Goal: Task Accomplishment & Management: Complete application form

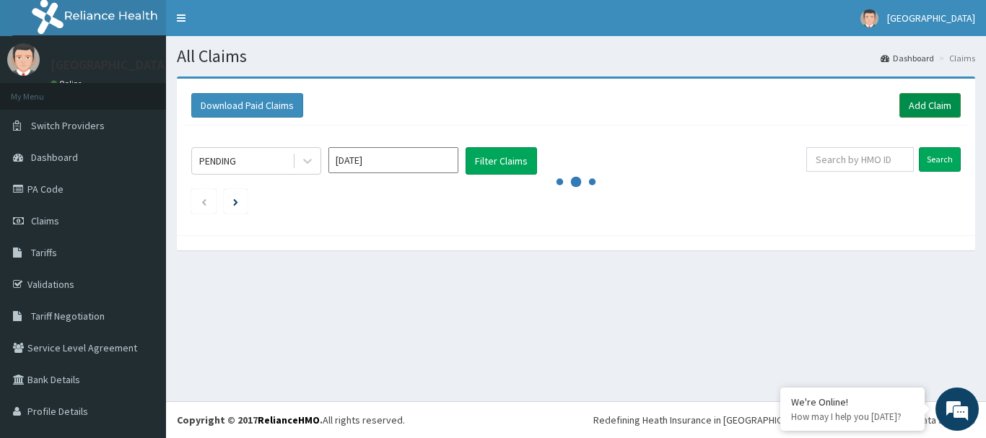
click at [904, 97] on link "Add Claim" at bounding box center [930, 105] width 61 height 25
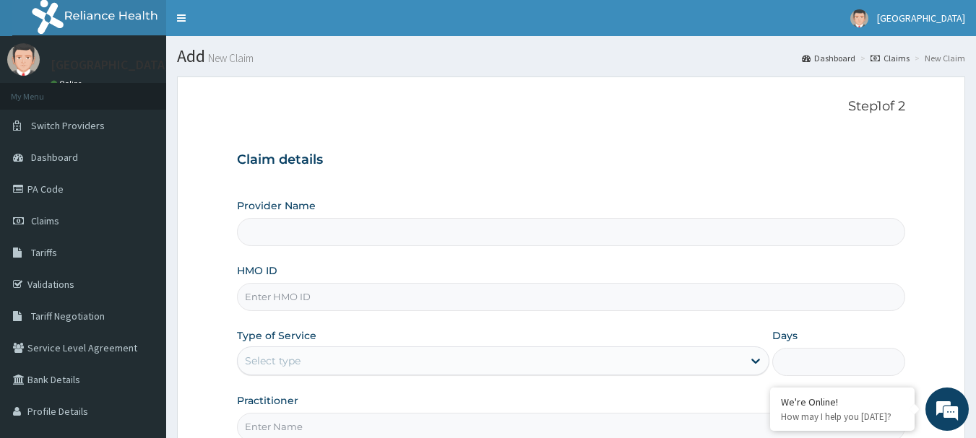
click at [277, 231] on input "Provider Name" at bounding box center [571, 232] width 669 height 28
type input "[GEOGRAPHIC_DATA]"
click at [287, 295] on input "HMO ID" at bounding box center [571, 297] width 669 height 28
type input "LWL/10041/A"
click at [754, 361] on icon at bounding box center [755, 362] width 9 height 5
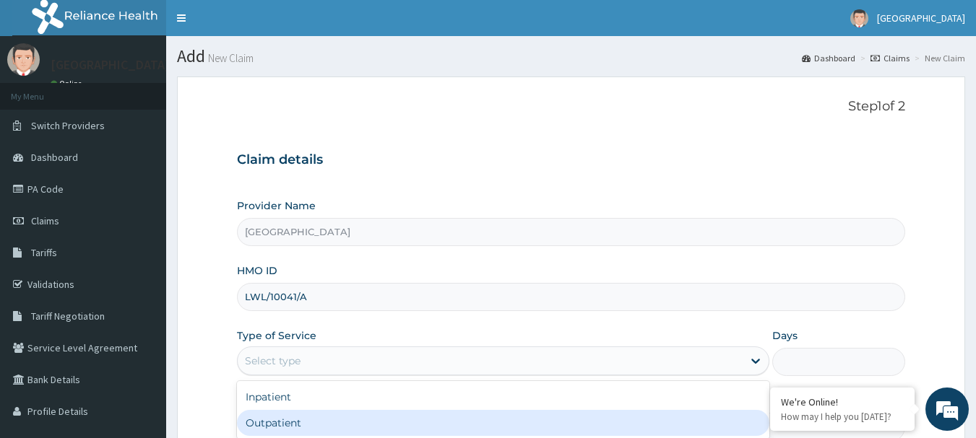
click at [339, 422] on div "Outpatient" at bounding box center [503, 423] width 532 height 26
type input "1"
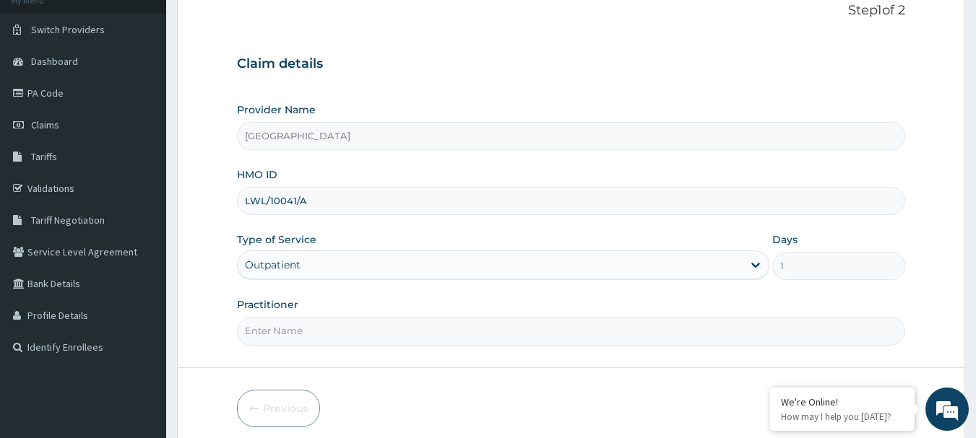
scroll to position [144, 0]
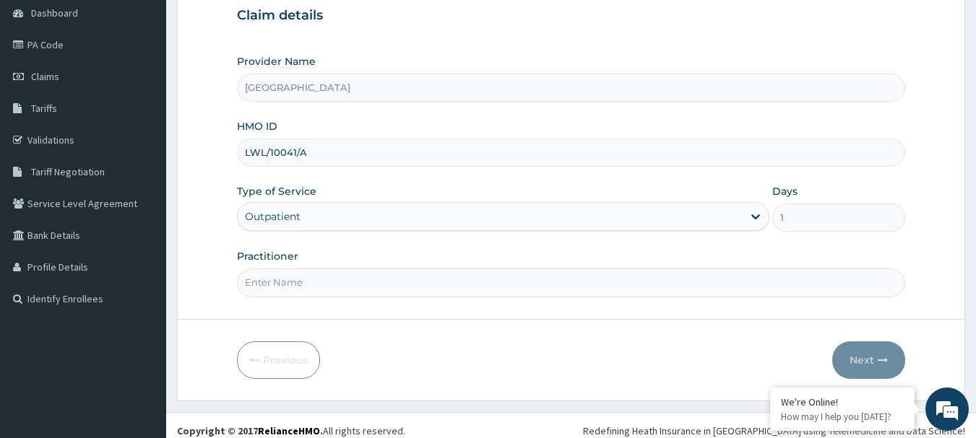
click at [312, 289] on input "Practitioner" at bounding box center [571, 283] width 669 height 28
type input "AKINDE"
click at [874, 363] on button "Next" at bounding box center [868, 361] width 73 height 38
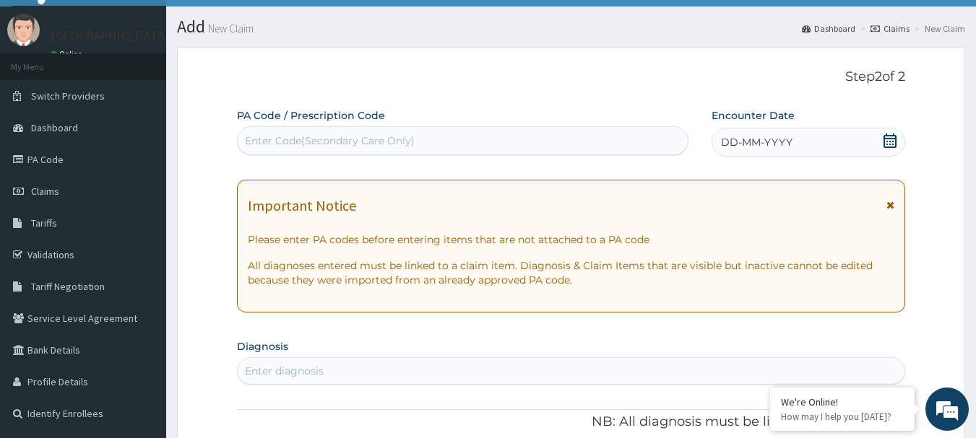
scroll to position [0, 0]
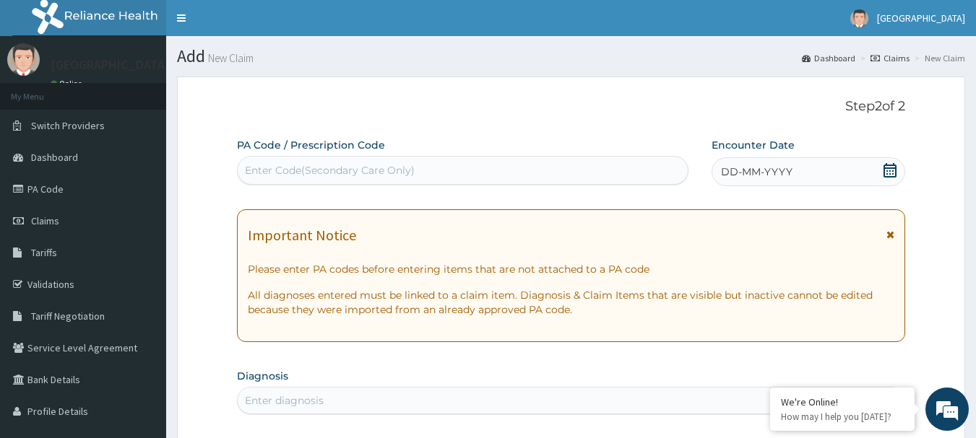
click at [890, 170] on icon at bounding box center [889, 170] width 14 height 14
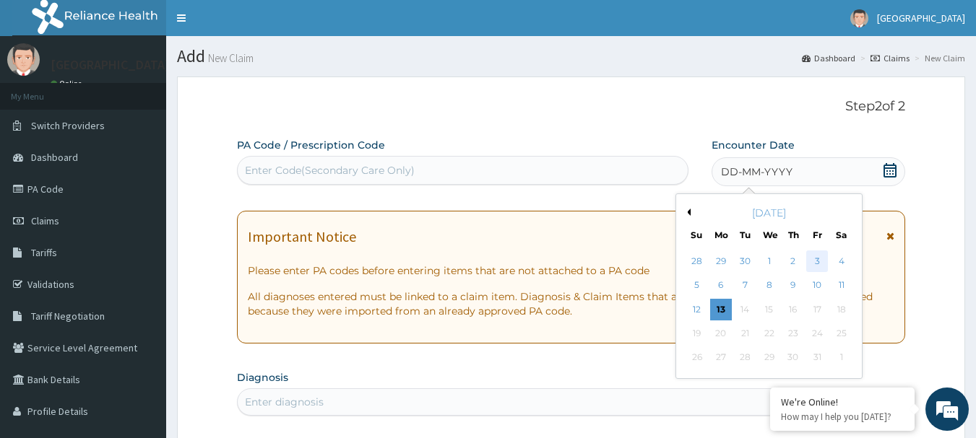
click at [815, 258] on div "3" at bounding box center [817, 262] width 22 height 22
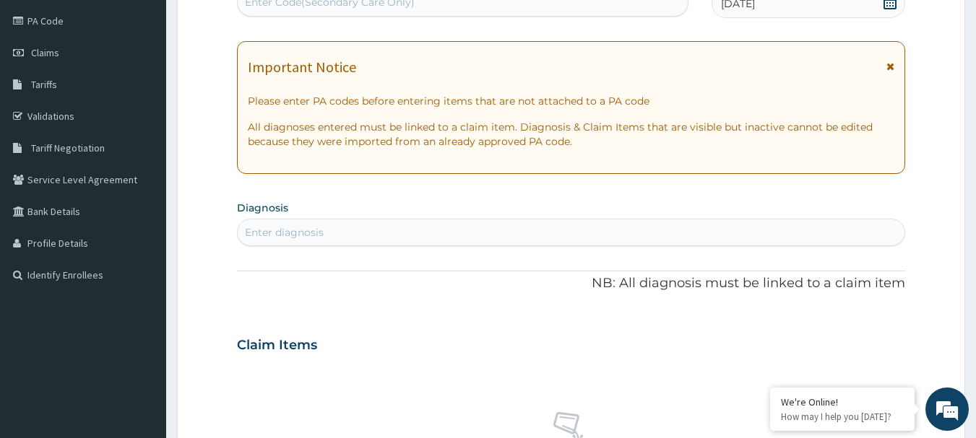
scroll to position [217, 0]
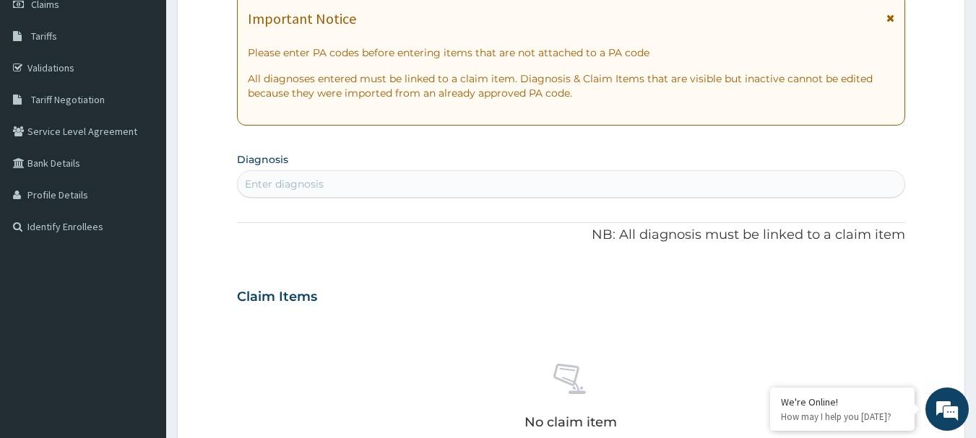
click at [291, 181] on div "Enter diagnosis" at bounding box center [284, 184] width 79 height 14
type input "URINARY TRACT INFECTION"
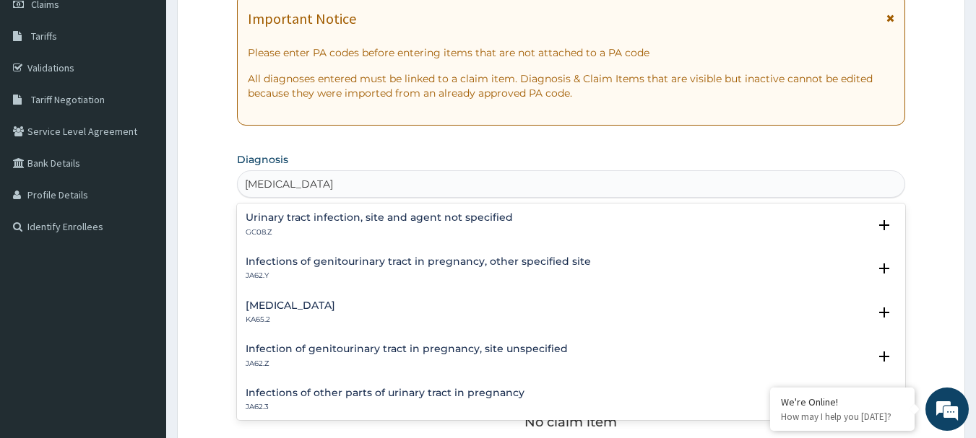
click at [317, 210] on div "Urinary tract infection, site and agent not specified GC08.Z Select Status Quer…" at bounding box center [571, 229] width 669 height 44
click at [316, 213] on h4 "Urinary tract infection, site and agent not specified" at bounding box center [379, 217] width 267 height 11
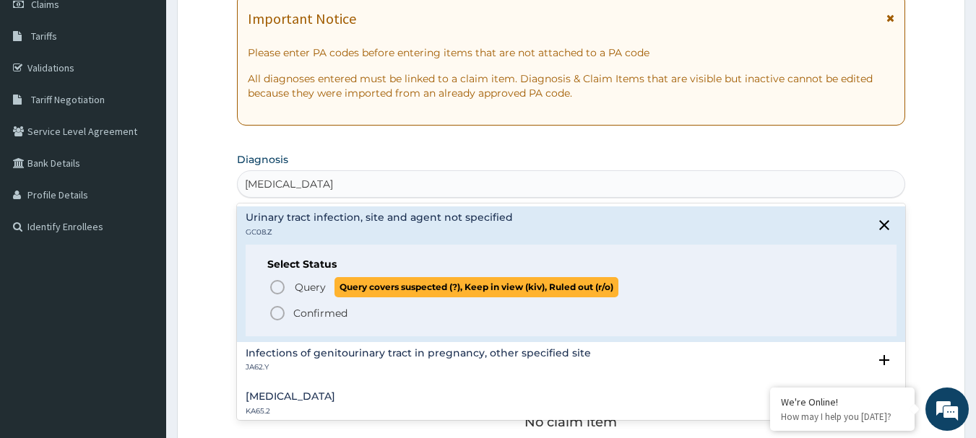
click at [277, 287] on icon "status option query" at bounding box center [277, 287] width 17 height 17
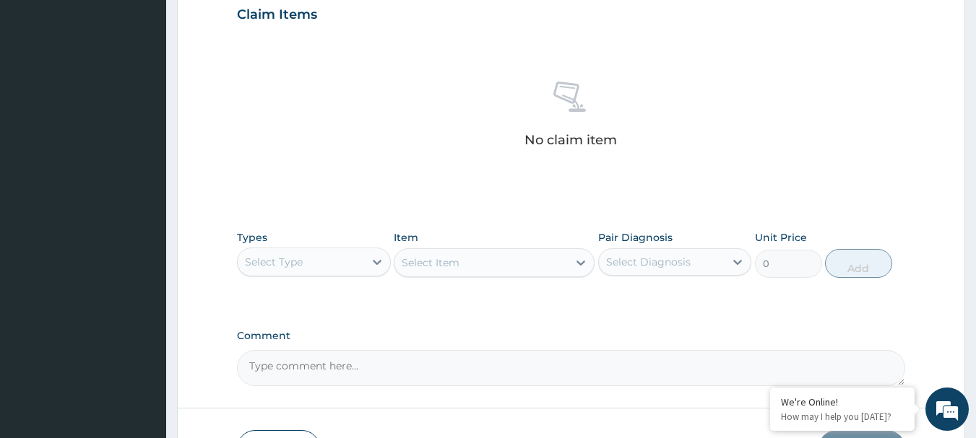
scroll to position [506, 0]
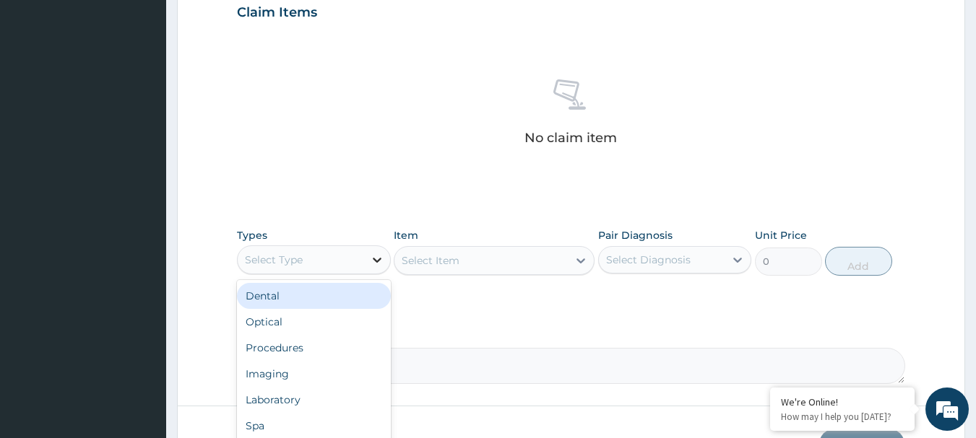
click at [376, 261] on icon at bounding box center [377, 260] width 9 height 5
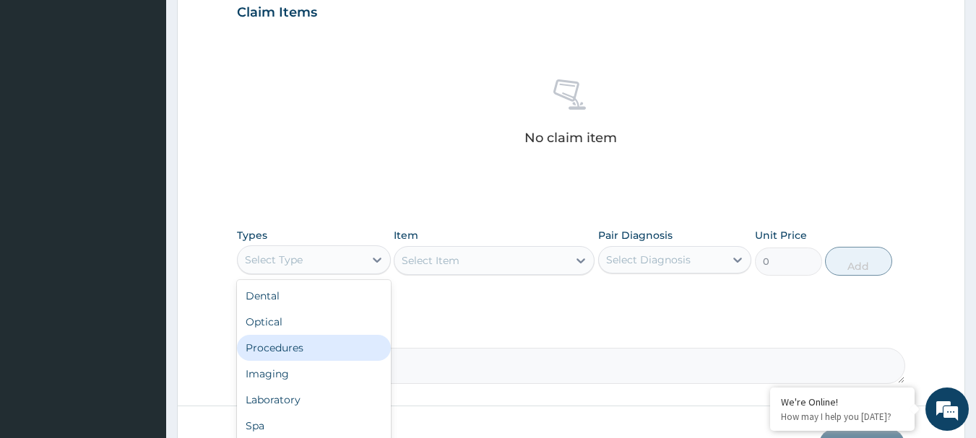
drag, startPoint x: 306, startPoint y: 348, endPoint x: 311, endPoint y: 342, distance: 8.2
click at [306, 347] on div "Procedures" at bounding box center [314, 348] width 154 height 26
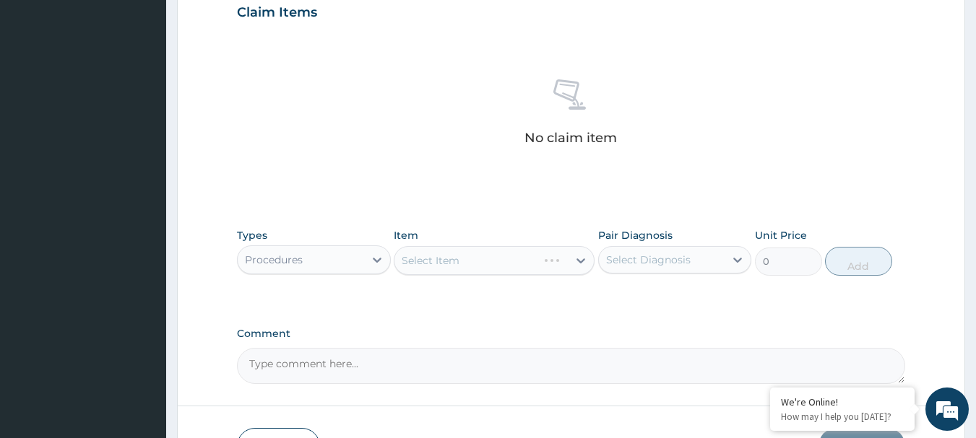
click at [581, 263] on div "Select Item" at bounding box center [494, 260] width 201 height 29
click at [583, 262] on div "Select Item" at bounding box center [494, 260] width 201 height 29
click at [581, 256] on icon at bounding box center [580, 260] width 14 height 14
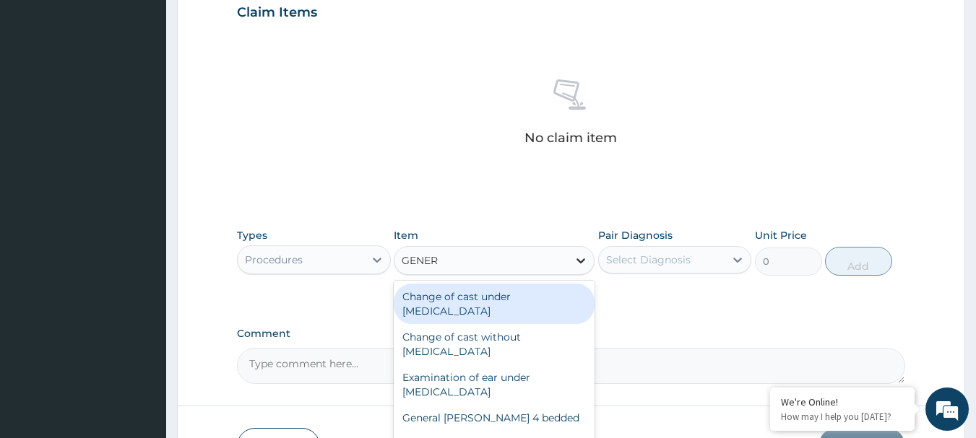
type input "GENERA"
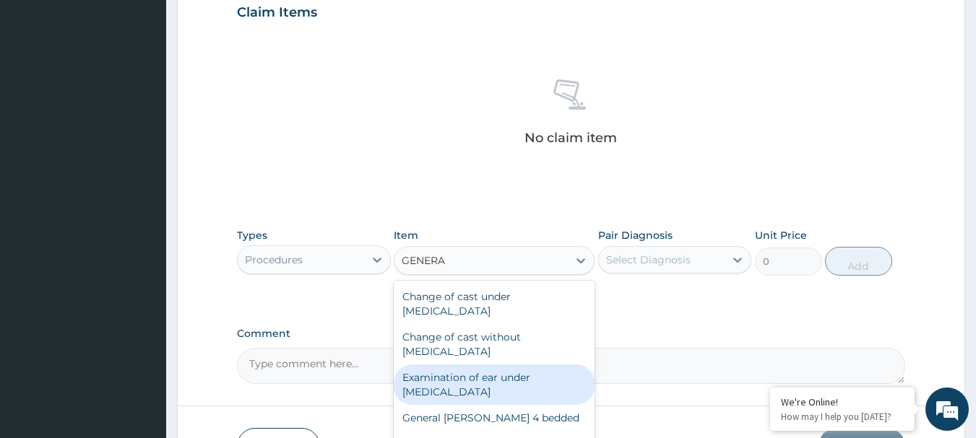
scroll to position [179, 0]
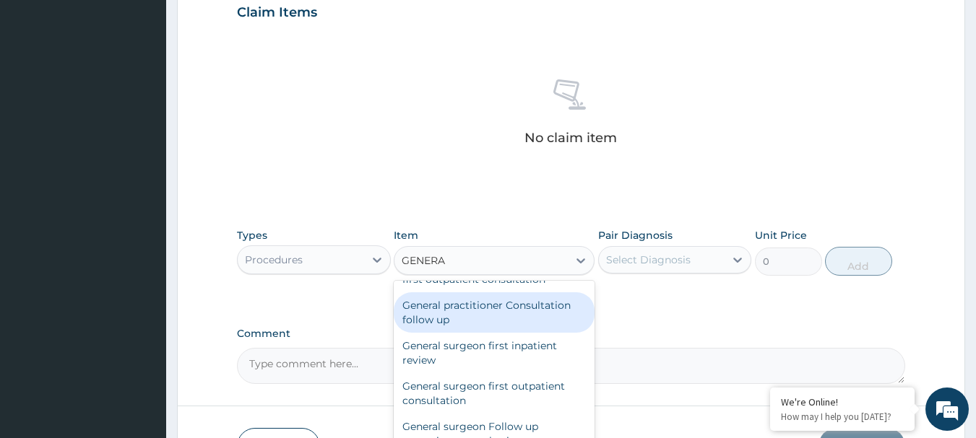
click at [474, 301] on div "General practitioner Consultation follow up" at bounding box center [494, 312] width 201 height 40
type input "2365"
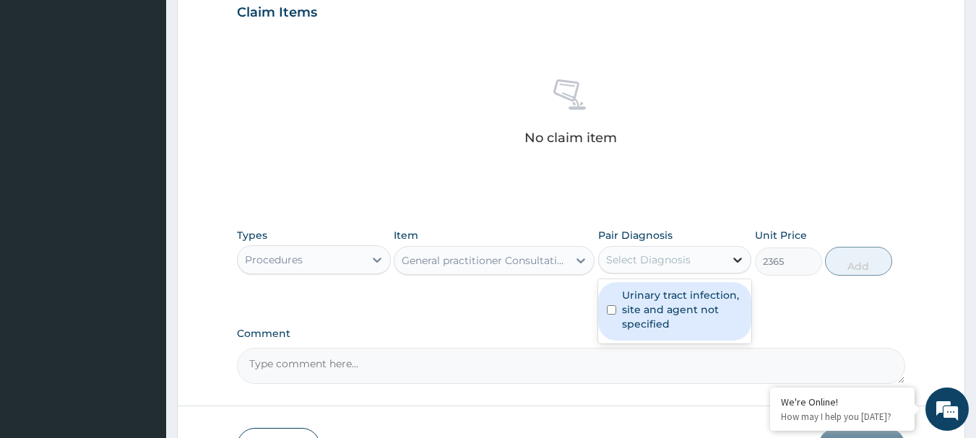
click at [736, 253] on icon at bounding box center [737, 260] width 14 height 14
click at [607, 305] on input "checkbox" at bounding box center [611, 309] width 9 height 9
checkbox input "true"
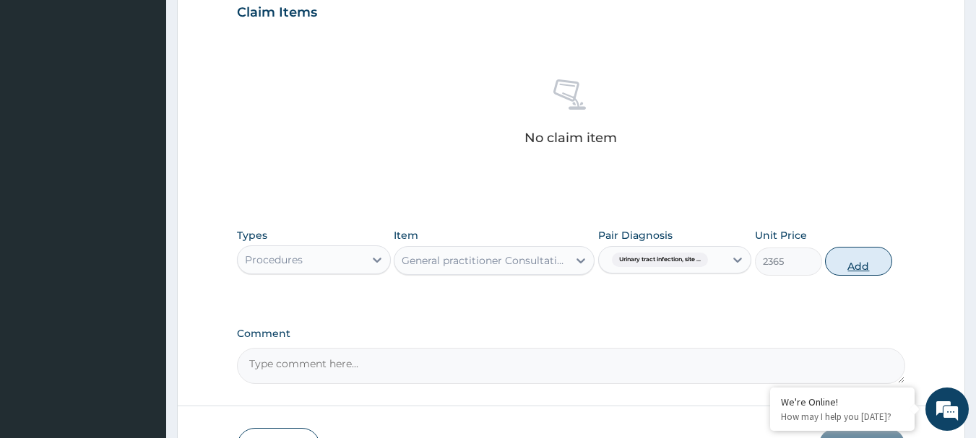
click at [843, 264] on button "Add" at bounding box center [858, 261] width 67 height 29
type input "0"
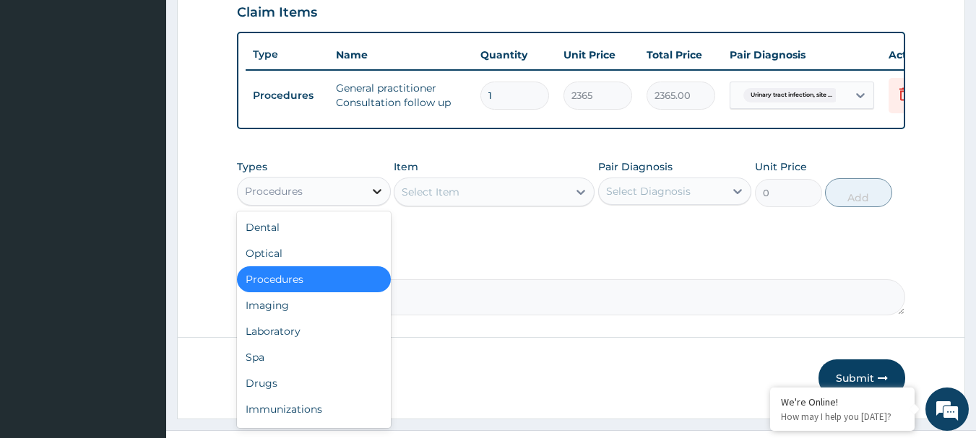
click at [377, 194] on icon at bounding box center [377, 191] width 9 height 5
click at [287, 394] on div "Drugs" at bounding box center [314, 383] width 154 height 26
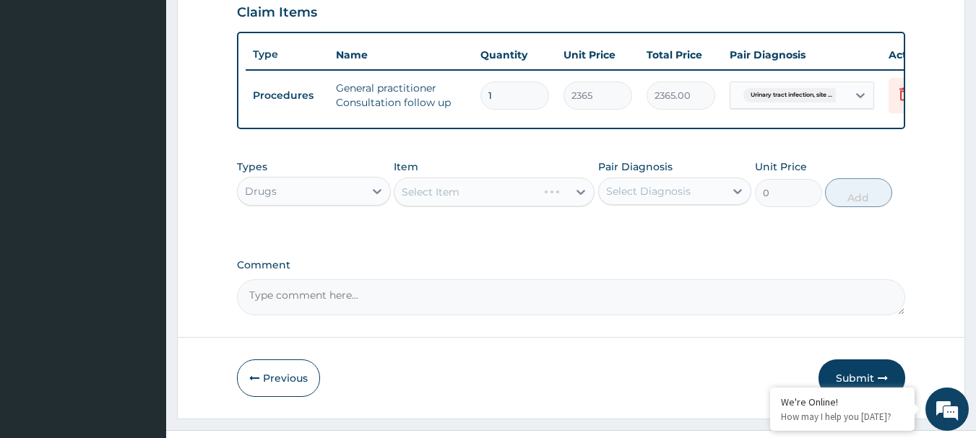
click at [581, 197] on div "Select Item" at bounding box center [494, 192] width 201 height 29
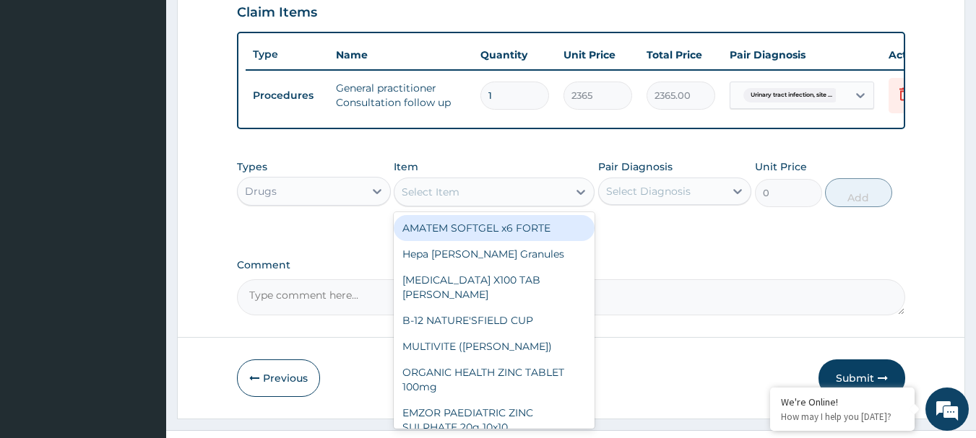
click at [581, 199] on icon at bounding box center [580, 192] width 14 height 14
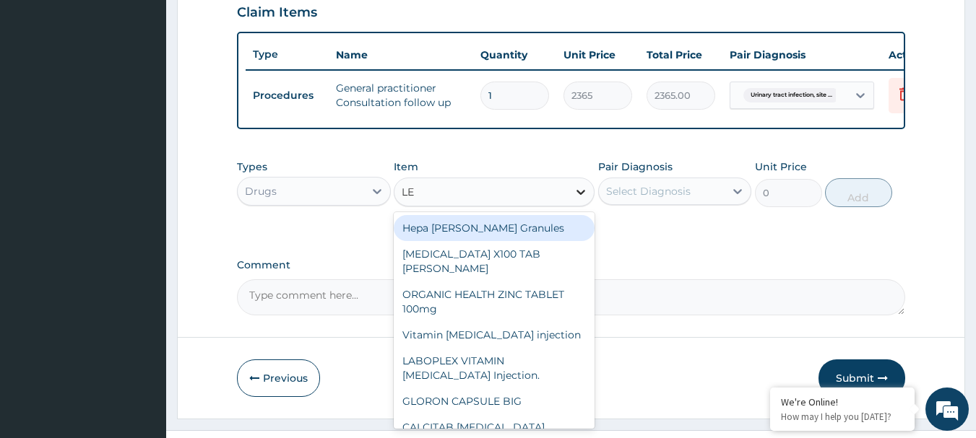
type input "LEV"
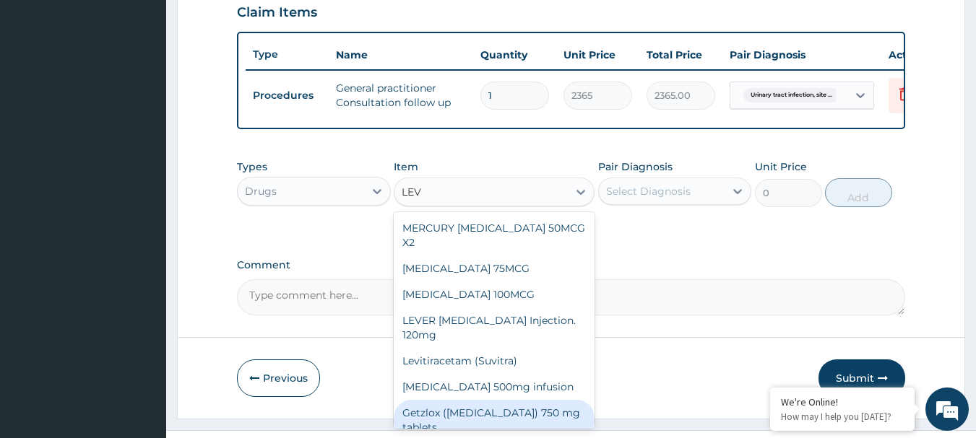
click at [515, 426] on div "Getzlox (Levofloxacin) 750 mg tablets" at bounding box center [494, 420] width 201 height 40
type input "473"
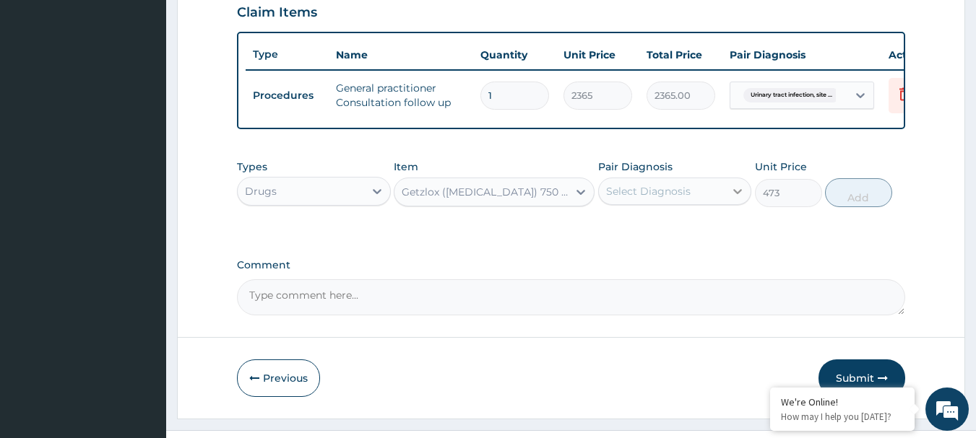
click at [740, 195] on icon at bounding box center [737, 191] width 14 height 14
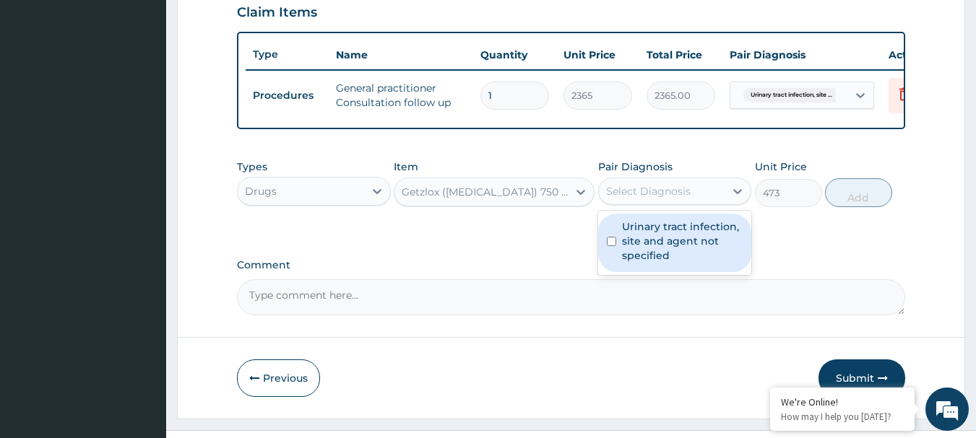
click at [612, 246] on div "Urinary tract infection, site and agent not specified" at bounding box center [675, 243] width 154 height 58
checkbox input "true"
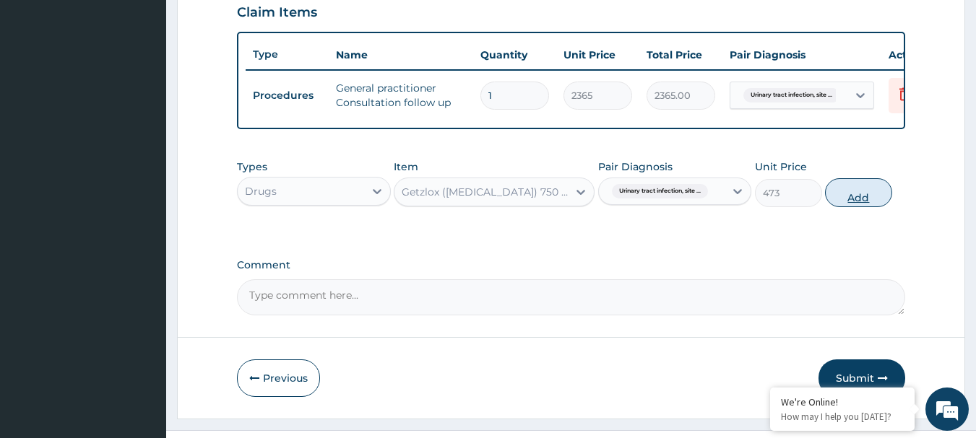
click at [857, 202] on button "Add" at bounding box center [858, 192] width 67 height 29
type input "0"
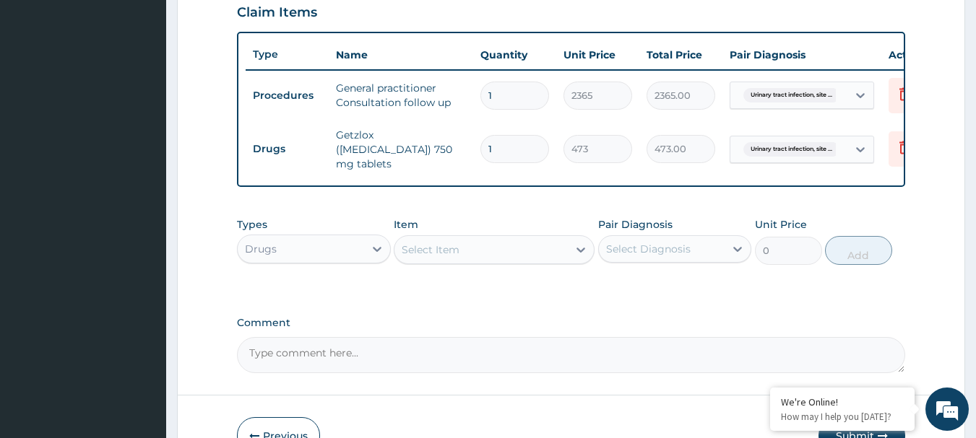
type input "10"
type input "4730.00"
type input "10"
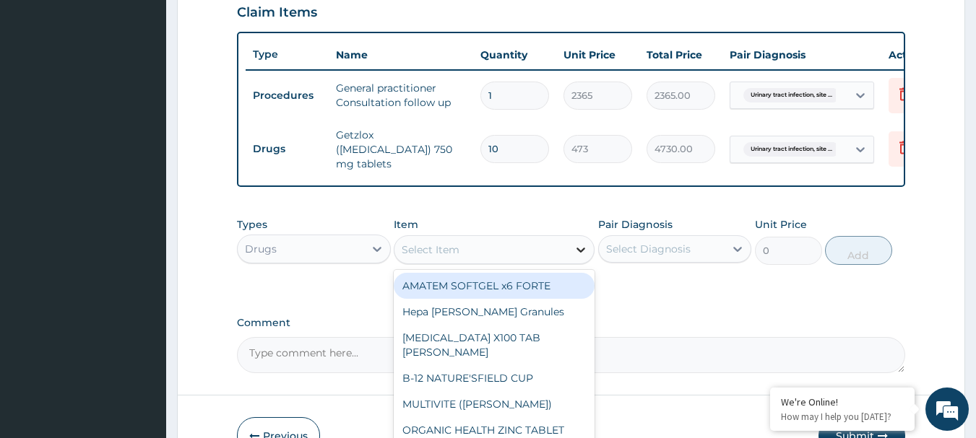
click at [585, 254] on icon at bounding box center [580, 250] width 14 height 14
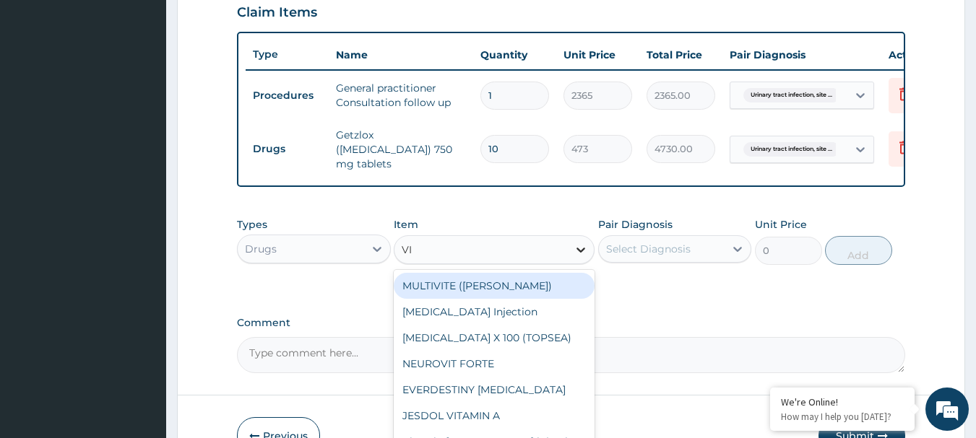
type input "V"
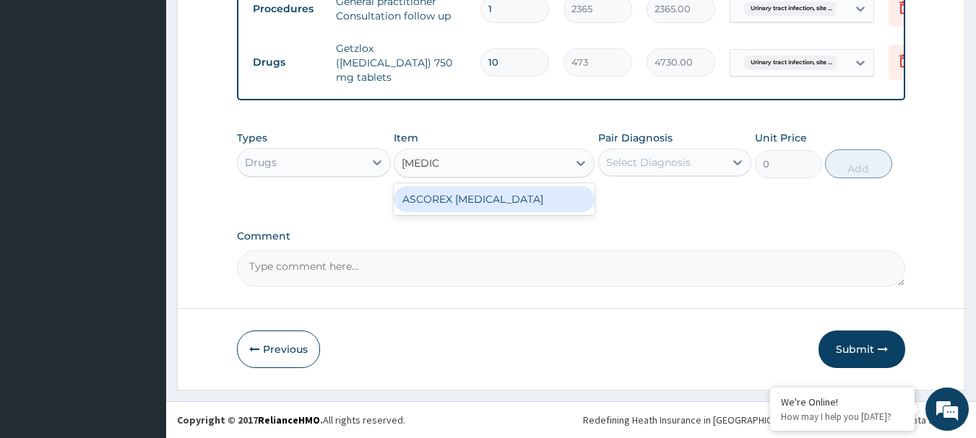
scroll to position [595, 0]
type input "ASCOR"
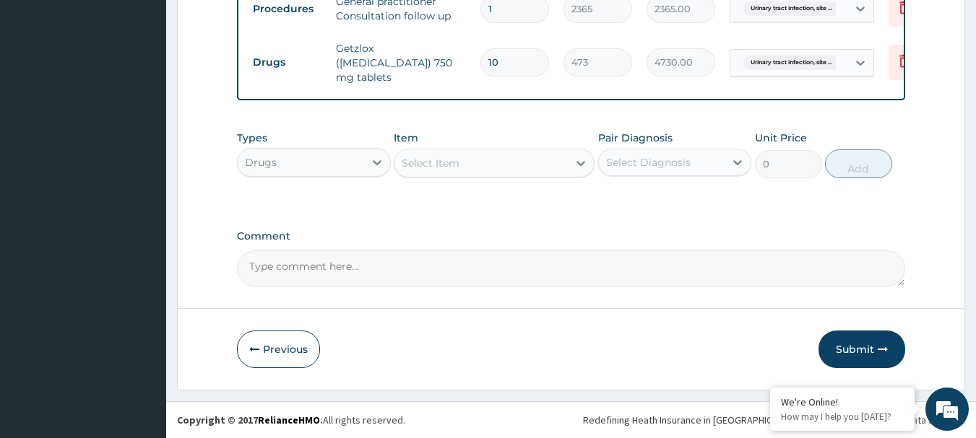
click at [861, 337] on button "Submit" at bounding box center [861, 350] width 87 height 38
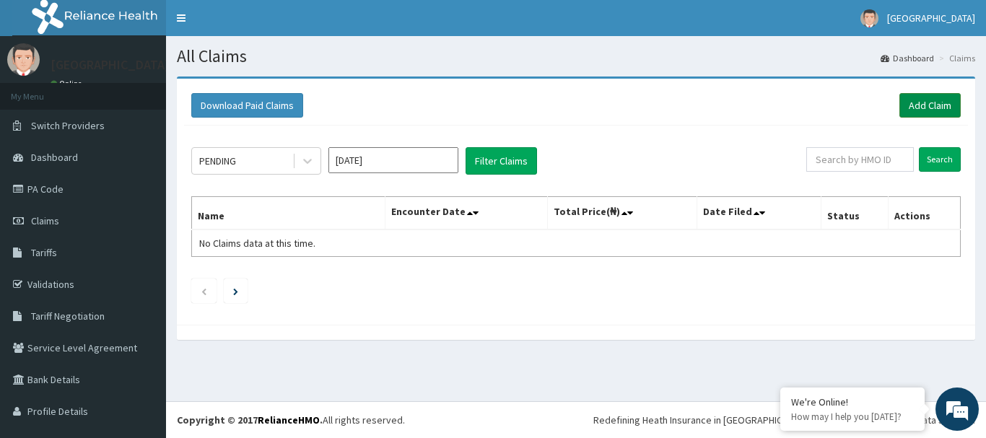
click at [919, 102] on link "Add Claim" at bounding box center [930, 105] width 61 height 25
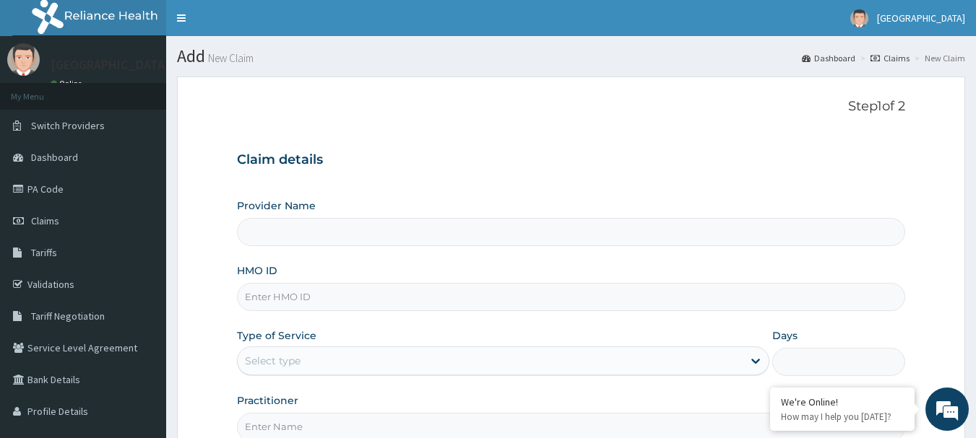
type input "[GEOGRAPHIC_DATA]"
click at [266, 300] on input "HMO ID" at bounding box center [571, 297] width 669 height 28
type input "MMM/10050/C"
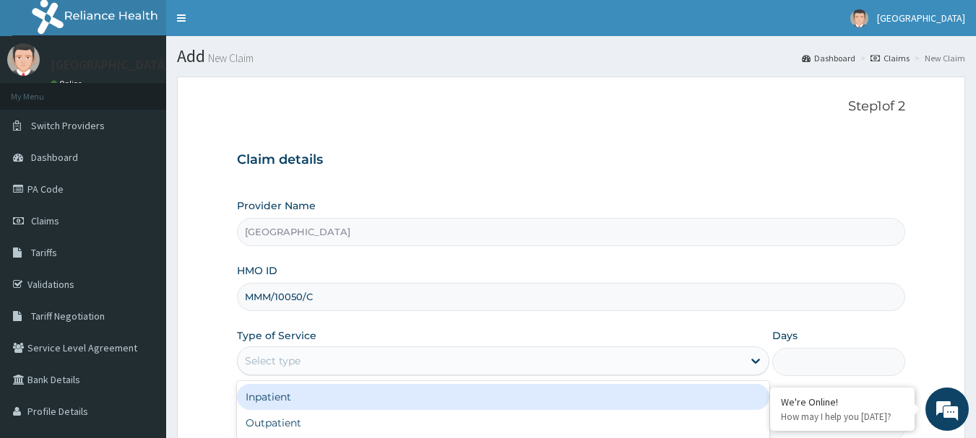
click at [299, 363] on div "Select type" at bounding box center [273, 361] width 56 height 14
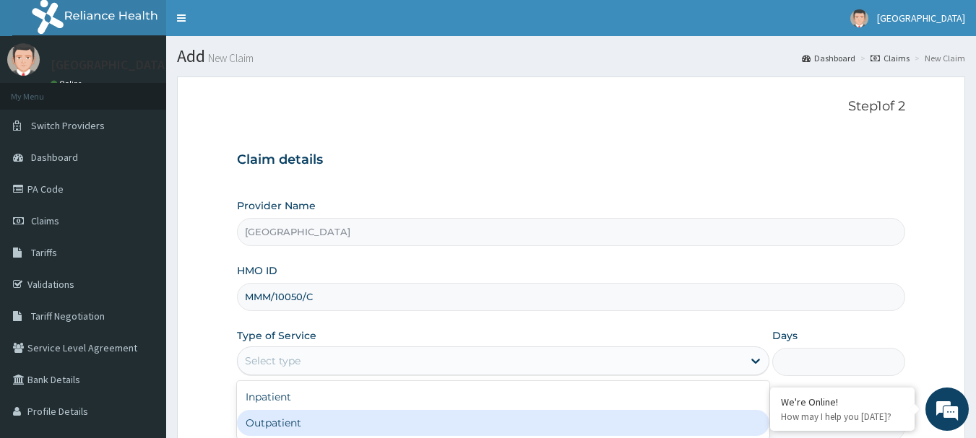
click at [281, 422] on div "Outpatient" at bounding box center [503, 423] width 532 height 26
type input "1"
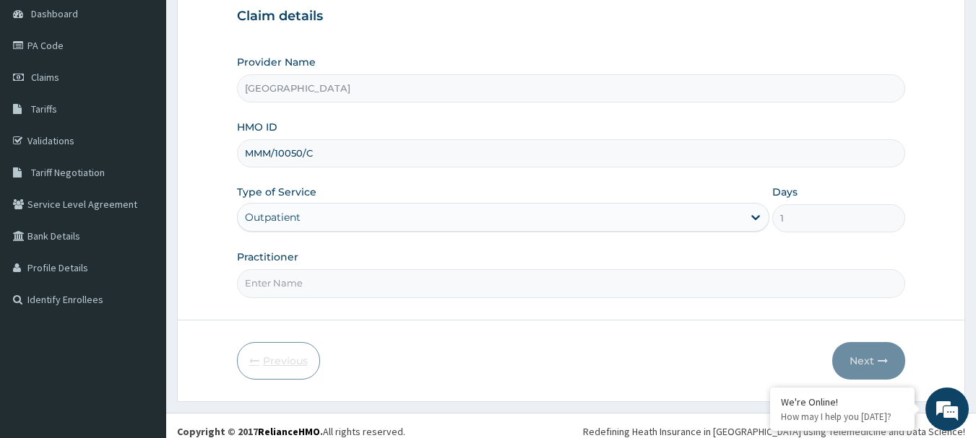
scroll to position [155, 0]
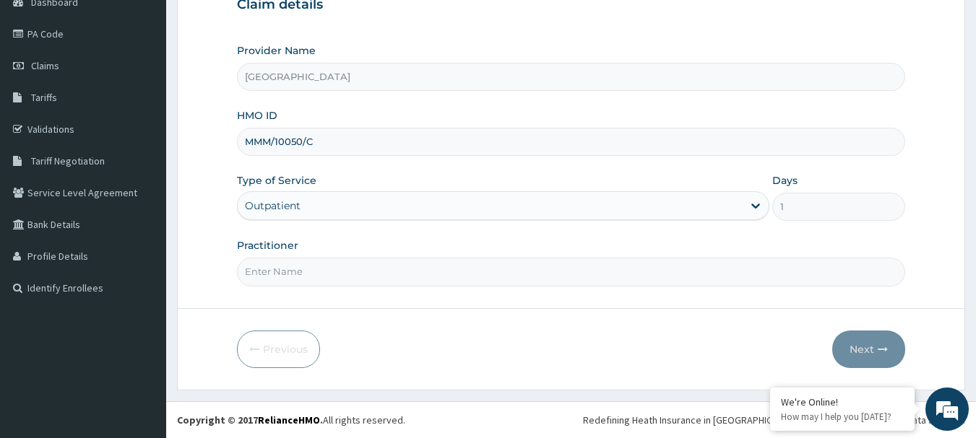
click at [285, 274] on input "Practitioner" at bounding box center [571, 272] width 669 height 28
type input "AKINDE"
click at [881, 344] on icon "button" at bounding box center [882, 349] width 10 height 10
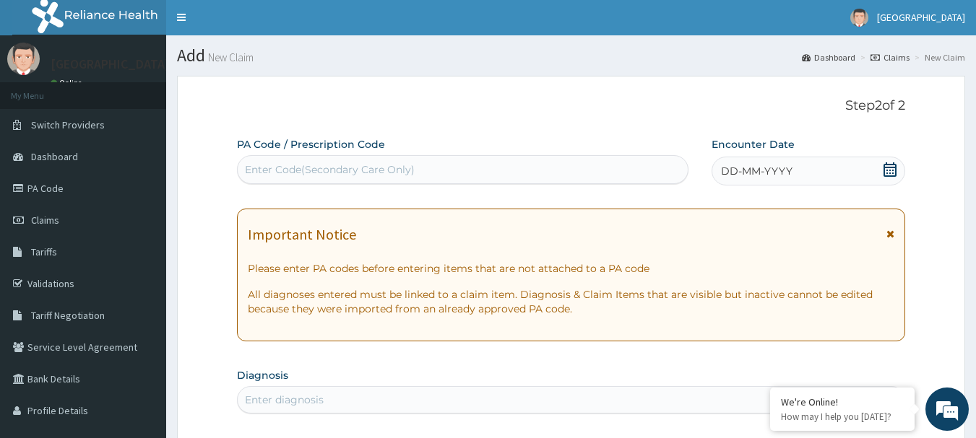
scroll to position [0, 0]
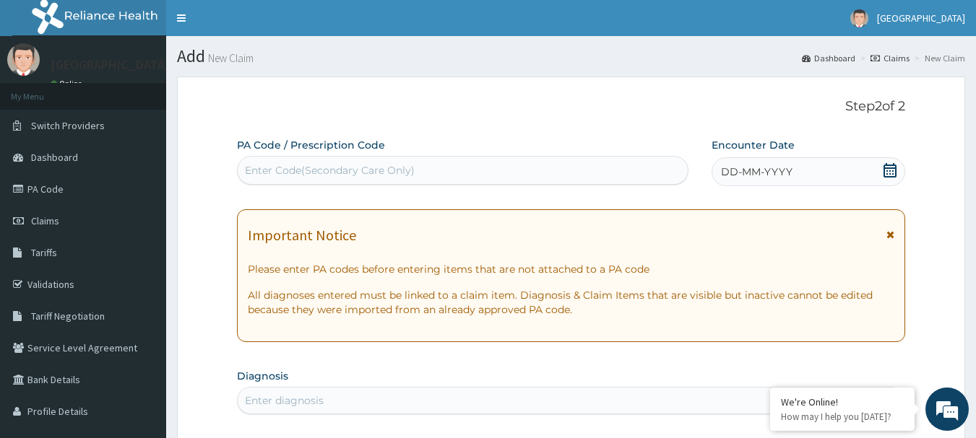
click at [892, 163] on icon at bounding box center [889, 170] width 14 height 14
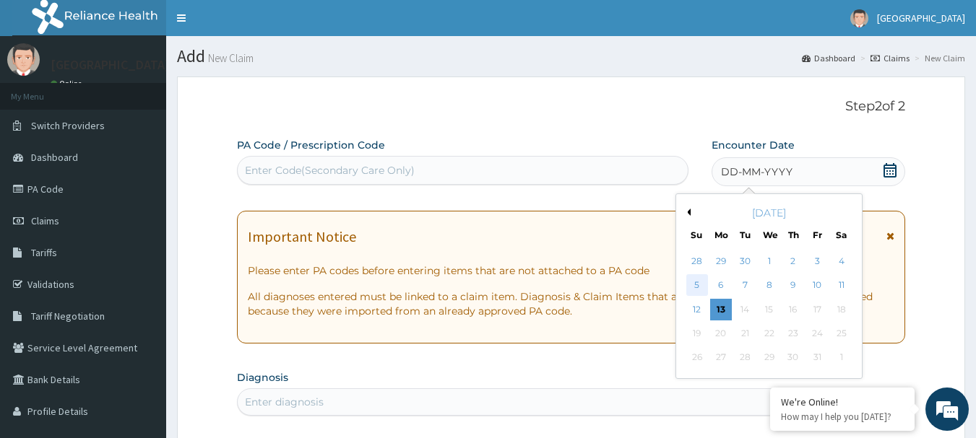
click at [698, 281] on div "5" at bounding box center [697, 286] width 22 height 22
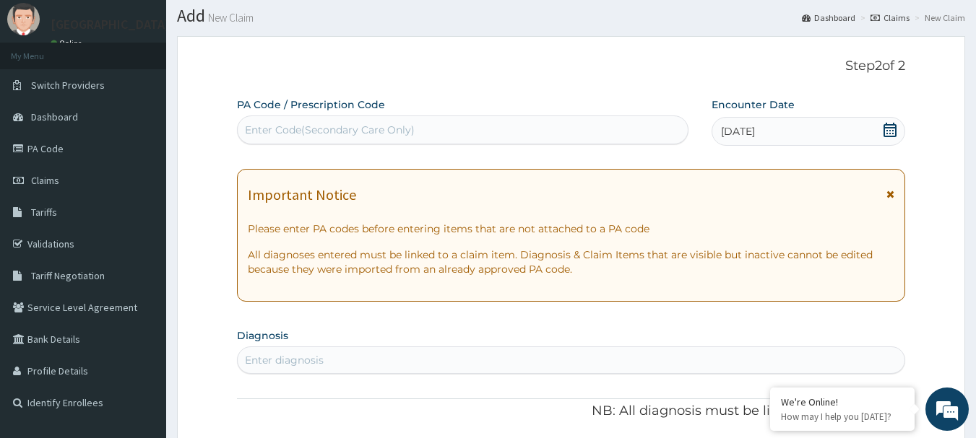
scroll to position [72, 0]
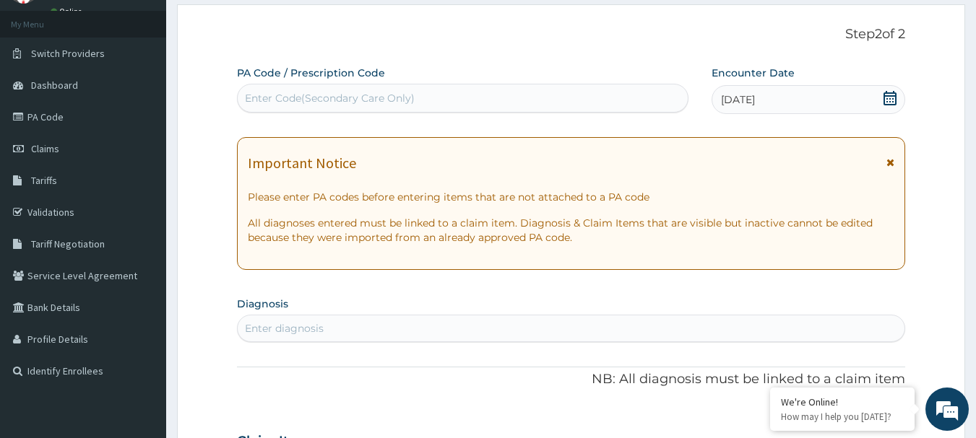
click at [264, 328] on div "Enter diagnosis" at bounding box center [284, 328] width 79 height 14
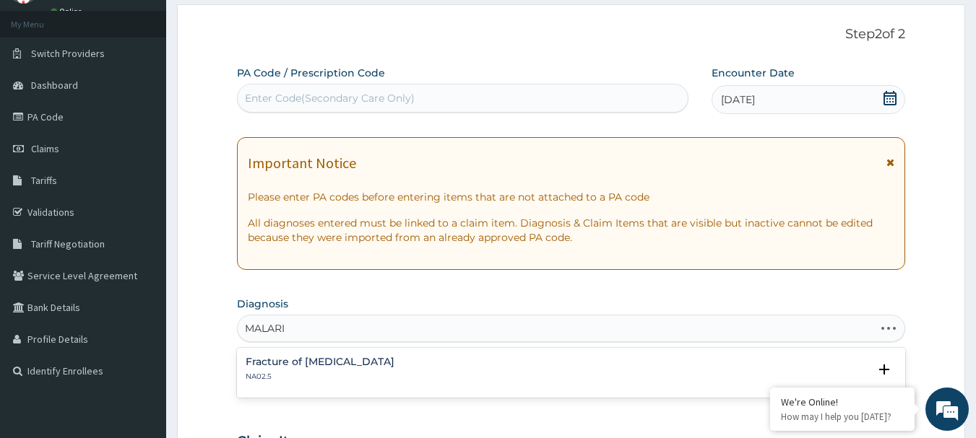
type input "[MEDICAL_DATA]"
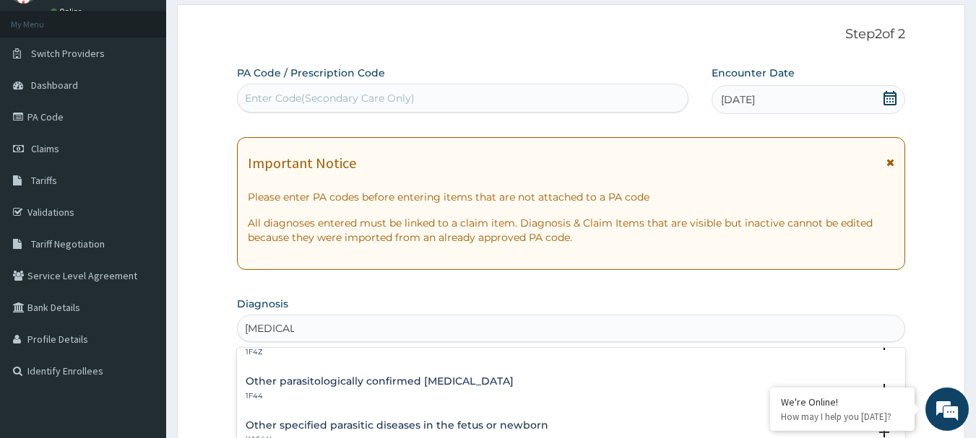
scroll to position [0, 0]
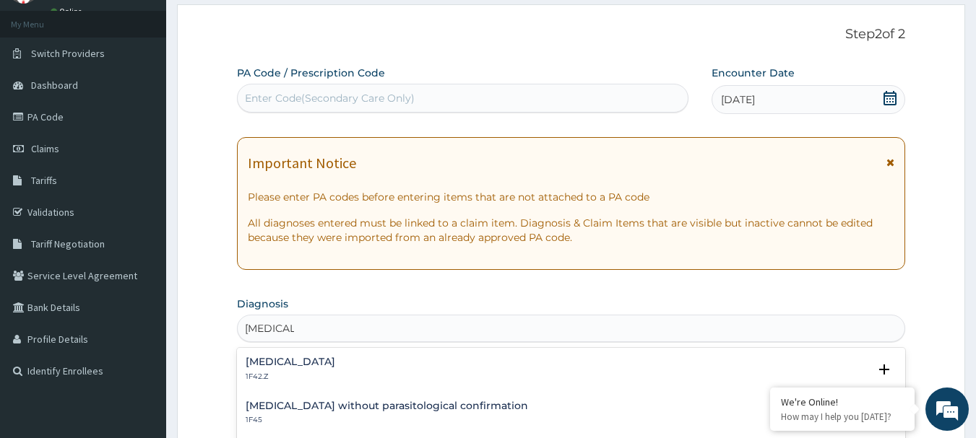
click at [276, 415] on div "Malaria without parasitological confirmation 1F45" at bounding box center [387, 413] width 282 height 25
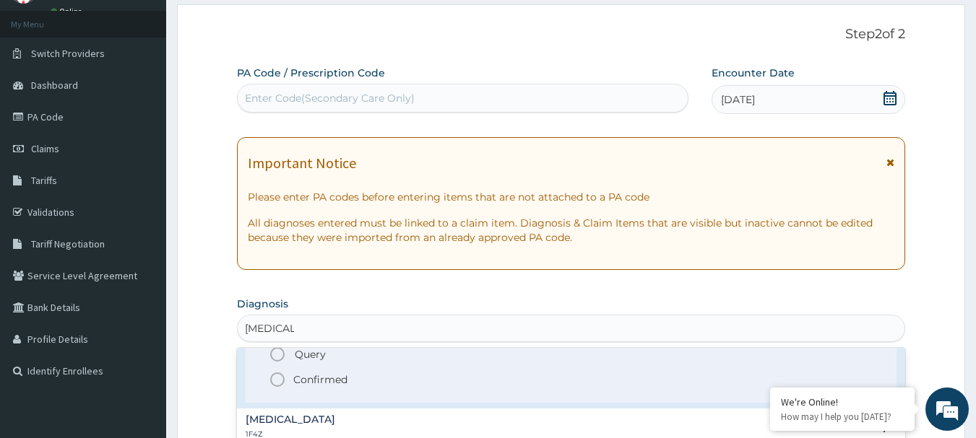
scroll to position [72, 0]
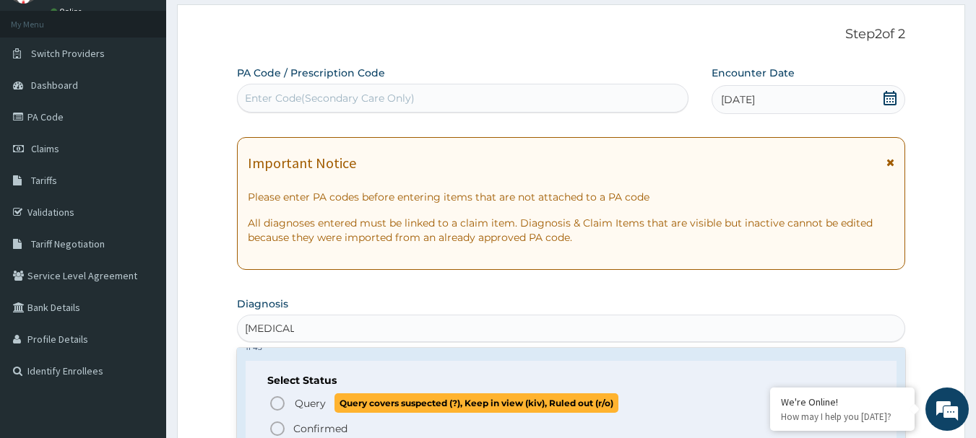
click at [282, 408] on circle "status option query" at bounding box center [277, 403] width 13 height 13
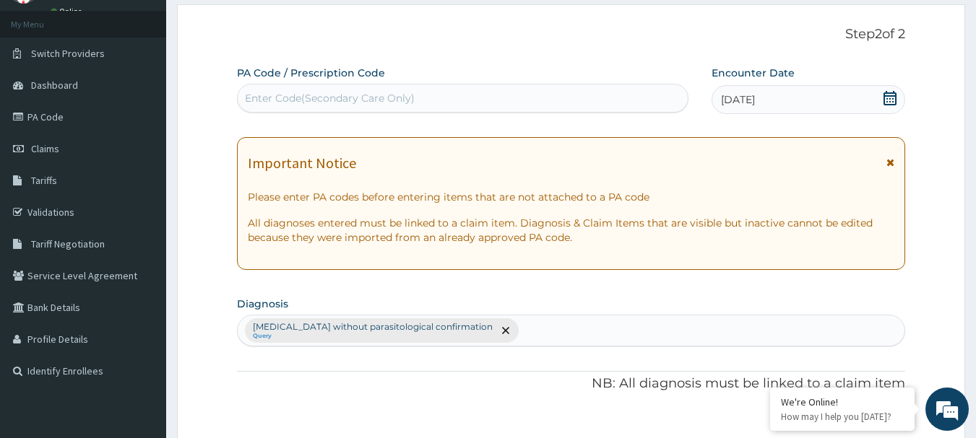
click at [474, 329] on div "Malaria without parasitological confirmation Query" at bounding box center [571, 331] width 667 height 30
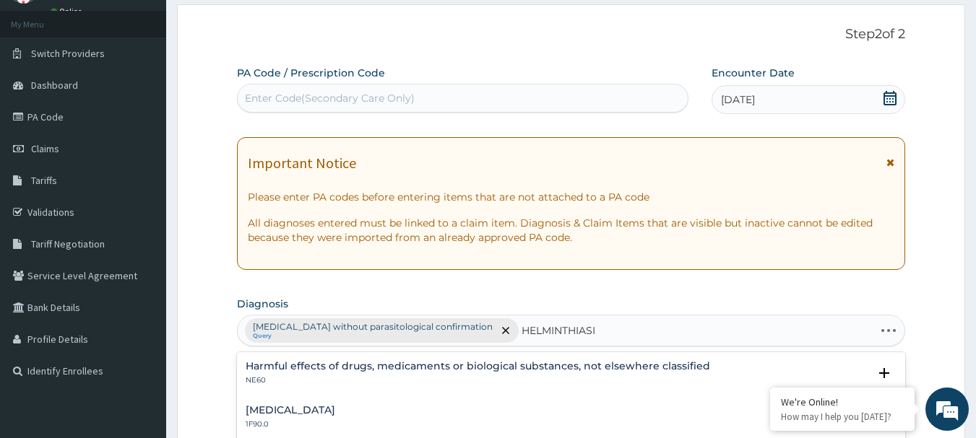
type input "HELMINTHIASIS"
click at [322, 412] on h4 "Intestinal helminthiasis, unspecified" at bounding box center [291, 410] width 90 height 11
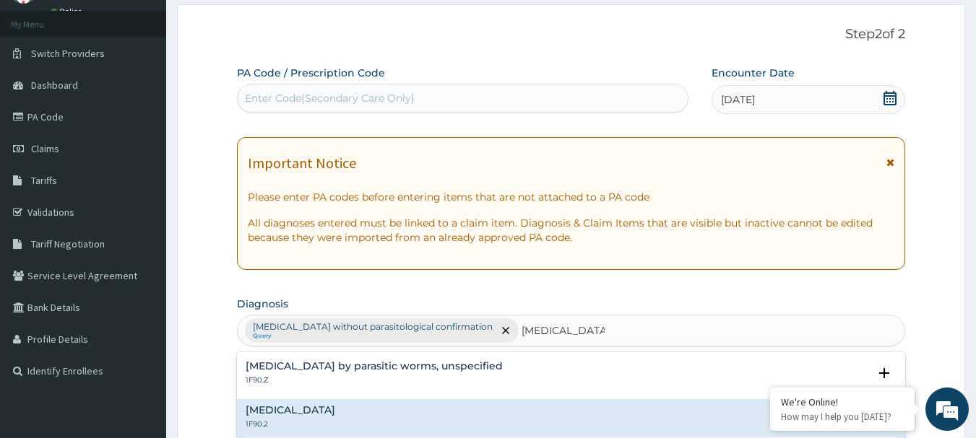
scroll to position [100, 0]
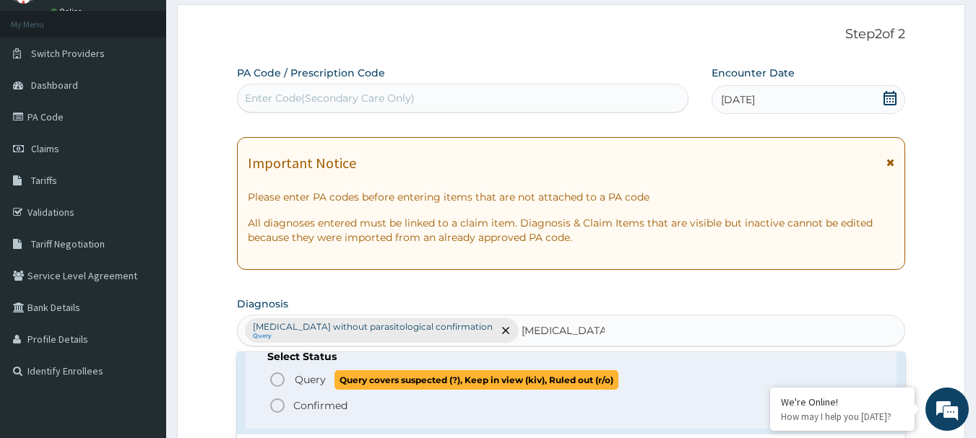
click at [272, 381] on icon "status option query" at bounding box center [277, 379] width 17 height 17
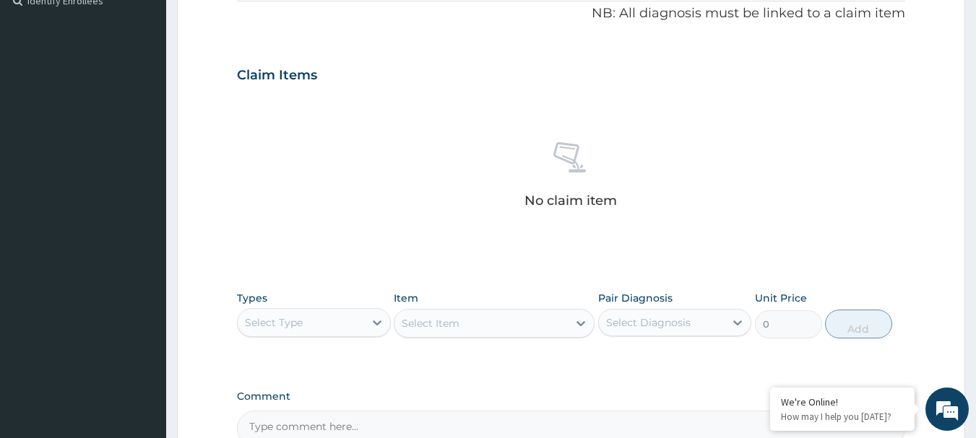
scroll to position [506, 0]
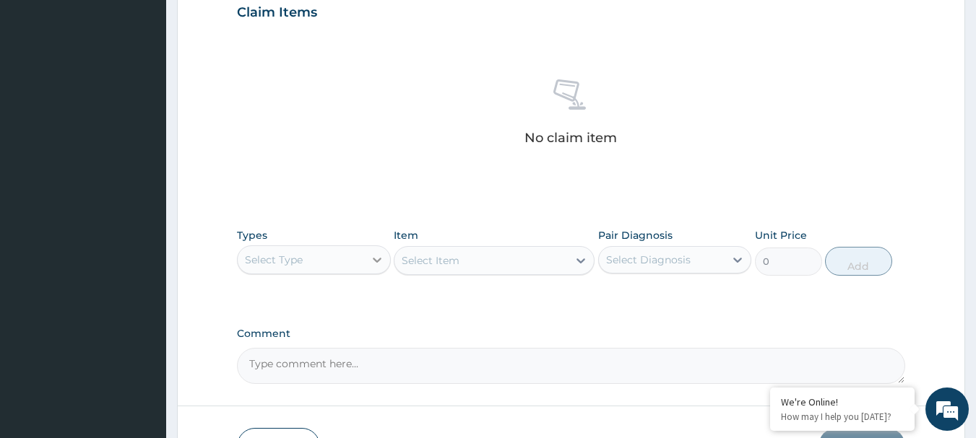
click at [376, 261] on icon at bounding box center [377, 260] width 9 height 5
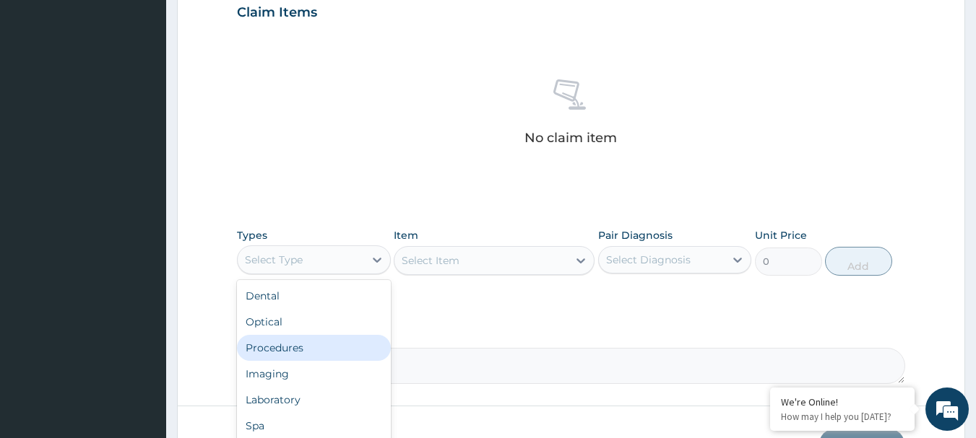
click at [315, 351] on div "Procedures" at bounding box center [314, 348] width 154 height 26
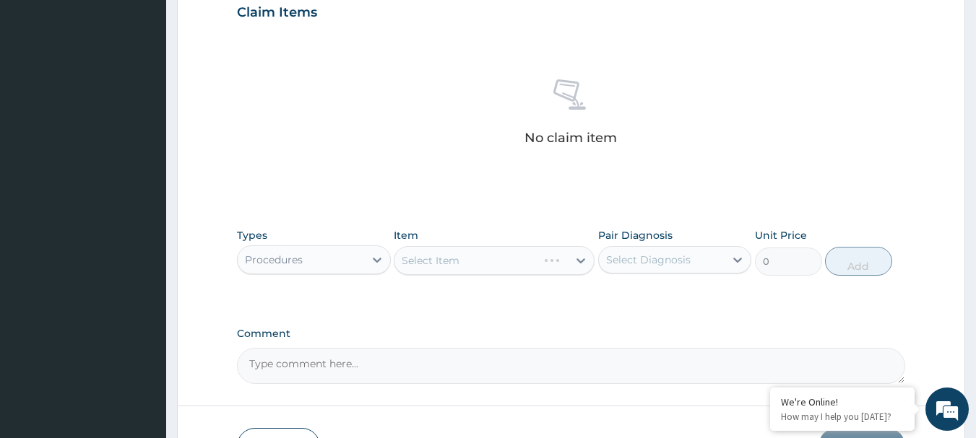
click at [583, 259] on div "Select Item" at bounding box center [494, 260] width 201 height 29
click at [581, 261] on div "Select Item" at bounding box center [494, 260] width 201 height 29
click at [582, 259] on div "Select Item" at bounding box center [494, 260] width 201 height 29
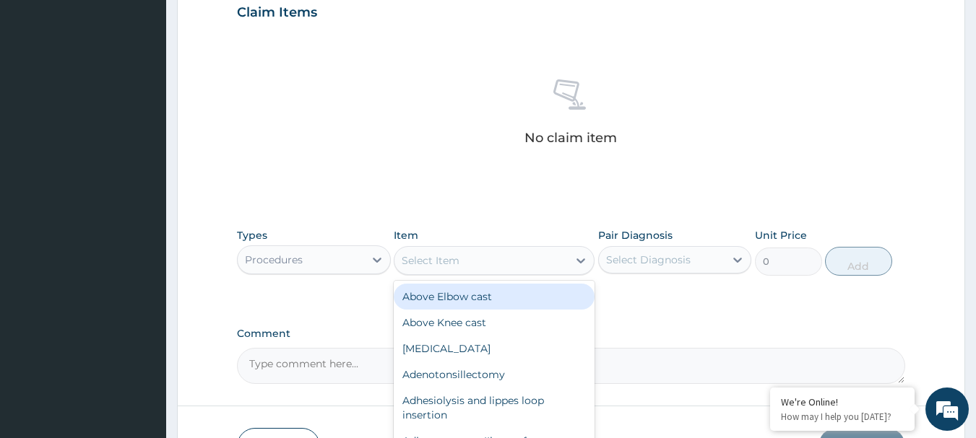
click at [582, 259] on icon at bounding box center [580, 260] width 14 height 14
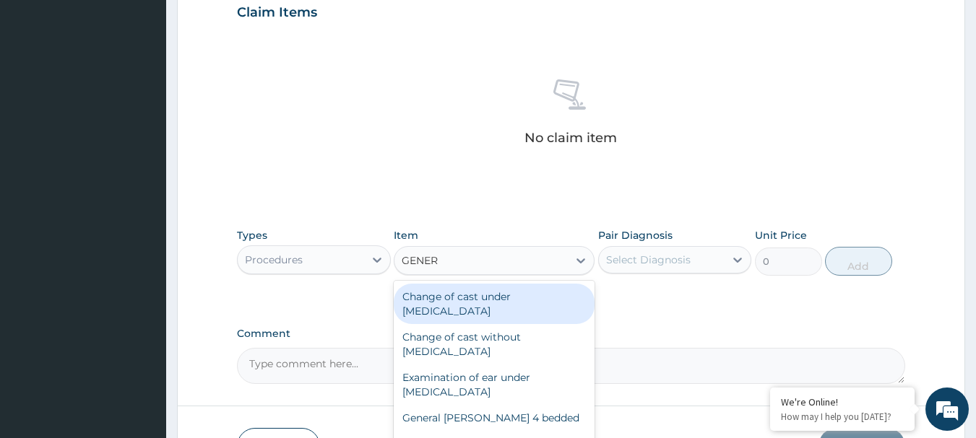
type input "GENERA"
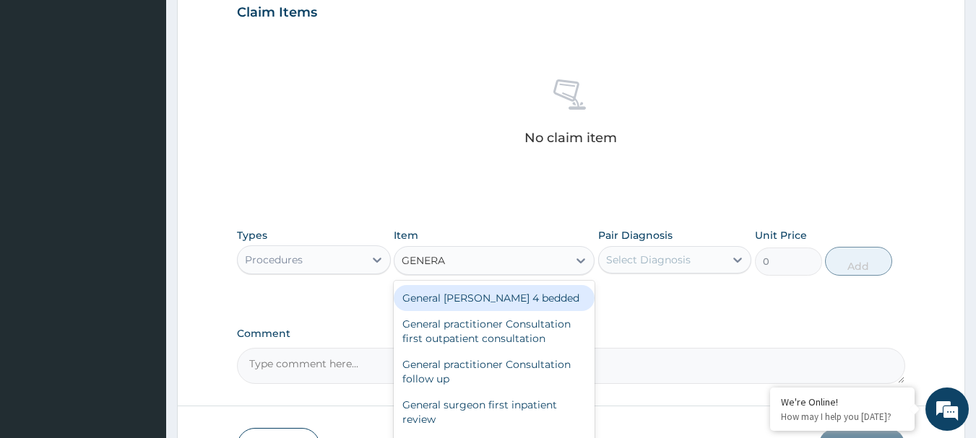
scroll to position [144, 0]
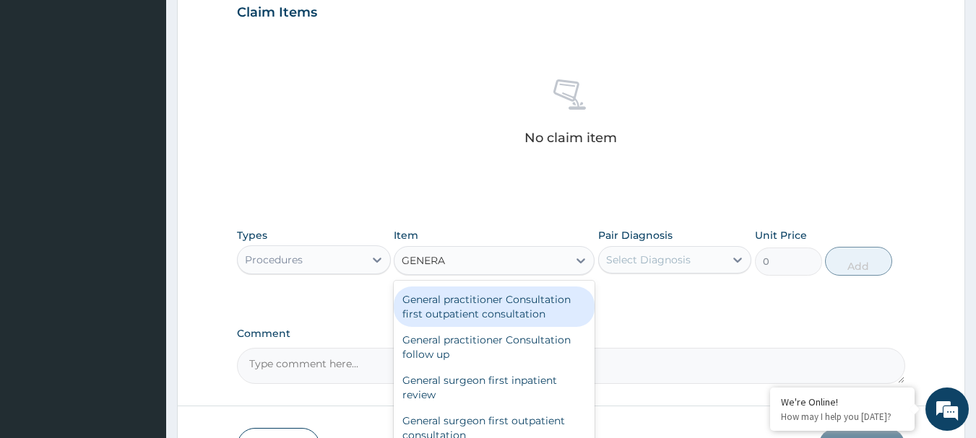
click at [550, 305] on div "General practitioner Consultation first outpatient consultation" at bounding box center [494, 307] width 201 height 40
type input "3547.5"
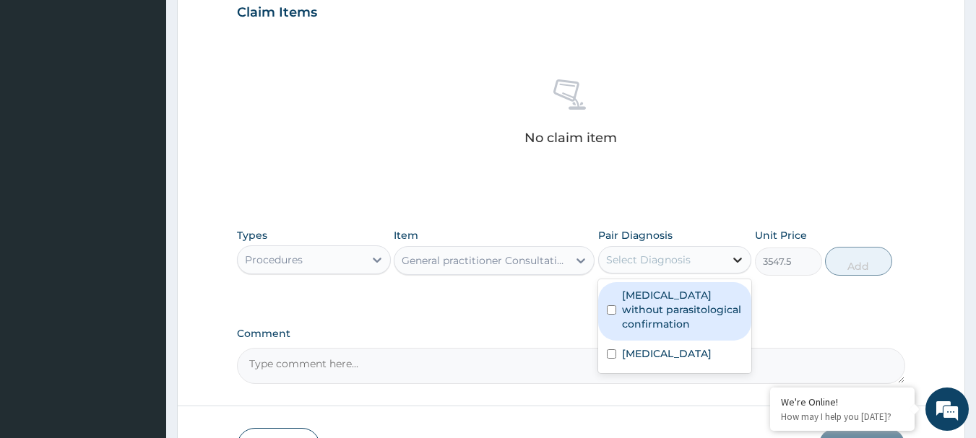
click at [747, 255] on div at bounding box center [737, 260] width 26 height 26
click at [610, 305] on input "checkbox" at bounding box center [611, 309] width 9 height 9
checkbox input "true"
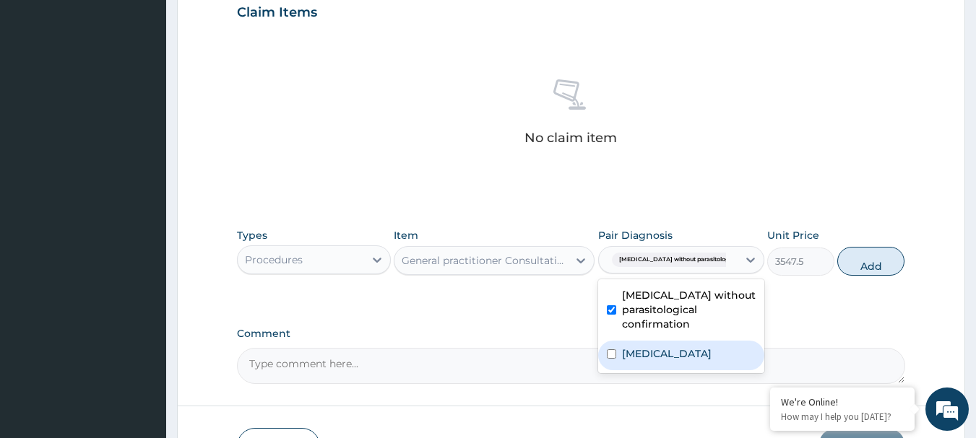
click at [609, 359] on input "checkbox" at bounding box center [611, 354] width 9 height 9
checkbox input "true"
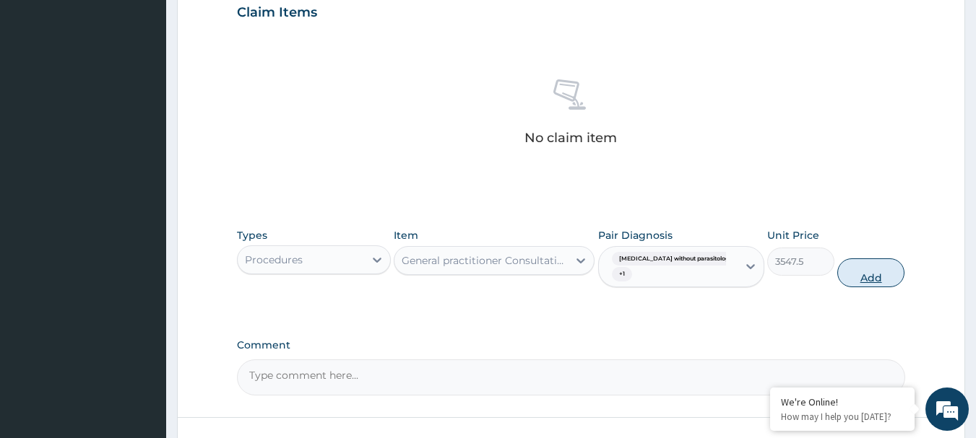
click at [864, 272] on button "Add" at bounding box center [870, 273] width 67 height 29
type input "0"
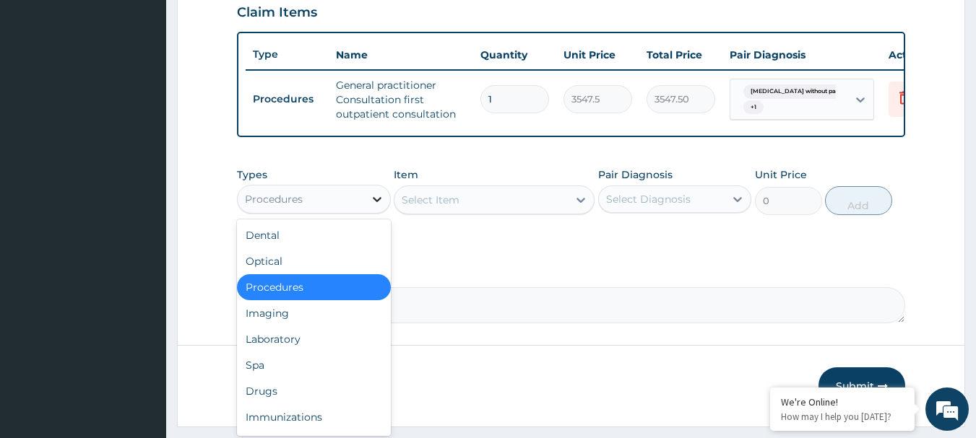
click at [376, 206] on icon at bounding box center [377, 199] width 14 height 14
click at [281, 401] on div "Drugs" at bounding box center [314, 391] width 154 height 26
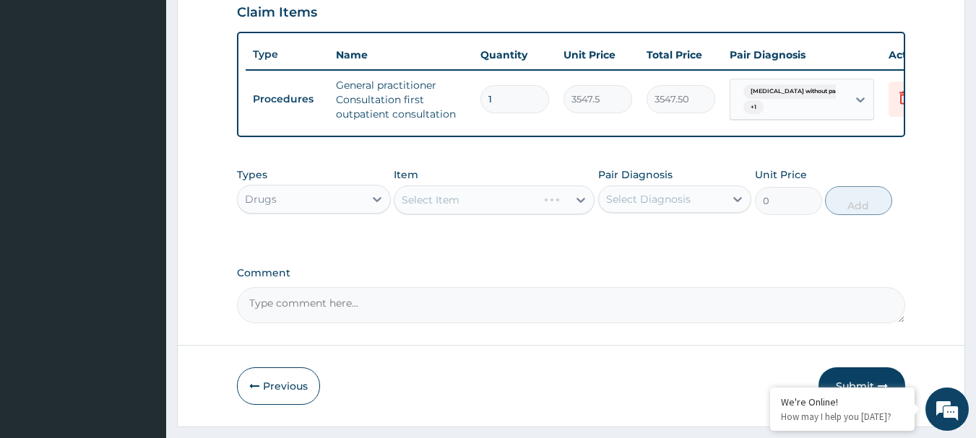
click at [584, 210] on div "Select Item" at bounding box center [494, 200] width 201 height 29
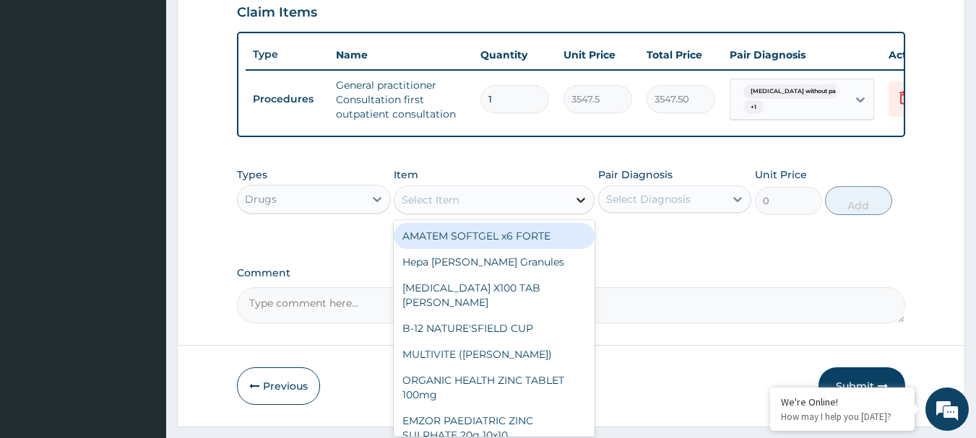
click at [579, 207] on icon at bounding box center [580, 200] width 14 height 14
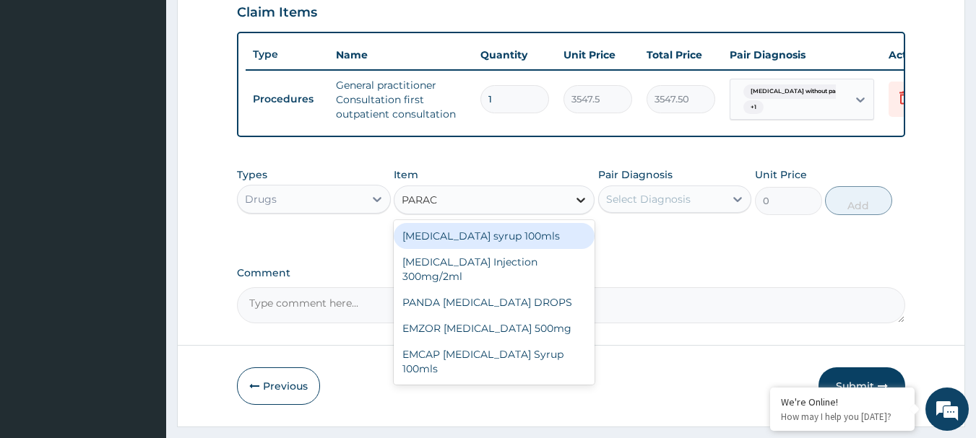
type input "PARACE"
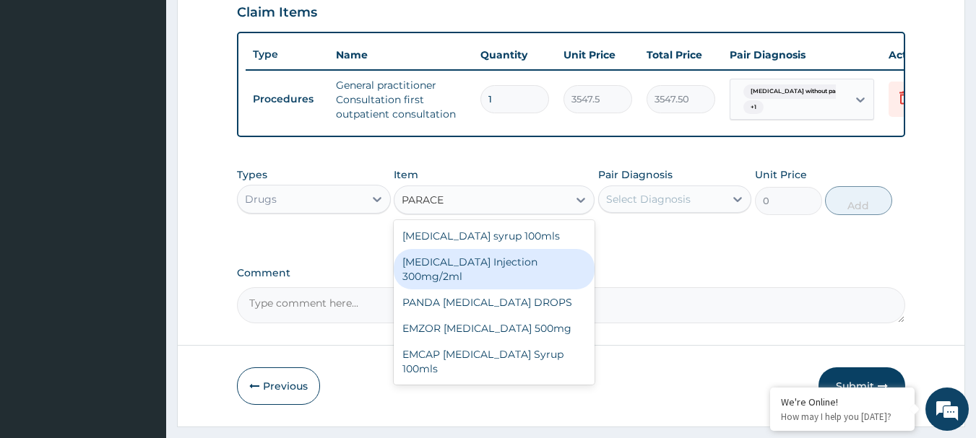
click at [495, 274] on div "[MEDICAL_DATA] Injection 300mg/2ml" at bounding box center [494, 269] width 201 height 40
type input "260.15"
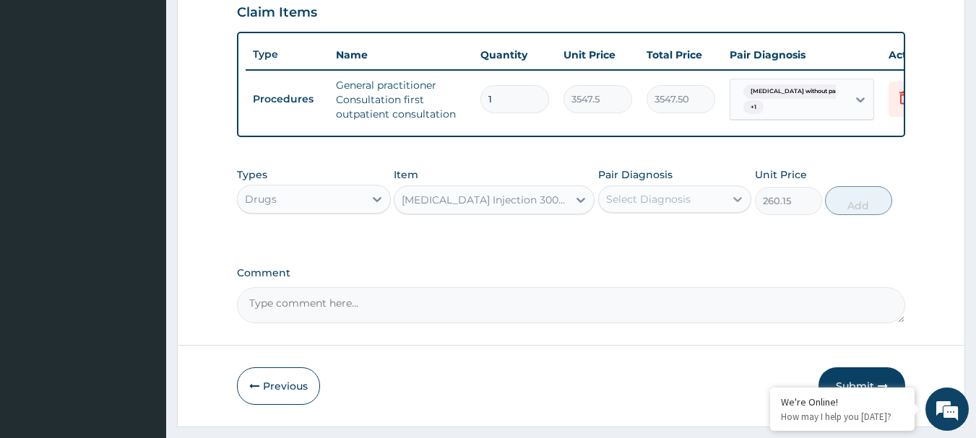
click at [738, 207] on icon at bounding box center [737, 199] width 14 height 14
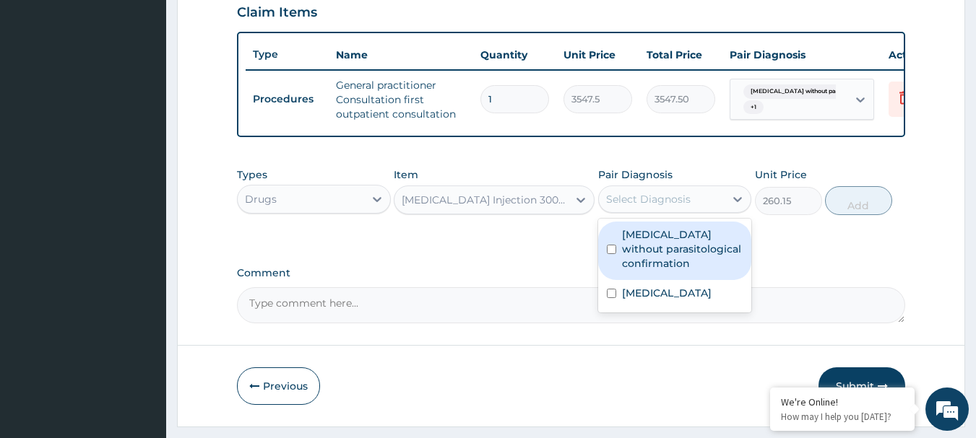
click at [607, 254] on input "checkbox" at bounding box center [611, 249] width 9 height 9
checkbox input "true"
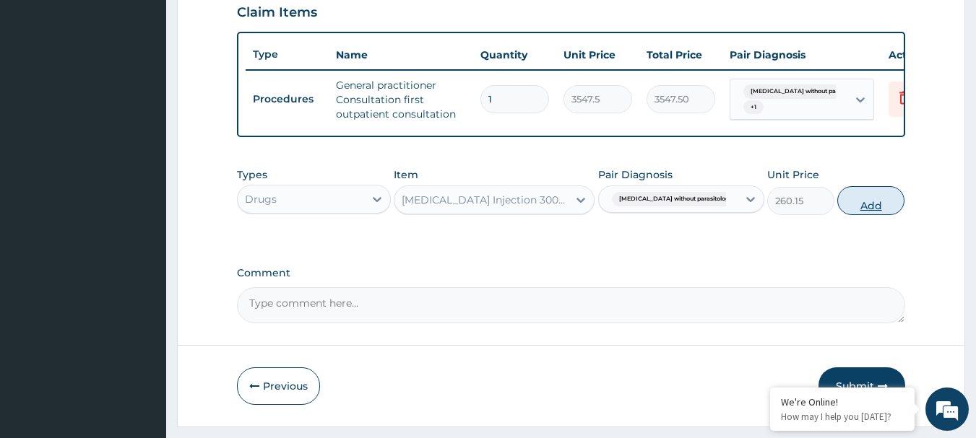
click at [845, 215] on button "Add" at bounding box center [870, 200] width 67 height 29
type input "0"
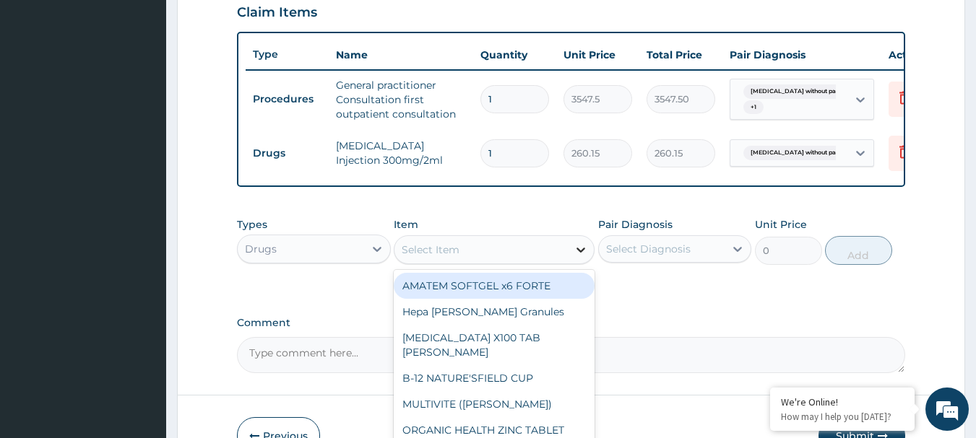
click at [582, 256] on icon at bounding box center [580, 250] width 14 height 14
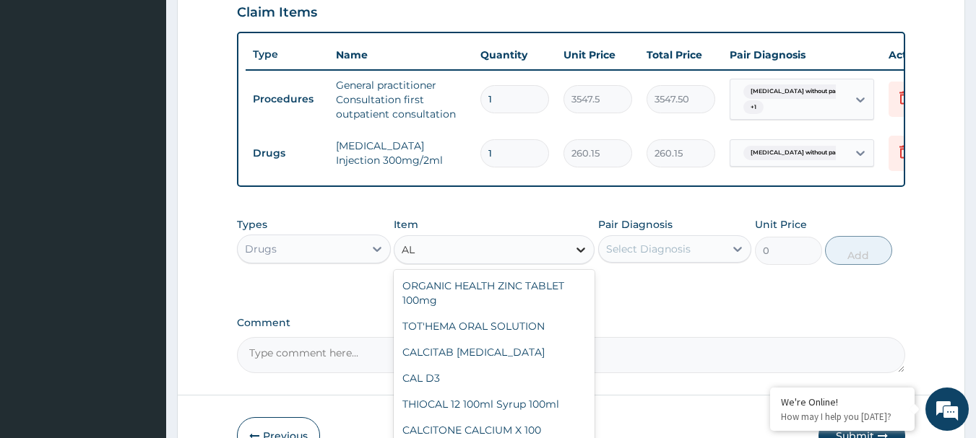
type input "A"
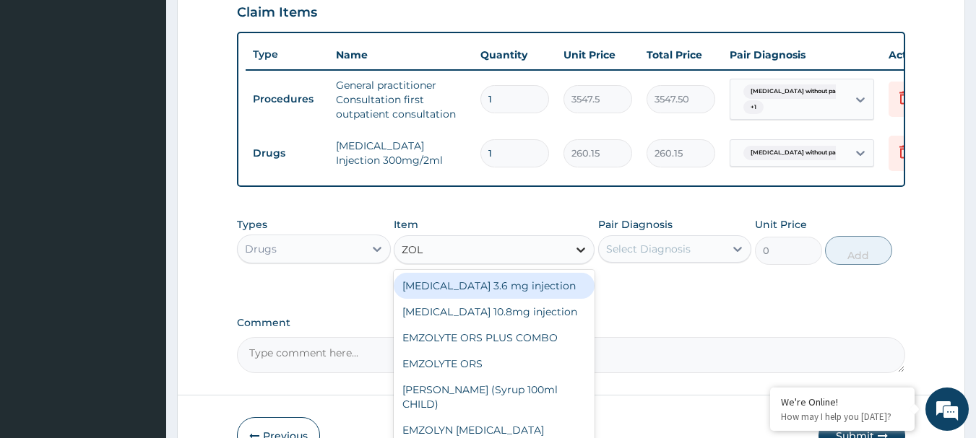
type input "ZOLA"
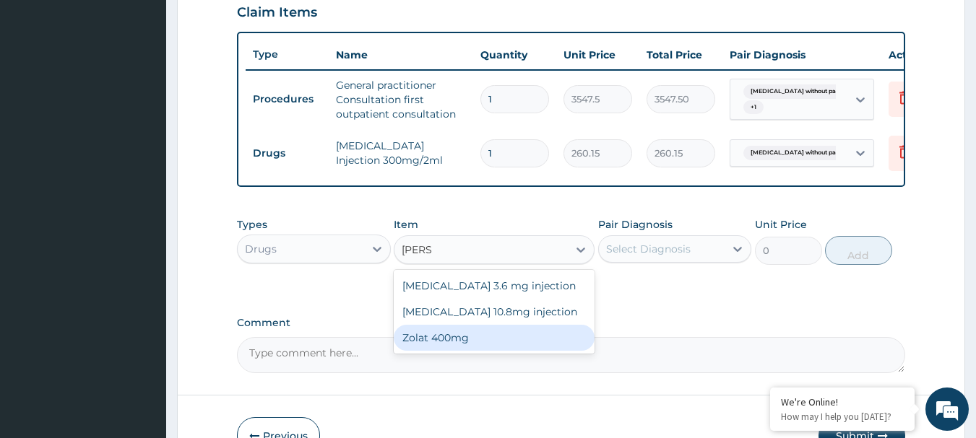
click at [474, 339] on div "Zolat 400mg" at bounding box center [494, 338] width 201 height 26
type input "413.875"
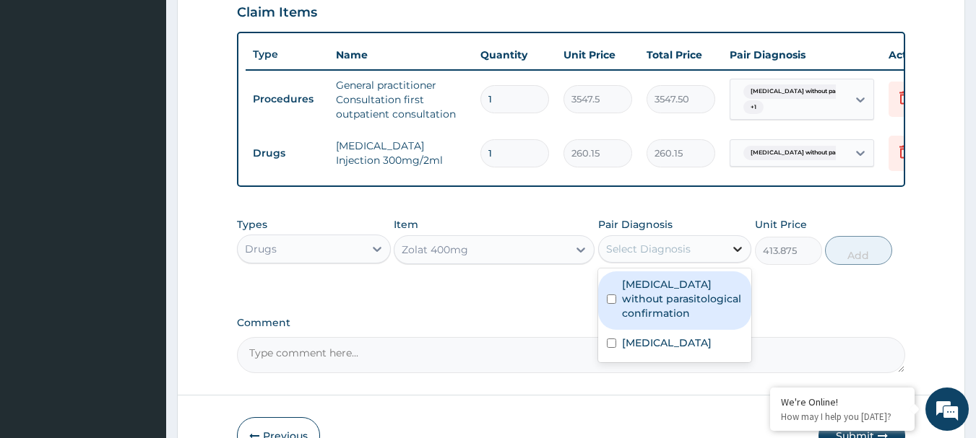
click at [732, 255] on icon at bounding box center [737, 249] width 14 height 14
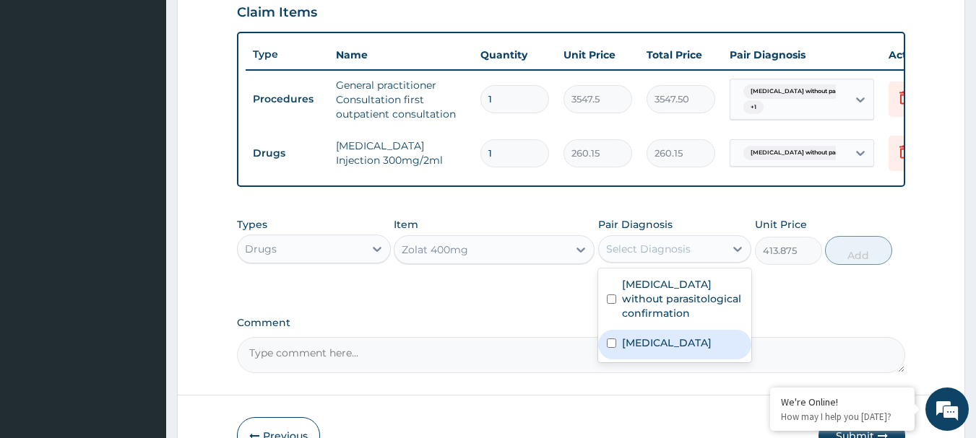
click at [612, 348] on input "checkbox" at bounding box center [611, 343] width 9 height 9
checkbox input "true"
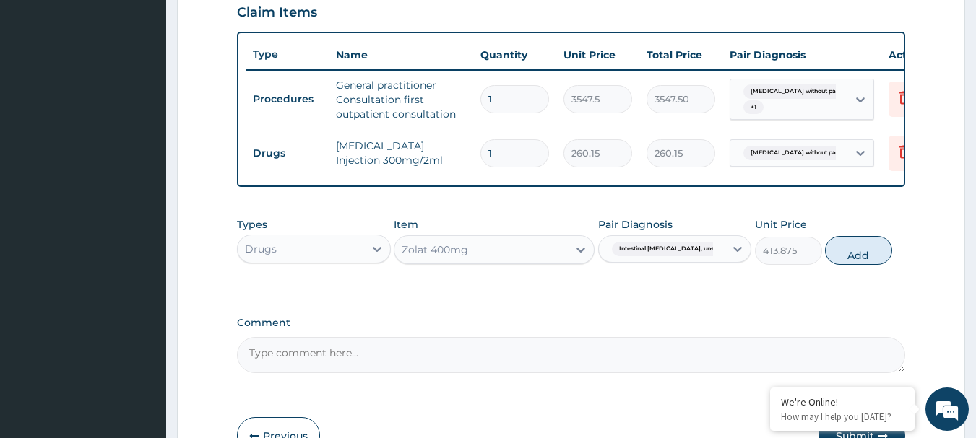
click at [870, 264] on button "Add" at bounding box center [858, 250] width 67 height 29
type input "0"
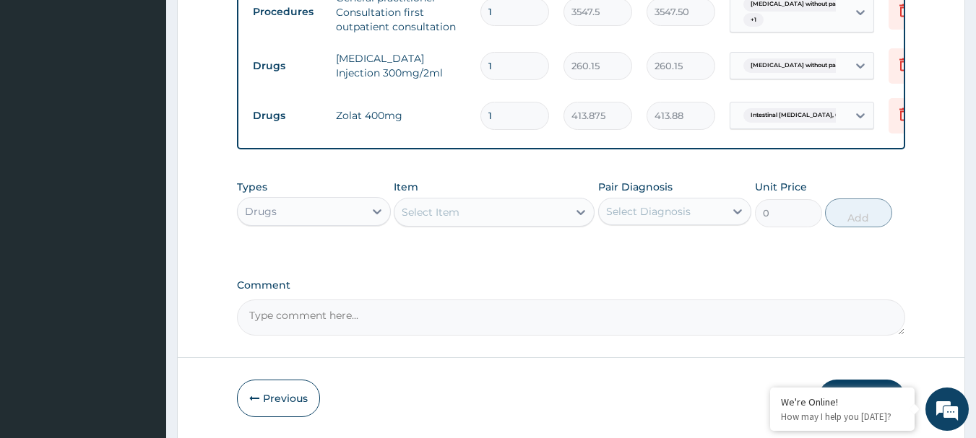
scroll to position [653, 0]
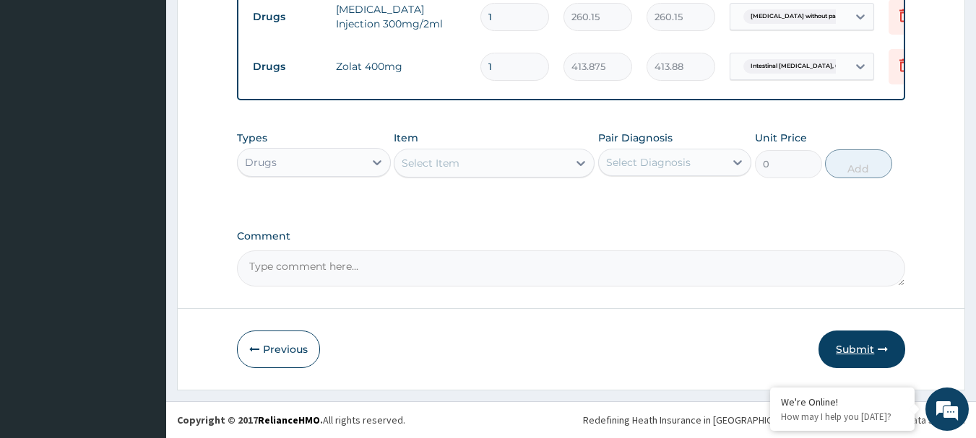
click at [862, 350] on button "Submit" at bounding box center [861, 350] width 87 height 38
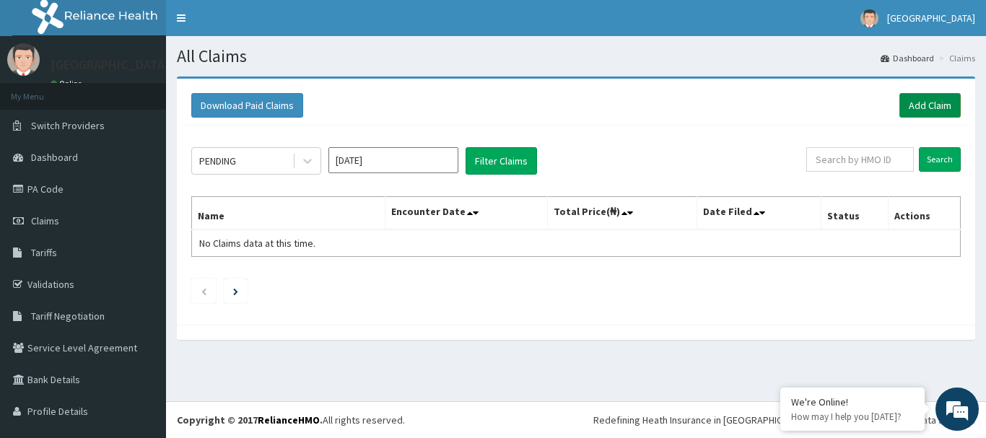
click at [920, 102] on link "Add Claim" at bounding box center [930, 105] width 61 height 25
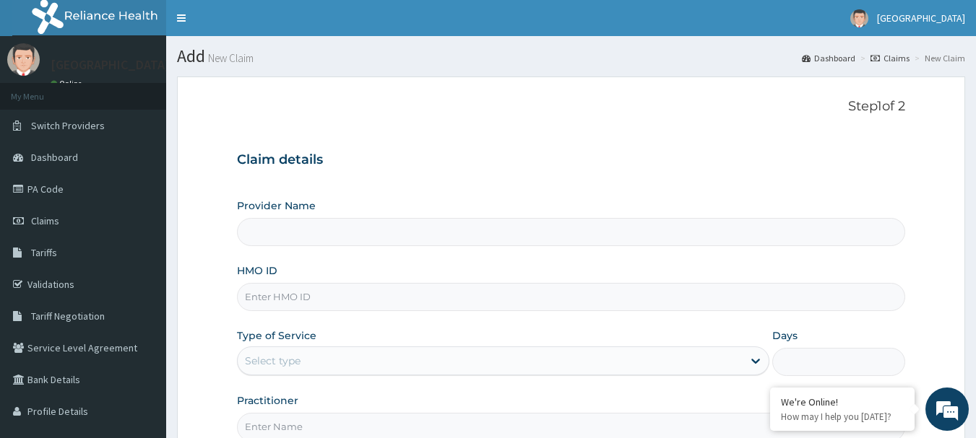
click at [285, 243] on input "Provider Name" at bounding box center [571, 232] width 669 height 28
type input "[GEOGRAPHIC_DATA]"
click at [292, 299] on input "HMO ID" at bounding box center [571, 297] width 669 height 28
type input "BCK/10015/B"
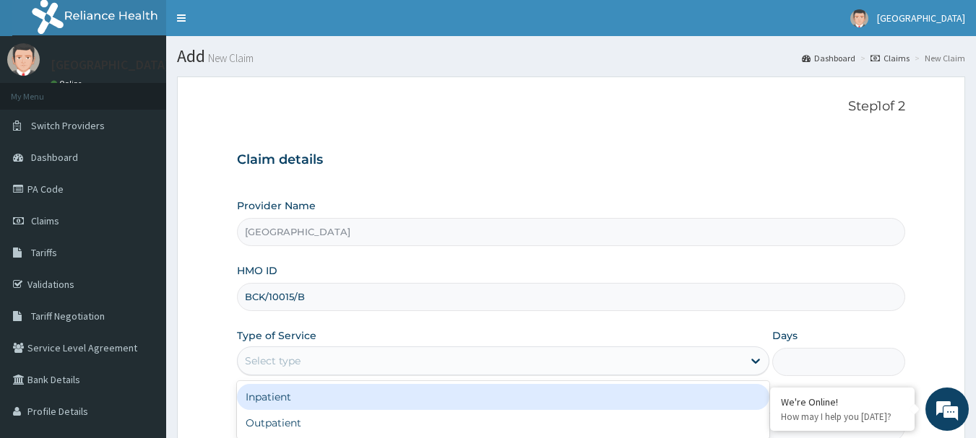
click at [300, 369] on div "Select type" at bounding box center [490, 361] width 505 height 23
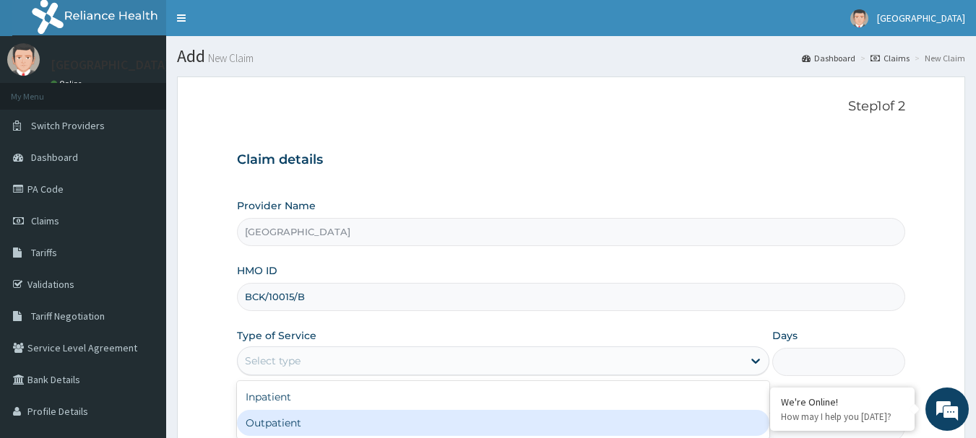
click at [287, 422] on div "Outpatient" at bounding box center [503, 423] width 532 height 26
type input "1"
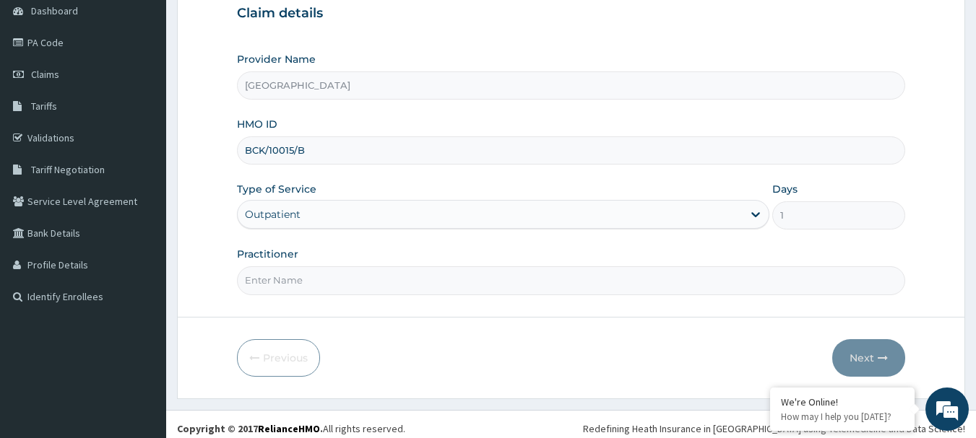
scroll to position [155, 0]
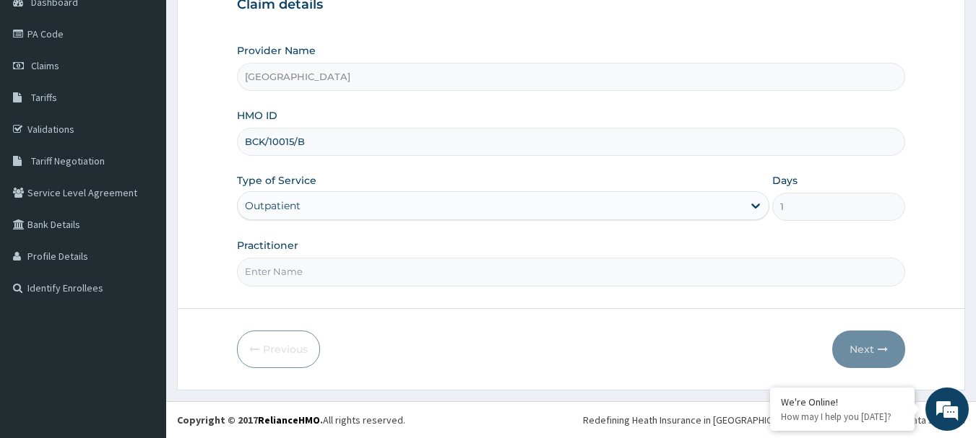
click at [277, 279] on input "Practitioner" at bounding box center [571, 272] width 669 height 28
type input "AKINDE"
click at [861, 350] on button "Next" at bounding box center [868, 350] width 73 height 38
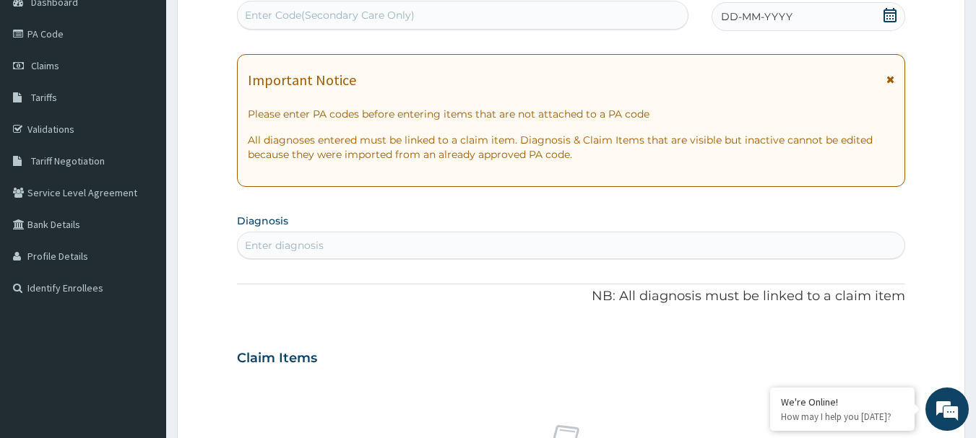
click at [890, 14] on icon at bounding box center [889, 15] width 14 height 14
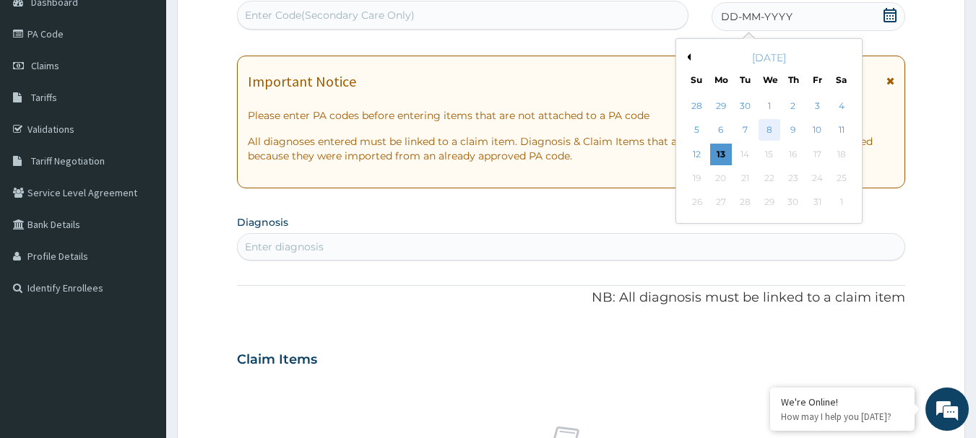
click at [768, 128] on div "8" at bounding box center [769, 131] width 22 height 22
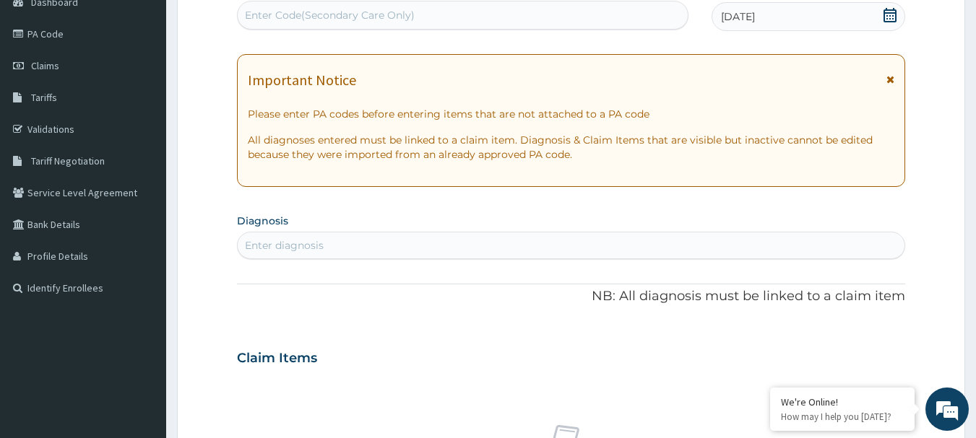
click at [291, 253] on div "Enter diagnosis" at bounding box center [284, 245] width 79 height 14
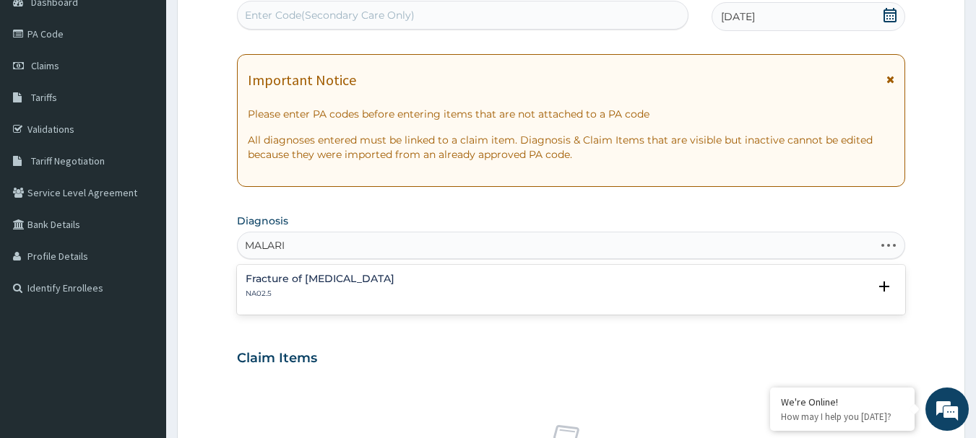
type input "[MEDICAL_DATA]"
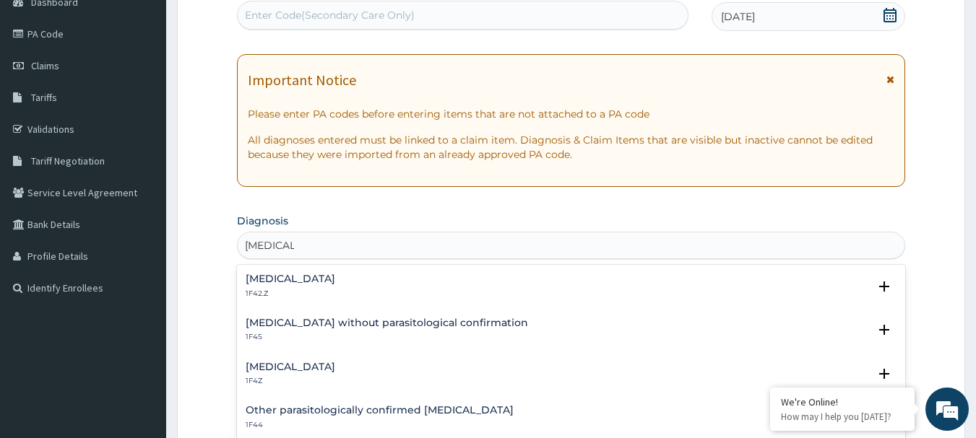
click at [302, 363] on h4 "[MEDICAL_DATA]" at bounding box center [291, 367] width 90 height 11
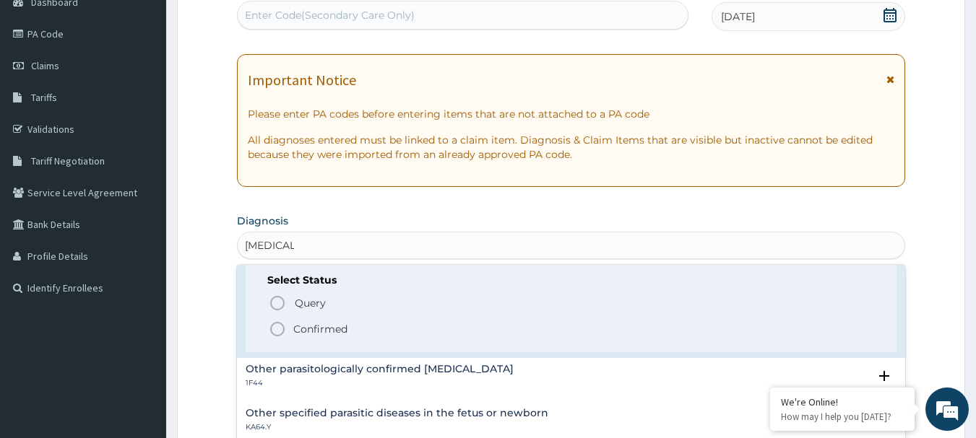
scroll to position [144, 0]
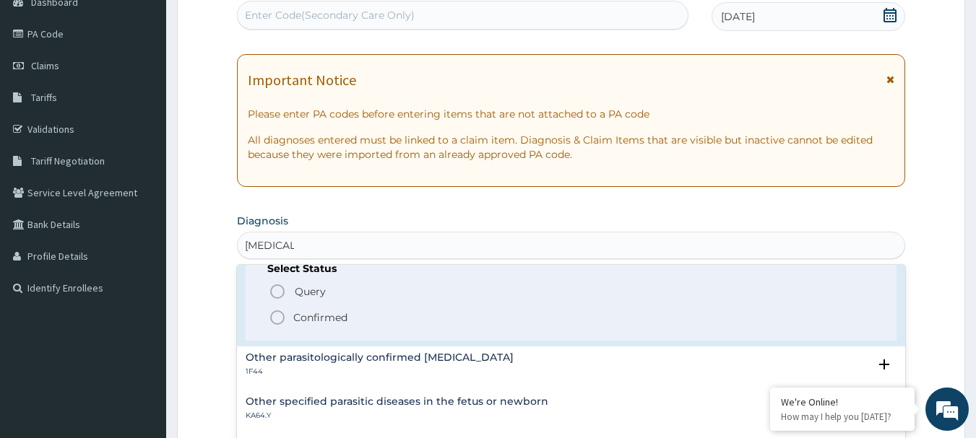
click at [282, 321] on circle "status option filled" at bounding box center [277, 317] width 13 height 13
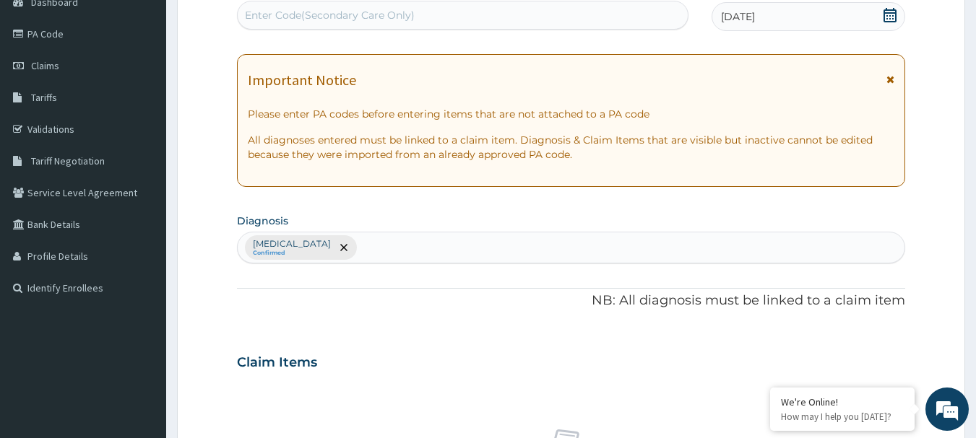
click at [361, 246] on input "text" at bounding box center [360, 247] width 1 height 14
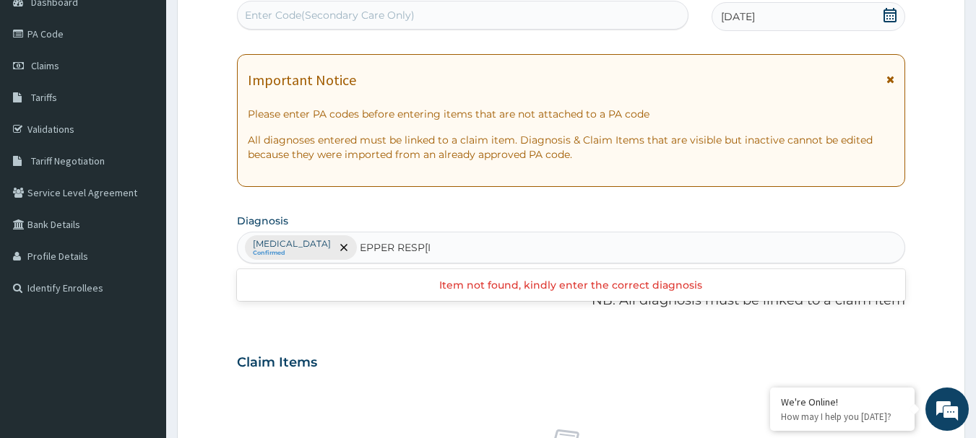
click at [375, 248] on input "EPPER RESP[I" at bounding box center [396, 247] width 73 height 14
click at [434, 246] on input "UPPER RESP[I" at bounding box center [397, 247] width 74 height 14
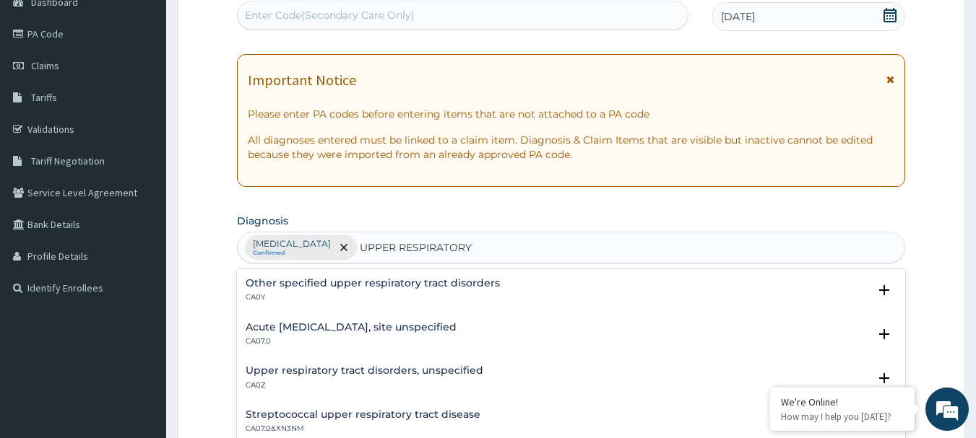
type input "UPPER RESPIRATORY"
click at [287, 331] on h4 "Acute [MEDICAL_DATA], site unspecified" at bounding box center [351, 327] width 211 height 11
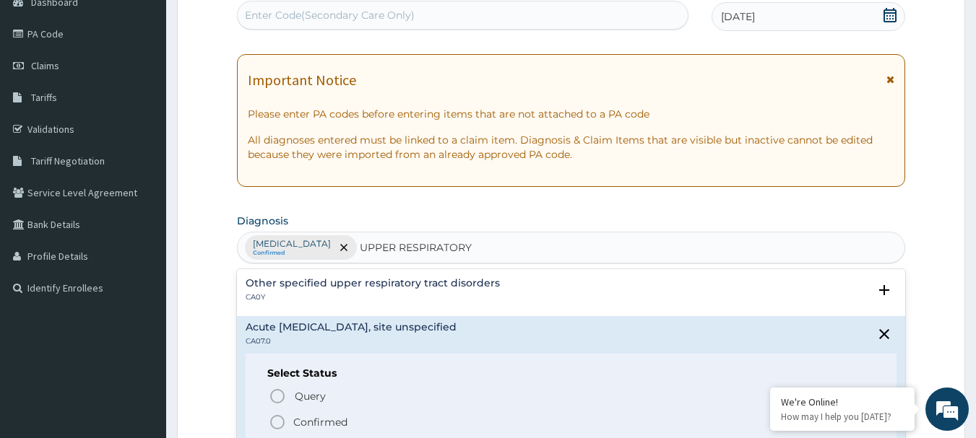
click at [281, 423] on icon "status option filled" at bounding box center [277, 422] width 17 height 17
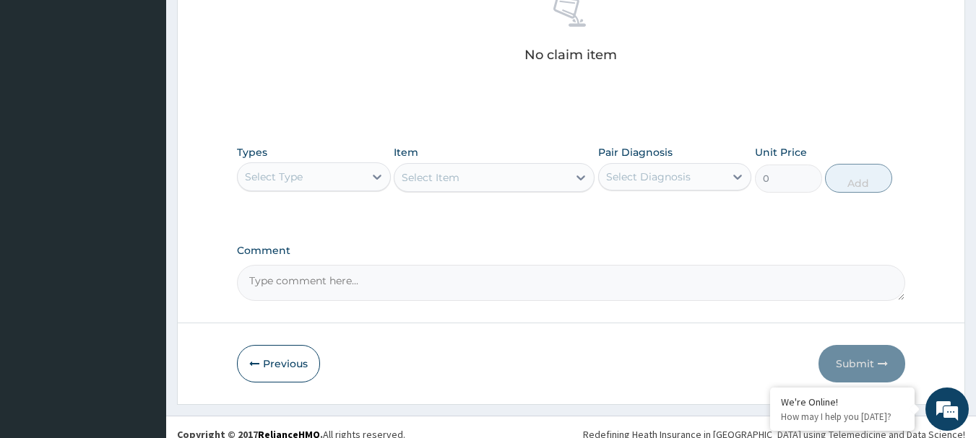
scroll to position [603, 0]
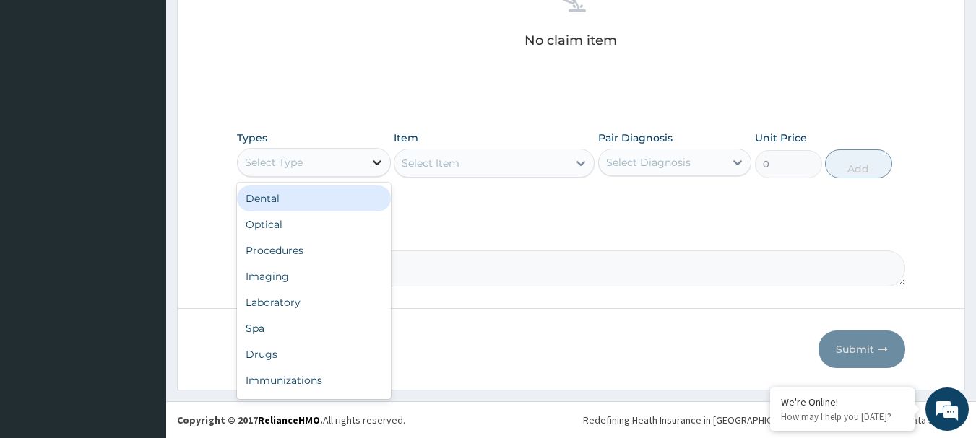
click at [379, 160] on icon at bounding box center [377, 162] width 14 height 14
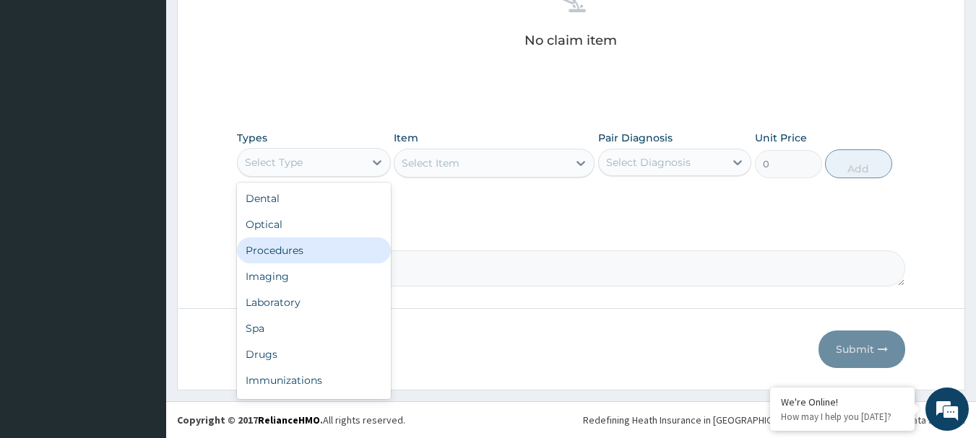
click at [284, 248] on div "Procedures" at bounding box center [314, 251] width 154 height 26
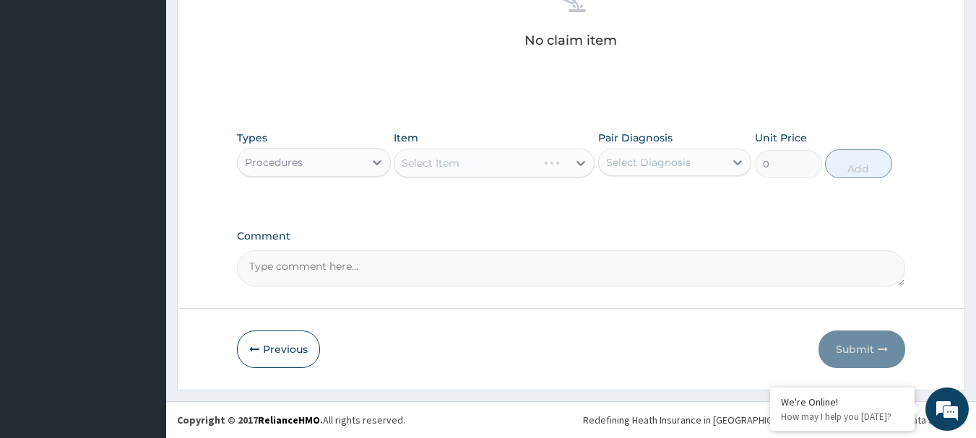
click at [580, 159] on div "Select Item" at bounding box center [494, 163] width 201 height 29
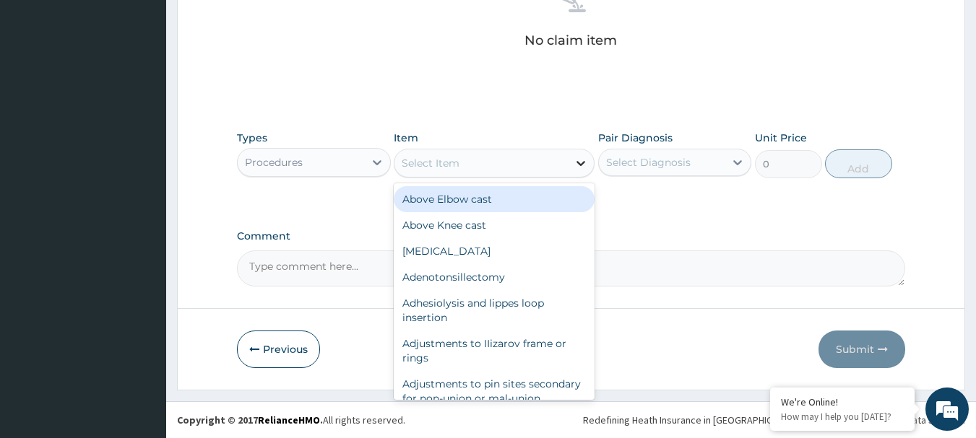
click at [583, 163] on icon at bounding box center [580, 163] width 9 height 5
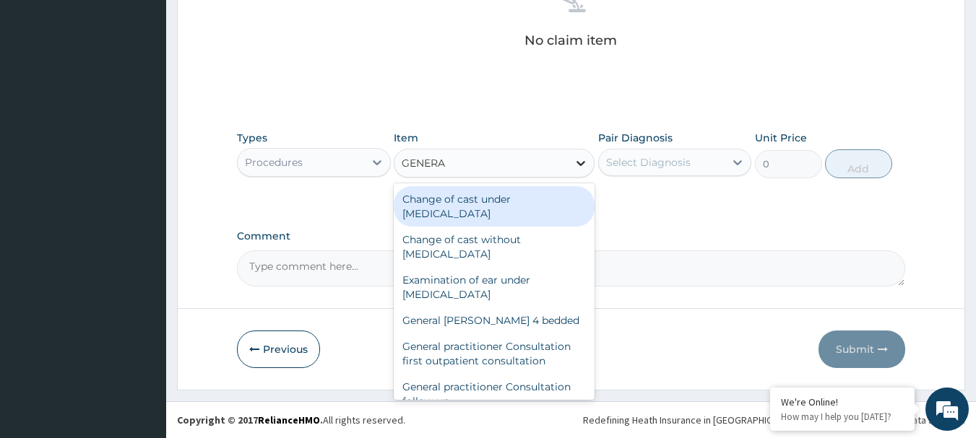
type input "GENERAL"
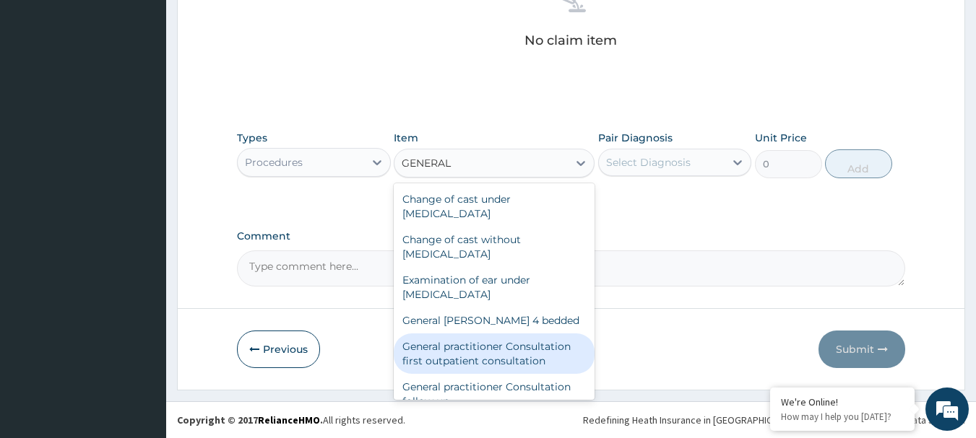
click at [543, 342] on div "General practitioner Consultation first outpatient consultation" at bounding box center [494, 354] width 201 height 40
type input "3547.5"
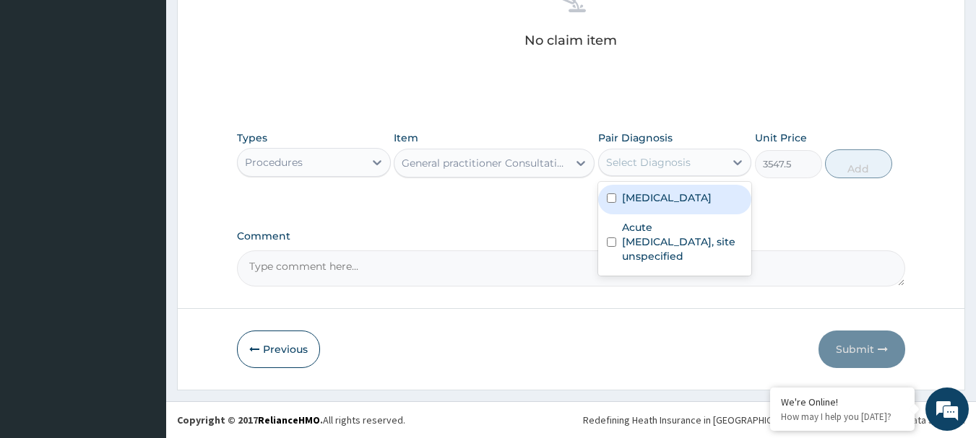
drag, startPoint x: 738, startPoint y: 162, endPoint x: 712, endPoint y: 186, distance: 35.8
click at [716, 176] on div "option Malaria, unspecified focused, 1 of 2. 2 results available. Use Up and Do…" at bounding box center [675, 162] width 154 height 27
click at [611, 197] on input "checkbox" at bounding box center [611, 198] width 9 height 9
checkbox input "true"
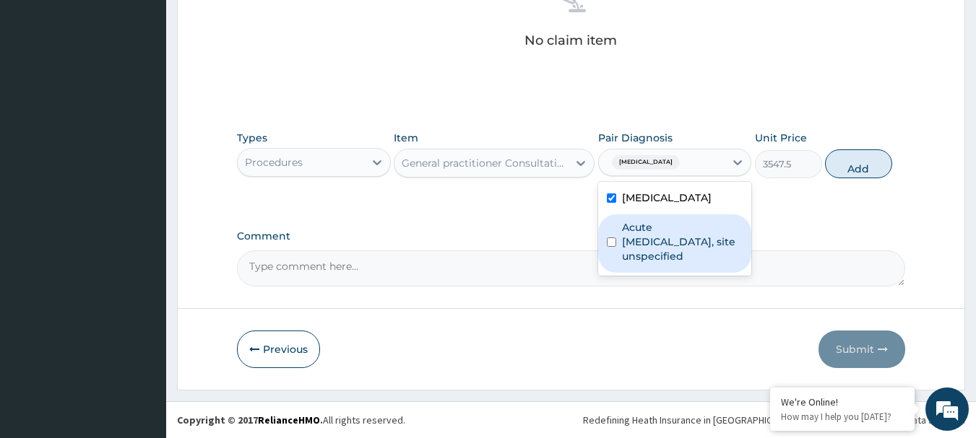
click at [611, 237] on div "Acute [MEDICAL_DATA], site unspecified" at bounding box center [675, 243] width 154 height 58
checkbox input "true"
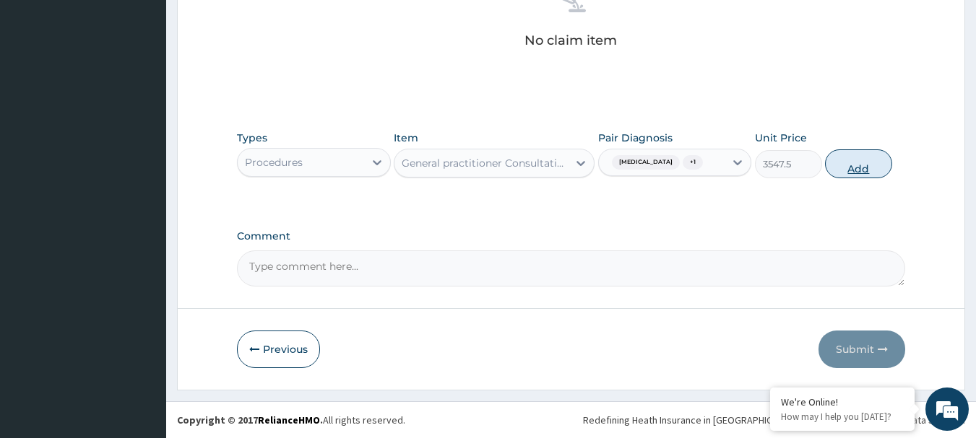
click at [867, 162] on button "Add" at bounding box center [858, 163] width 67 height 29
type input "0"
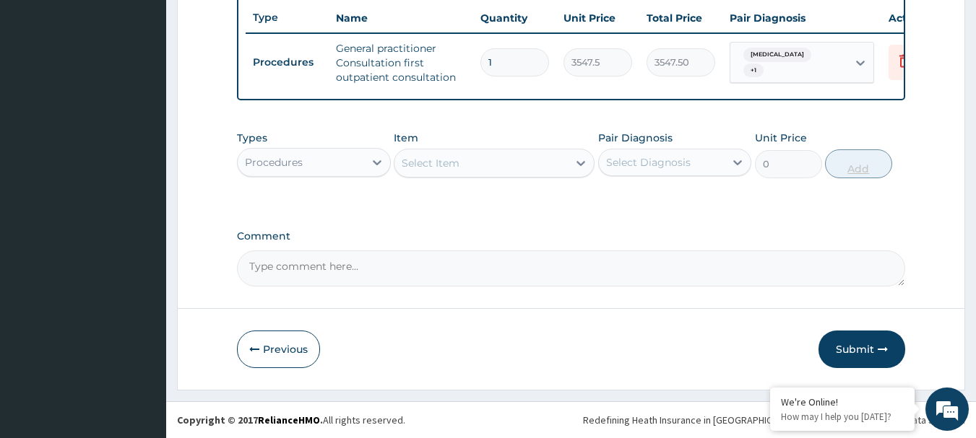
scroll to position [553, 0]
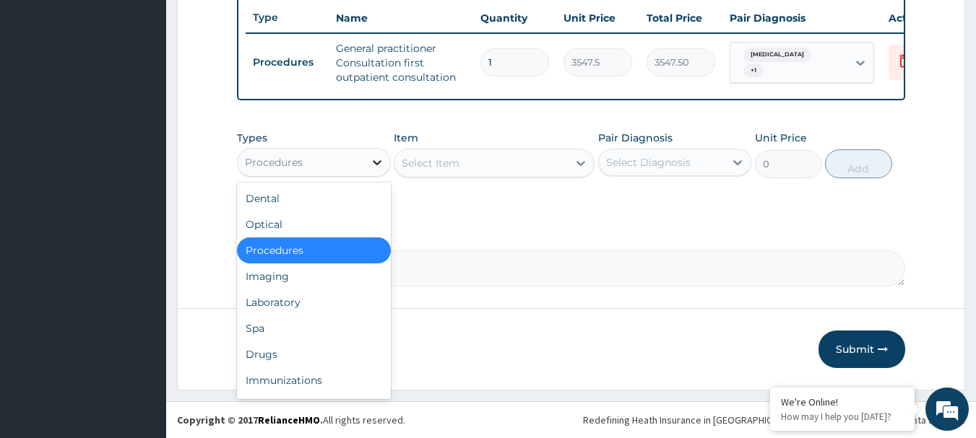
click at [376, 165] on icon at bounding box center [377, 162] width 14 height 14
click at [287, 298] on div "Laboratory" at bounding box center [314, 303] width 154 height 26
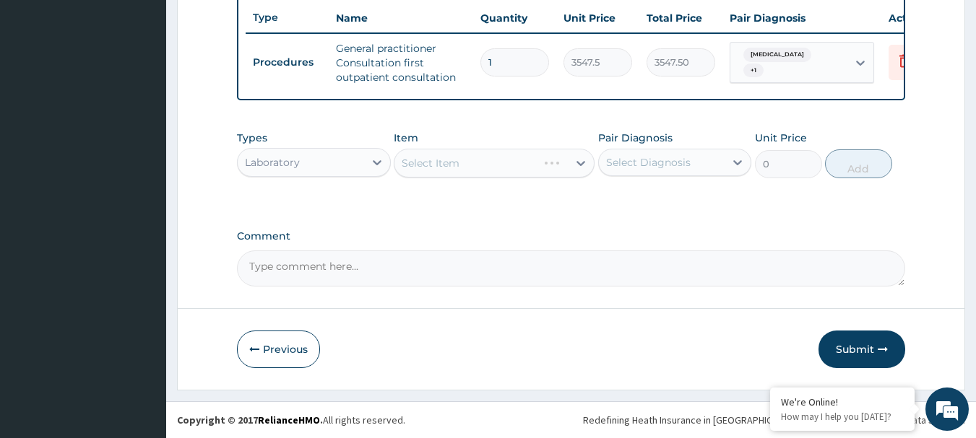
click at [581, 162] on div "Select Item" at bounding box center [494, 163] width 201 height 29
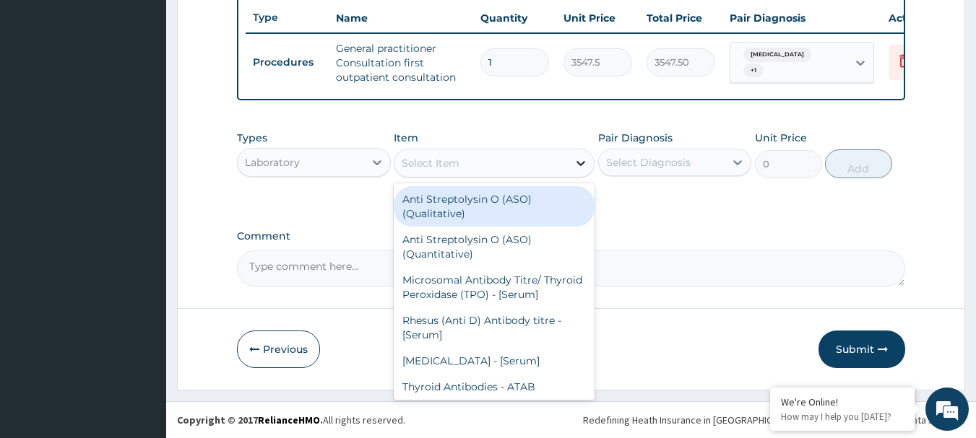
click at [581, 162] on icon at bounding box center [580, 163] width 14 height 14
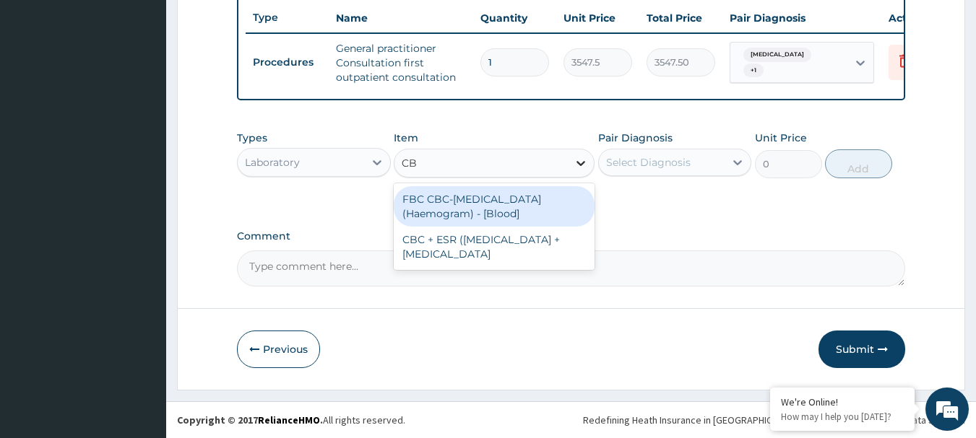
type input "CBC"
click at [532, 213] on div "FBC CBC-Complete Blood Count (Haemogram) - [Blood]" at bounding box center [494, 206] width 201 height 40
type input "4300"
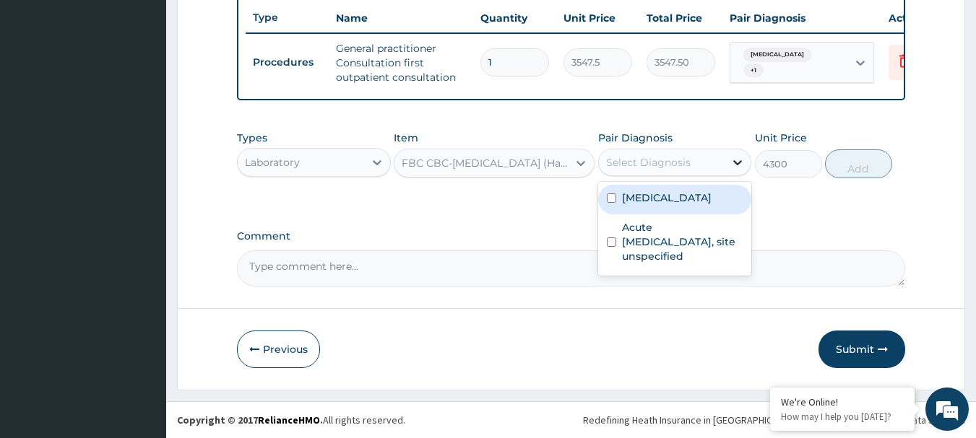
click at [738, 157] on icon at bounding box center [737, 162] width 14 height 14
click at [610, 192] on div "Malaria, unspecified" at bounding box center [675, 200] width 154 height 30
checkbox input "true"
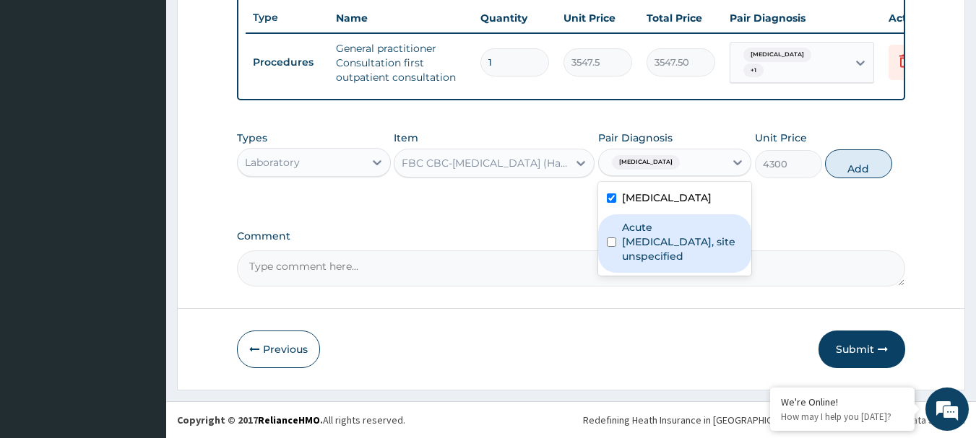
click at [607, 242] on input "checkbox" at bounding box center [611, 242] width 9 height 9
checkbox input "true"
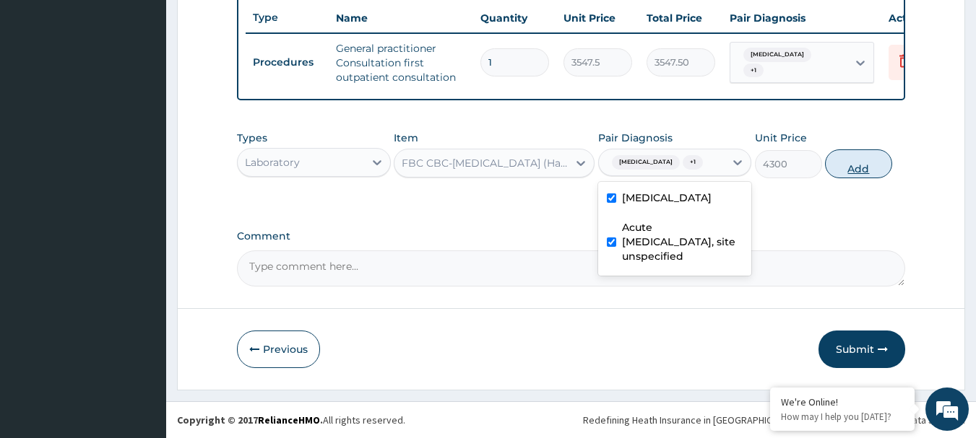
click at [858, 160] on button "Add" at bounding box center [858, 163] width 67 height 29
type input "0"
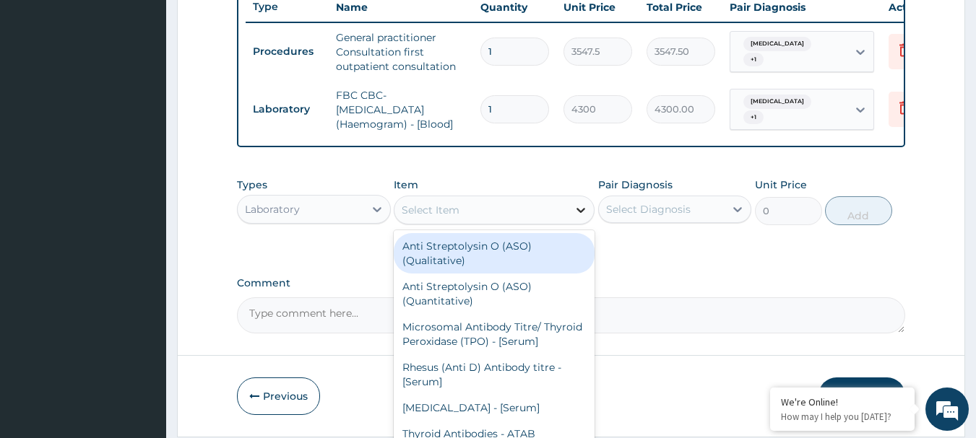
click at [584, 217] on icon at bounding box center [580, 210] width 14 height 14
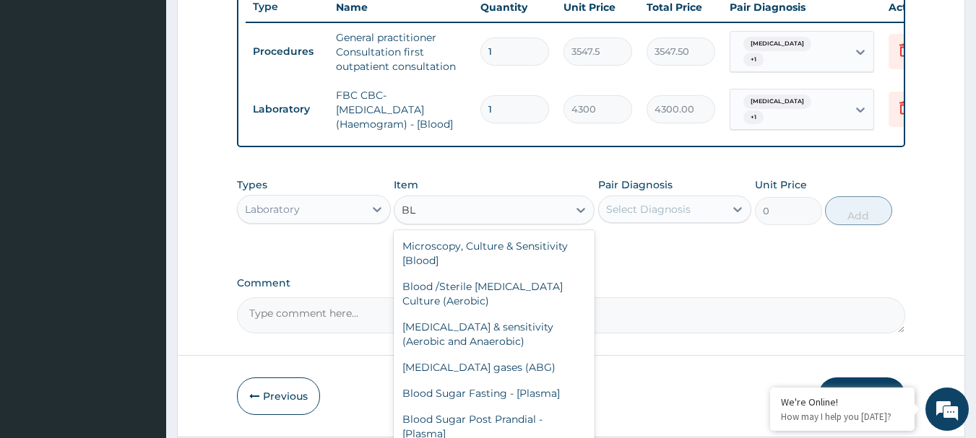
type input "B"
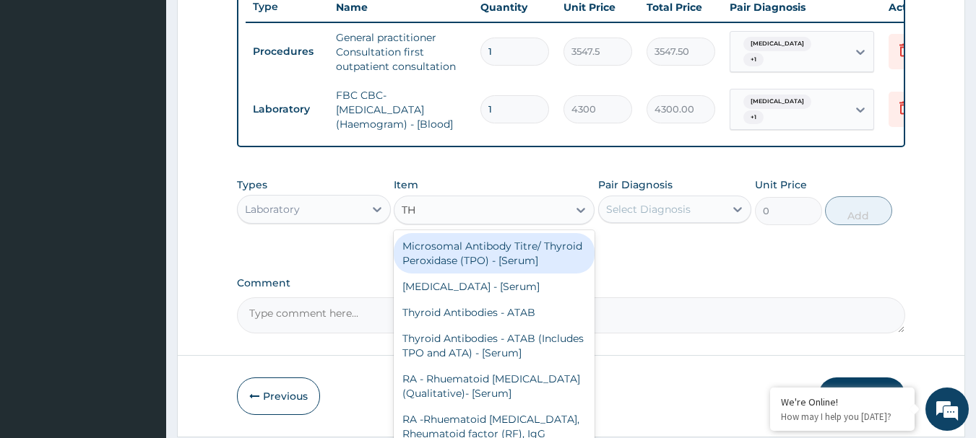
type input "THI"
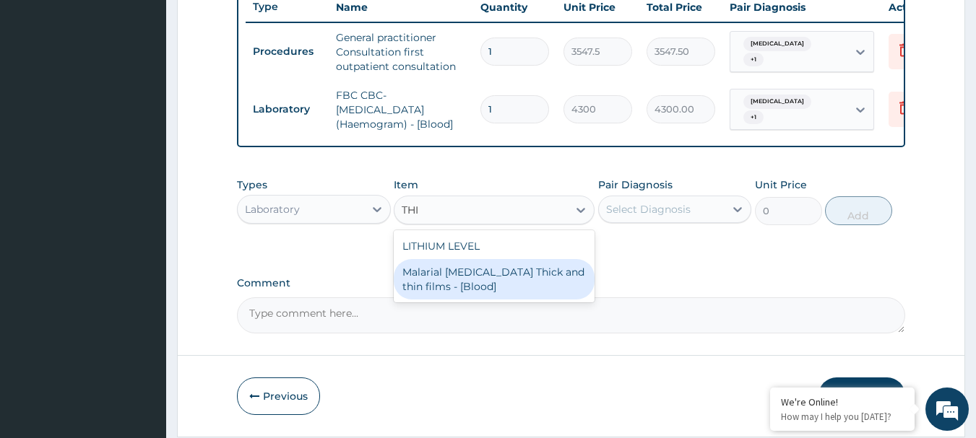
click at [516, 289] on div "Malarial Parasite Thick and thin films - [Blood]" at bounding box center [494, 279] width 201 height 40
type input "1612.5"
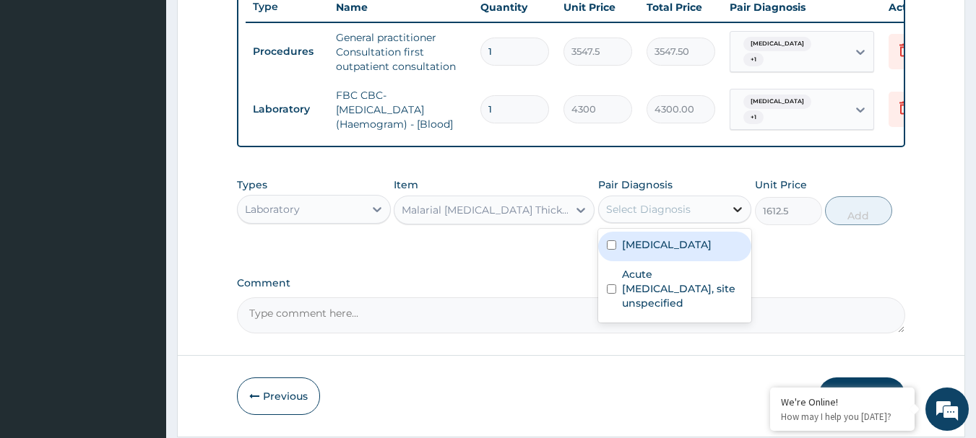
click at [742, 217] on icon at bounding box center [737, 209] width 14 height 14
click at [611, 250] on input "checkbox" at bounding box center [611, 244] width 9 height 9
checkbox input "true"
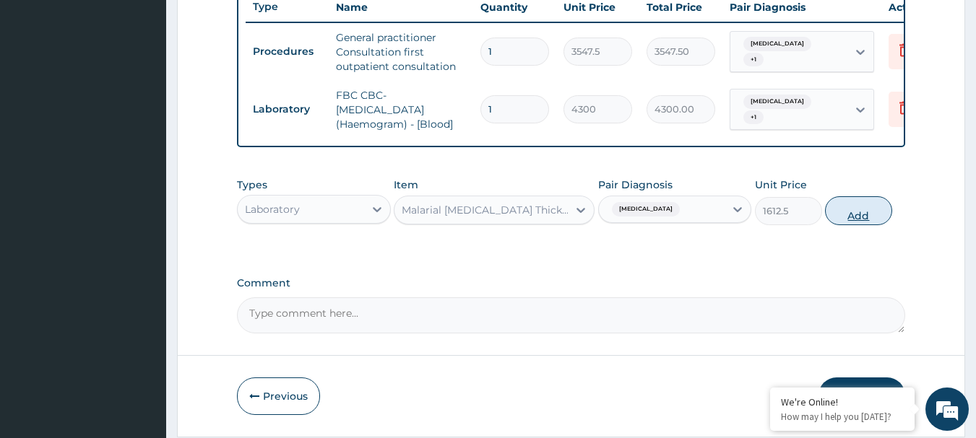
click at [864, 219] on button "Add" at bounding box center [858, 210] width 67 height 29
type input "0"
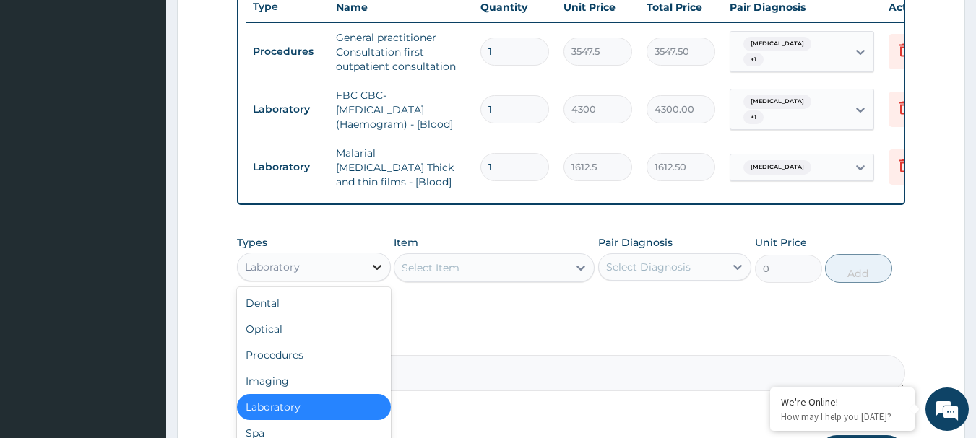
click at [372, 266] on icon at bounding box center [377, 267] width 14 height 14
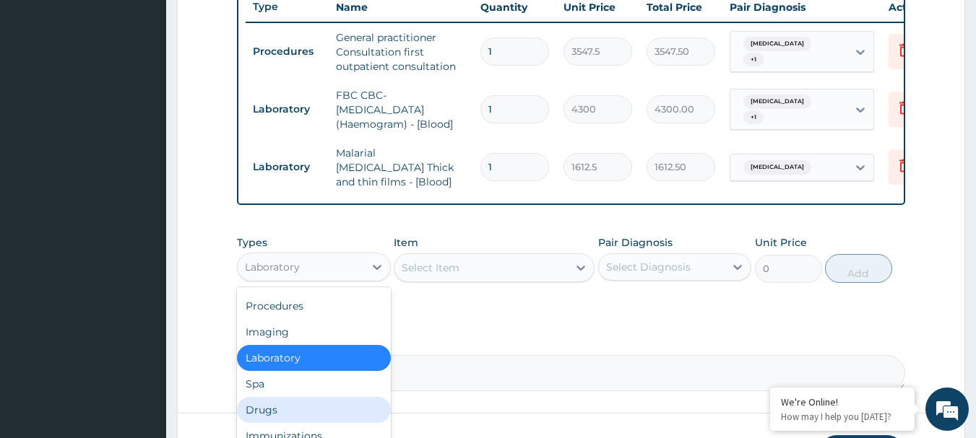
click at [284, 408] on div "Drugs" at bounding box center [314, 410] width 154 height 26
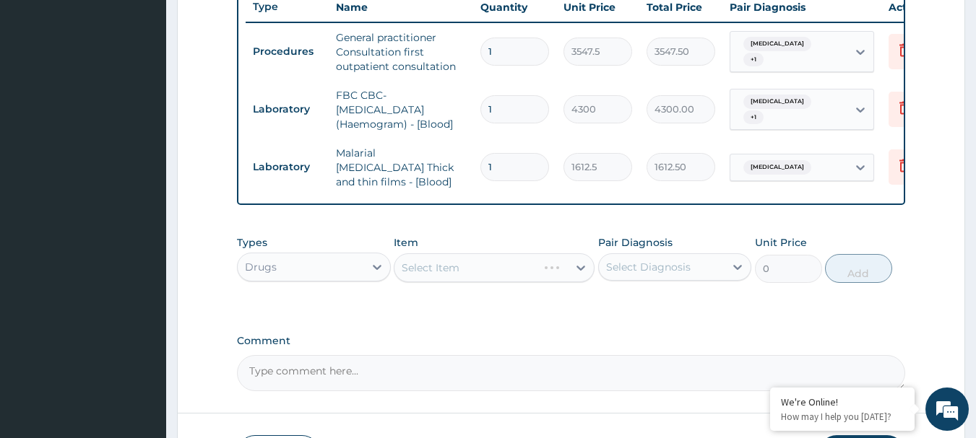
drag, startPoint x: 537, startPoint y: 269, endPoint x: 567, endPoint y: 266, distance: 29.8
click at [555, 266] on div "Select Item" at bounding box center [494, 267] width 201 height 29
click at [584, 272] on div "Select Item" at bounding box center [494, 267] width 201 height 29
click at [583, 273] on div "Select Item" at bounding box center [494, 267] width 201 height 29
drag, startPoint x: 571, startPoint y: 269, endPoint x: 581, endPoint y: 269, distance: 10.1
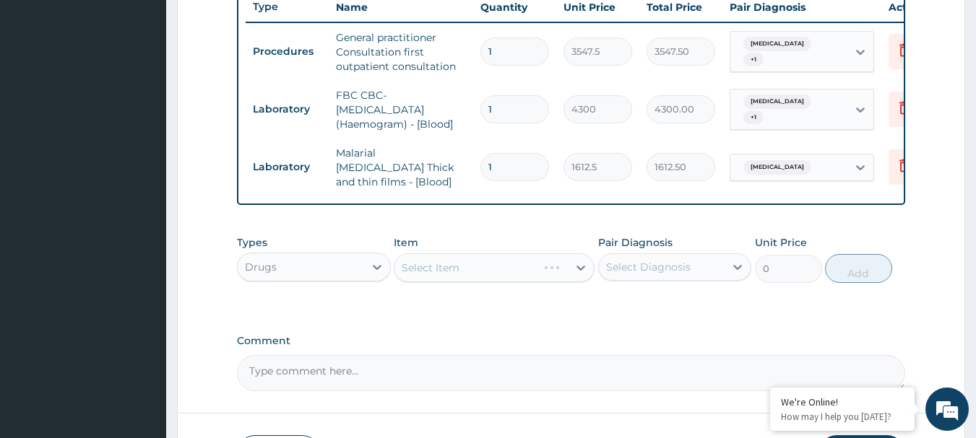
click at [581, 269] on div "Select Item" at bounding box center [494, 267] width 201 height 29
click at [576, 267] on icon at bounding box center [580, 268] width 14 height 14
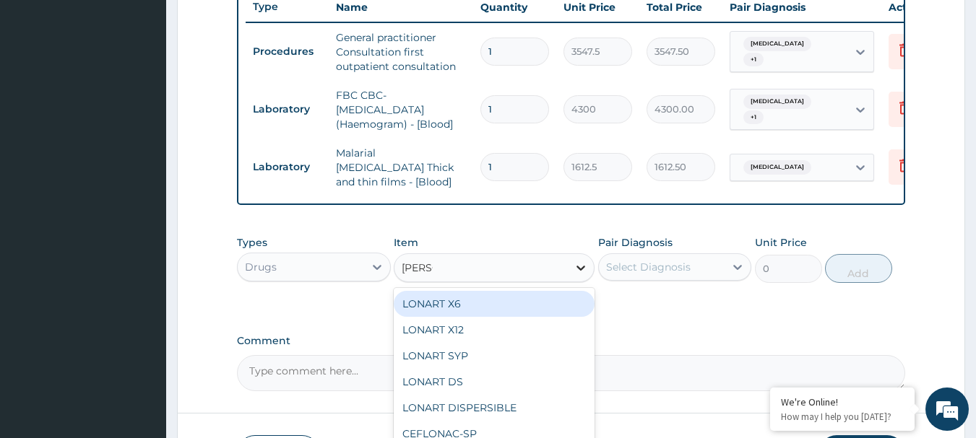
type input "LONAR"
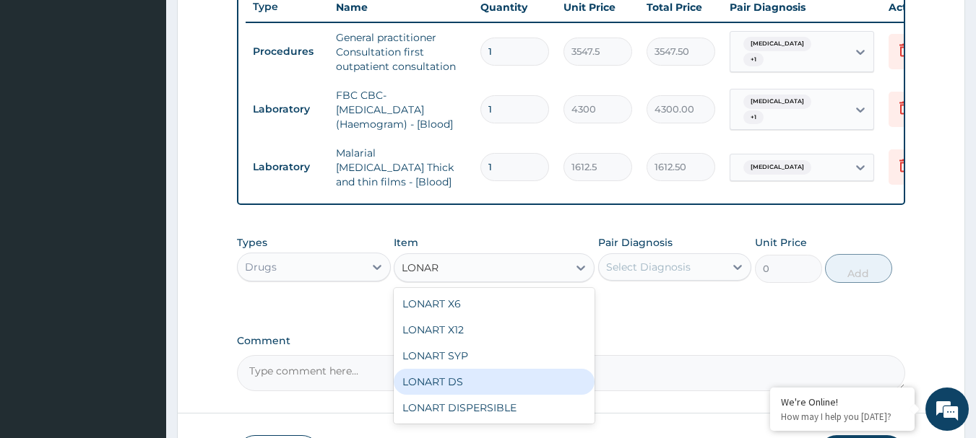
click at [462, 389] on div "LONART DS" at bounding box center [494, 382] width 201 height 26
type input "473"
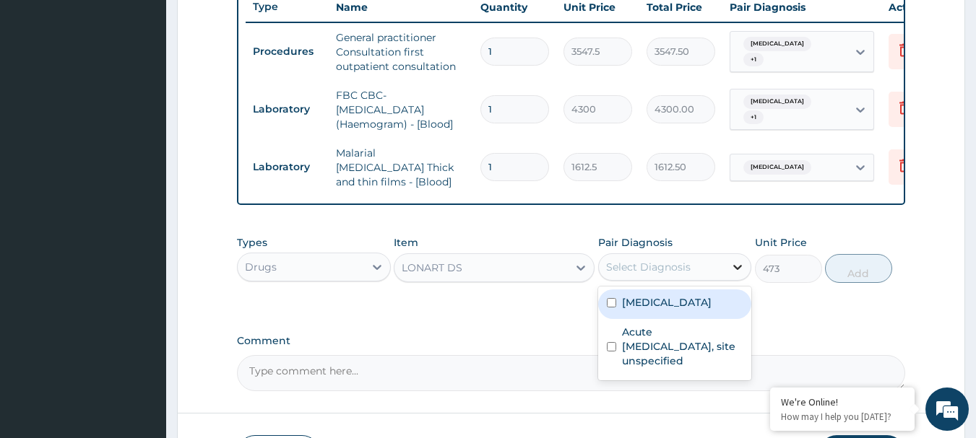
click at [734, 274] on icon at bounding box center [737, 267] width 14 height 14
click at [607, 307] on input "checkbox" at bounding box center [611, 302] width 9 height 9
checkbox input "true"
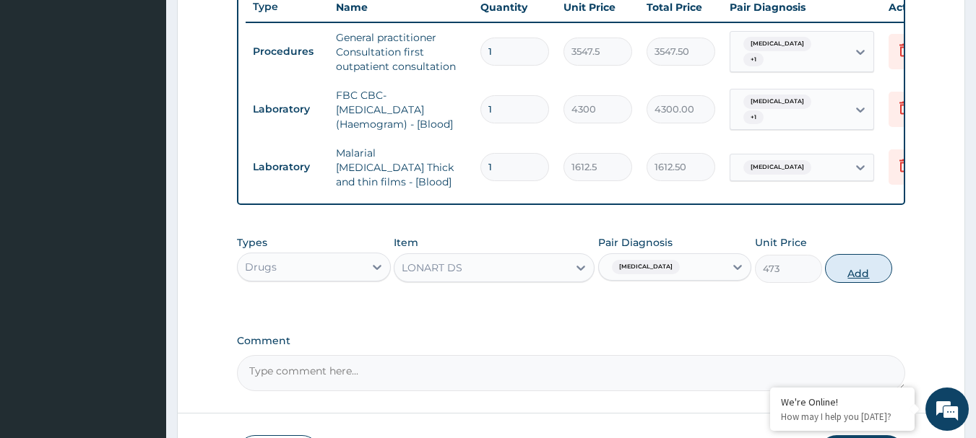
click at [854, 272] on button "Add" at bounding box center [858, 268] width 67 height 29
type input "0"
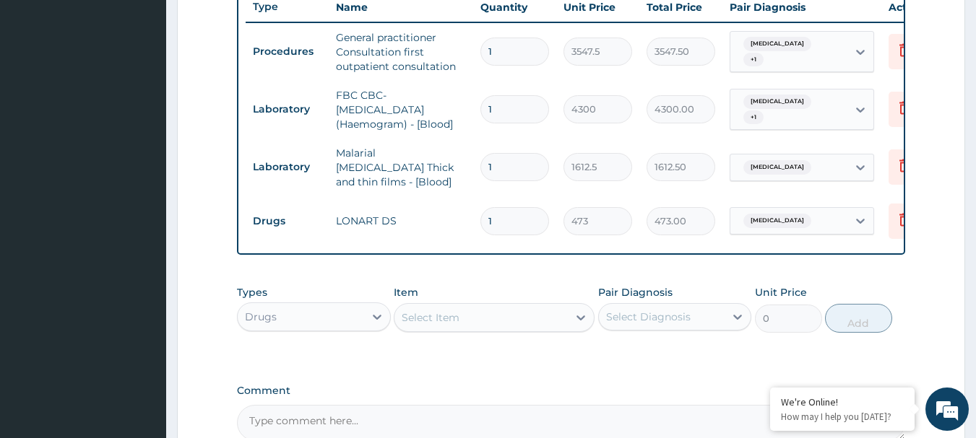
type input "0.00"
type input "9"
type input "4257.00"
type input "96"
type input "45408.00"
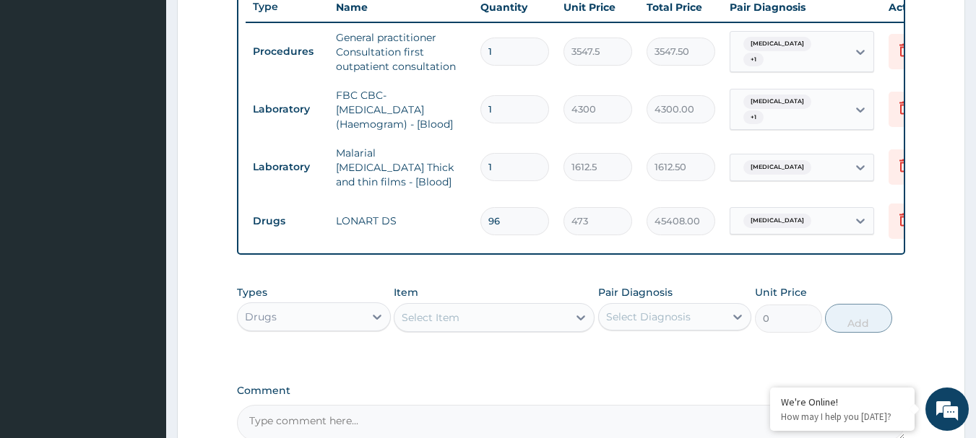
click at [506, 207] on input "96" at bounding box center [514, 221] width 69 height 28
type input "9"
type input "4257.00"
type input "0.00"
type input "6"
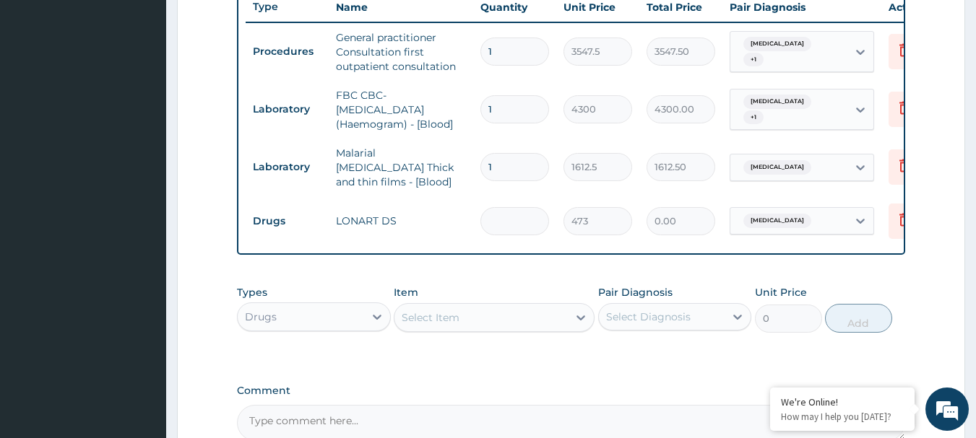
type input "2838.00"
type input "6"
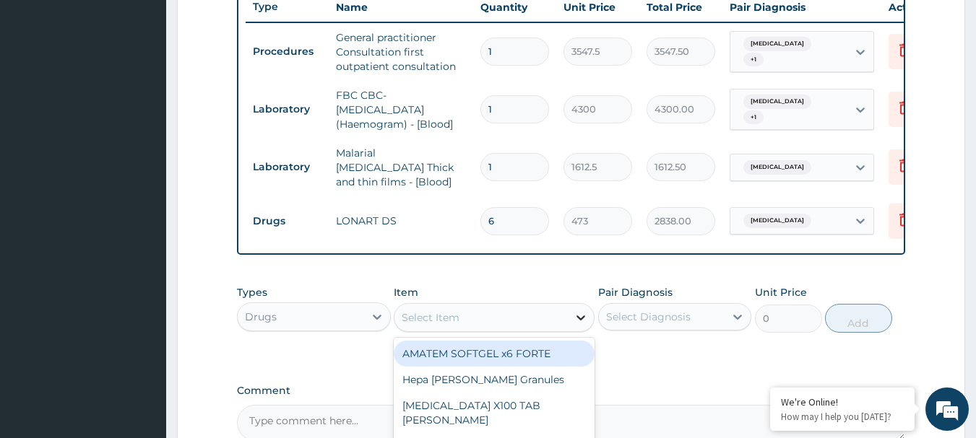
click at [580, 324] on div "Select Item" at bounding box center [494, 317] width 201 height 29
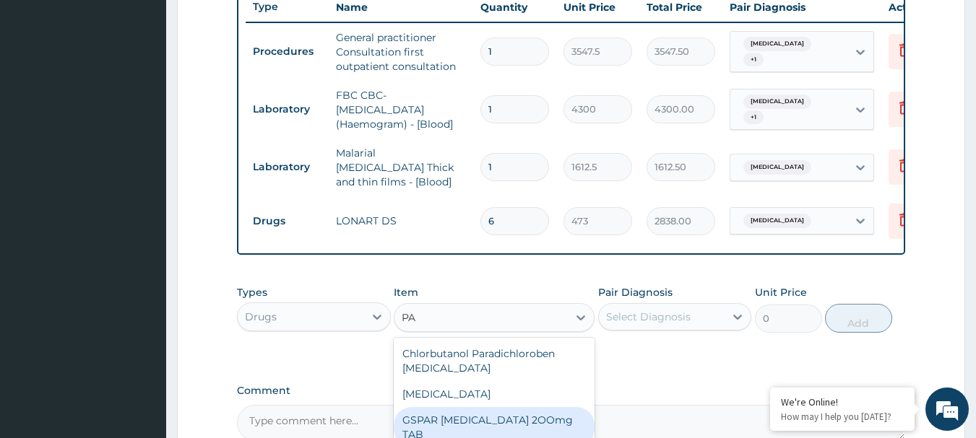
type input "P"
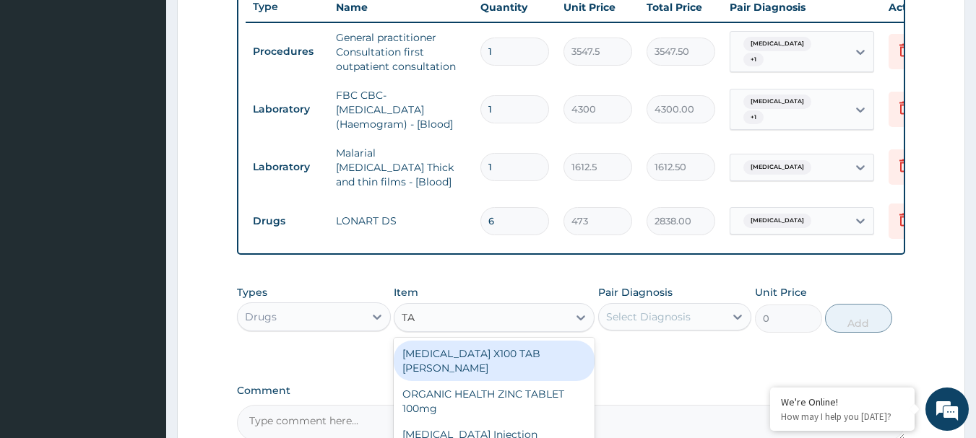
type input "T"
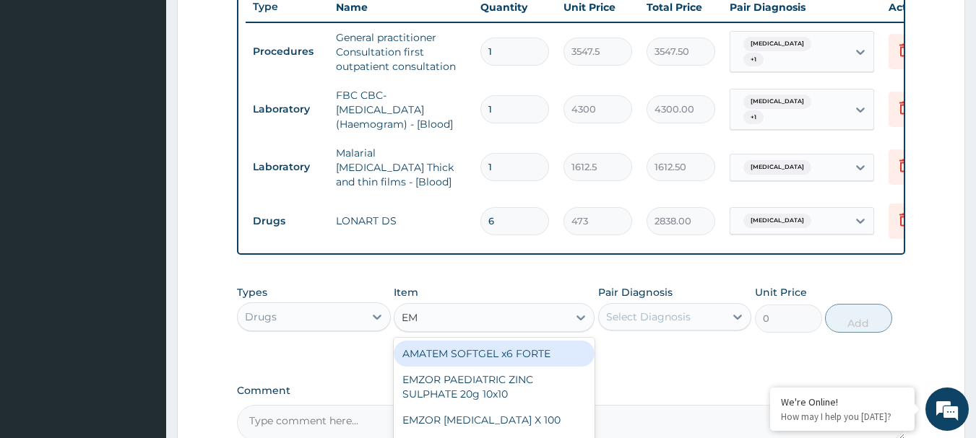
type input "EMC"
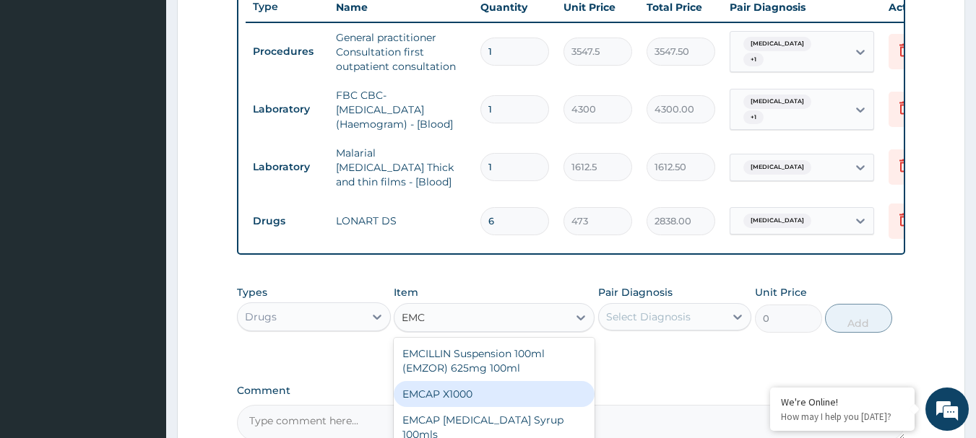
click at [482, 391] on div "EMCAP X1000" at bounding box center [494, 394] width 201 height 26
type input "23.65"
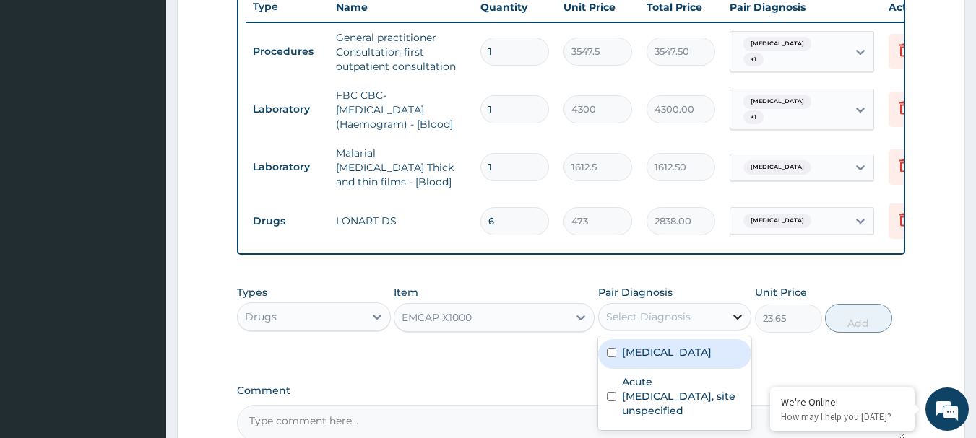
click at [740, 320] on icon at bounding box center [738, 317] width 9 height 5
click at [614, 352] on input "checkbox" at bounding box center [611, 352] width 9 height 9
checkbox input "true"
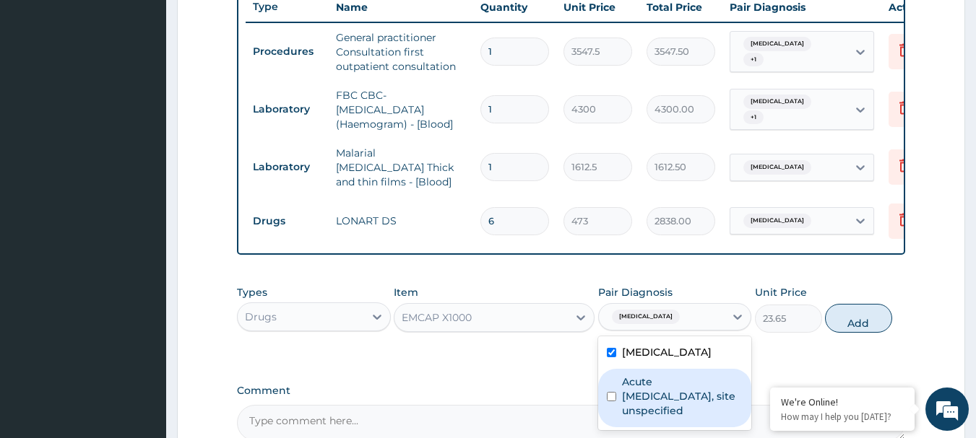
click at [613, 400] on input "checkbox" at bounding box center [611, 396] width 9 height 9
checkbox input "true"
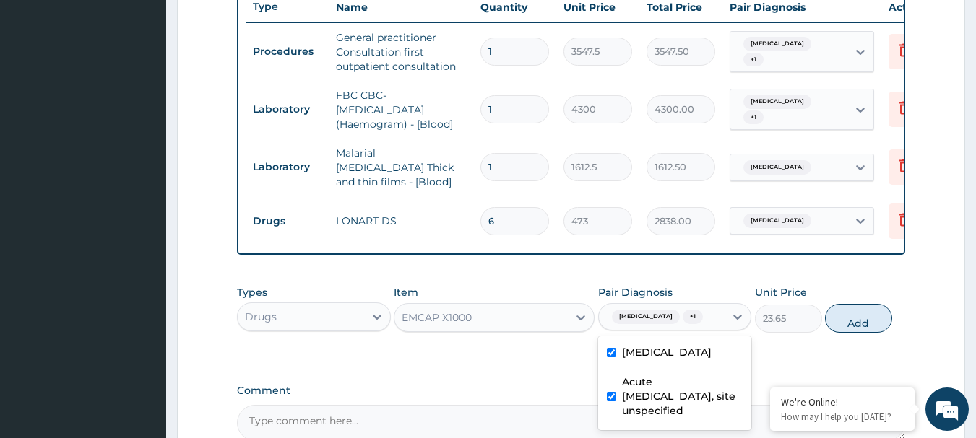
click at [875, 323] on button "Add" at bounding box center [858, 318] width 67 height 29
type input "0"
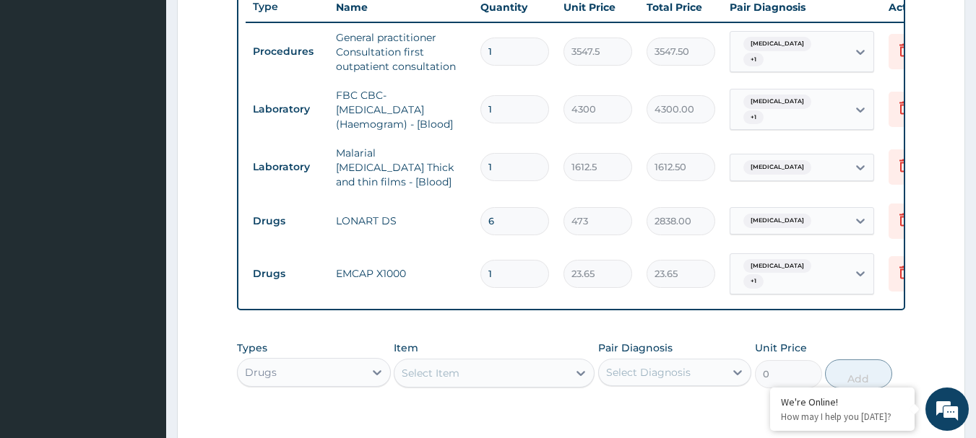
type input "18"
type input "425.70"
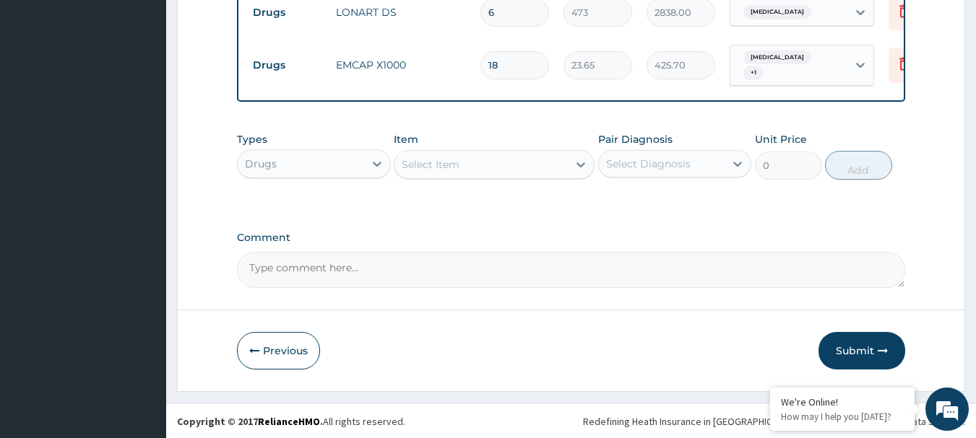
scroll to position [766, 0]
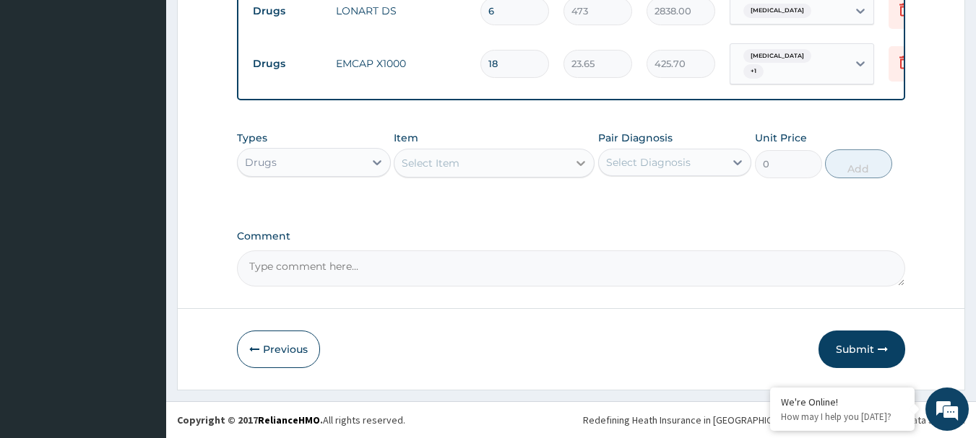
type input "18"
click at [584, 162] on icon at bounding box center [580, 163] width 9 height 5
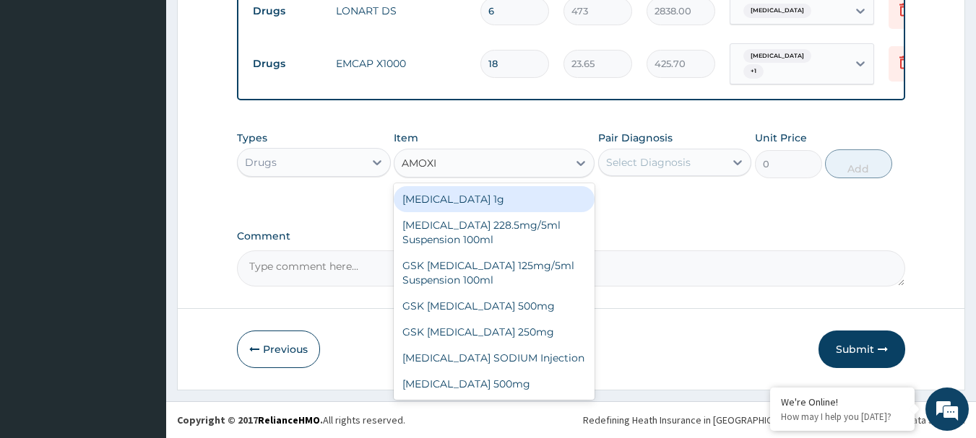
type input "AMOXIL"
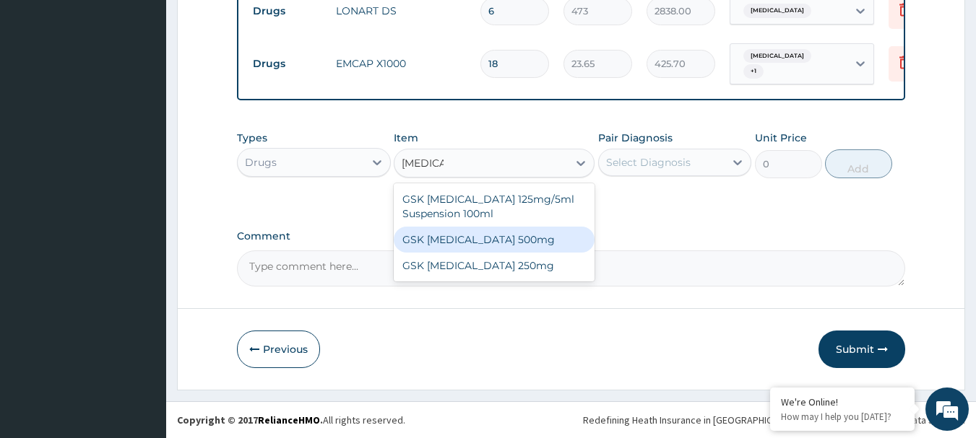
drag, startPoint x: 480, startPoint y: 243, endPoint x: 469, endPoint y: 243, distance: 11.6
click at [484, 243] on div "GSK AMOXIL 500mg" at bounding box center [494, 240] width 201 height 26
type input "59.125"
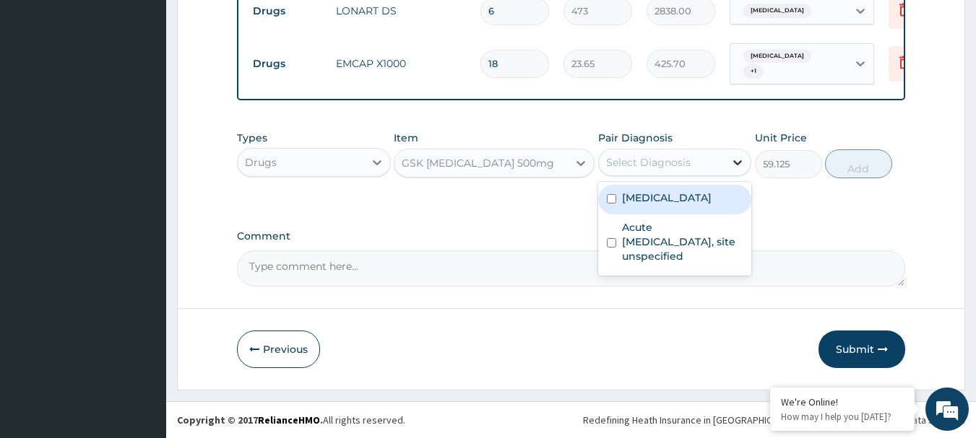
click at [722, 162] on div "Select Diagnosis" at bounding box center [662, 162] width 126 height 23
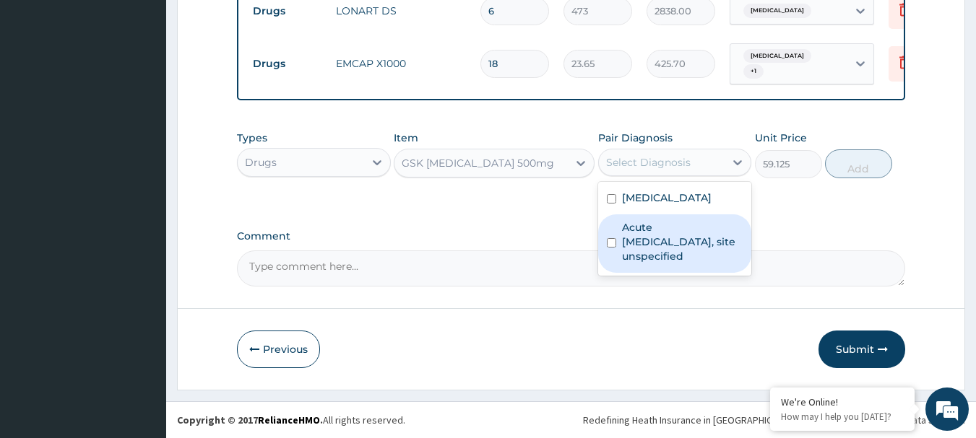
click at [613, 243] on input "checkbox" at bounding box center [611, 242] width 9 height 9
checkbox input "true"
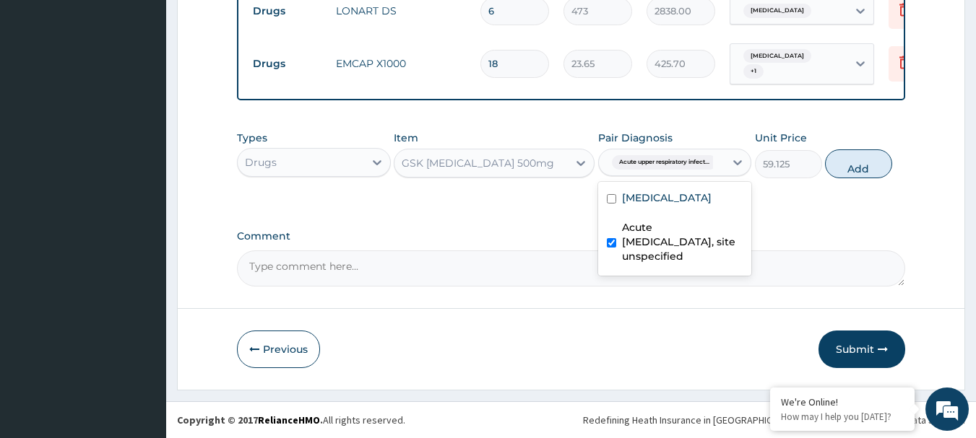
click at [845, 161] on button "Add" at bounding box center [858, 163] width 67 height 29
type input "0"
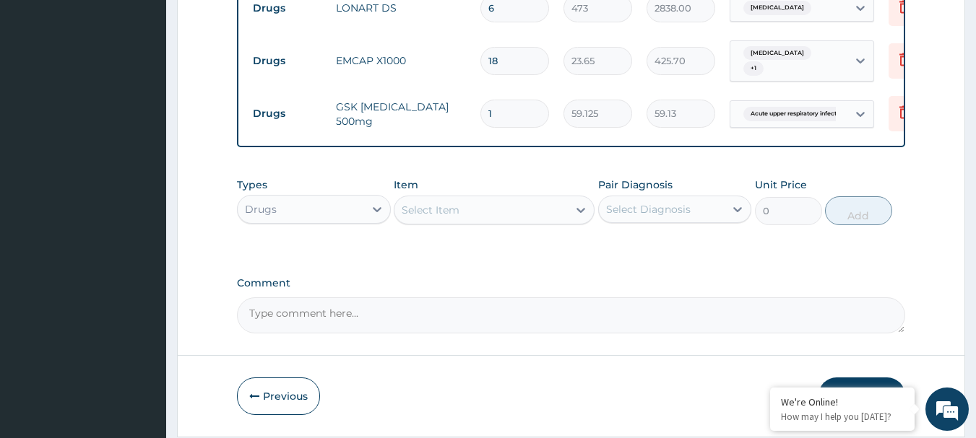
type input "15"
type input "886.88"
type input "15"
click at [586, 217] on icon at bounding box center [580, 210] width 14 height 14
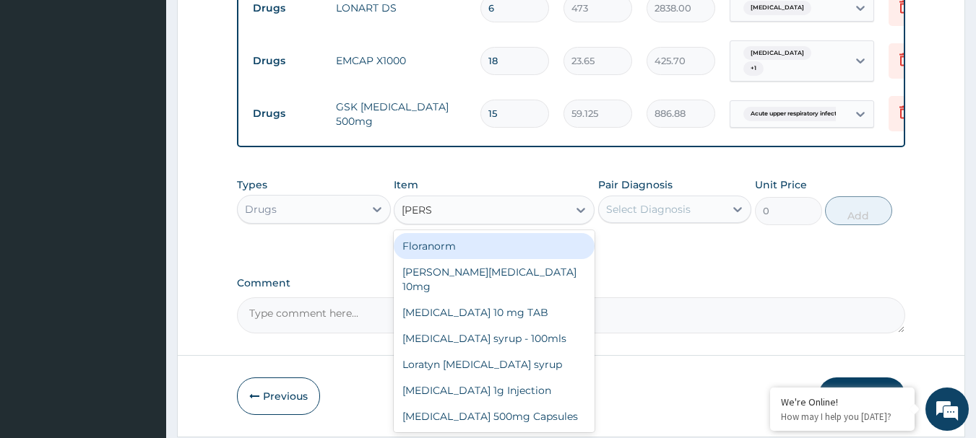
type input "LORAT"
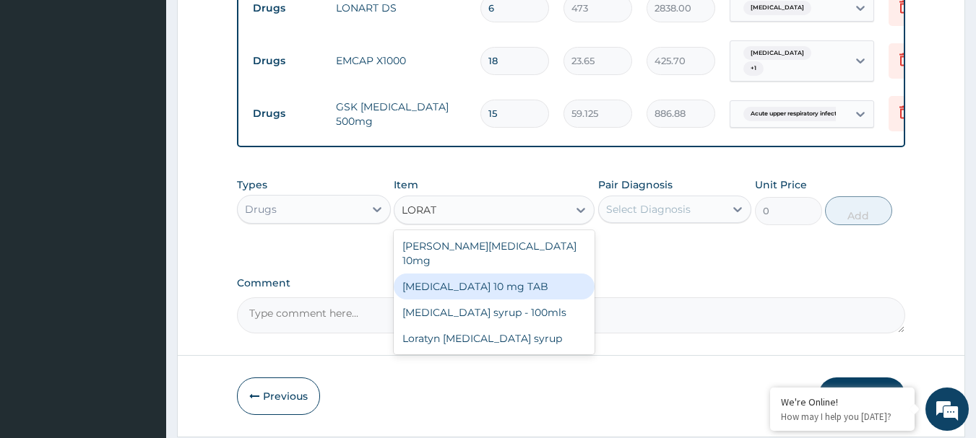
click at [495, 274] on div "[MEDICAL_DATA] 10 mg TAB" at bounding box center [494, 287] width 201 height 26
type input "59.125"
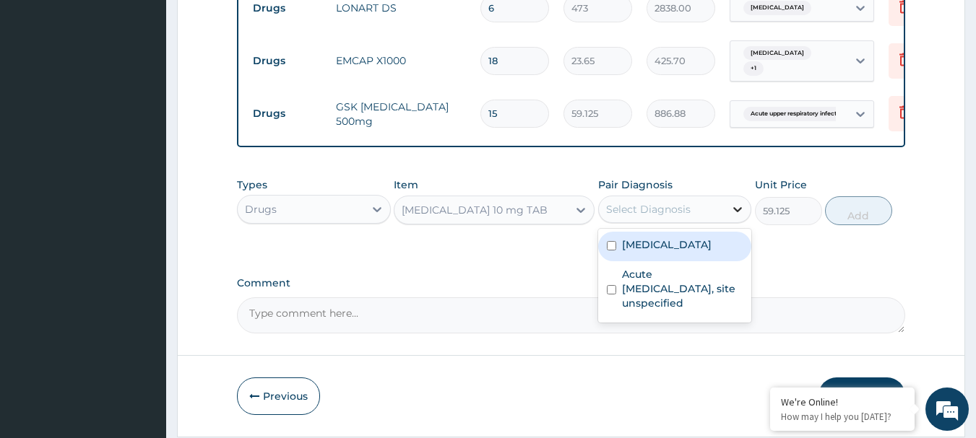
click at [742, 209] on icon at bounding box center [737, 209] width 14 height 14
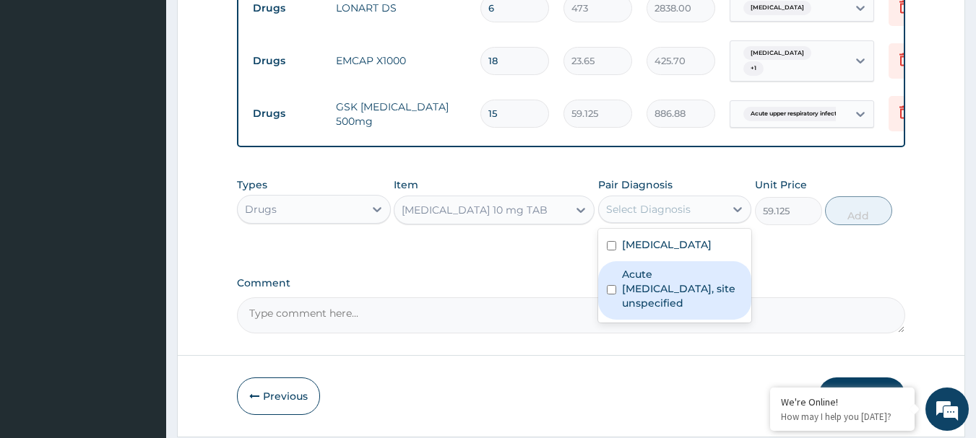
click at [612, 292] on input "checkbox" at bounding box center [611, 289] width 9 height 9
checkbox input "true"
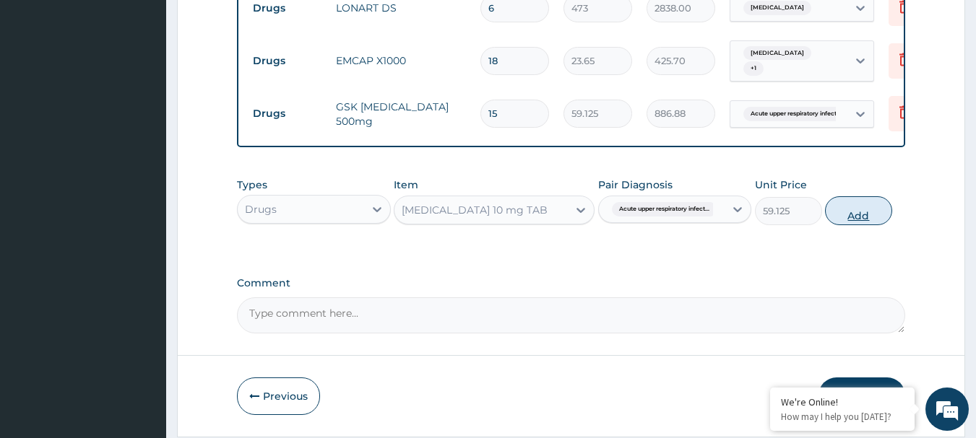
click at [872, 224] on button "Add" at bounding box center [858, 210] width 67 height 29
type input "0"
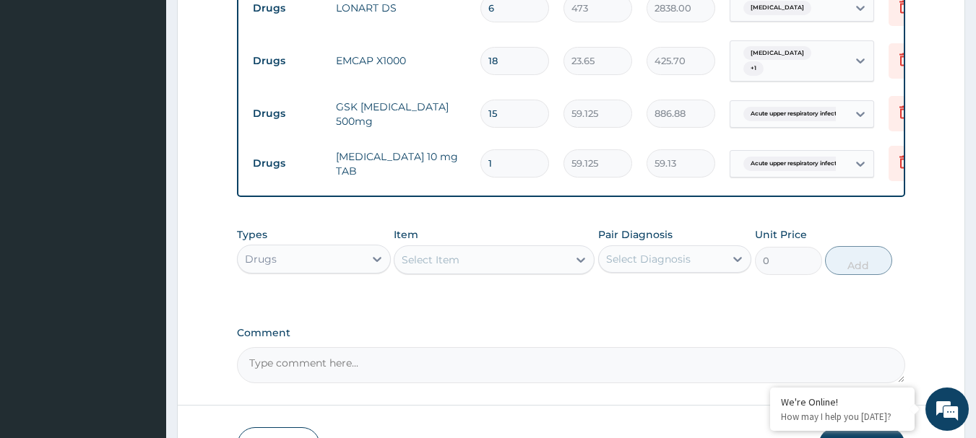
type input "0.00"
type input "5"
type input "295.63"
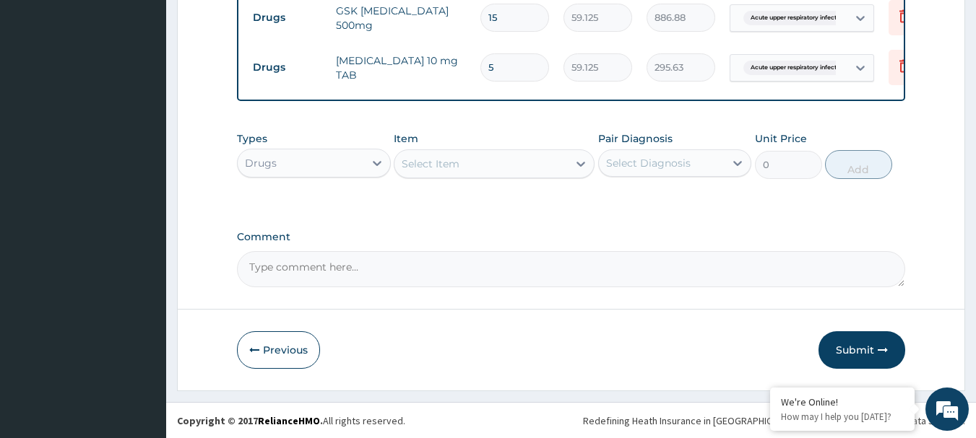
scroll to position [866, 0]
type input "5"
click at [862, 344] on button "Submit" at bounding box center [861, 350] width 87 height 38
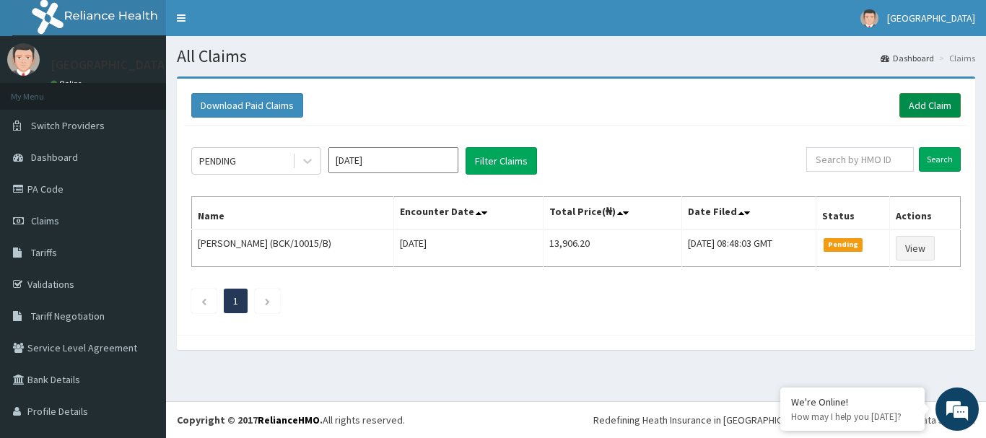
click at [923, 102] on link "Add Claim" at bounding box center [930, 105] width 61 height 25
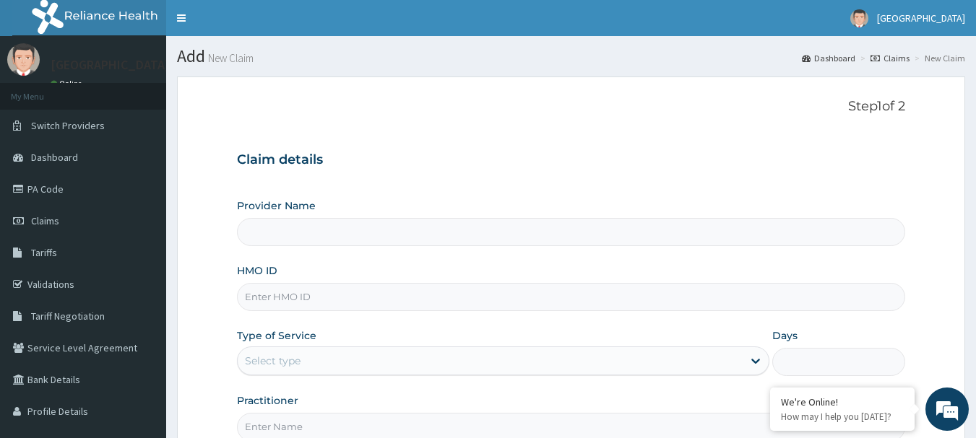
click at [260, 240] on input "Provider Name" at bounding box center [571, 232] width 669 height 28
click at [266, 233] on input "Provider Name" at bounding box center [571, 232] width 669 height 28
type input "[GEOGRAPHIC_DATA]"
click at [264, 290] on input "HMO ID" at bounding box center [571, 297] width 669 height 28
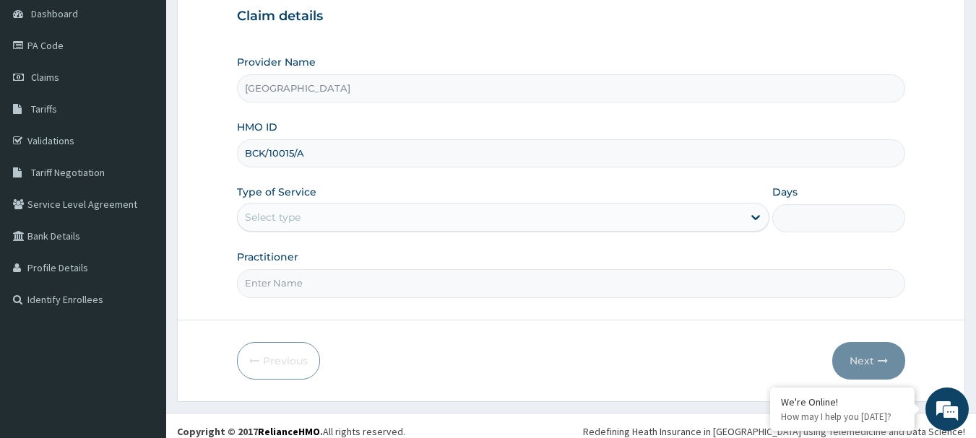
scroll to position [144, 0]
type input "BCK/10015/A"
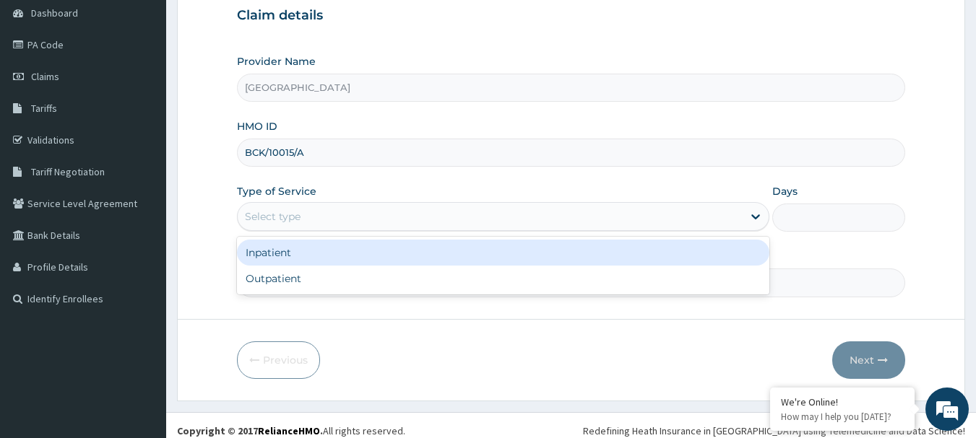
click at [277, 214] on div "Select type" at bounding box center [273, 216] width 56 height 14
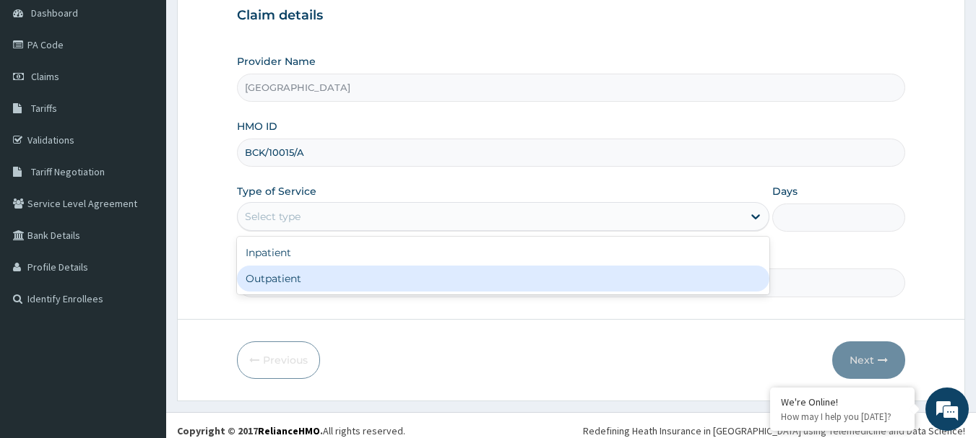
click at [256, 282] on div "Outpatient" at bounding box center [503, 279] width 532 height 26
type input "1"
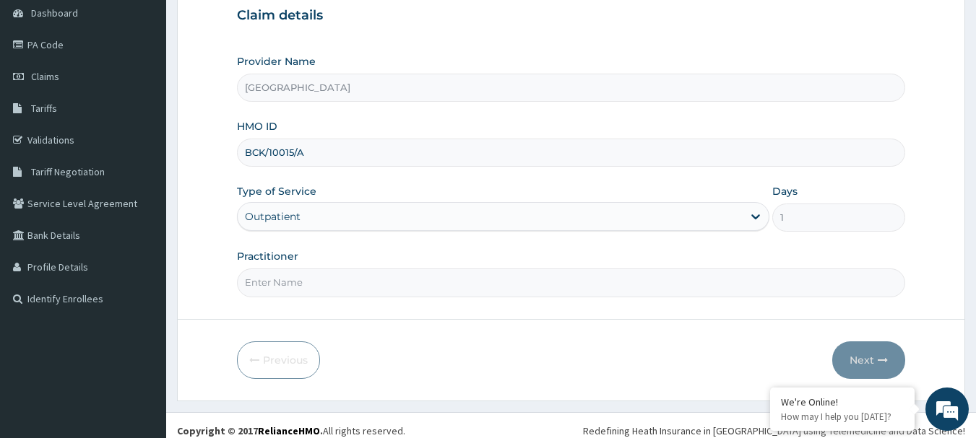
click at [264, 282] on input "Practitioner" at bounding box center [571, 283] width 669 height 28
type input "AKINDE"
click at [861, 355] on button "Next" at bounding box center [868, 361] width 73 height 38
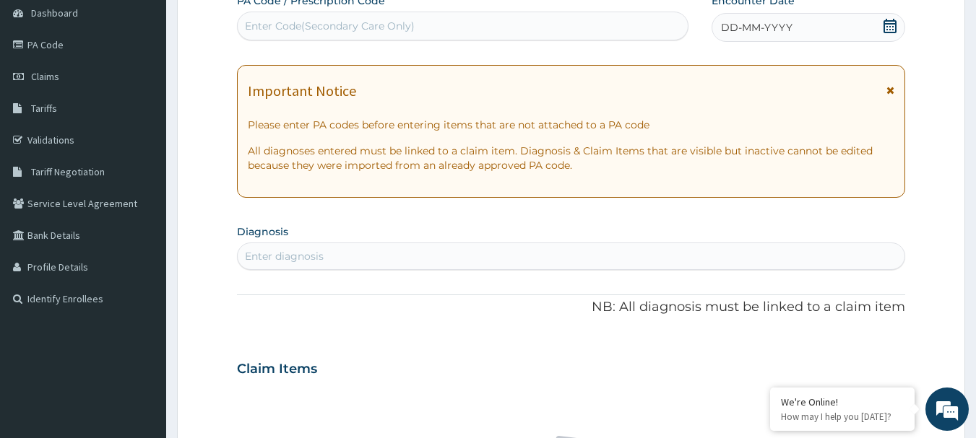
click at [890, 26] on icon at bounding box center [889, 26] width 13 height 14
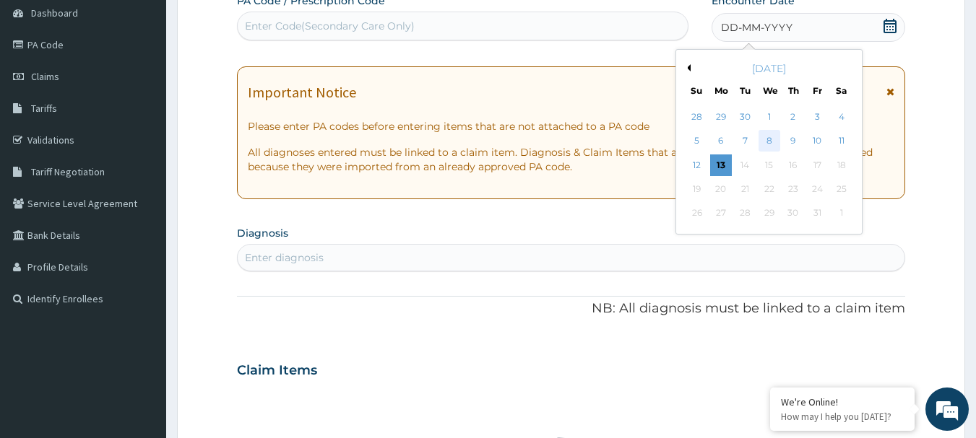
click at [768, 136] on div "8" at bounding box center [769, 142] width 22 height 22
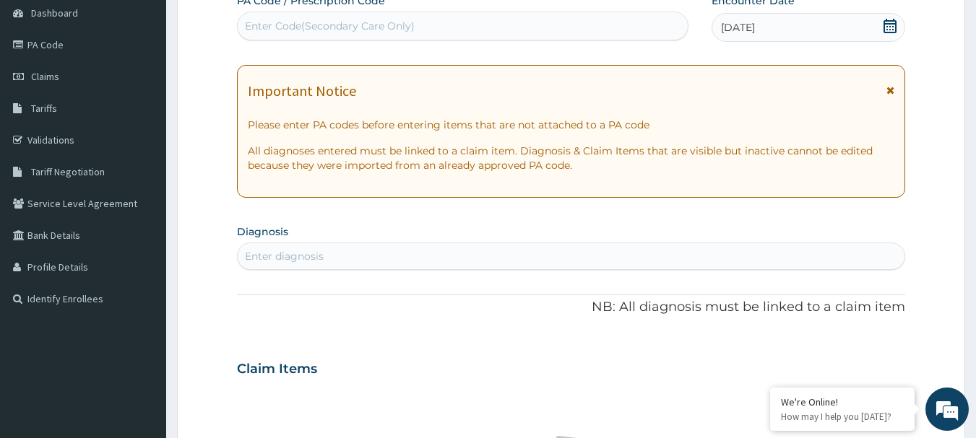
click at [282, 251] on div "Enter diagnosis" at bounding box center [284, 256] width 79 height 14
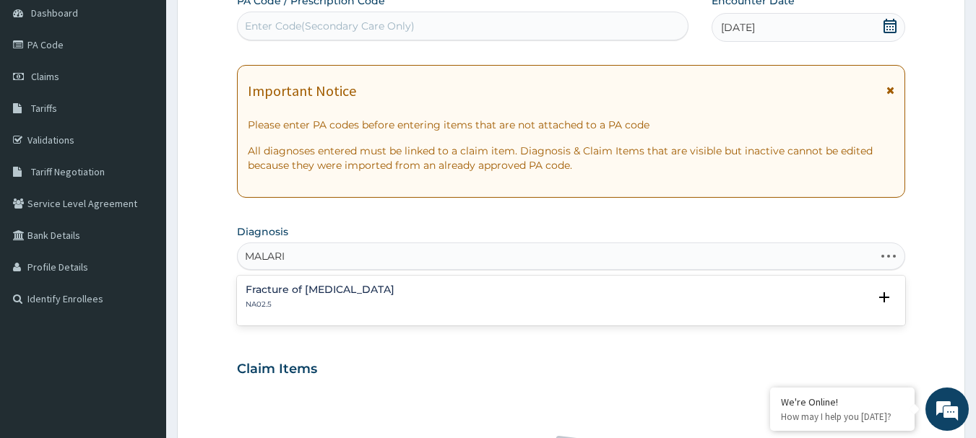
type input "[MEDICAL_DATA]"
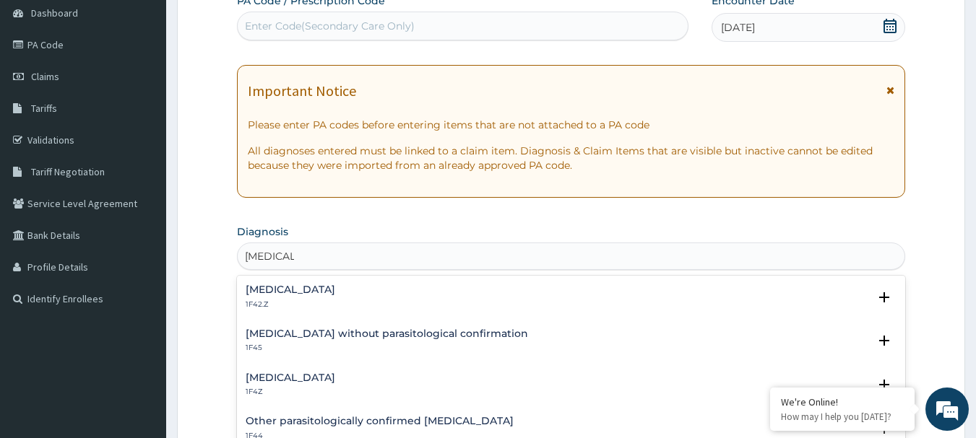
click at [266, 380] on h4 "[MEDICAL_DATA]" at bounding box center [291, 378] width 90 height 11
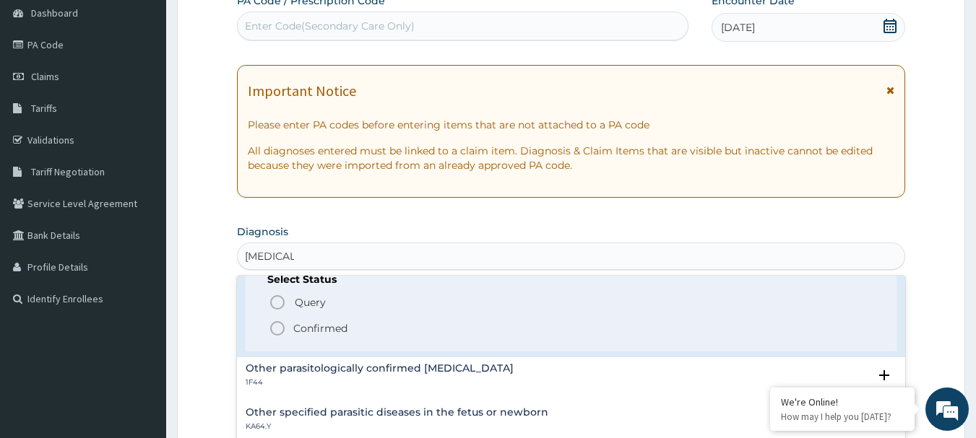
click at [269, 329] on icon "status option filled" at bounding box center [277, 328] width 17 height 17
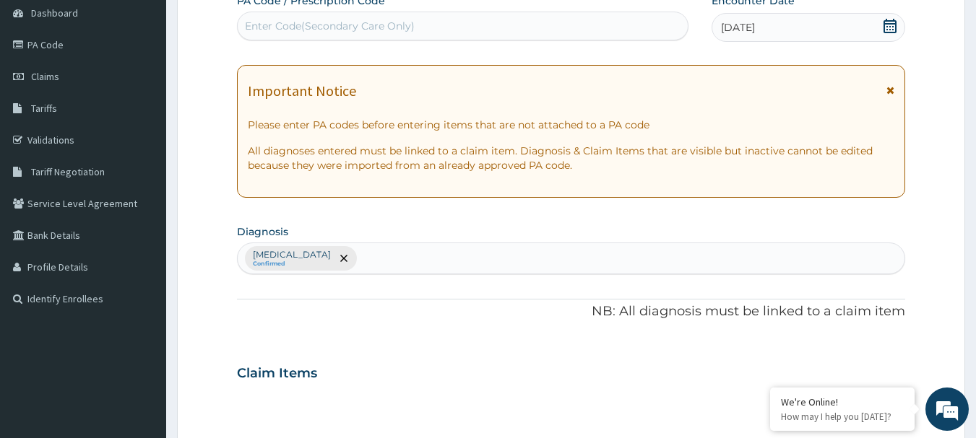
click at [370, 256] on div "[MEDICAL_DATA] Confirmed" at bounding box center [571, 258] width 667 height 30
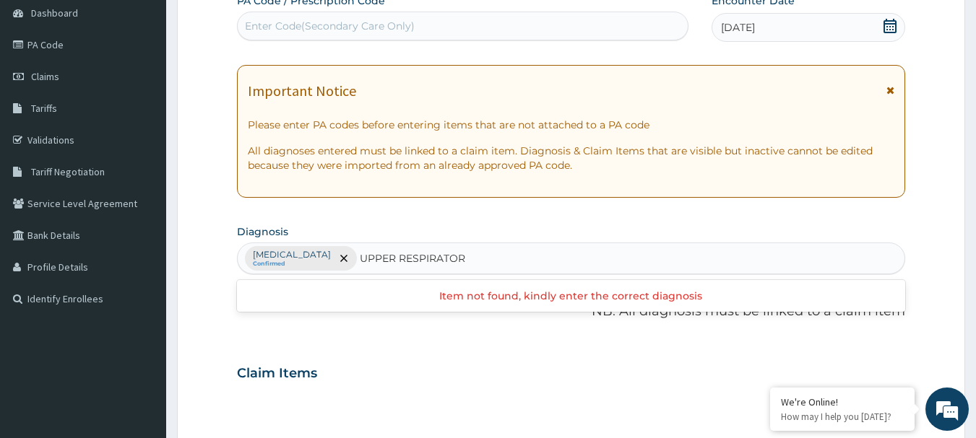
type input "UPPER RESPIRATORY"
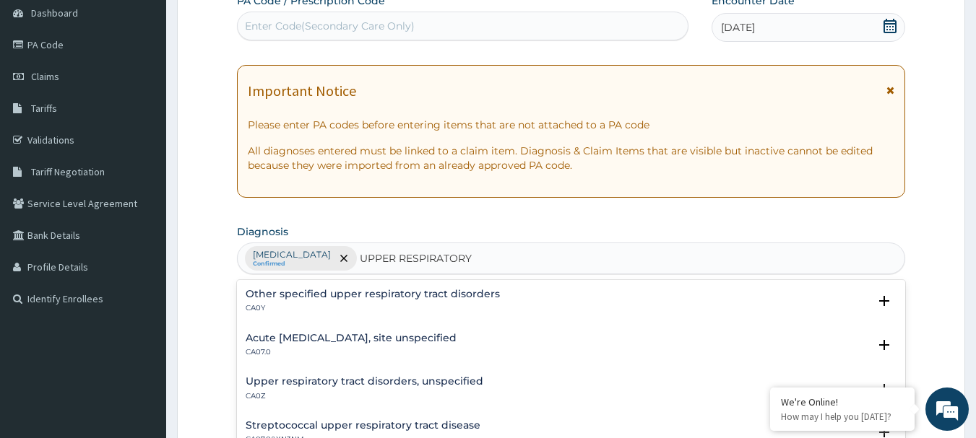
click at [297, 337] on h4 "Acute [MEDICAL_DATA], site unspecified" at bounding box center [351, 338] width 211 height 11
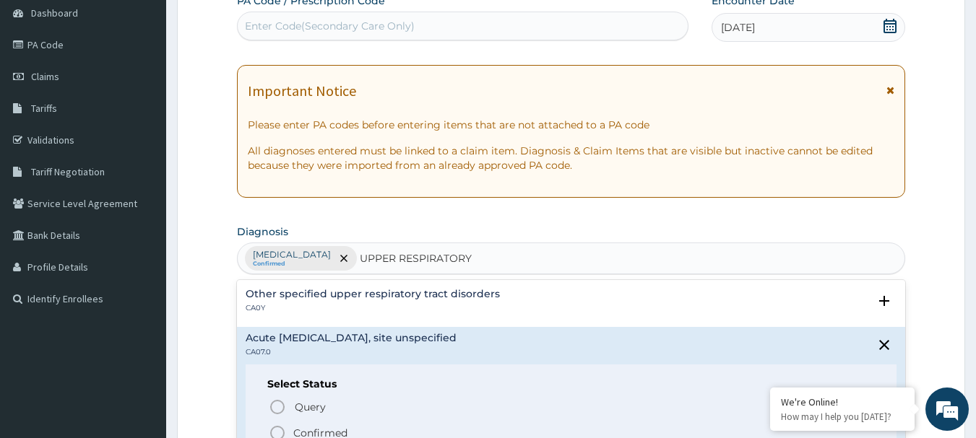
click at [273, 433] on icon "status option filled" at bounding box center [277, 433] width 17 height 17
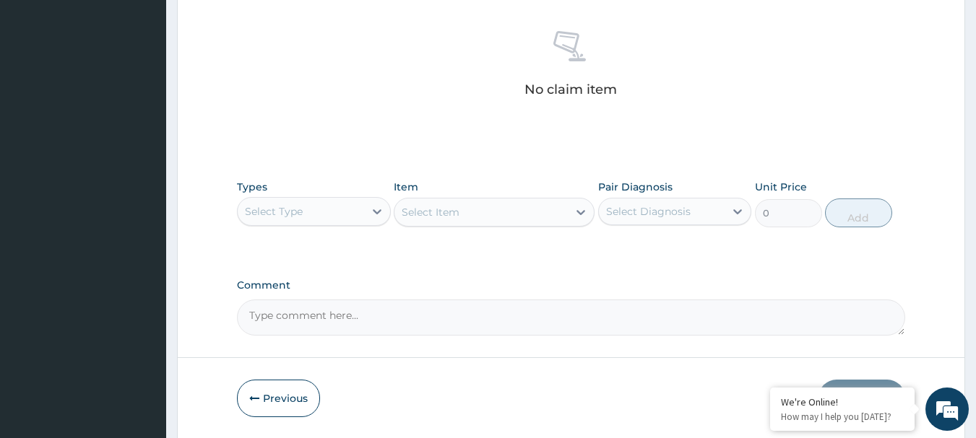
scroll to position [578, 0]
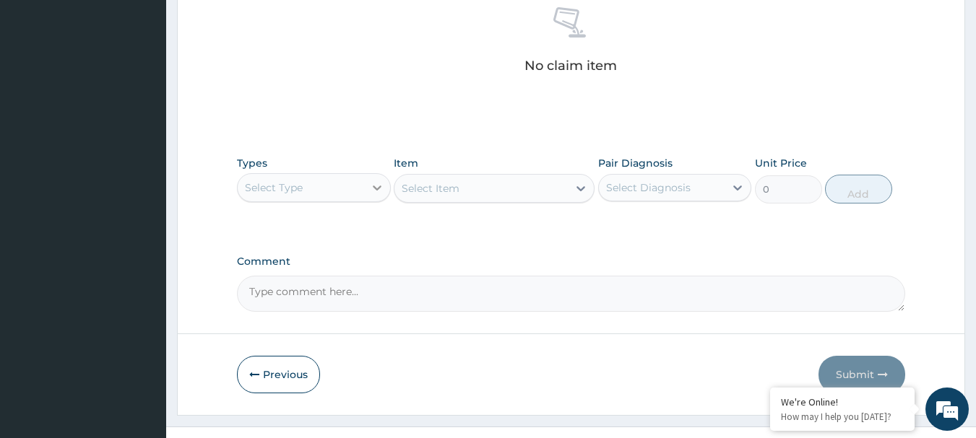
click at [382, 195] on div at bounding box center [377, 188] width 26 height 26
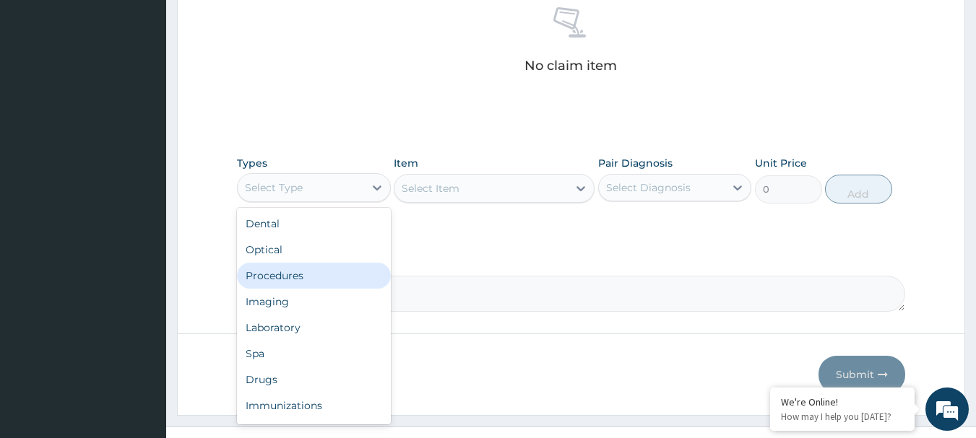
click at [297, 273] on div "Procedures" at bounding box center [314, 276] width 154 height 26
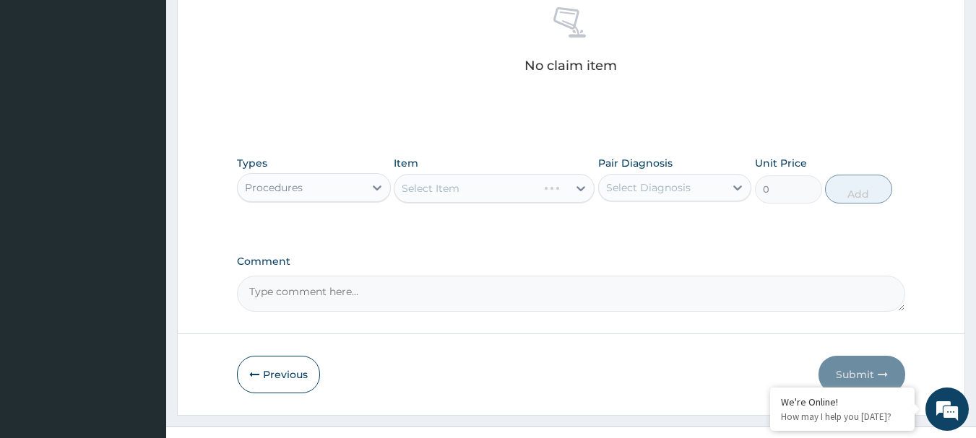
click at [582, 194] on div "Select Item" at bounding box center [494, 188] width 201 height 29
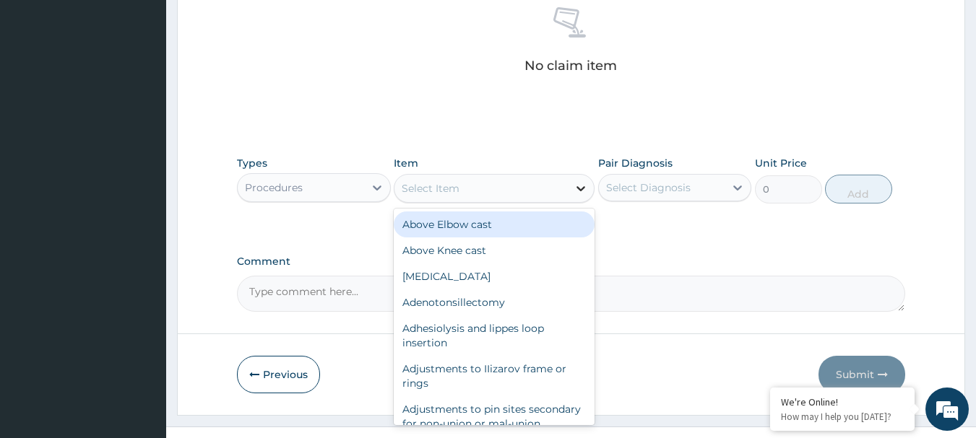
click at [583, 191] on icon at bounding box center [580, 188] width 14 height 14
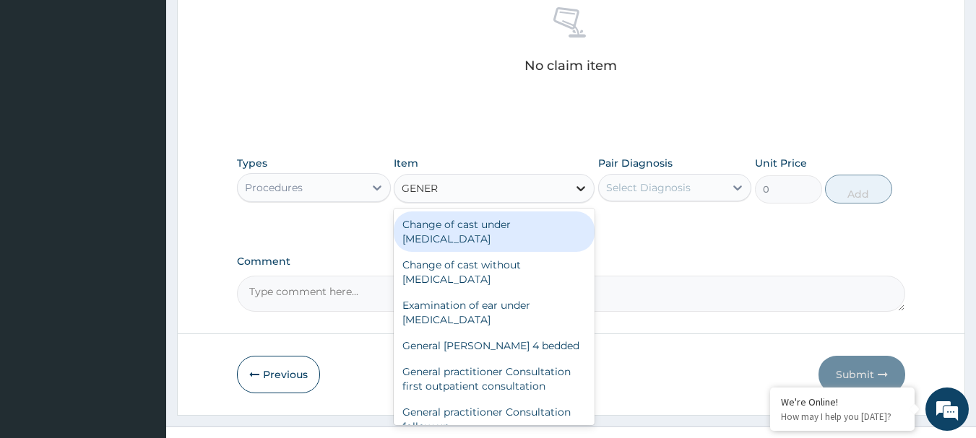
type input "GENERA"
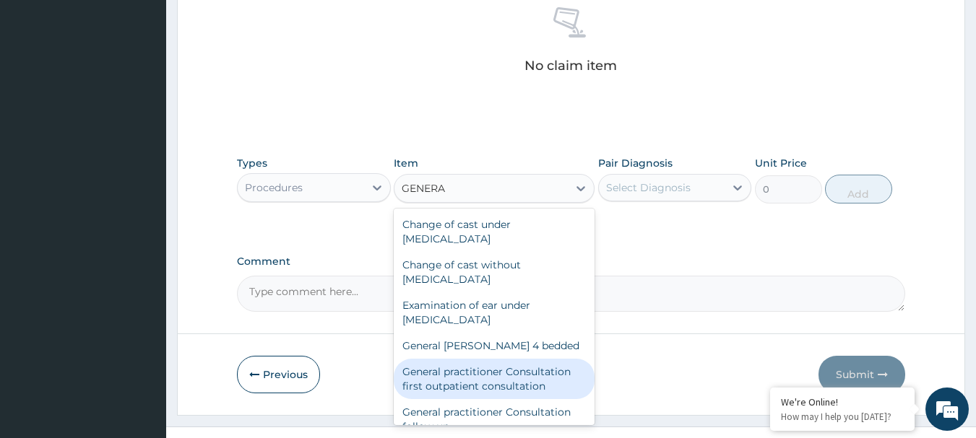
click at [526, 380] on div "General practitioner Consultation first outpatient consultation" at bounding box center [494, 379] width 201 height 40
type input "3547.5"
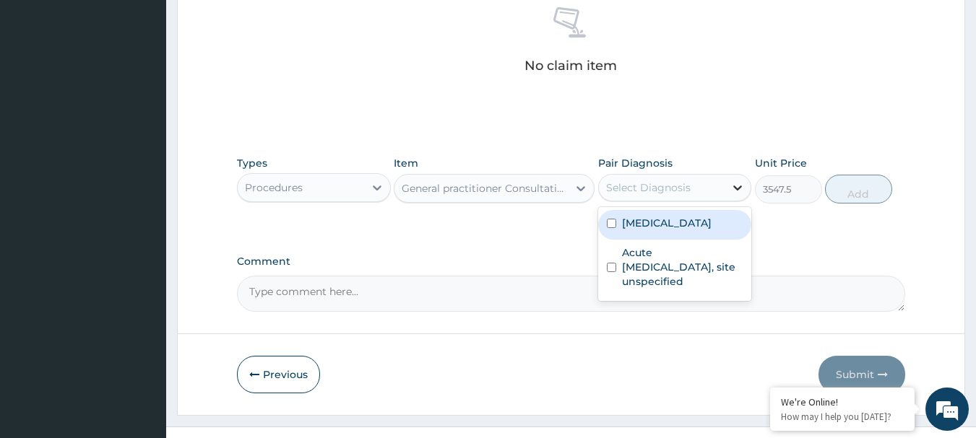
click at [740, 186] on icon at bounding box center [738, 188] width 9 height 5
click at [607, 216] on div "Malaria, unspecified" at bounding box center [675, 225] width 154 height 30
checkbox input "true"
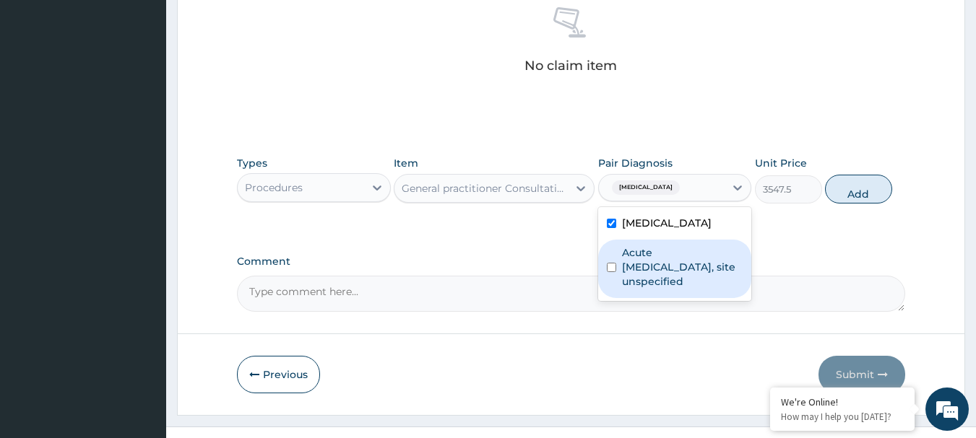
click at [610, 260] on div "Acute upper respiratory infection, site unspecified" at bounding box center [675, 269] width 154 height 58
checkbox input "true"
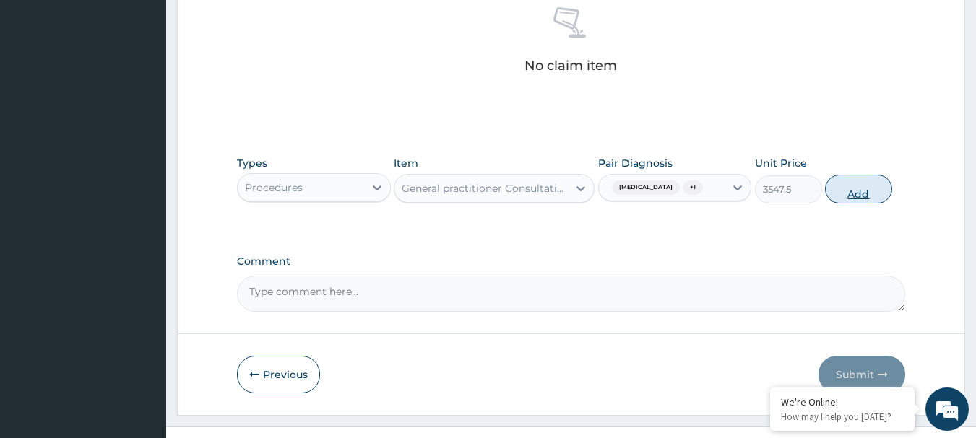
click at [864, 188] on button "Add" at bounding box center [858, 189] width 67 height 29
type input "0"
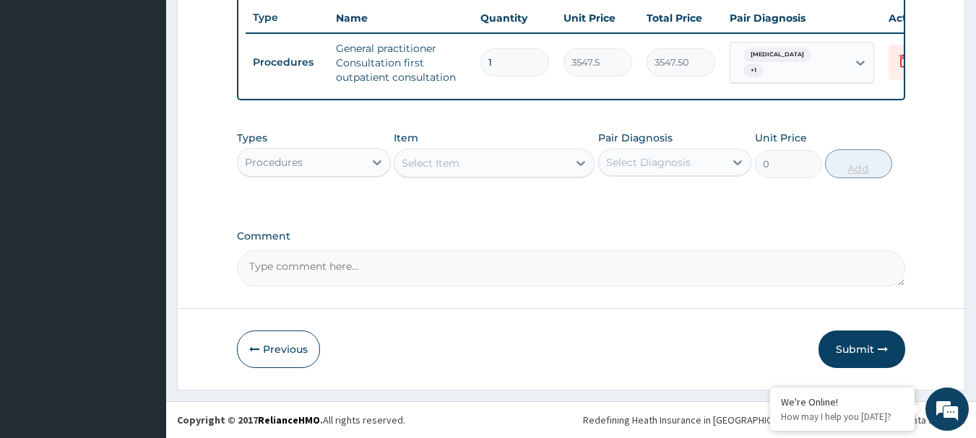
scroll to position [553, 0]
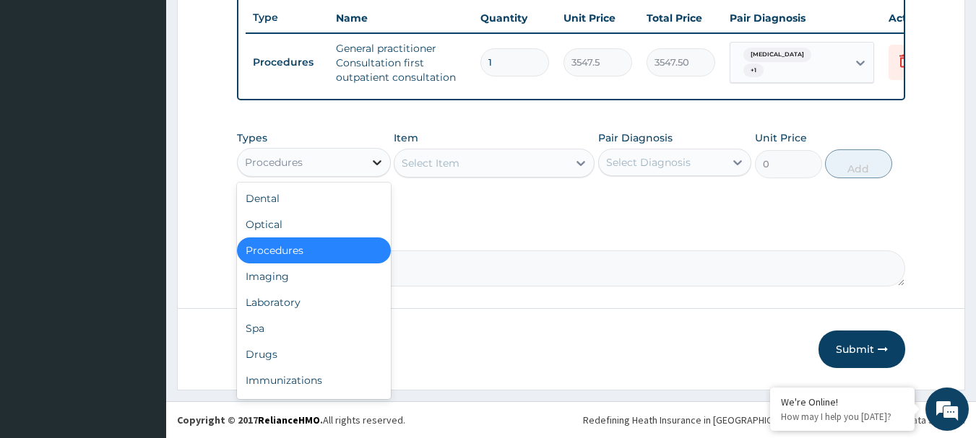
click at [380, 165] on icon at bounding box center [377, 162] width 14 height 14
click at [272, 359] on div "Drugs" at bounding box center [314, 355] width 154 height 26
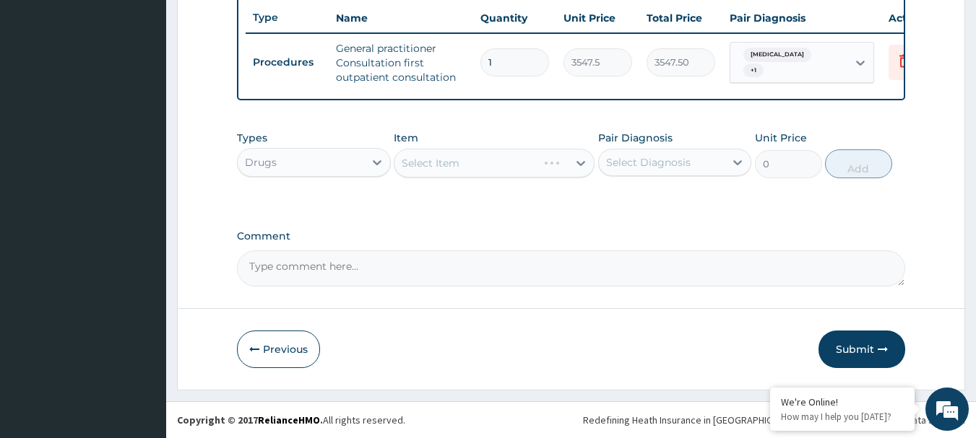
drag, startPoint x: 594, startPoint y: 160, endPoint x: 575, endPoint y: 167, distance: 20.1
click at [575, 168] on div "Select Item" at bounding box center [494, 163] width 201 height 29
click at [578, 163] on div "Select Item" at bounding box center [494, 163] width 201 height 29
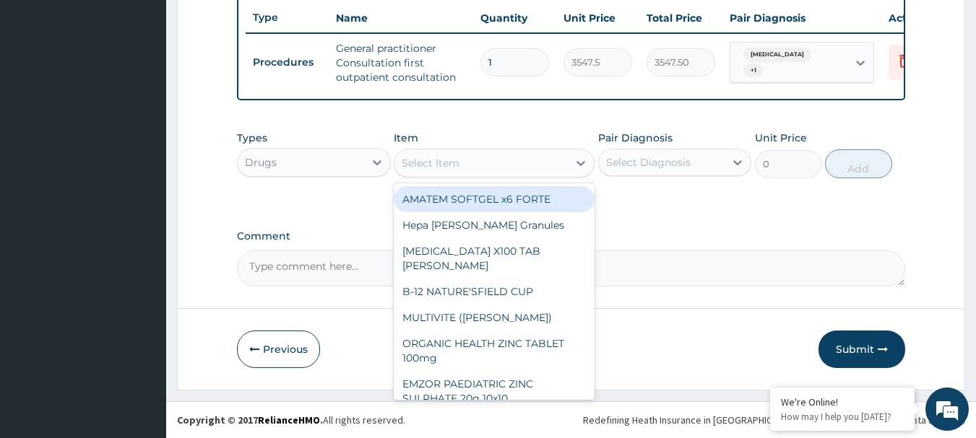
click at [578, 163] on icon at bounding box center [580, 163] width 9 height 5
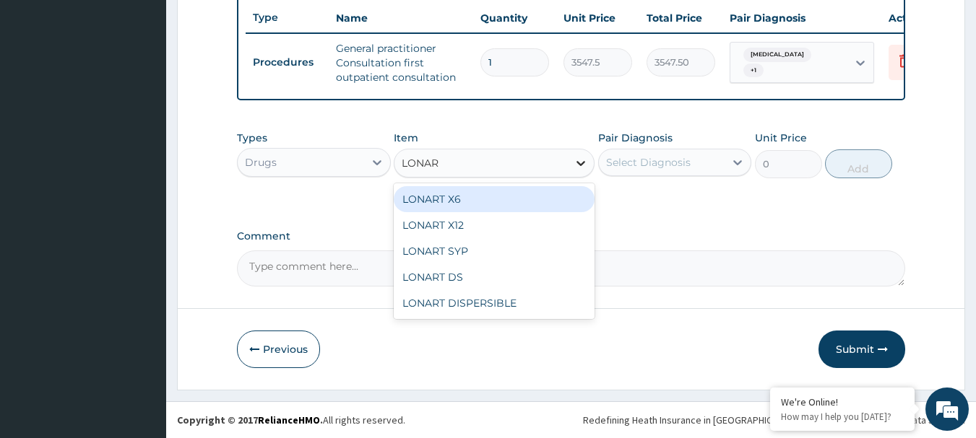
type input "LONART"
click at [533, 205] on div "LONART X6" at bounding box center [494, 199] width 201 height 26
type input "473"
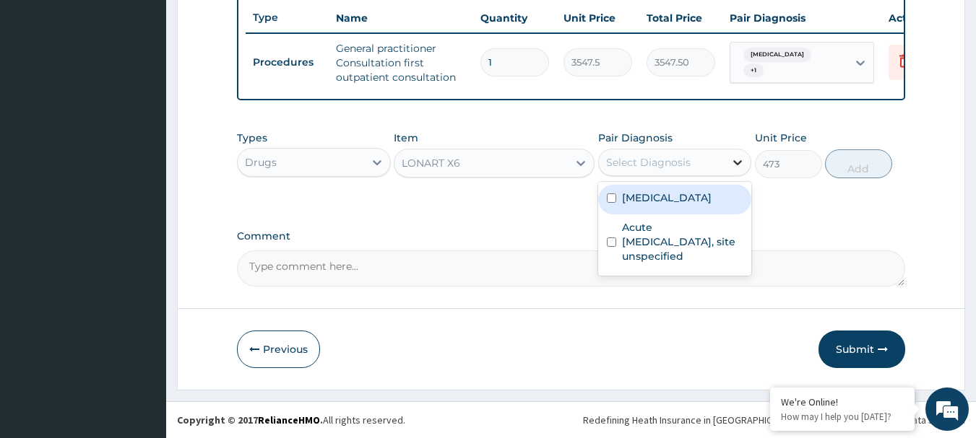
click at [732, 160] on icon at bounding box center [737, 162] width 14 height 14
click at [600, 192] on div "Malaria, unspecified" at bounding box center [675, 200] width 154 height 30
checkbox input "true"
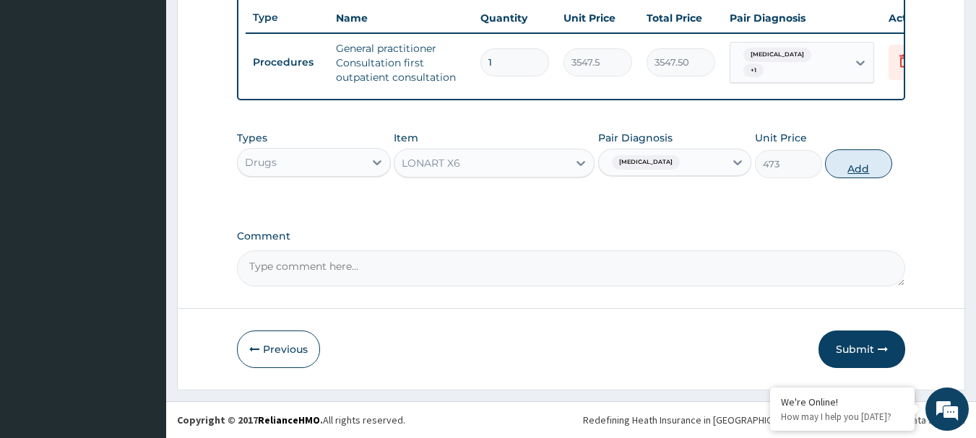
click at [862, 166] on button "Add" at bounding box center [858, 163] width 67 height 29
type input "0"
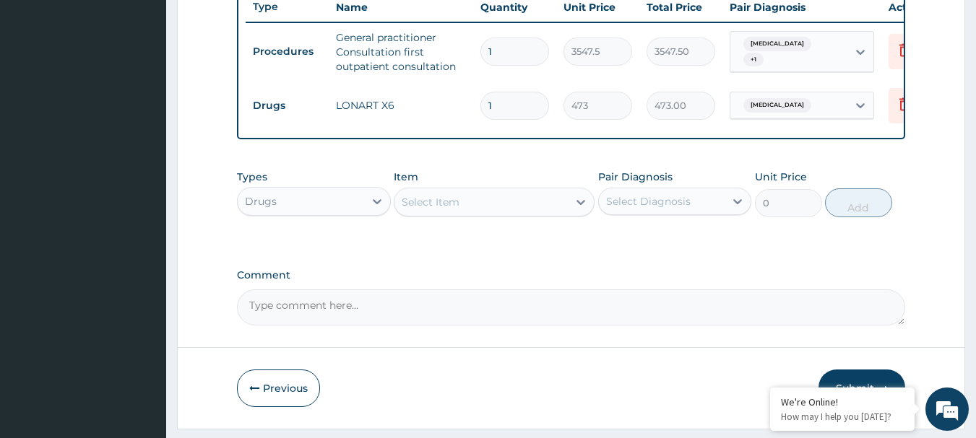
type input "0.00"
type input "6"
type input "2838.00"
type input "6"
click at [577, 209] on icon at bounding box center [580, 202] width 14 height 14
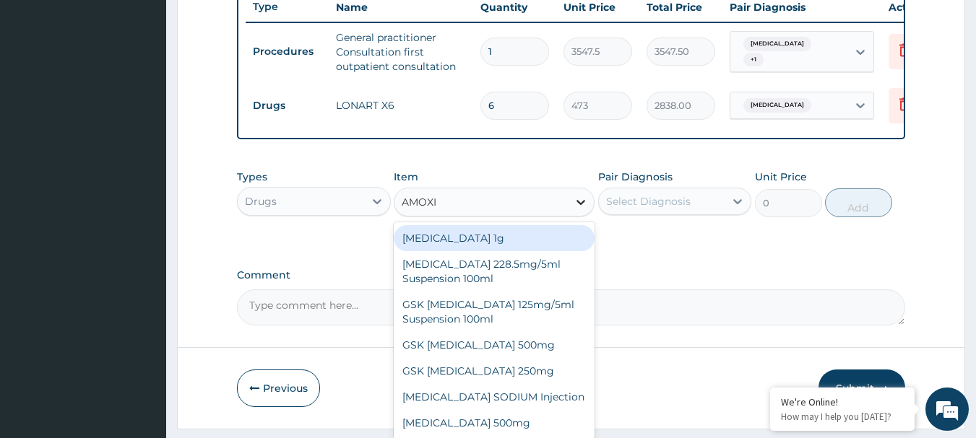
type input "AMOXIL"
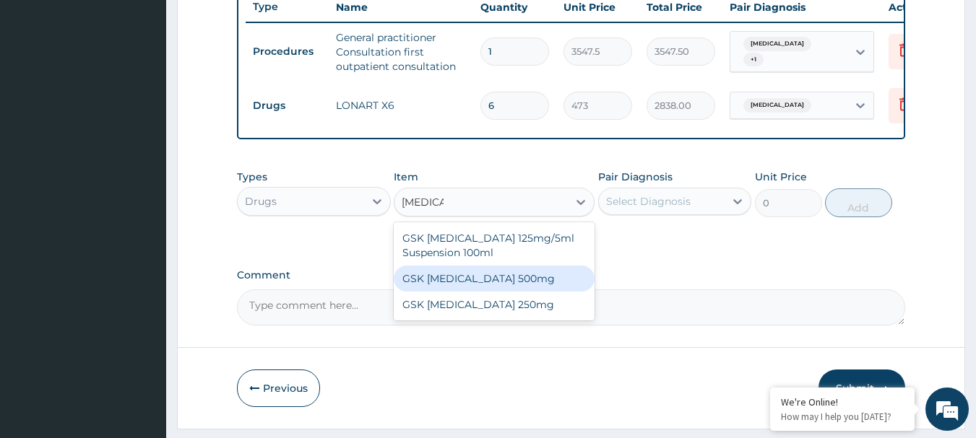
click at [498, 292] on div "GSK AMOXIL 500mg" at bounding box center [494, 279] width 201 height 26
type input "59.125"
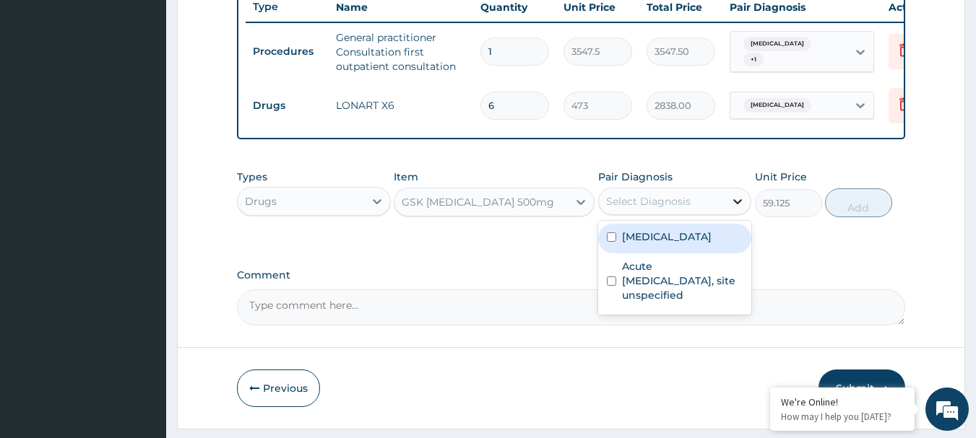
click at [734, 209] on icon at bounding box center [737, 201] width 14 height 14
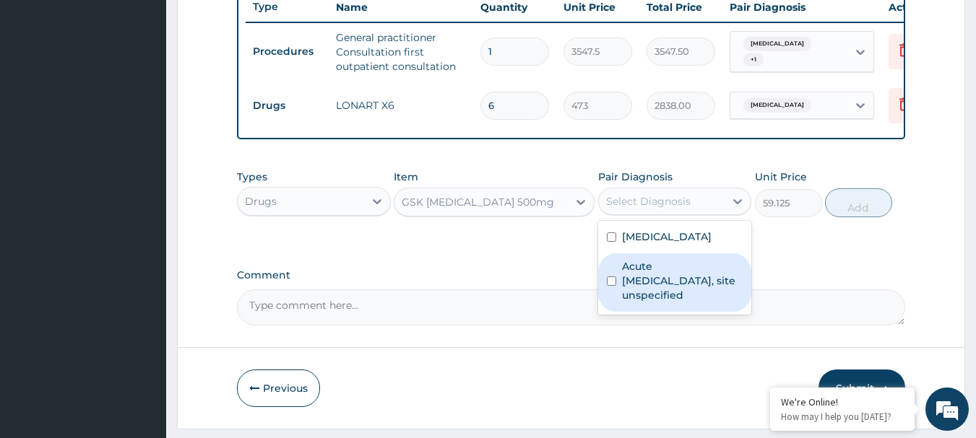
click at [618, 298] on div "Acute upper respiratory infection, site unspecified" at bounding box center [675, 282] width 154 height 58
checkbox input "true"
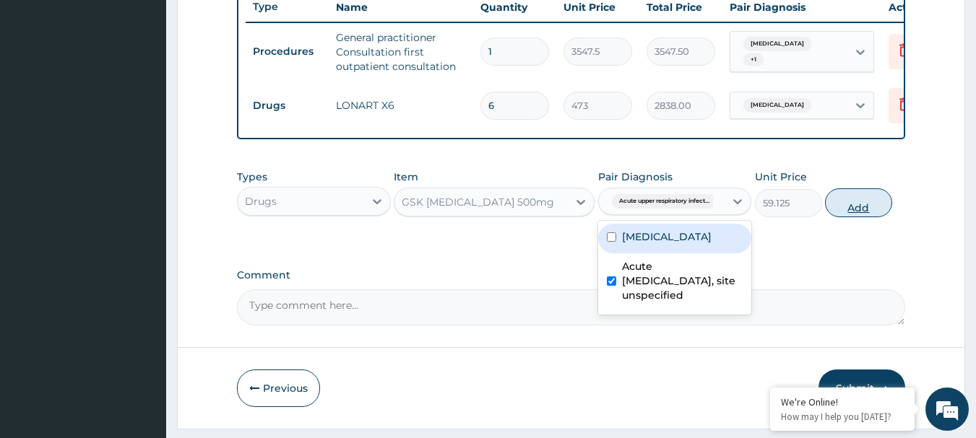
click at [843, 208] on button "Add" at bounding box center [858, 202] width 67 height 29
type input "0"
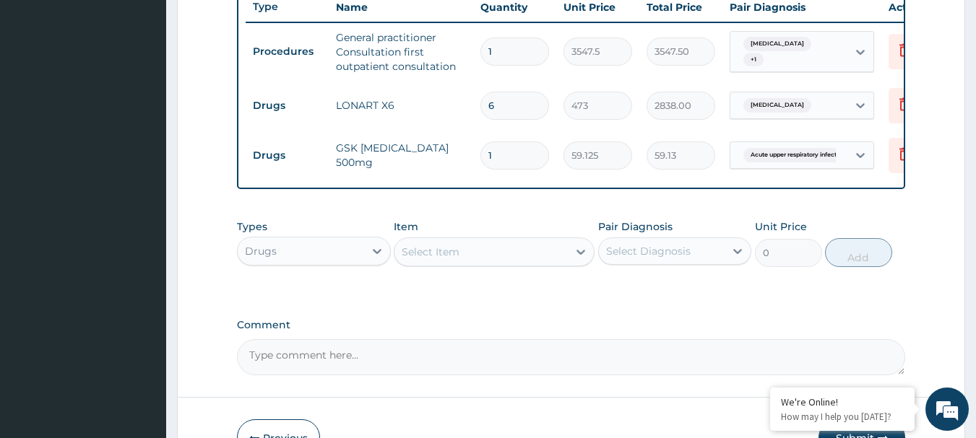
type input "15"
type input "886.88"
type input "15"
click at [584, 259] on icon at bounding box center [580, 252] width 14 height 14
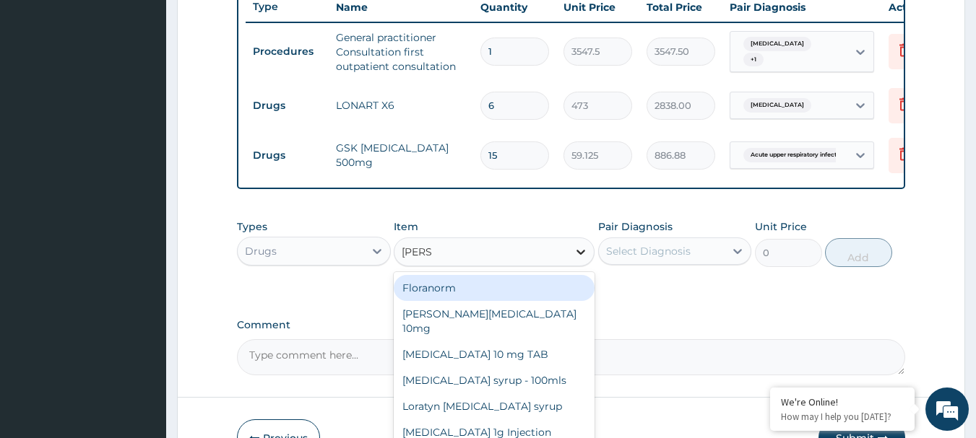
type input "LORAT"
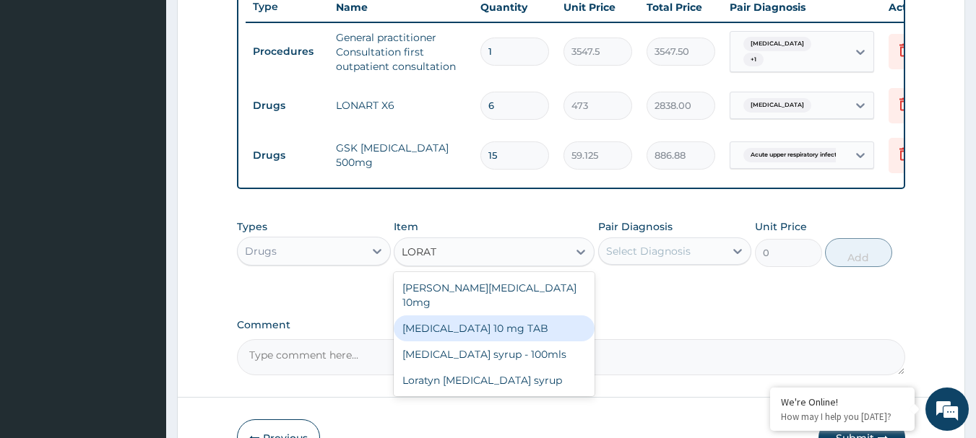
click at [511, 320] on div "[MEDICAL_DATA] 10 mg TAB" at bounding box center [494, 329] width 201 height 26
type input "59.125"
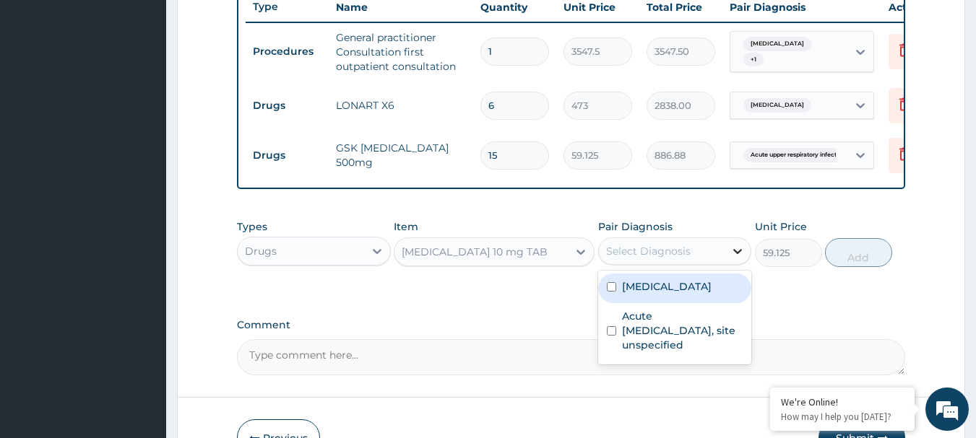
click at [735, 254] on icon at bounding box center [738, 251] width 9 height 5
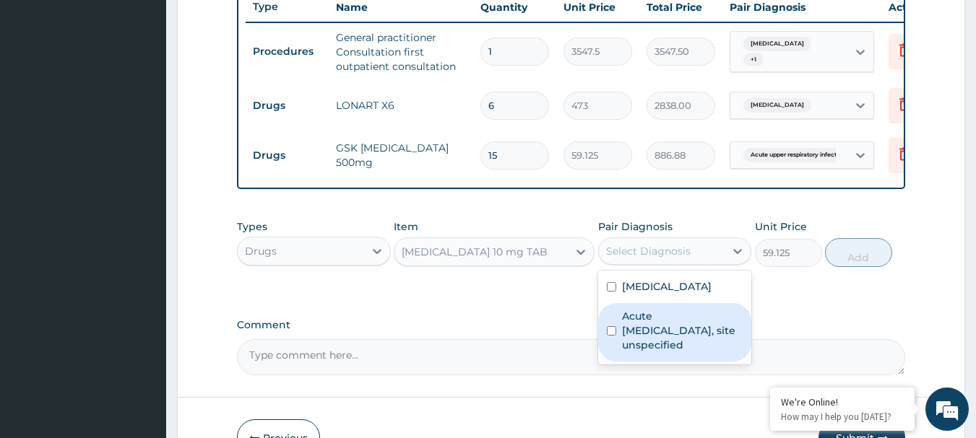
click at [608, 336] on input "checkbox" at bounding box center [611, 330] width 9 height 9
checkbox input "true"
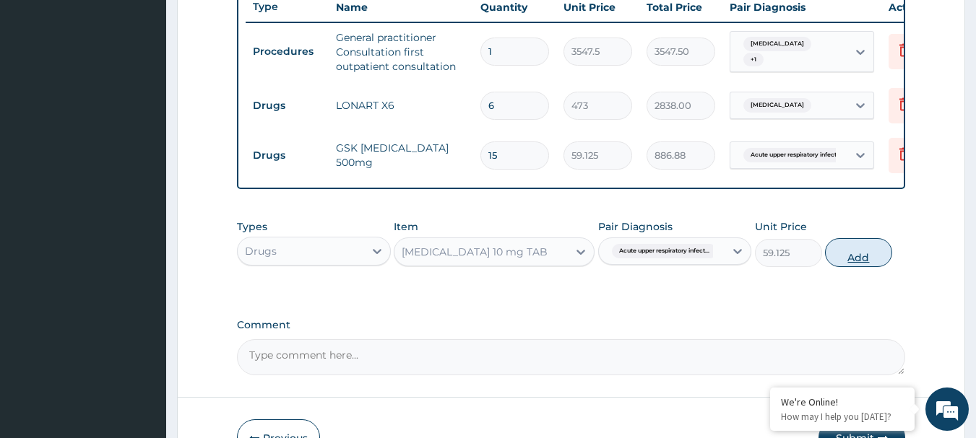
click at [844, 258] on button "Add" at bounding box center [858, 252] width 67 height 29
type input "0"
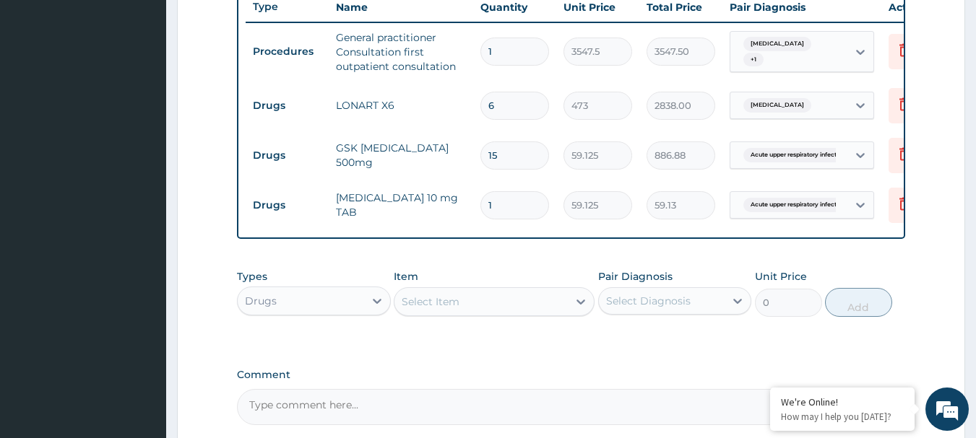
type input "0.00"
type input "5"
type input "295.63"
type input "5"
click at [571, 311] on div at bounding box center [581, 302] width 26 height 26
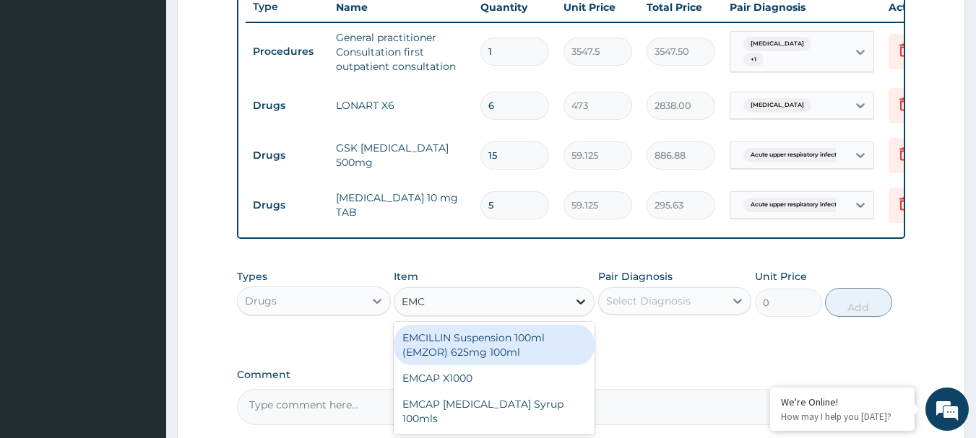
type input "EMCA"
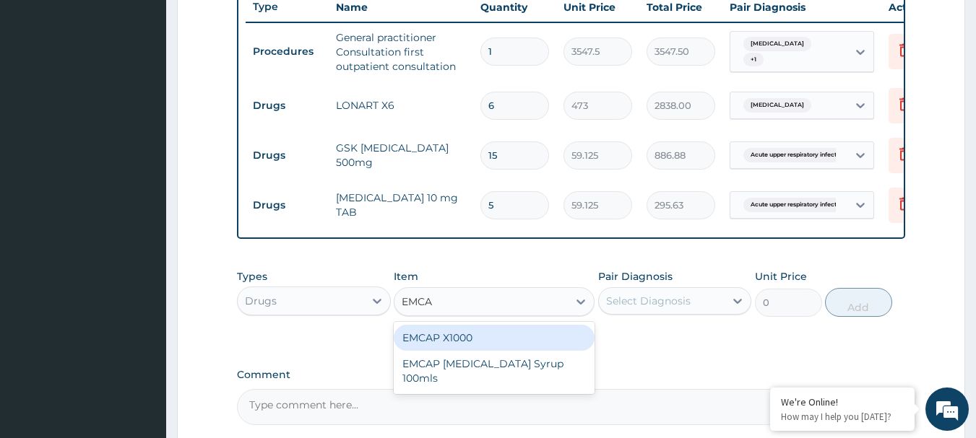
click at [466, 342] on div "EMCAP X1000" at bounding box center [494, 338] width 201 height 26
type input "23.65"
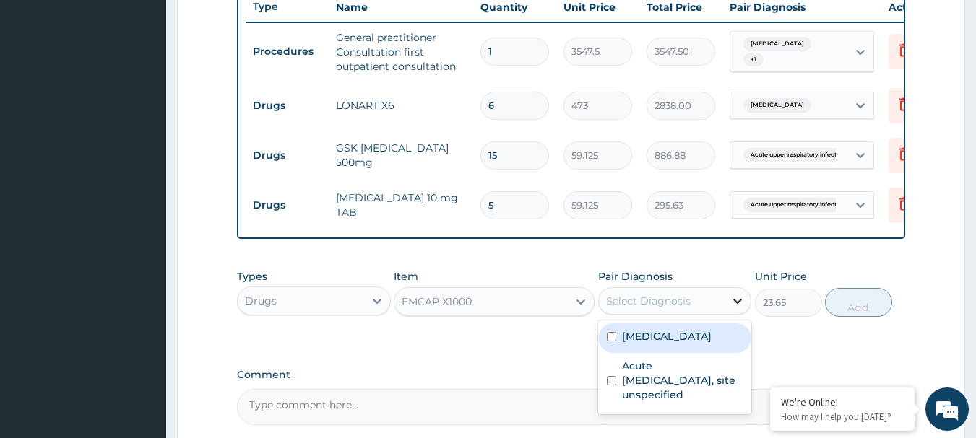
click at [748, 313] on div at bounding box center [737, 301] width 26 height 26
click at [610, 342] on input "checkbox" at bounding box center [611, 336] width 9 height 9
checkbox input "true"
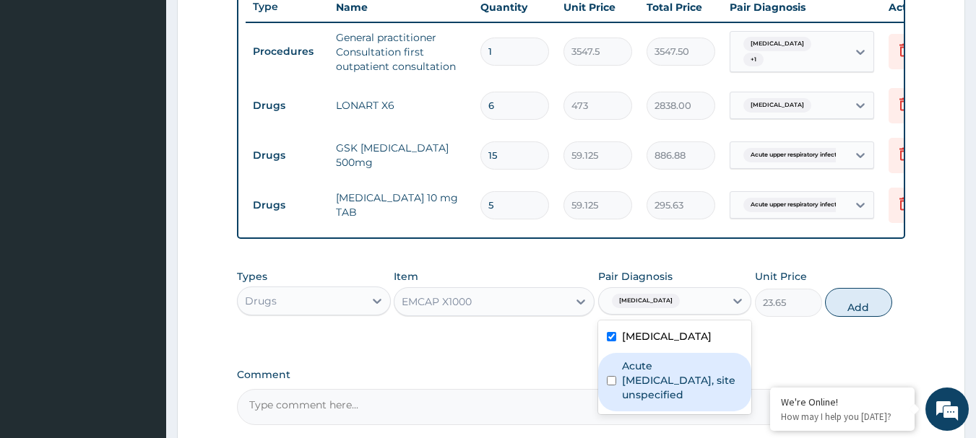
click at [617, 391] on div "Acute upper respiratory infection, site unspecified" at bounding box center [675, 382] width 154 height 58
checkbox input "true"
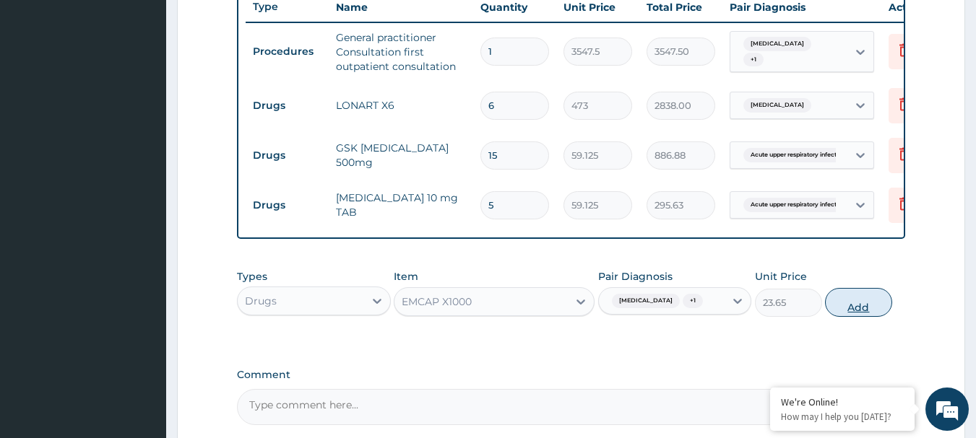
click at [848, 316] on button "Add" at bounding box center [858, 302] width 67 height 29
type input "0"
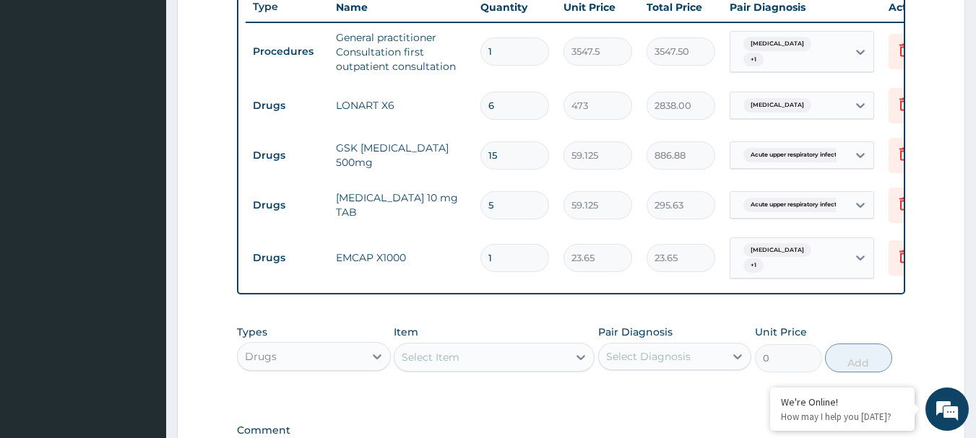
type input "18"
type input "425.70"
type input "18"
click at [377, 364] on icon at bounding box center [377, 357] width 14 height 14
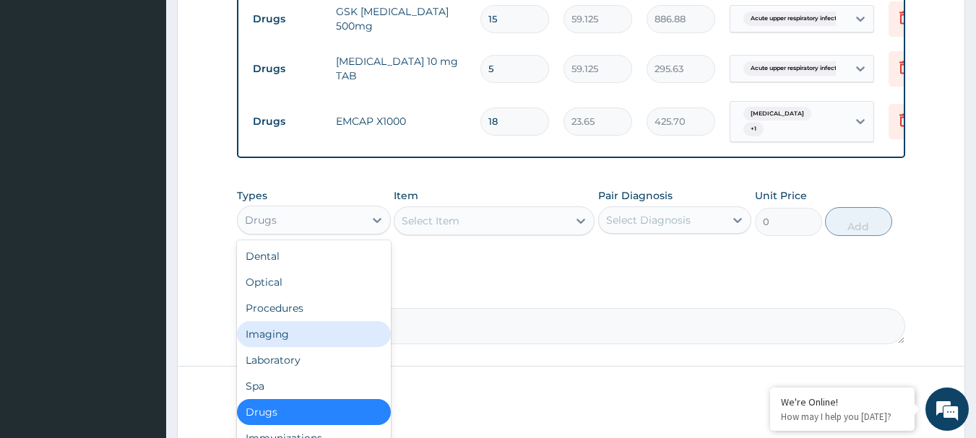
scroll to position [698, 0]
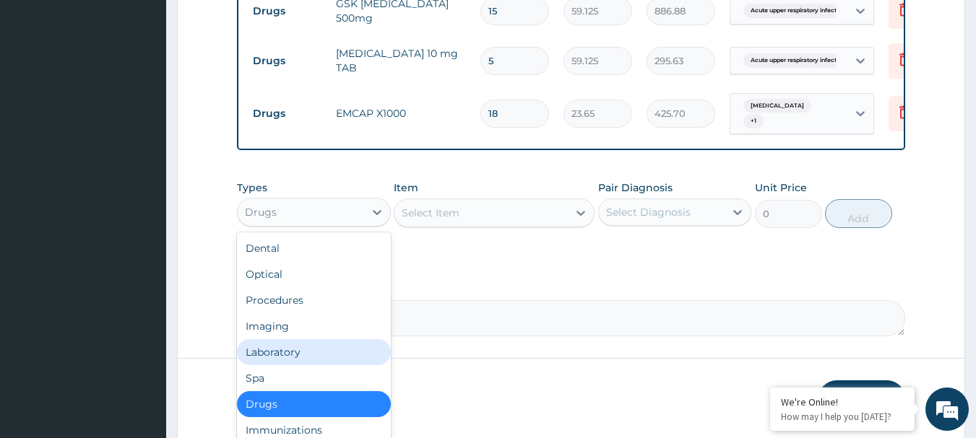
click at [346, 359] on div "Laboratory" at bounding box center [314, 352] width 154 height 26
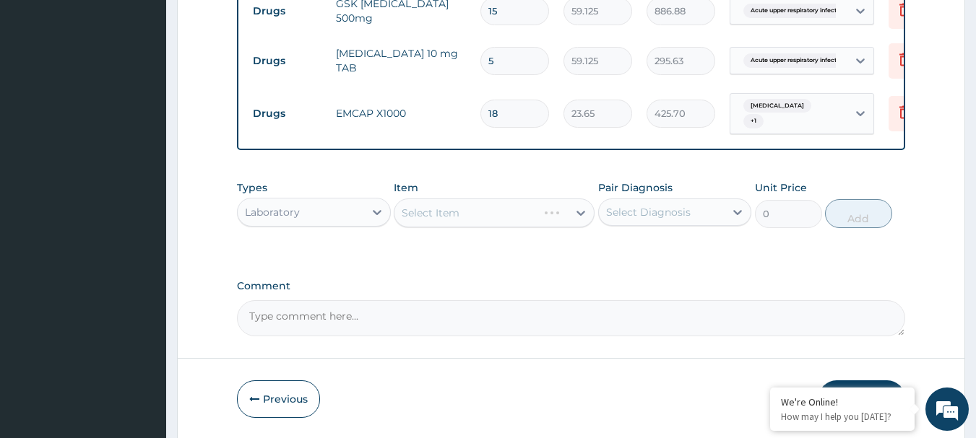
click at [579, 221] on div "Select Item" at bounding box center [494, 213] width 201 height 29
click at [583, 225] on div "Select Item" at bounding box center [494, 213] width 201 height 29
click at [581, 220] on icon at bounding box center [580, 213] width 14 height 14
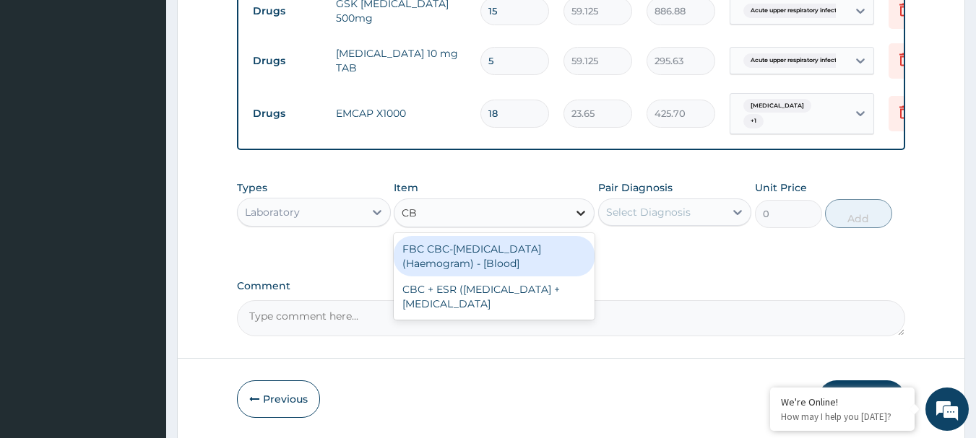
type input "CBC"
click at [513, 251] on div "FBC CBC-Complete Blood Count (Haemogram) - [Blood]" at bounding box center [494, 256] width 201 height 40
type input "4300"
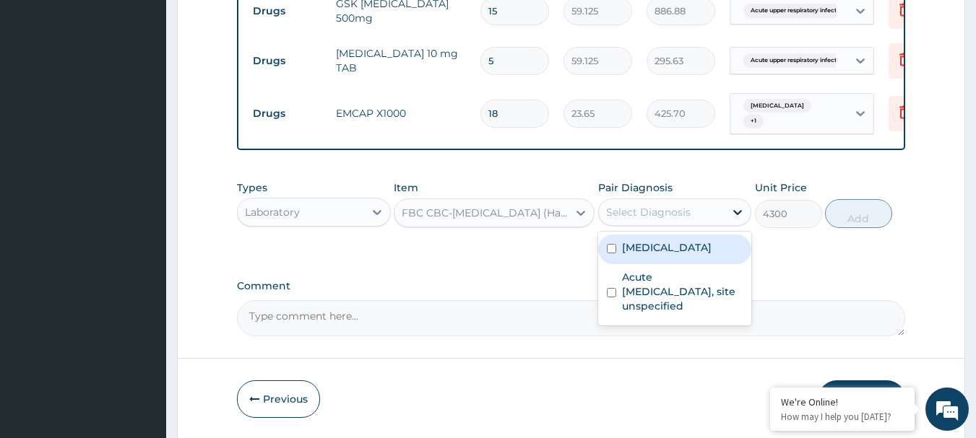
click at [735, 220] on icon at bounding box center [737, 212] width 14 height 14
click at [610, 253] on input "checkbox" at bounding box center [611, 248] width 9 height 9
checkbox input "true"
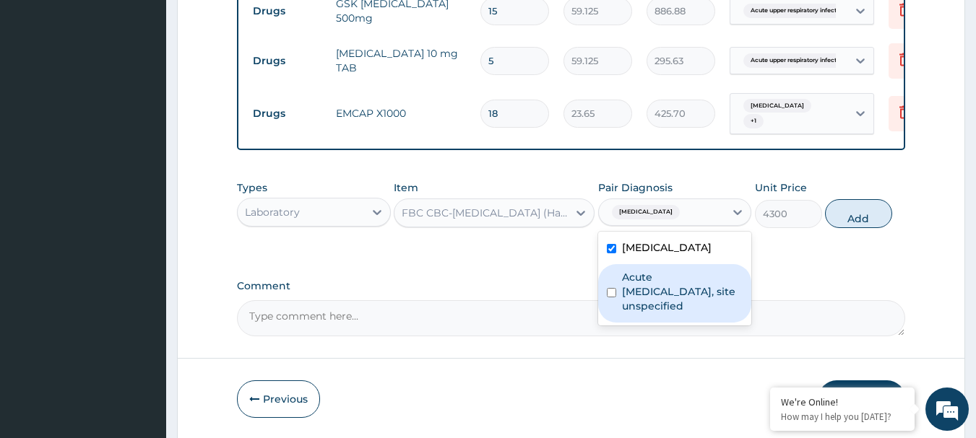
click at [610, 298] on input "checkbox" at bounding box center [611, 292] width 9 height 9
checkbox input "true"
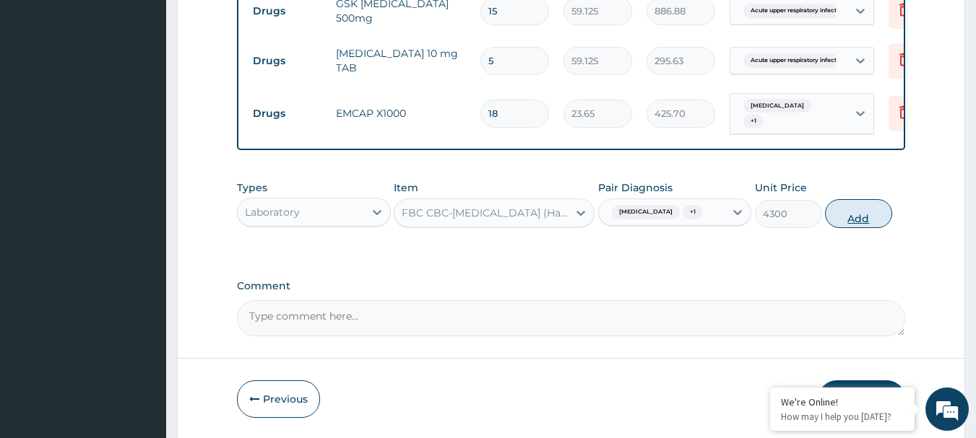
click at [861, 226] on button "Add" at bounding box center [858, 213] width 67 height 29
type input "0"
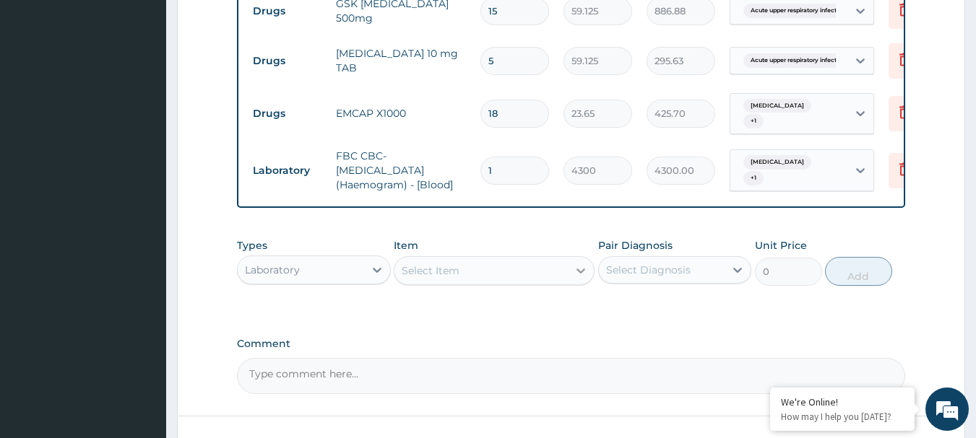
click at [581, 274] on icon at bounding box center [580, 271] width 9 height 5
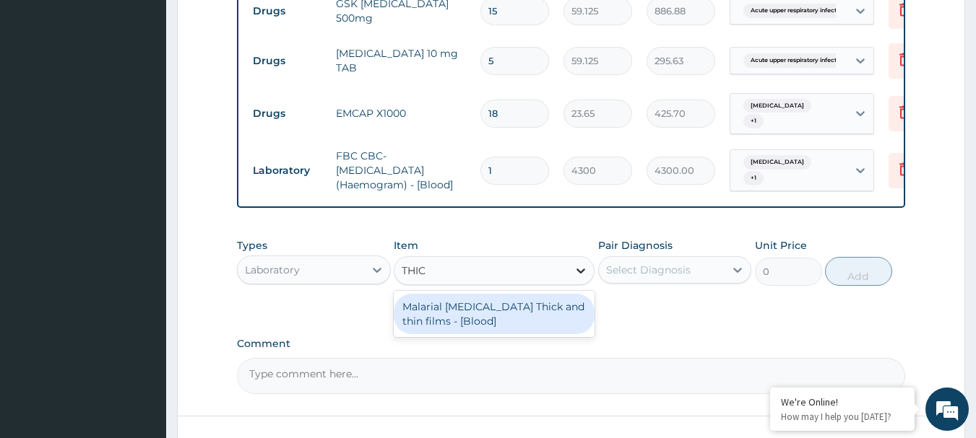
type input "THICK"
click at [524, 321] on div "Malarial Parasite Thick and thin films - [Blood]" at bounding box center [494, 314] width 201 height 40
type input "1612.5"
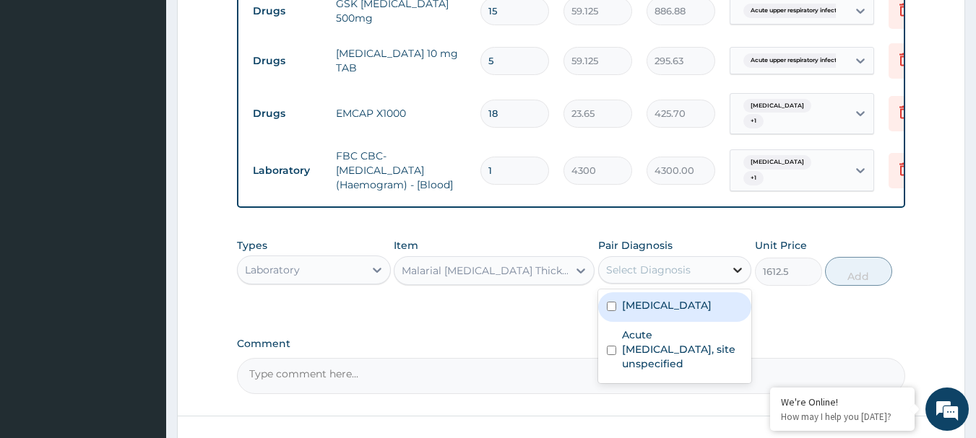
click at [740, 273] on icon at bounding box center [738, 270] width 9 height 5
click at [612, 311] on input "checkbox" at bounding box center [611, 306] width 9 height 9
checkbox input "true"
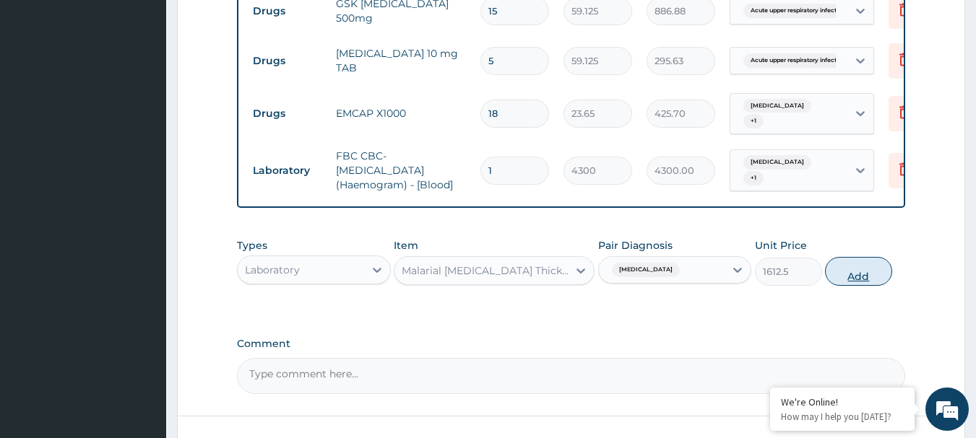
click at [843, 280] on button "Add" at bounding box center [858, 271] width 67 height 29
type input "0"
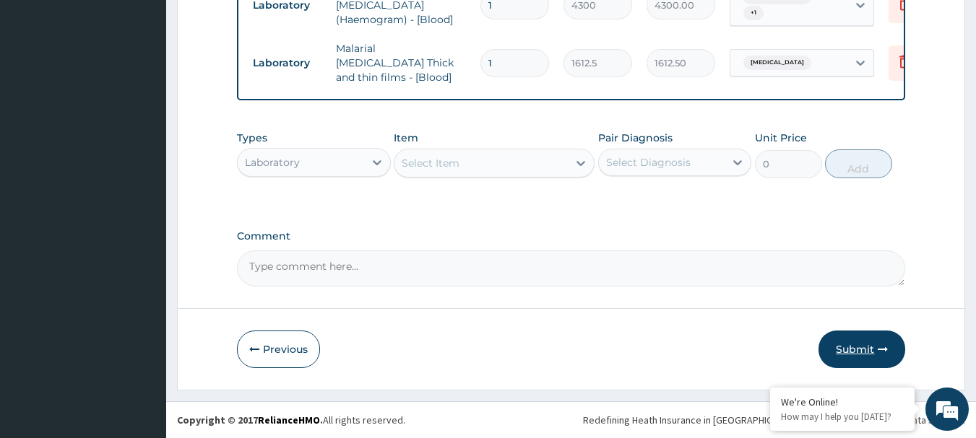
click at [874, 344] on button "Submit" at bounding box center [861, 350] width 87 height 38
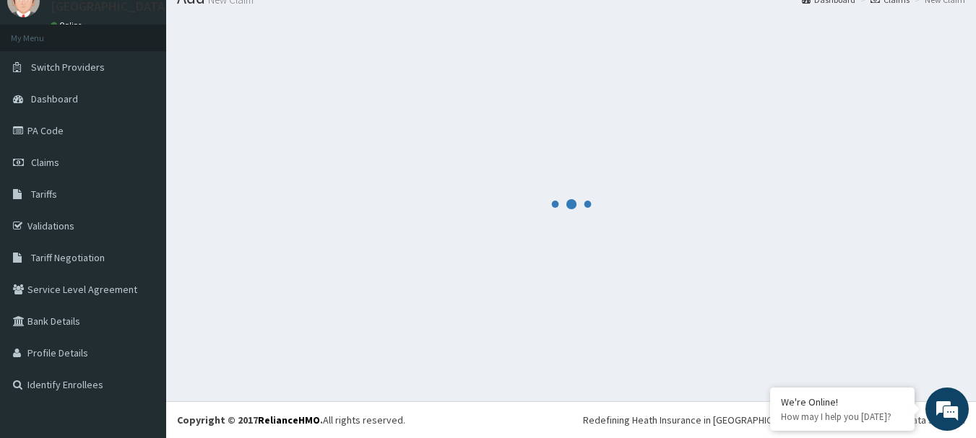
scroll to position [866, 0]
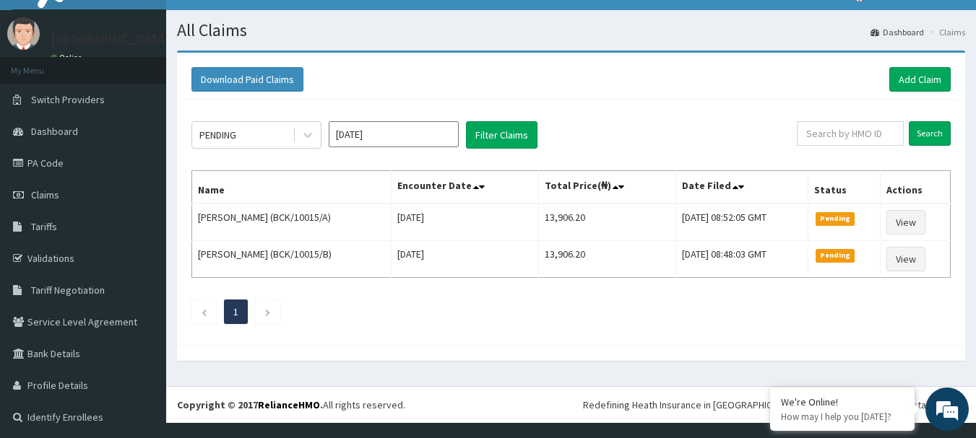
scroll to position [11, 0]
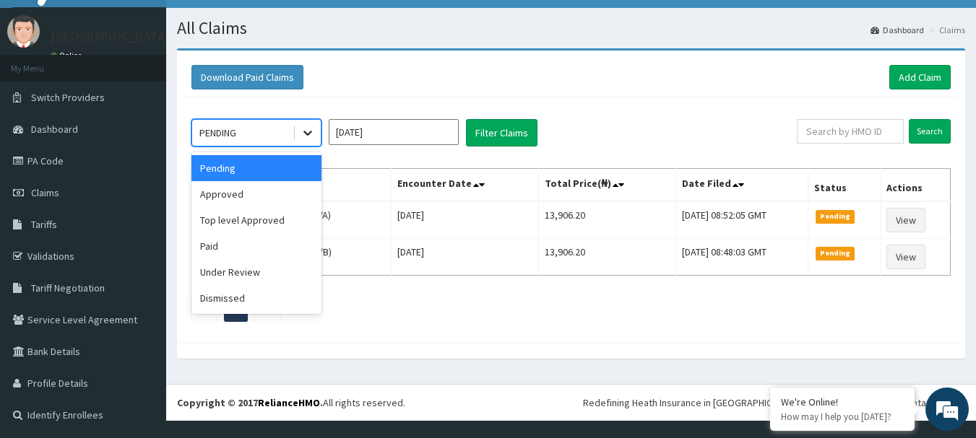
click at [308, 131] on icon at bounding box center [307, 133] width 14 height 14
click at [259, 193] on div "Approved" at bounding box center [256, 194] width 130 height 26
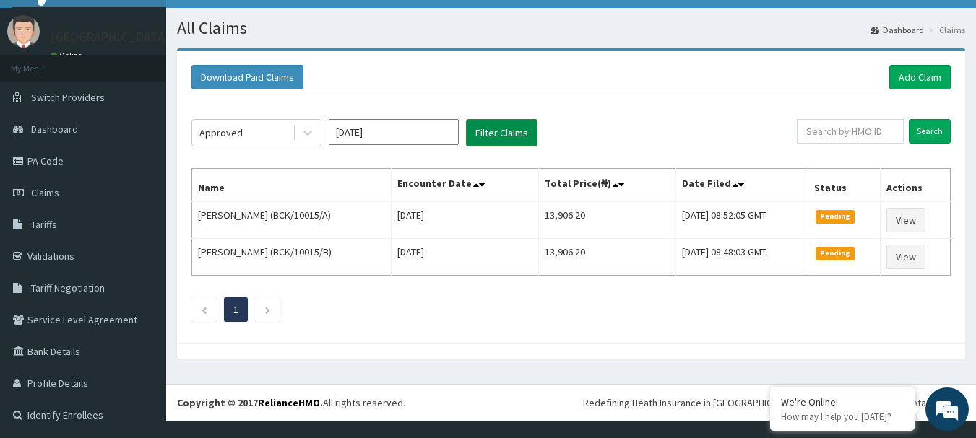
click at [499, 134] on button "Filter Claims" at bounding box center [501, 132] width 71 height 27
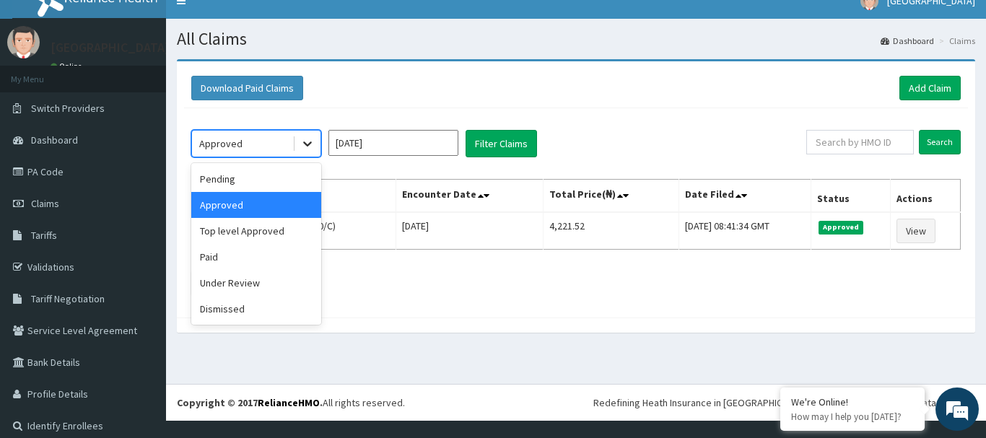
click at [305, 142] on icon at bounding box center [307, 143] width 14 height 14
click at [271, 231] on div "Top level Approved" at bounding box center [256, 231] width 130 height 26
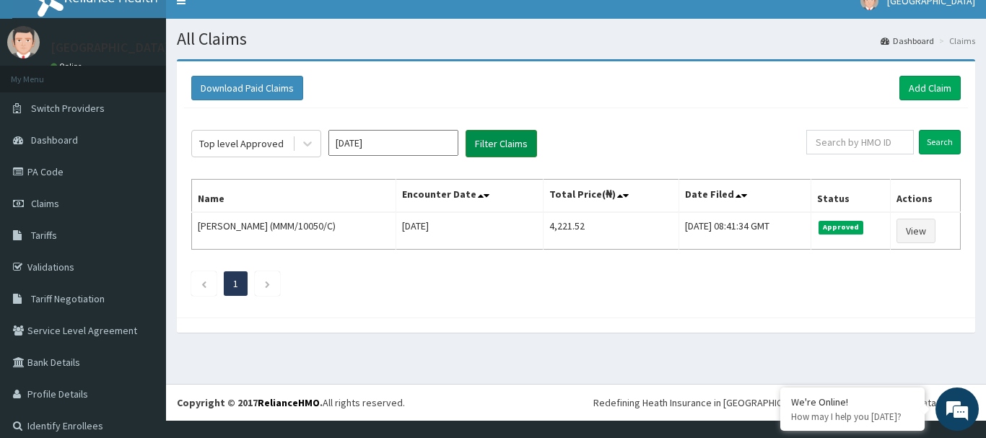
click at [504, 134] on button "Filter Claims" at bounding box center [501, 143] width 71 height 27
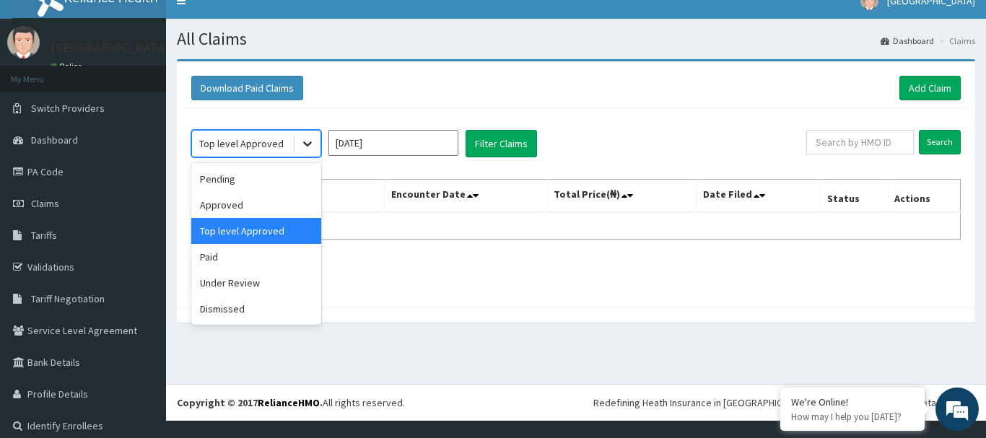
click at [311, 148] on icon at bounding box center [307, 143] width 14 height 14
click at [256, 276] on div "Under Review" at bounding box center [256, 283] width 130 height 26
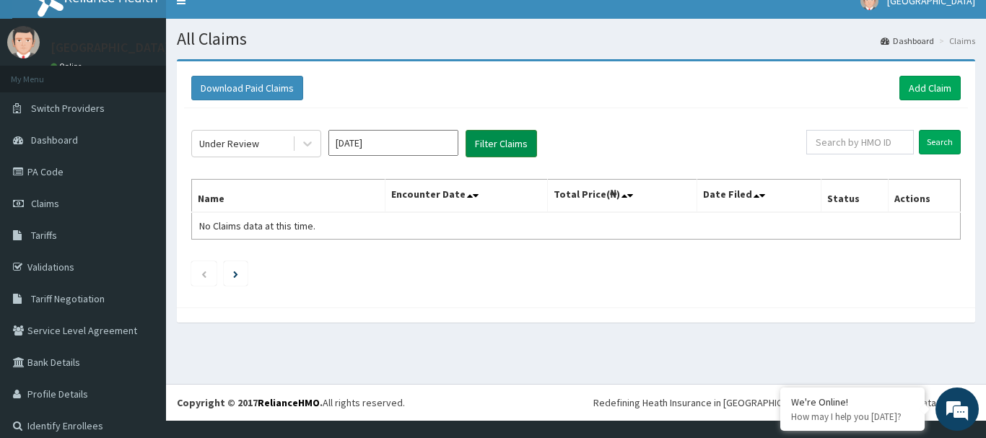
click at [508, 135] on button "Filter Claims" at bounding box center [501, 143] width 71 height 27
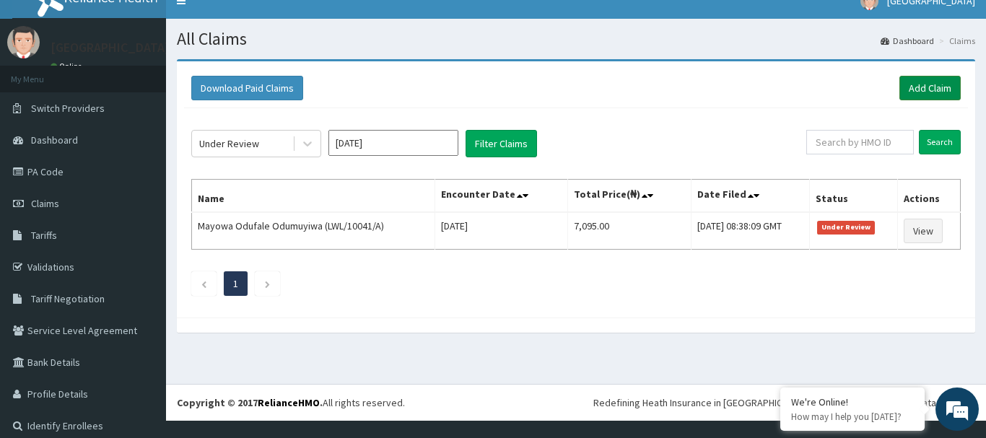
click at [929, 81] on link "Add Claim" at bounding box center [930, 88] width 61 height 25
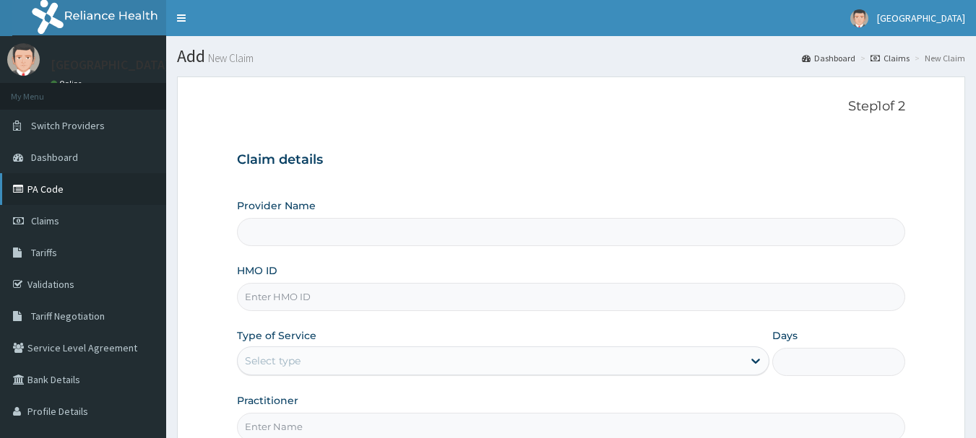
click at [65, 186] on link "PA Code" at bounding box center [83, 189] width 166 height 32
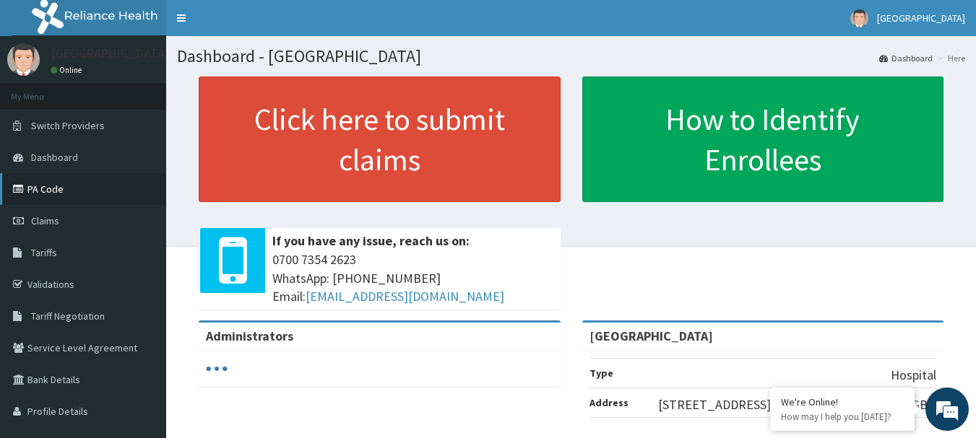
click at [59, 187] on link "PA Code" at bounding box center [83, 189] width 166 height 32
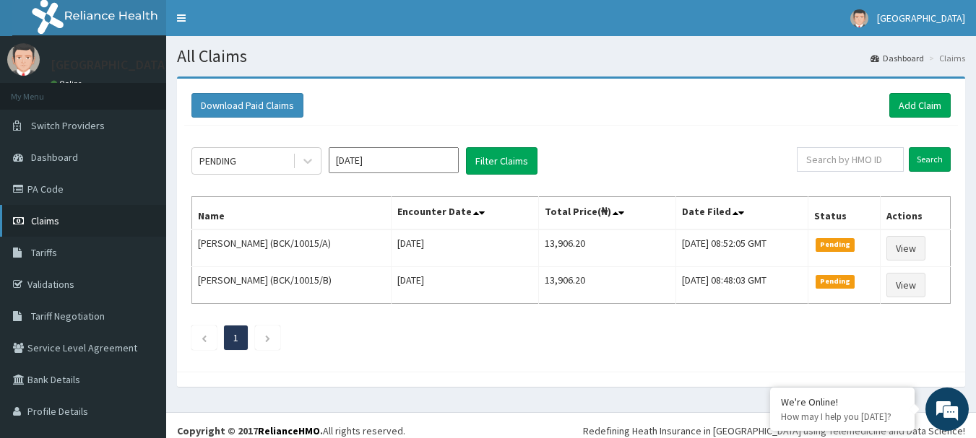
click at [45, 220] on span "Claims" at bounding box center [45, 220] width 28 height 13
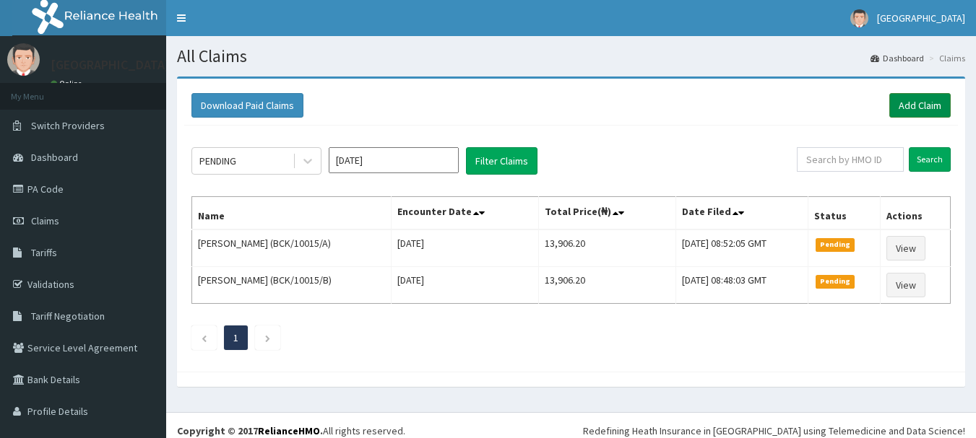
click at [923, 103] on link "Add Claim" at bounding box center [919, 105] width 61 height 25
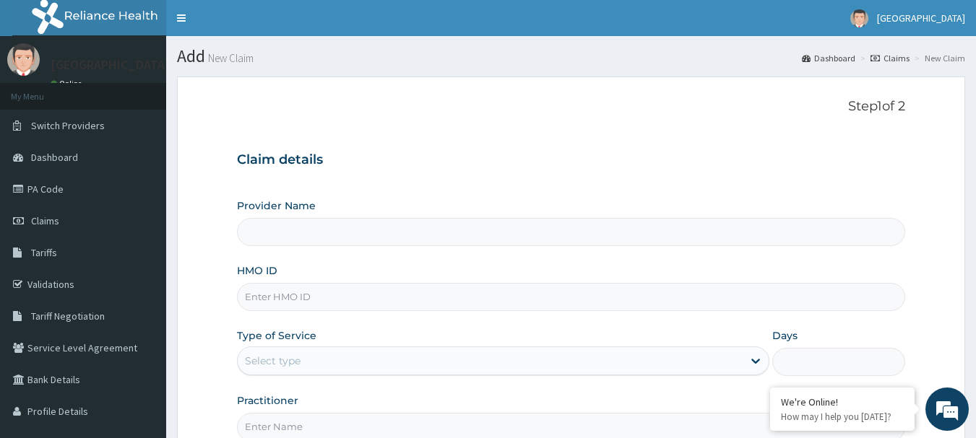
click at [269, 243] on input "Provider Name" at bounding box center [571, 232] width 669 height 28
click at [272, 233] on input "Provider Name" at bounding box center [571, 232] width 669 height 28
click at [272, 239] on input "Provider Name" at bounding box center [571, 232] width 669 height 28
type input "[GEOGRAPHIC_DATA]"
click at [256, 302] on input "HMO ID" at bounding box center [571, 297] width 669 height 28
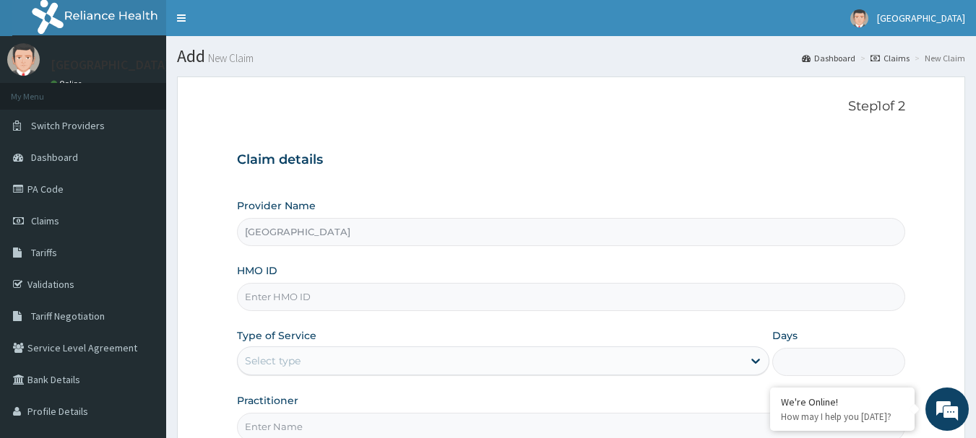
click at [268, 295] on input "HMO ID" at bounding box center [571, 297] width 669 height 28
type input "MMM/10050/D"
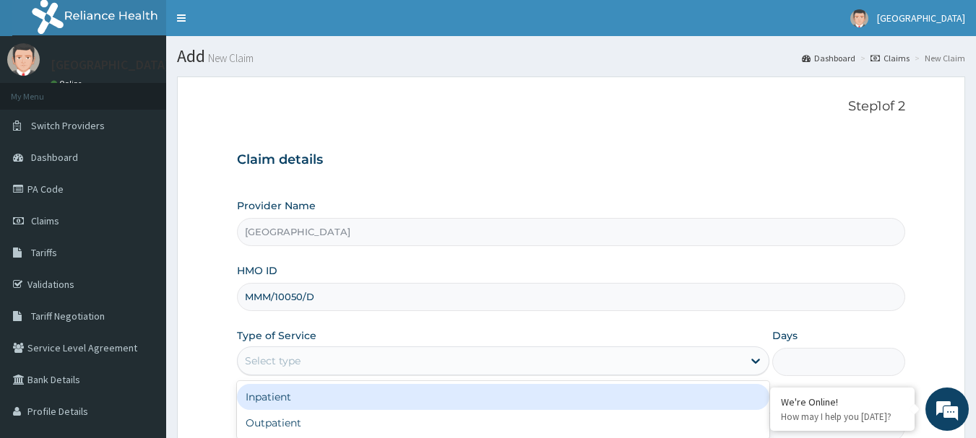
click at [311, 355] on div "Select type" at bounding box center [490, 361] width 505 height 23
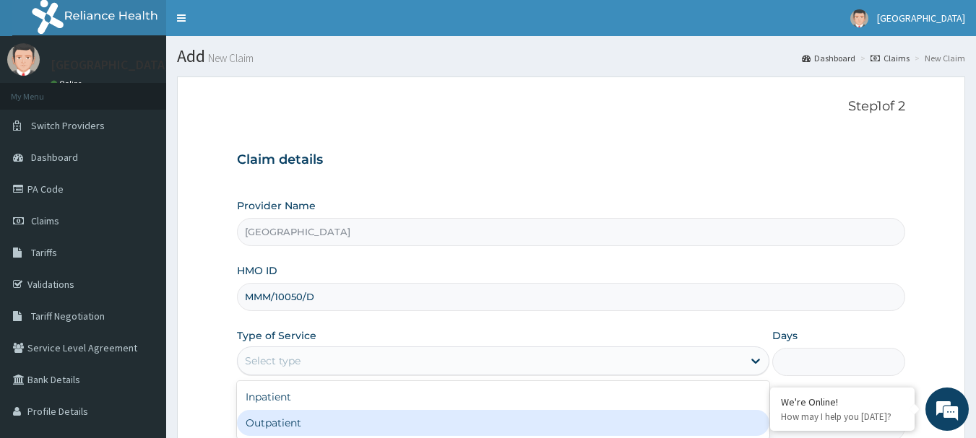
click at [289, 420] on div "Outpatient" at bounding box center [503, 423] width 532 height 26
type input "1"
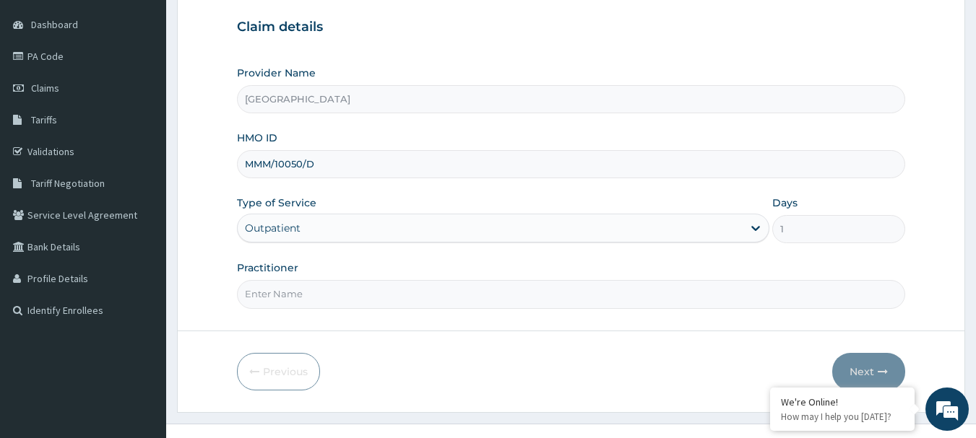
scroll to position [155, 0]
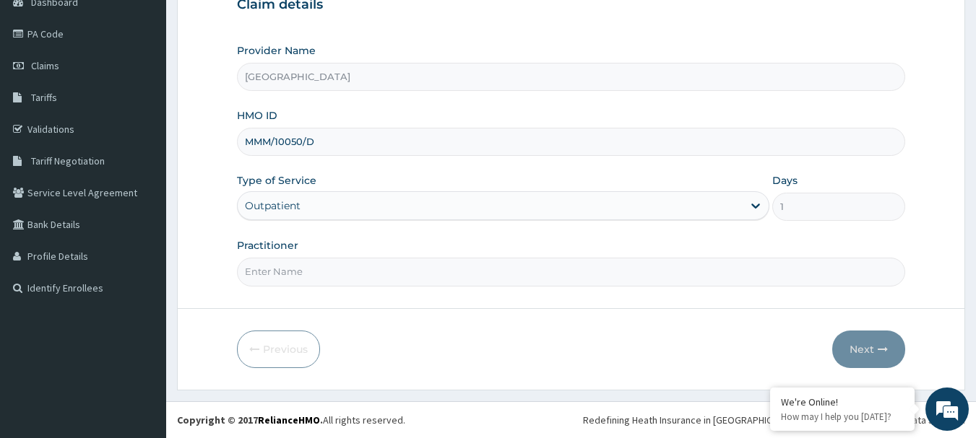
click at [277, 274] on input "Practitioner" at bounding box center [571, 272] width 669 height 28
type input "AKINDE"
click at [864, 350] on button "Next" at bounding box center [868, 350] width 73 height 38
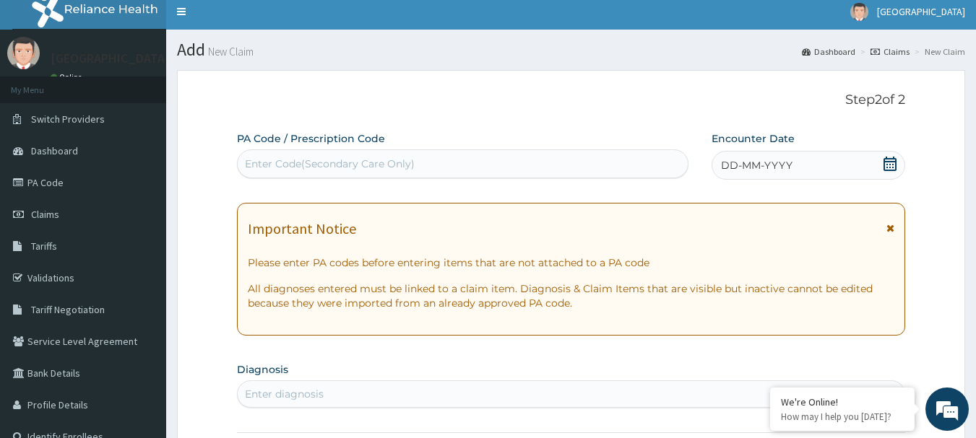
scroll to position [0, 0]
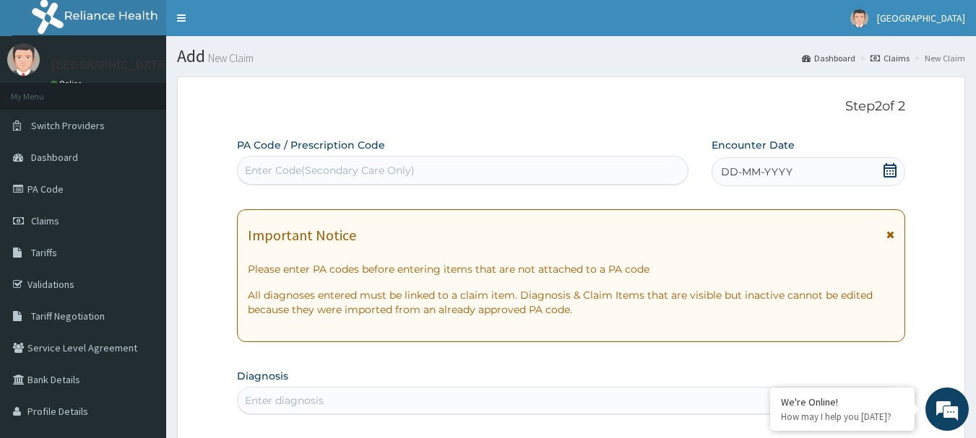
click at [895, 168] on icon at bounding box center [889, 170] width 13 height 14
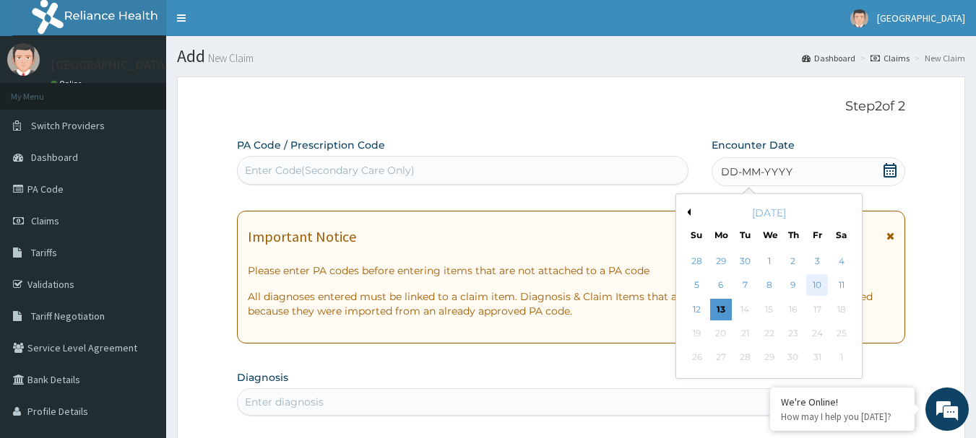
click at [815, 285] on div "10" at bounding box center [817, 286] width 22 height 22
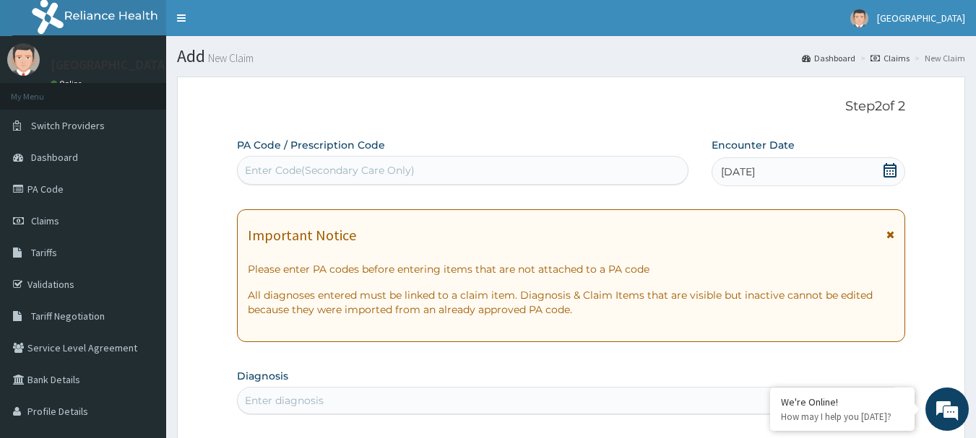
click at [337, 165] on div "Enter Code(Secondary Care Only)" at bounding box center [330, 170] width 170 height 14
type input "PA/D10F7F"
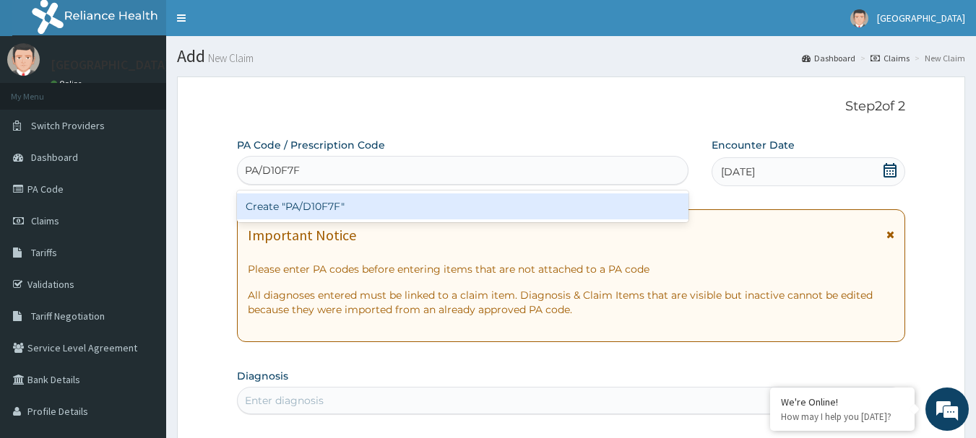
click at [350, 207] on div "Create "PA/D10F7F"" at bounding box center [463, 207] width 452 height 26
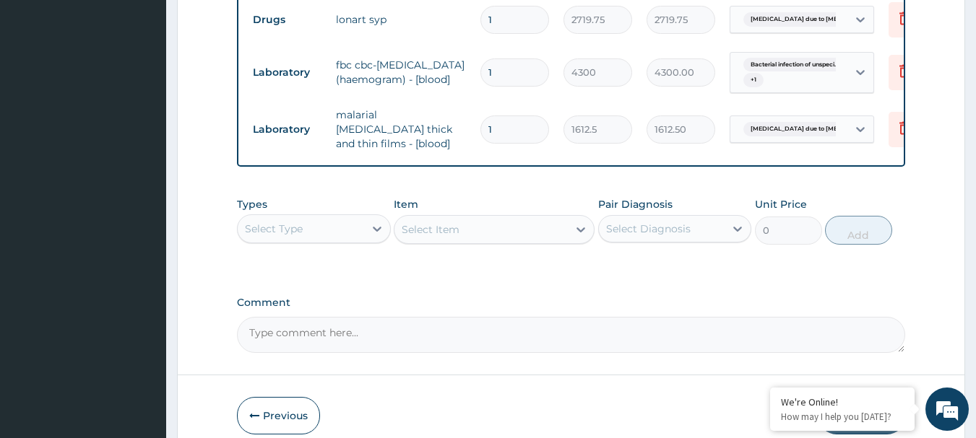
scroll to position [684, 0]
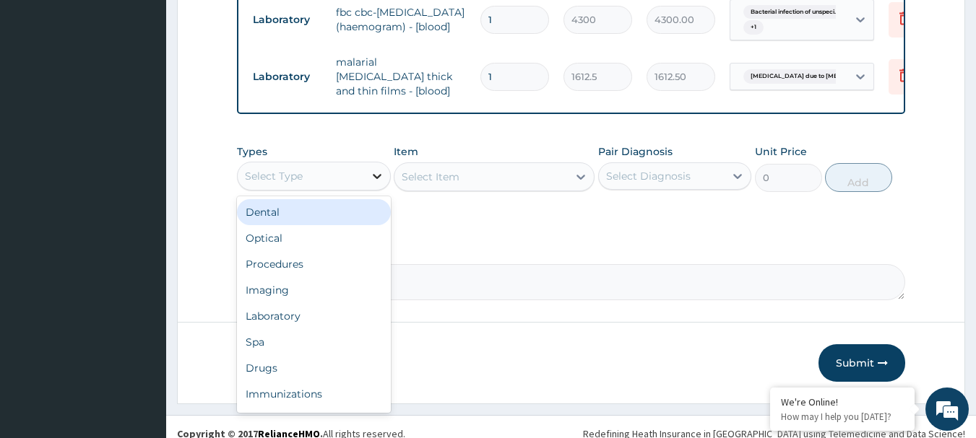
click at [378, 179] on icon at bounding box center [377, 176] width 9 height 5
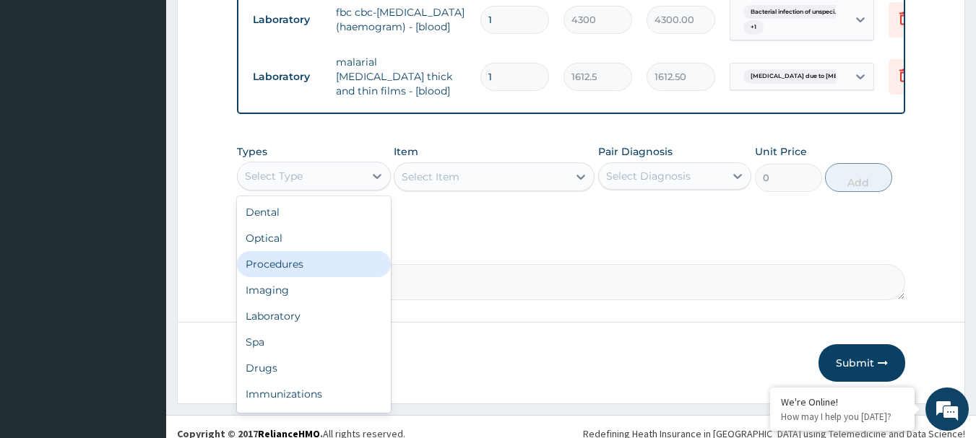
click at [321, 269] on div "Procedures" at bounding box center [314, 264] width 154 height 26
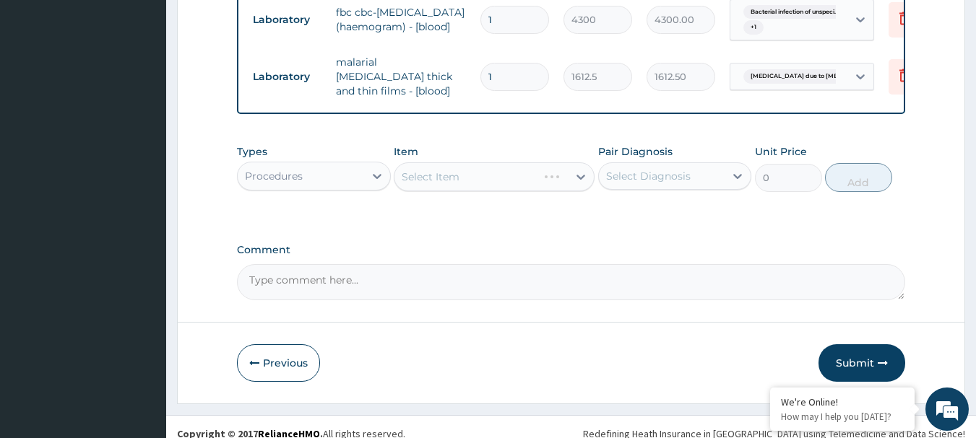
click at [584, 185] on div "Select Item" at bounding box center [494, 176] width 201 height 29
click at [580, 181] on div "Select Item" at bounding box center [494, 176] width 201 height 29
click at [579, 178] on div "Select Item" at bounding box center [494, 176] width 201 height 29
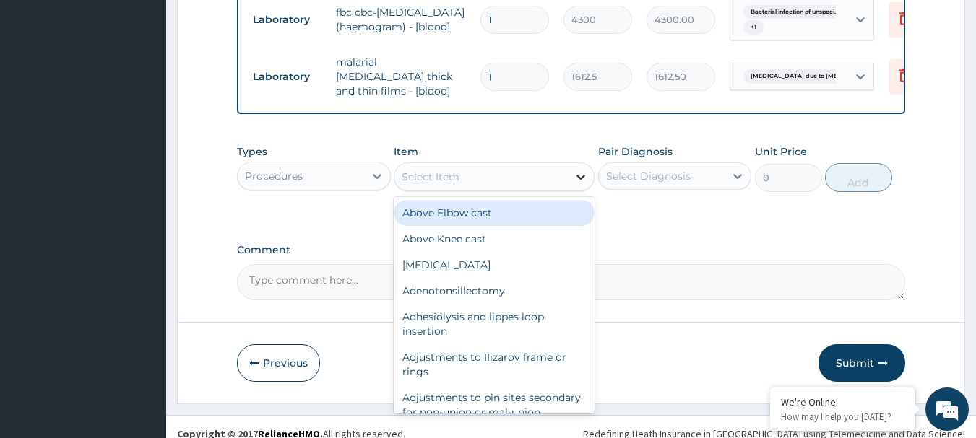
click at [579, 180] on icon at bounding box center [580, 177] width 9 height 5
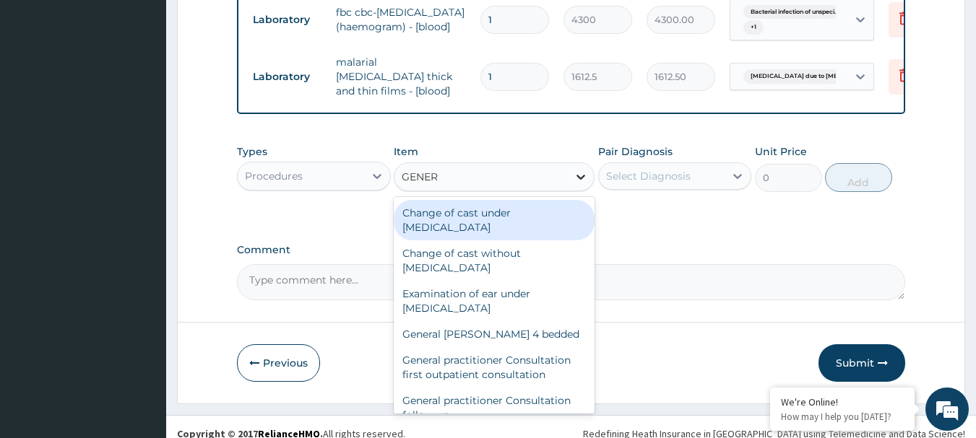
type input "GENERA"
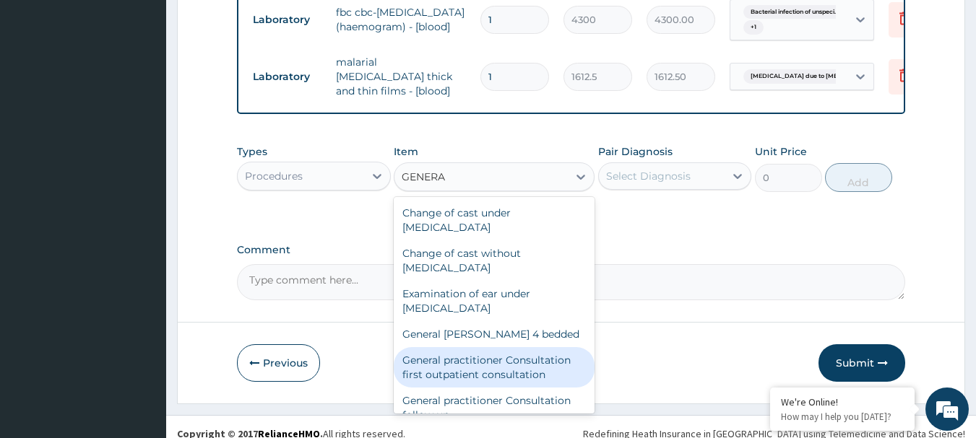
click at [532, 370] on div "General practitioner Consultation first outpatient consultation" at bounding box center [494, 367] width 201 height 40
type input "3547.5"
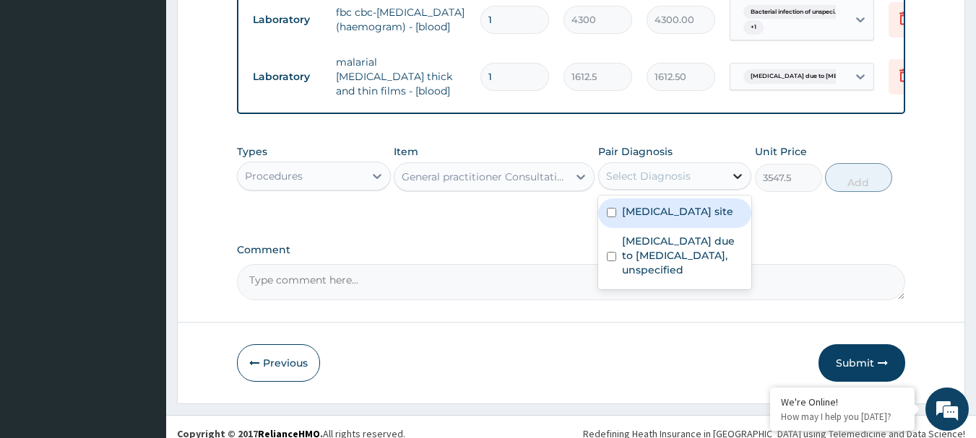
click at [734, 178] on icon at bounding box center [737, 176] width 14 height 14
click at [608, 218] on div "Bacterial infection of unspecified site" at bounding box center [675, 214] width 154 height 30
checkbox input "true"
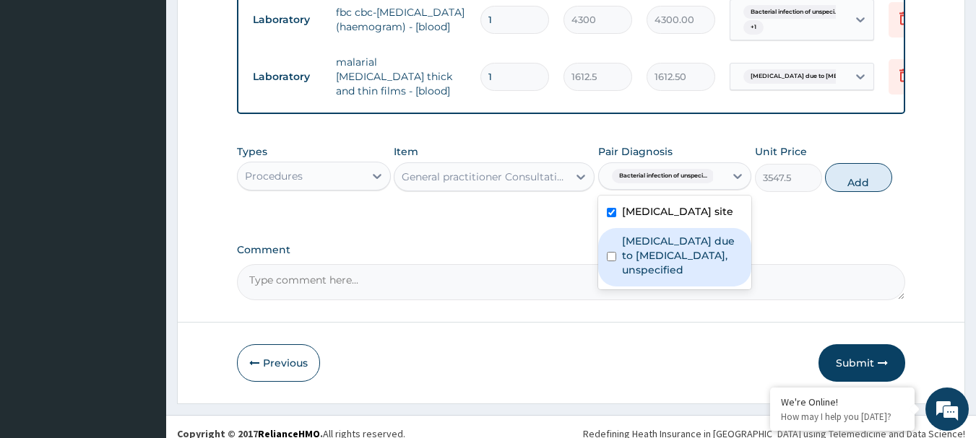
click at [610, 261] on input "checkbox" at bounding box center [611, 256] width 9 height 9
checkbox input "true"
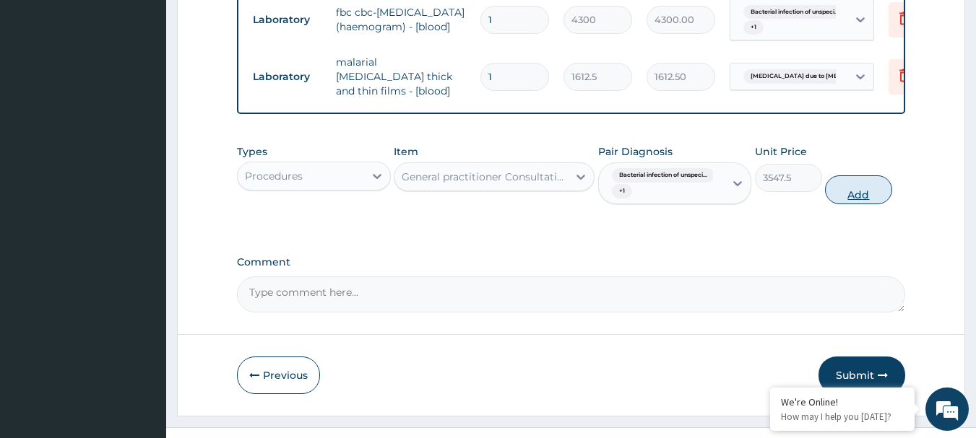
click at [856, 191] on button "Add" at bounding box center [858, 189] width 67 height 29
type input "0"
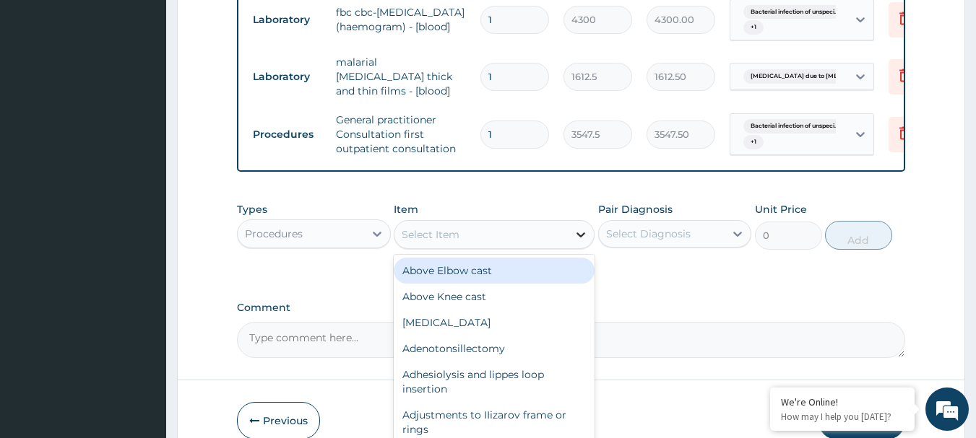
click at [584, 238] on icon at bounding box center [580, 235] width 9 height 5
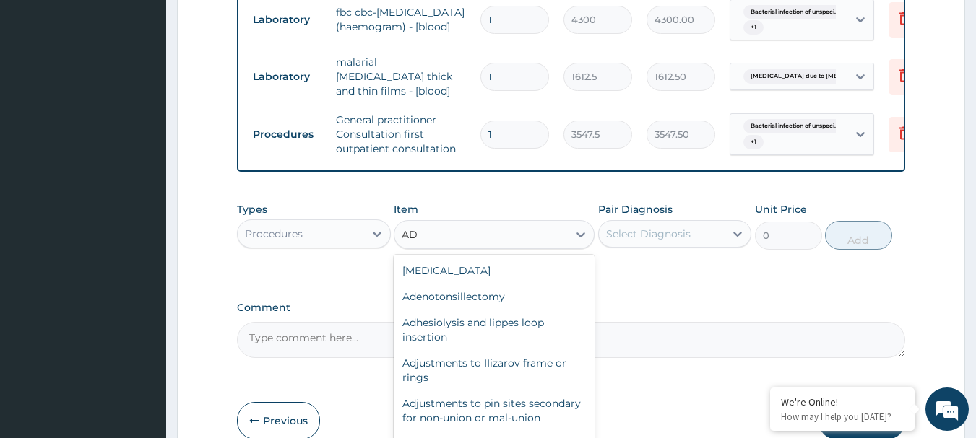
type input "A"
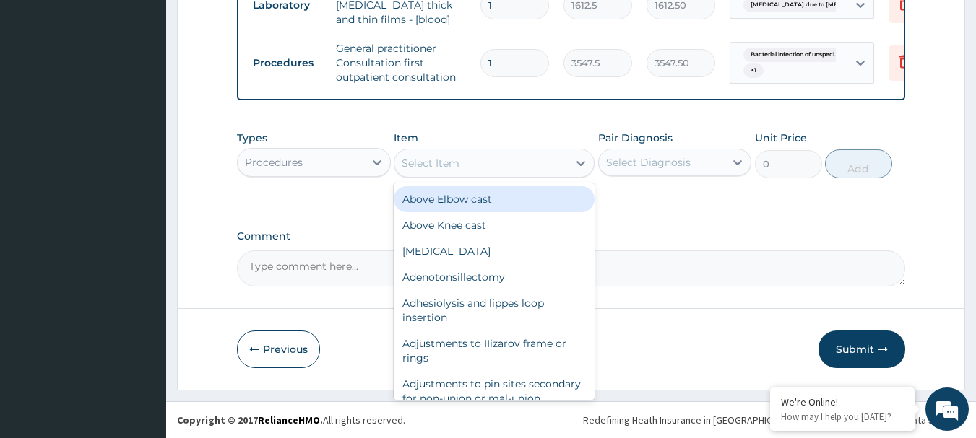
scroll to position [760, 0]
click at [371, 160] on icon at bounding box center [377, 162] width 14 height 14
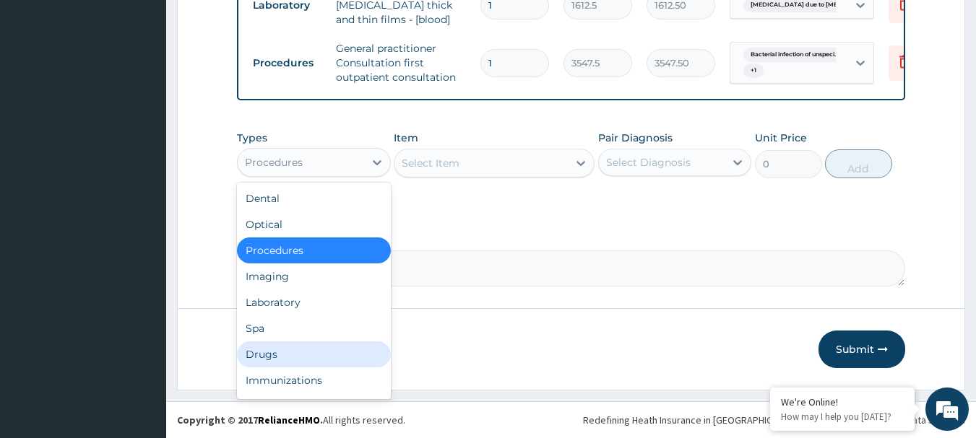
click at [281, 355] on div "Drugs" at bounding box center [314, 355] width 154 height 26
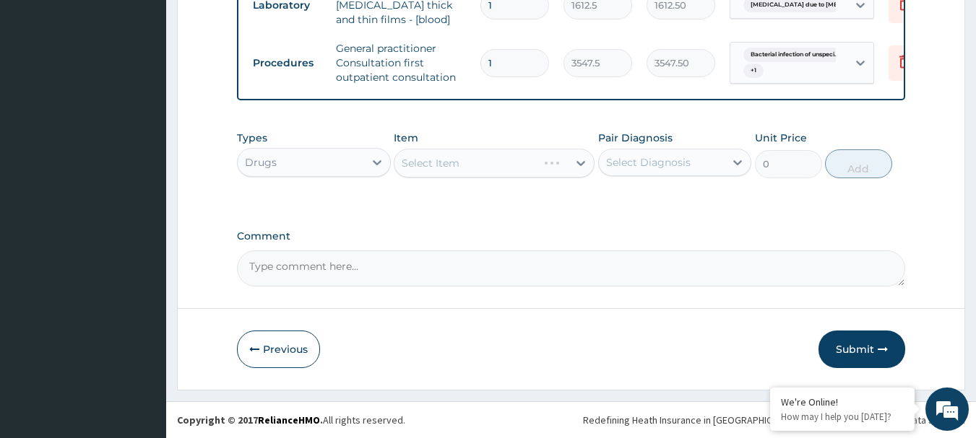
click at [581, 167] on div "Select Item" at bounding box center [494, 163] width 201 height 29
click at [579, 163] on div "Select Item" at bounding box center [494, 163] width 201 height 29
click at [579, 163] on icon at bounding box center [580, 163] width 9 height 5
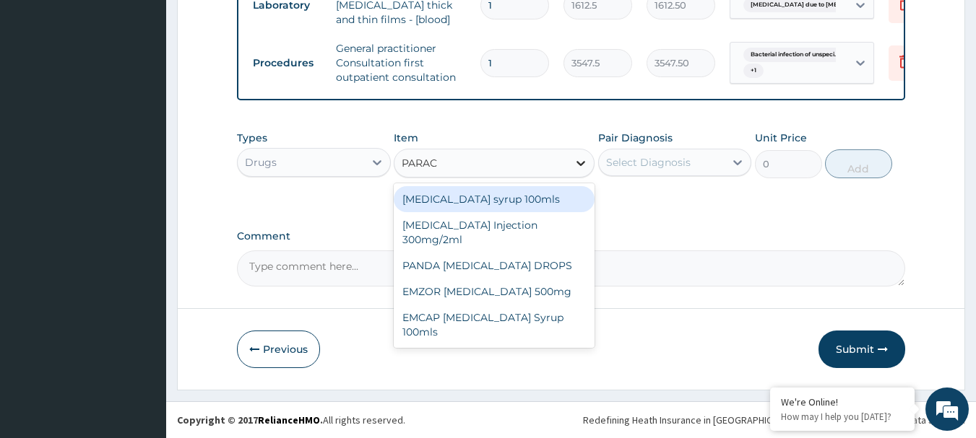
type input "PARACE"
click at [529, 194] on div "[MEDICAL_DATA] syrup 100mls" at bounding box center [494, 199] width 201 height 26
type input "709.5"
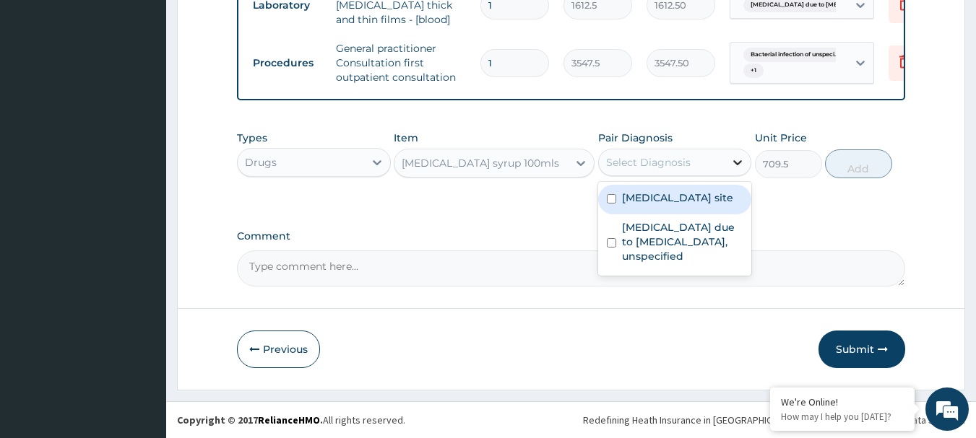
click at [739, 158] on icon at bounding box center [737, 162] width 14 height 14
click at [611, 199] on div "Bacterial infection of unspecified site" at bounding box center [675, 200] width 154 height 30
checkbox input "true"
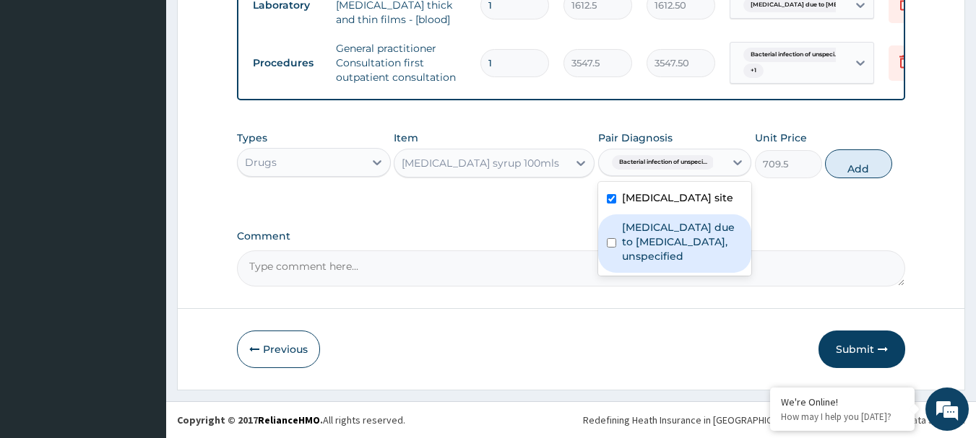
click at [615, 248] on input "checkbox" at bounding box center [611, 242] width 9 height 9
checkbox input "true"
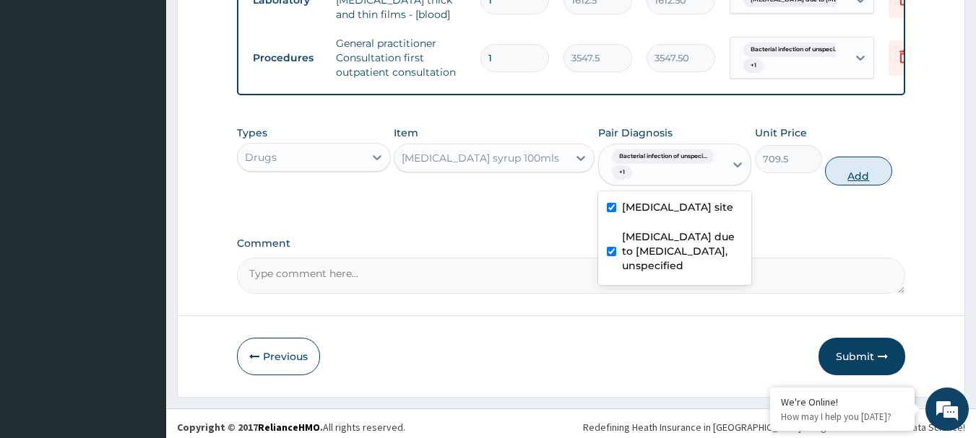
click at [864, 175] on button "Add" at bounding box center [858, 171] width 67 height 29
type input "0"
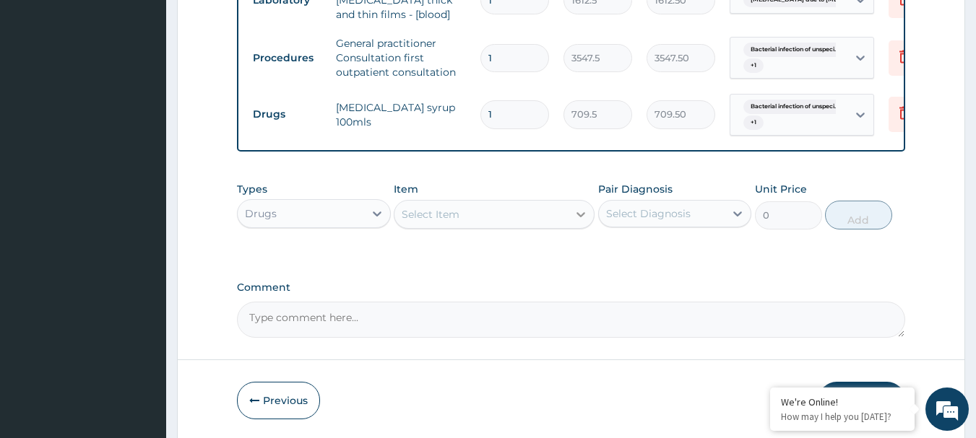
click at [585, 217] on icon at bounding box center [580, 214] width 14 height 14
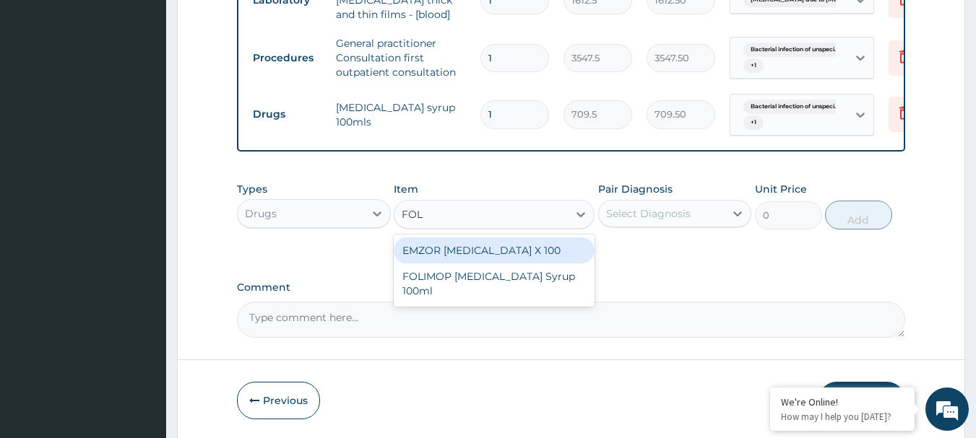
type input "FOLI"
click at [503, 260] on div "EMZOR FOLIC ACID X 100" at bounding box center [494, 251] width 201 height 26
type input "23.65"
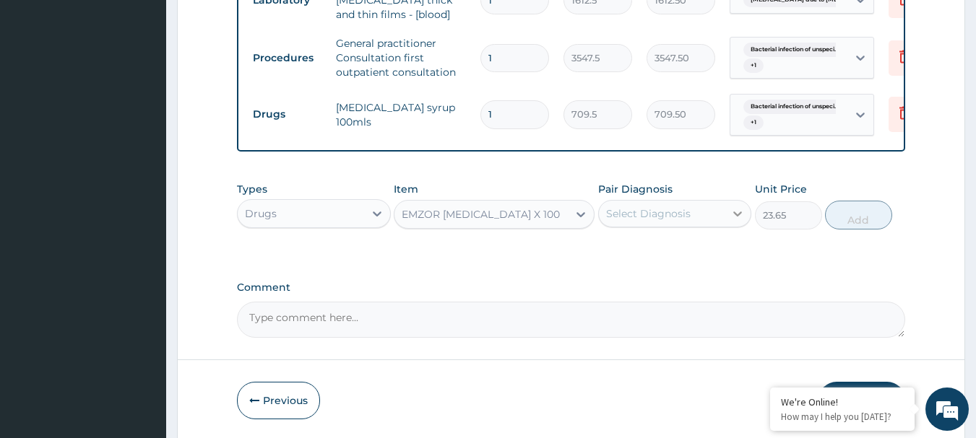
click at [738, 217] on icon at bounding box center [737, 214] width 14 height 14
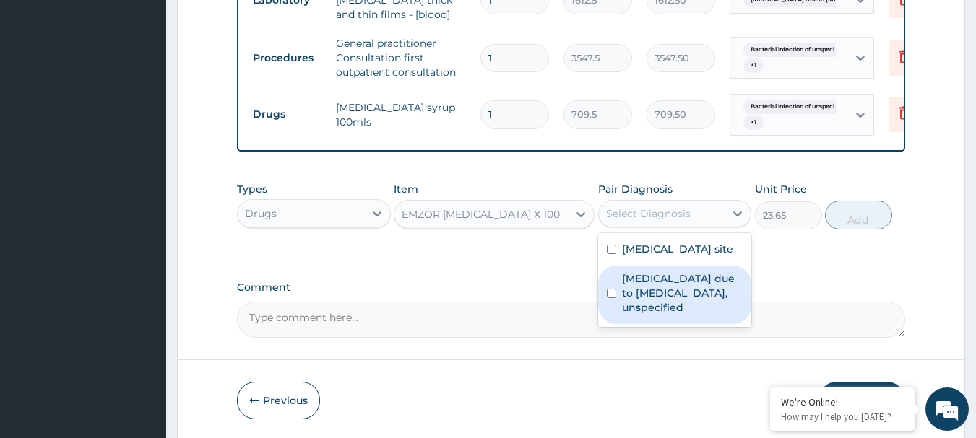
drag, startPoint x: 610, startPoint y: 311, endPoint x: 622, endPoint y: 303, distance: 14.6
click at [610, 298] on input "checkbox" at bounding box center [611, 293] width 9 height 9
checkbox input "true"
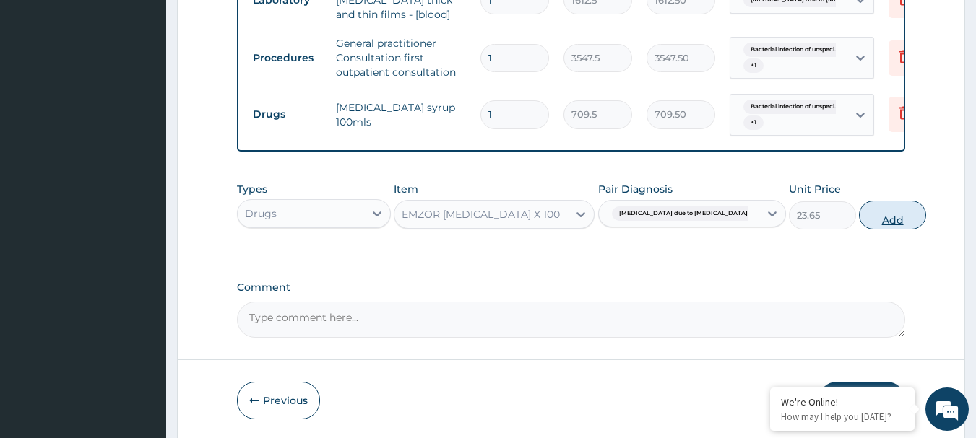
click at [864, 220] on button "Add" at bounding box center [892, 215] width 67 height 29
type input "0"
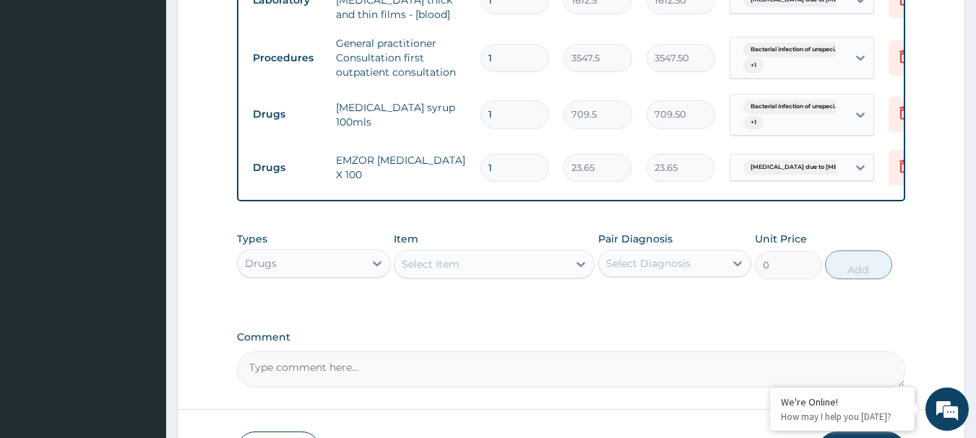
type input "14"
type input "331.10"
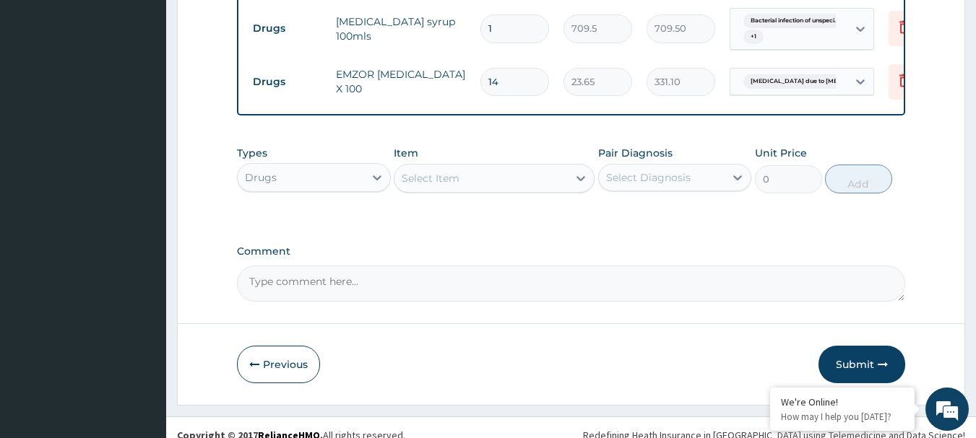
scroll to position [866, 0]
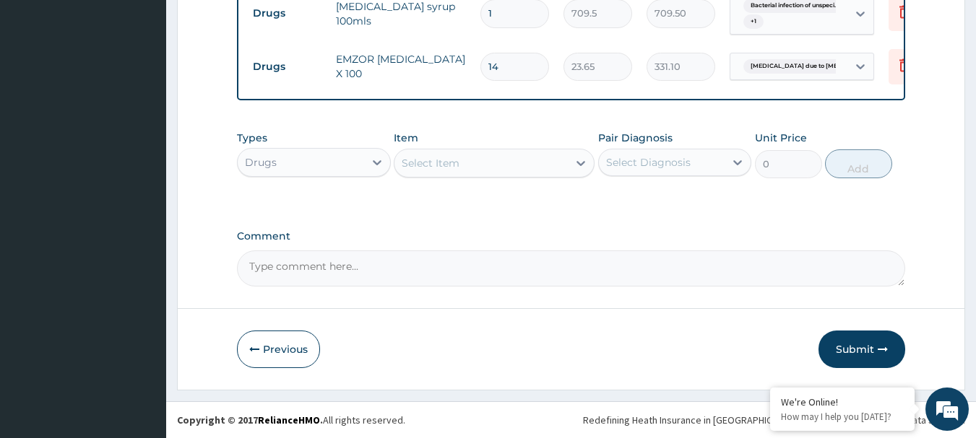
type input "14"
click at [258, 266] on textarea "Comment" at bounding box center [571, 269] width 669 height 36
type textarea "PATIENT IS ALSO HBSS"
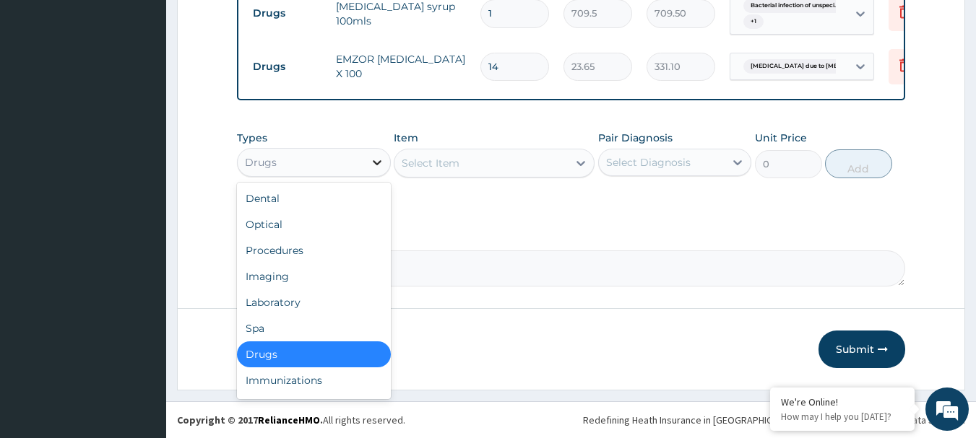
click at [378, 162] on icon at bounding box center [377, 162] width 9 height 5
click at [297, 249] on div "Procedures" at bounding box center [314, 251] width 154 height 26
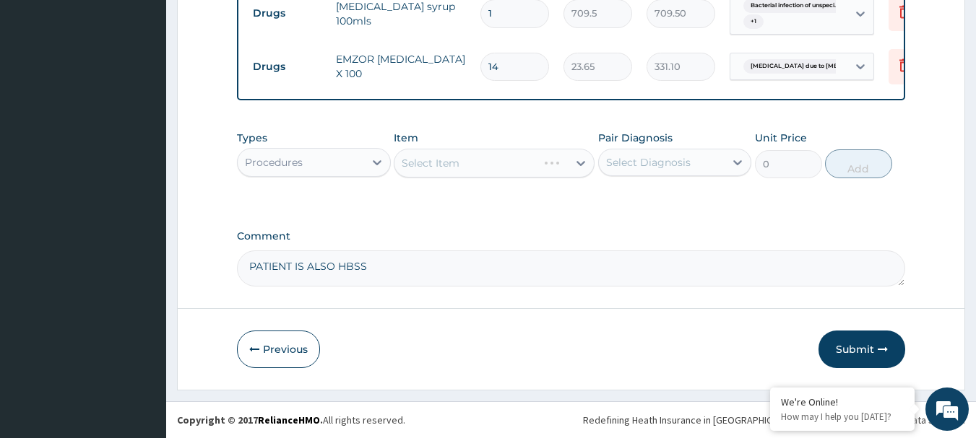
click at [586, 164] on div "Select Item" at bounding box center [494, 163] width 201 height 29
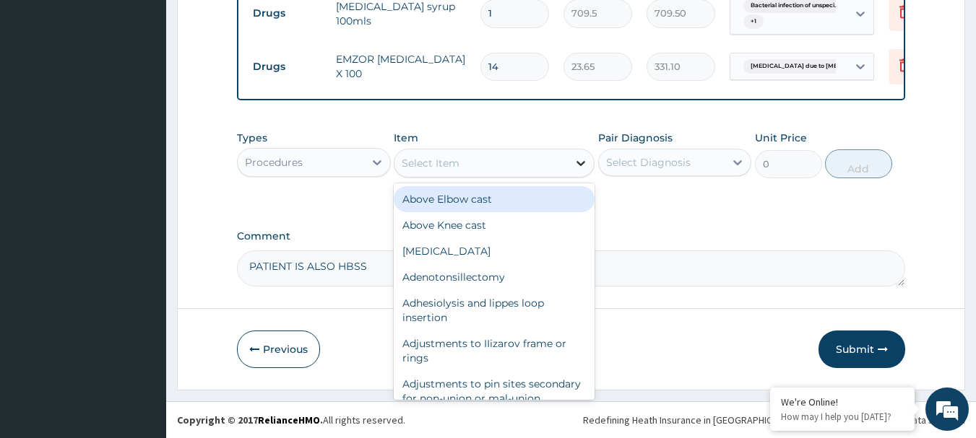
click at [583, 165] on icon at bounding box center [580, 163] width 14 height 14
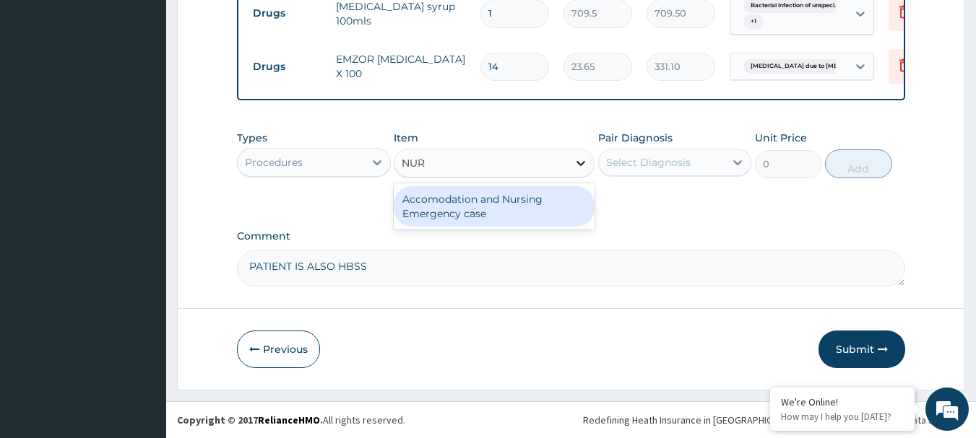
type input "NURS"
click at [539, 201] on div "Accomodation and Nursing Emergency case" at bounding box center [494, 206] width 201 height 40
type input "10750"
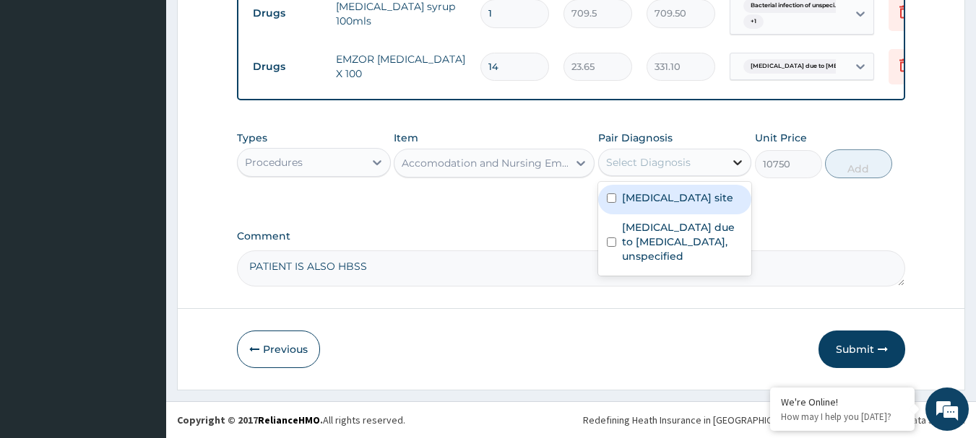
click at [739, 159] on icon at bounding box center [737, 162] width 14 height 14
click at [612, 203] on input "checkbox" at bounding box center [611, 198] width 9 height 9
checkbox input "true"
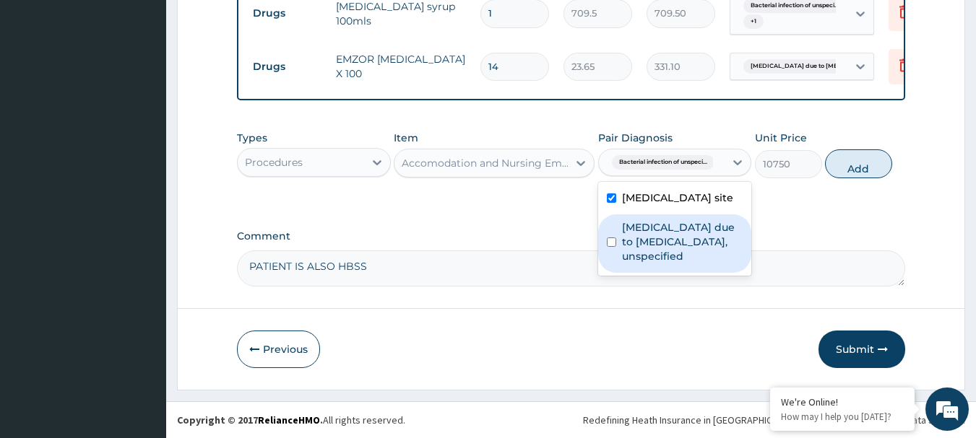
click at [610, 247] on input "checkbox" at bounding box center [611, 242] width 9 height 9
checkbox input "true"
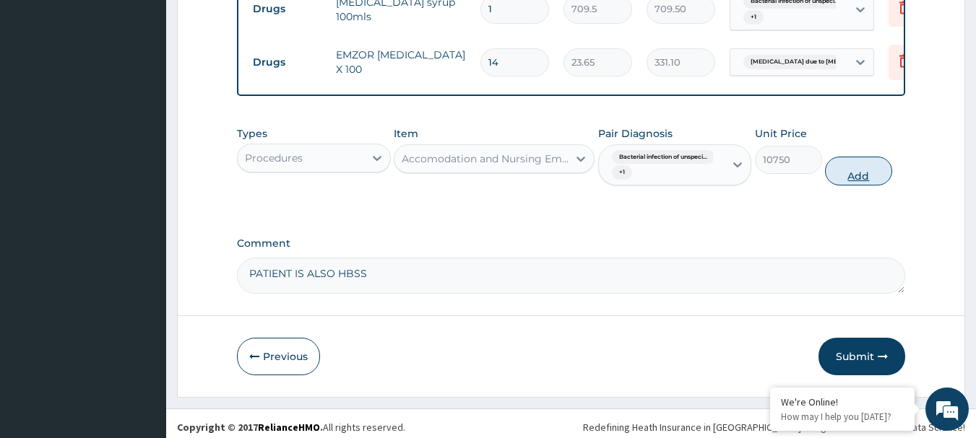
click at [866, 179] on button "Add" at bounding box center [858, 171] width 67 height 29
type input "0"
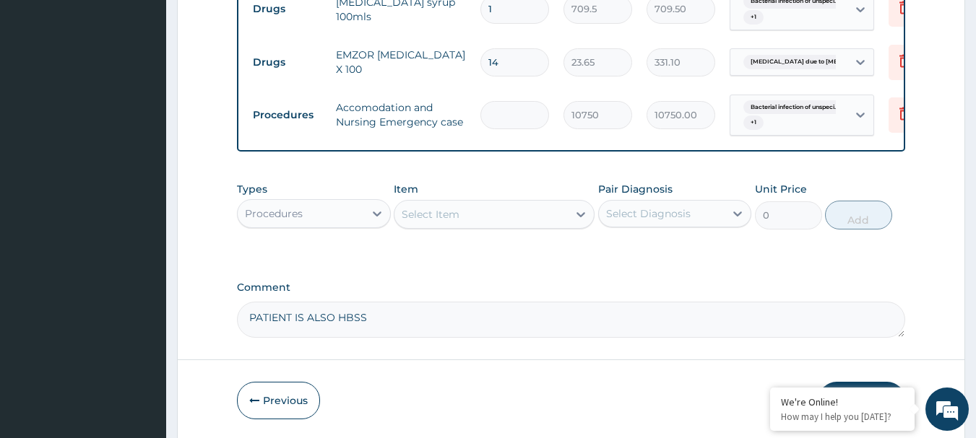
type input "0.00"
type input "2"
type input "21500.00"
type input "2"
click at [578, 217] on icon at bounding box center [580, 214] width 14 height 14
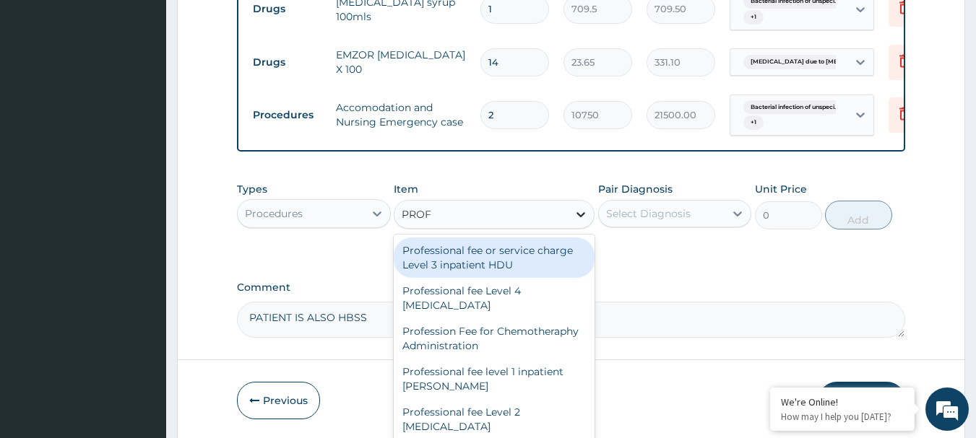
type input "PROFE"
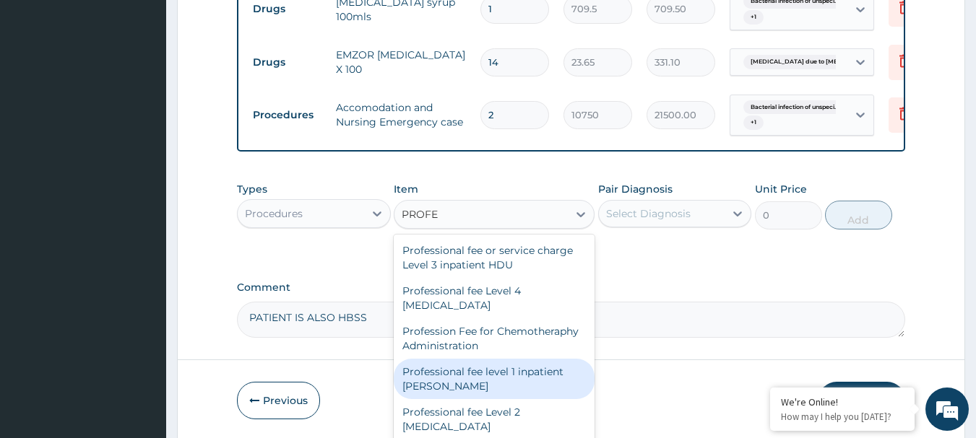
click at [552, 362] on div "Professional fee level 1 inpatient WARD" at bounding box center [494, 379] width 201 height 40
type input "0.05375"
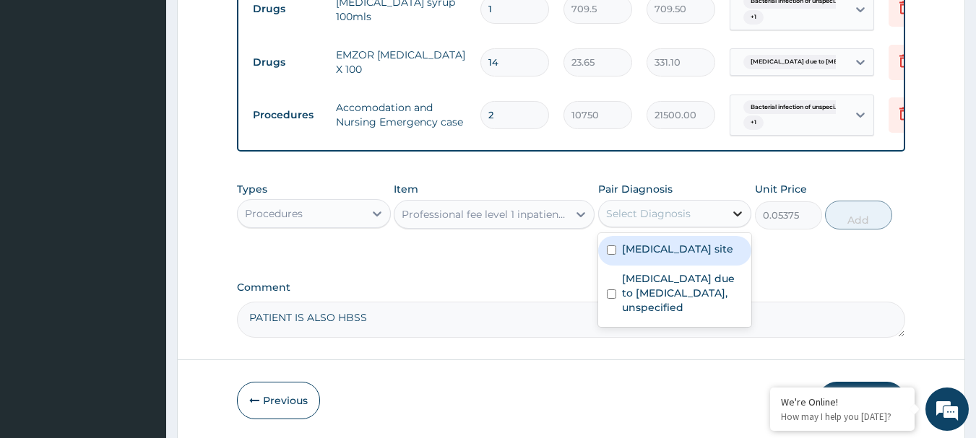
click at [742, 217] on icon at bounding box center [738, 214] width 9 height 5
click at [615, 255] on input "checkbox" at bounding box center [611, 250] width 9 height 9
checkbox input "true"
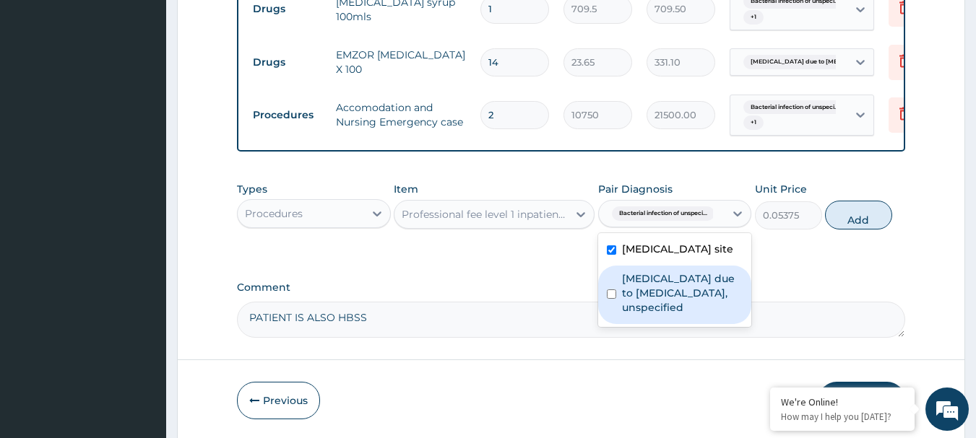
click at [610, 299] on input "checkbox" at bounding box center [611, 294] width 9 height 9
checkbox input "true"
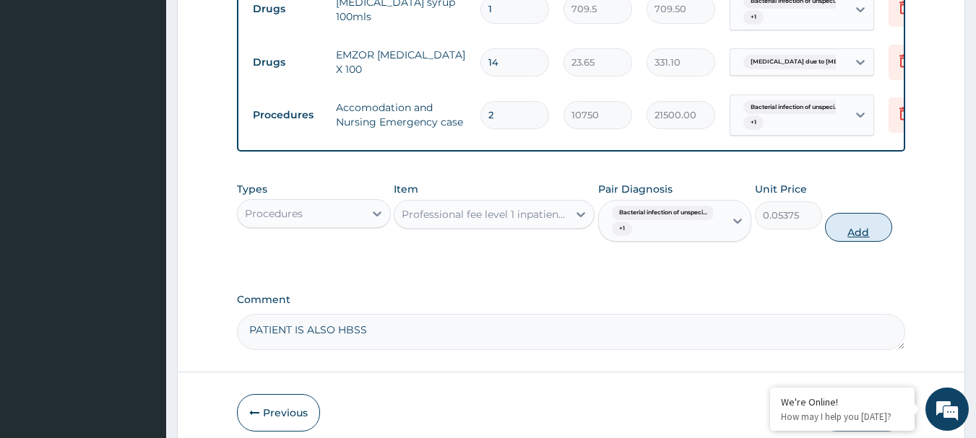
click at [858, 236] on button "Add" at bounding box center [858, 227] width 67 height 29
type input "0"
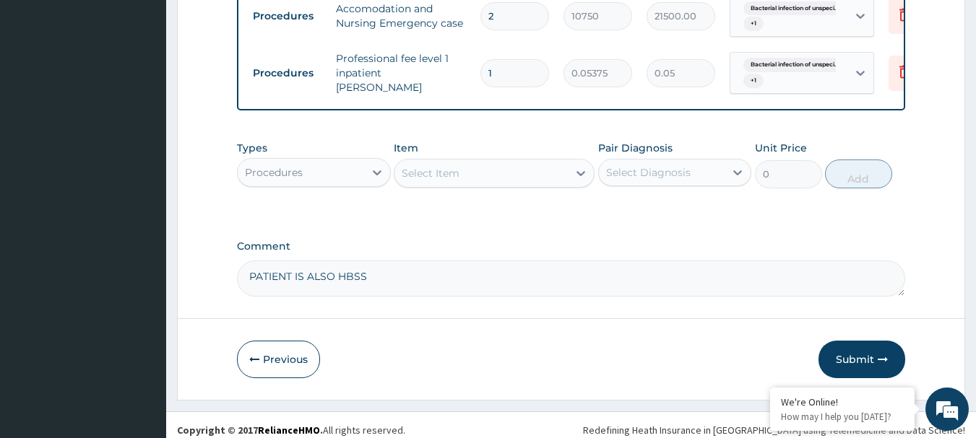
scroll to position [978, 0]
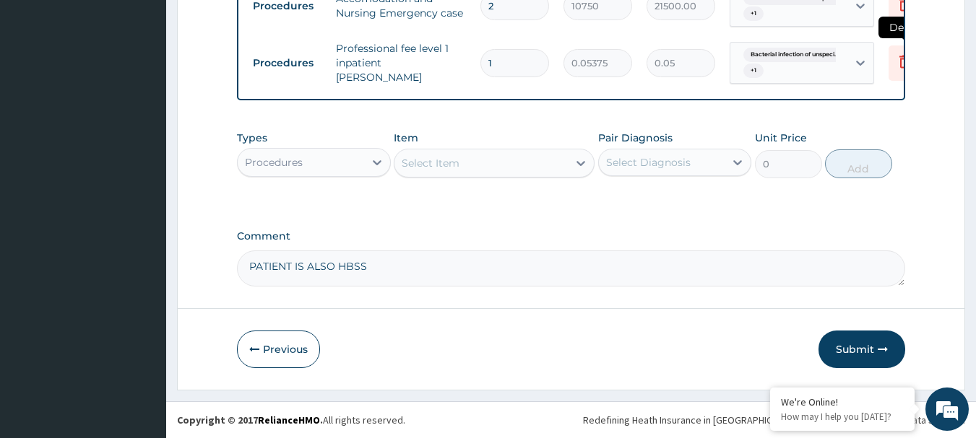
click at [902, 56] on icon at bounding box center [903, 61] width 17 height 17
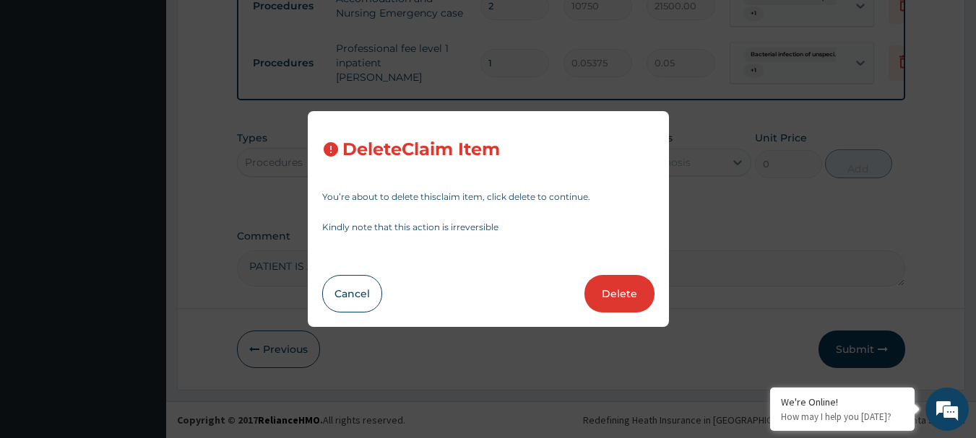
click at [615, 294] on button "Delete" at bounding box center [619, 294] width 70 height 38
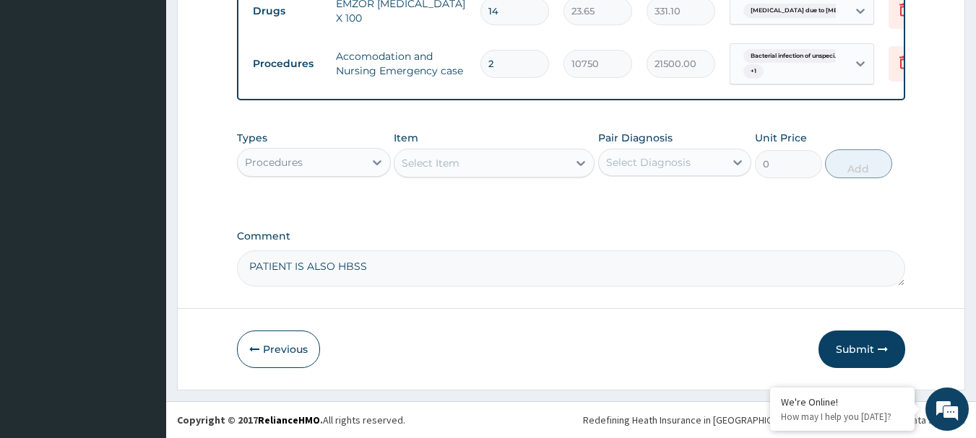
scroll to position [922, 0]
click at [867, 352] on button "Submit" at bounding box center [861, 350] width 87 height 38
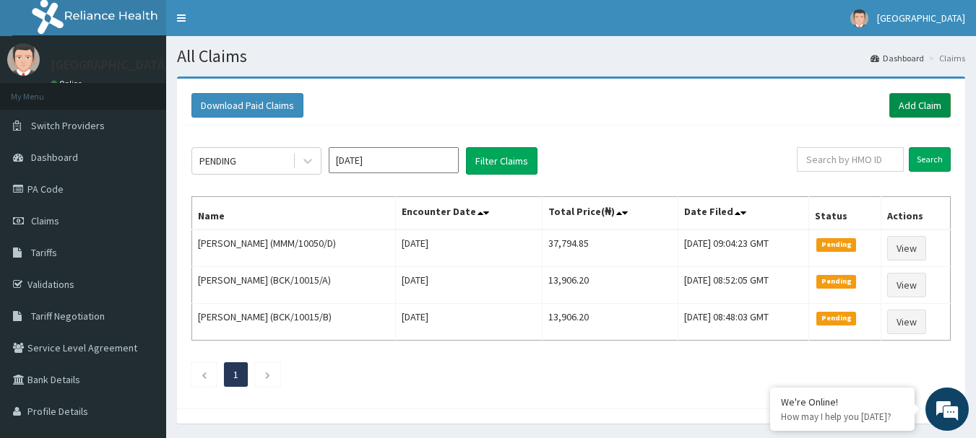
click at [914, 105] on link "Add Claim" at bounding box center [919, 105] width 61 height 25
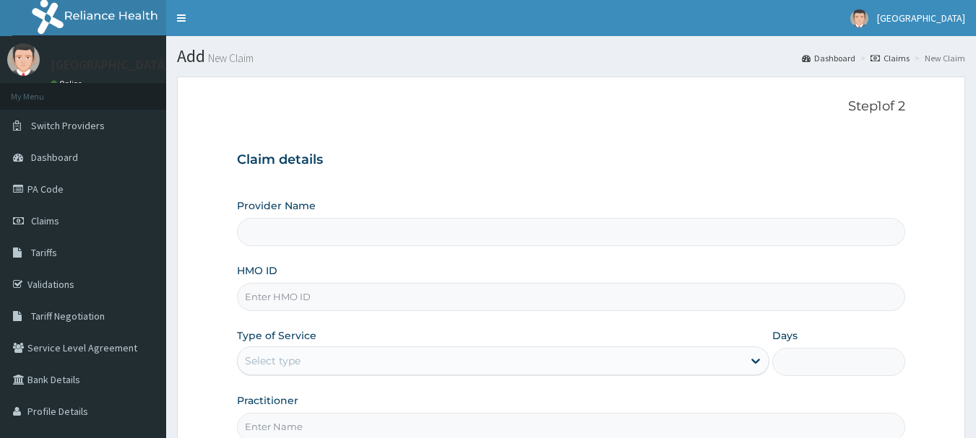
click at [263, 238] on input "Provider Name" at bounding box center [571, 232] width 669 height 28
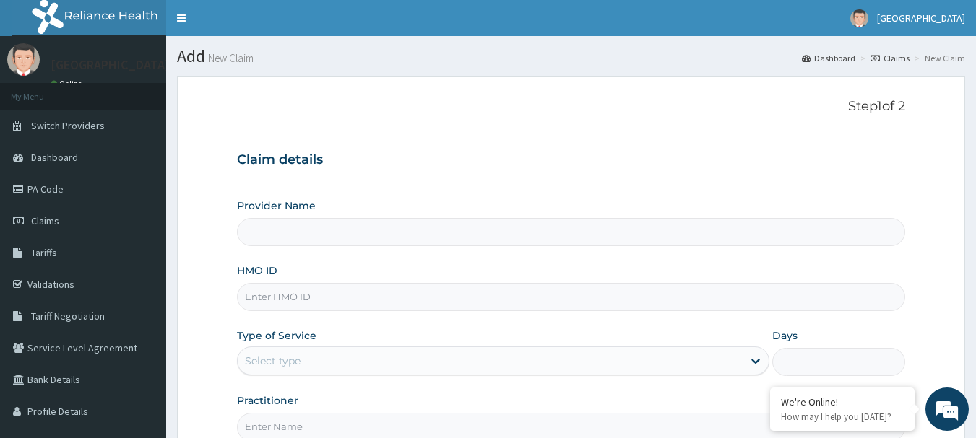
type input "[GEOGRAPHIC_DATA]"
click at [260, 298] on input "HMO ID" at bounding box center [571, 297] width 669 height 28
type input "CHL/10835/D"
click at [268, 356] on div "Select type" at bounding box center [273, 361] width 56 height 14
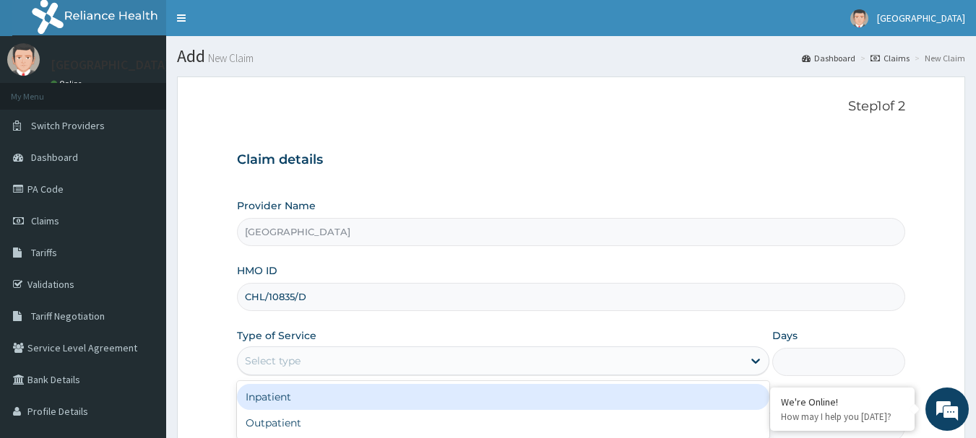
click at [279, 401] on div "Inpatient" at bounding box center [503, 397] width 532 height 26
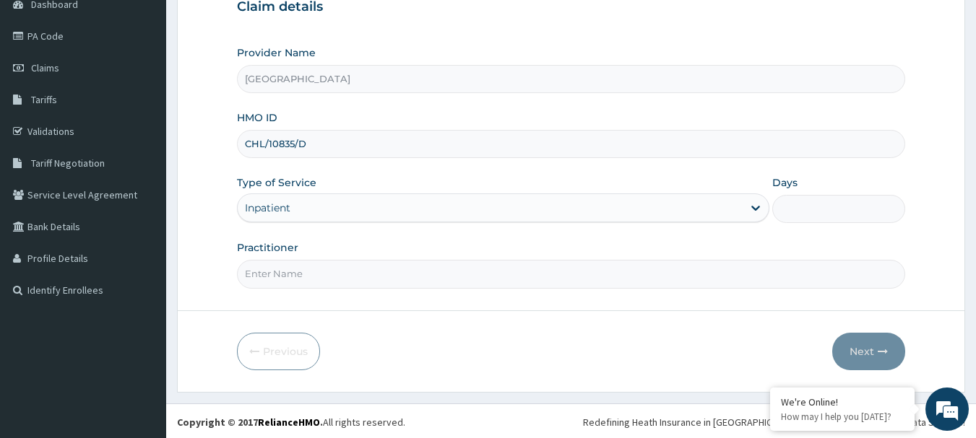
scroll to position [155, 0]
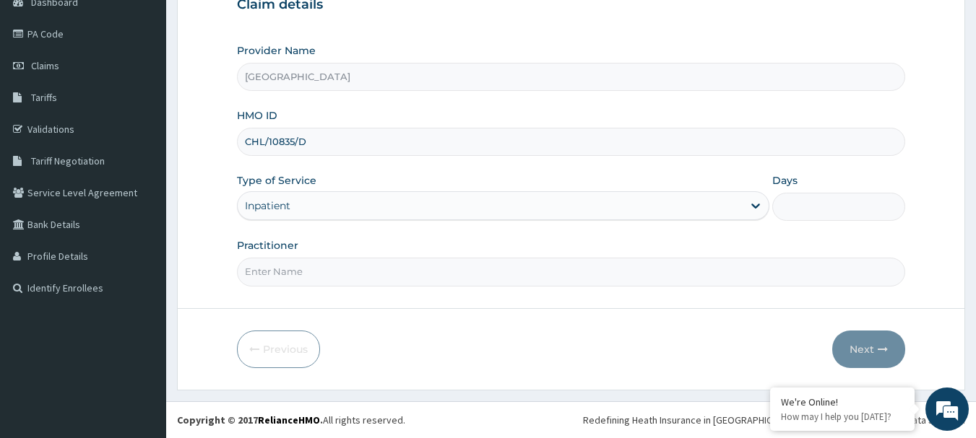
click at [278, 269] on input "Practitioner" at bounding box center [571, 272] width 669 height 28
type input "AKINDE"
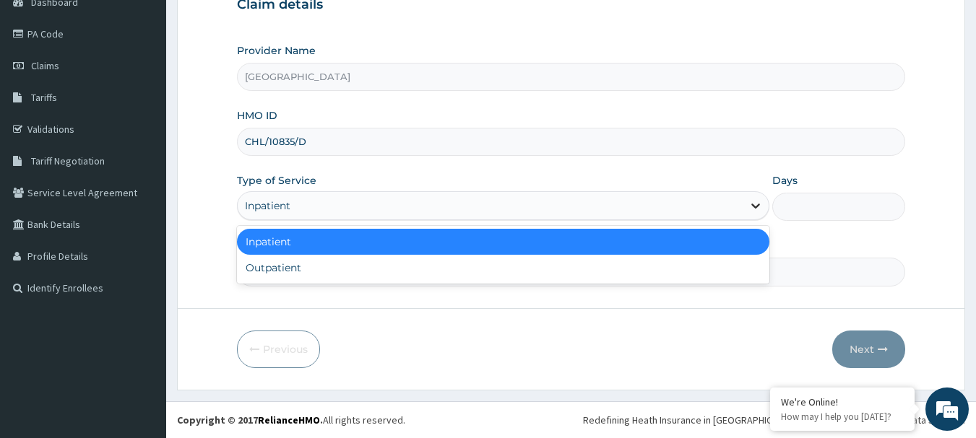
click at [758, 205] on icon at bounding box center [755, 206] width 9 height 5
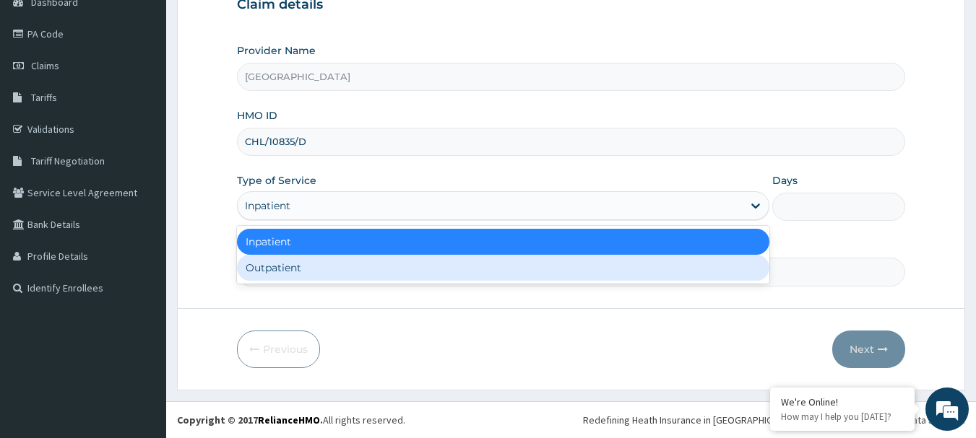
click at [321, 261] on div "Outpatient" at bounding box center [503, 268] width 532 height 26
type input "1"
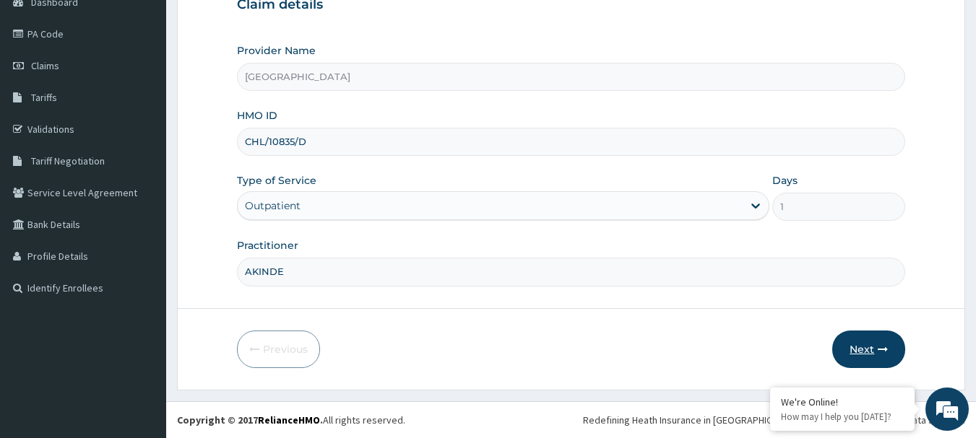
click at [871, 348] on button "Next" at bounding box center [868, 350] width 73 height 38
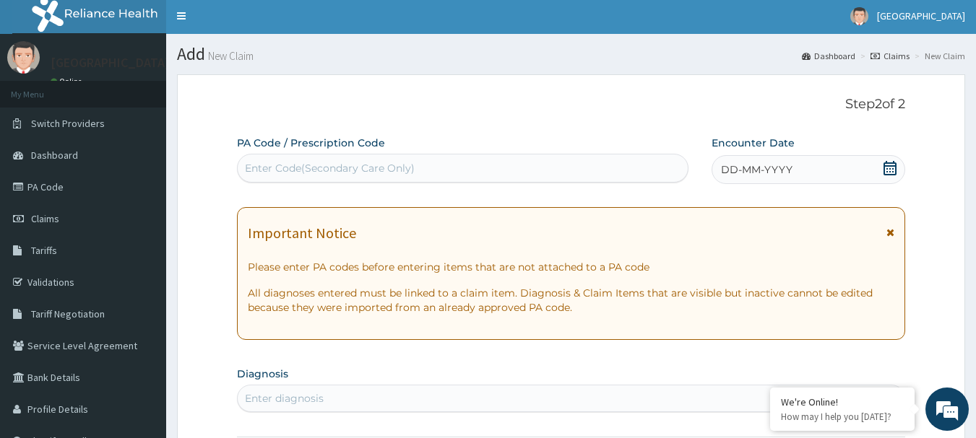
scroll to position [0, 0]
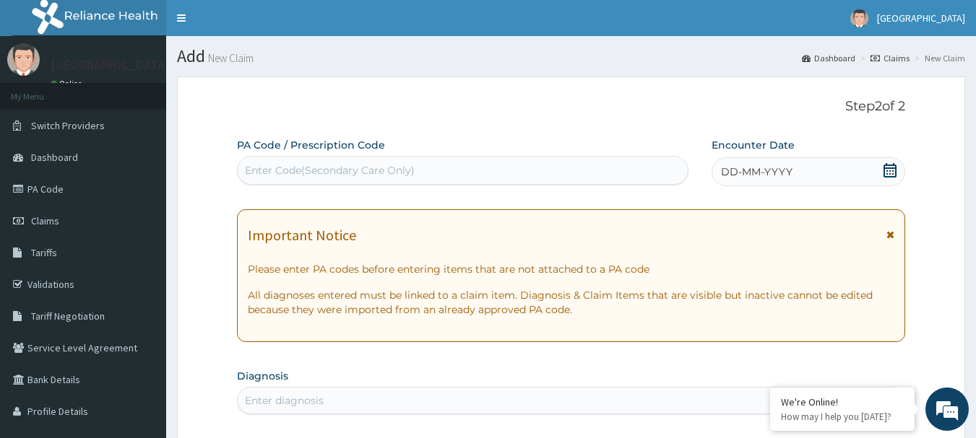
click at [887, 173] on icon at bounding box center [889, 170] width 13 height 14
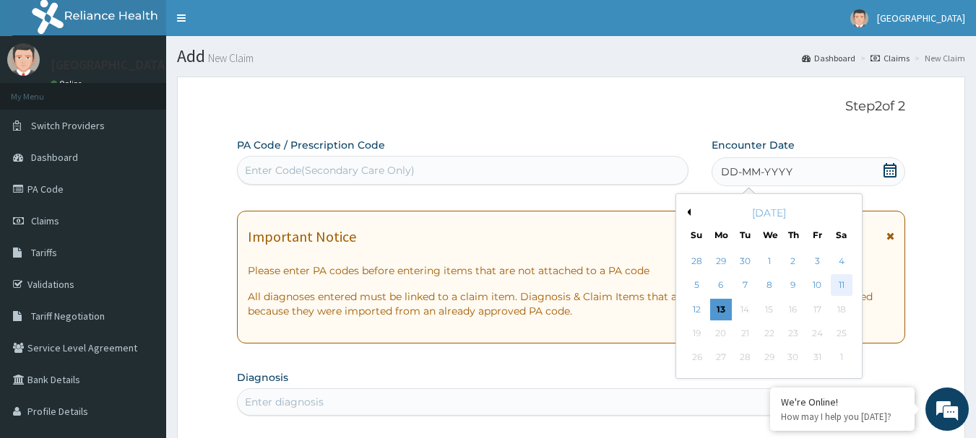
click at [843, 285] on div "11" at bounding box center [841, 286] width 22 height 22
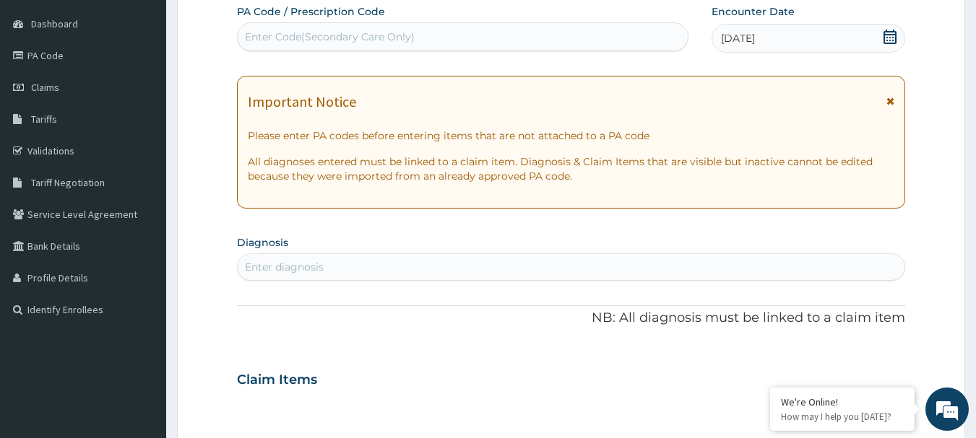
scroll to position [144, 0]
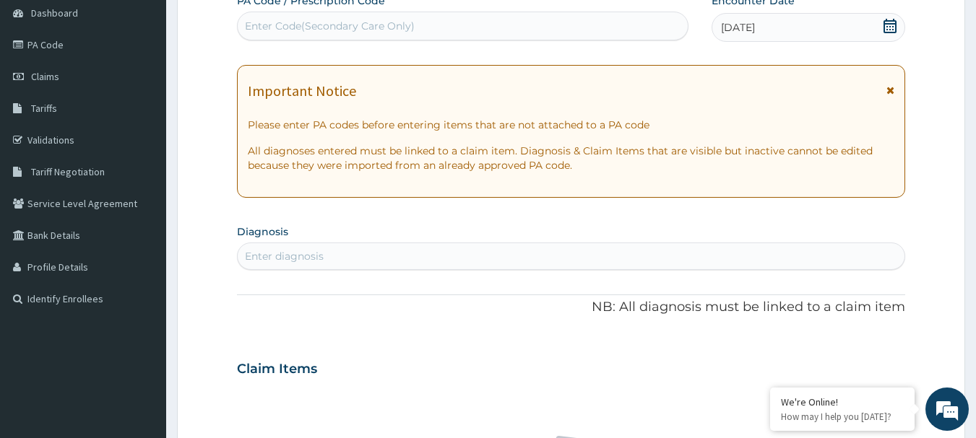
click at [256, 253] on div "Enter diagnosis" at bounding box center [284, 256] width 79 height 14
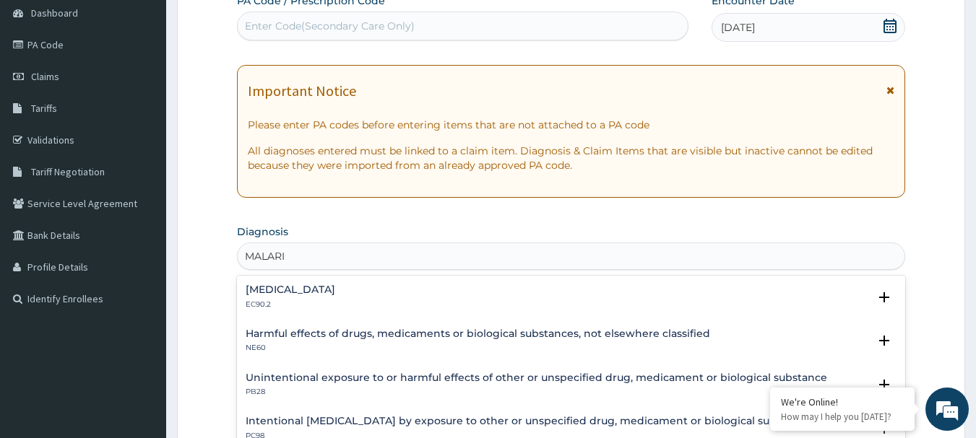
type input "MALARIA"
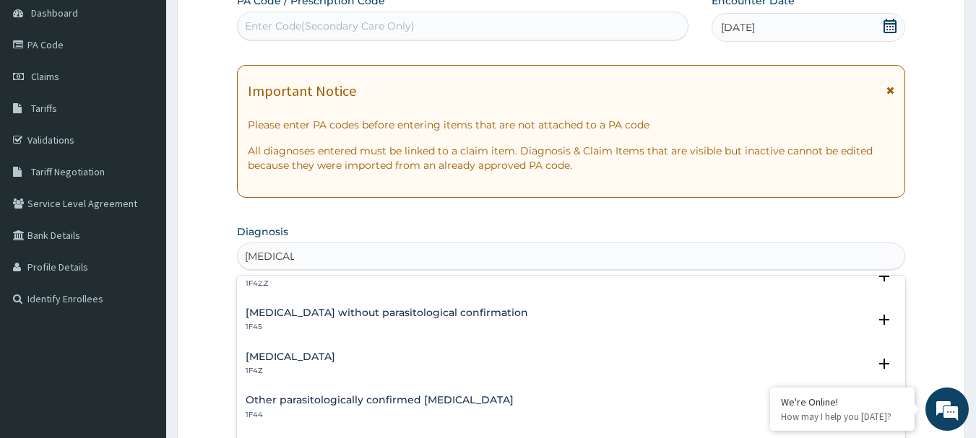
scroll to position [0, 0]
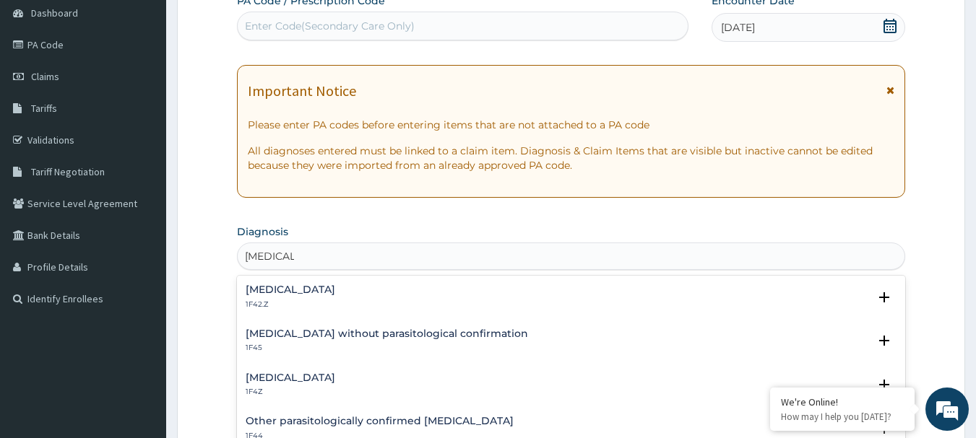
click at [261, 376] on h4 "Malaria, unspecified" at bounding box center [291, 378] width 90 height 11
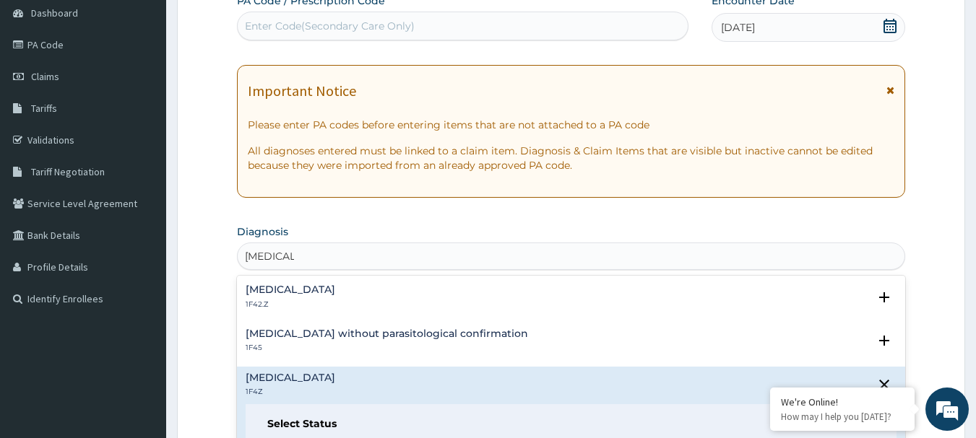
scroll to position [72, 0]
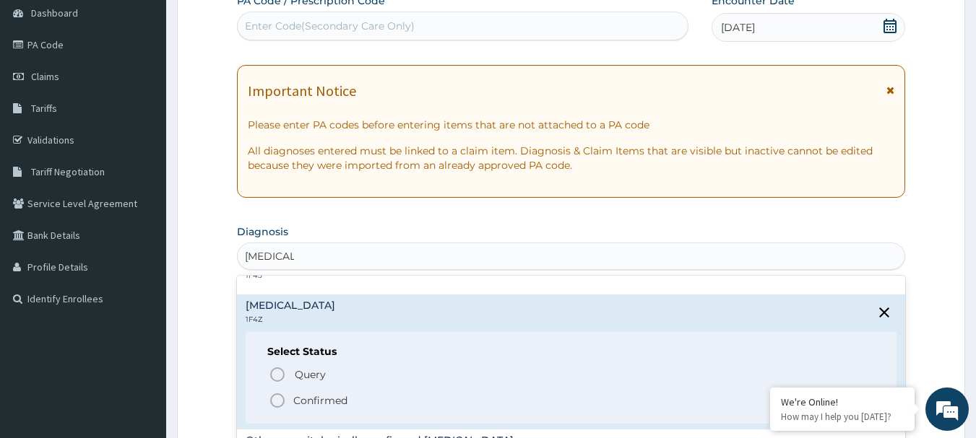
click at [267, 402] on div "Query Query covers suspected (?), Keep in view (kiv), Ruled out (r/o) Confirmed" at bounding box center [571, 387] width 608 height 44
click at [278, 397] on icon "status option filled" at bounding box center [277, 400] width 17 height 17
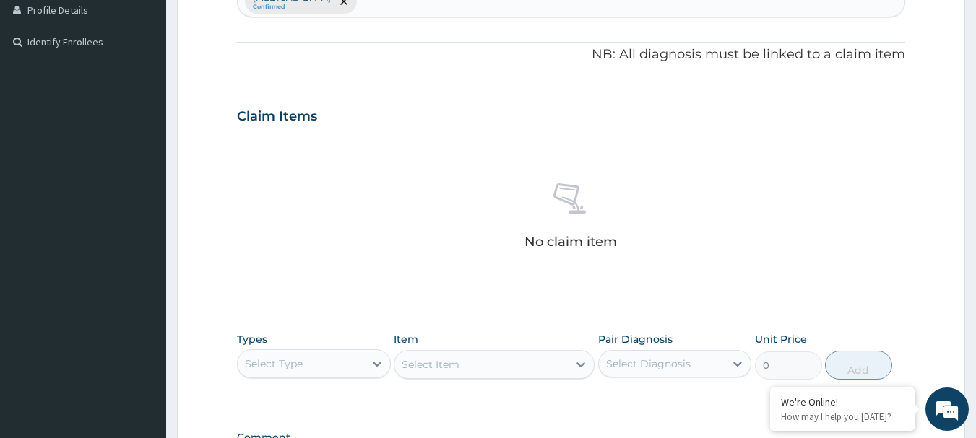
scroll to position [433, 0]
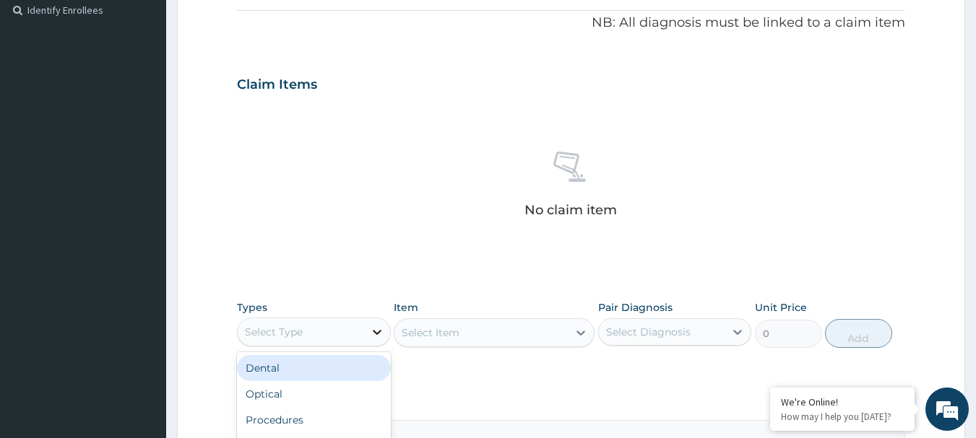
click at [381, 334] on icon at bounding box center [377, 332] width 14 height 14
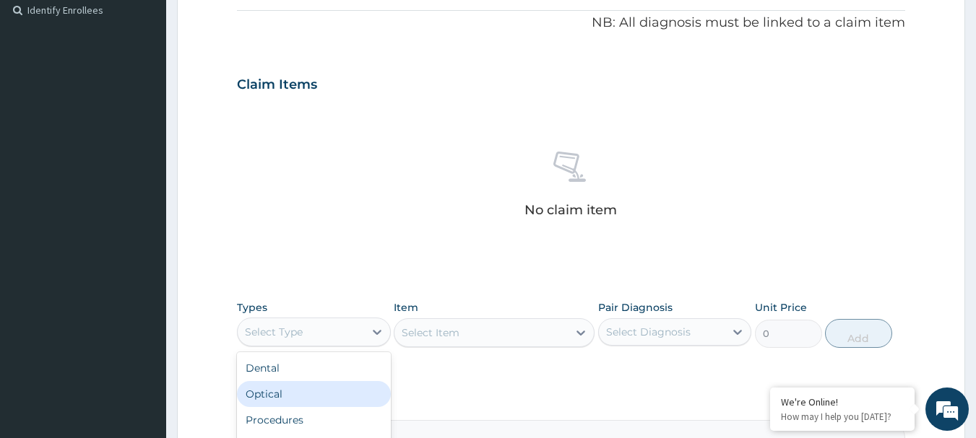
scroll to position [49, 0]
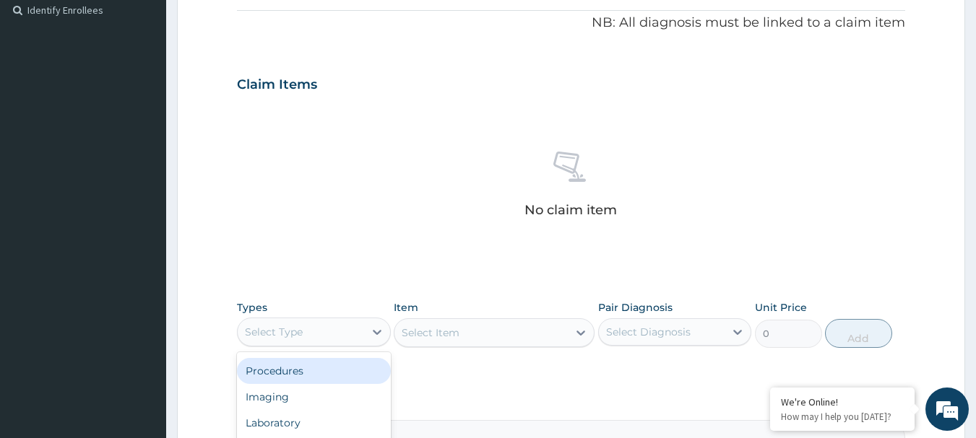
click at [310, 367] on div "Procedures" at bounding box center [314, 371] width 154 height 26
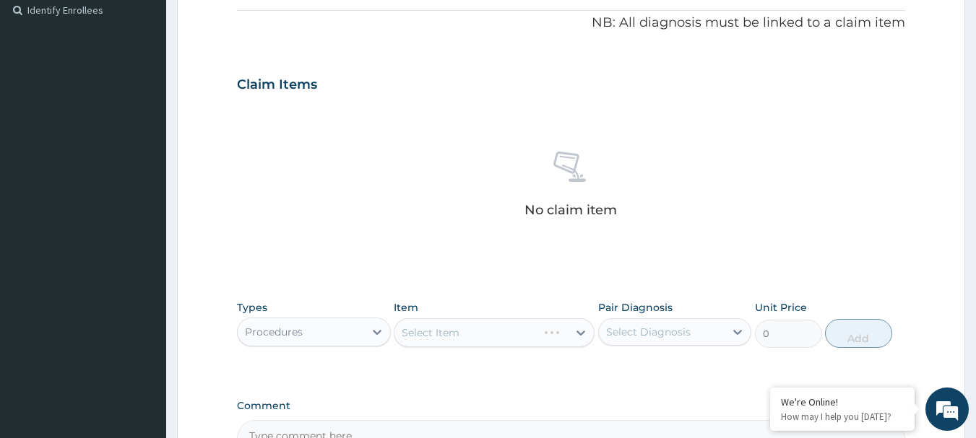
click at [582, 330] on div "Select Item" at bounding box center [494, 332] width 201 height 29
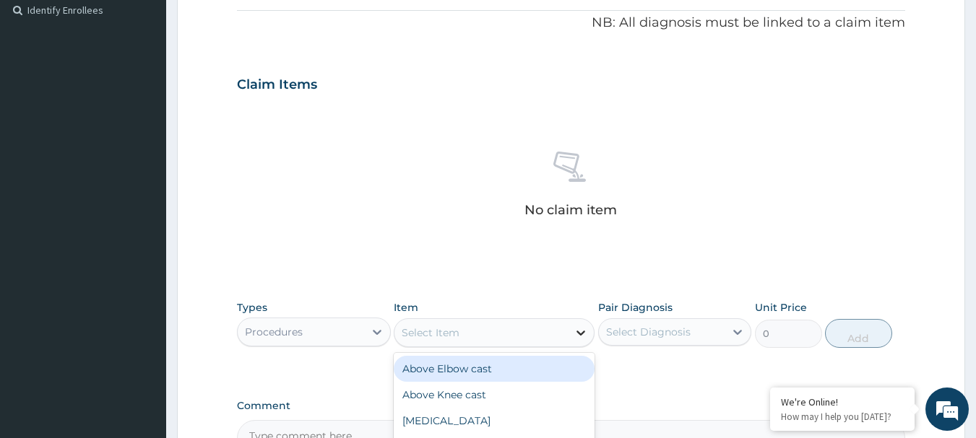
click at [581, 333] on icon at bounding box center [580, 333] width 14 height 14
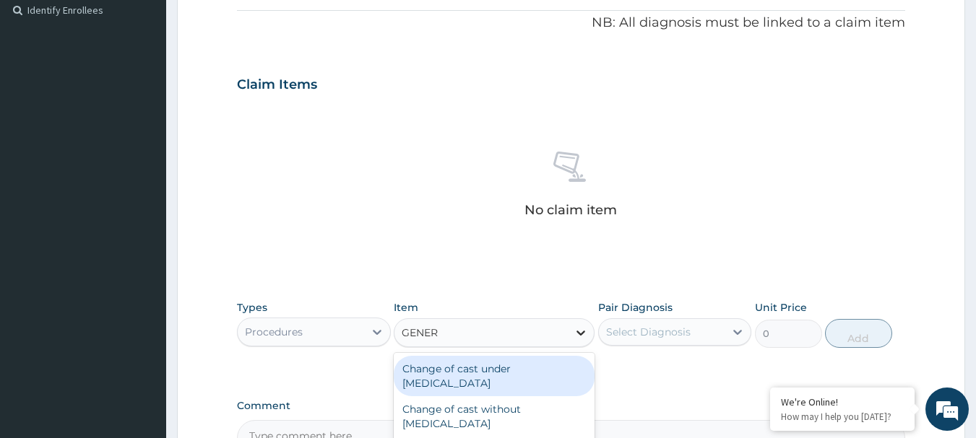
type input "GENERA"
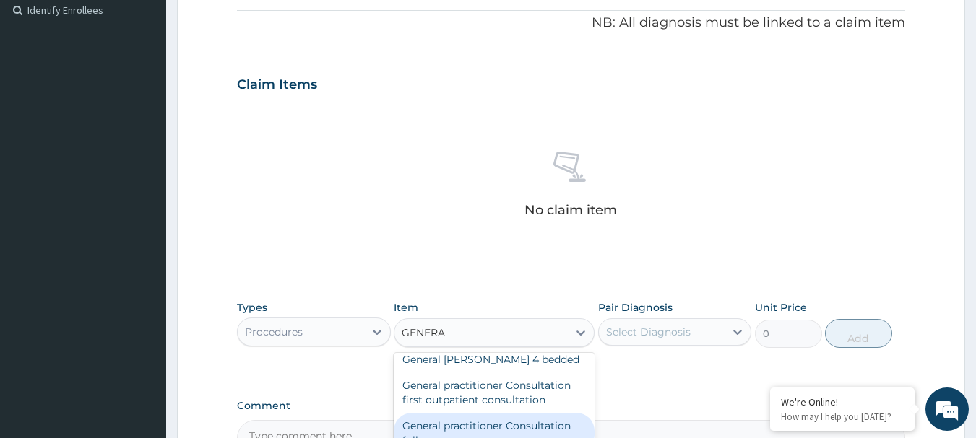
scroll to position [107, 0]
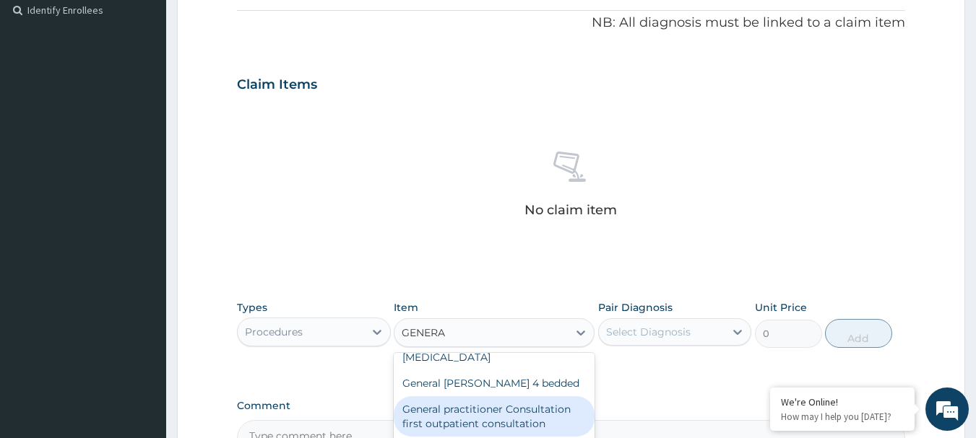
click at [546, 414] on div "General practitioner Consultation first outpatient consultation" at bounding box center [494, 416] width 201 height 40
type input "3547.5"
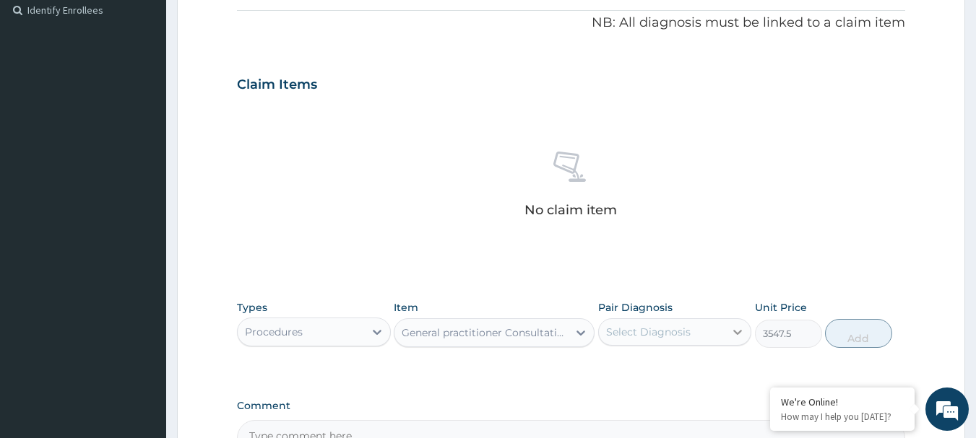
click at [739, 331] on icon at bounding box center [737, 332] width 14 height 14
click at [603, 367] on div "Malaria, unspecified" at bounding box center [675, 370] width 154 height 30
checkbox input "true"
click at [849, 337] on button "Add" at bounding box center [858, 333] width 67 height 29
type input "0"
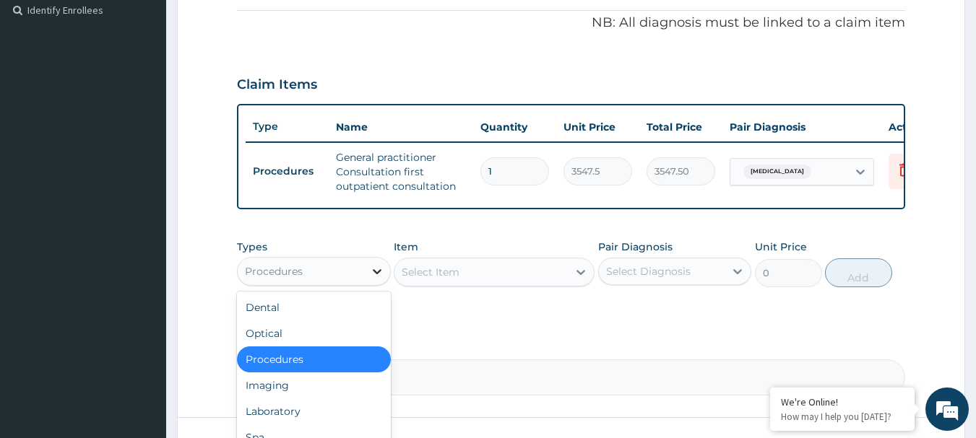
click at [381, 279] on icon at bounding box center [377, 271] width 14 height 14
click at [310, 419] on div "Laboratory" at bounding box center [314, 412] width 154 height 26
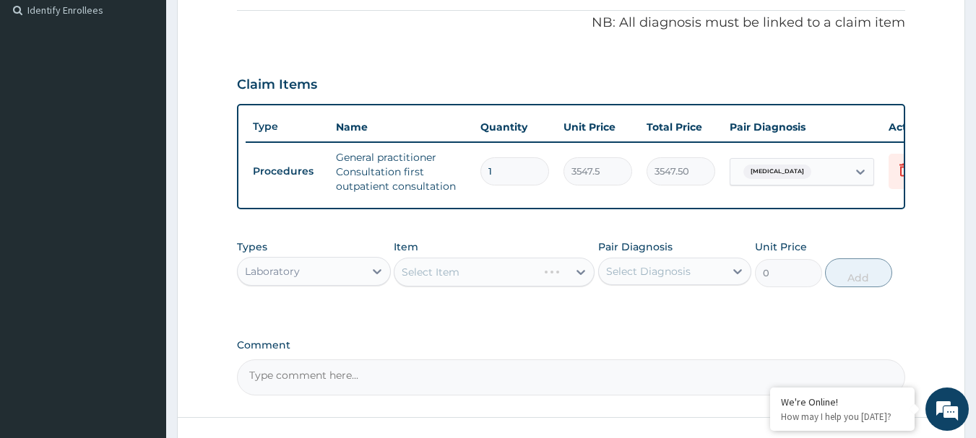
click at [578, 279] on div "Select Item" at bounding box center [494, 272] width 201 height 29
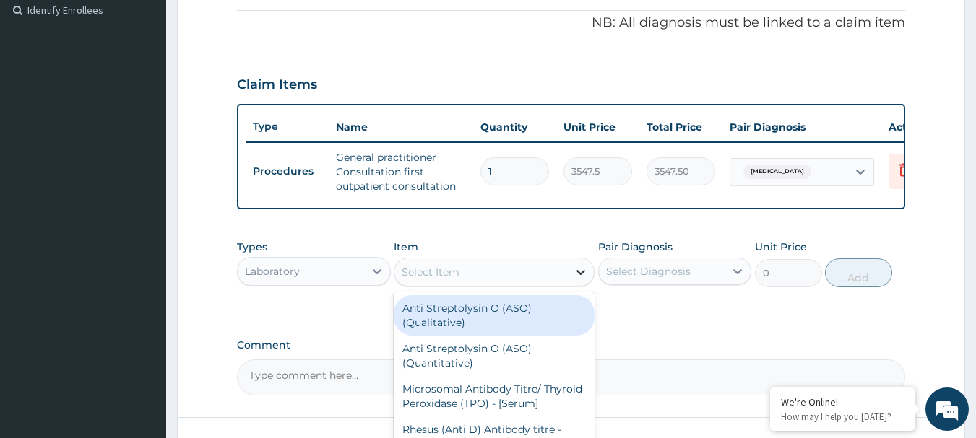
click at [581, 279] on icon at bounding box center [580, 272] width 14 height 14
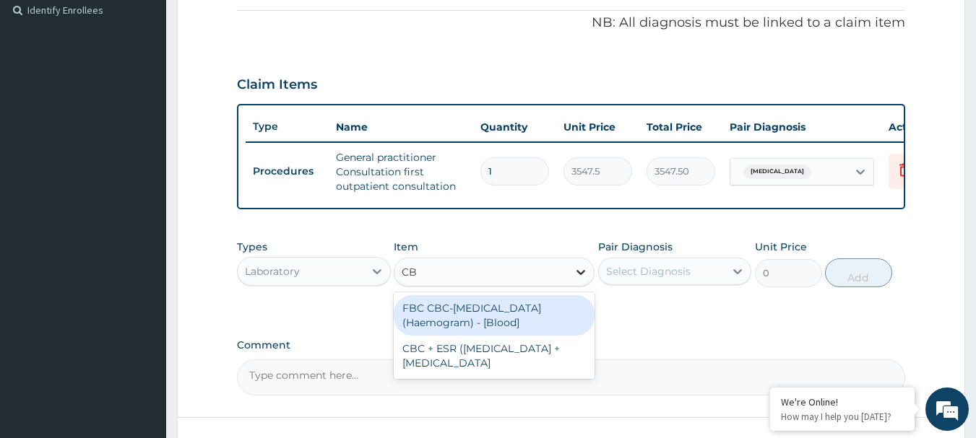
type input "CBC"
drag, startPoint x: 550, startPoint y: 318, endPoint x: 541, endPoint y: 318, distance: 8.7
click at [541, 318] on div "FBC CBC-Complete Blood Count (Haemogram) - [Blood]" at bounding box center [494, 315] width 201 height 40
type input "4300"
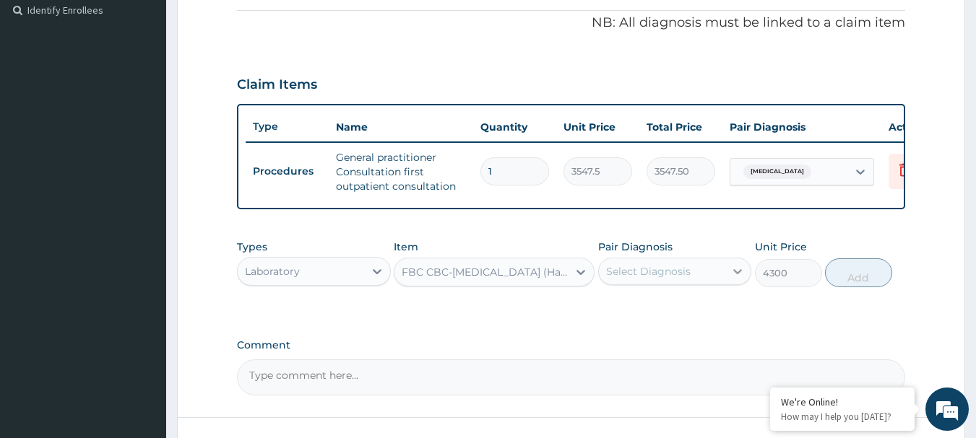
click at [738, 277] on icon at bounding box center [737, 271] width 14 height 14
drag, startPoint x: 596, startPoint y: 315, endPoint x: 610, endPoint y: 317, distance: 13.9
click at [604, 315] on div "Types Laboratory Item FBC CBC-Complete Blood Count (Haemogram) - [Blood] Pair D…" at bounding box center [571, 275] width 669 height 84
click at [743, 279] on icon at bounding box center [737, 271] width 14 height 14
click at [620, 318] on div "Malaria, unspecified" at bounding box center [675, 309] width 154 height 30
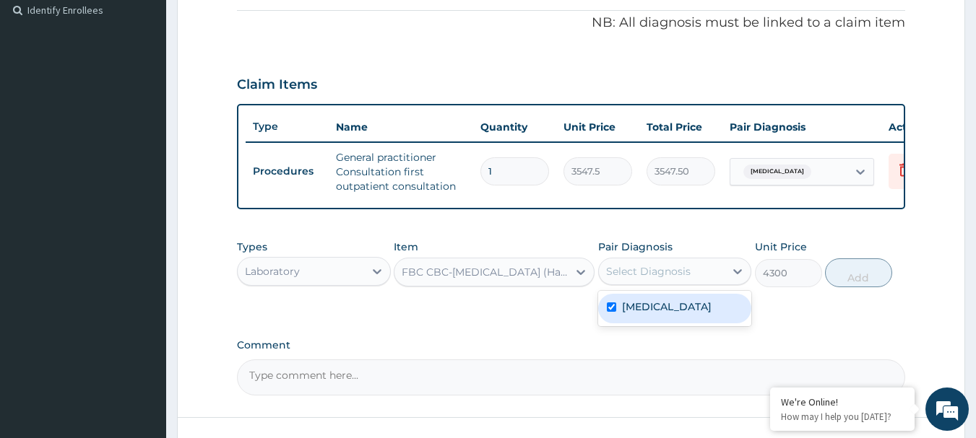
checkbox input "true"
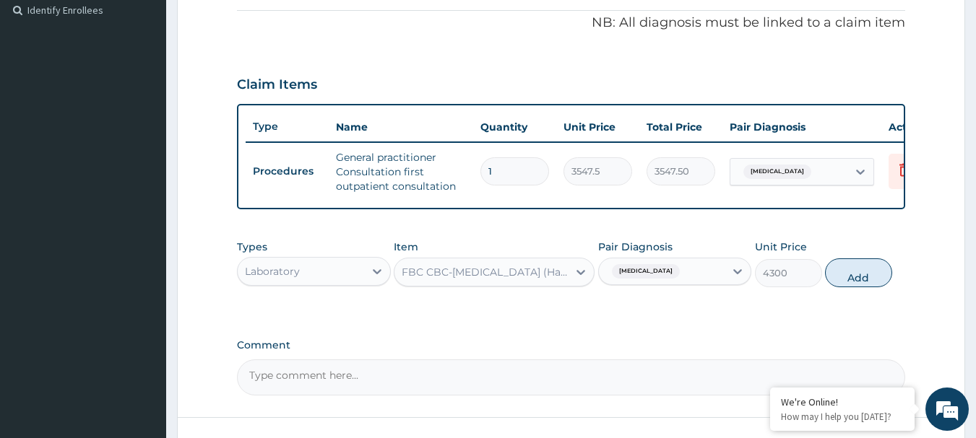
click at [882, 279] on button "Add" at bounding box center [858, 273] width 67 height 29
type input "0"
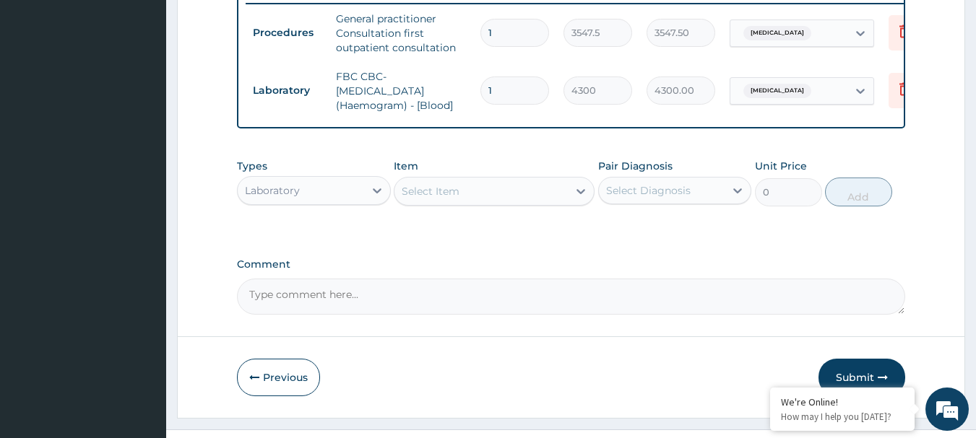
scroll to position [578, 0]
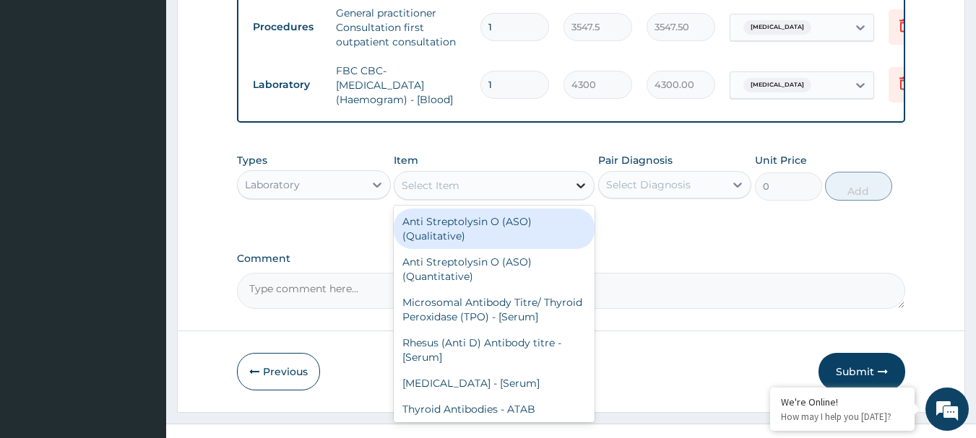
click at [579, 193] on icon at bounding box center [580, 185] width 14 height 14
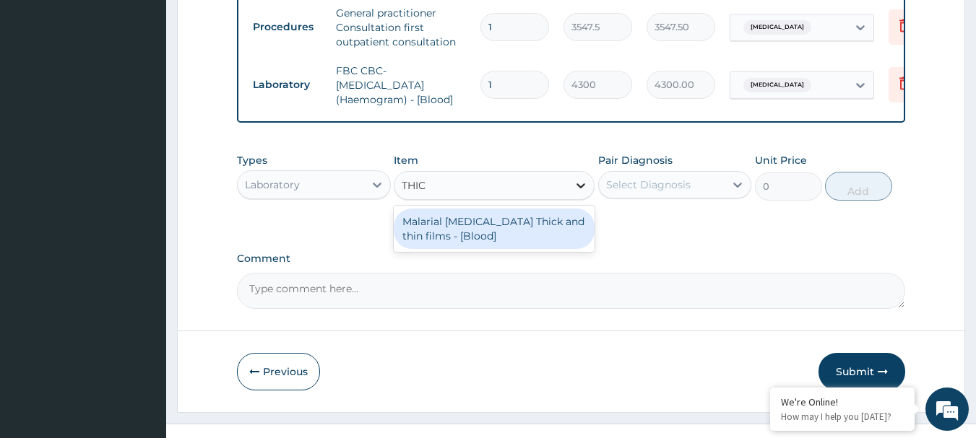
type input "THICK"
click at [542, 235] on div "Malarial Parasite Thick and thin films - [Blood]" at bounding box center [494, 229] width 201 height 40
type input "1612.5"
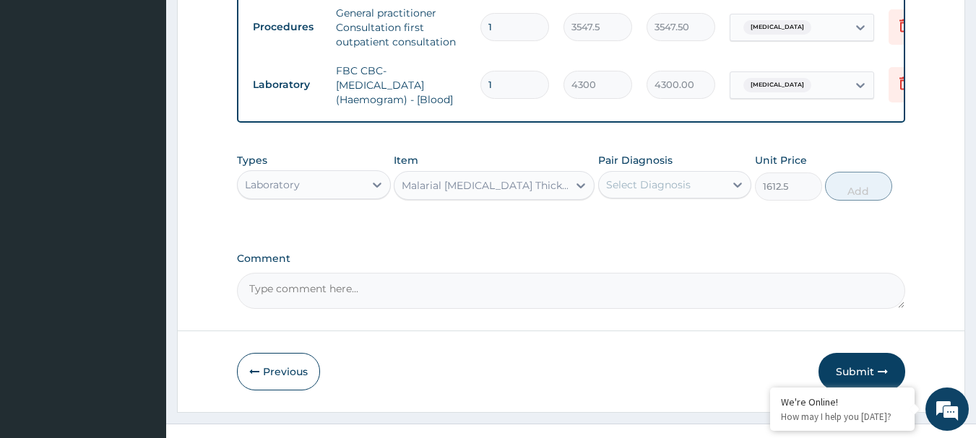
click at [755, 193] on div "Types Laboratory Item option Malarial Parasite Thick and thin films - [Blood], …" at bounding box center [571, 177] width 669 height 62
click at [602, 229] on div "Malaria, unspecified" at bounding box center [675, 222] width 154 height 30
checkbox input "true"
click at [869, 195] on button "Add" at bounding box center [858, 186] width 67 height 29
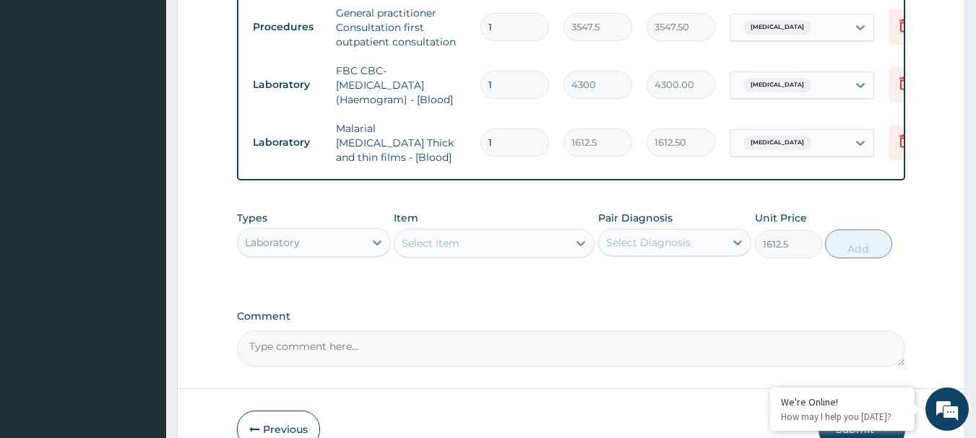
type input "0"
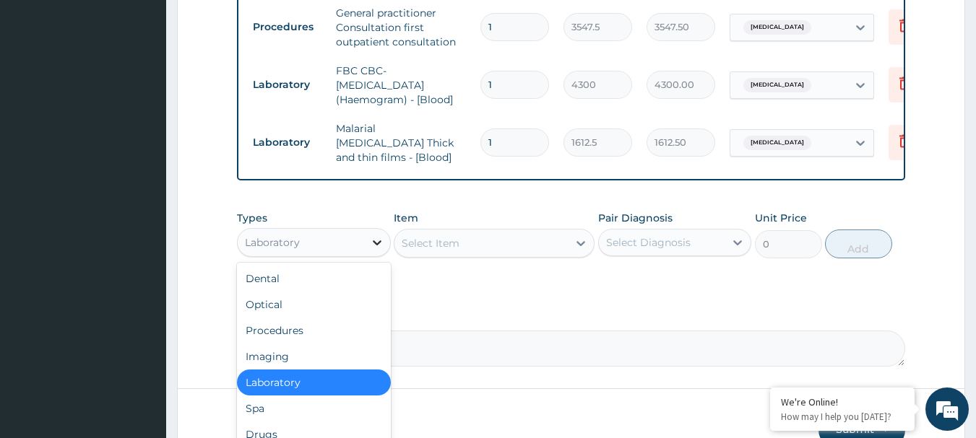
click at [382, 248] on icon at bounding box center [377, 242] width 14 height 14
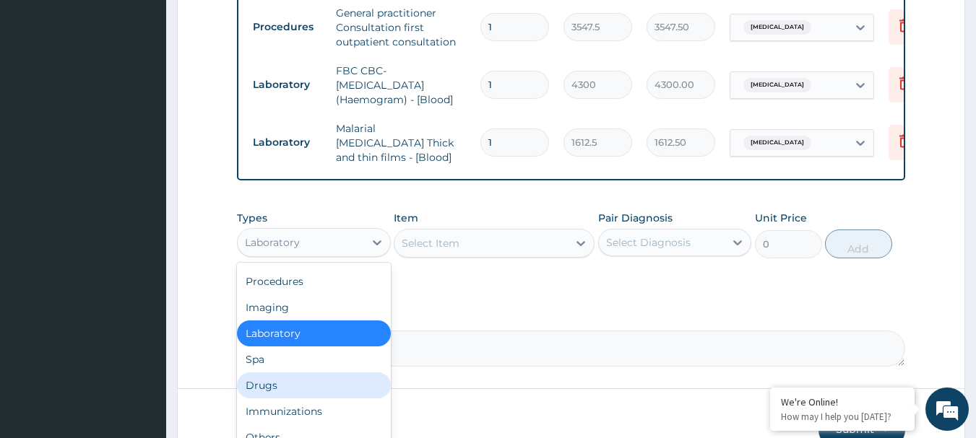
click at [284, 389] on div "Drugs" at bounding box center [314, 386] width 154 height 26
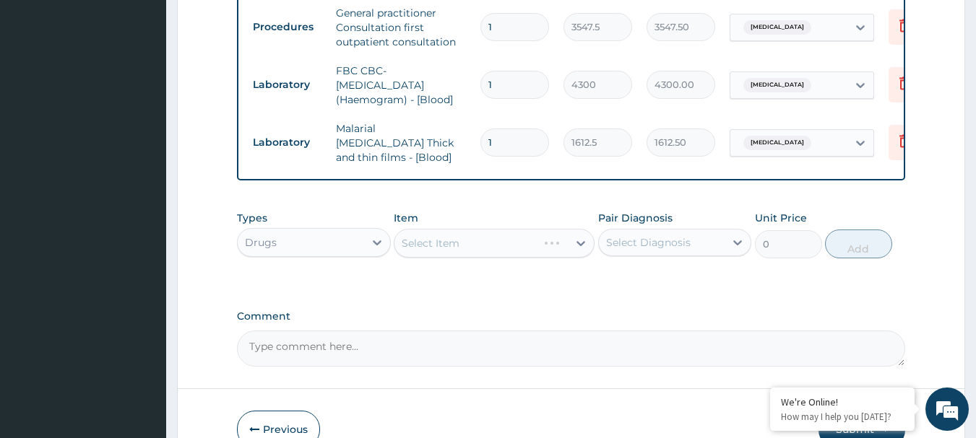
click at [578, 247] on div "Select Item" at bounding box center [494, 243] width 201 height 29
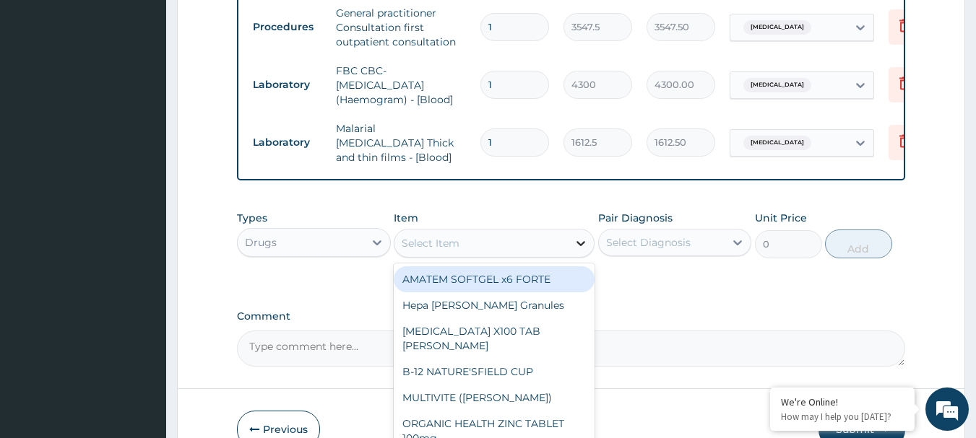
click at [578, 247] on icon at bounding box center [580, 243] width 14 height 14
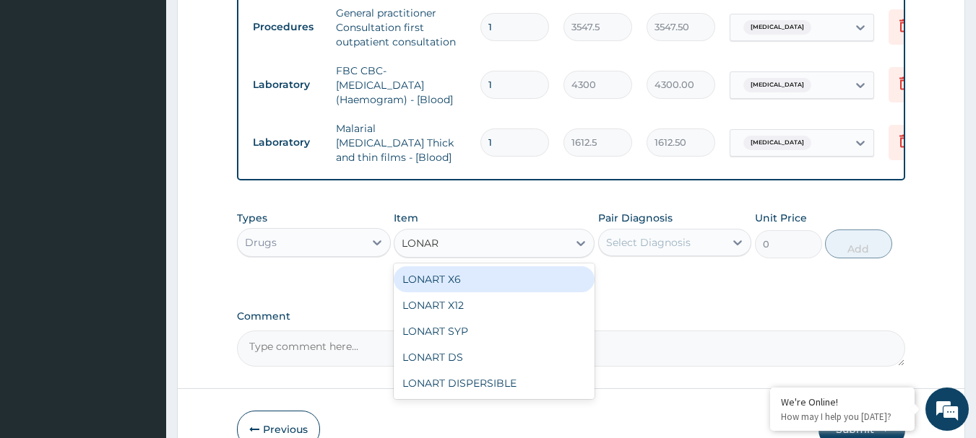
type input "LONART"
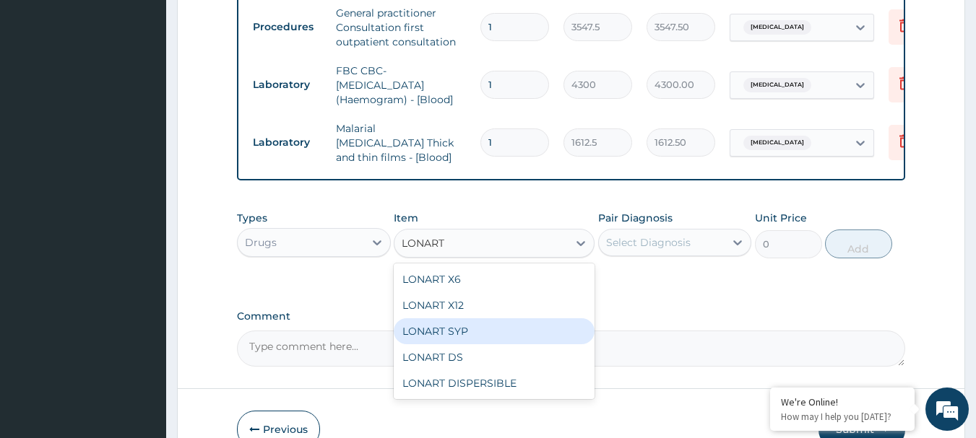
click at [431, 329] on div "LONART SYP" at bounding box center [494, 331] width 201 height 26
type input "2719.75"
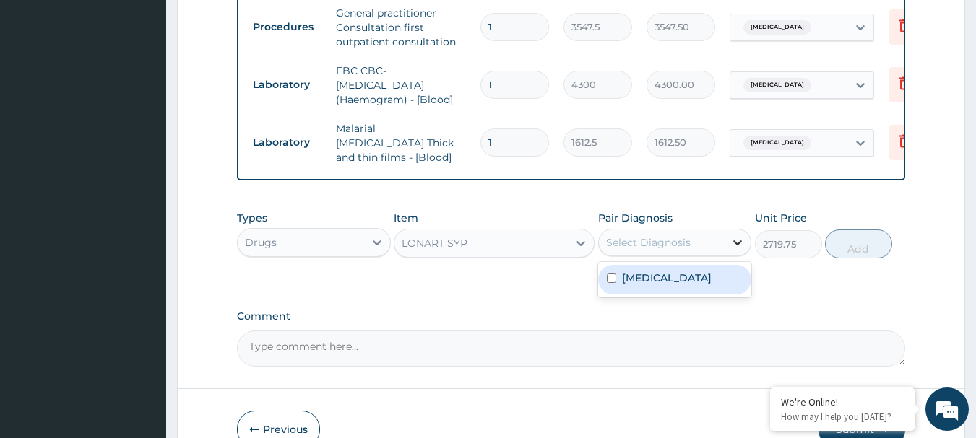
drag, startPoint x: 737, startPoint y: 240, endPoint x: 734, endPoint y: 248, distance: 7.8
click at [737, 240] on icon at bounding box center [737, 242] width 14 height 14
click at [613, 286] on div "Malaria, unspecified" at bounding box center [675, 280] width 154 height 30
checkbox input "true"
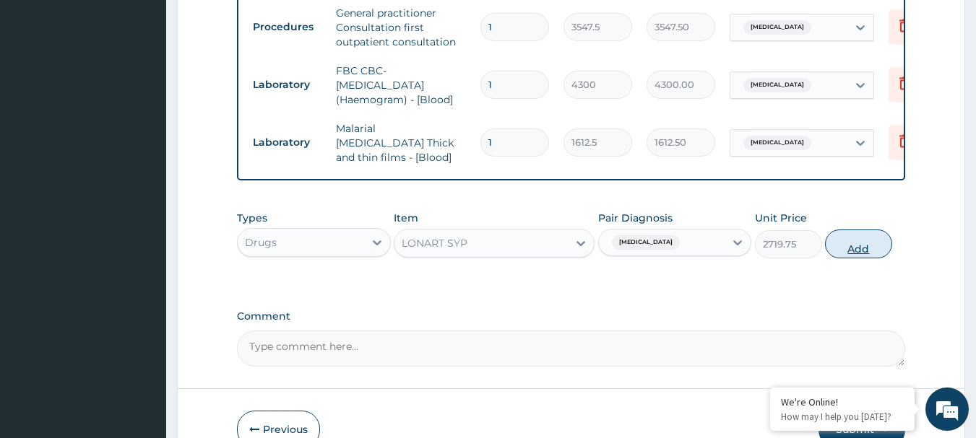
drag, startPoint x: 842, startPoint y: 243, endPoint x: 855, endPoint y: 243, distance: 13.0
click at [855, 243] on button "Add" at bounding box center [858, 244] width 67 height 29
type input "0"
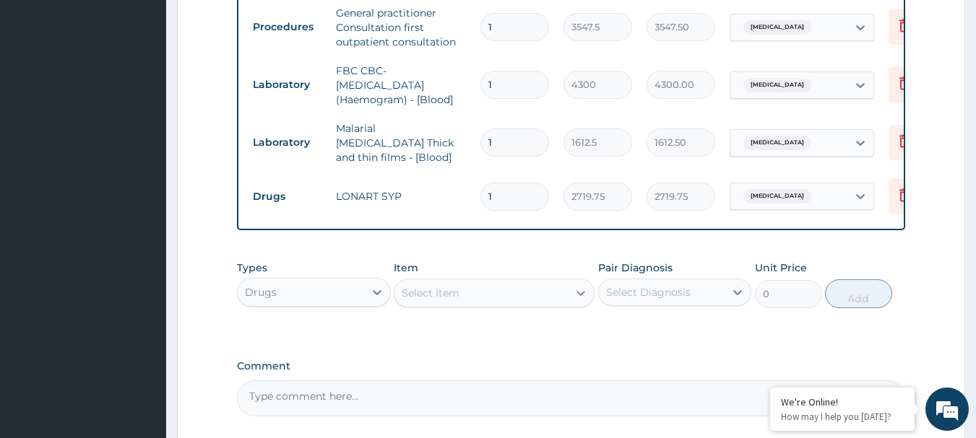
click at [583, 298] on icon at bounding box center [580, 293] width 14 height 14
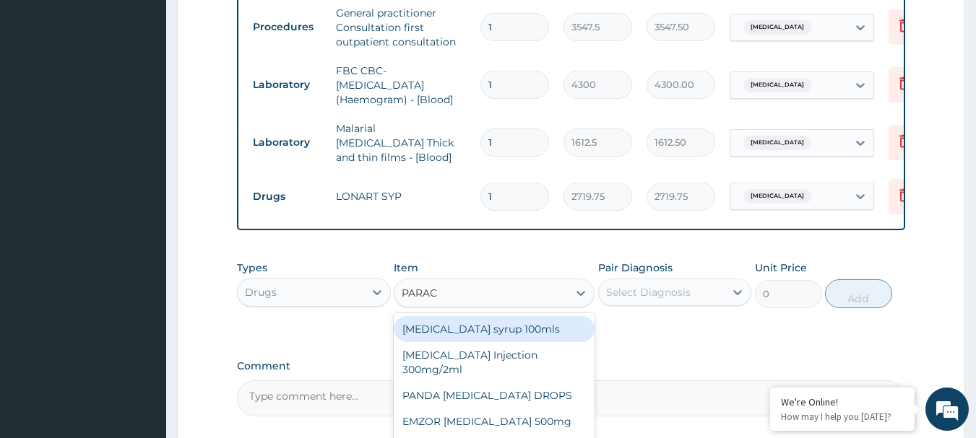
type input "PARACE"
click at [509, 324] on div "[MEDICAL_DATA] syrup 100mls" at bounding box center [494, 329] width 201 height 26
type input "709.5"
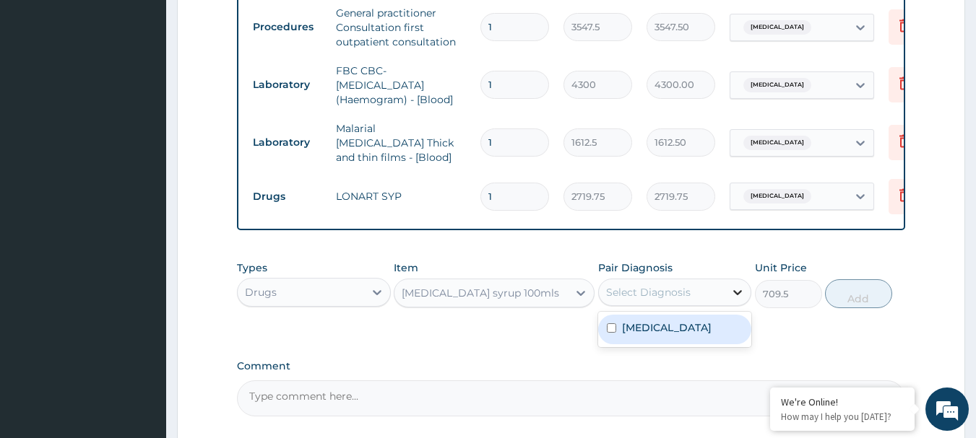
click at [742, 296] on icon at bounding box center [737, 292] width 14 height 14
click at [607, 333] on input "checkbox" at bounding box center [611, 328] width 9 height 9
checkbox input "true"
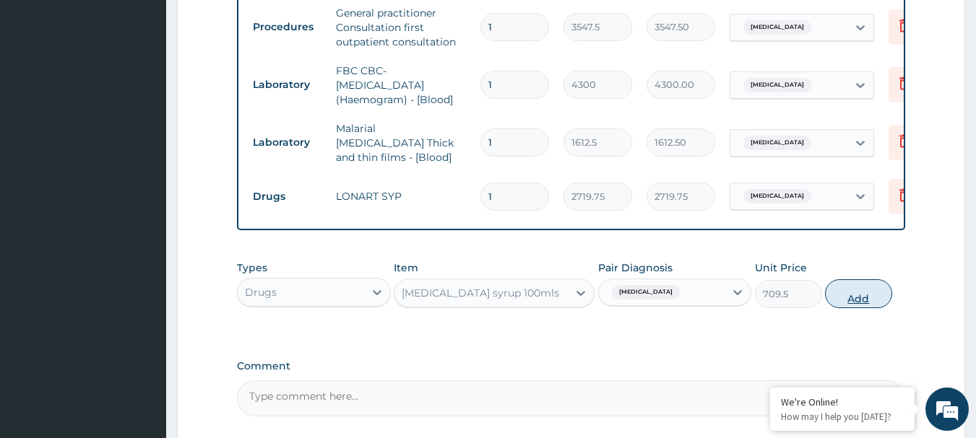
click at [857, 299] on button "Add" at bounding box center [858, 293] width 67 height 29
type input "0"
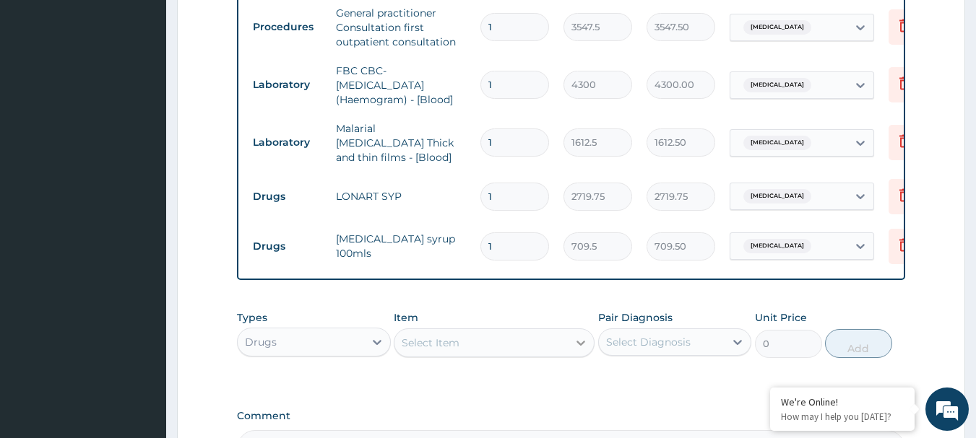
click at [582, 350] on icon at bounding box center [580, 343] width 14 height 14
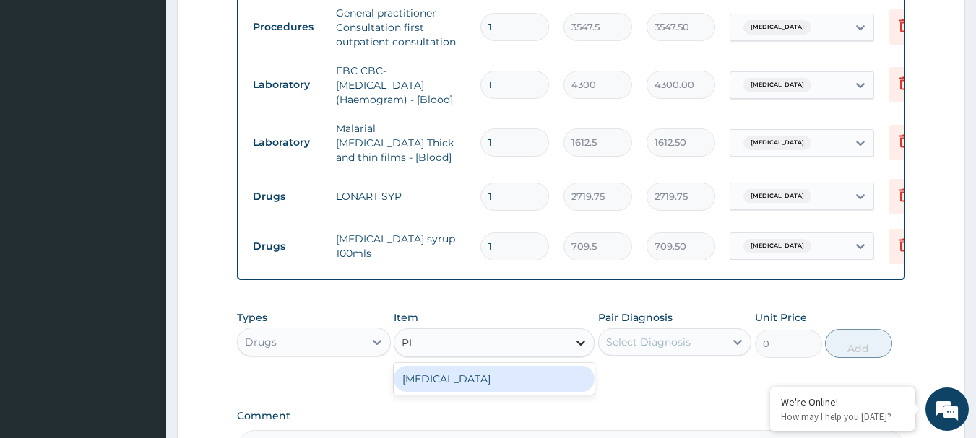
type input "P"
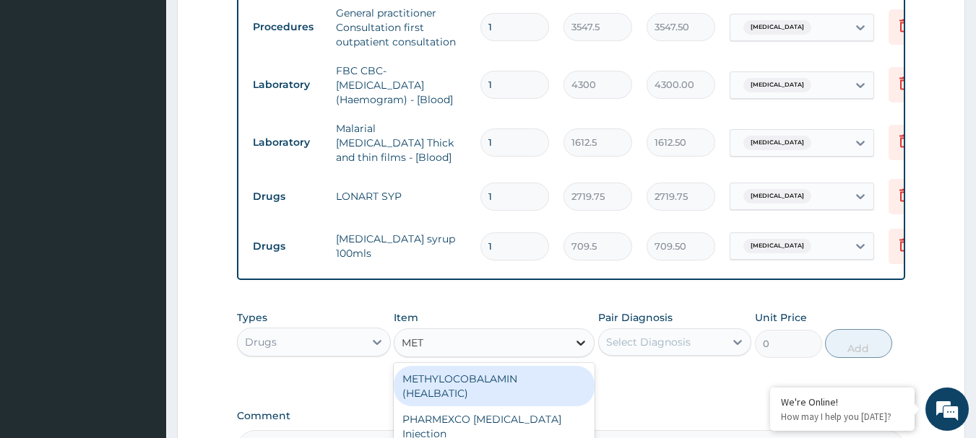
type input "METO"
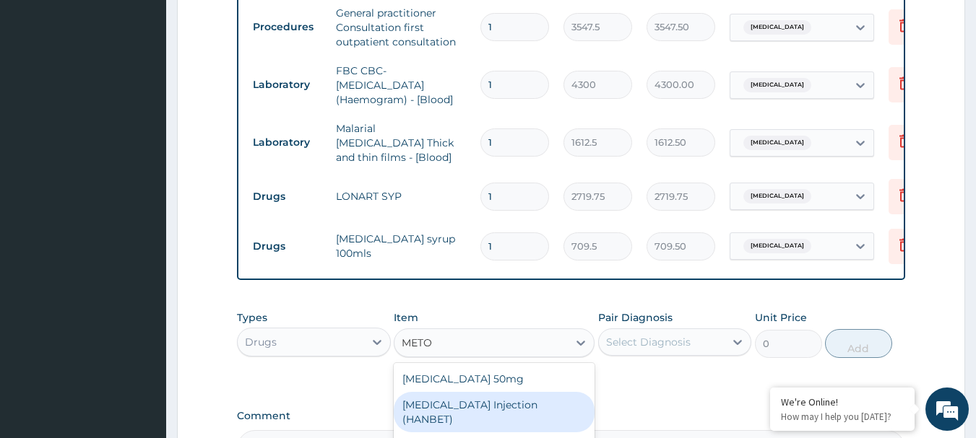
click at [509, 411] on div "[MEDICAL_DATA] Injection (HANBET)" at bounding box center [494, 412] width 201 height 40
type input "82.775"
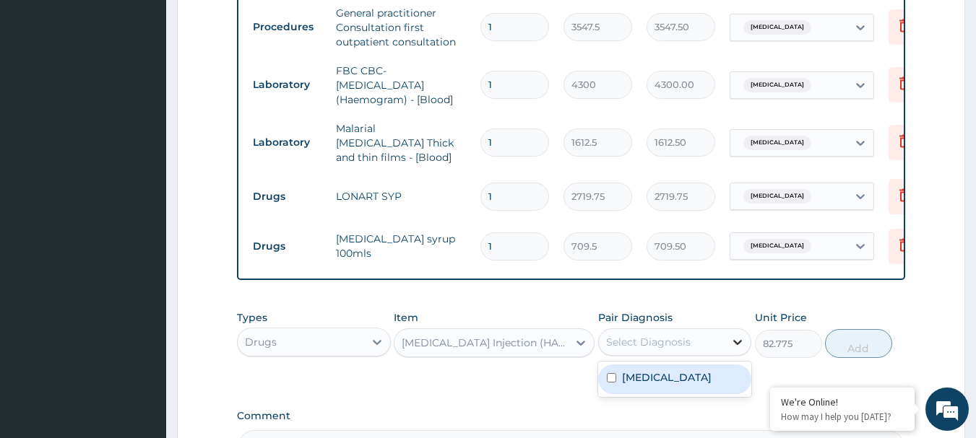
click at [745, 344] on div at bounding box center [737, 342] width 26 height 26
click at [610, 382] on input "checkbox" at bounding box center [611, 377] width 9 height 9
checkbox input "true"
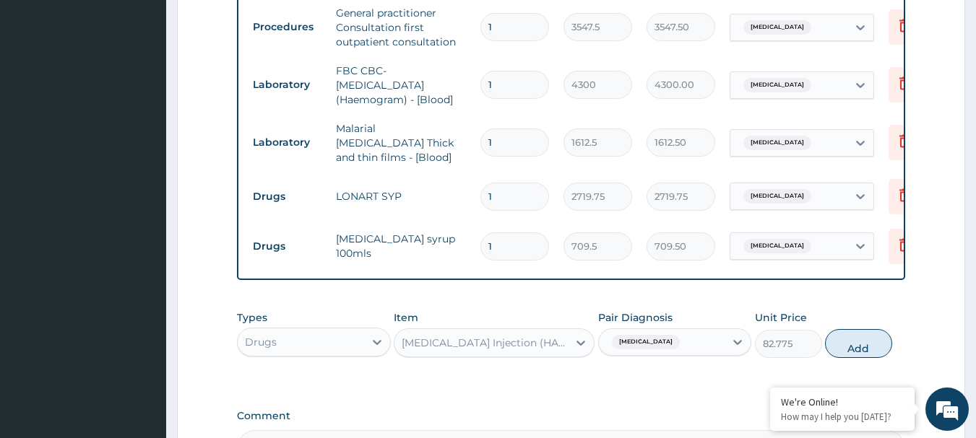
click at [867, 348] on button "Add" at bounding box center [858, 343] width 67 height 29
type input "0"
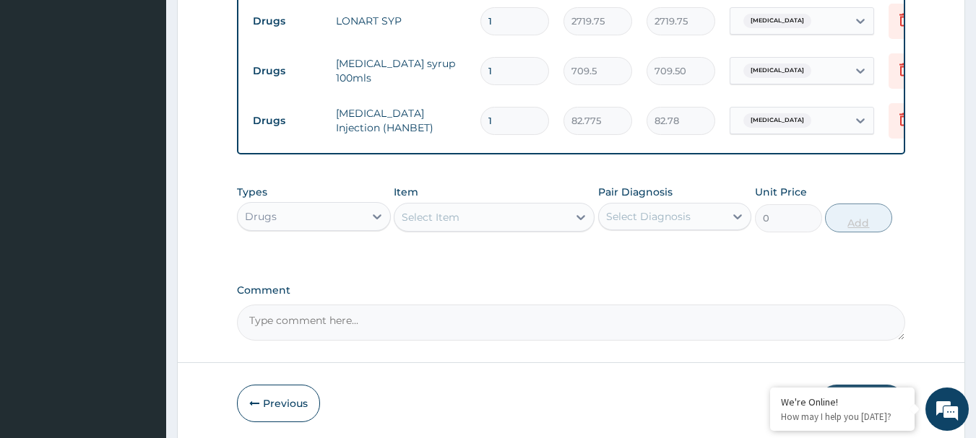
scroll to position [810, 0]
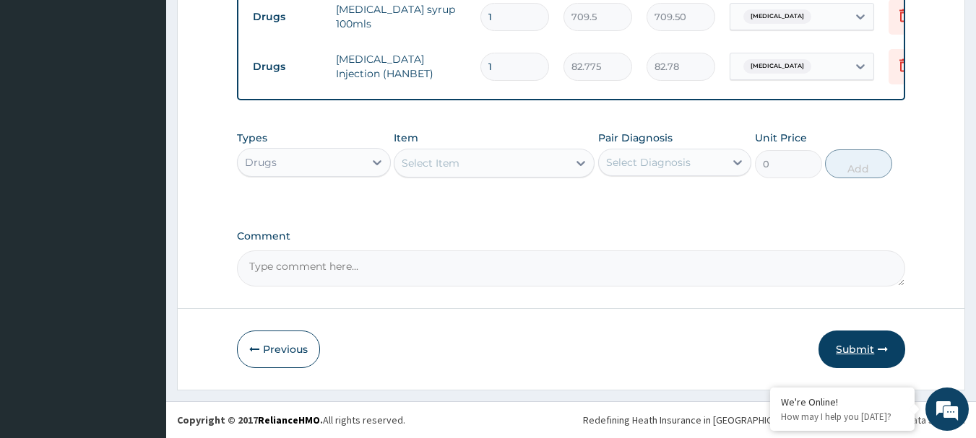
click at [863, 346] on button "Submit" at bounding box center [861, 350] width 87 height 38
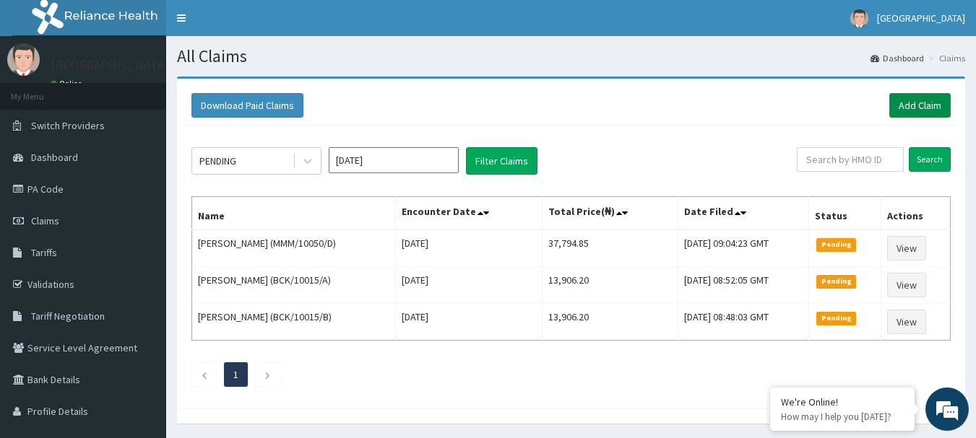
click at [916, 103] on link "Add Claim" at bounding box center [919, 105] width 61 height 25
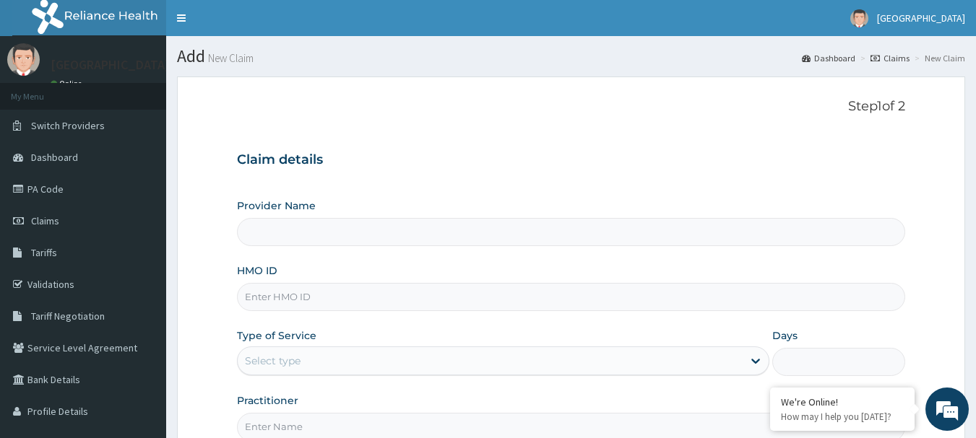
type input "[GEOGRAPHIC_DATA]"
click at [279, 232] on input "[GEOGRAPHIC_DATA]" at bounding box center [571, 232] width 669 height 28
click at [285, 295] on input "HMO ID" at bounding box center [571, 297] width 669 height 28
type input "CHL/10835/B"
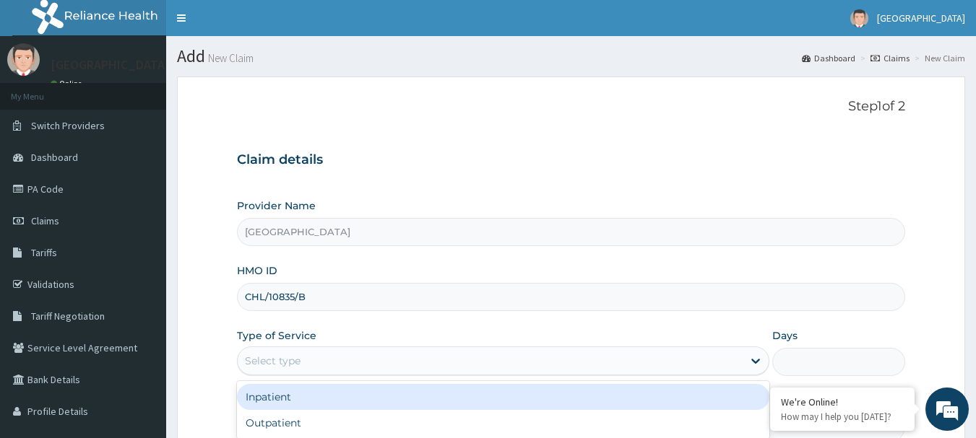
click at [305, 363] on div "Select type" at bounding box center [490, 361] width 505 height 23
click at [291, 394] on div "Inpatient" at bounding box center [503, 397] width 532 height 26
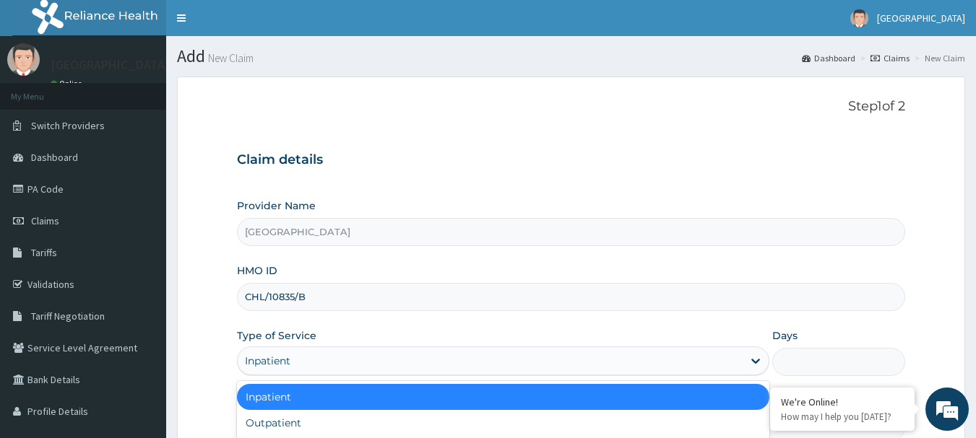
click at [306, 368] on div "Inpatient" at bounding box center [490, 361] width 505 height 23
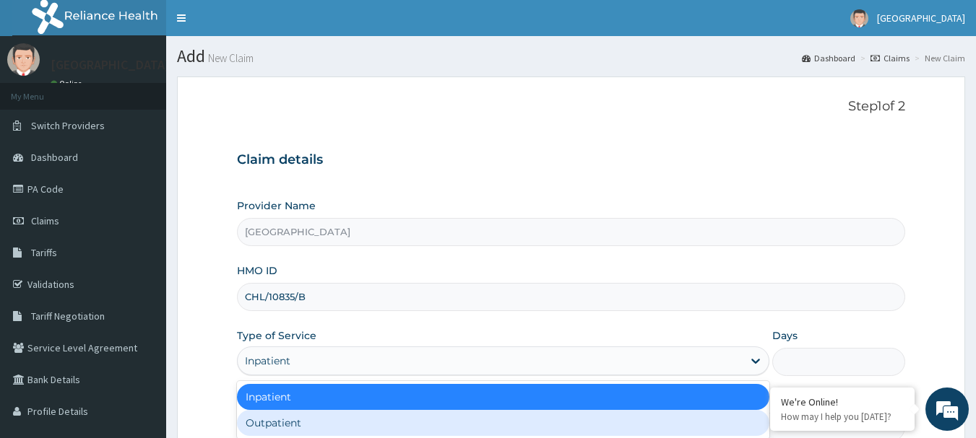
click at [289, 425] on div "Outpatient" at bounding box center [503, 423] width 532 height 26
type input "1"
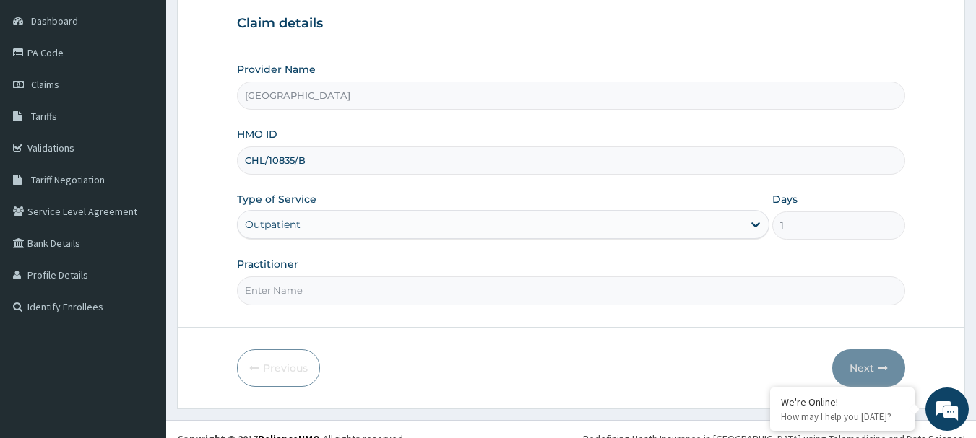
scroll to position [155, 0]
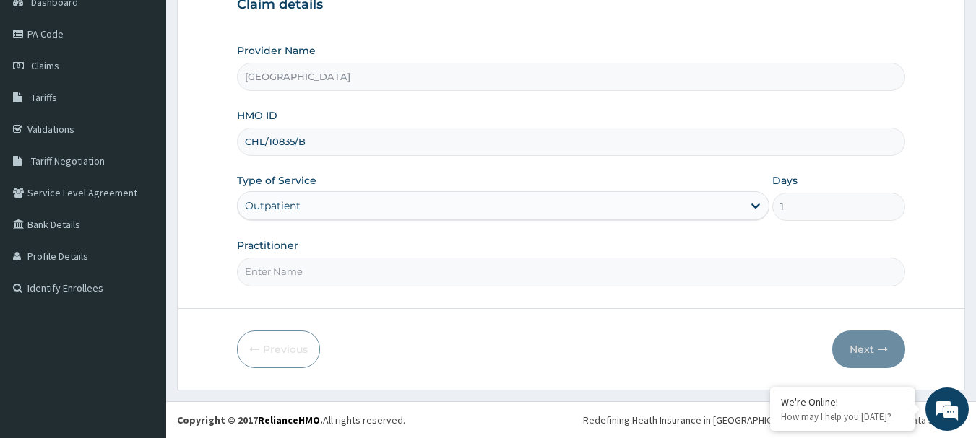
click at [285, 273] on input "Practitioner" at bounding box center [571, 272] width 669 height 28
type input "AKINDE"
click at [871, 351] on button "Next" at bounding box center [868, 350] width 73 height 38
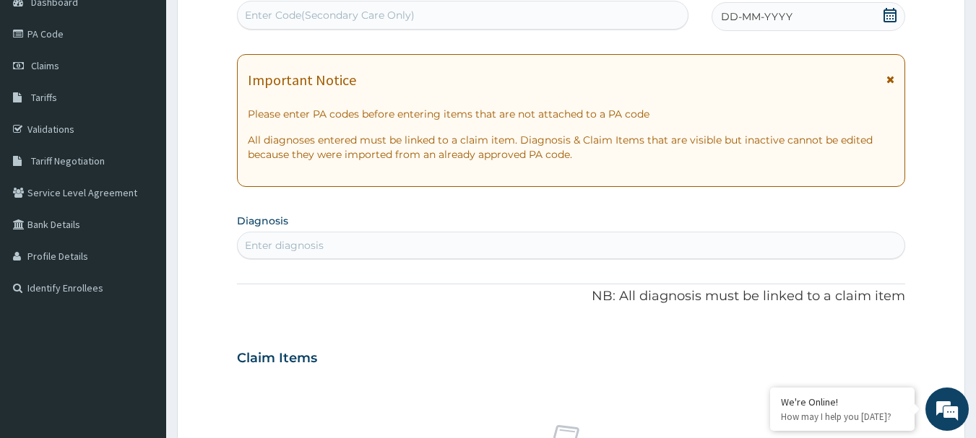
click at [895, 11] on icon at bounding box center [889, 15] width 14 height 14
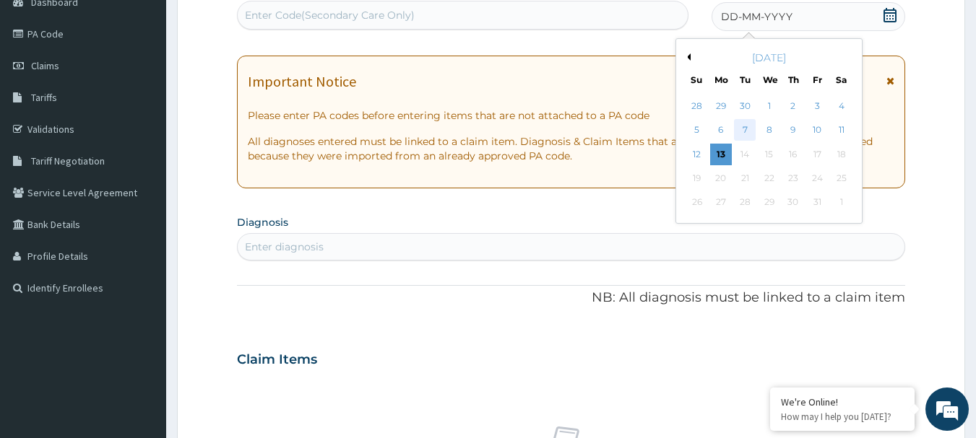
click at [743, 130] on div "7" at bounding box center [745, 131] width 22 height 22
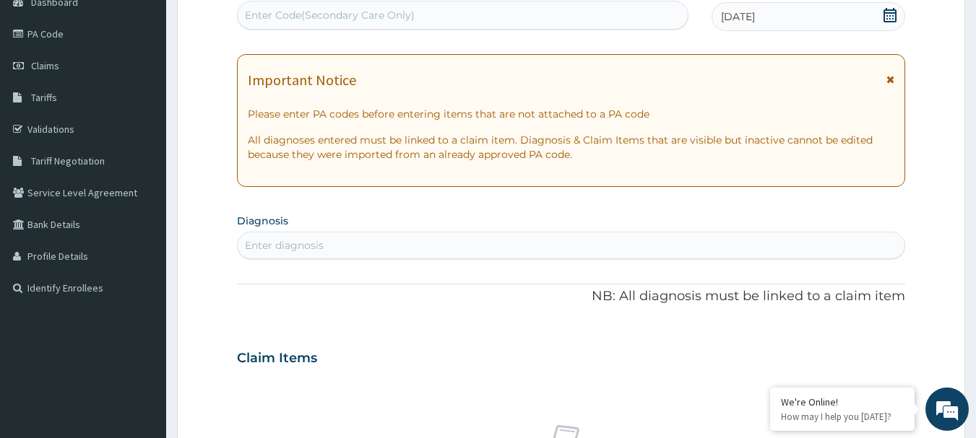
click at [282, 244] on div "Enter diagnosis" at bounding box center [284, 245] width 79 height 14
type input "UPPER RESPIRATORY"
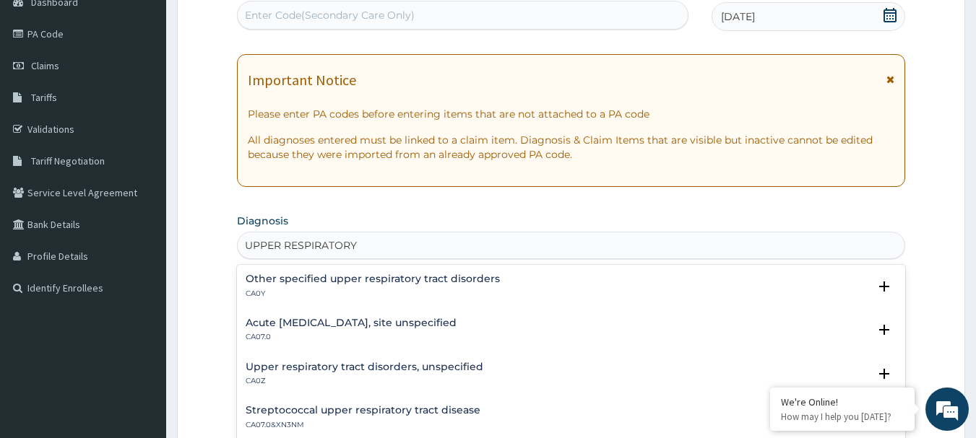
click at [314, 325] on h4 "Acute [MEDICAL_DATA], site unspecified" at bounding box center [351, 323] width 211 height 11
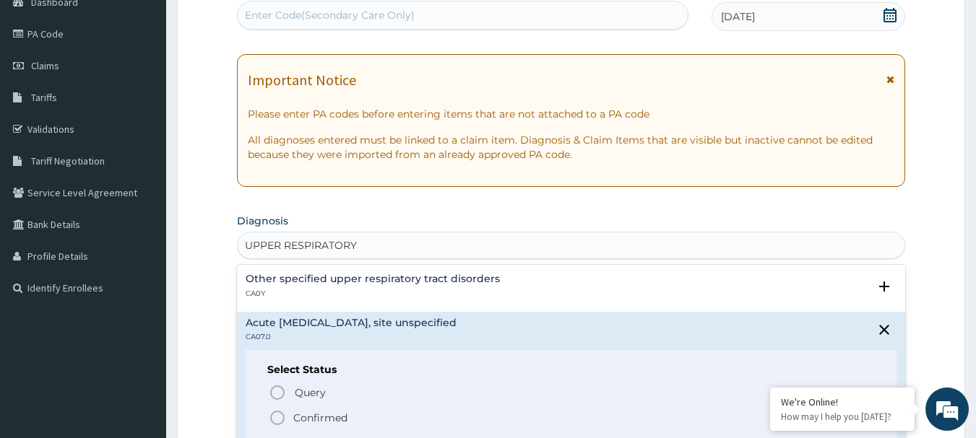
click at [282, 415] on icon "status option filled" at bounding box center [277, 417] width 17 height 17
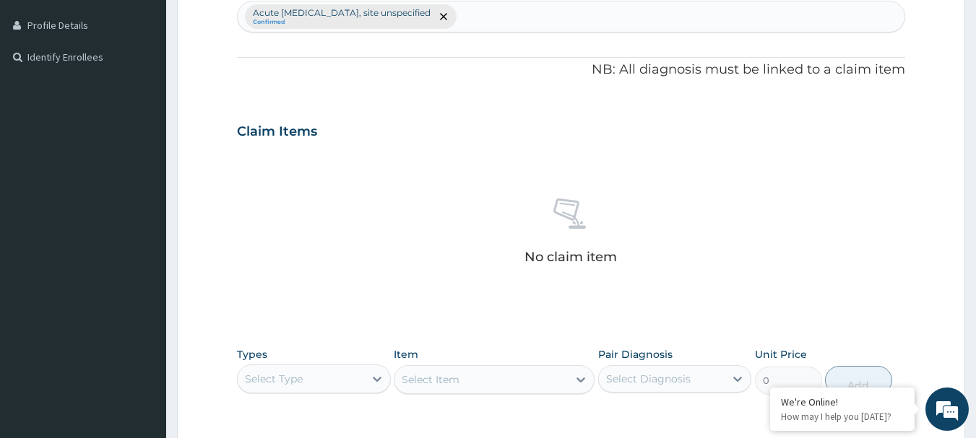
scroll to position [444, 0]
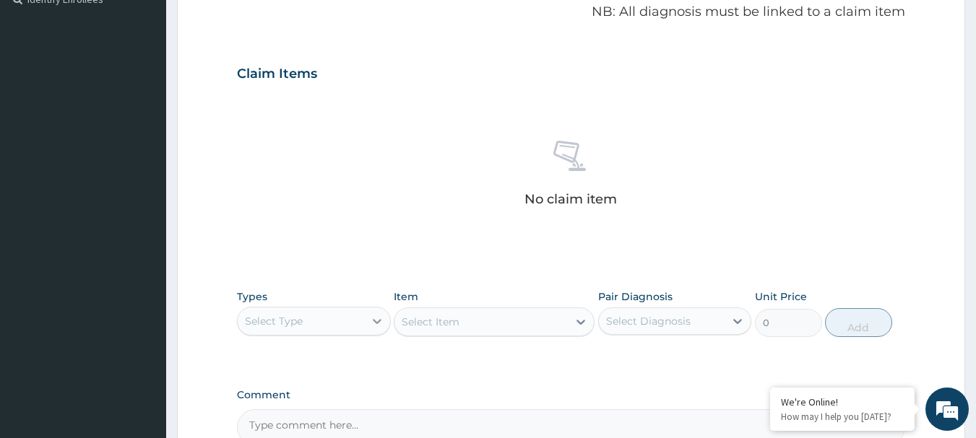
click at [378, 325] on icon at bounding box center [377, 321] width 14 height 14
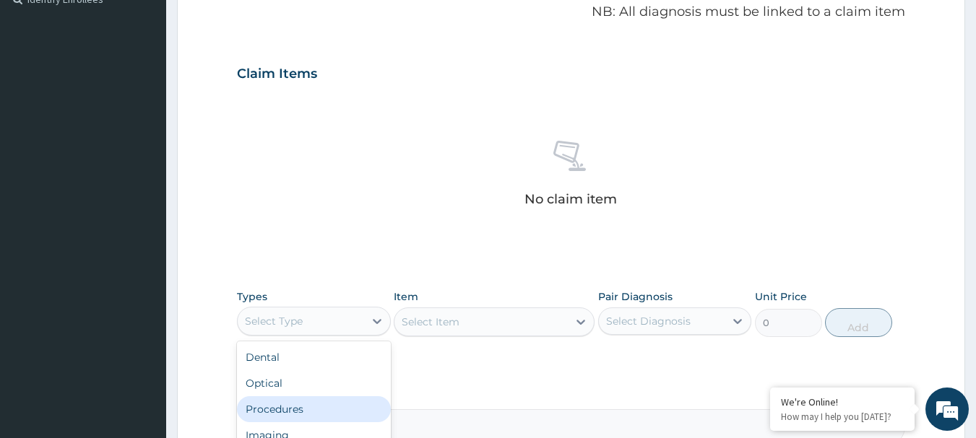
click at [299, 410] on div "Procedures" at bounding box center [314, 409] width 154 height 26
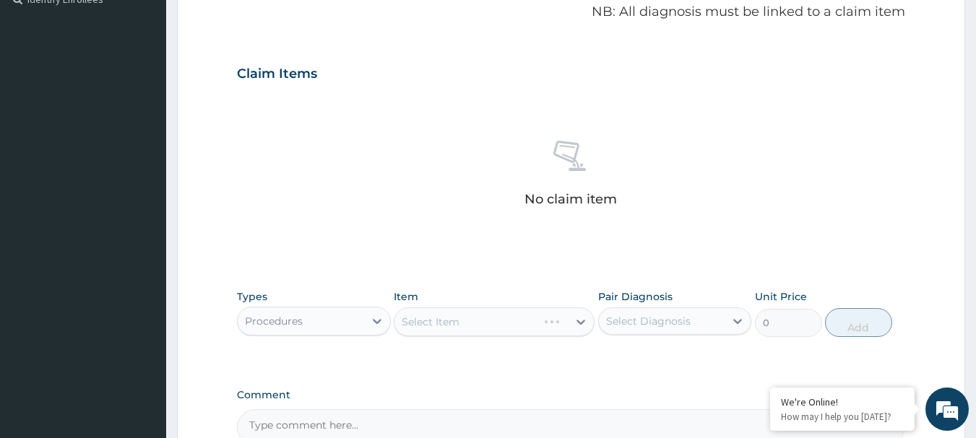
click at [587, 322] on div "Select Item" at bounding box center [494, 322] width 201 height 29
click at [576, 323] on div "Select Item" at bounding box center [494, 322] width 201 height 29
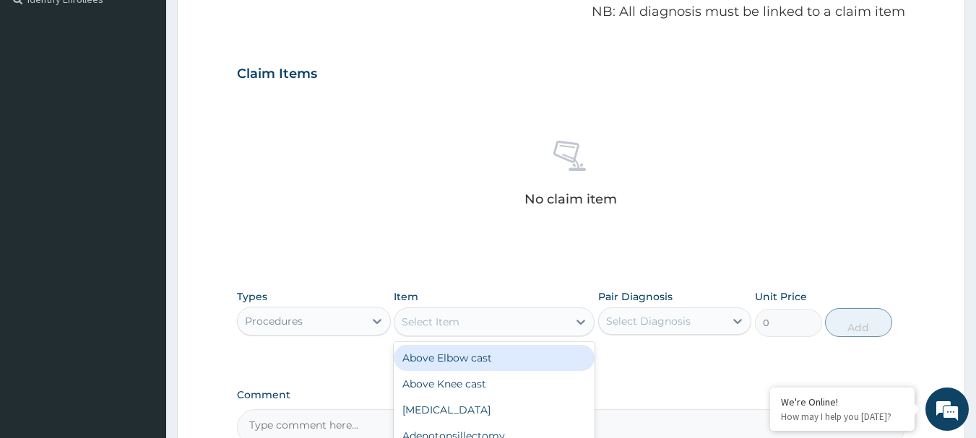
click at [576, 323] on icon at bounding box center [580, 322] width 14 height 14
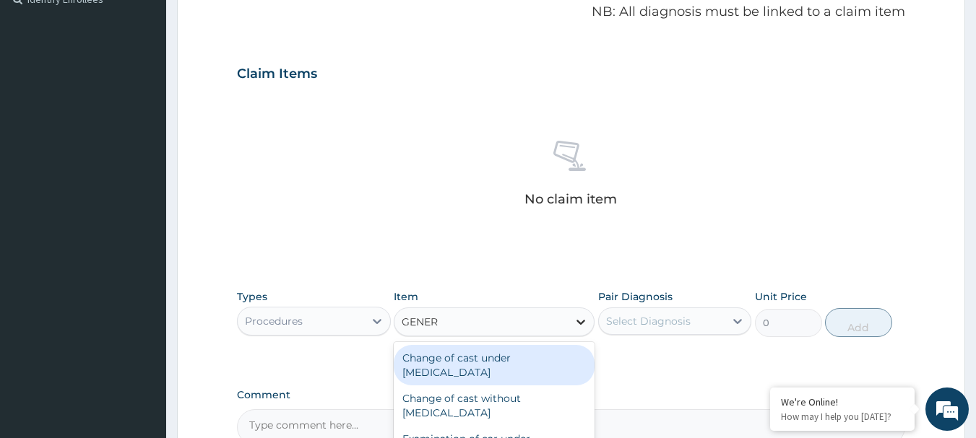
type input "GENERA"
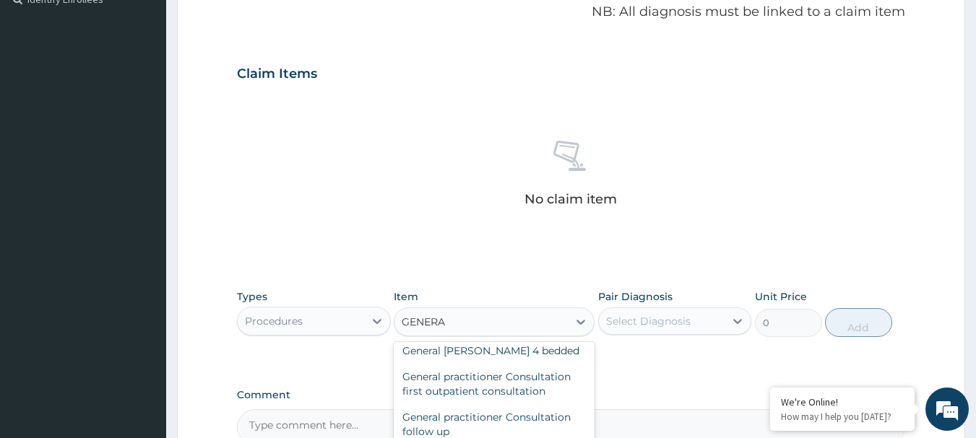
scroll to position [144, 0]
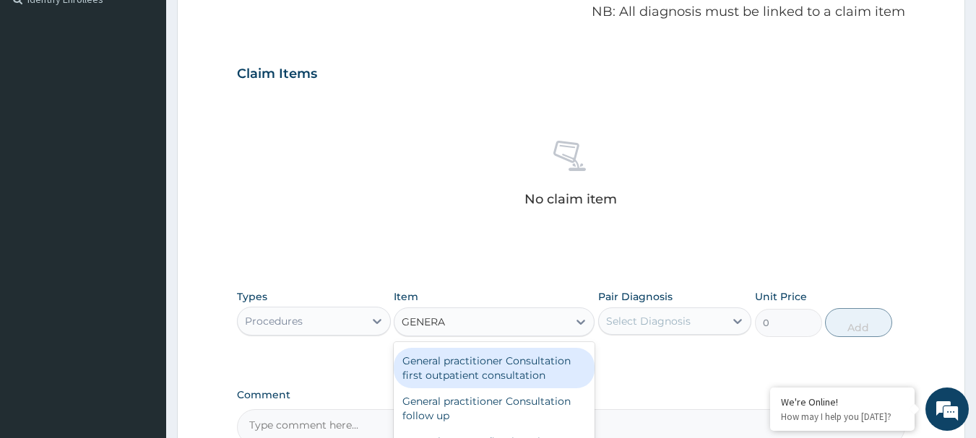
click at [544, 363] on div "General practitioner Consultation first outpatient consultation" at bounding box center [494, 368] width 201 height 40
type input "3547.5"
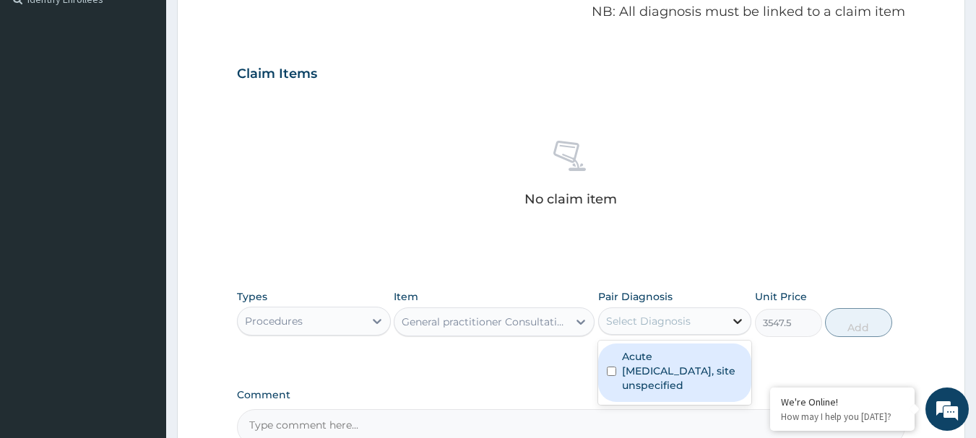
click at [740, 321] on icon at bounding box center [738, 321] width 9 height 5
click at [611, 370] on input "checkbox" at bounding box center [611, 371] width 9 height 9
checkbox input "true"
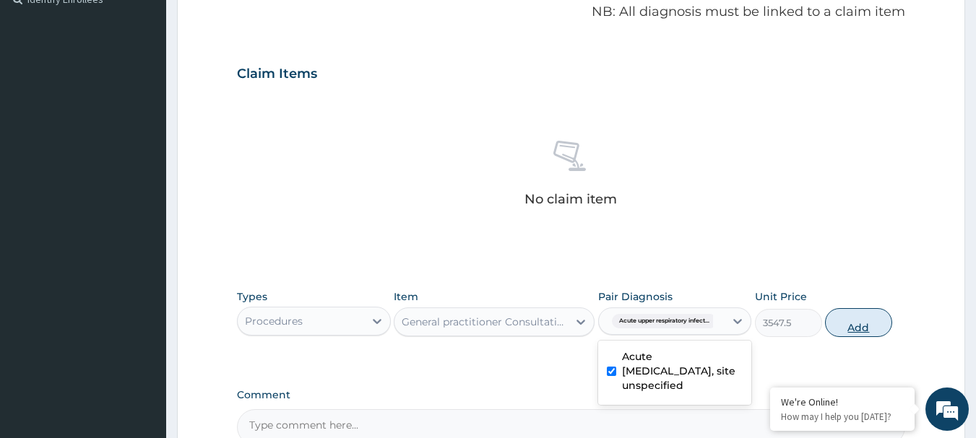
click at [861, 322] on button "Add" at bounding box center [858, 322] width 67 height 29
type input "0"
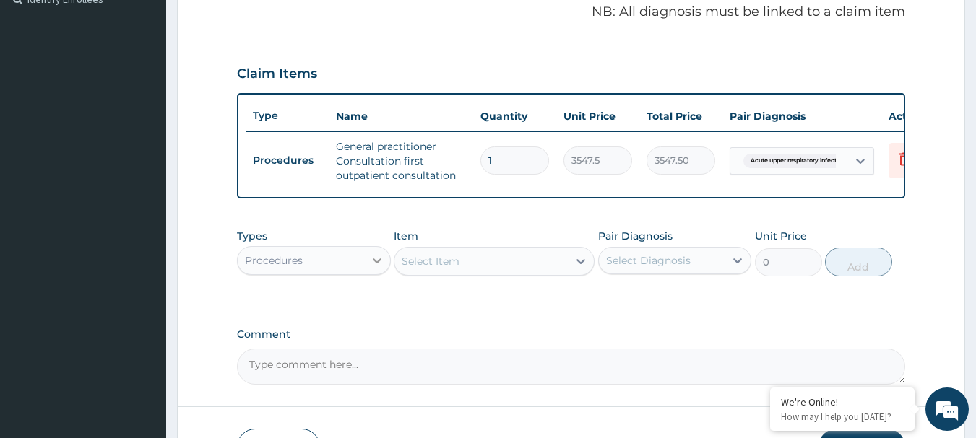
click at [381, 268] on icon at bounding box center [377, 260] width 14 height 14
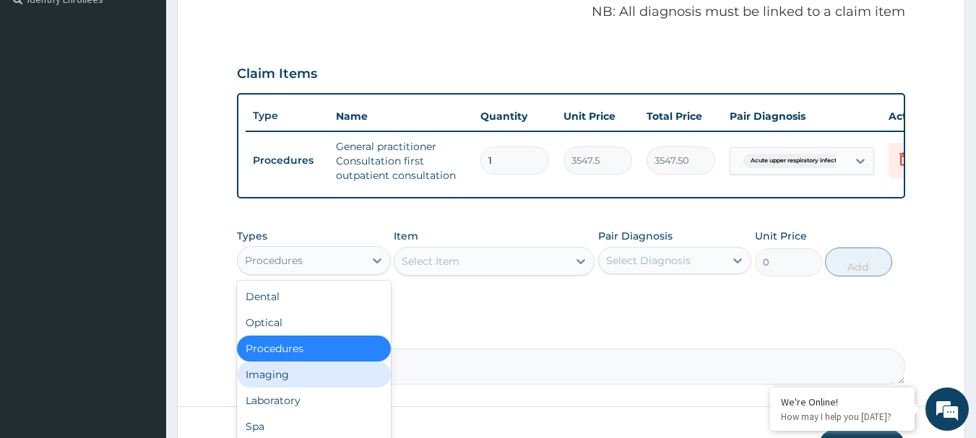
scroll to position [49, 0]
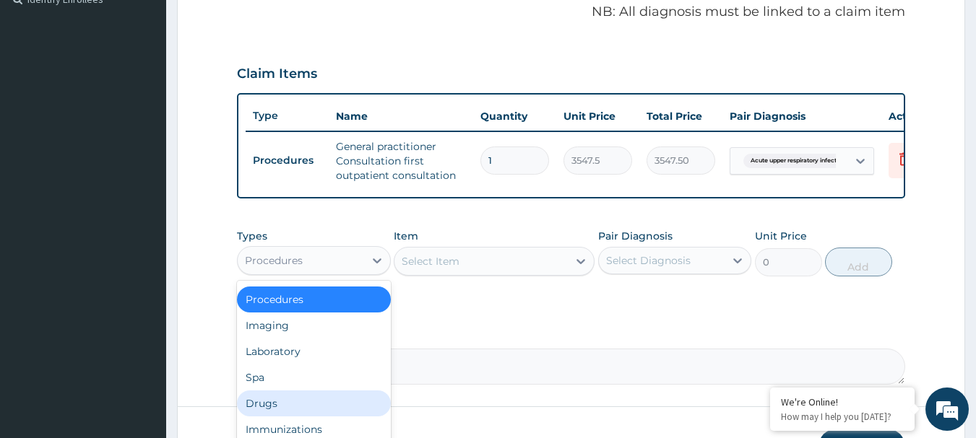
click at [296, 416] on div "Drugs" at bounding box center [314, 404] width 154 height 26
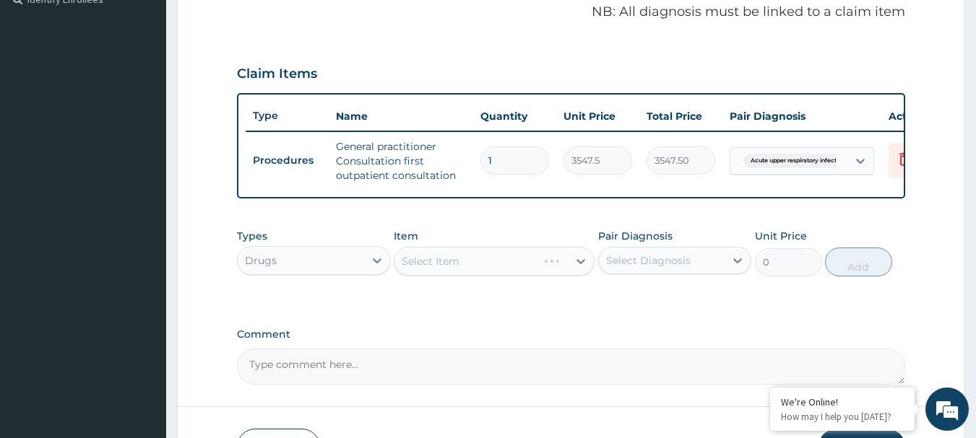
click at [578, 269] on div "Select Item" at bounding box center [494, 261] width 201 height 29
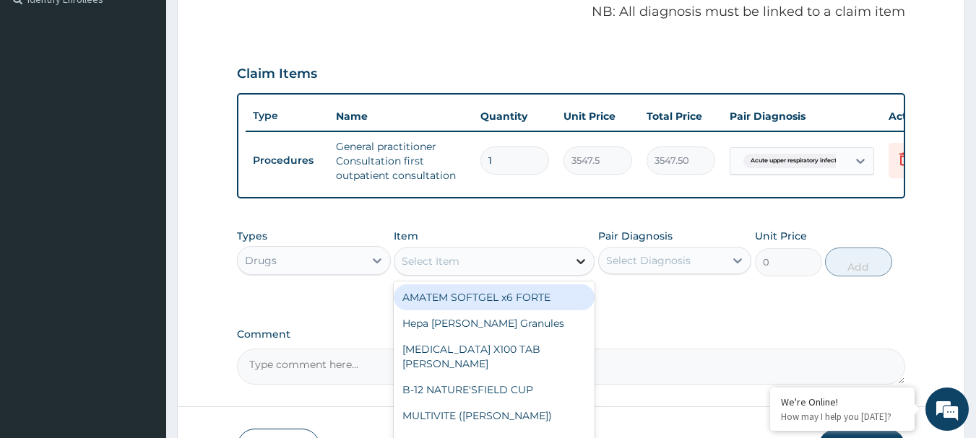
click at [581, 269] on icon at bounding box center [580, 261] width 14 height 14
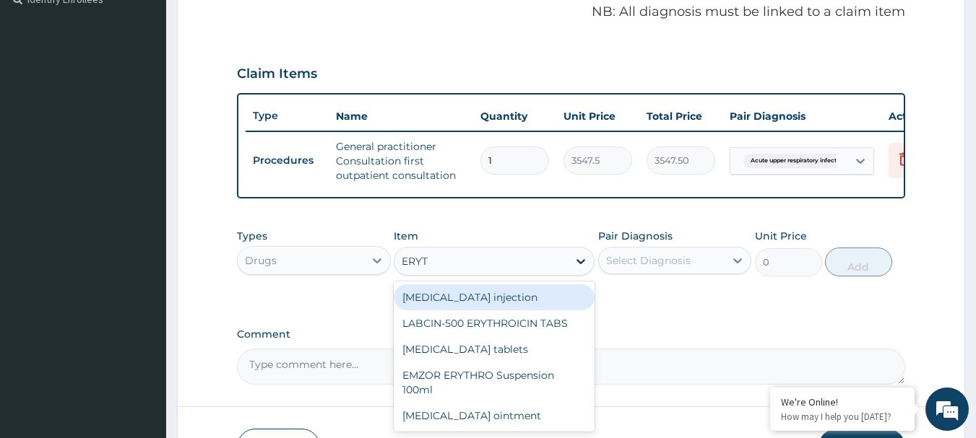
type input "ERYTH"
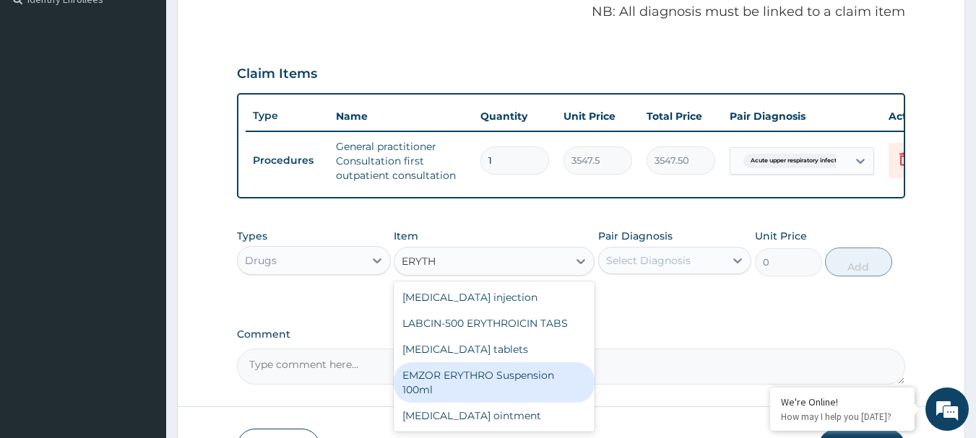
click at [526, 389] on div "EMZOR ERYTHRO Suspension 100ml" at bounding box center [494, 383] width 201 height 40
type input "2601.5"
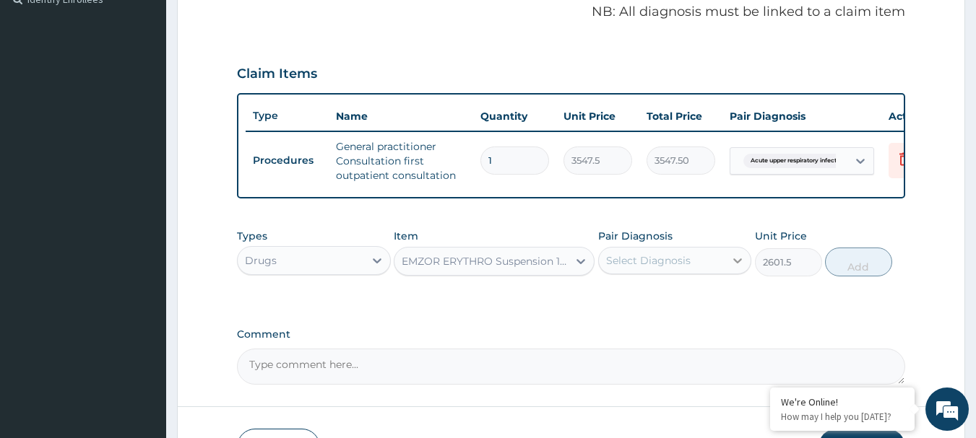
click at [739, 264] on icon at bounding box center [738, 261] width 9 height 5
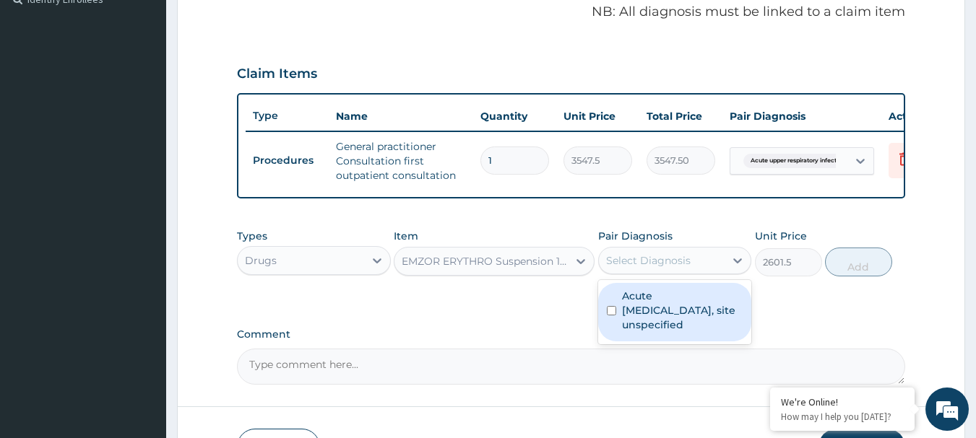
click at [611, 316] on input "checkbox" at bounding box center [611, 310] width 9 height 9
checkbox input "true"
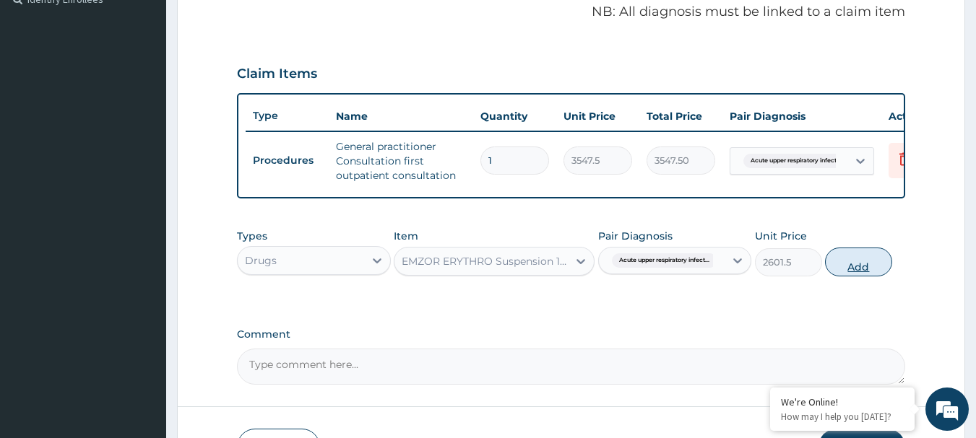
click at [854, 275] on button "Add" at bounding box center [858, 262] width 67 height 29
type input "0"
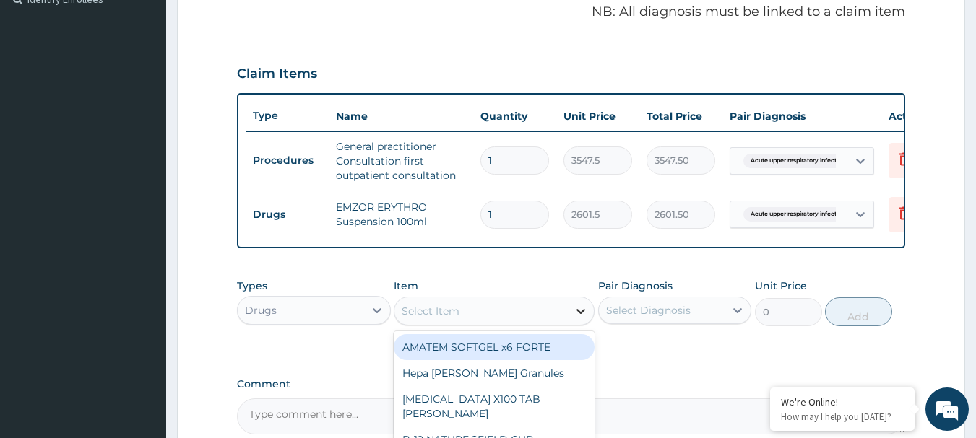
click at [585, 318] on icon at bounding box center [580, 311] width 14 height 14
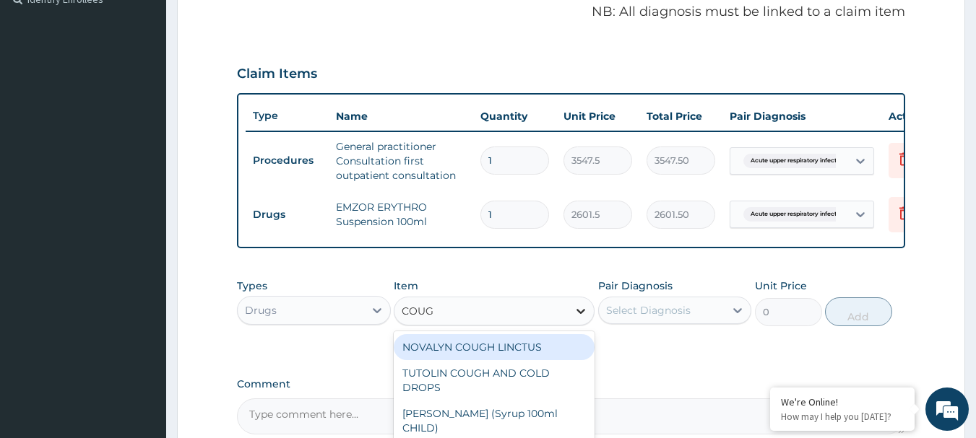
type input "COUGH"
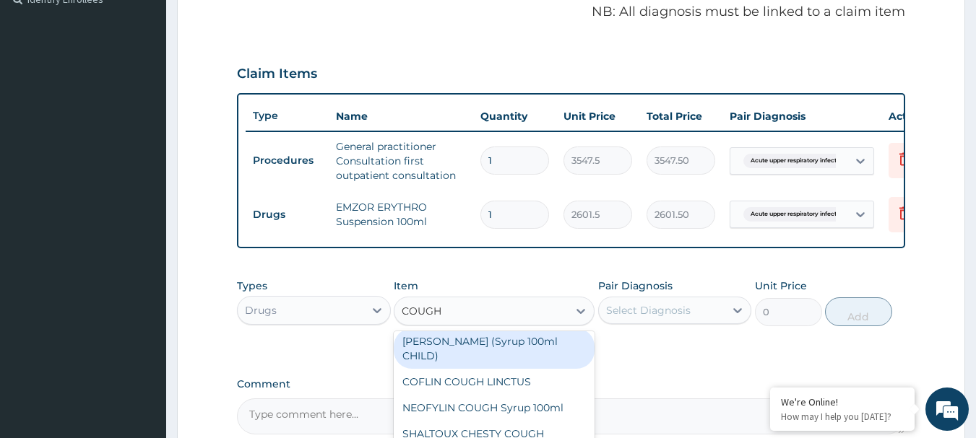
click at [555, 351] on div "[PERSON_NAME] (Syrup 100ml CHILD)" at bounding box center [494, 349] width 201 height 40
type input "1478.125"
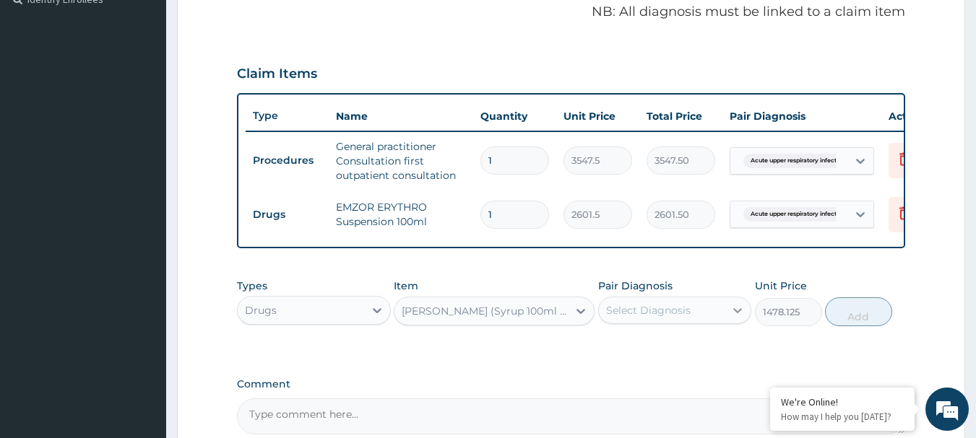
click at [738, 318] on icon at bounding box center [737, 310] width 14 height 14
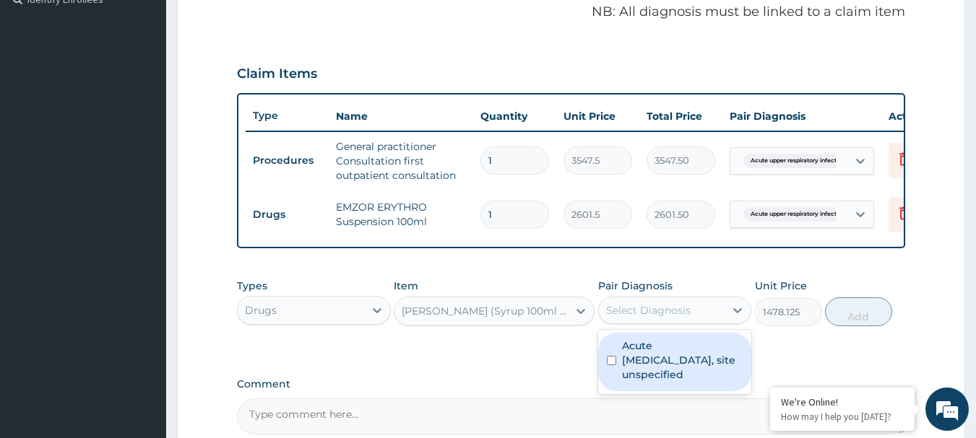
click at [613, 365] on input "checkbox" at bounding box center [611, 360] width 9 height 9
checkbox input "true"
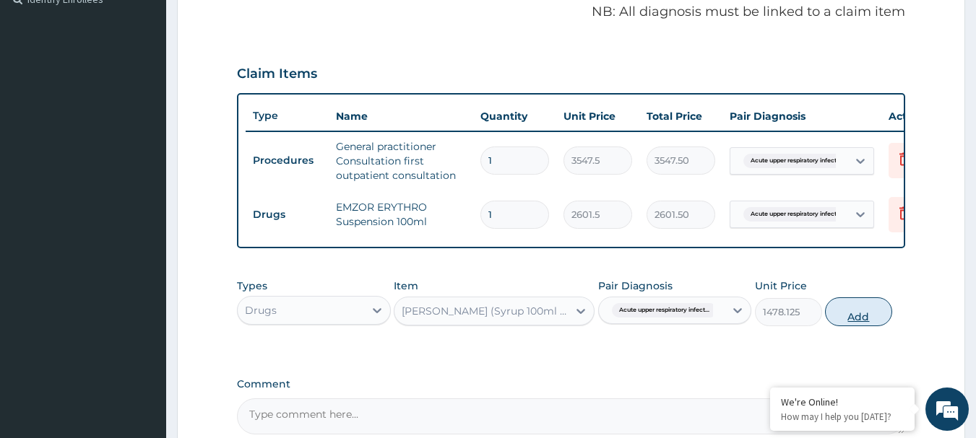
click at [862, 326] on button "Add" at bounding box center [858, 312] width 67 height 29
type input "0"
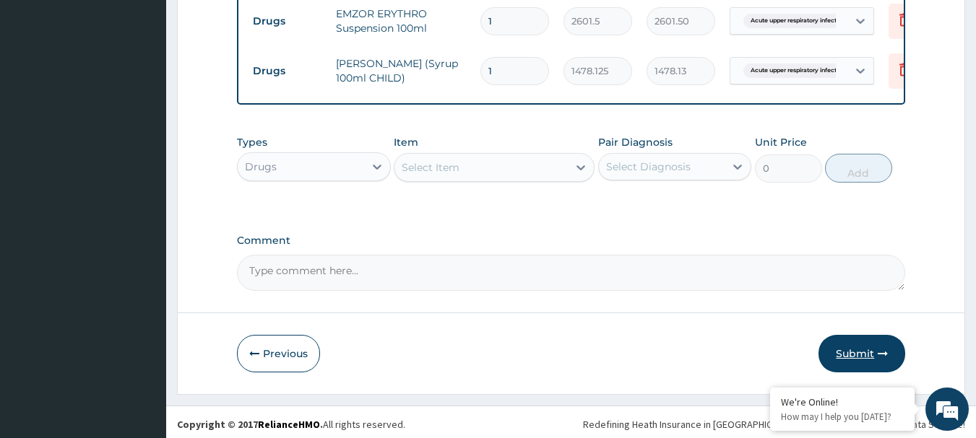
scroll to position [653, 0]
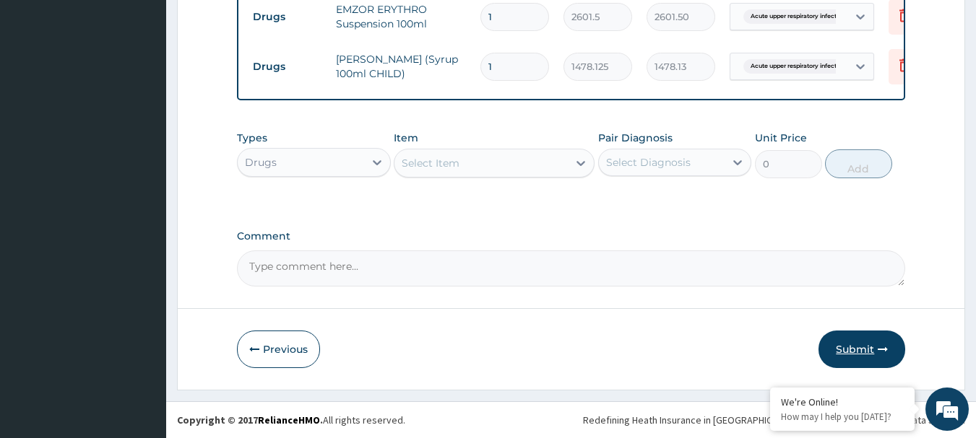
click at [864, 350] on button "Submit" at bounding box center [861, 350] width 87 height 38
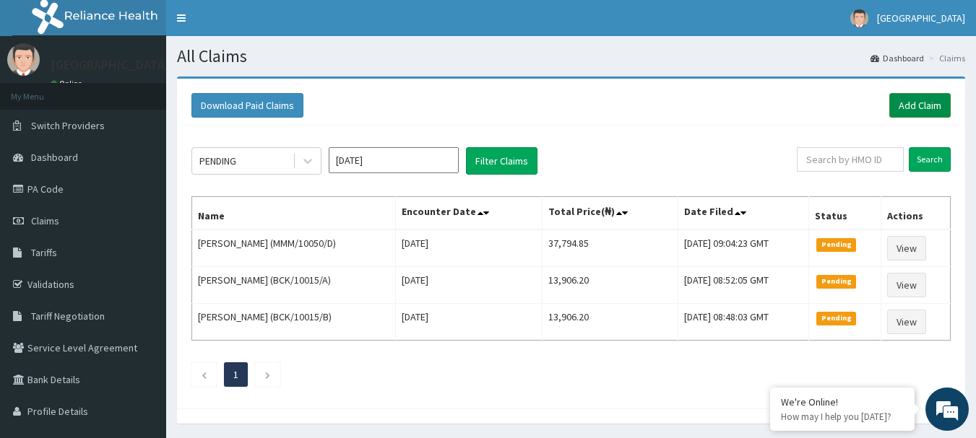
click at [909, 99] on link "Add Claim" at bounding box center [919, 105] width 61 height 25
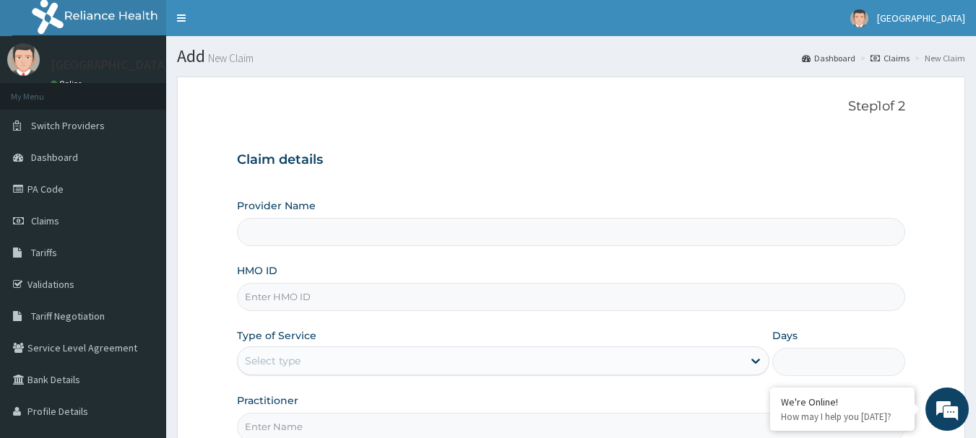
click at [274, 233] on input "Provider Name" at bounding box center [571, 232] width 669 height 28
type input "[GEOGRAPHIC_DATA]"
click at [256, 294] on input "HMO ID" at bounding box center [571, 297] width 669 height 28
type input "FMC/10388/A"
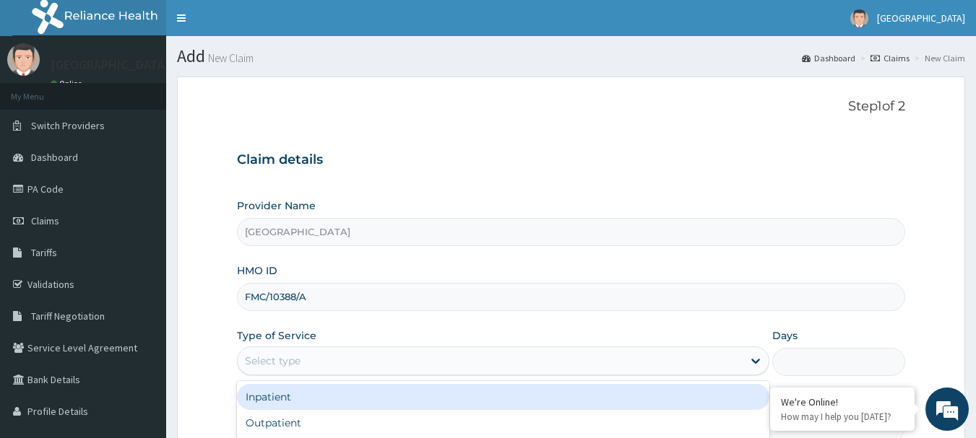
click at [292, 367] on div "Select type" at bounding box center [273, 361] width 56 height 14
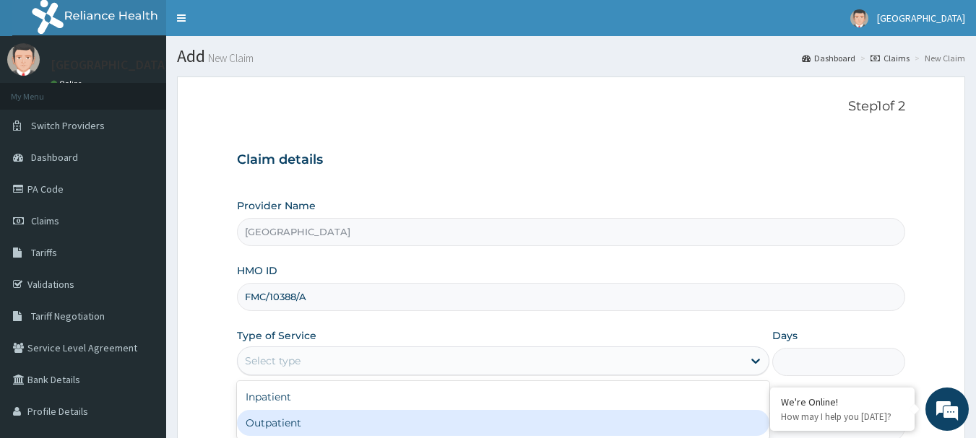
click at [287, 424] on div "Outpatient" at bounding box center [503, 423] width 532 height 26
type input "1"
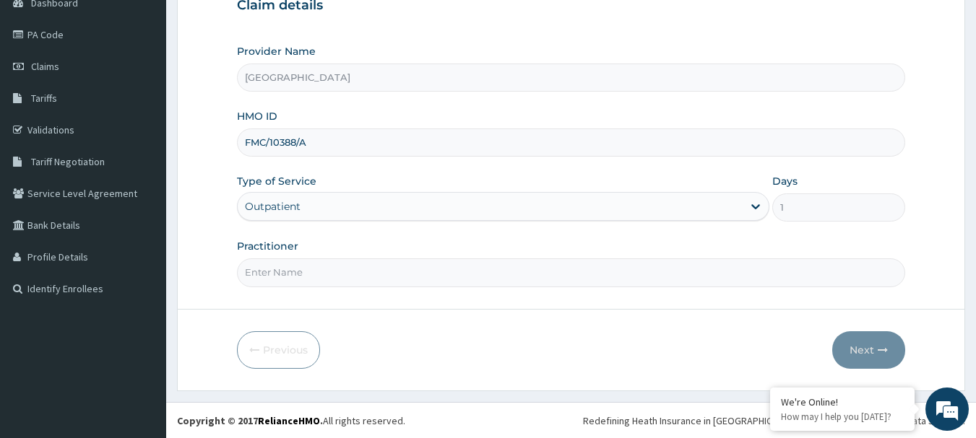
scroll to position [155, 0]
click at [297, 272] on input "Practitioner" at bounding box center [571, 272] width 669 height 28
type input "AKINDE"
click at [870, 339] on button "Next" at bounding box center [868, 350] width 73 height 38
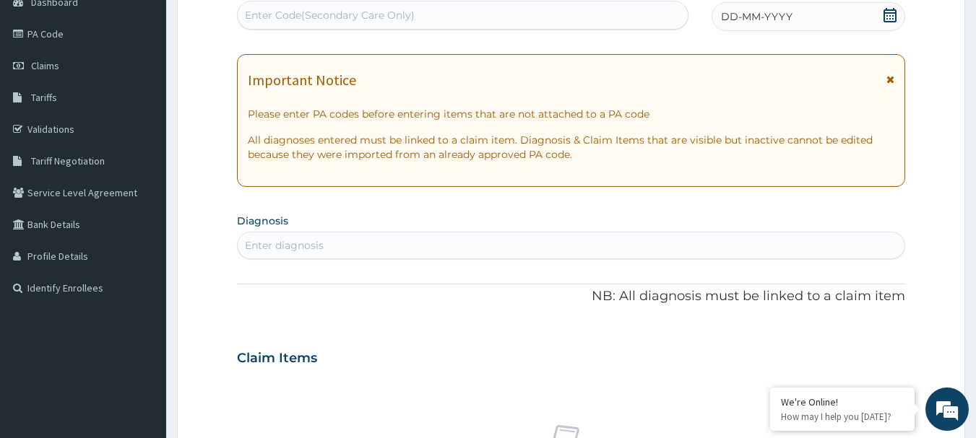
click at [894, 11] on icon at bounding box center [889, 15] width 14 height 14
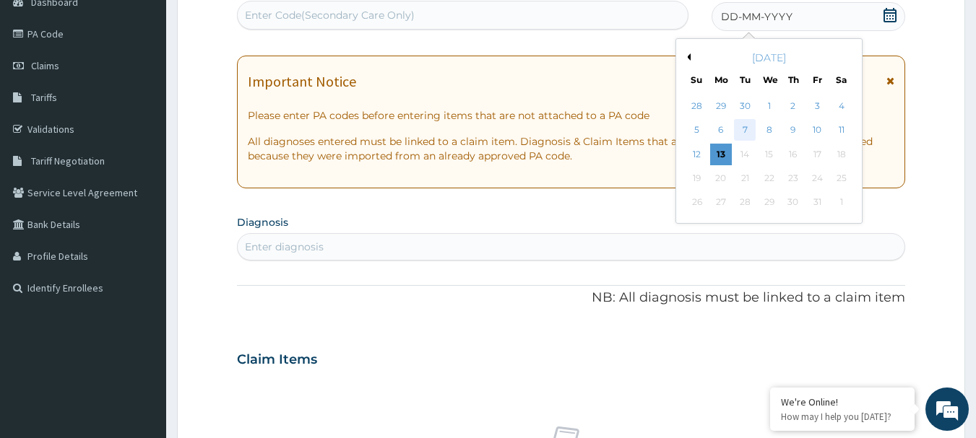
click at [740, 129] on div "7" at bounding box center [745, 131] width 22 height 22
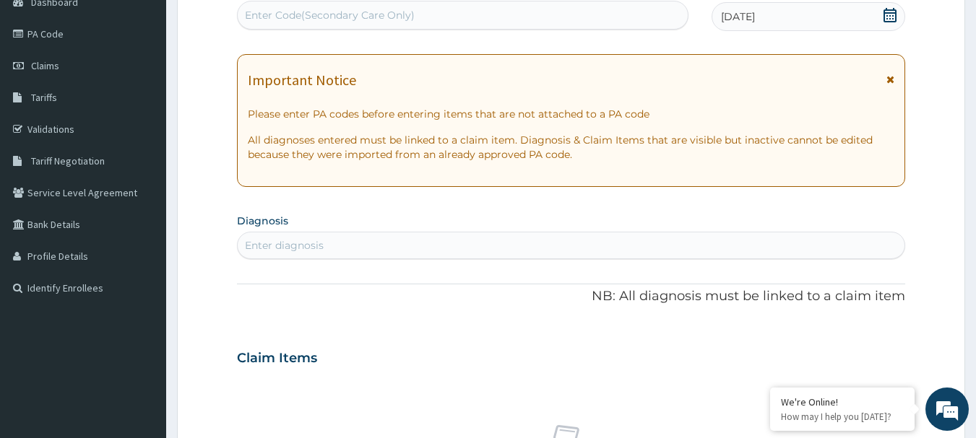
click at [303, 253] on div "Enter diagnosis" at bounding box center [284, 245] width 79 height 14
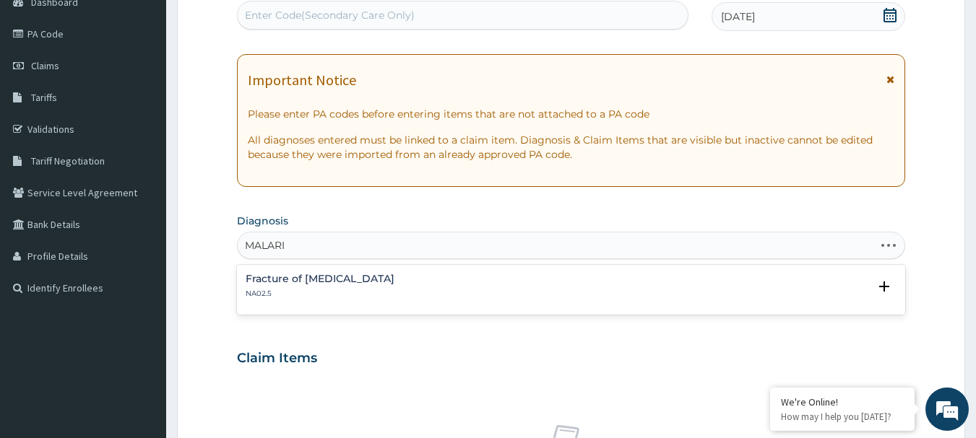
type input "MALARIA"
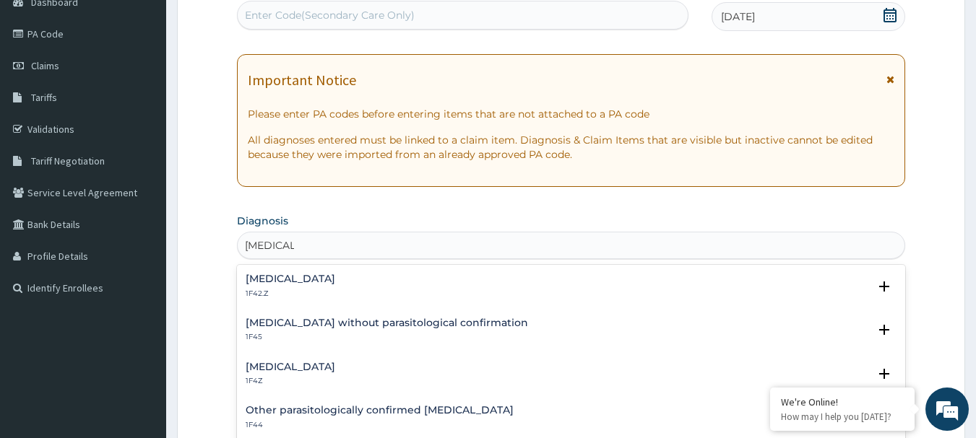
click at [277, 324] on h4 "Malaria without parasitological confirmation" at bounding box center [387, 323] width 282 height 11
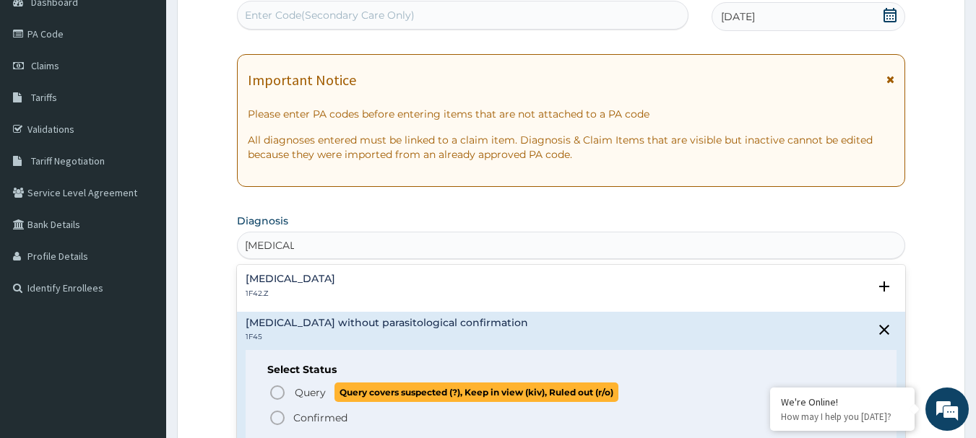
click at [277, 391] on icon "status option query" at bounding box center [277, 392] width 17 height 17
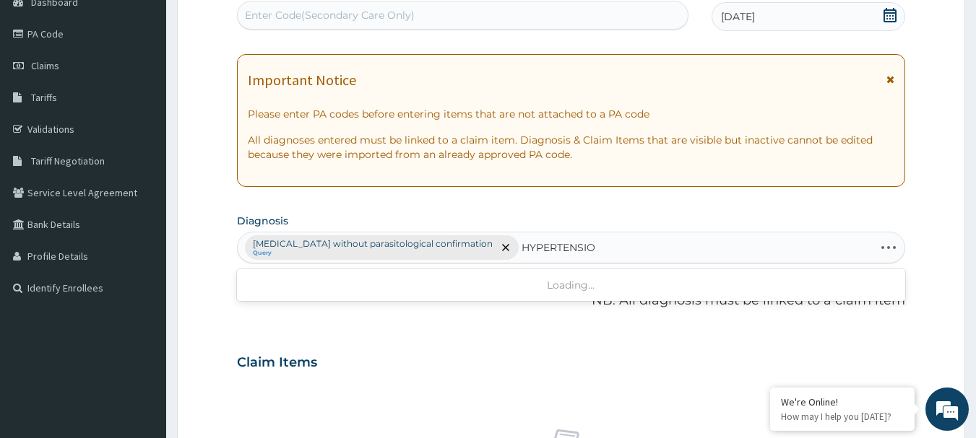
type input "[MEDICAL_DATA]"
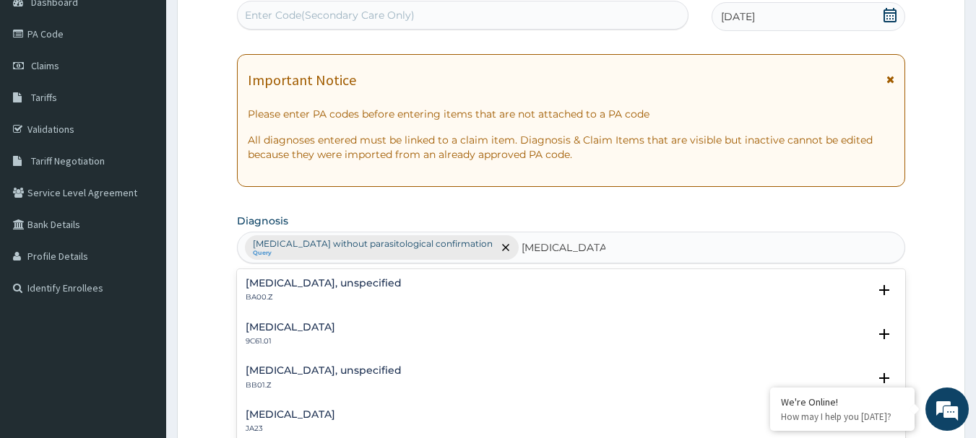
click at [402, 285] on h4 "[MEDICAL_DATA], unspecified" at bounding box center [324, 283] width 156 height 11
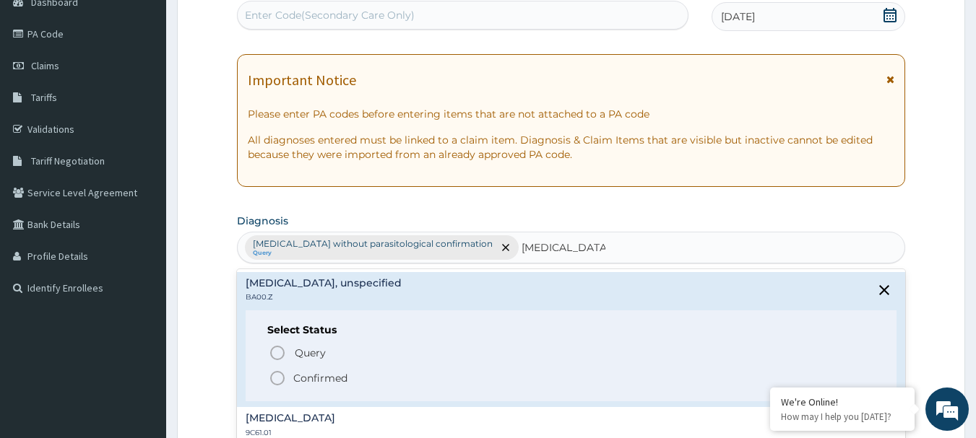
click at [276, 377] on icon "status option filled" at bounding box center [277, 378] width 17 height 17
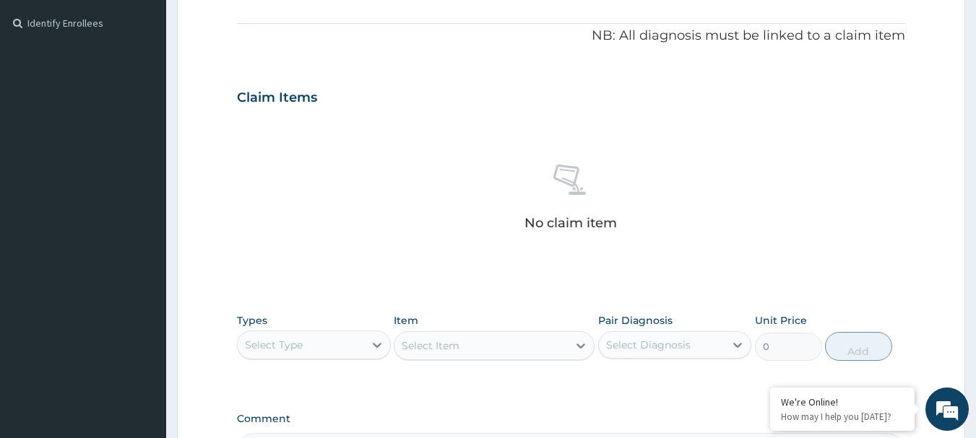
scroll to position [444, 0]
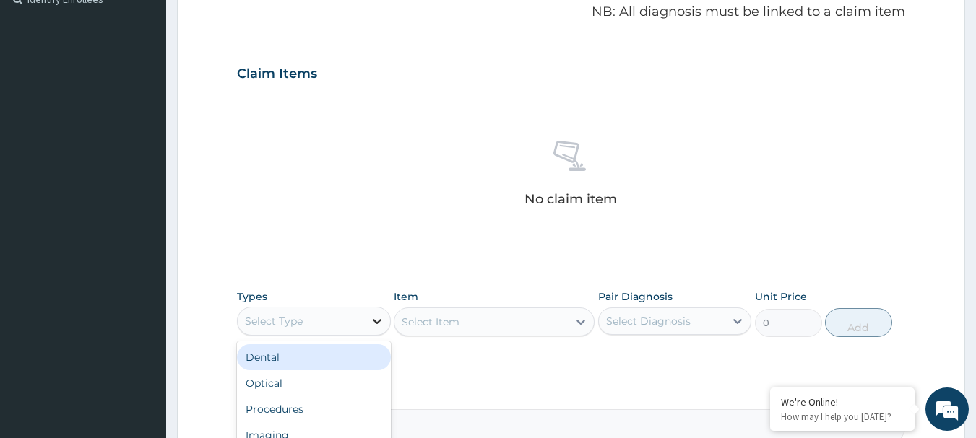
click at [371, 316] on icon at bounding box center [377, 321] width 14 height 14
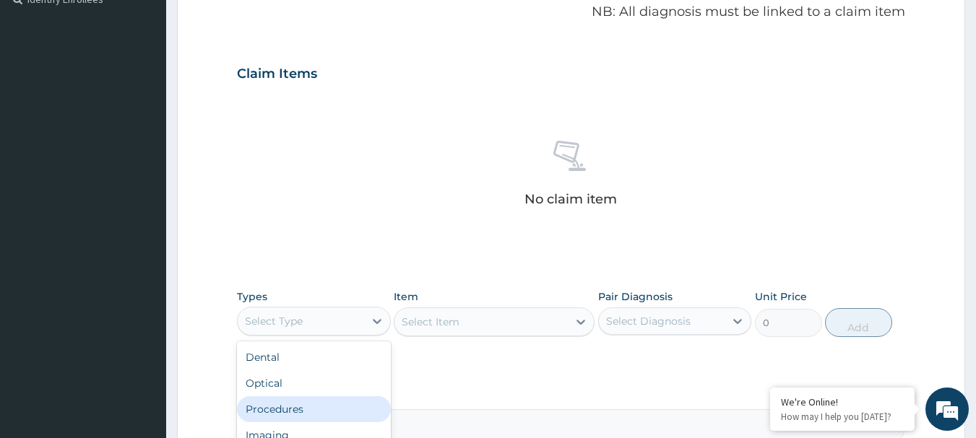
click at [305, 413] on div "Procedures" at bounding box center [314, 409] width 154 height 26
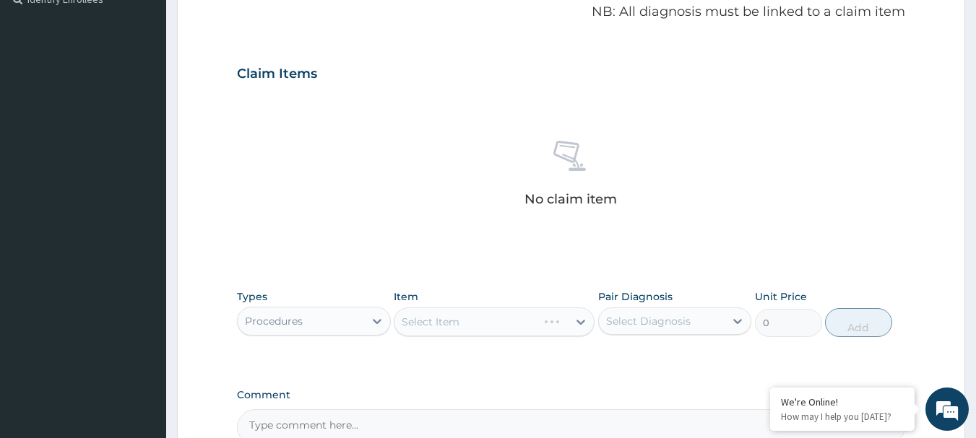
click at [585, 321] on div "Select Item" at bounding box center [494, 322] width 201 height 29
click at [578, 321] on icon at bounding box center [580, 322] width 14 height 14
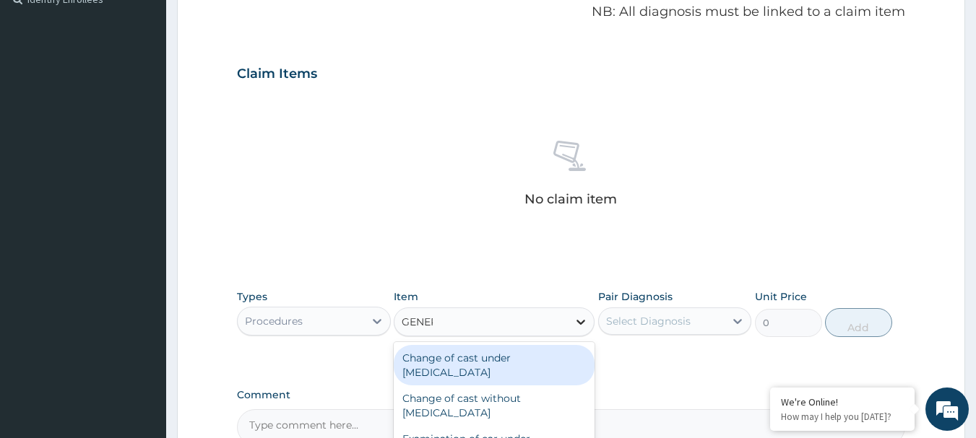
type input "GENERA"
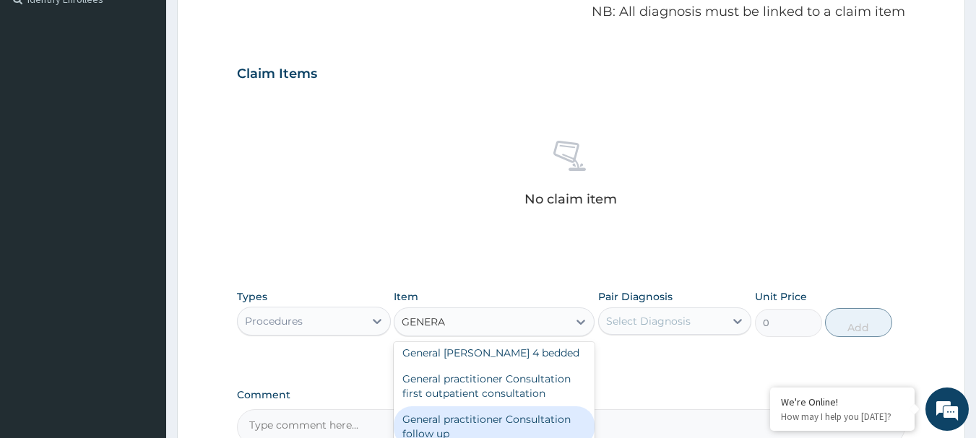
scroll to position [107, 0]
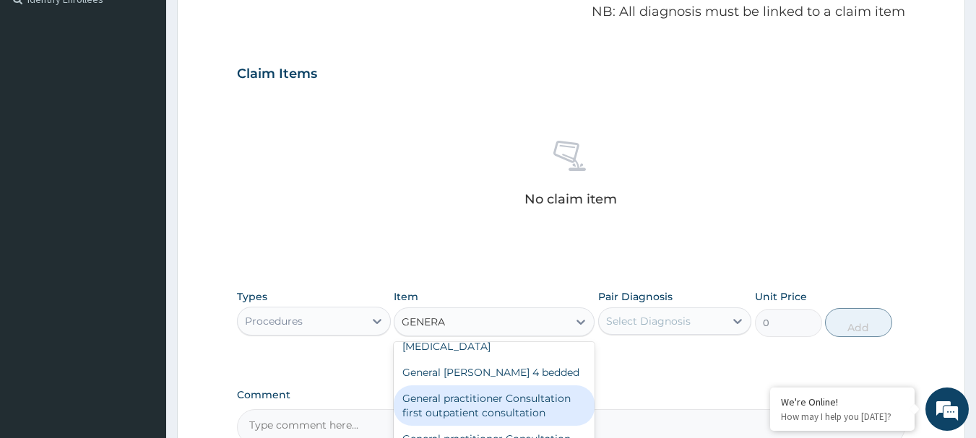
click at [536, 407] on div "General practitioner Consultation first outpatient consultation" at bounding box center [494, 406] width 201 height 40
type input "3547.5"
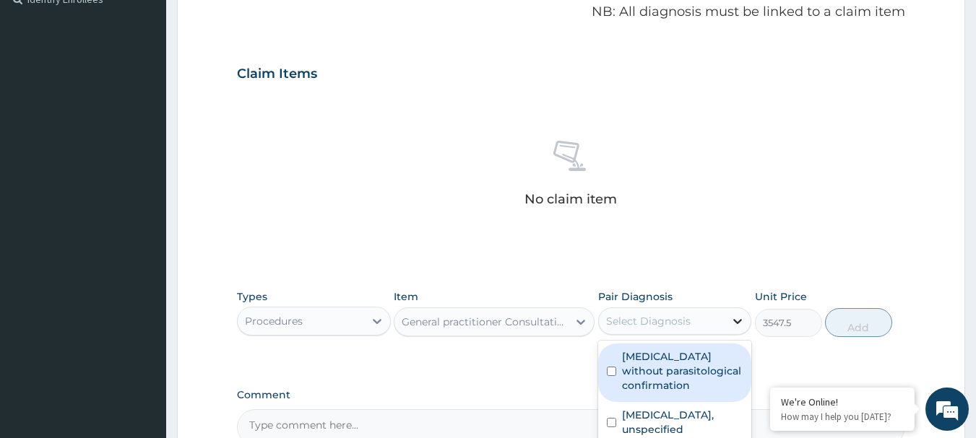
click at [739, 321] on icon at bounding box center [737, 321] width 14 height 14
click at [608, 370] on input "checkbox" at bounding box center [611, 371] width 9 height 9
checkbox input "true"
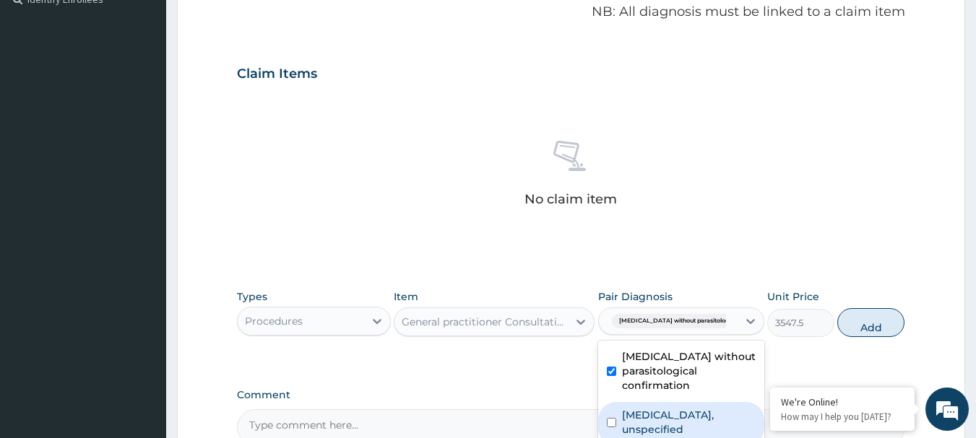
click at [613, 418] on input "checkbox" at bounding box center [611, 422] width 9 height 9
checkbox input "true"
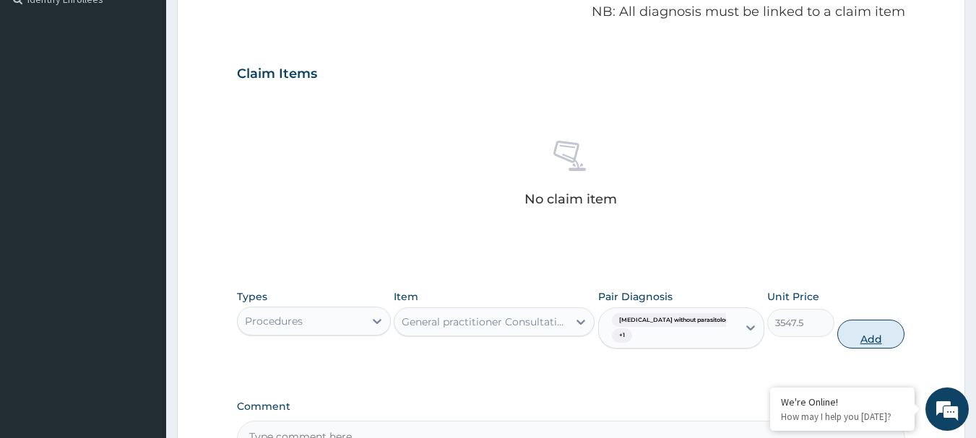
click at [856, 331] on button "Add" at bounding box center [870, 334] width 67 height 29
type input "0"
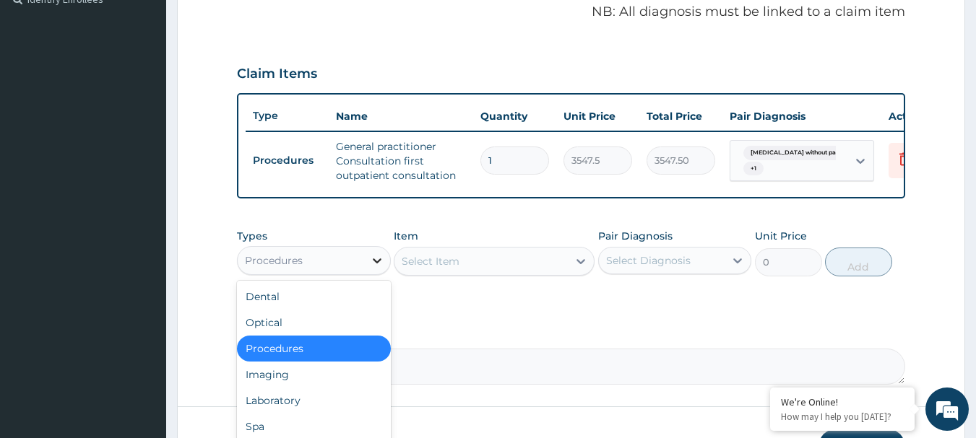
click at [375, 268] on icon at bounding box center [377, 260] width 14 height 14
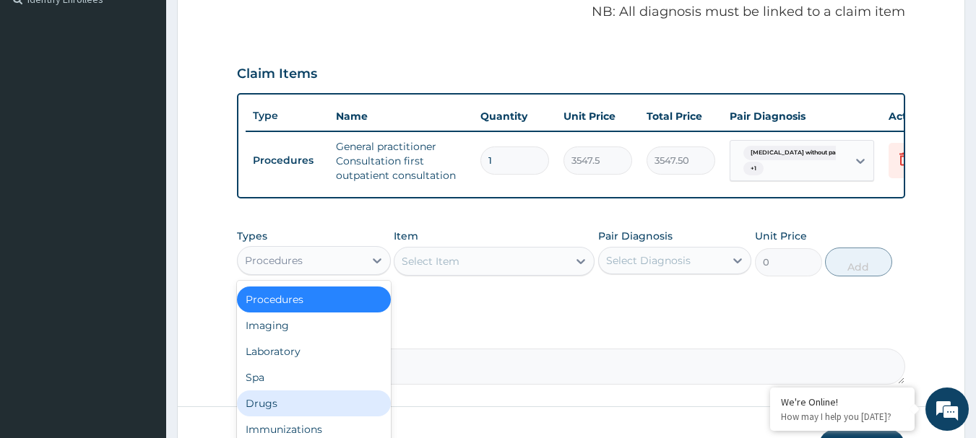
click at [300, 412] on div "Drugs" at bounding box center [314, 404] width 154 height 26
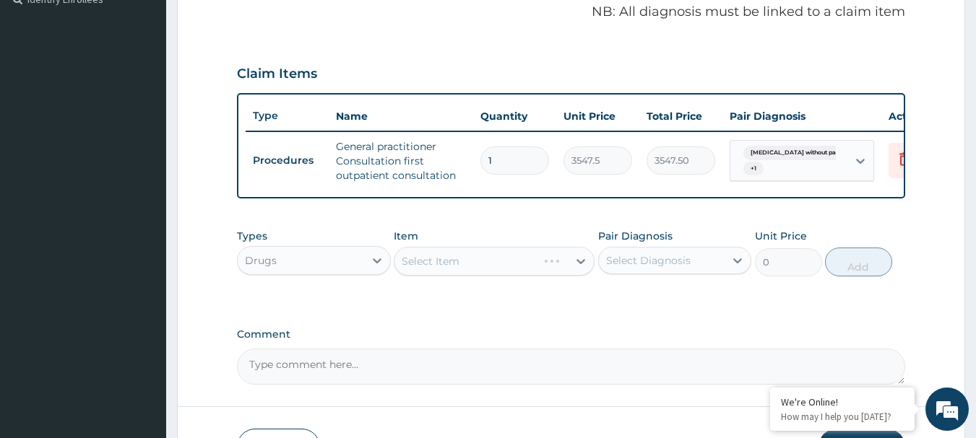
click at [580, 271] on div "Select Item" at bounding box center [494, 261] width 201 height 29
click at [580, 272] on div "Select Item" at bounding box center [494, 261] width 201 height 29
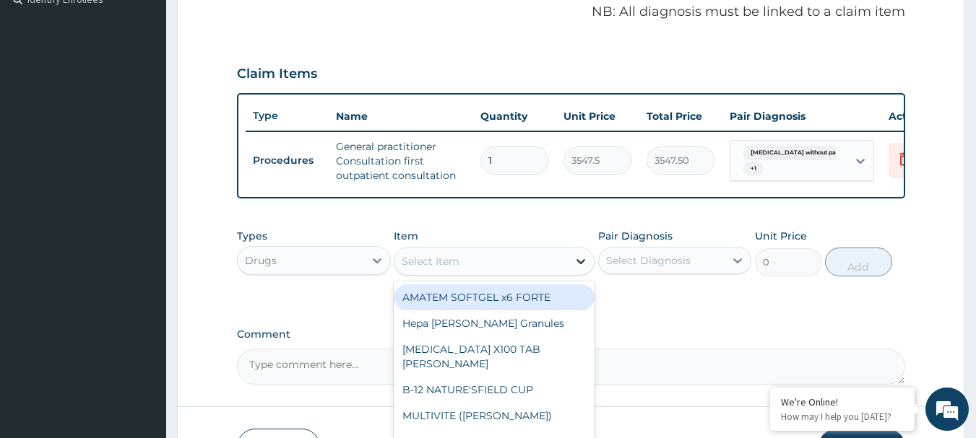
click at [580, 269] on icon at bounding box center [580, 261] width 14 height 14
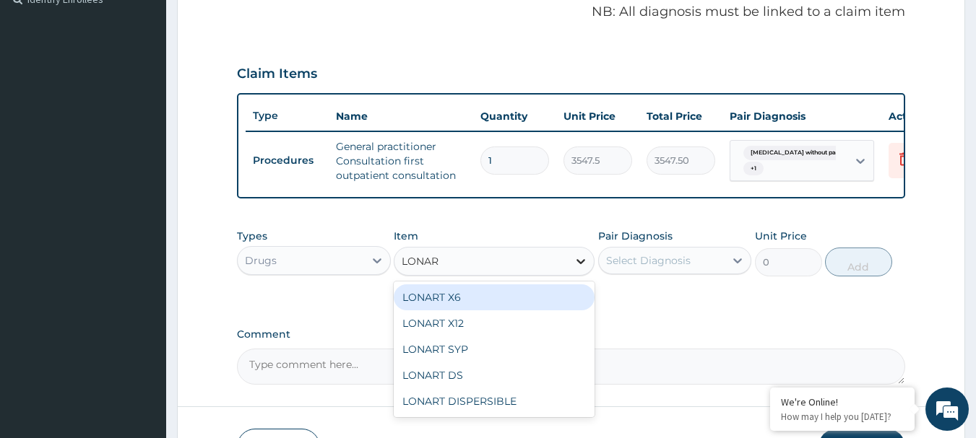
type input "LONART"
click at [511, 311] on div "LONART X6" at bounding box center [494, 298] width 201 height 26
type input "473"
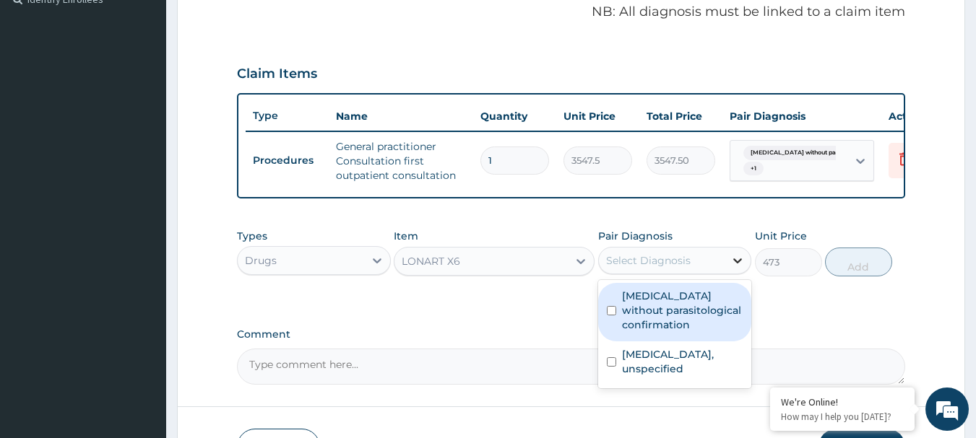
click at [738, 266] on icon at bounding box center [737, 260] width 14 height 14
click at [613, 316] on input "checkbox" at bounding box center [611, 310] width 9 height 9
checkbox input "true"
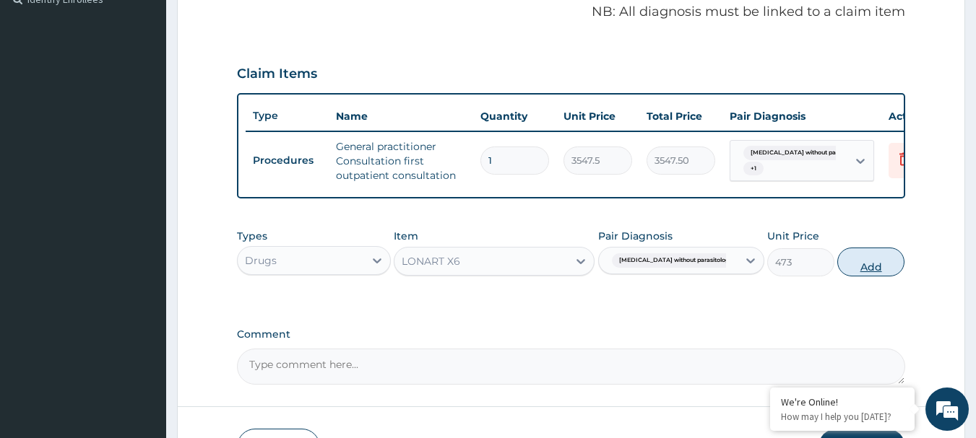
click at [854, 273] on button "Add" at bounding box center [870, 262] width 67 height 29
type input "0"
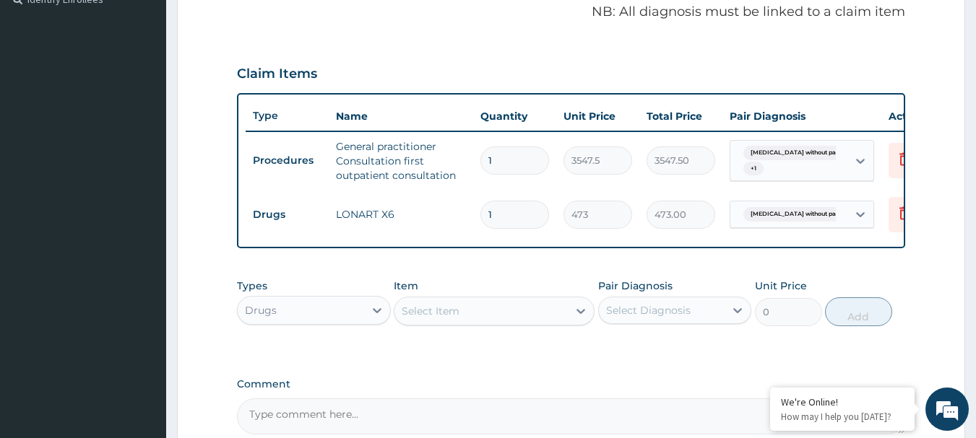
type input "0.00"
type input "6"
type input "2838.00"
type input "6"
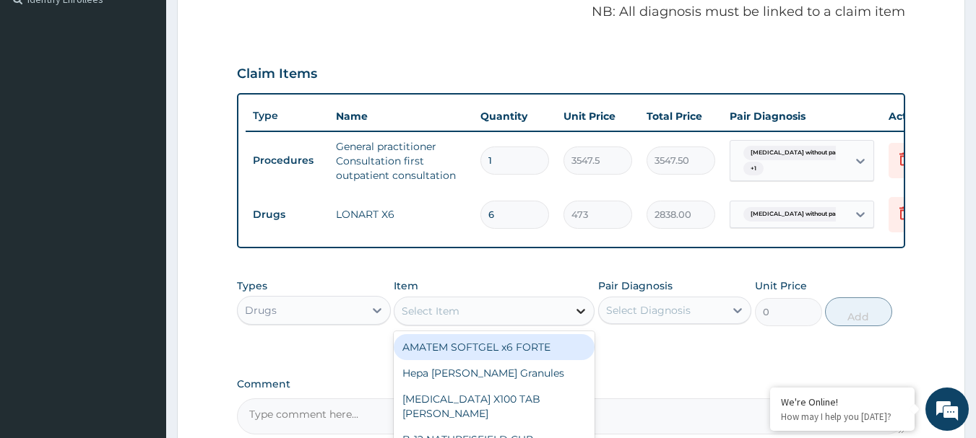
click at [582, 314] on icon at bounding box center [580, 311] width 9 height 5
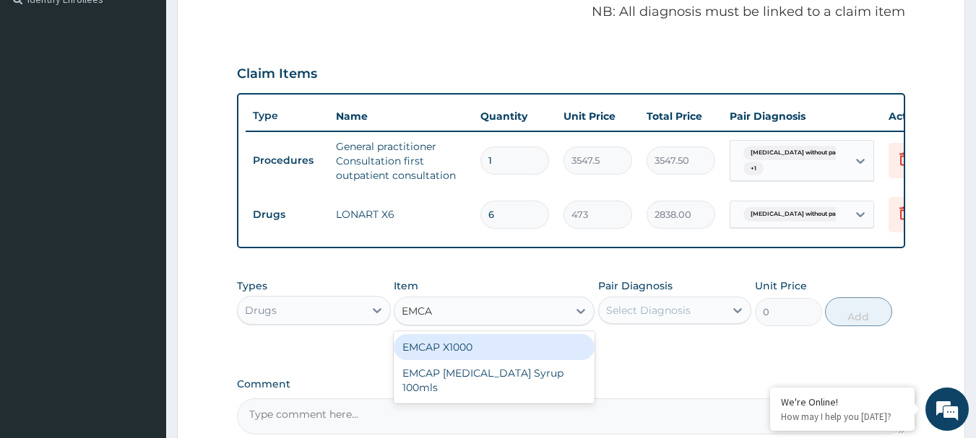
type input "EMCAP"
click at [534, 360] on div "EMCAP X1000" at bounding box center [494, 347] width 201 height 26
type input "23.65"
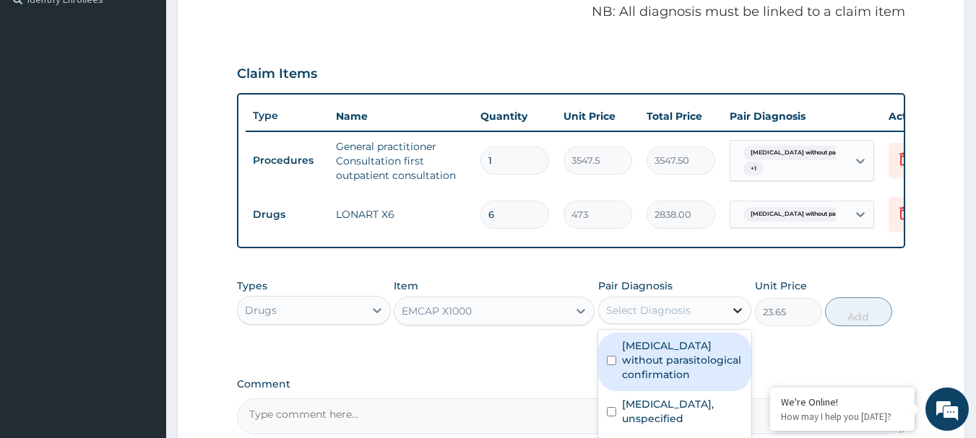
click at [731, 318] on icon at bounding box center [737, 310] width 14 height 14
click at [615, 365] on input "checkbox" at bounding box center [611, 360] width 9 height 9
checkbox input "true"
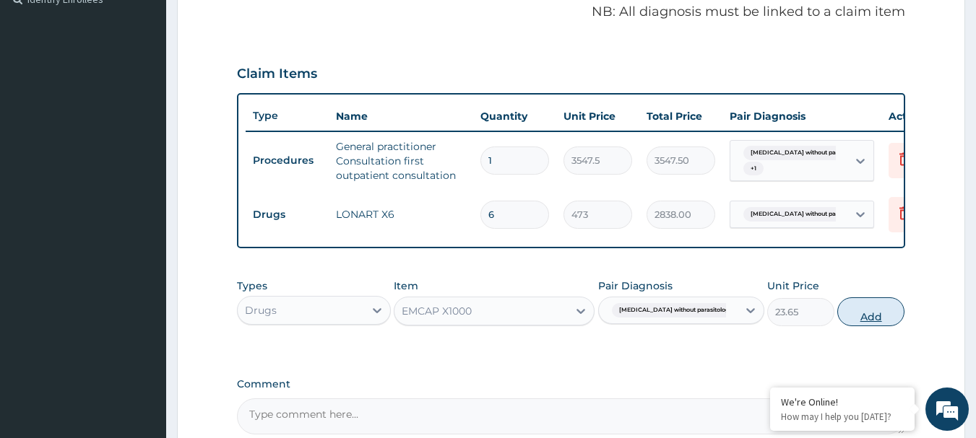
click at [862, 326] on button "Add" at bounding box center [870, 312] width 67 height 29
type input "0"
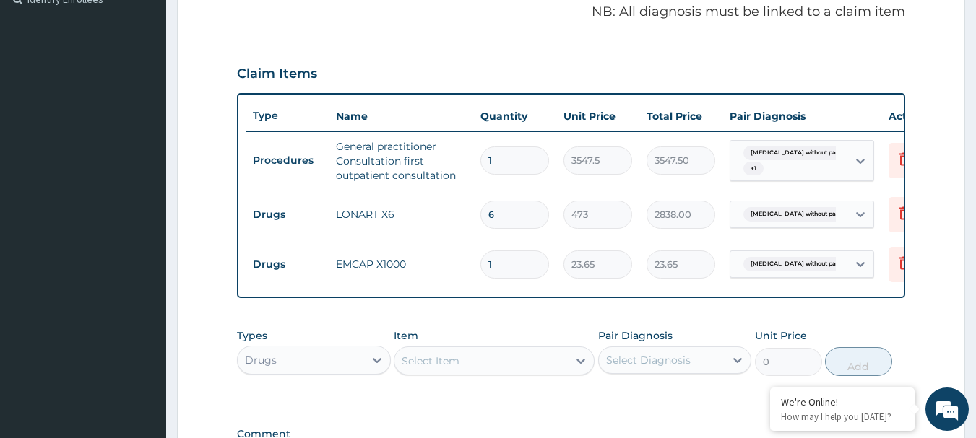
type input "18"
type input "425.70"
type input "18"
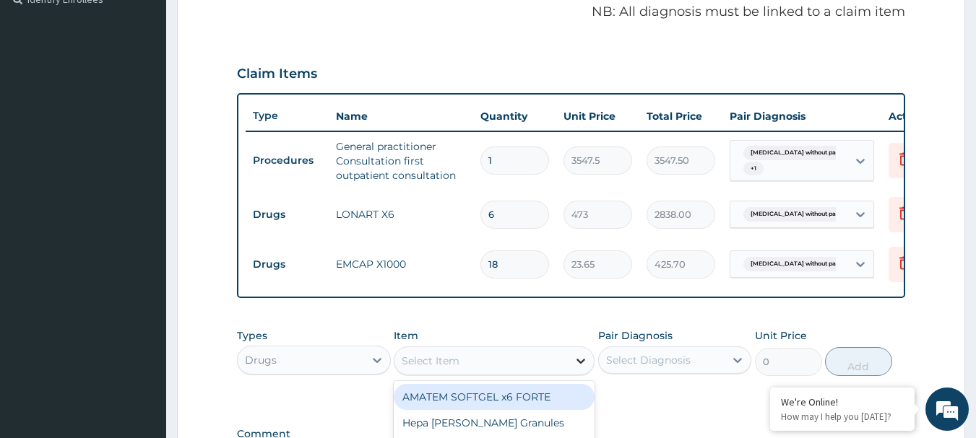
click at [584, 368] on icon at bounding box center [580, 361] width 14 height 14
type input "AMLOD"
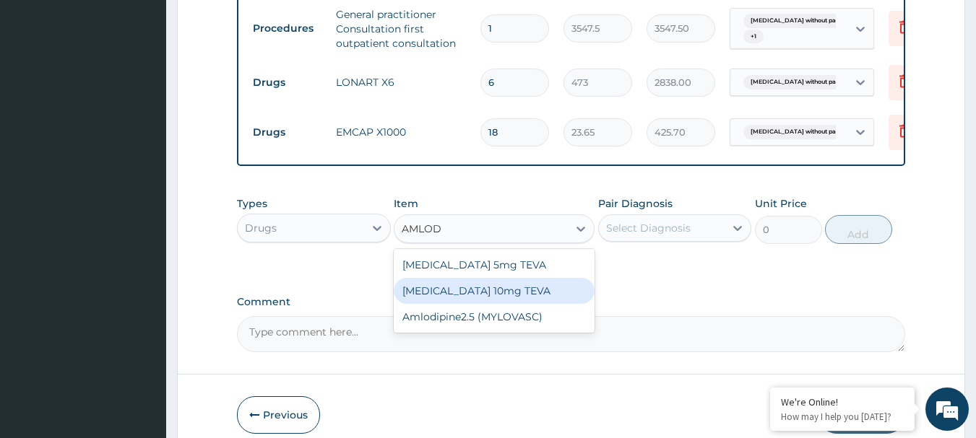
scroll to position [589, 0]
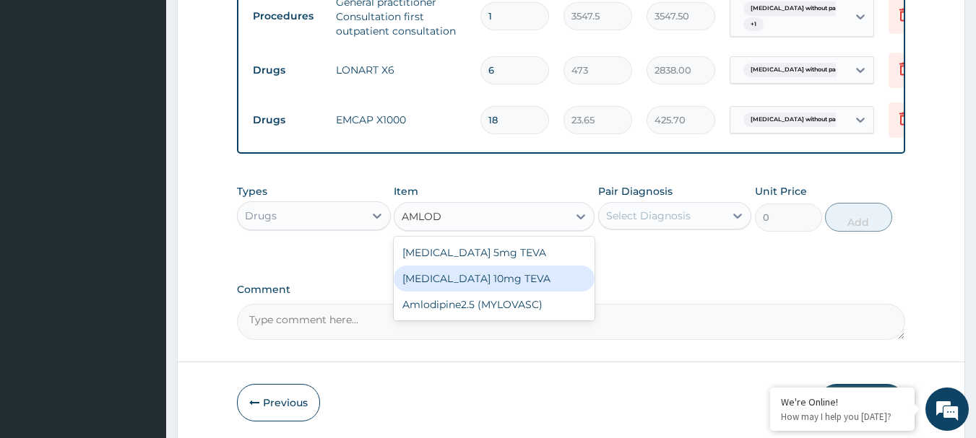
click at [532, 292] on div "[MEDICAL_DATA] 10mg TEVA" at bounding box center [494, 279] width 201 height 26
type input "100.5125"
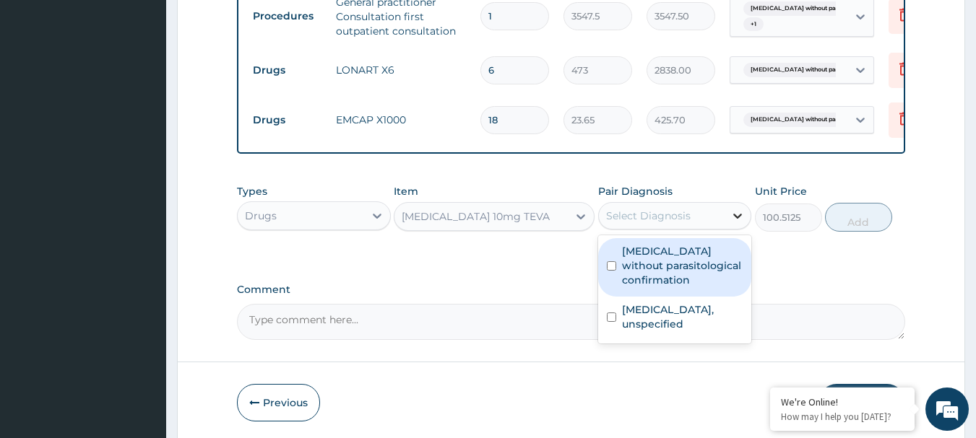
click at [733, 223] on icon at bounding box center [737, 216] width 14 height 14
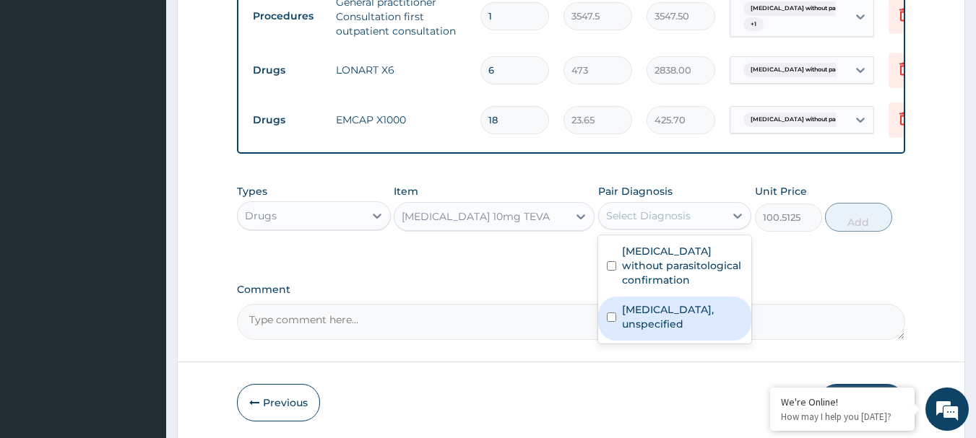
click at [612, 322] on input "checkbox" at bounding box center [611, 317] width 9 height 9
checkbox input "true"
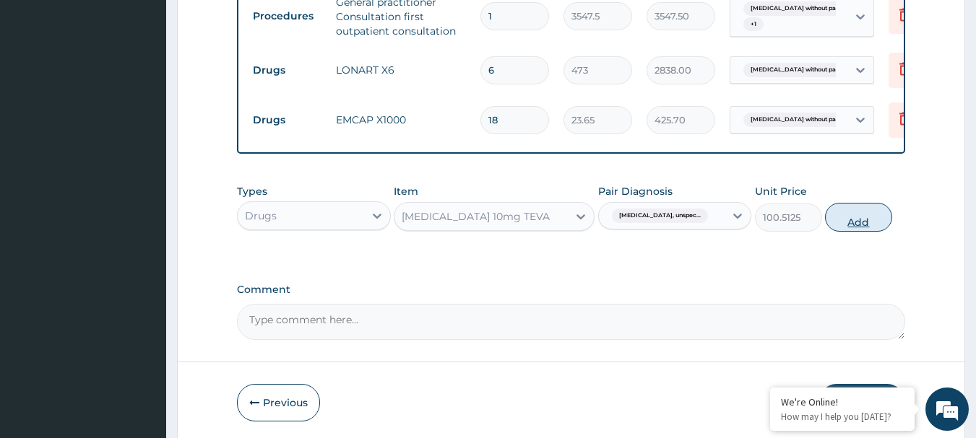
click at [858, 220] on button "Add" at bounding box center [858, 217] width 67 height 29
type input "0"
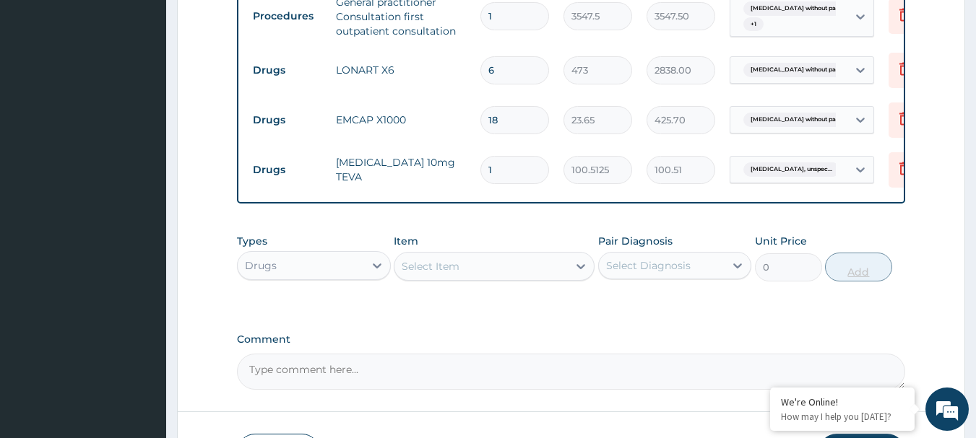
type input "14"
type input "1407.17"
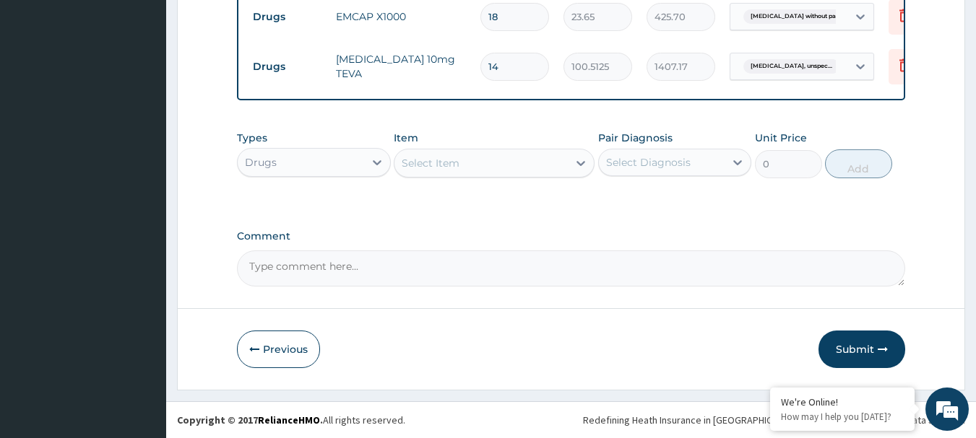
scroll to position [703, 0]
type input "14"
click at [874, 350] on button "Submit" at bounding box center [861, 350] width 87 height 38
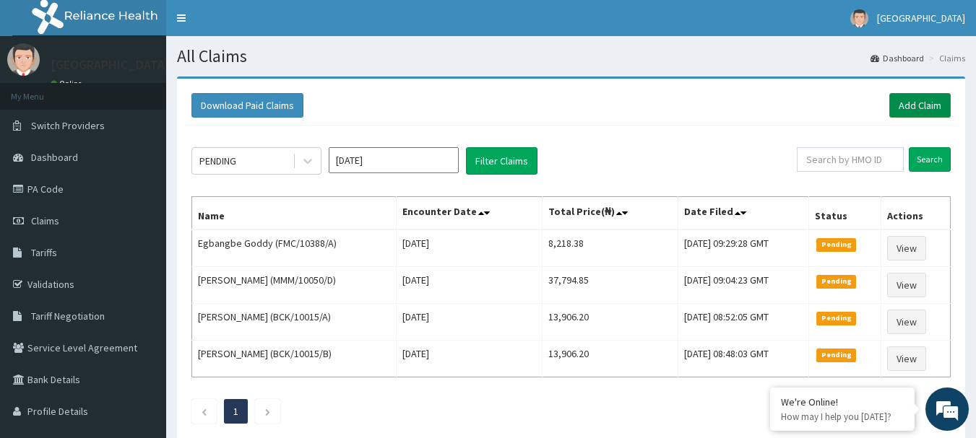
click at [921, 106] on link "Add Claim" at bounding box center [919, 105] width 61 height 25
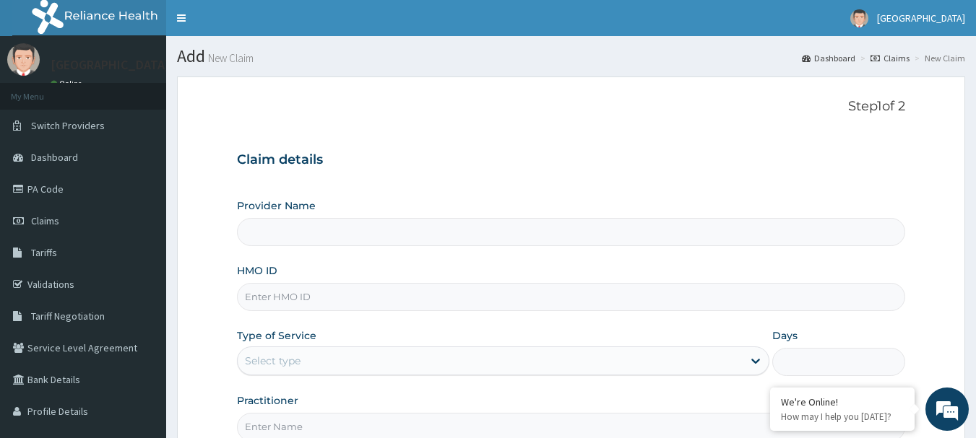
click at [291, 239] on input "Provider Name" at bounding box center [571, 232] width 669 height 28
click at [295, 230] on input "Provider Name" at bounding box center [571, 232] width 669 height 28
click at [302, 233] on input "Provider Name" at bounding box center [571, 232] width 669 height 28
click at [285, 238] on input "Provider Name" at bounding box center [571, 232] width 669 height 28
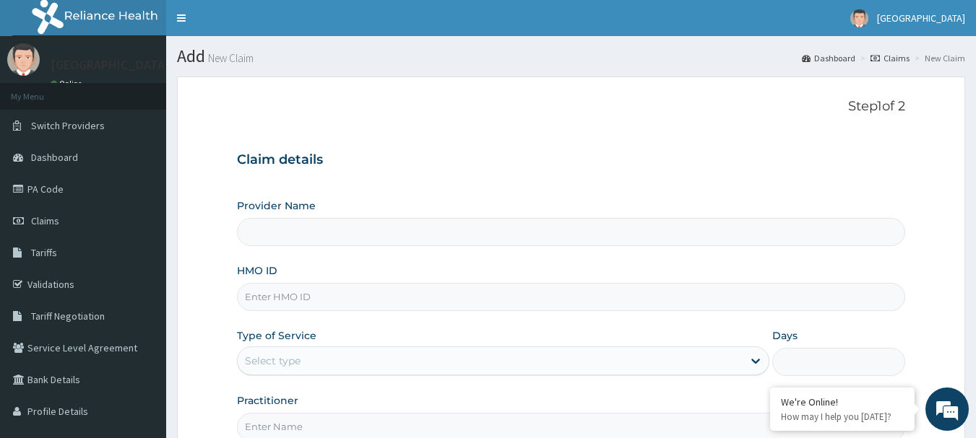
click at [285, 238] on input "Provider Name" at bounding box center [571, 232] width 669 height 28
click at [314, 232] on input "Provider Name" at bounding box center [571, 232] width 669 height 28
click at [283, 236] on input "Provider Name" at bounding box center [571, 232] width 669 height 28
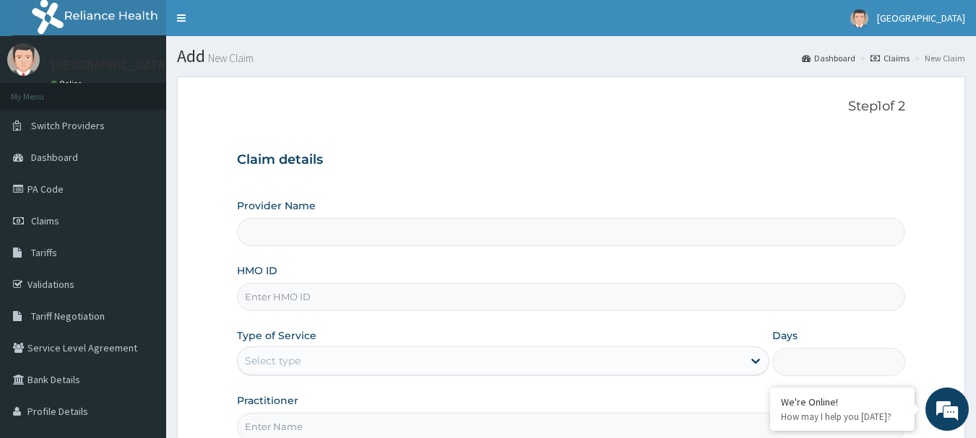
click at [299, 238] on input "Provider Name" at bounding box center [571, 232] width 669 height 28
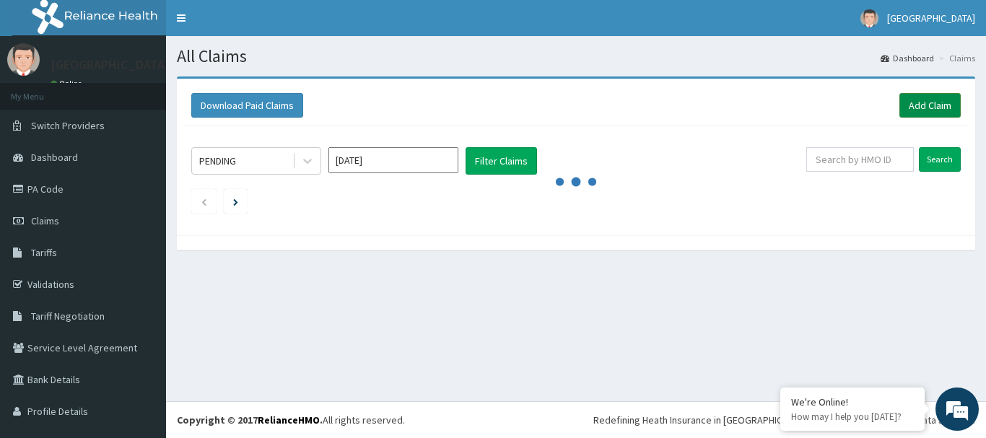
click at [916, 107] on link "Add Claim" at bounding box center [930, 105] width 61 height 25
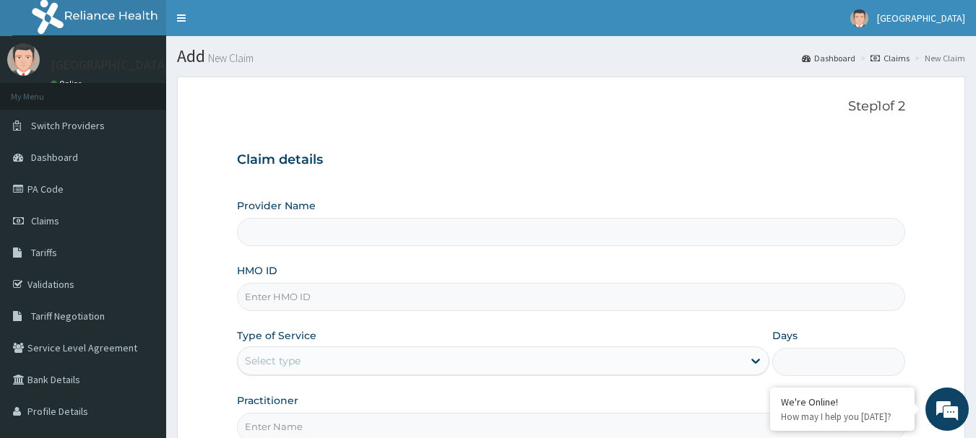
type input "[GEOGRAPHIC_DATA]"
click at [266, 301] on input "HMO ID" at bounding box center [571, 297] width 669 height 28
type input "GTC/1146/D"
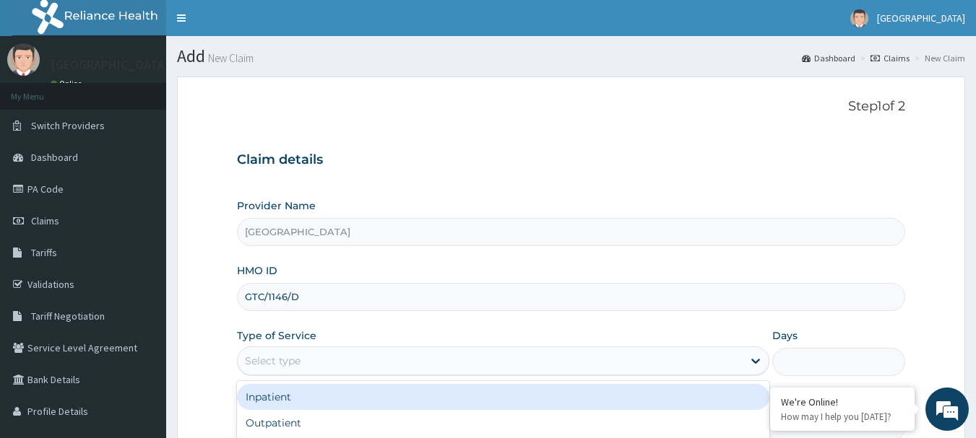
click at [292, 368] on div "Select type" at bounding box center [273, 361] width 56 height 14
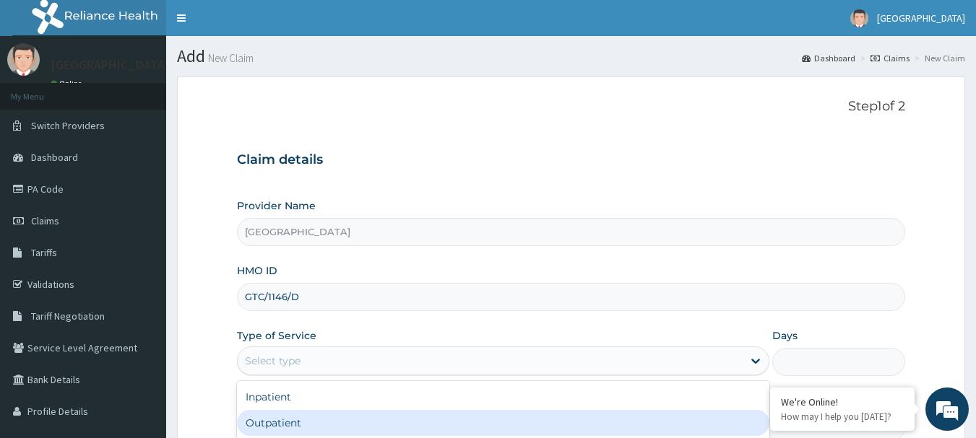
click at [300, 425] on div "Outpatient" at bounding box center [503, 423] width 532 height 26
type input "1"
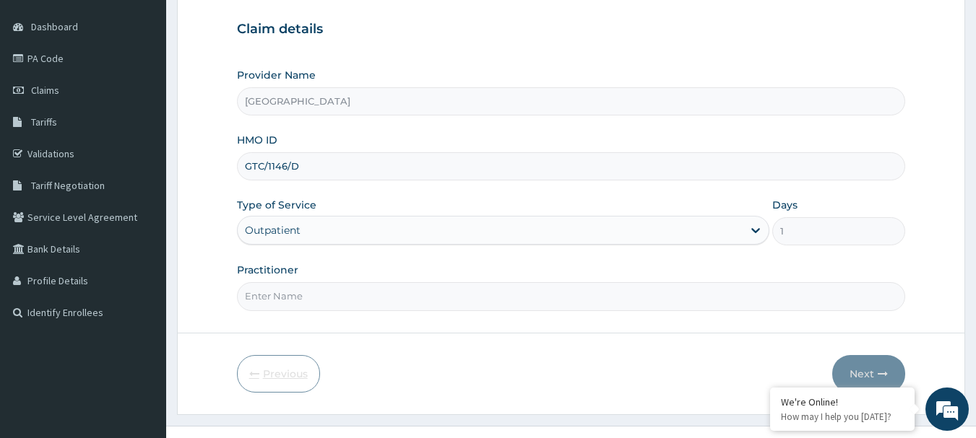
scroll to position [144, 0]
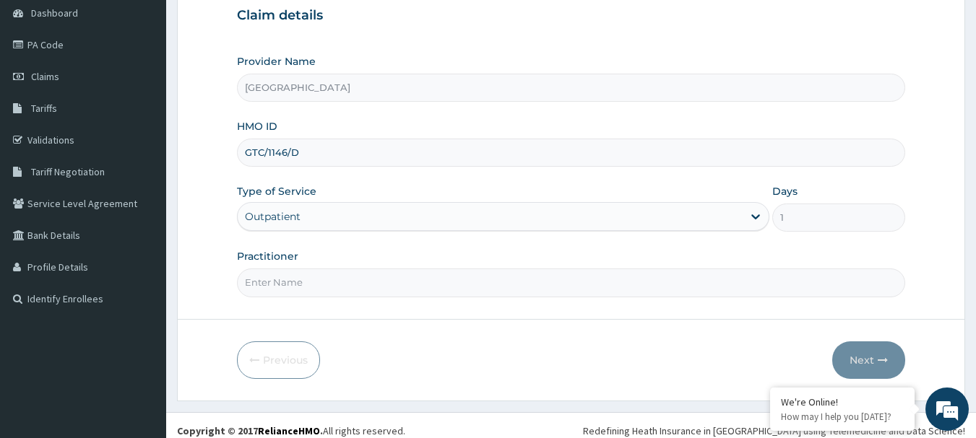
click at [287, 284] on input "Practitioner" at bounding box center [571, 283] width 669 height 28
type input "AKINDE"
click at [863, 356] on button "Next" at bounding box center [868, 361] width 73 height 38
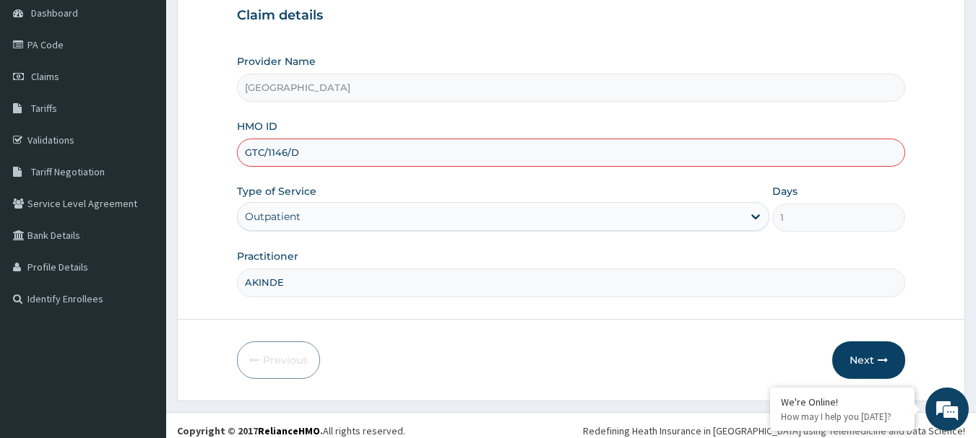
click at [277, 155] on input "GTC/1146/D" at bounding box center [571, 153] width 669 height 28
type input "GTC/10046/D"
click at [869, 360] on button "Next" at bounding box center [868, 361] width 73 height 38
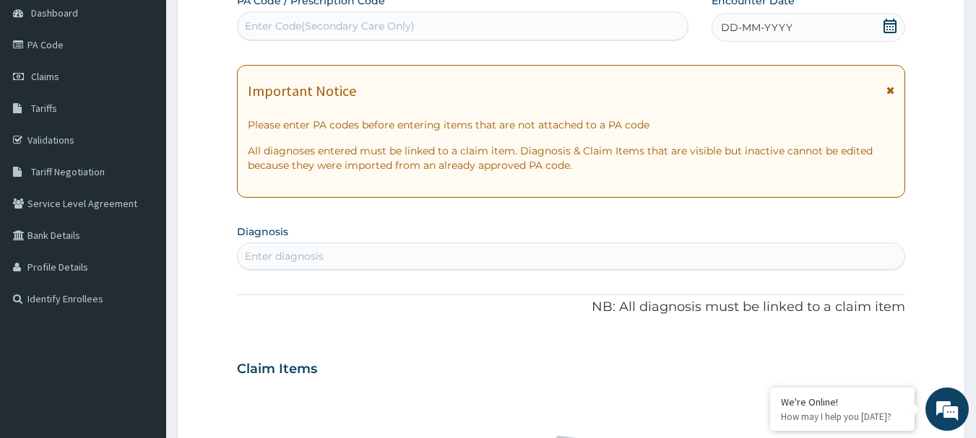
click at [880, 22] on div "DD-MM-YYYY" at bounding box center [808, 27] width 194 height 29
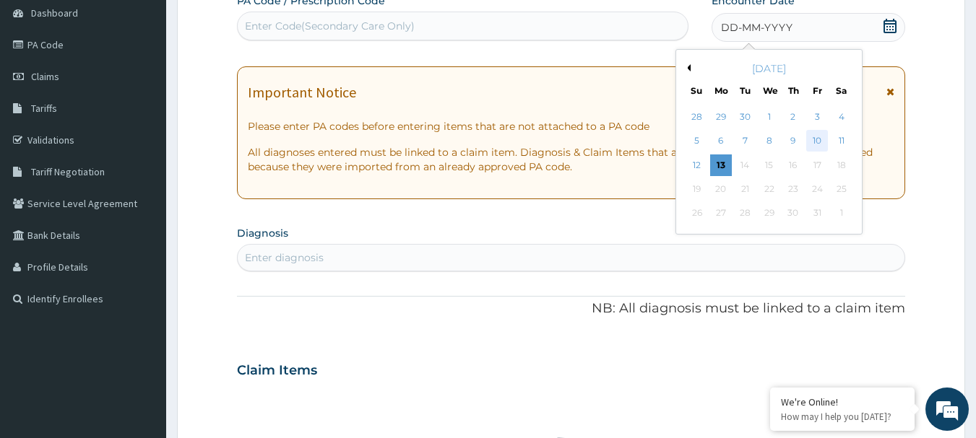
click at [816, 142] on div "10" at bounding box center [817, 142] width 22 height 22
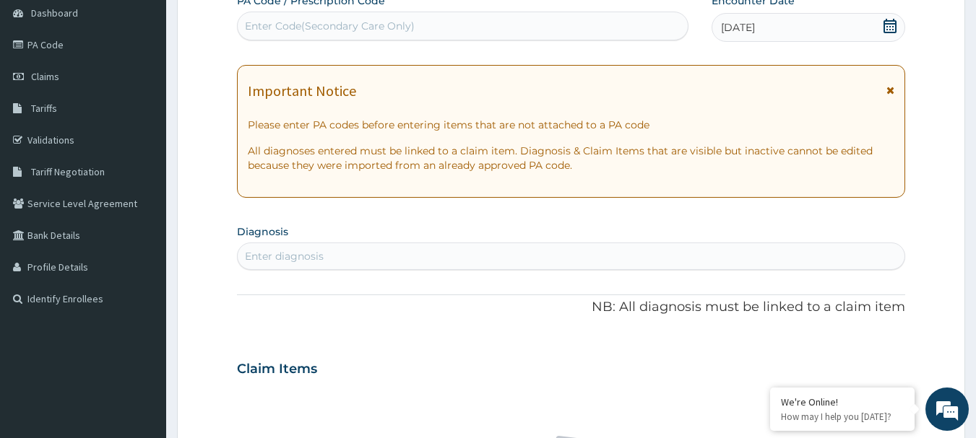
click at [298, 258] on div "Enter diagnosis" at bounding box center [284, 256] width 79 height 14
type input "[MEDICAL_DATA]"
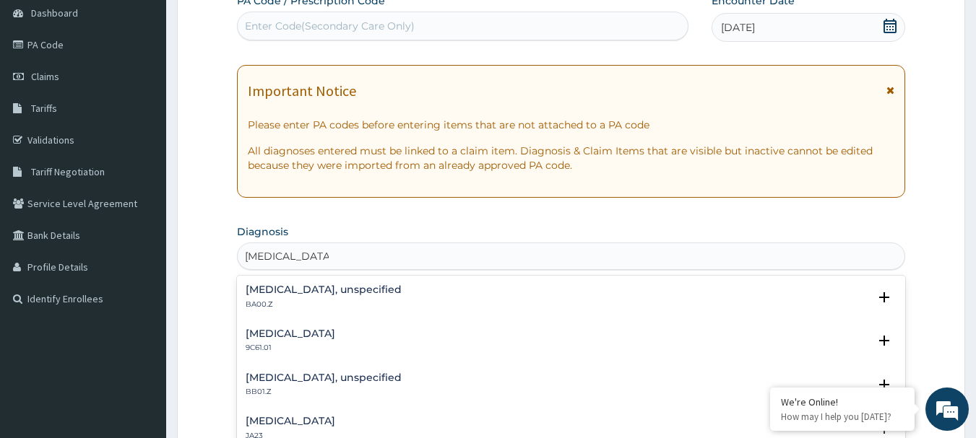
click at [334, 291] on h4 "[MEDICAL_DATA], unspecified" at bounding box center [324, 290] width 156 height 11
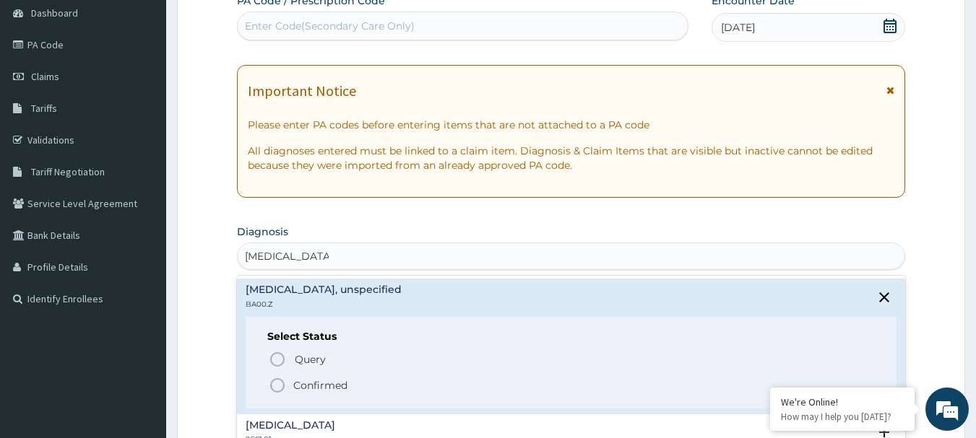
click at [277, 386] on icon "status option filled" at bounding box center [277, 385] width 17 height 17
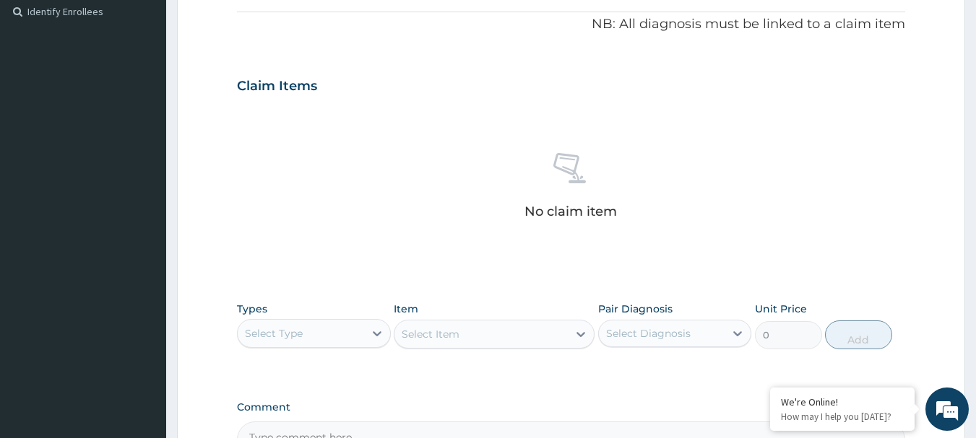
scroll to position [433, 0]
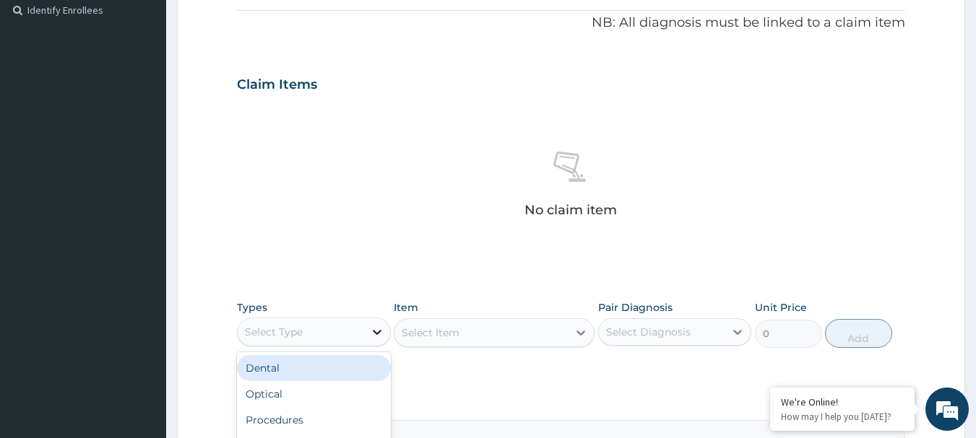
click at [386, 331] on div at bounding box center [377, 332] width 26 height 26
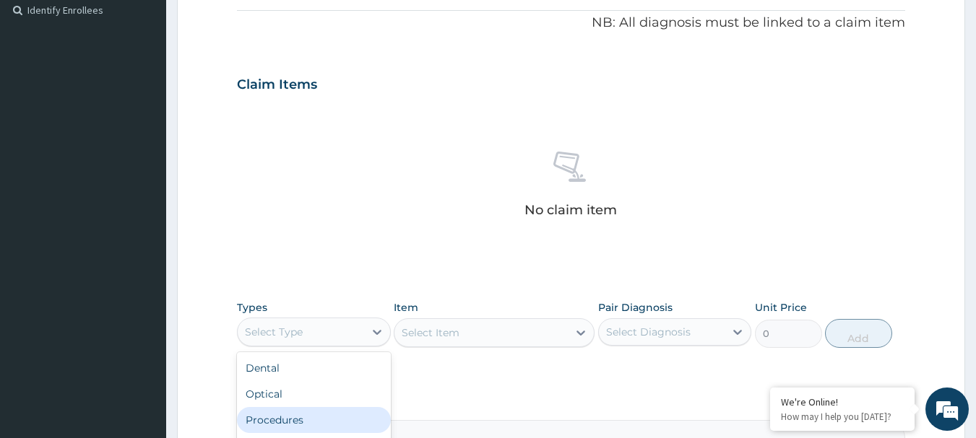
click at [315, 417] on div "Procedures" at bounding box center [314, 420] width 154 height 26
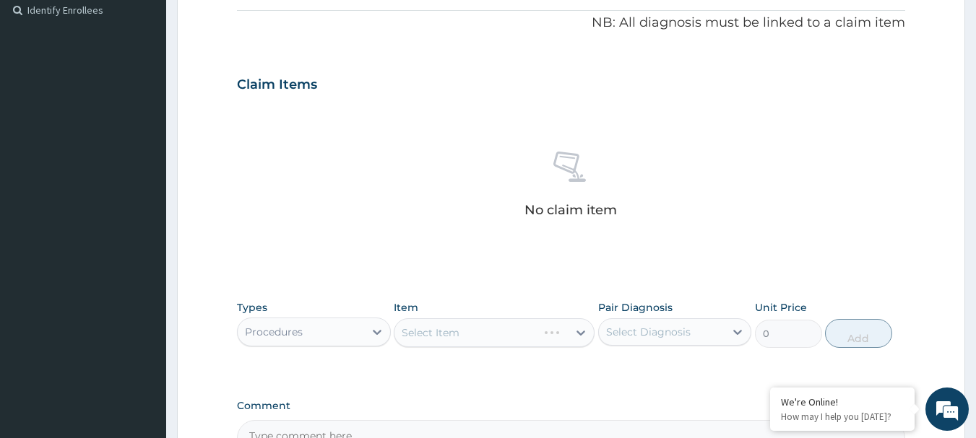
click at [582, 331] on div "Select Item" at bounding box center [494, 332] width 201 height 29
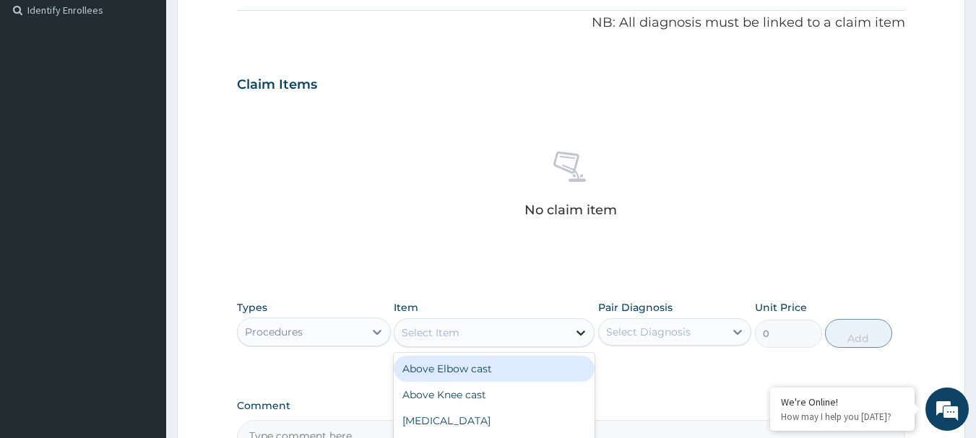
click at [577, 332] on icon at bounding box center [580, 333] width 9 height 5
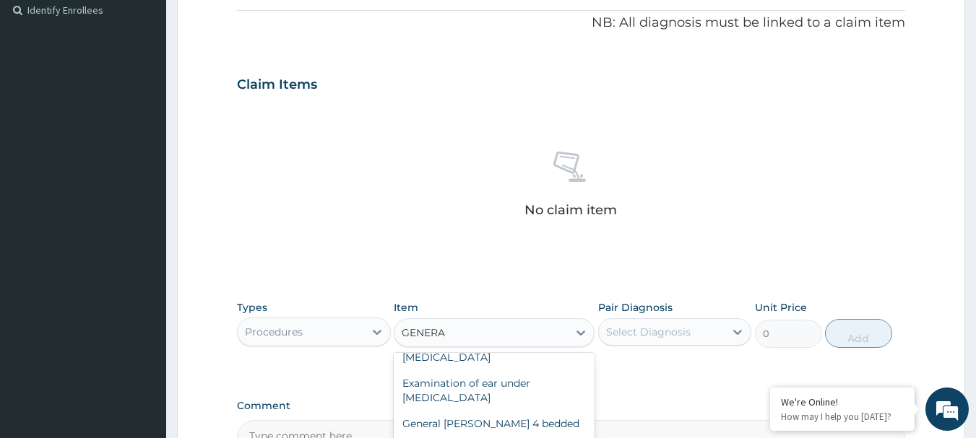
scroll to position [179, 0]
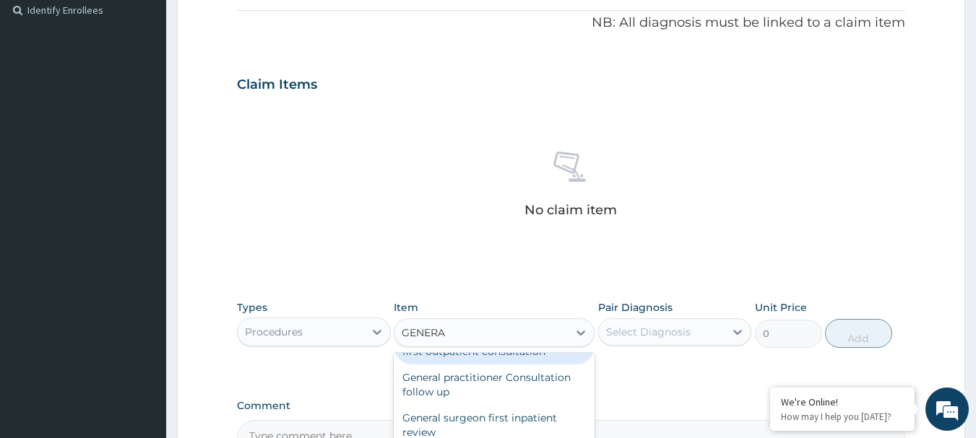
type input "GENERA"
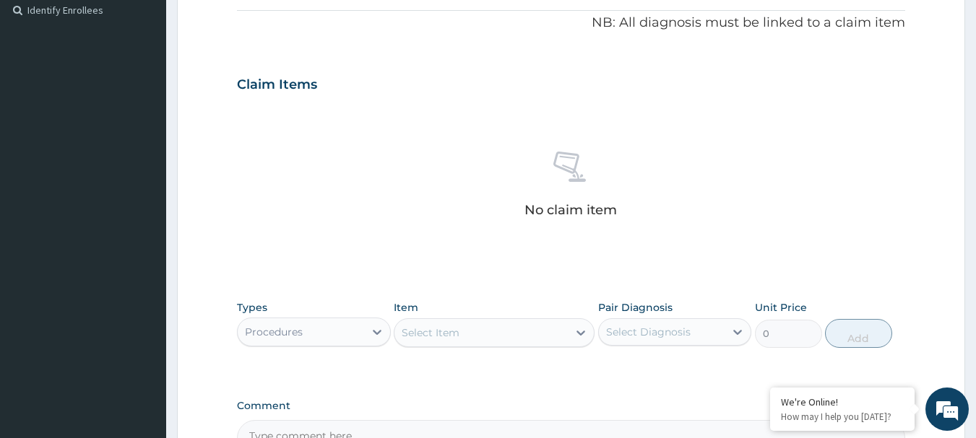
click at [490, 348] on div "Types Procedures Item Select Item Pair Diagnosis Select Diagnosis Unit Price 0 …" at bounding box center [571, 324] width 669 height 62
click at [578, 333] on icon at bounding box center [580, 333] width 14 height 14
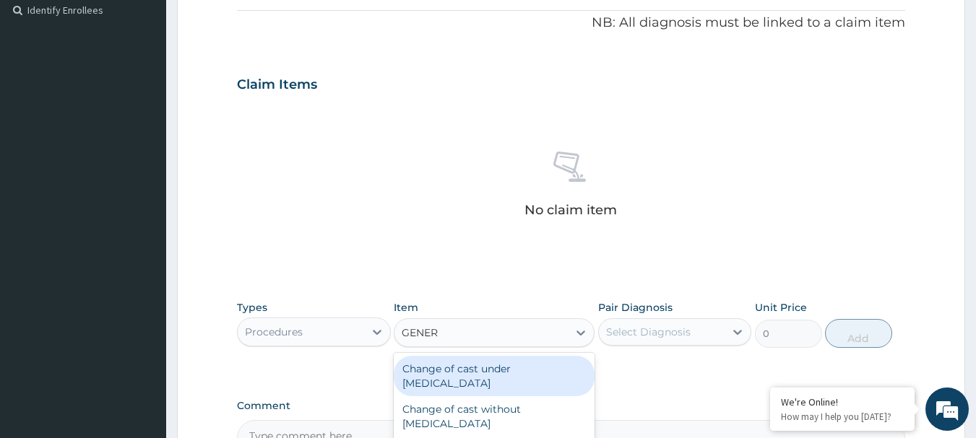
type input "GENERA"
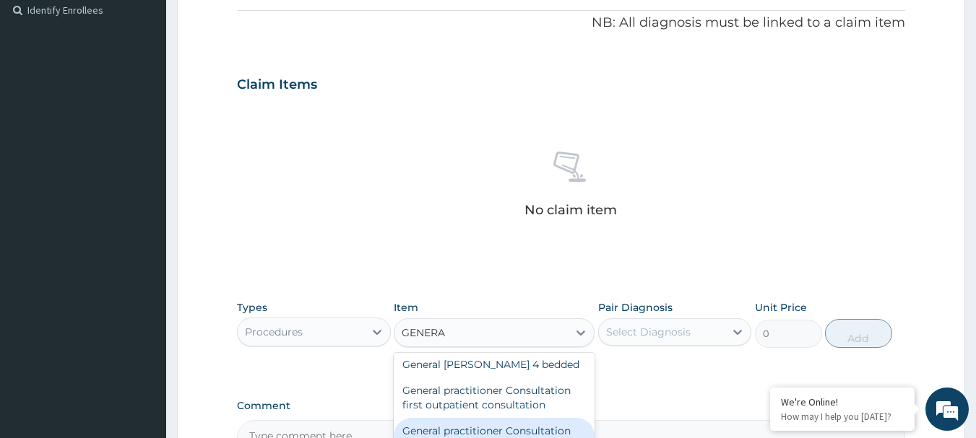
scroll to position [107, 0]
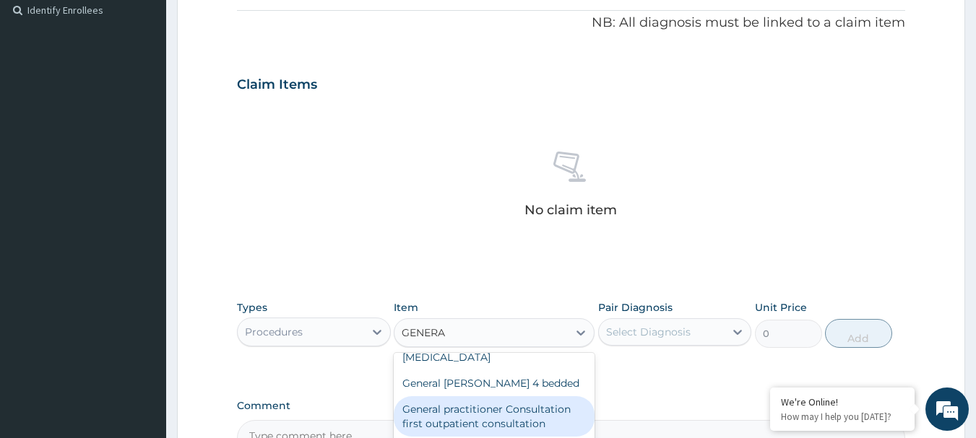
click at [551, 411] on div "General practitioner Consultation first outpatient consultation" at bounding box center [494, 416] width 201 height 40
type input "3547.5"
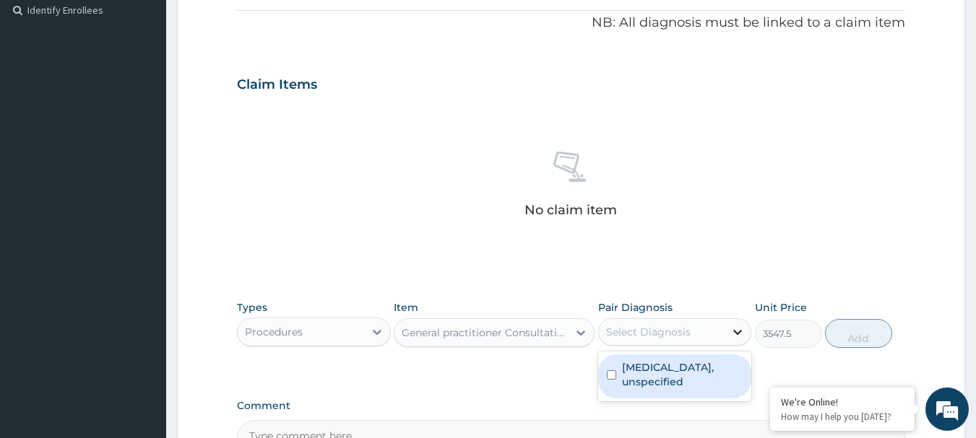
click at [734, 332] on icon at bounding box center [737, 332] width 14 height 14
click at [618, 366] on div "[MEDICAL_DATA], unspecified" at bounding box center [675, 377] width 154 height 44
checkbox input "true"
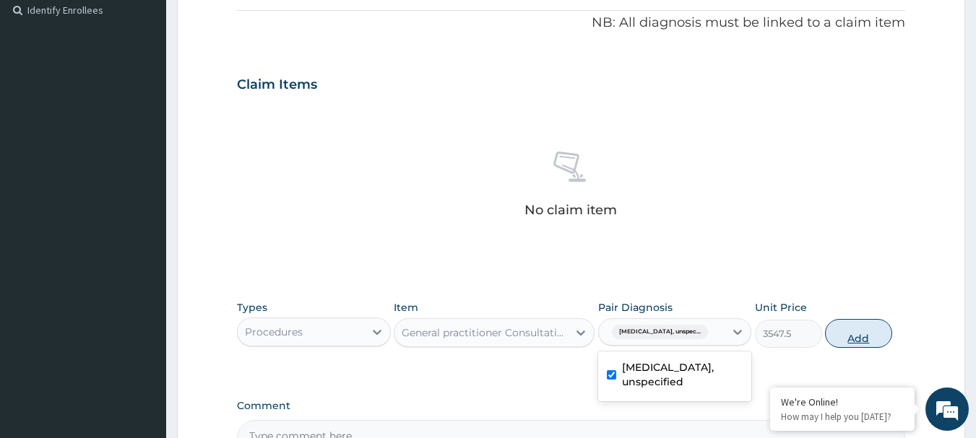
click at [861, 336] on button "Add" at bounding box center [858, 333] width 67 height 29
type input "0"
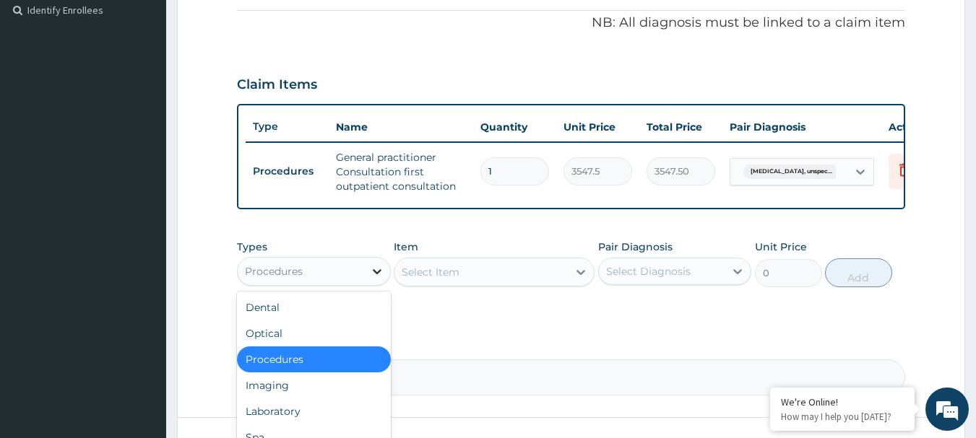
click at [379, 279] on icon at bounding box center [377, 271] width 14 height 14
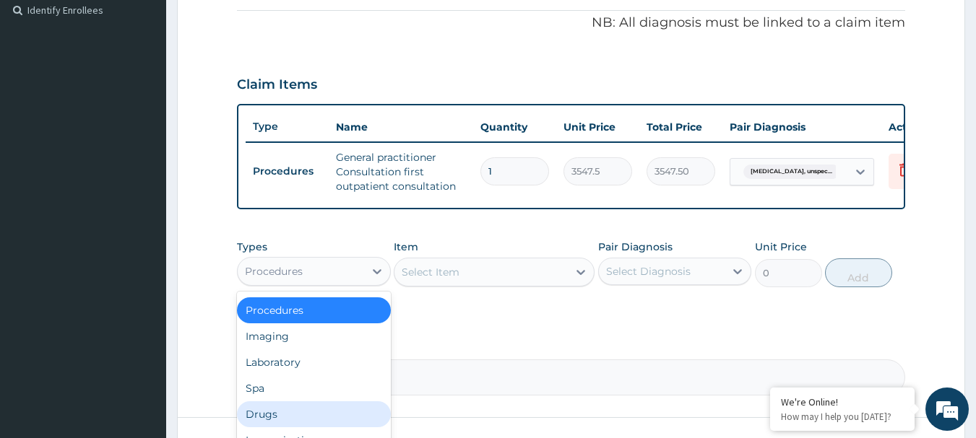
click at [298, 427] on div "Drugs" at bounding box center [314, 415] width 154 height 26
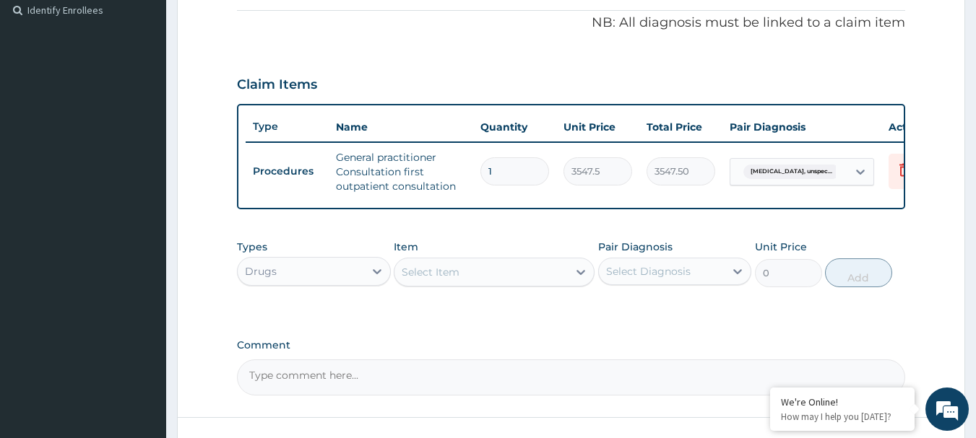
click at [581, 279] on icon at bounding box center [580, 272] width 14 height 14
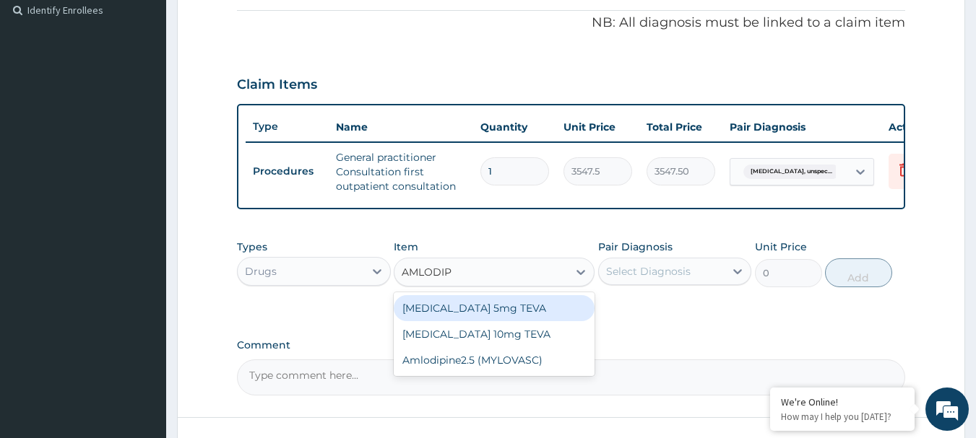
type input "AMLODIPI"
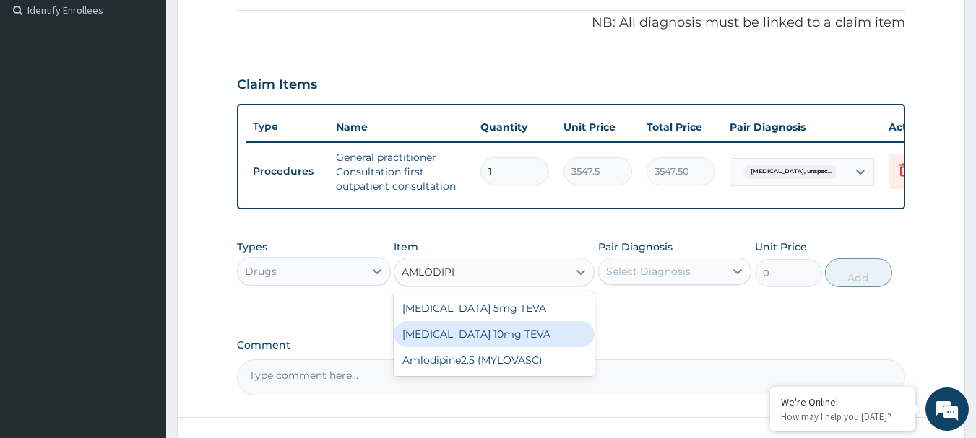
click at [507, 347] on div "[MEDICAL_DATA] 10mg TEVA" at bounding box center [494, 334] width 201 height 26
type input "100.5125"
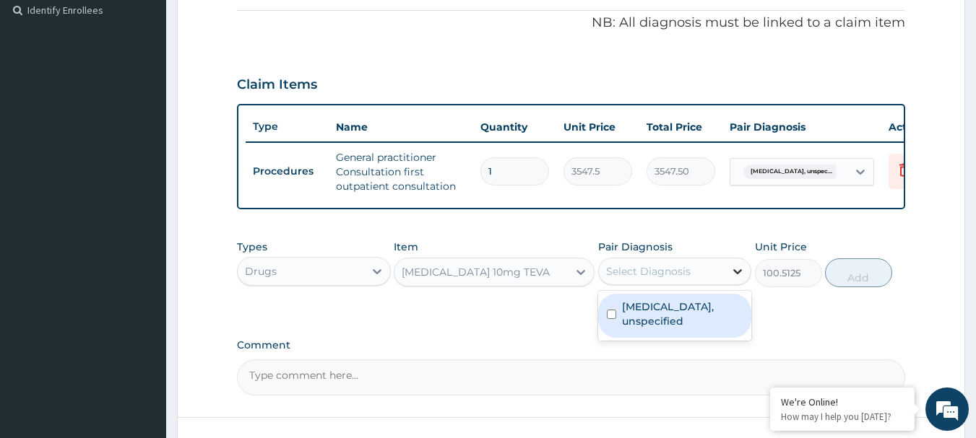
click at [736, 278] on icon at bounding box center [737, 271] width 14 height 14
click at [609, 319] on input "checkbox" at bounding box center [611, 314] width 9 height 9
checkbox input "true"
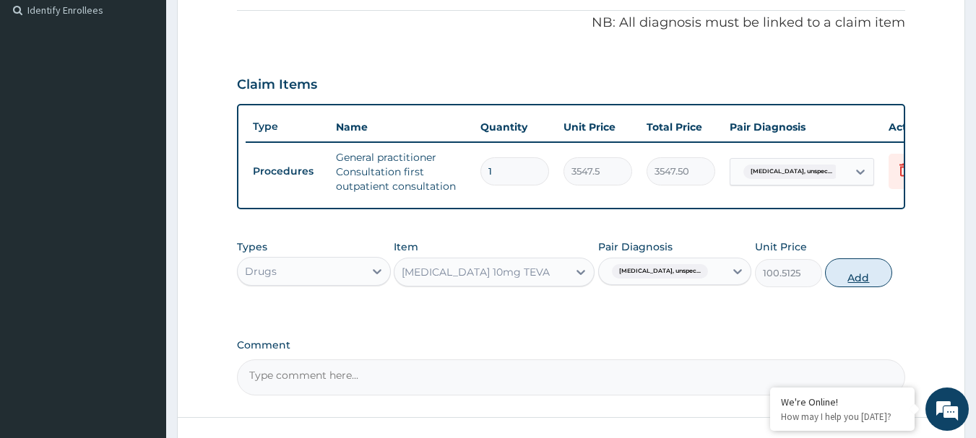
click at [876, 282] on button "Add" at bounding box center [858, 273] width 67 height 29
type input "0"
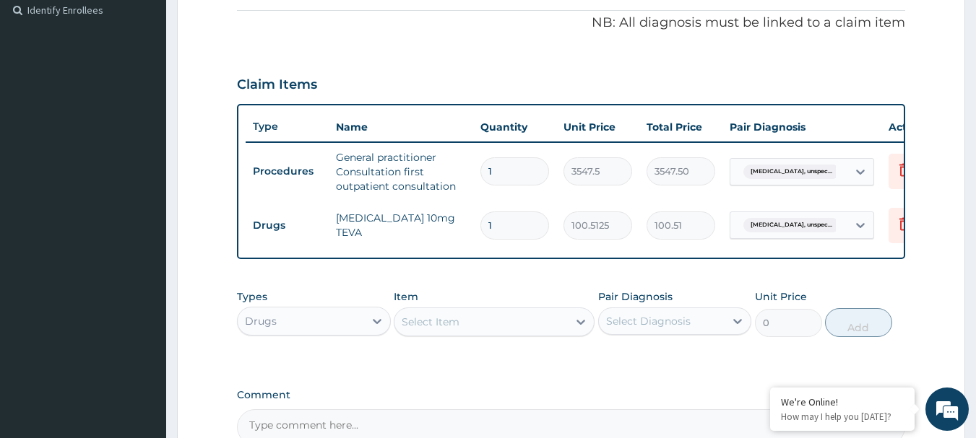
type input "14"
type input "1407.17"
type input "14"
click at [578, 325] on icon at bounding box center [580, 322] width 9 height 5
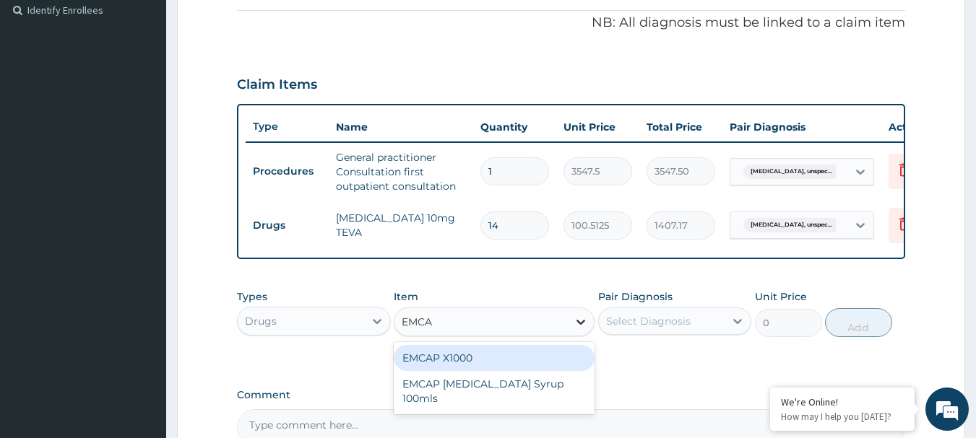
type input "EMCAP"
click at [447, 367] on div "EMCAP X1000" at bounding box center [494, 358] width 201 height 26
type input "23.65"
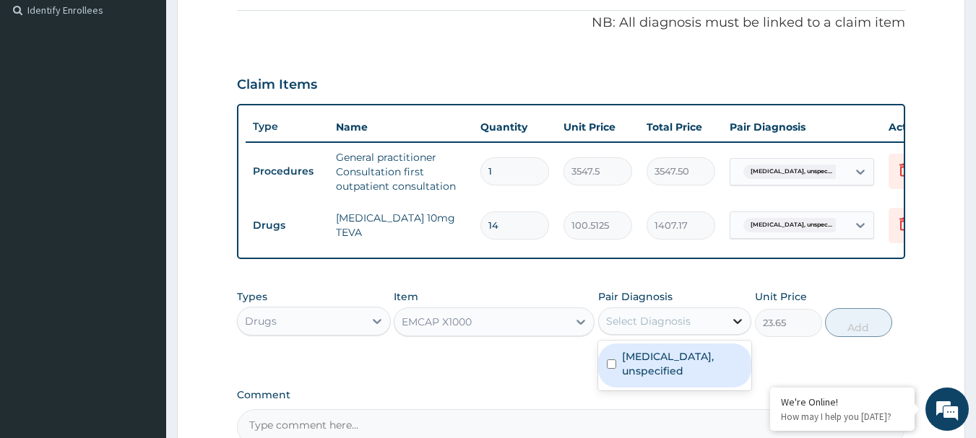
drag, startPoint x: 735, startPoint y: 332, endPoint x: 729, endPoint y: 341, distance: 10.8
click at [734, 329] on icon at bounding box center [737, 321] width 14 height 14
click at [615, 369] on input "checkbox" at bounding box center [611, 364] width 9 height 9
checkbox input "true"
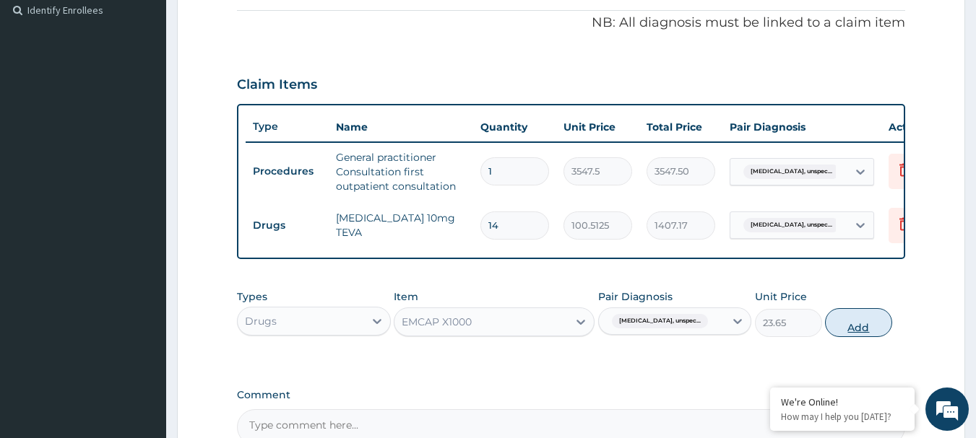
click at [878, 329] on button "Add" at bounding box center [858, 322] width 67 height 29
type input "0"
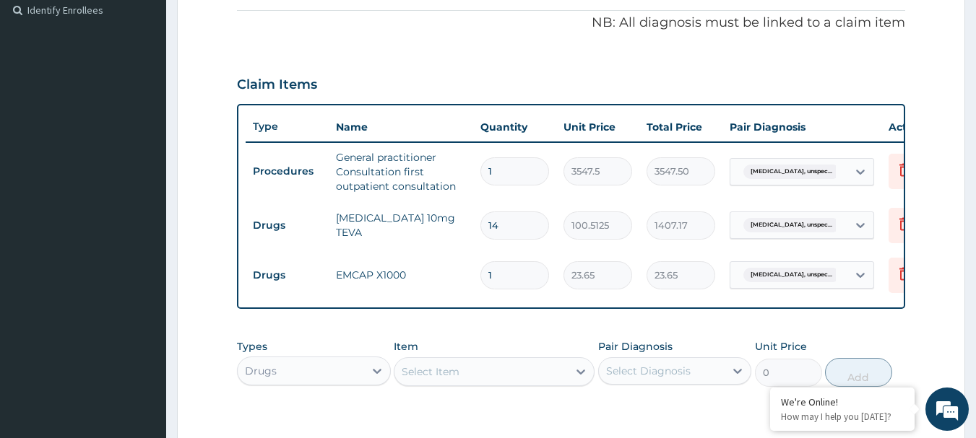
type input "18"
type input "425.70"
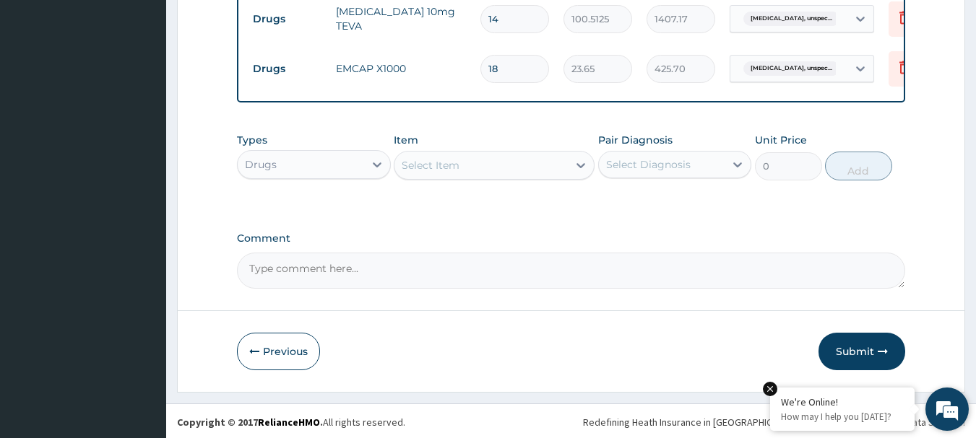
scroll to position [653, 0]
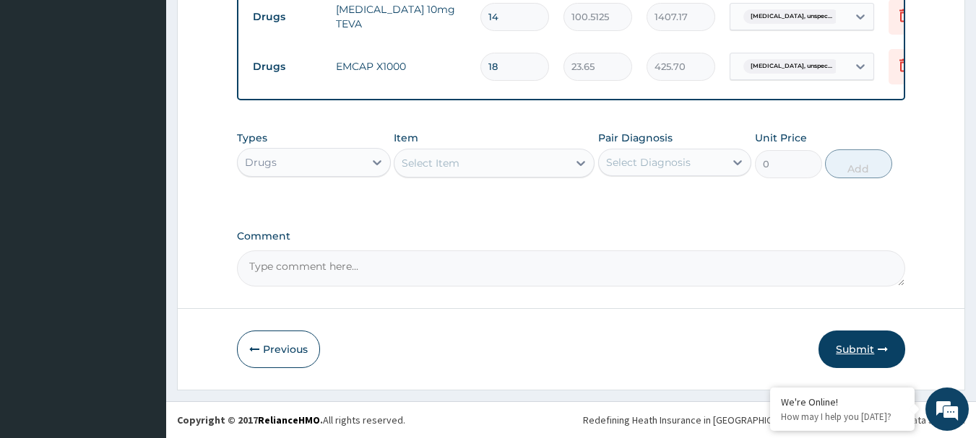
type input "18"
click at [874, 352] on button "Submit" at bounding box center [861, 350] width 87 height 38
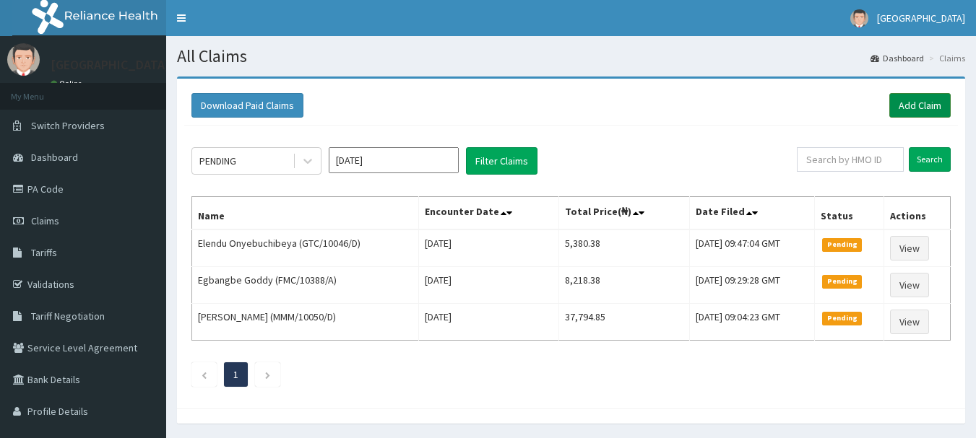
click at [921, 98] on link "Add Claim" at bounding box center [919, 105] width 61 height 25
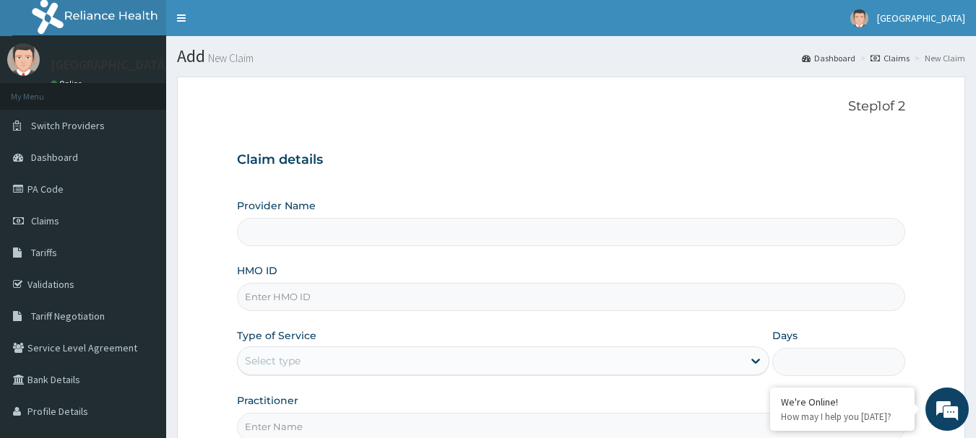
type input "[GEOGRAPHIC_DATA]"
click at [297, 290] on input "HMO ID" at bounding box center [571, 297] width 669 height 28
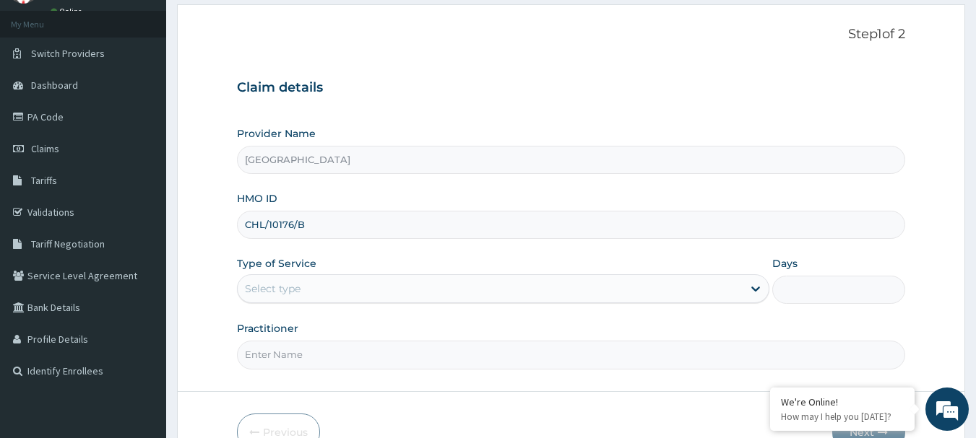
type input "CHL/10176/B"
click at [349, 291] on div "Select type" at bounding box center [490, 288] width 505 height 23
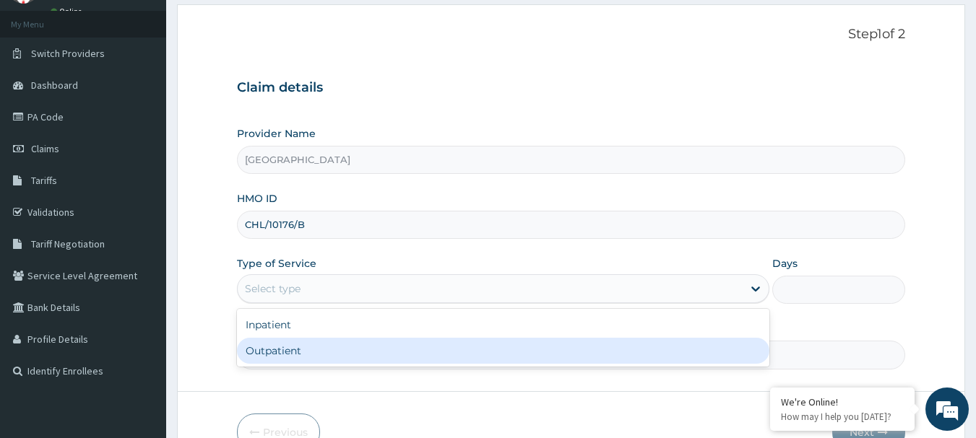
click at [325, 350] on div "Outpatient" at bounding box center [503, 351] width 532 height 26
type input "1"
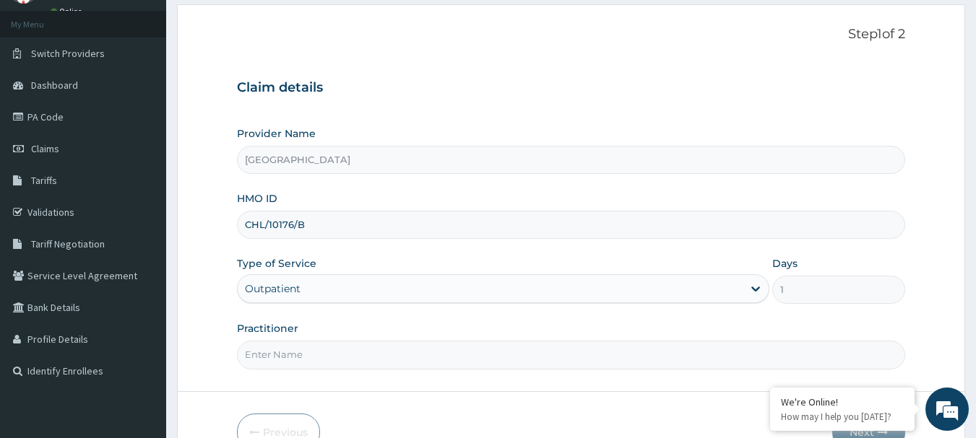
click at [281, 352] on input "Practitioner" at bounding box center [571, 355] width 669 height 28
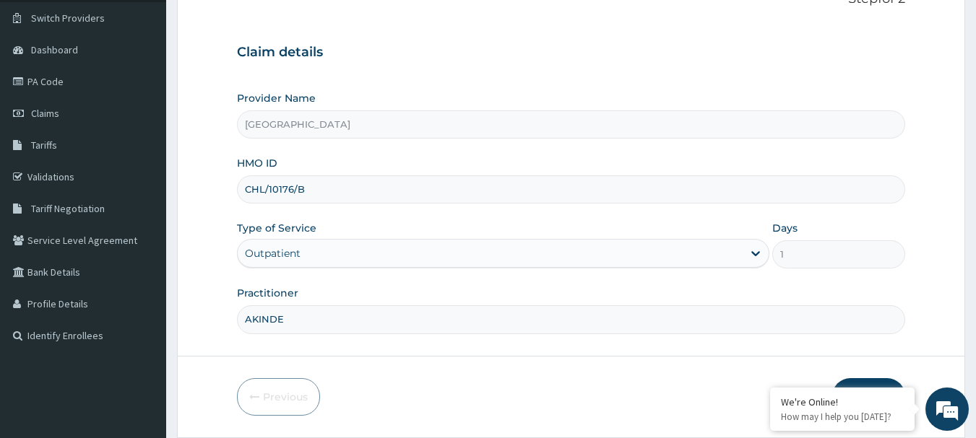
scroll to position [155, 0]
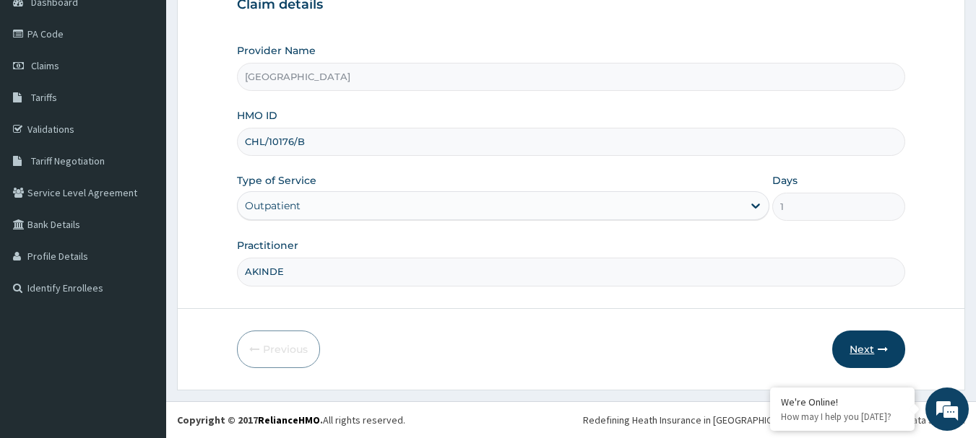
type input "AKINDE"
click at [878, 347] on icon "button" at bounding box center [882, 349] width 10 height 10
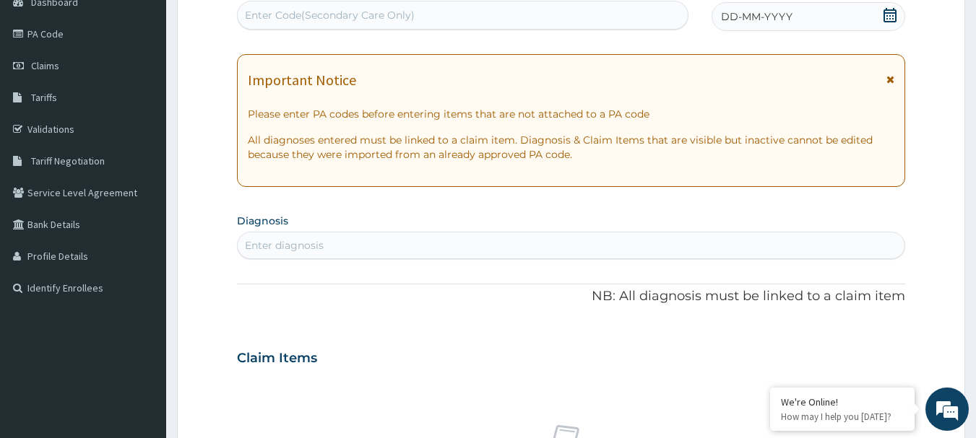
click at [298, 248] on div "Enter diagnosis" at bounding box center [284, 245] width 79 height 14
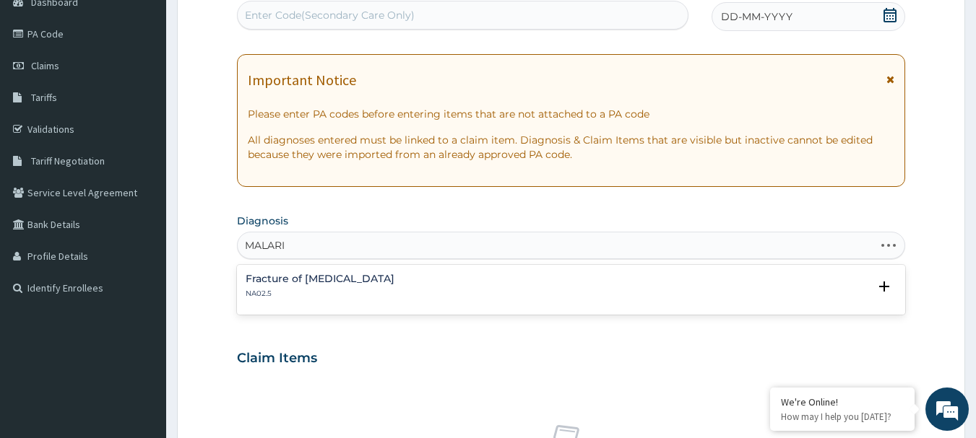
type input "[MEDICAL_DATA]"
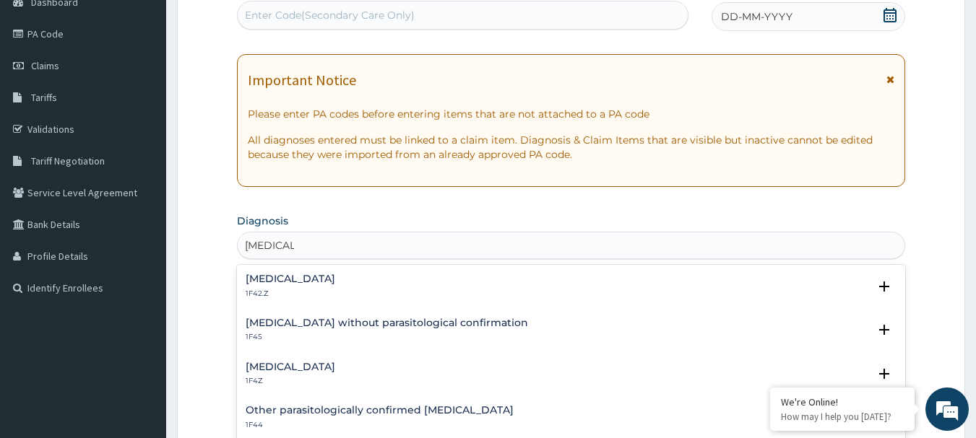
click at [262, 331] on div "[MEDICAL_DATA] without parasitological confirmation 1F45" at bounding box center [387, 330] width 282 height 25
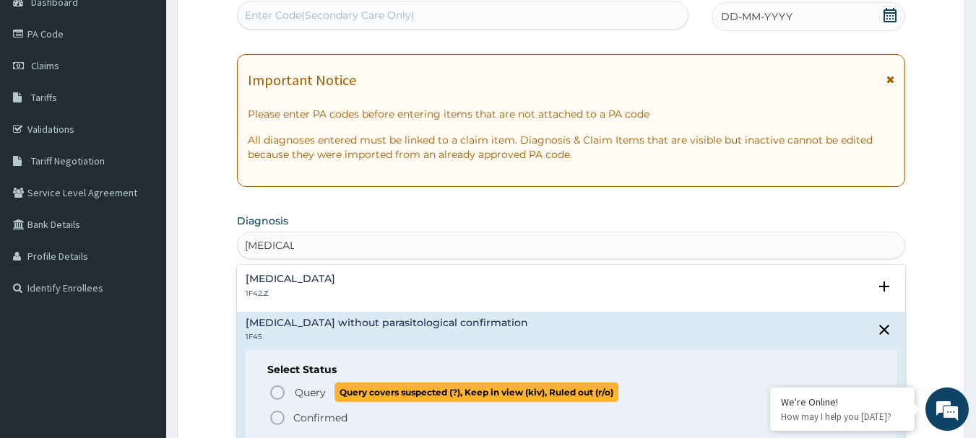
click at [277, 395] on icon "status option query" at bounding box center [277, 392] width 17 height 17
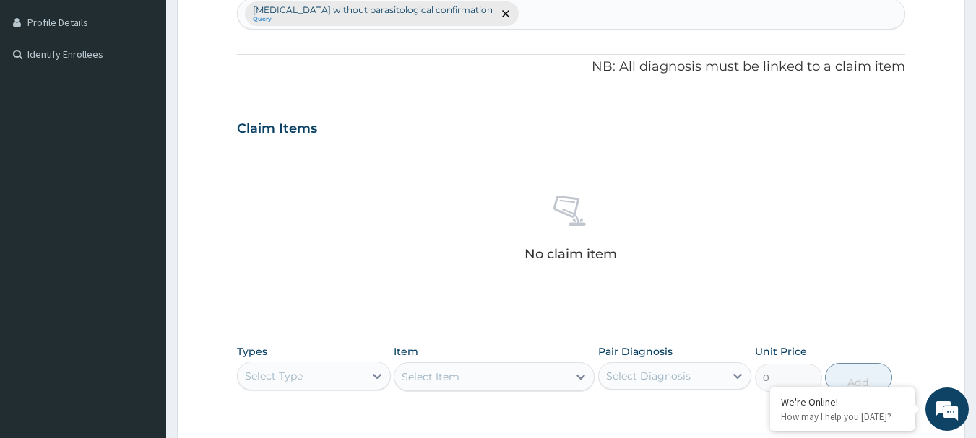
scroll to position [516, 0]
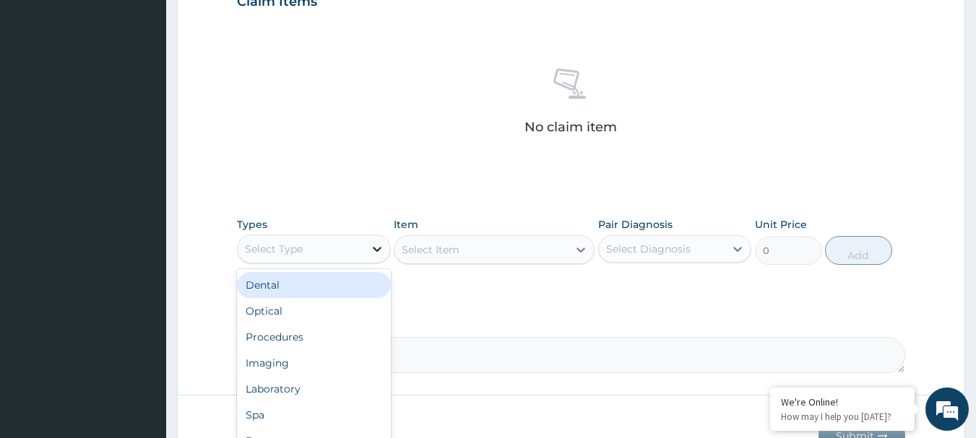
click at [380, 248] on icon at bounding box center [377, 249] width 9 height 5
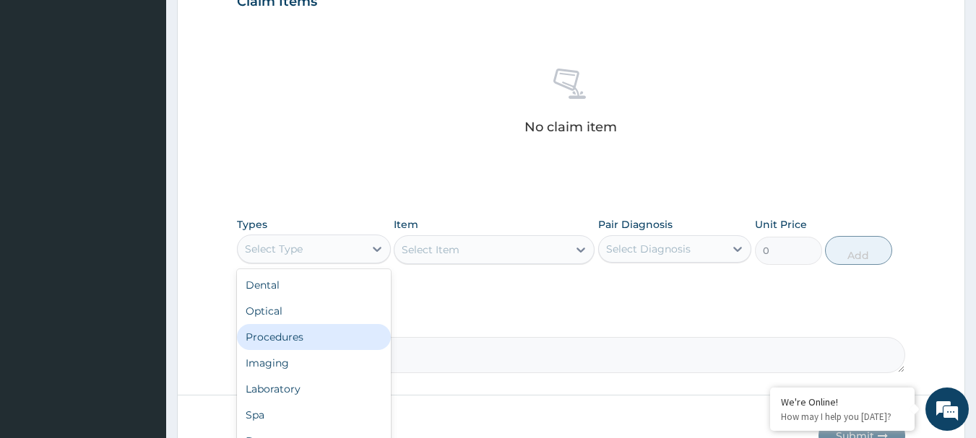
click at [301, 337] on div "Procedures" at bounding box center [314, 337] width 154 height 26
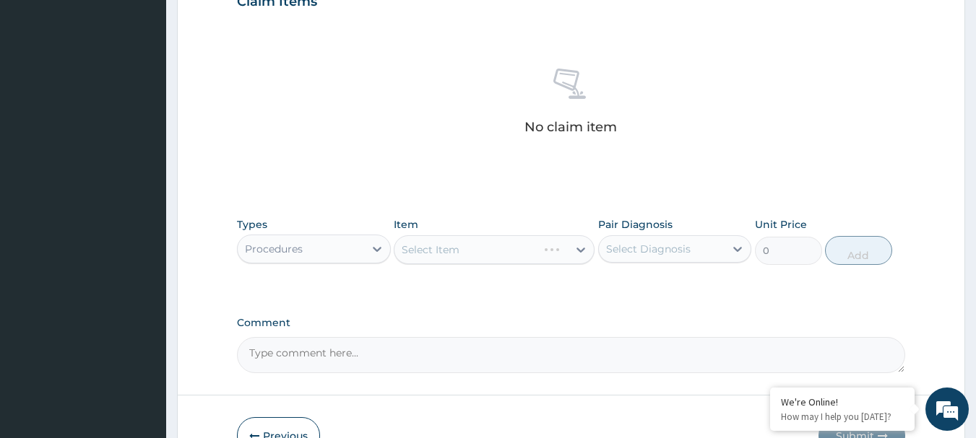
click at [581, 250] on div "Select Item" at bounding box center [494, 249] width 201 height 29
click at [581, 250] on icon at bounding box center [580, 250] width 9 height 5
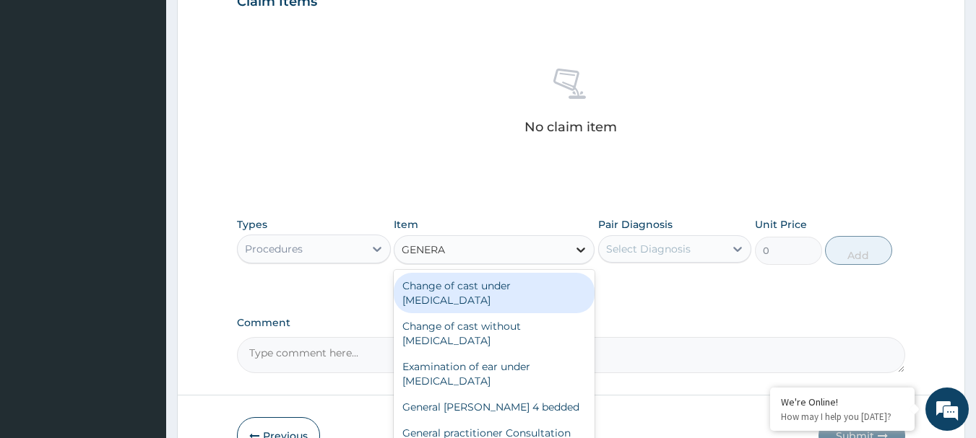
type input "GENERAL"
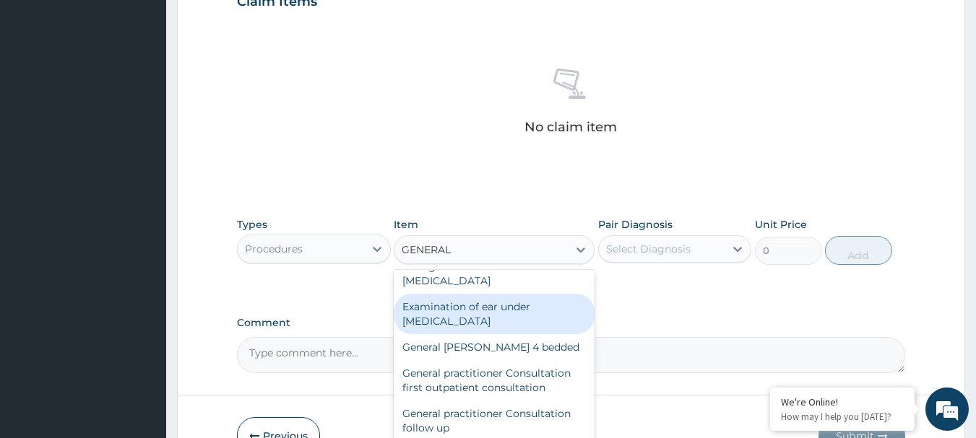
scroll to position [72, 0]
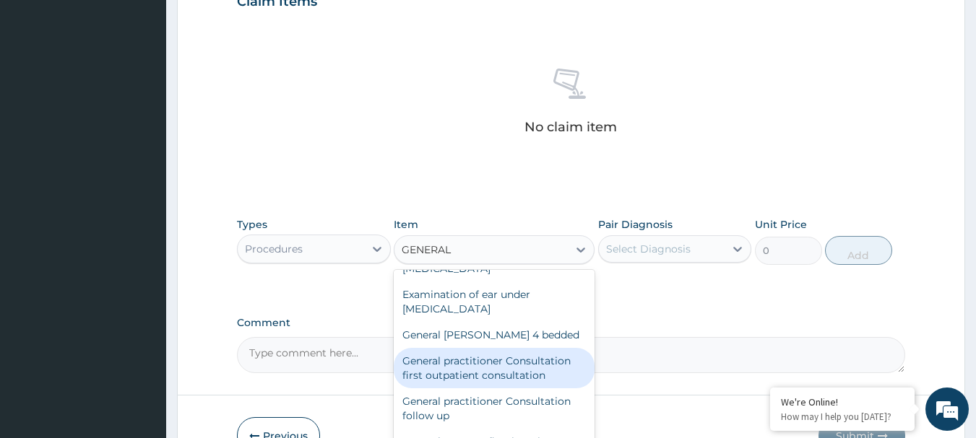
click at [547, 359] on div "General practitioner Consultation first outpatient consultation" at bounding box center [494, 368] width 201 height 40
type input "3547.5"
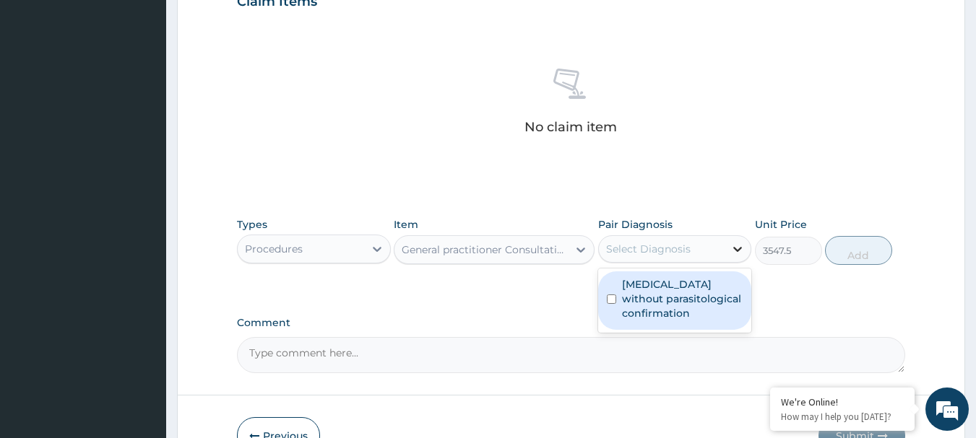
click at [727, 245] on div at bounding box center [737, 249] width 26 height 26
click at [615, 301] on input "checkbox" at bounding box center [611, 299] width 9 height 9
checkbox input "true"
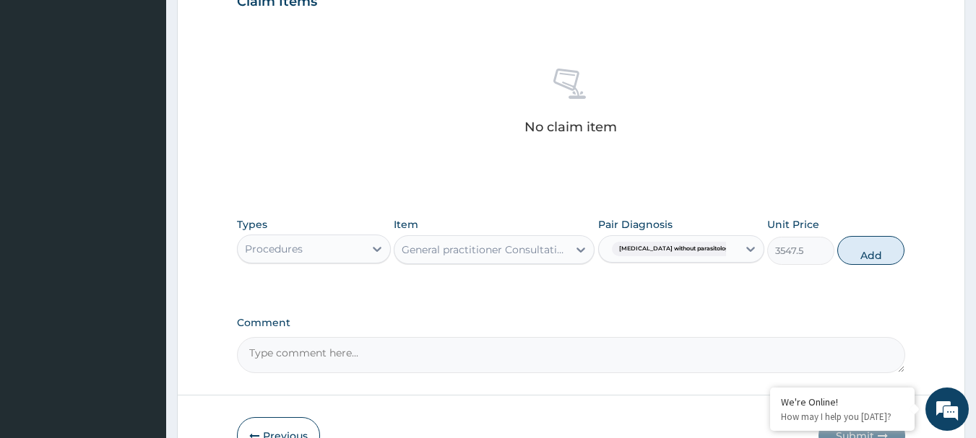
click at [875, 240] on button "Add" at bounding box center [870, 250] width 67 height 29
type input "0"
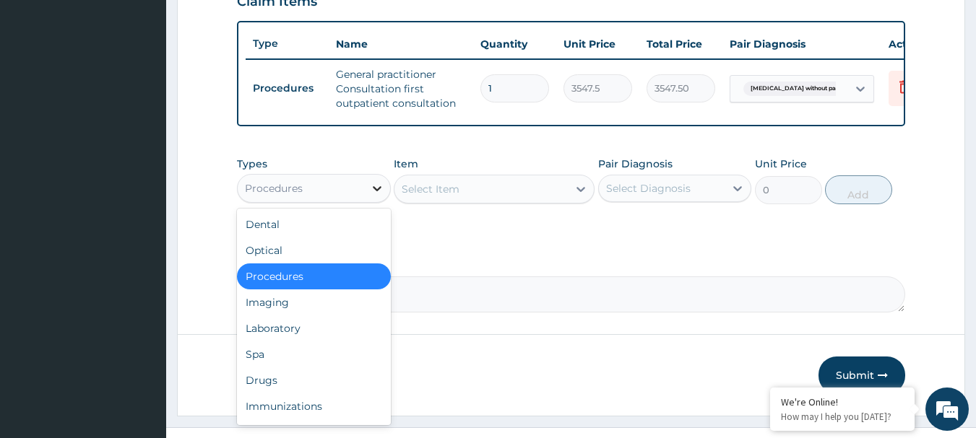
drag, startPoint x: 374, startPoint y: 201, endPoint x: 373, endPoint y: 210, distance: 8.8
click at [374, 196] on icon at bounding box center [377, 188] width 14 height 14
click at [264, 394] on div "Drugs" at bounding box center [314, 381] width 154 height 26
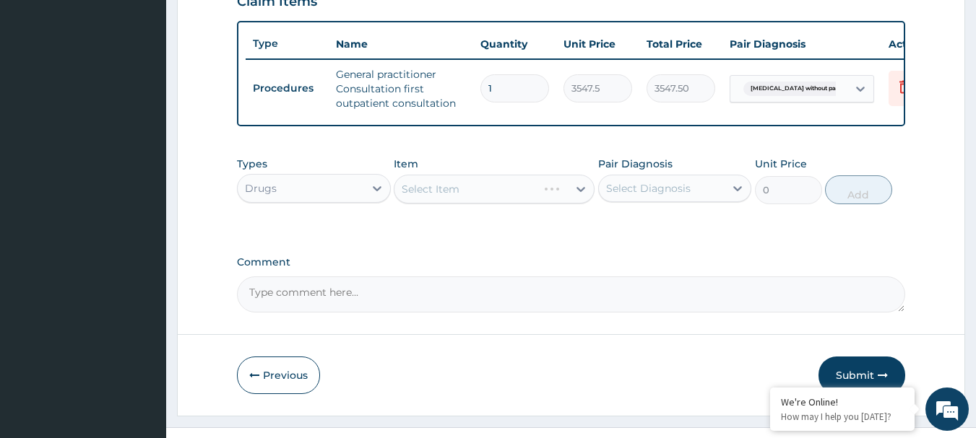
click at [583, 194] on div "Select Item" at bounding box center [494, 189] width 201 height 29
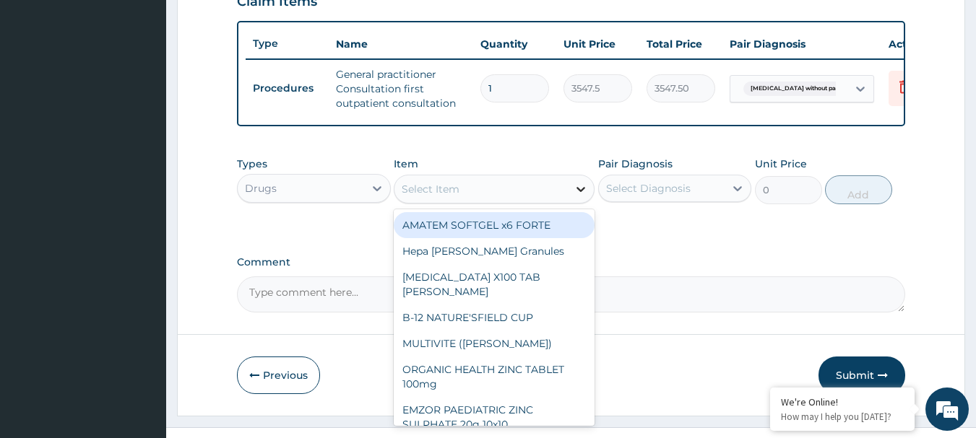
click at [583, 196] on icon at bounding box center [580, 189] width 14 height 14
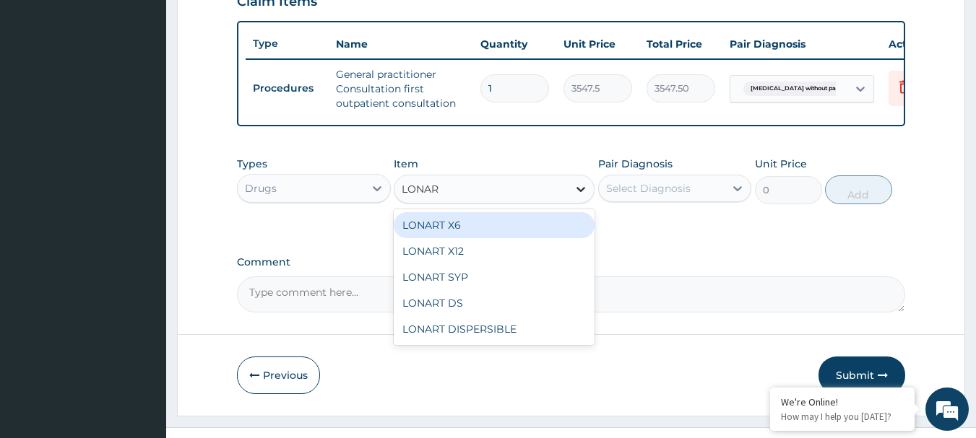
type input "LONART"
click at [517, 238] on div "LONART X6" at bounding box center [494, 225] width 201 height 26
type input "473"
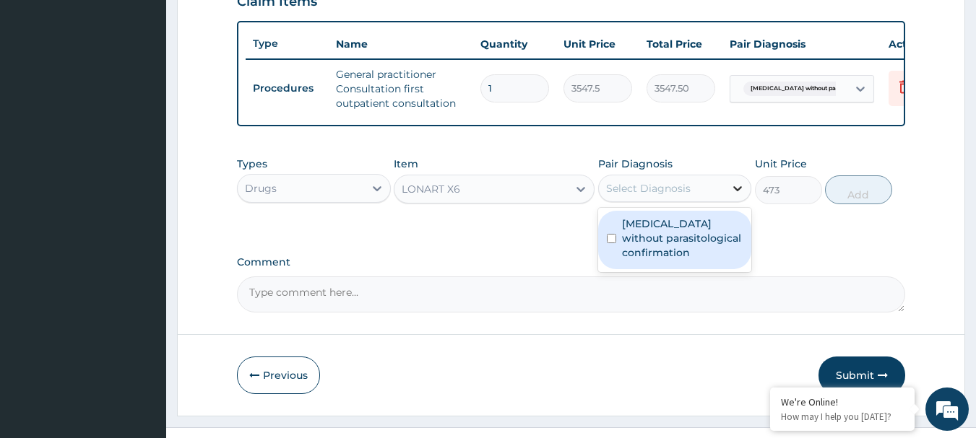
click at [737, 196] on icon at bounding box center [737, 188] width 14 height 14
click at [617, 249] on div "Malaria without parasitological confirmation" at bounding box center [675, 240] width 154 height 58
checkbox input "true"
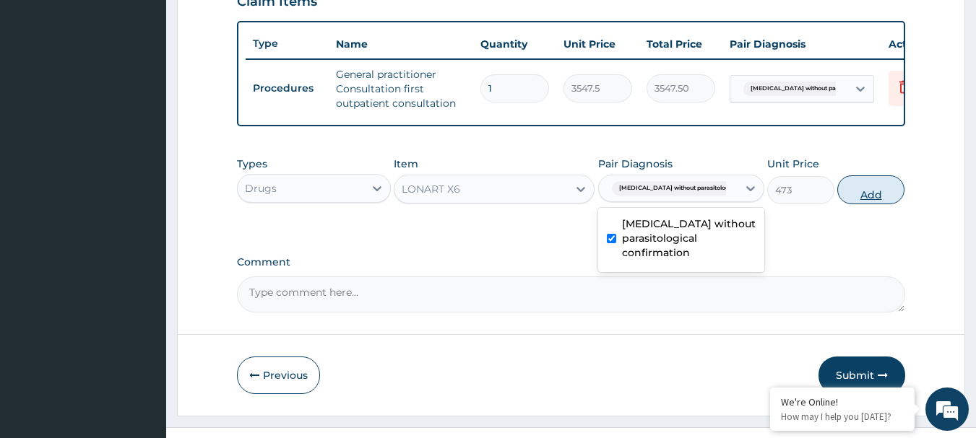
click at [872, 204] on button "Add" at bounding box center [870, 189] width 67 height 29
type input "0"
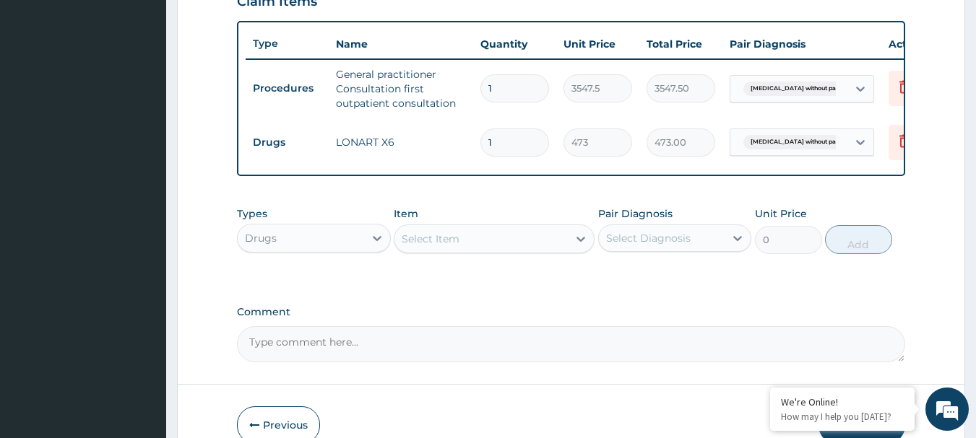
type input "0.00"
type input "6"
type input "2838.00"
type input "6"
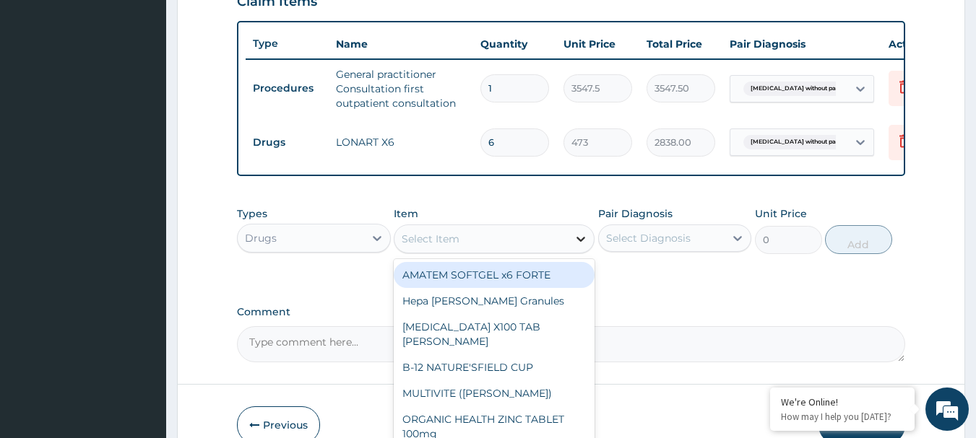
click at [576, 246] on icon at bounding box center [580, 239] width 14 height 14
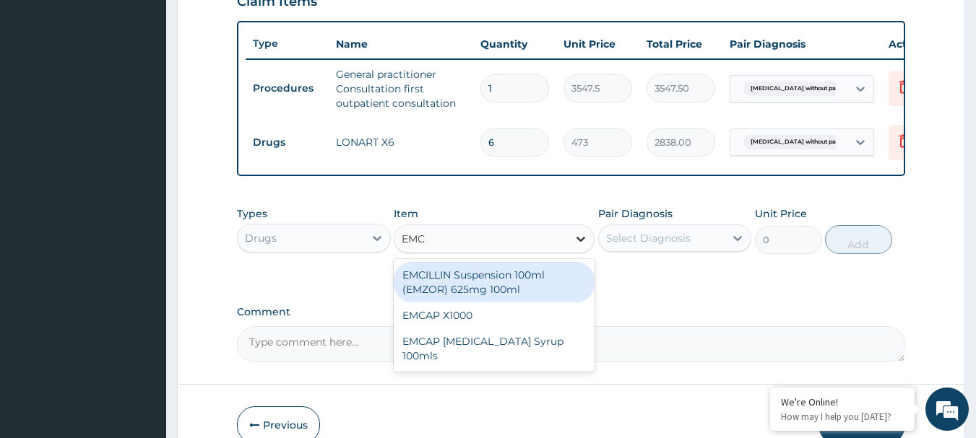
type input "EMCA"
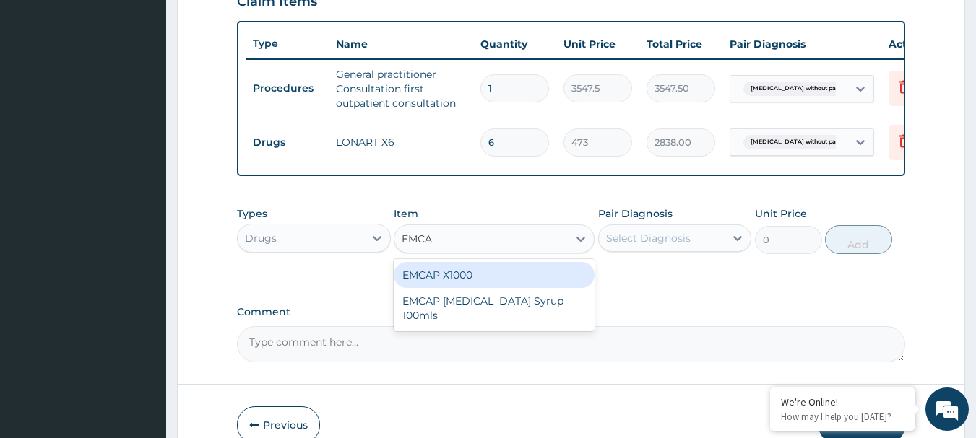
click at [546, 288] on div "EMCAP X1000" at bounding box center [494, 275] width 201 height 26
type input "23.65"
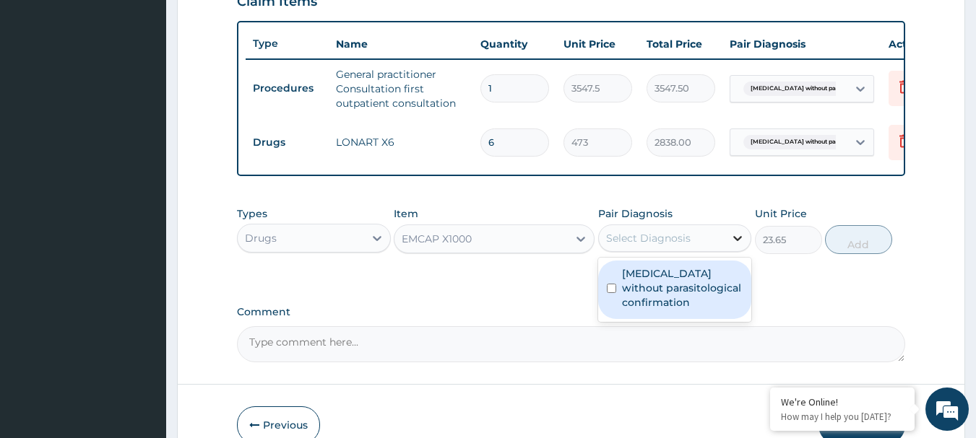
click at [736, 243] on icon at bounding box center [737, 238] width 14 height 14
click at [615, 293] on input "checkbox" at bounding box center [611, 288] width 9 height 9
checkbox input "true"
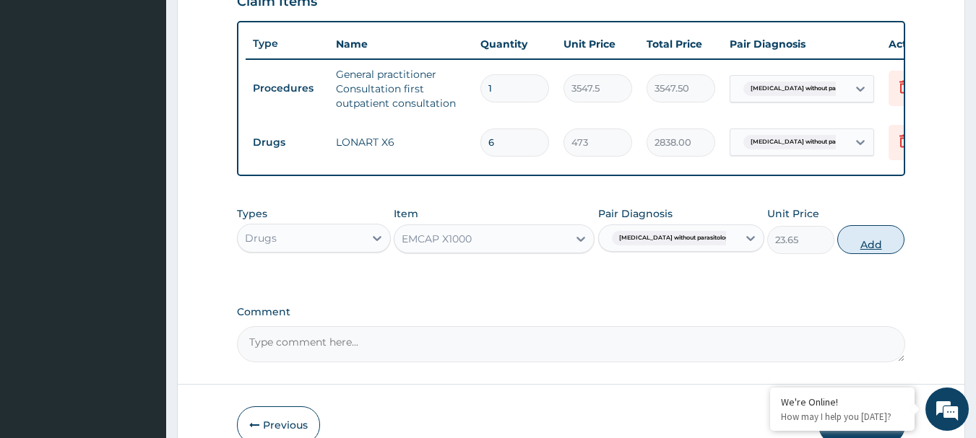
click at [863, 254] on button "Add" at bounding box center [870, 239] width 67 height 29
type input "0"
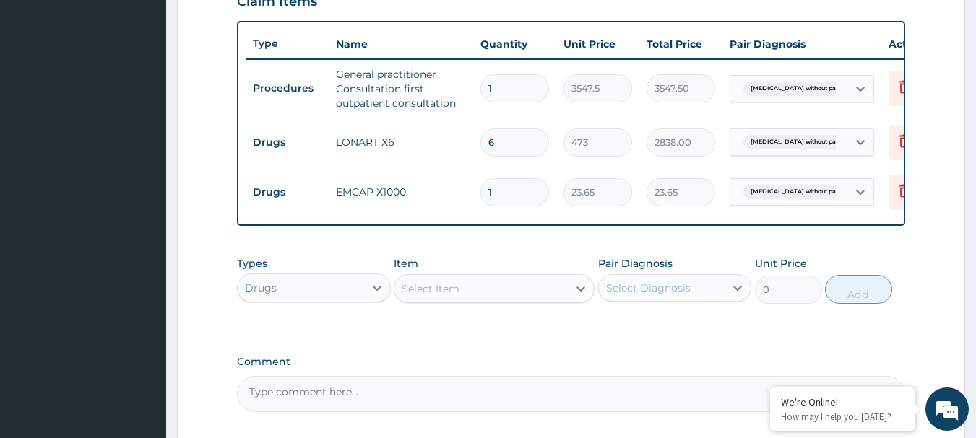
type input "18"
type input "425.70"
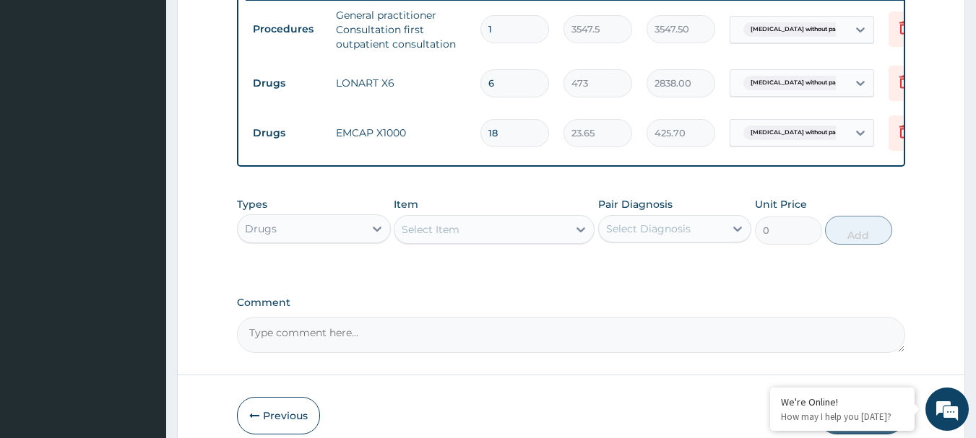
scroll to position [653, 0]
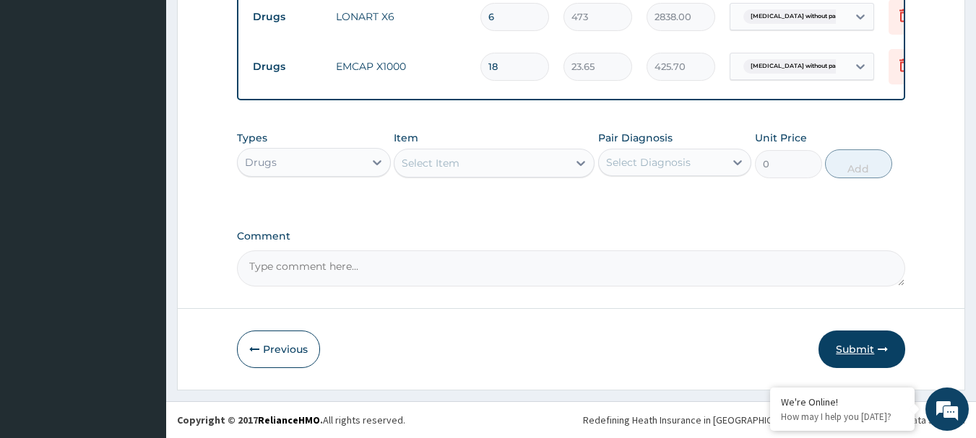
type input "18"
click at [875, 354] on button "Submit" at bounding box center [861, 350] width 87 height 38
click at [875, 351] on button "Submit" at bounding box center [861, 350] width 87 height 38
click at [864, 350] on button "Submit" at bounding box center [861, 350] width 87 height 38
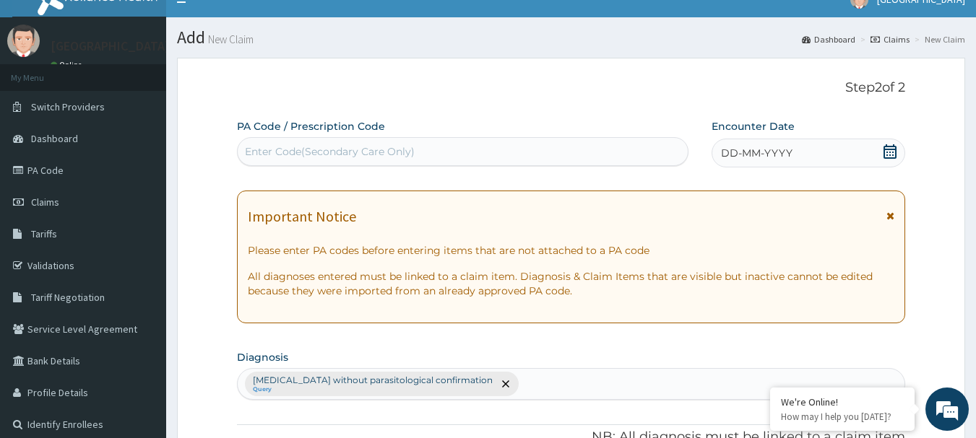
scroll to position [3, 0]
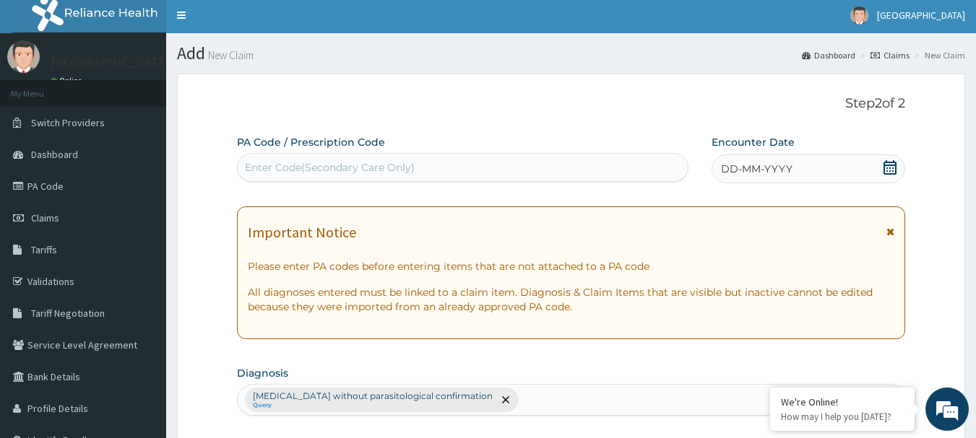
click at [901, 167] on div "DD-MM-YYYY" at bounding box center [808, 169] width 194 height 29
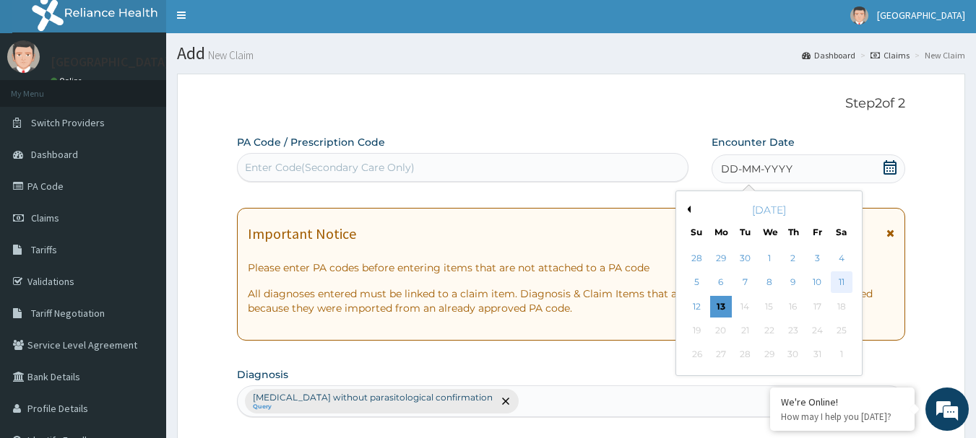
click at [843, 275] on div "11" at bounding box center [841, 283] width 22 height 22
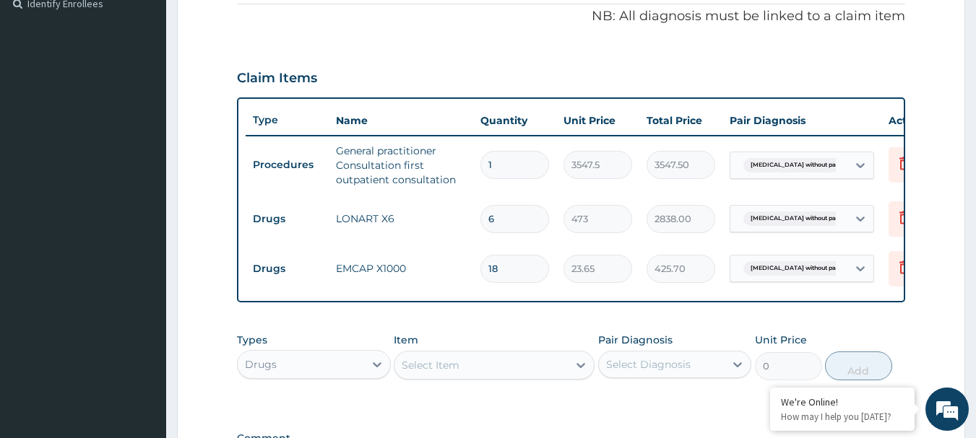
scroll to position [653, 0]
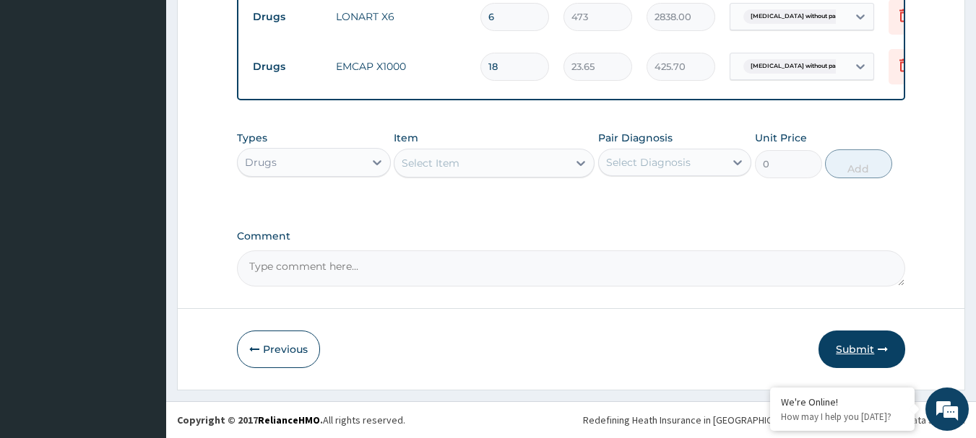
click at [854, 346] on button "Submit" at bounding box center [861, 350] width 87 height 38
click at [295, 352] on button "Previous" at bounding box center [278, 350] width 83 height 38
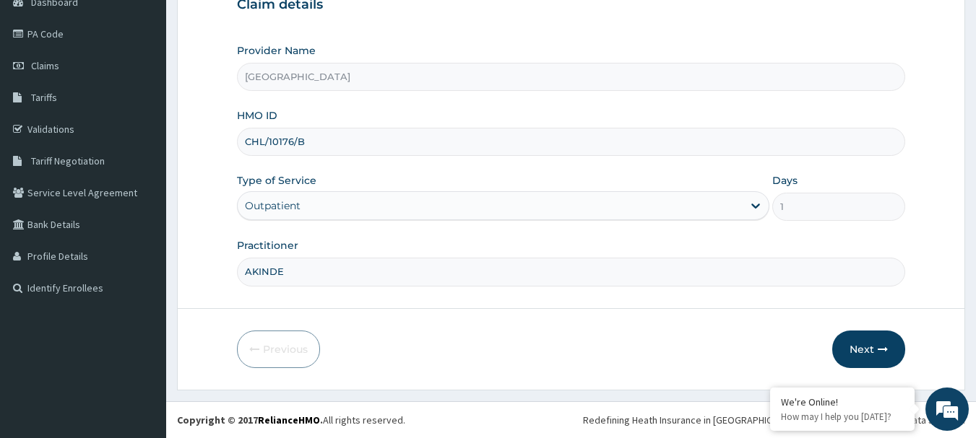
click at [286, 143] on input "CHL/10176/B" at bounding box center [571, 142] width 669 height 28
type input "CHL/10776/B"
click at [869, 346] on button "Next" at bounding box center [868, 350] width 73 height 38
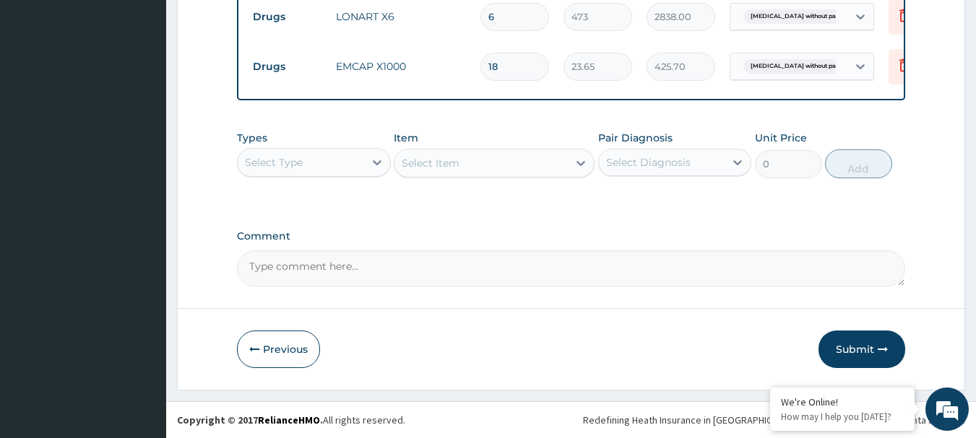
scroll to position [653, 0]
click at [860, 350] on button "Submit" at bounding box center [861, 350] width 87 height 38
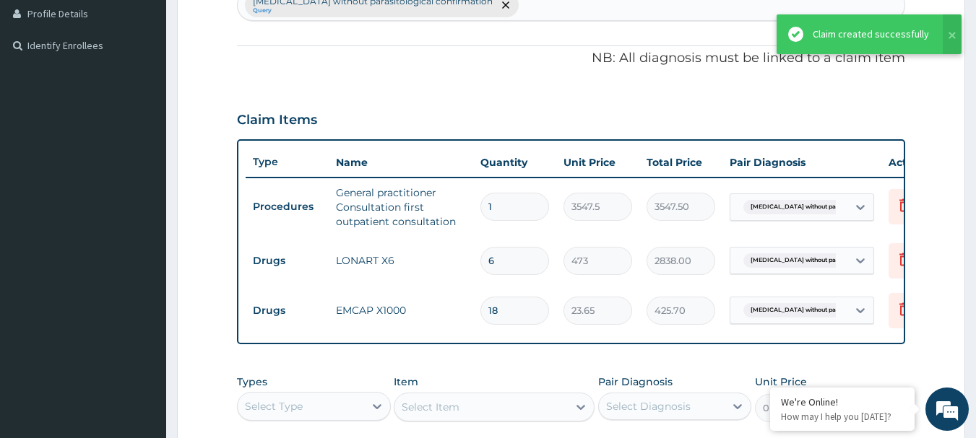
scroll to position [364, 0]
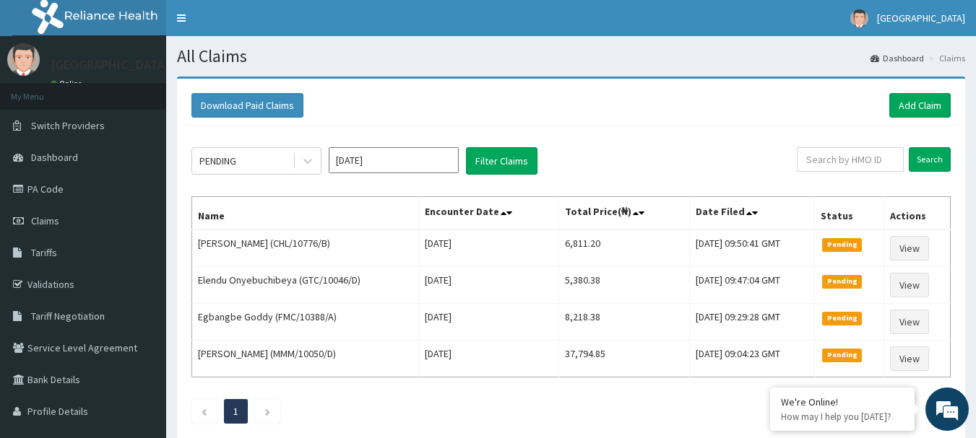
click at [913, 92] on div "Download Paid Claims Add Claim" at bounding box center [570, 106] width 773 height 40
click at [910, 105] on link "Add Claim" at bounding box center [919, 105] width 61 height 25
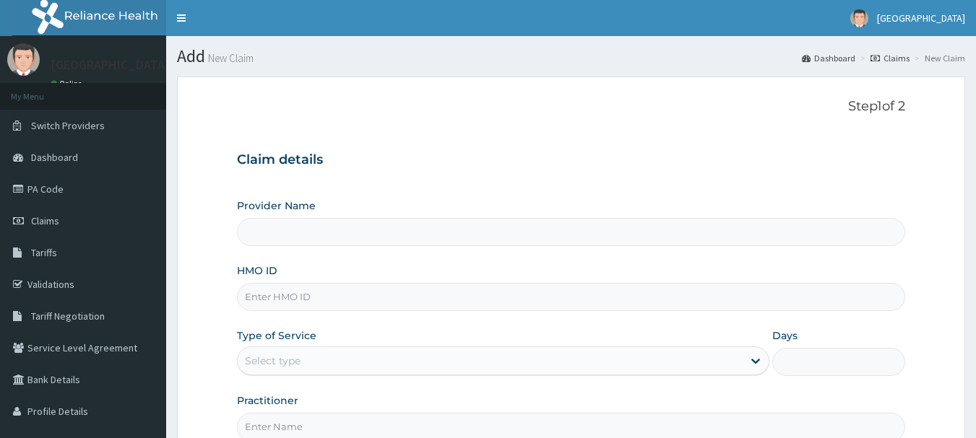
click at [250, 238] on input "Provider Name" at bounding box center [571, 232] width 669 height 28
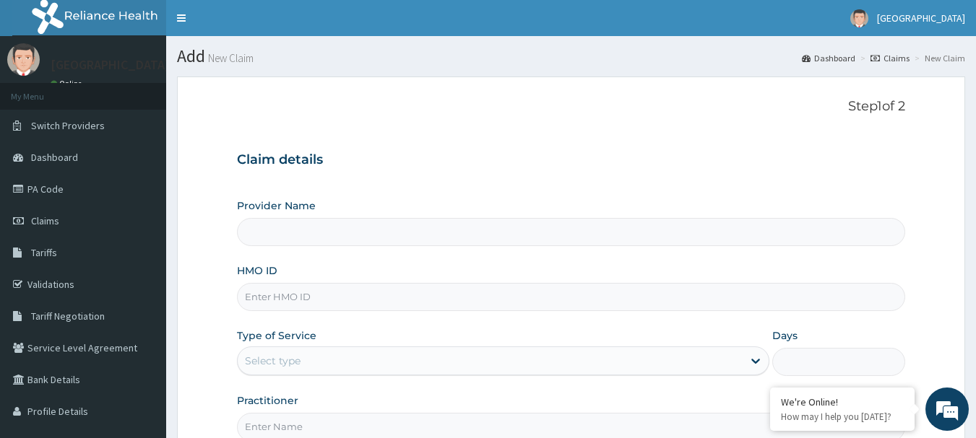
type input "[GEOGRAPHIC_DATA]"
click at [272, 300] on input "HMO ID" at bounding box center [571, 297] width 669 height 28
type input "CHL/11671/C"
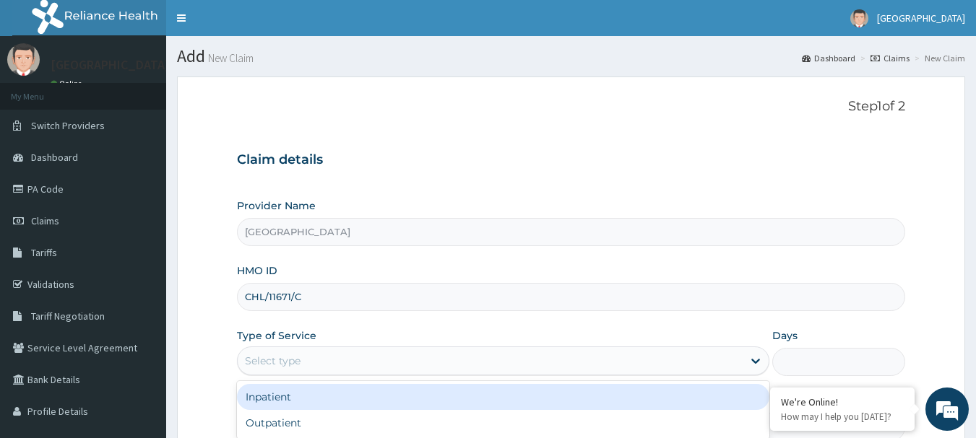
click at [326, 366] on div "Select type" at bounding box center [490, 361] width 505 height 23
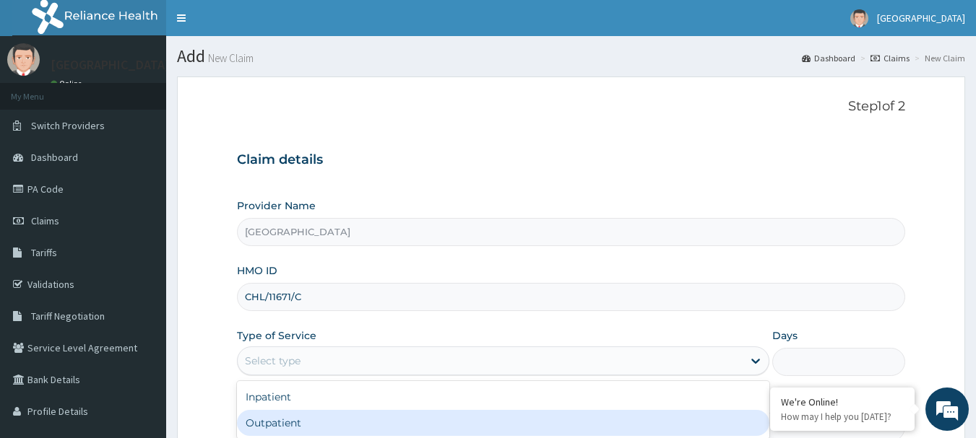
click at [292, 426] on div "Outpatient" at bounding box center [503, 423] width 532 height 26
type input "1"
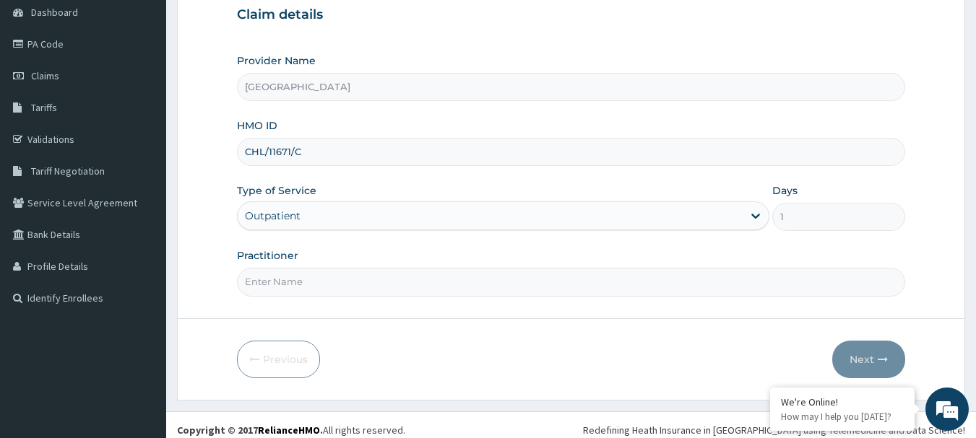
scroll to position [155, 0]
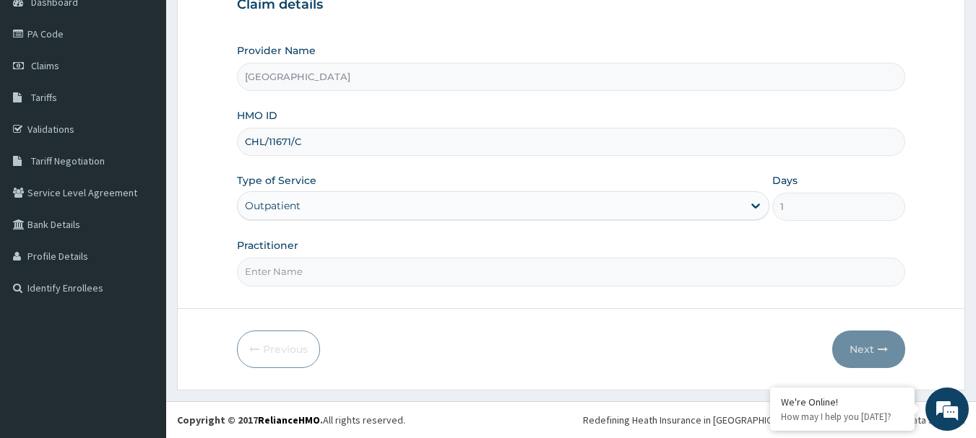
click at [305, 274] on input "Practitioner" at bounding box center [571, 272] width 669 height 28
type input "AKINDE"
click at [859, 347] on button "Next" at bounding box center [868, 350] width 73 height 38
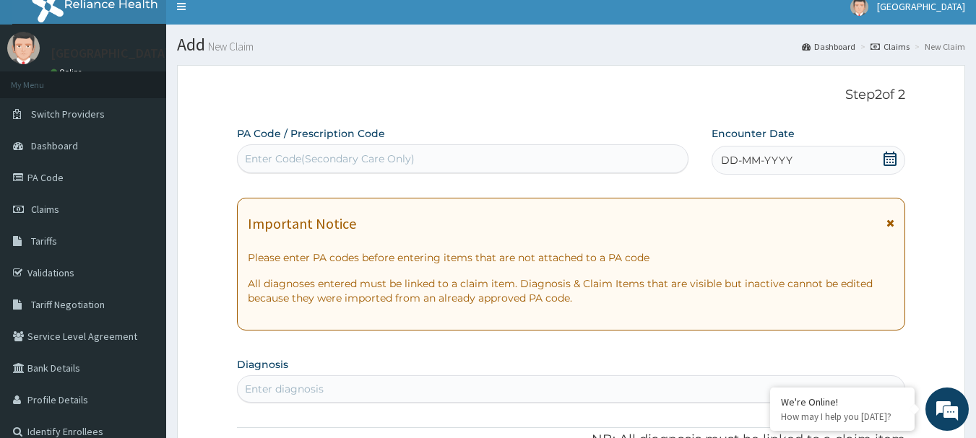
scroll to position [0, 0]
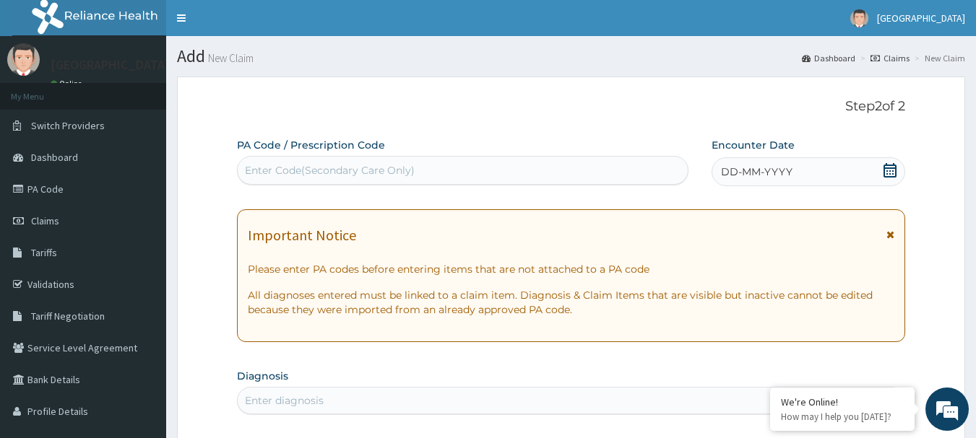
click at [898, 169] on div "DD-MM-YYYY" at bounding box center [808, 171] width 194 height 29
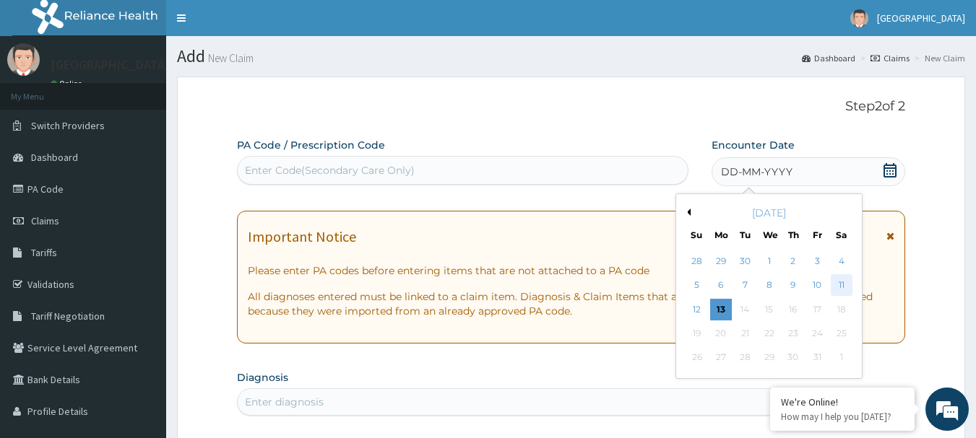
click at [839, 280] on div "11" at bounding box center [841, 286] width 22 height 22
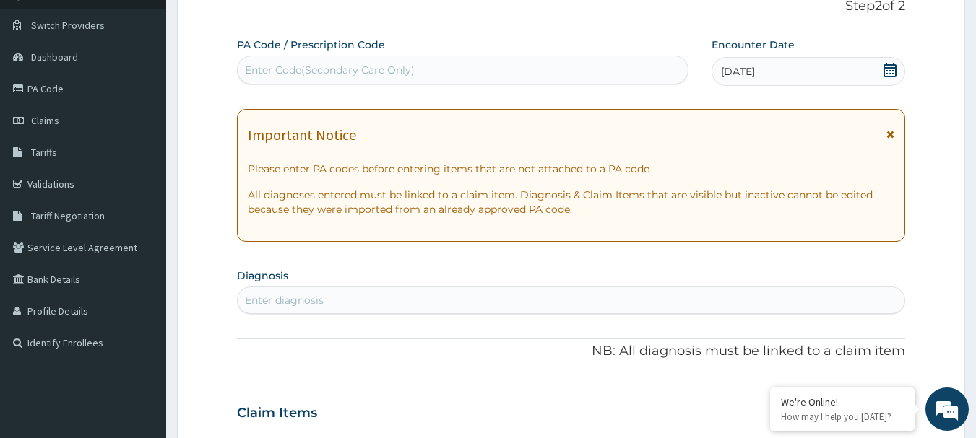
scroll to position [144, 0]
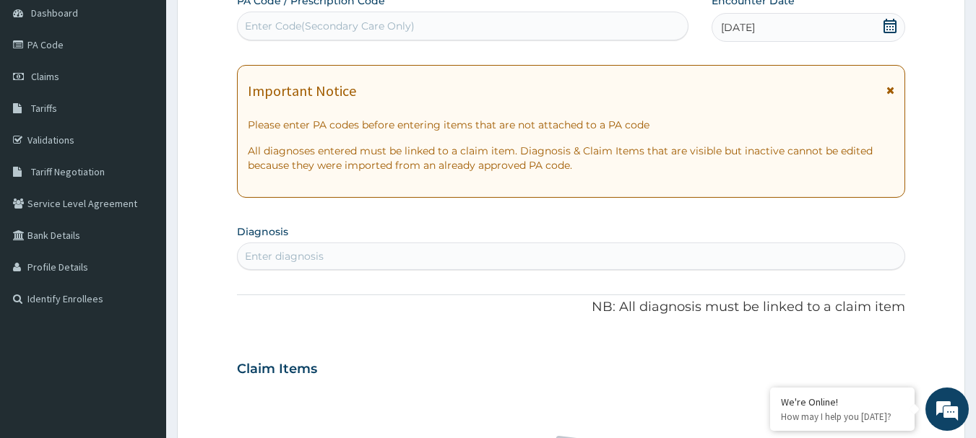
click at [287, 254] on div "Enter diagnosis" at bounding box center [284, 256] width 79 height 14
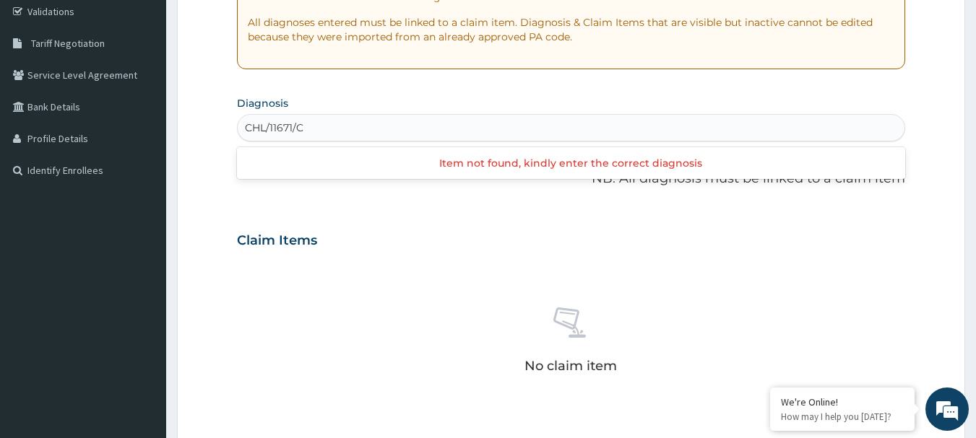
scroll to position [289, 0]
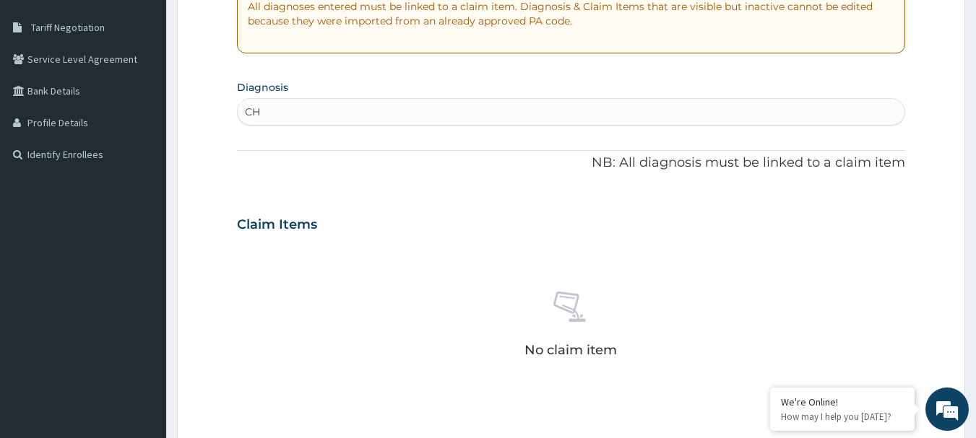
type input "C"
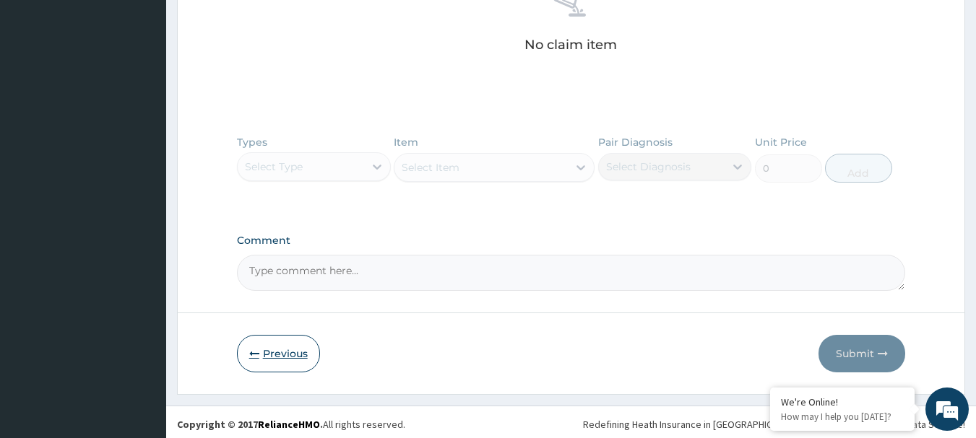
scroll to position [599, 0]
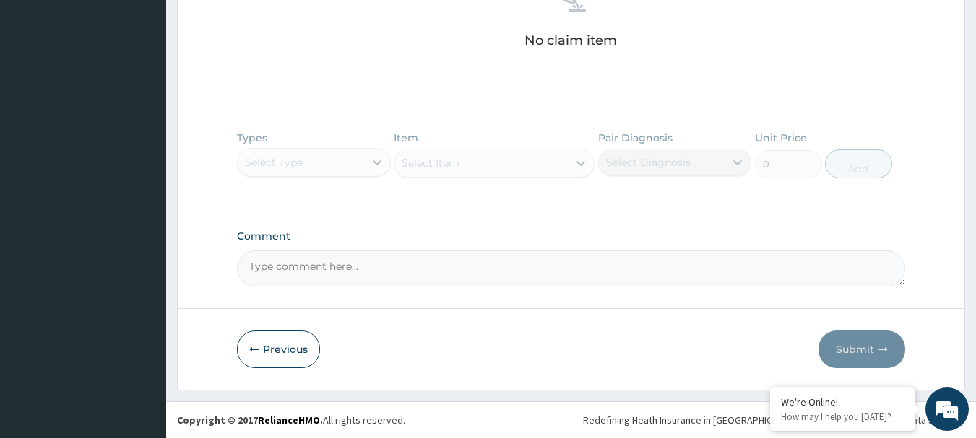
click at [277, 357] on button "Previous" at bounding box center [278, 350] width 83 height 38
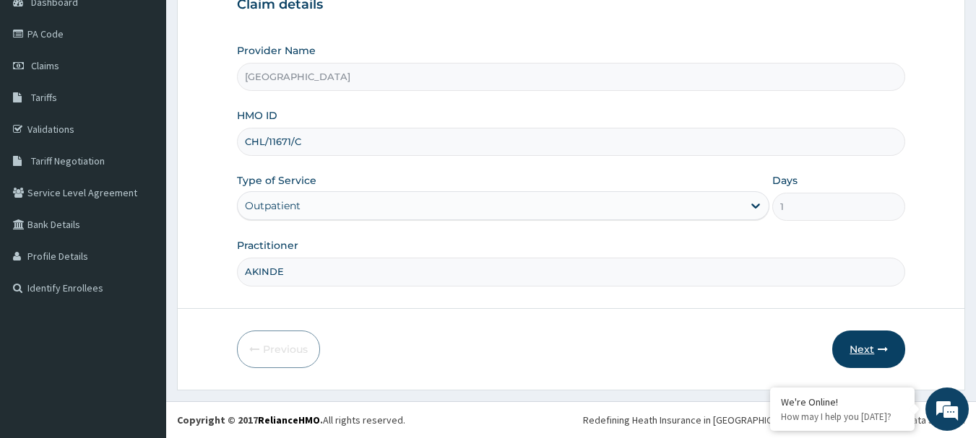
click at [862, 350] on button "Next" at bounding box center [868, 350] width 73 height 38
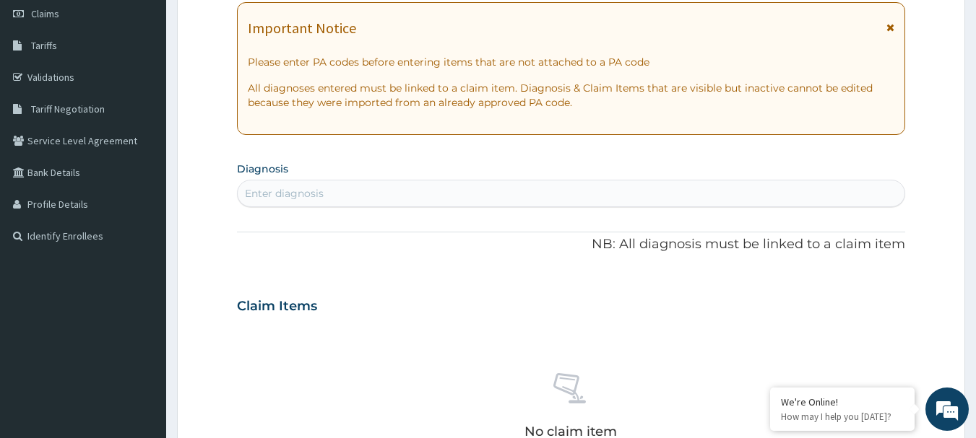
scroll to position [217, 0]
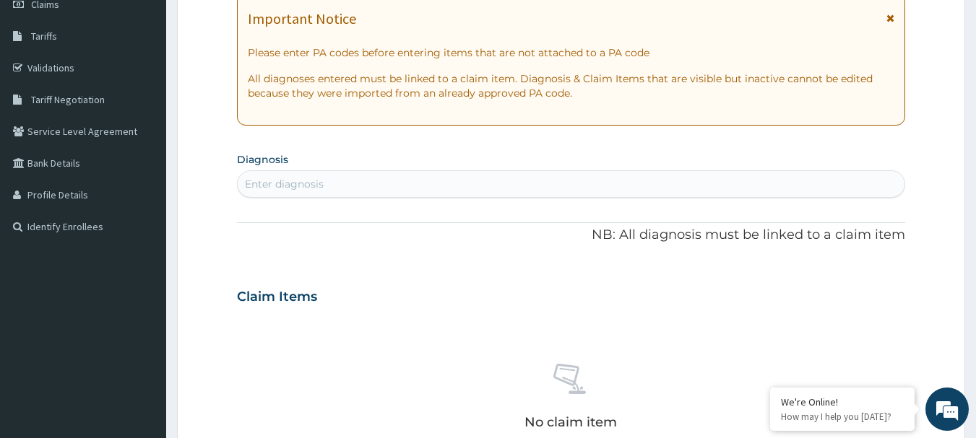
click at [269, 186] on div "Enter diagnosis" at bounding box center [284, 184] width 79 height 14
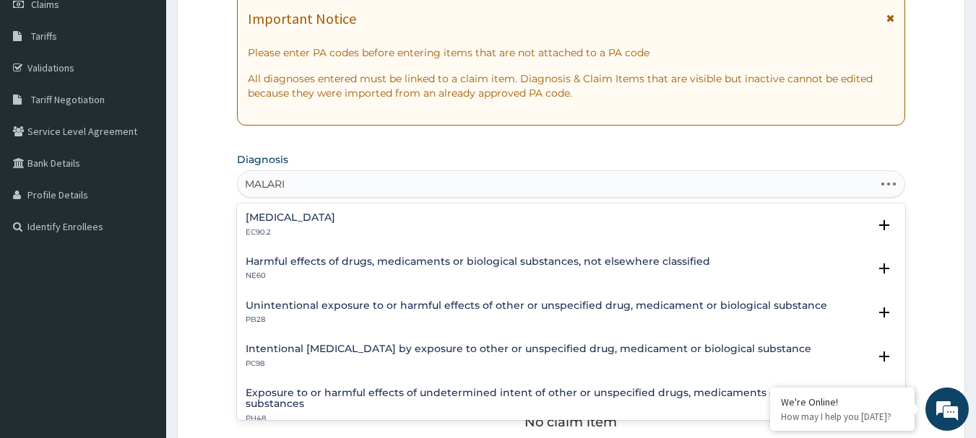
type input "MALARIA"
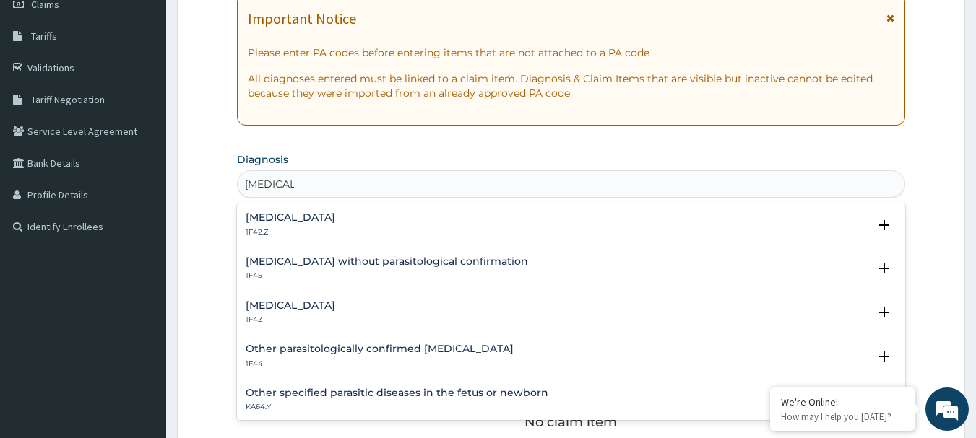
click at [277, 261] on h4 "Malaria without parasitological confirmation" at bounding box center [387, 261] width 282 height 11
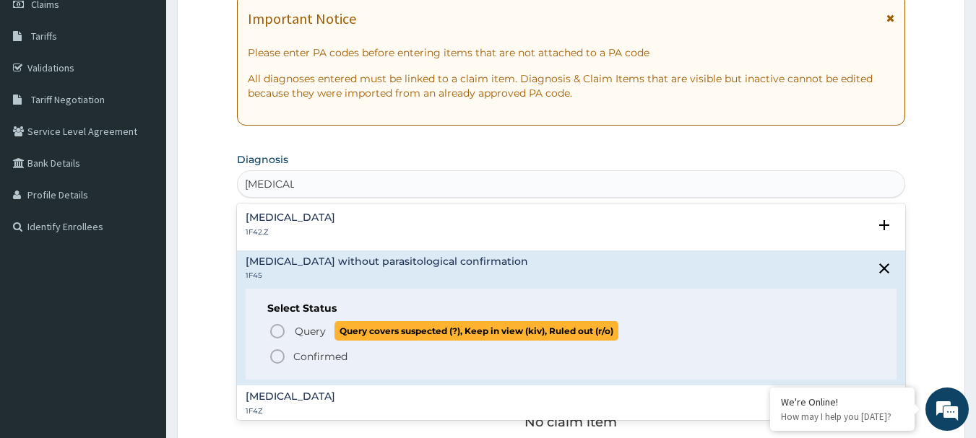
click at [277, 331] on icon "status option query" at bounding box center [277, 331] width 17 height 17
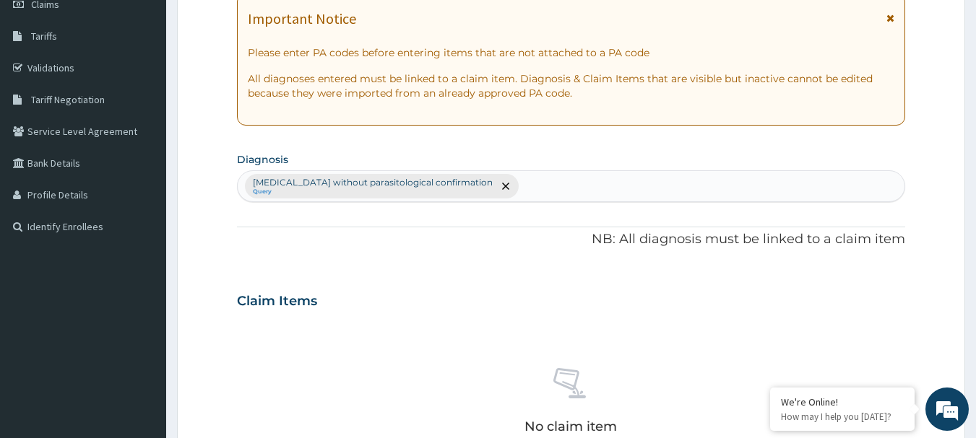
click at [490, 186] on div "Malaria without parasitological confirmation Query" at bounding box center [571, 186] width 667 height 30
type input "UPPER RESPIRATORY"
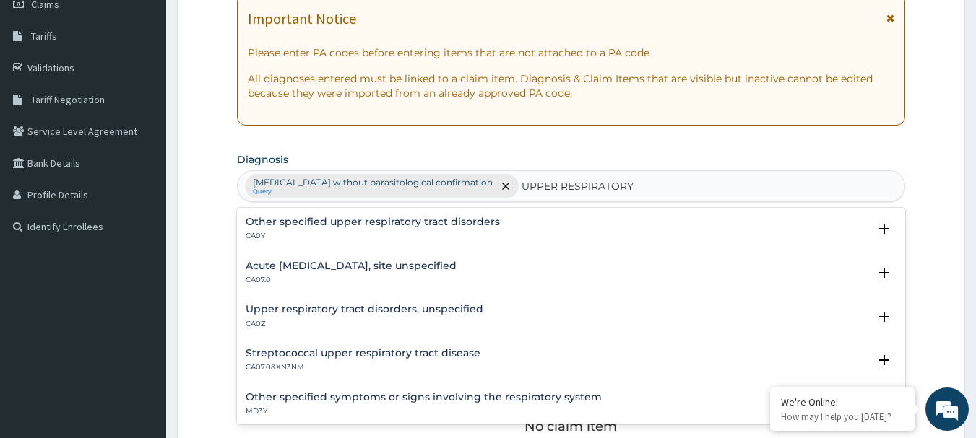
click at [344, 266] on h4 "Acute [MEDICAL_DATA], site unspecified" at bounding box center [351, 266] width 211 height 11
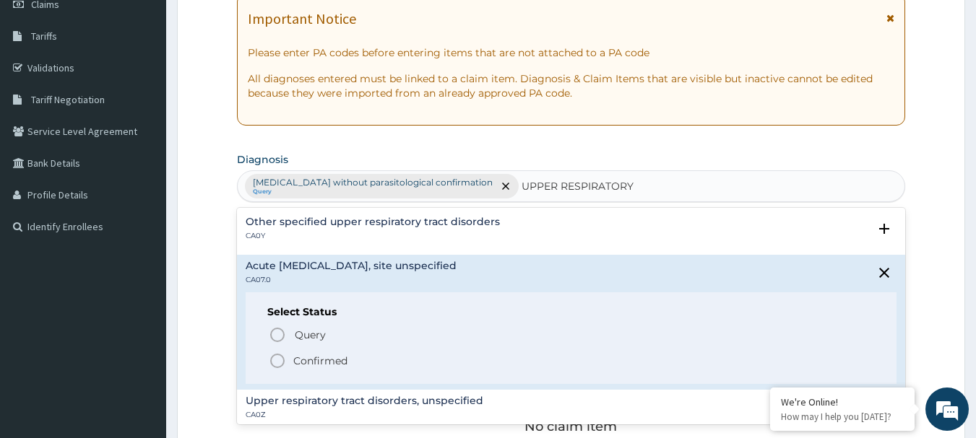
click at [272, 355] on icon "status option filled" at bounding box center [277, 360] width 17 height 17
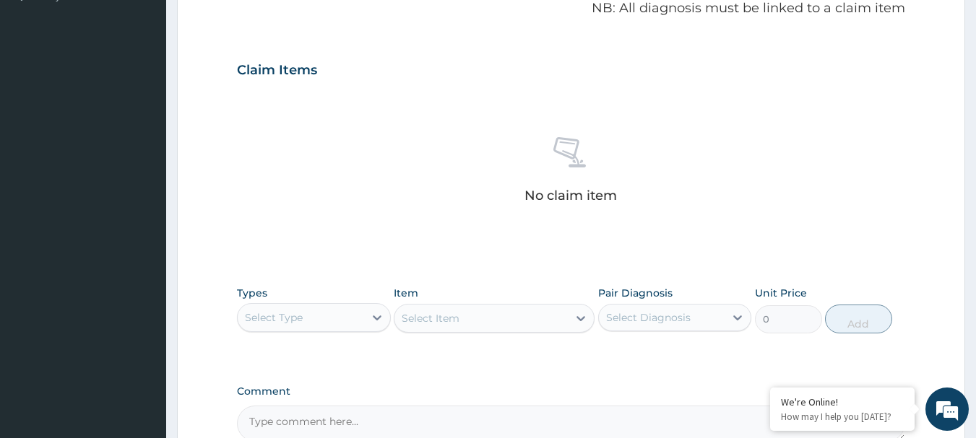
scroll to position [506, 0]
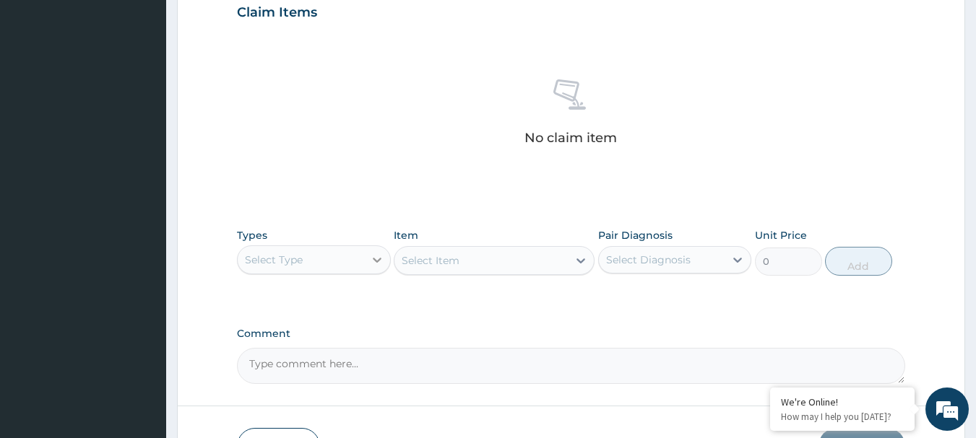
click at [378, 259] on icon at bounding box center [377, 260] width 14 height 14
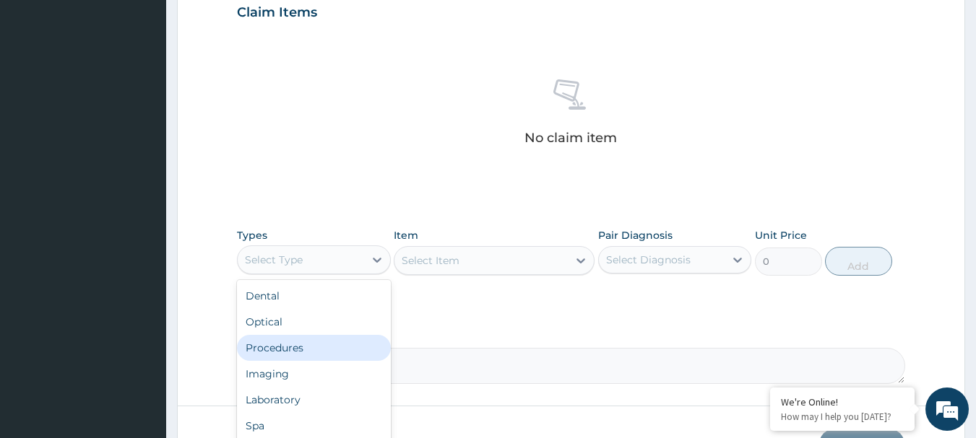
click at [308, 346] on div "Procedures" at bounding box center [314, 348] width 154 height 26
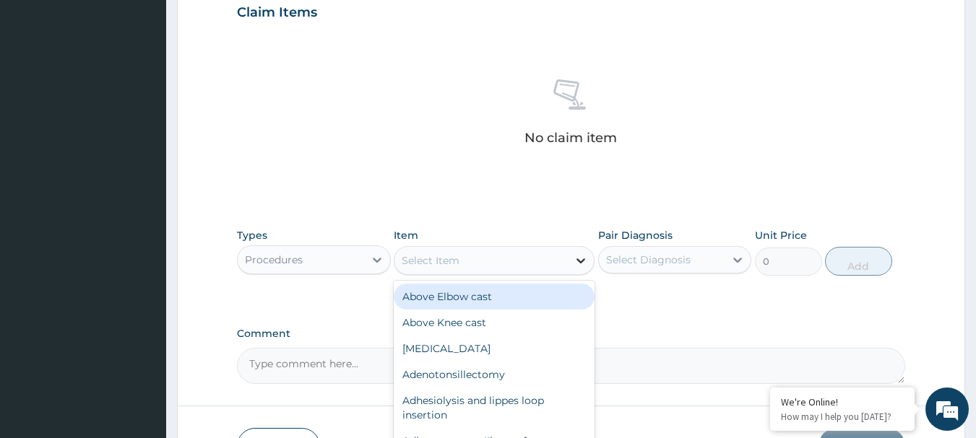
click at [581, 256] on icon at bounding box center [580, 260] width 14 height 14
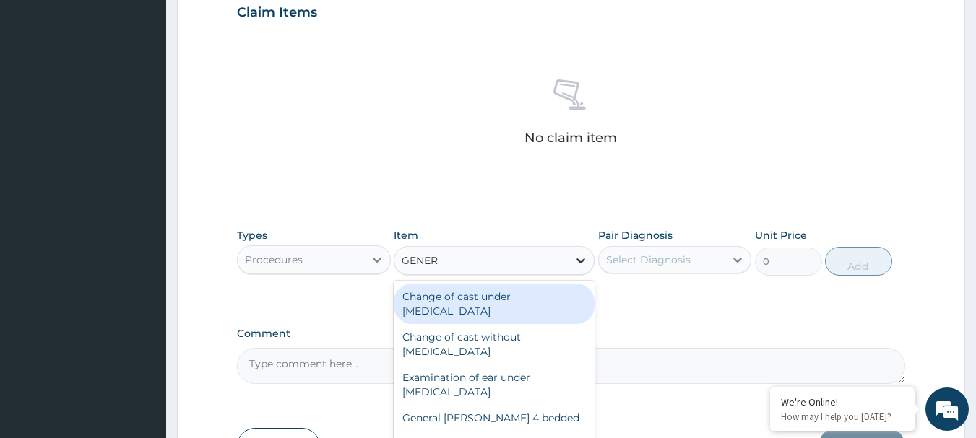
type input "GENERA"
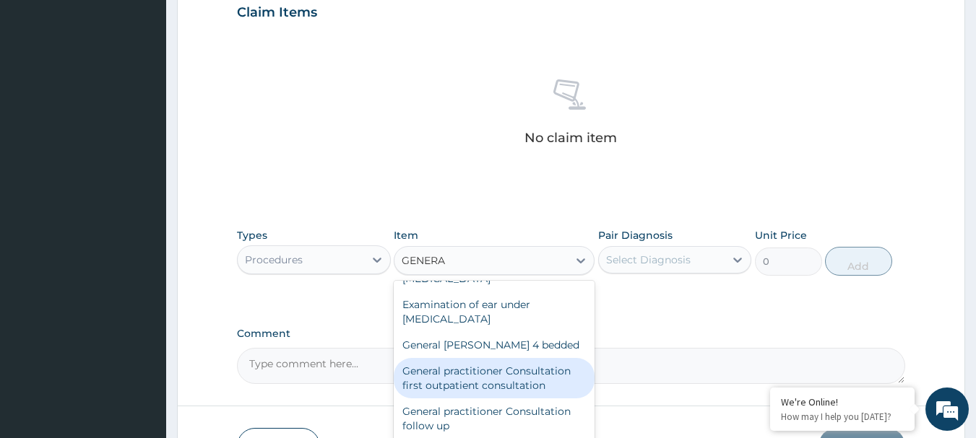
scroll to position [144, 0]
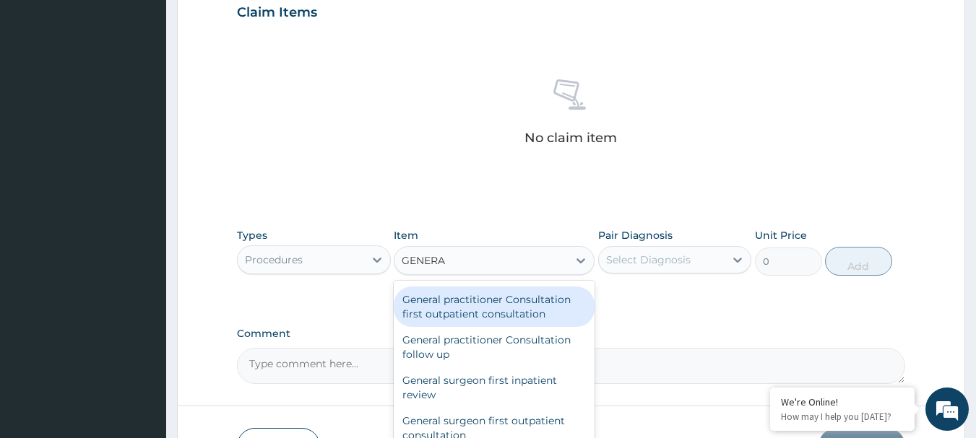
click at [538, 308] on div "General practitioner Consultation first outpatient consultation" at bounding box center [494, 307] width 201 height 40
type input "3547.5"
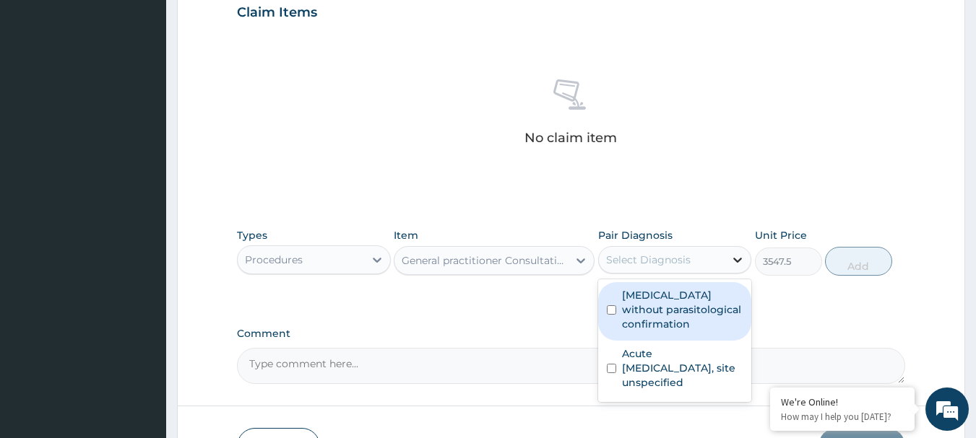
click at [727, 258] on div at bounding box center [737, 260] width 26 height 26
click at [617, 312] on div "Malaria without parasitological confirmation" at bounding box center [675, 311] width 154 height 58
checkbox input "true"
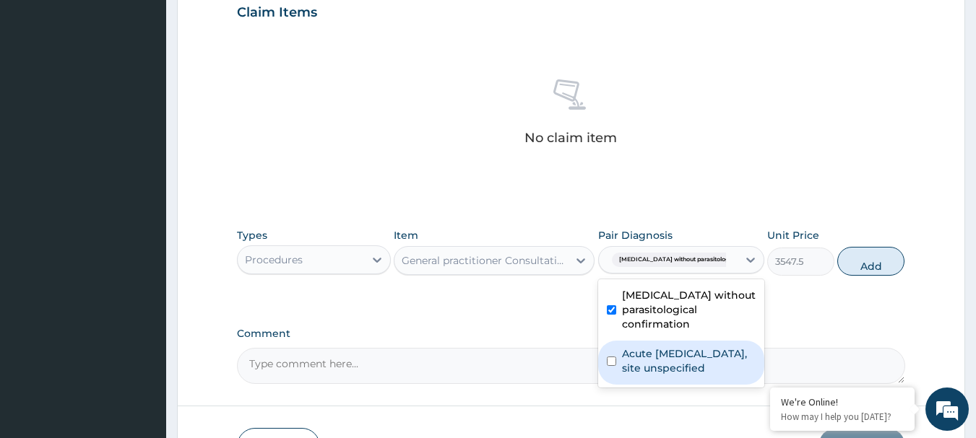
click at [612, 364] on input "checkbox" at bounding box center [611, 361] width 9 height 9
checkbox input "true"
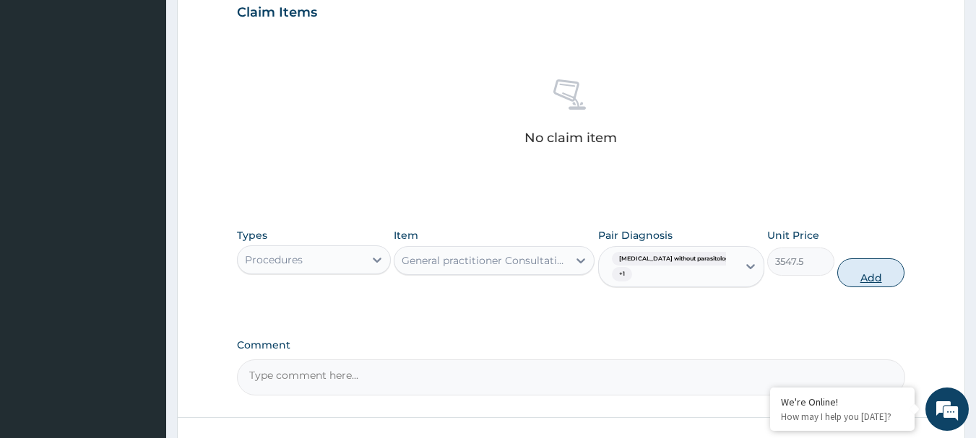
click at [859, 277] on button "Add" at bounding box center [870, 273] width 67 height 29
type input "0"
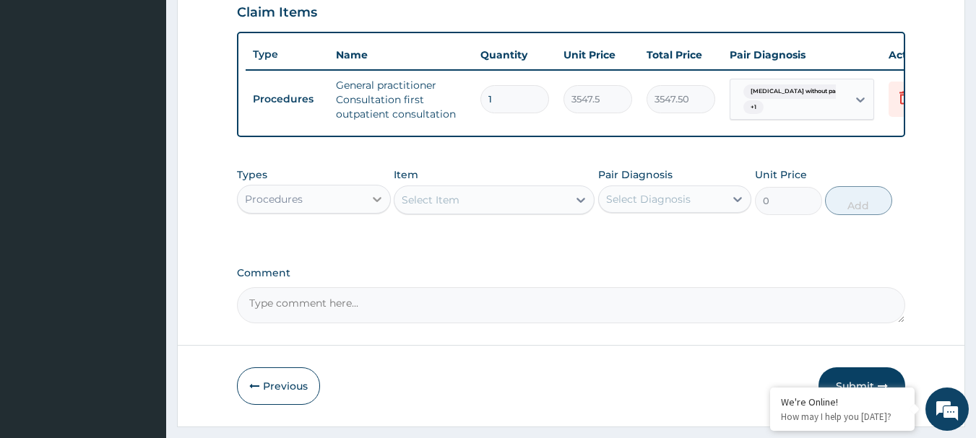
click at [375, 207] on icon at bounding box center [377, 199] width 14 height 14
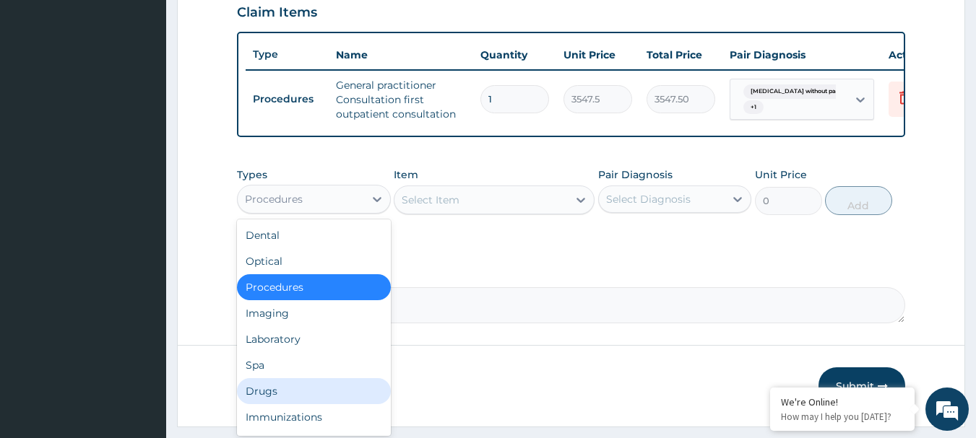
click at [283, 401] on div "Drugs" at bounding box center [314, 391] width 154 height 26
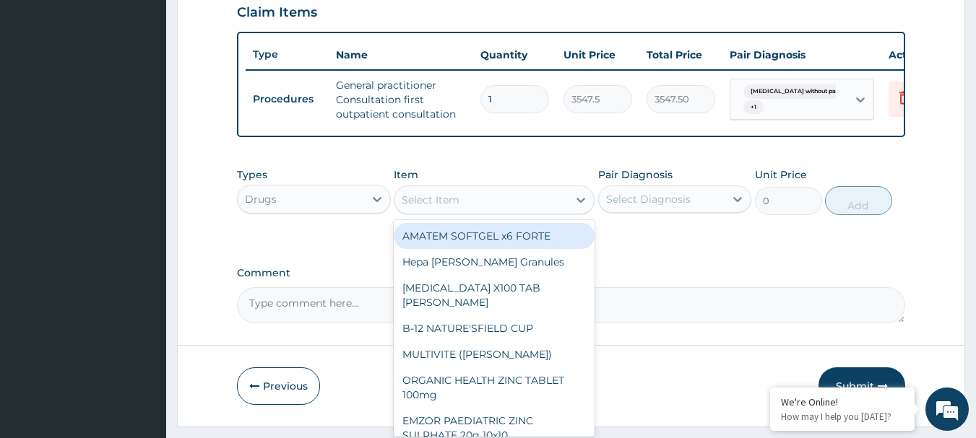
click at [577, 203] on icon at bounding box center [580, 200] width 9 height 5
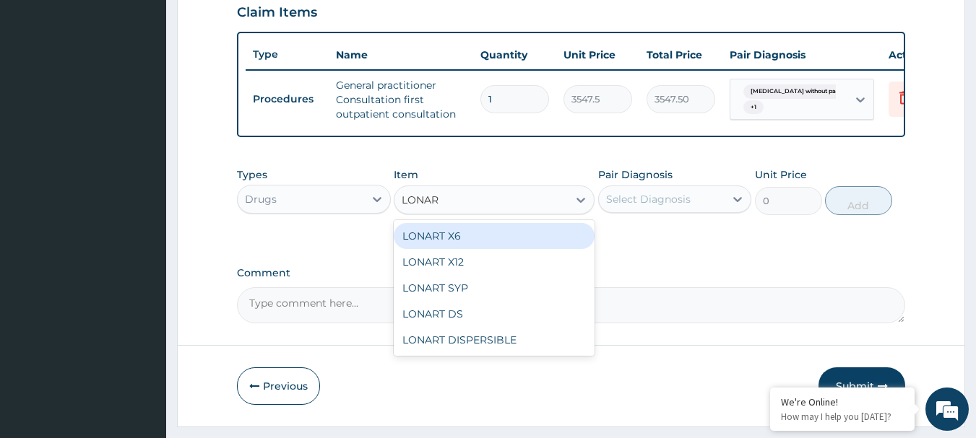
type input "LONART"
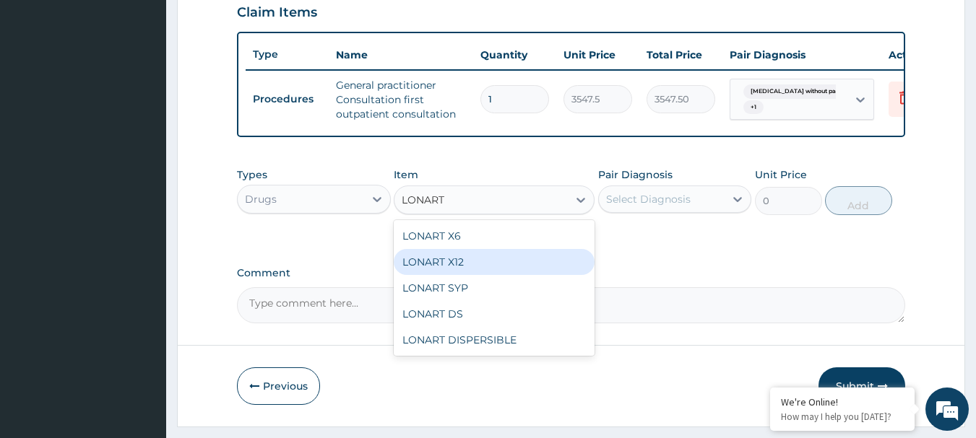
drag, startPoint x: 469, startPoint y: 285, endPoint x: 470, endPoint y: 294, distance: 9.5
click at [469, 285] on div "LONART X6 LONART X12 LONART SYP LONART DS LONART DISPERSIBLE" at bounding box center [494, 288] width 201 height 136
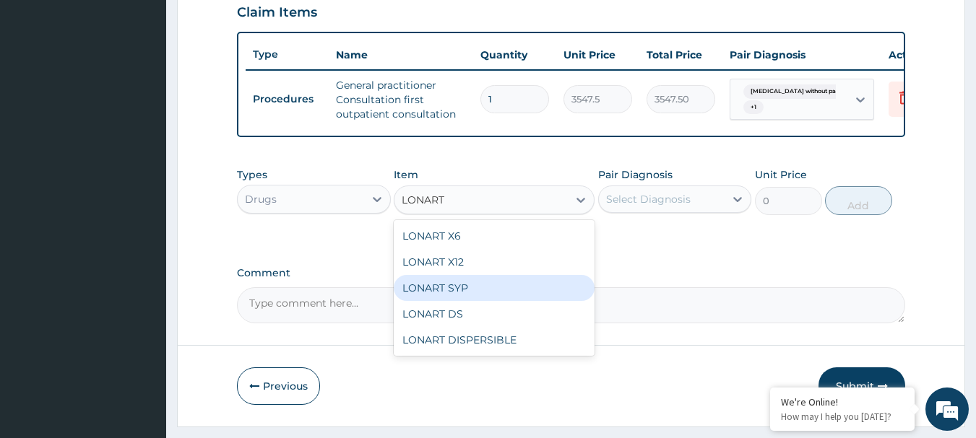
click at [472, 294] on div "LONART SYP" at bounding box center [494, 288] width 201 height 26
type input "2719.75"
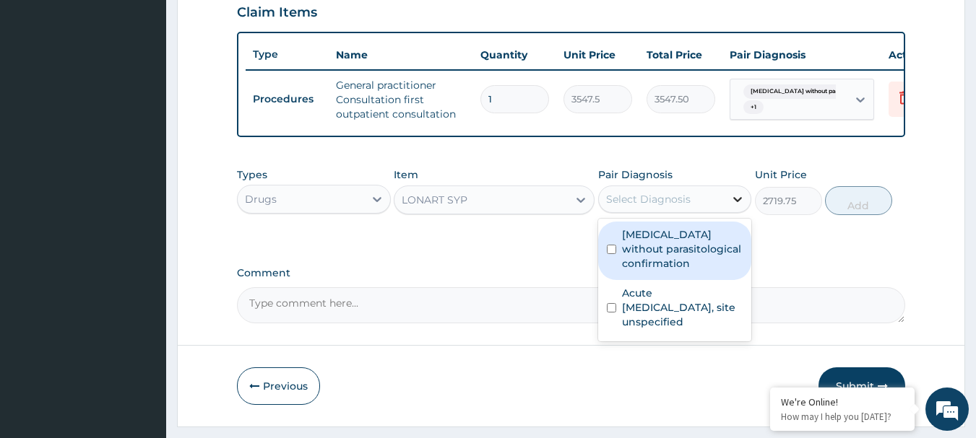
click at [742, 207] on icon at bounding box center [737, 199] width 14 height 14
click at [614, 254] on input "checkbox" at bounding box center [611, 249] width 9 height 9
checkbox input "true"
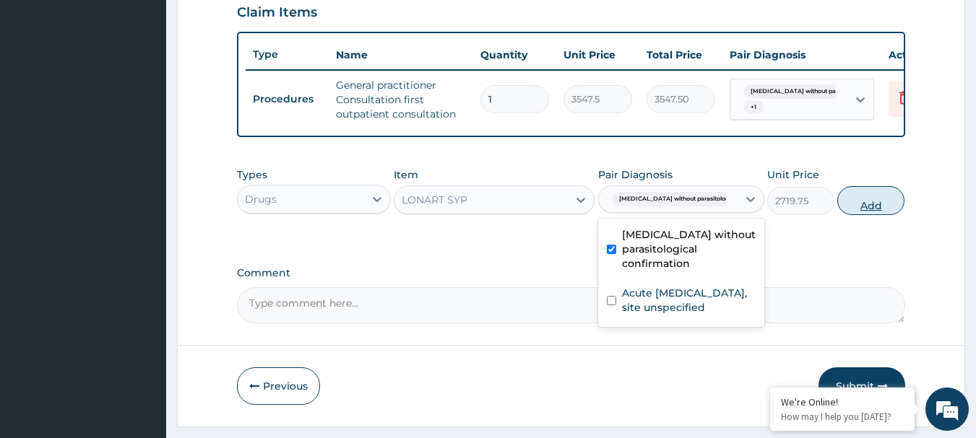
click at [864, 211] on button "Add" at bounding box center [870, 200] width 67 height 29
type input "0"
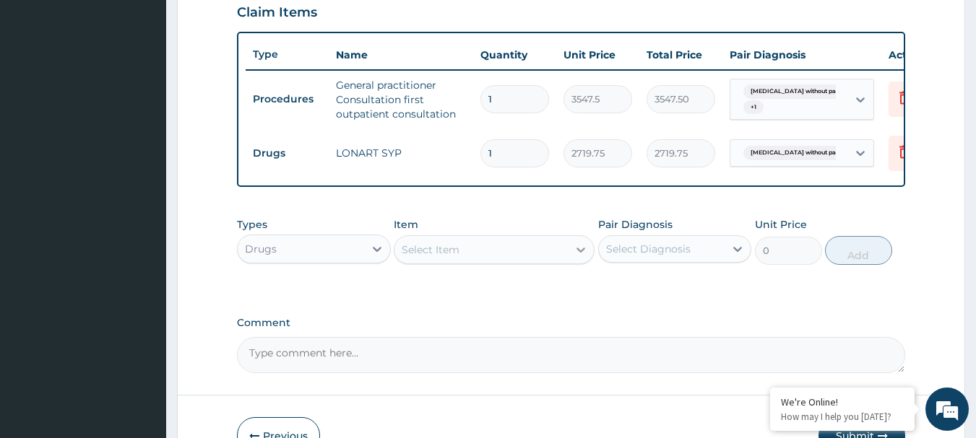
click at [581, 257] on icon at bounding box center [580, 250] width 14 height 14
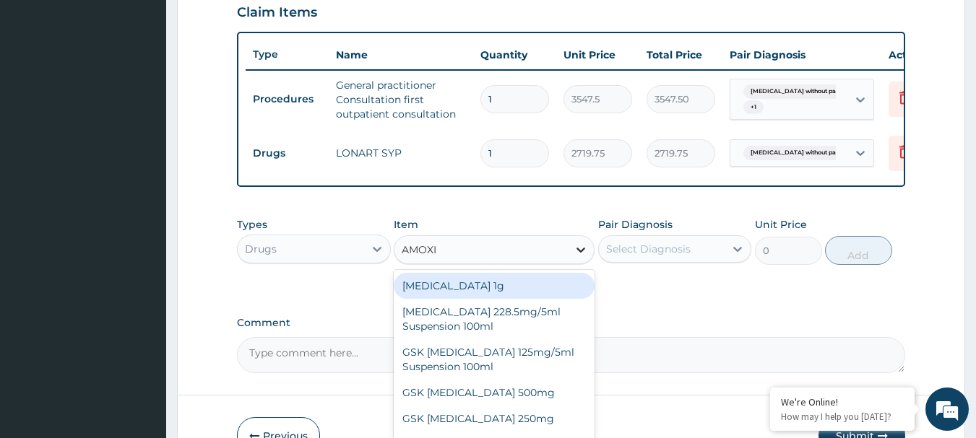
type input "AMOXIL"
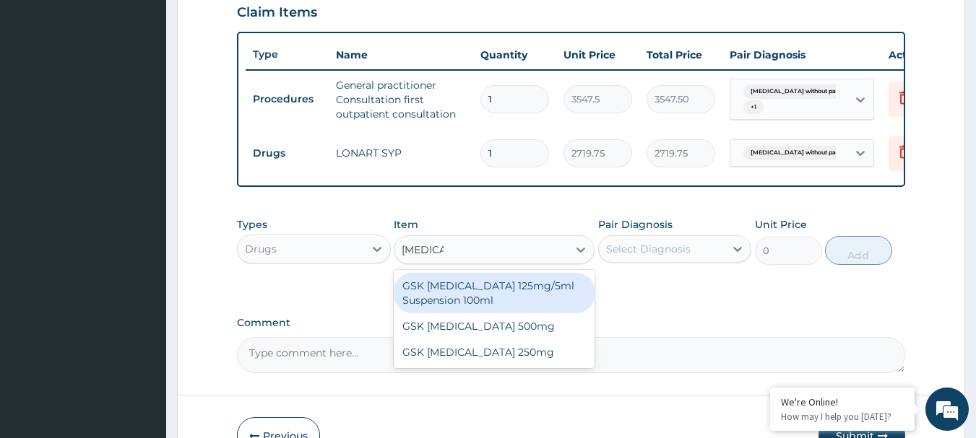
click at [513, 302] on div "GSK AMOXIL 125mg/5ml Suspension 100ml" at bounding box center [494, 293] width 201 height 40
type input "8868.75"
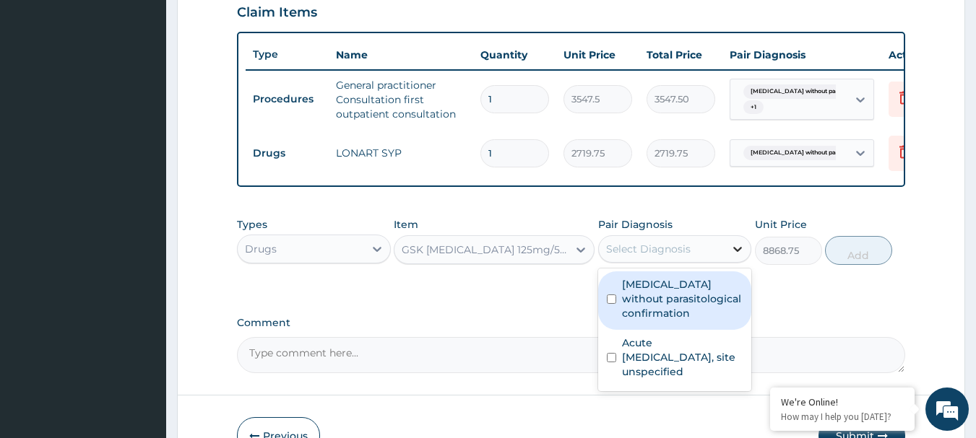
click at [745, 256] on icon at bounding box center [737, 249] width 14 height 14
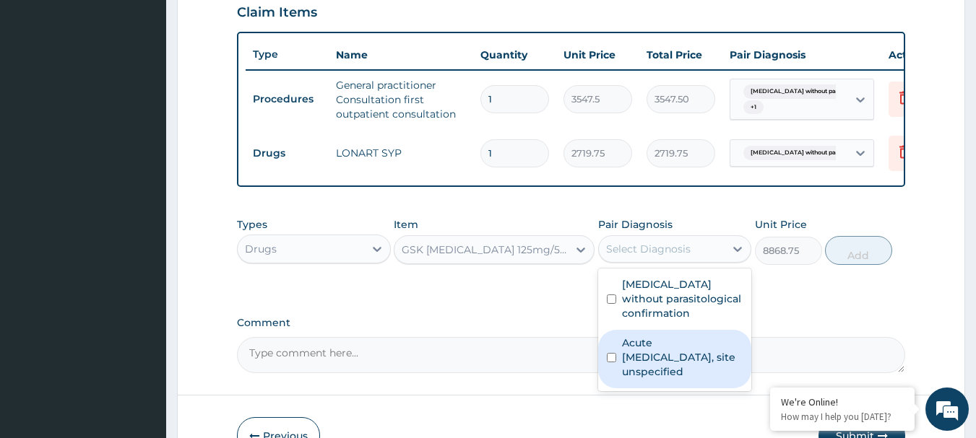
click at [604, 368] on div "Acute upper respiratory infection, site unspecified" at bounding box center [675, 359] width 154 height 58
checkbox input "true"
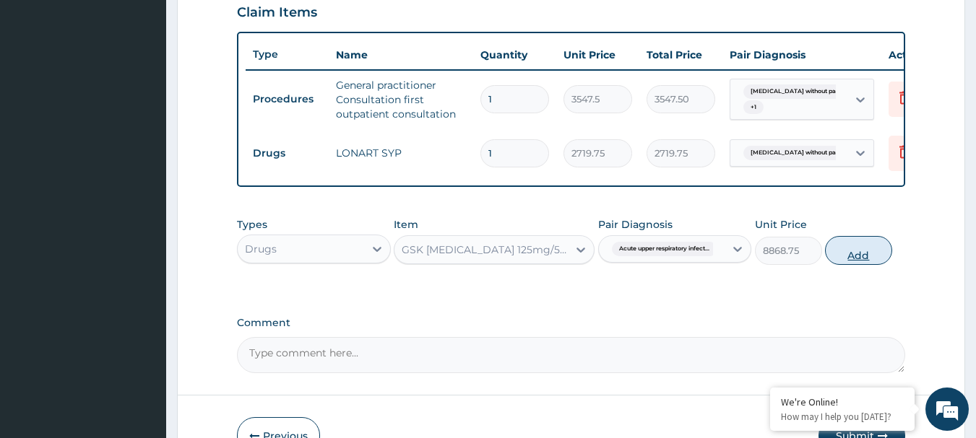
click at [851, 259] on button "Add" at bounding box center [858, 250] width 67 height 29
type input "0"
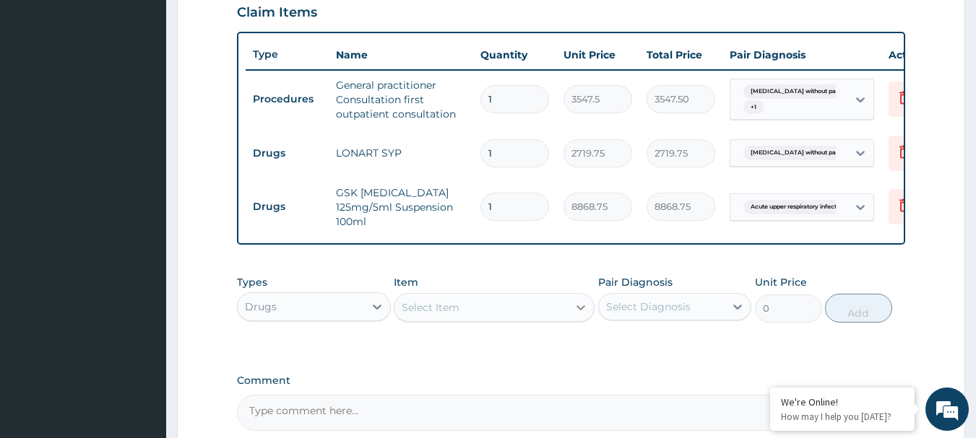
click at [580, 306] on icon at bounding box center [580, 307] width 14 height 14
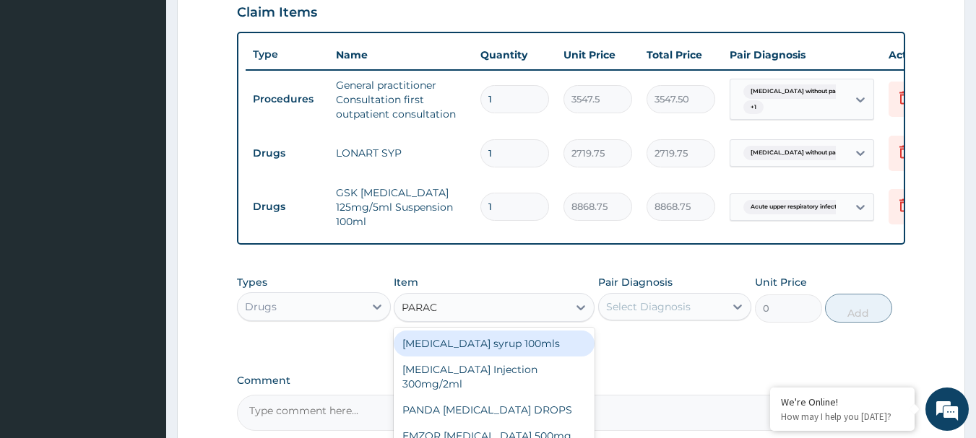
type input "PARACE"
click at [508, 352] on div "Paracetamol syrup 100mls" at bounding box center [494, 344] width 201 height 26
type input "709.5"
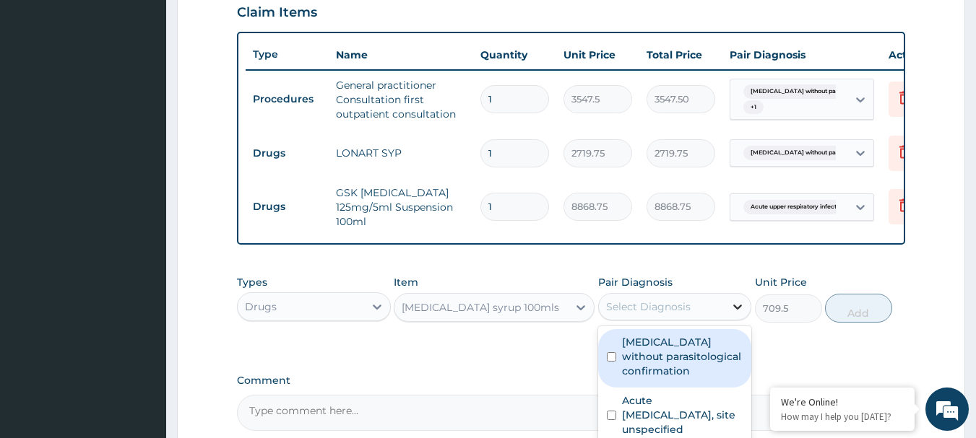
click at [737, 310] on icon at bounding box center [738, 307] width 9 height 5
click at [612, 357] on input "checkbox" at bounding box center [611, 356] width 9 height 9
checkbox input "true"
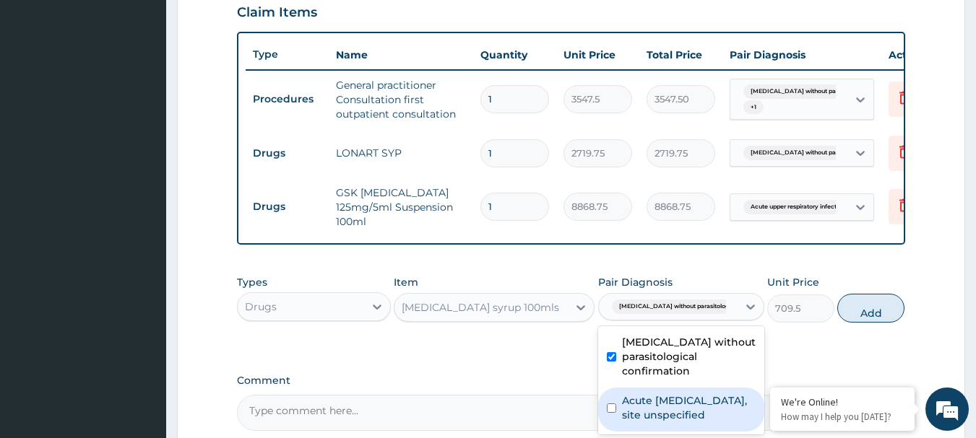
click at [612, 413] on input "checkbox" at bounding box center [611, 408] width 9 height 9
checkbox input "true"
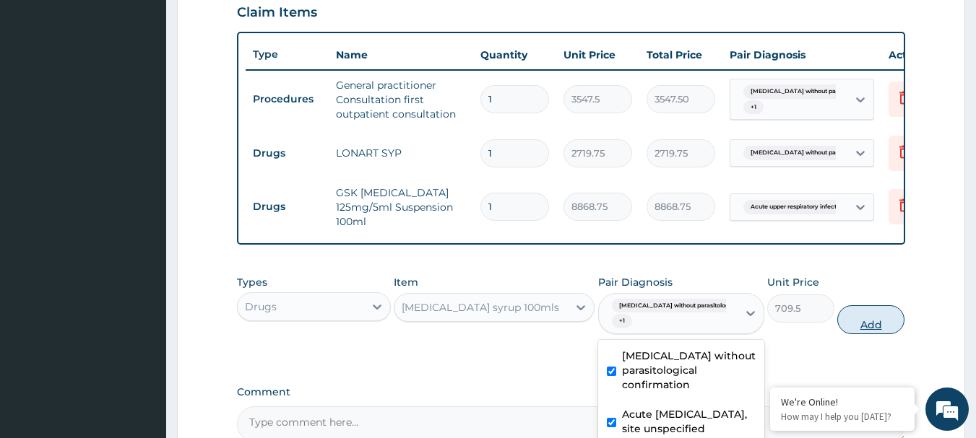
click at [863, 328] on button "Add" at bounding box center [870, 319] width 67 height 29
type input "0"
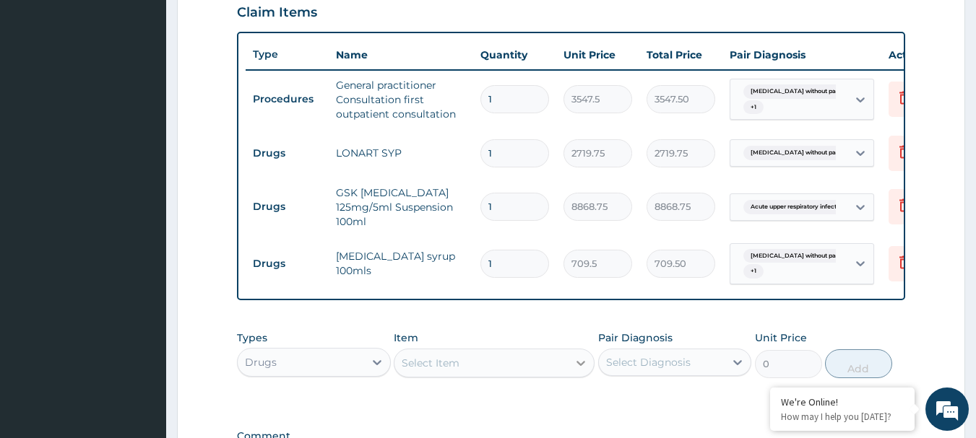
click at [583, 374] on div at bounding box center [581, 363] width 26 height 26
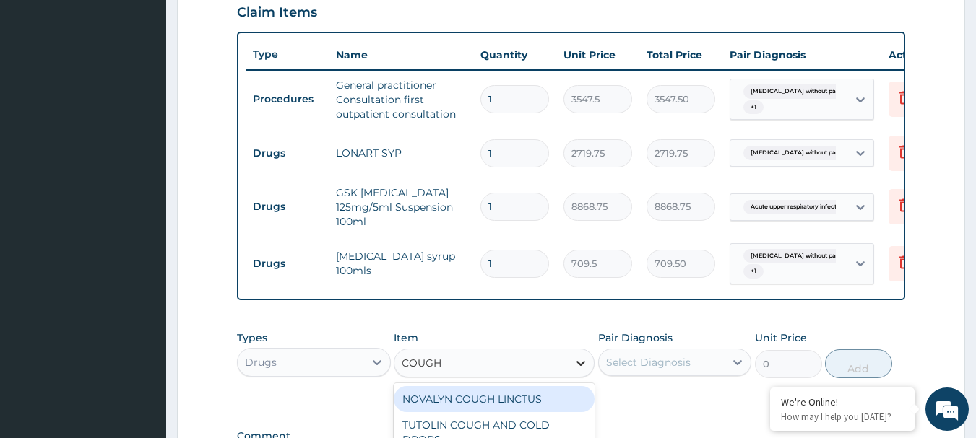
type input "COUGH"
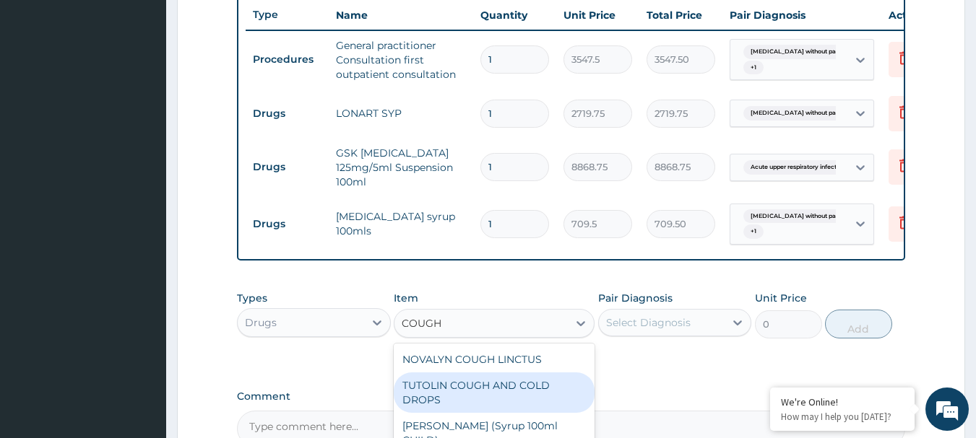
scroll to position [708, 0]
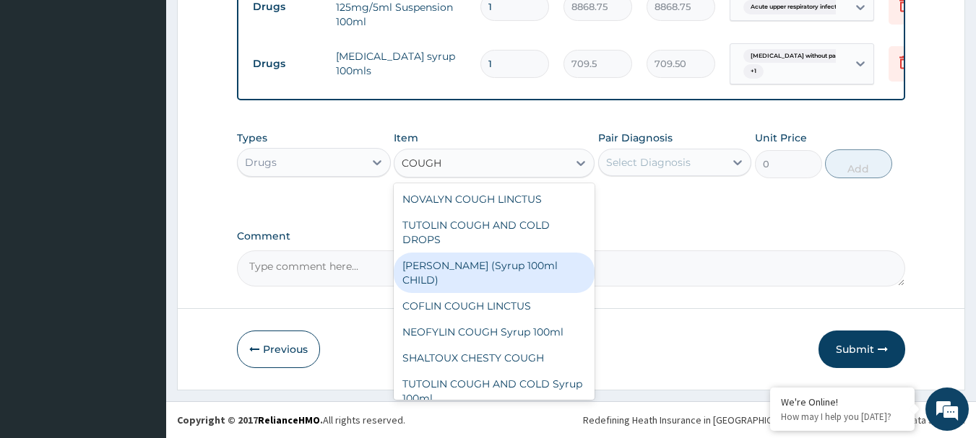
drag, startPoint x: 535, startPoint y: 271, endPoint x: 544, endPoint y: 263, distance: 11.8
click at [536, 269] on div "EMZOLYN COUGH (Syrup 100ml CHILD)" at bounding box center [494, 273] width 201 height 40
type input "1478.125"
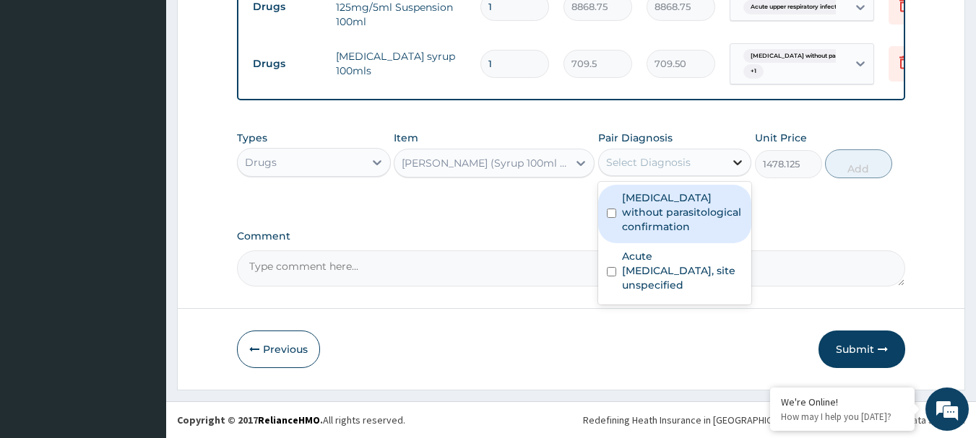
drag, startPoint x: 733, startPoint y: 160, endPoint x: 708, endPoint y: 179, distance: 31.5
click at [732, 162] on icon at bounding box center [737, 162] width 14 height 14
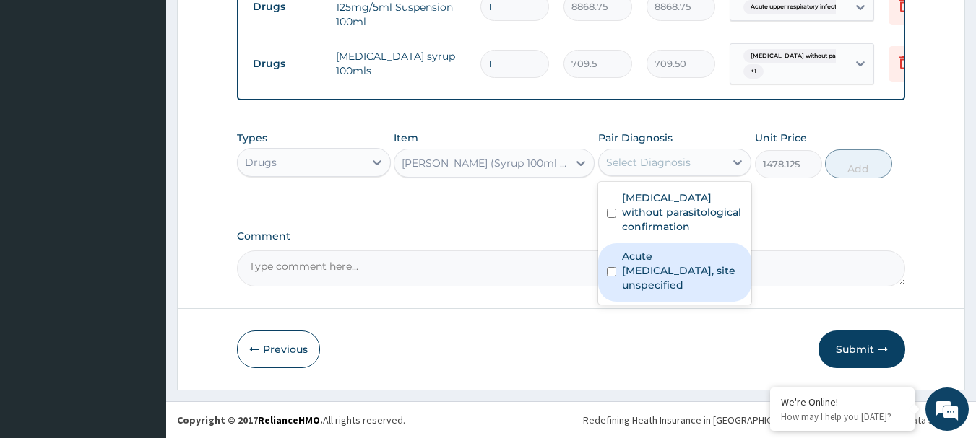
click at [615, 272] on input "checkbox" at bounding box center [611, 271] width 9 height 9
checkbox input "true"
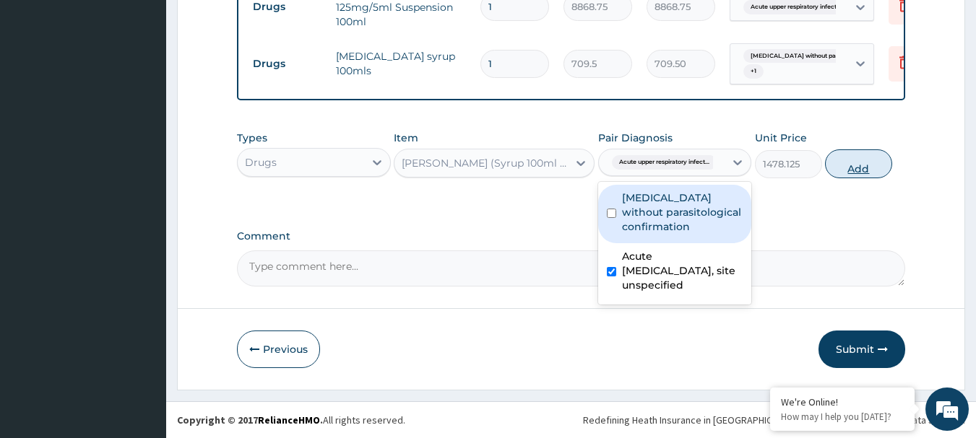
click at [872, 170] on button "Add" at bounding box center [858, 163] width 67 height 29
type input "0"
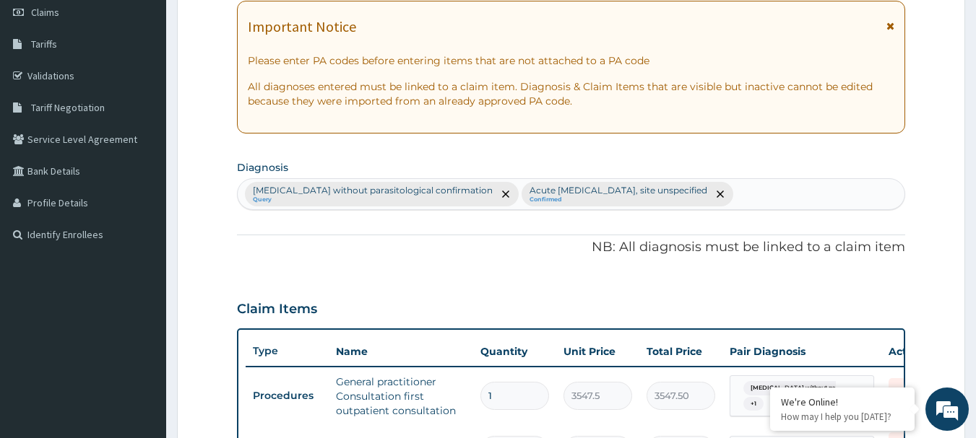
scroll to position [131, 0]
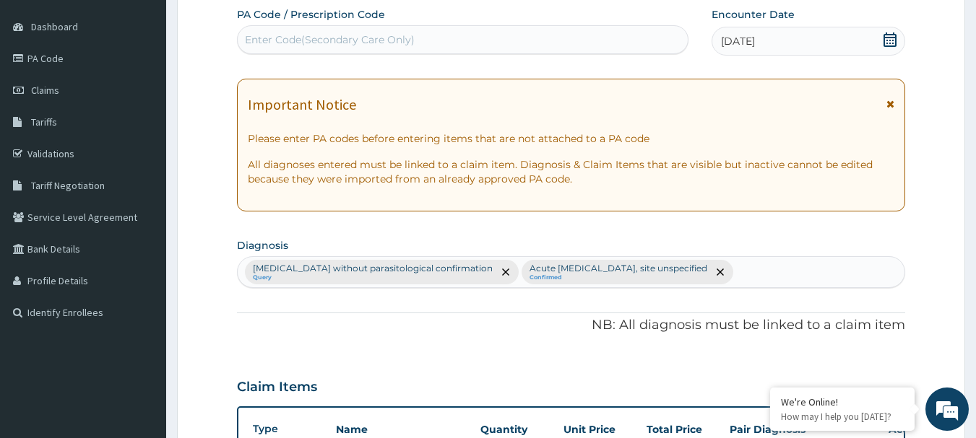
click at [735, 272] on div "Malaria without parasitological confirmation Query Acute upper respiratory infe…" at bounding box center [571, 272] width 667 height 30
type input "F"
type input "CONVU"
click at [768, 269] on div "Malaria without parasitological confirmation Query Acute upper respiratory infe…" at bounding box center [571, 272] width 667 height 30
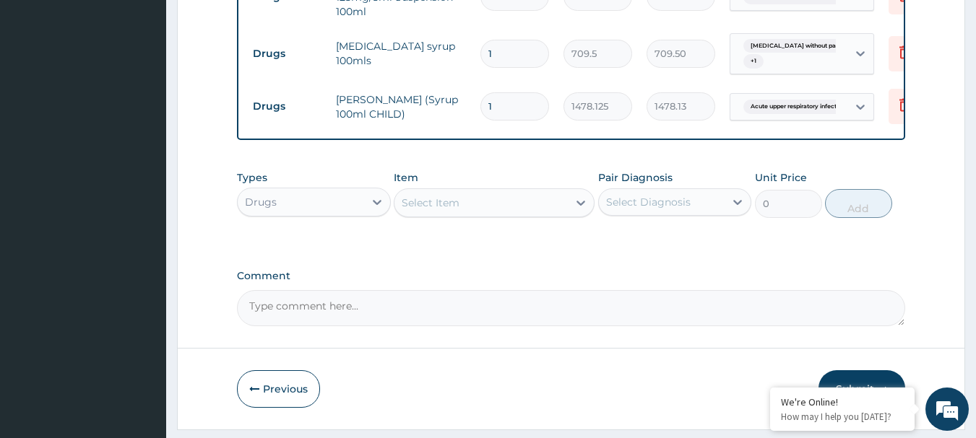
scroll to position [758, 0]
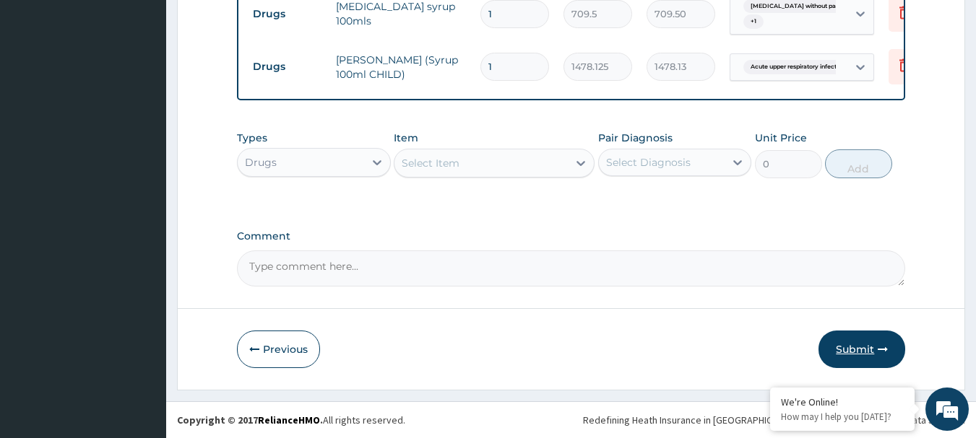
click at [851, 347] on button "Submit" at bounding box center [861, 350] width 87 height 38
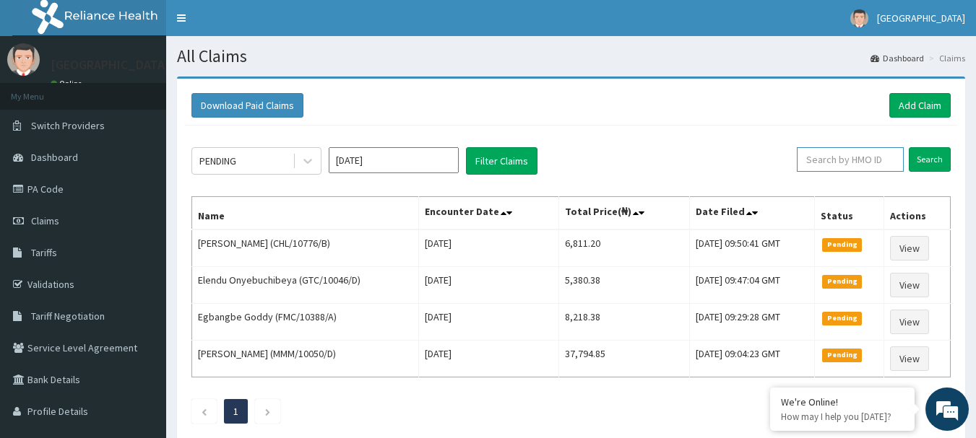
click at [862, 162] on input "text" at bounding box center [850, 159] width 107 height 25
click at [941, 160] on input "Search" at bounding box center [929, 159] width 42 height 25
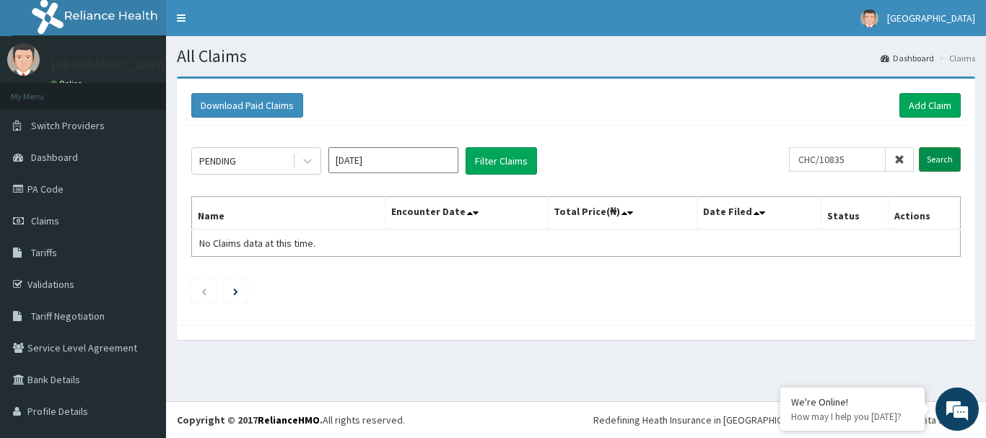
click at [925, 157] on input "Search" at bounding box center [940, 159] width 42 height 25
click at [812, 160] on input "CHC/10835" at bounding box center [837, 159] width 97 height 25
click at [817, 160] on input "CHC/10835" at bounding box center [837, 159] width 97 height 25
type input "CHL/10835"
click at [919, 155] on input "Search" at bounding box center [940, 159] width 42 height 25
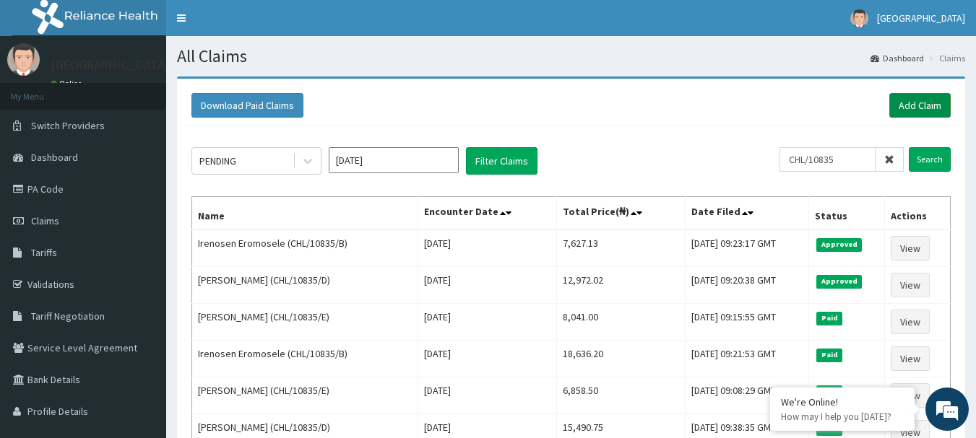
click at [922, 93] on div "Download Paid Claims Add Claim" at bounding box center [570, 106] width 773 height 40
click at [923, 101] on link "Add Claim" at bounding box center [919, 105] width 61 height 25
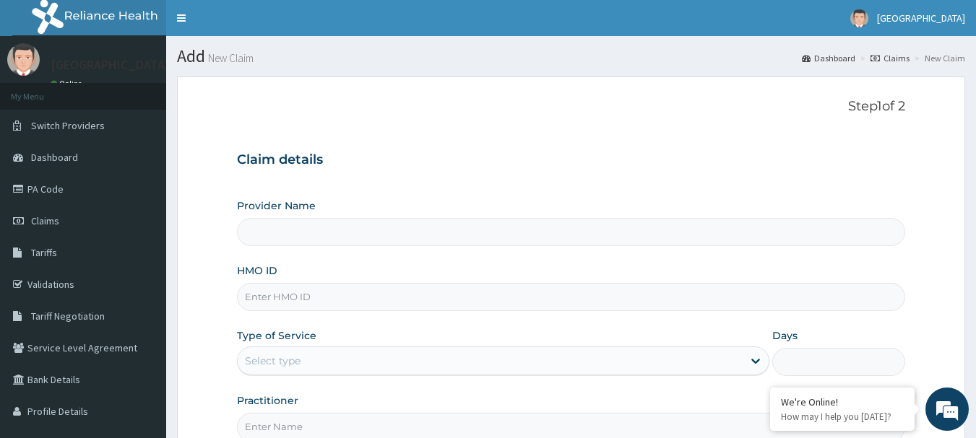
type input "[GEOGRAPHIC_DATA]"
click at [274, 236] on input "[GEOGRAPHIC_DATA]" at bounding box center [571, 232] width 669 height 28
click at [279, 295] on input "HMO ID" at bounding box center [571, 297] width 669 height 28
type input "CHL/10835/E"
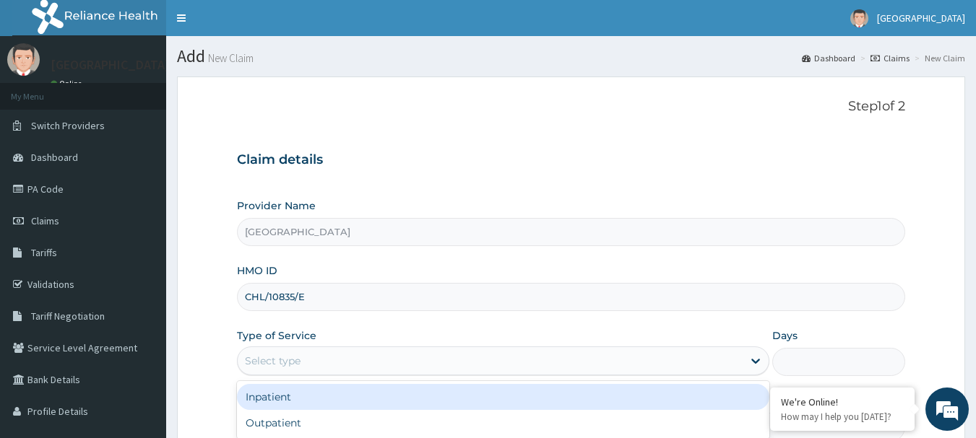
click at [271, 361] on div "Select type" at bounding box center [273, 361] width 56 height 14
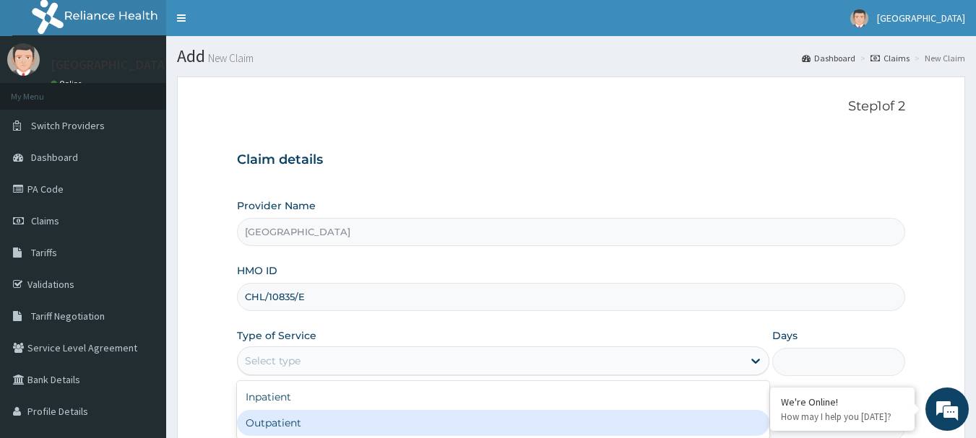
click at [266, 419] on div "Outpatient" at bounding box center [503, 423] width 532 height 26
type input "1"
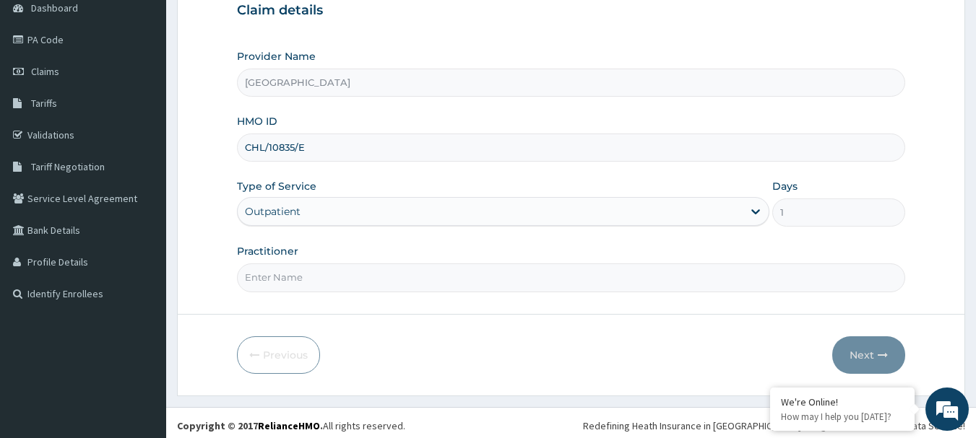
scroll to position [155, 0]
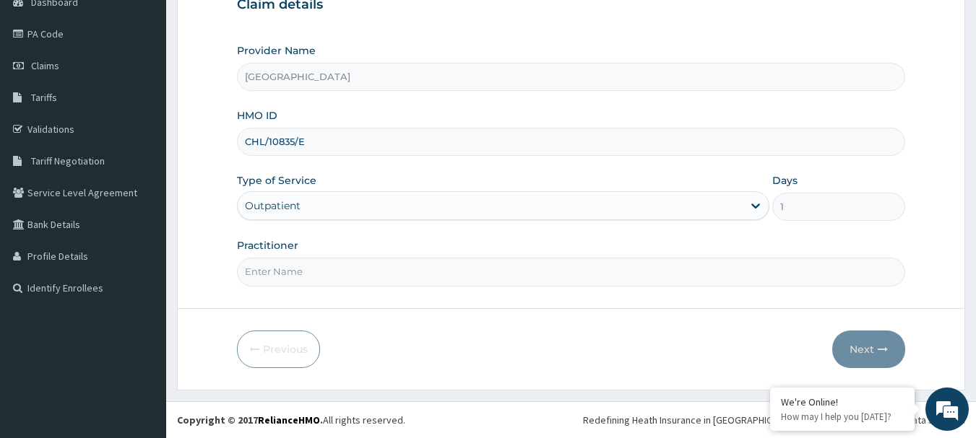
click at [282, 282] on input "Practitioner" at bounding box center [571, 272] width 669 height 28
type input "AKINDE"
click at [865, 346] on button "Next" at bounding box center [868, 350] width 73 height 38
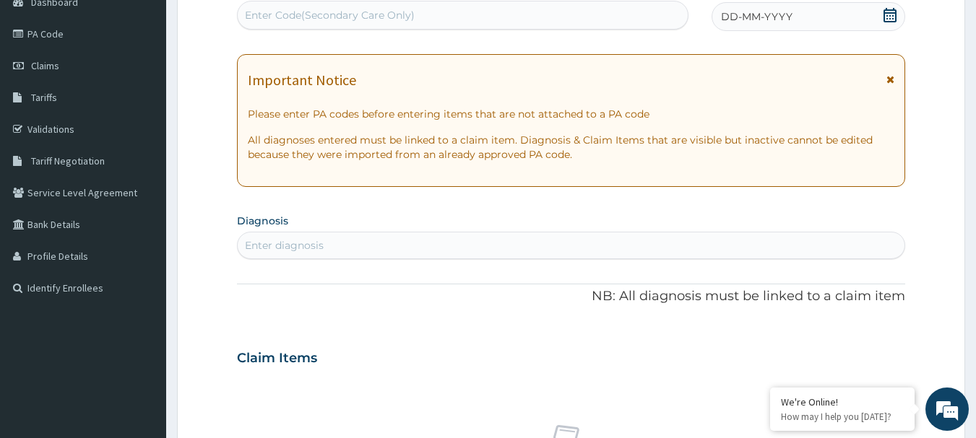
click at [890, 16] on icon at bounding box center [889, 15] width 13 height 14
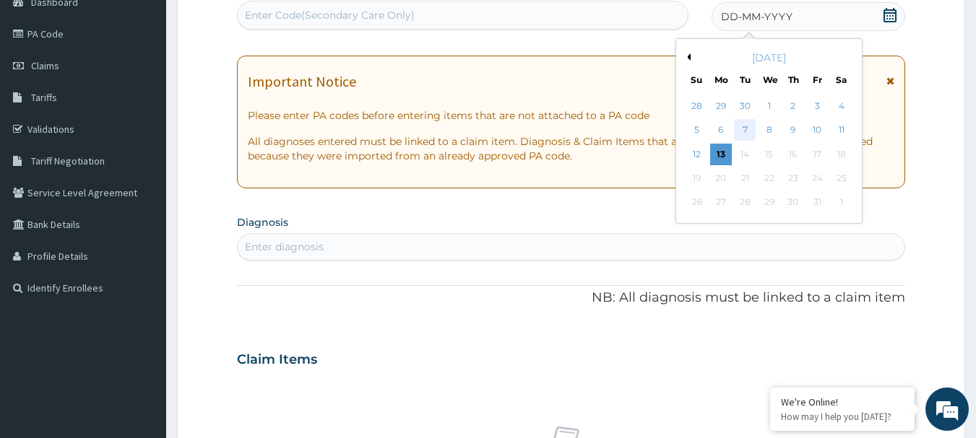
click at [738, 129] on div "7" at bounding box center [745, 131] width 22 height 22
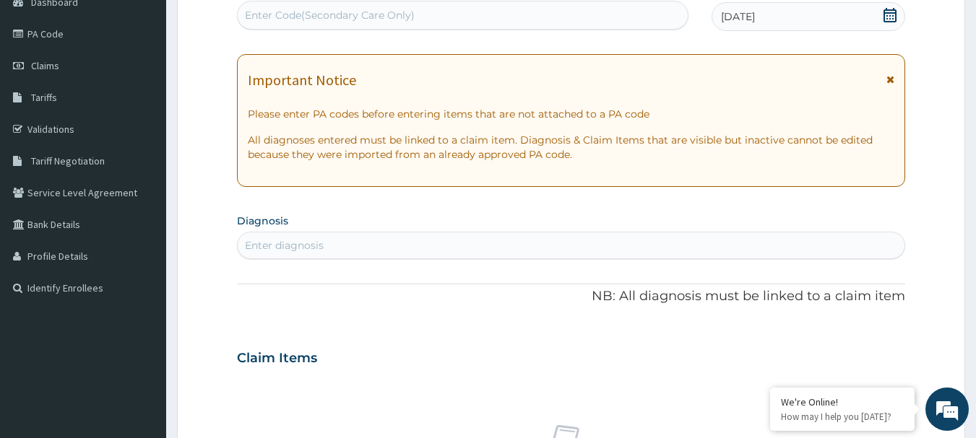
click at [265, 246] on div "Enter diagnosis" at bounding box center [284, 245] width 79 height 14
type input "UPPER RESPIRATORY"
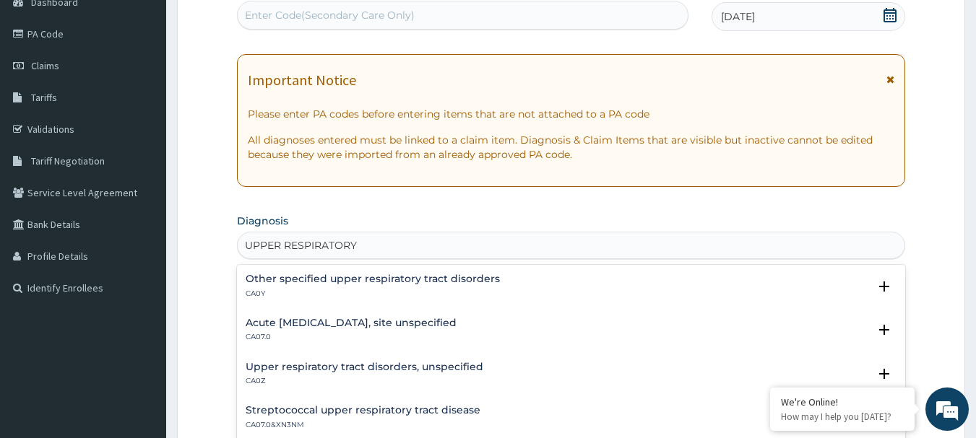
click at [382, 324] on h4 "Acute [MEDICAL_DATA], site unspecified" at bounding box center [351, 323] width 211 height 11
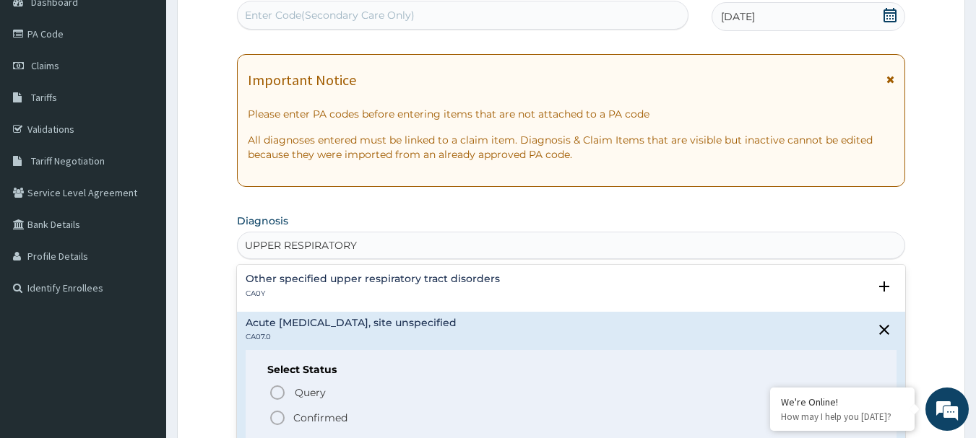
click at [278, 419] on icon "status option filled" at bounding box center [277, 417] width 17 height 17
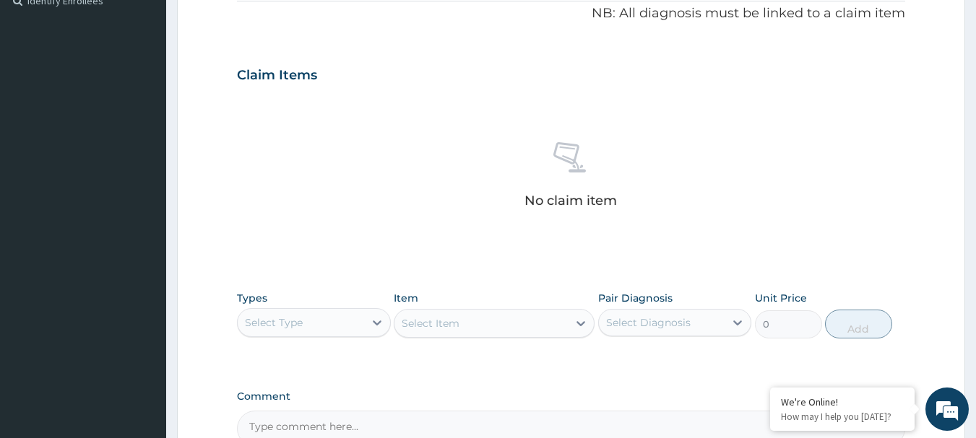
scroll to position [444, 0]
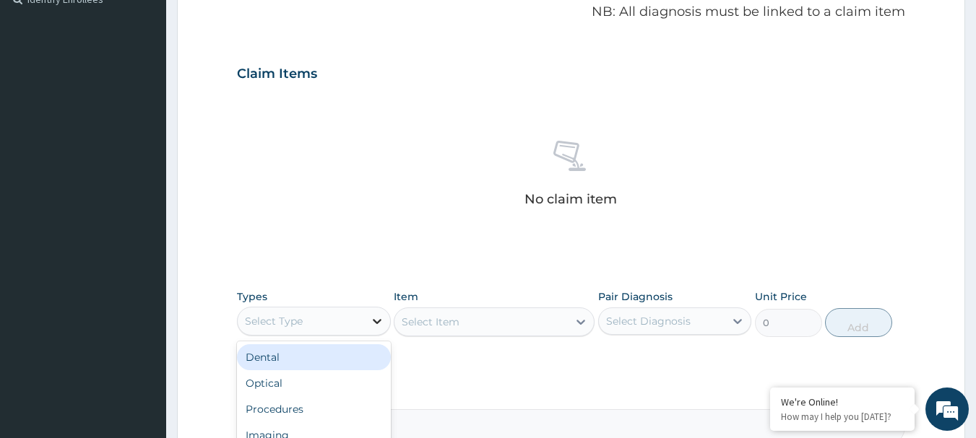
click at [376, 318] on icon at bounding box center [377, 321] width 14 height 14
click at [318, 363] on div "Procedures" at bounding box center [314, 360] width 154 height 26
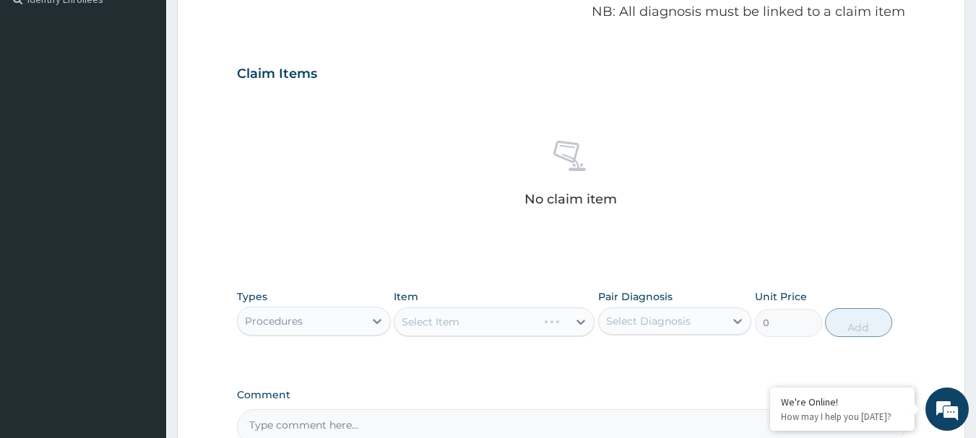
click at [592, 322] on div "Select Item" at bounding box center [494, 322] width 201 height 29
click at [583, 324] on div "Select Item" at bounding box center [494, 322] width 201 height 29
click at [582, 324] on div "Select Item" at bounding box center [494, 322] width 201 height 29
click at [581, 324] on icon at bounding box center [580, 322] width 9 height 5
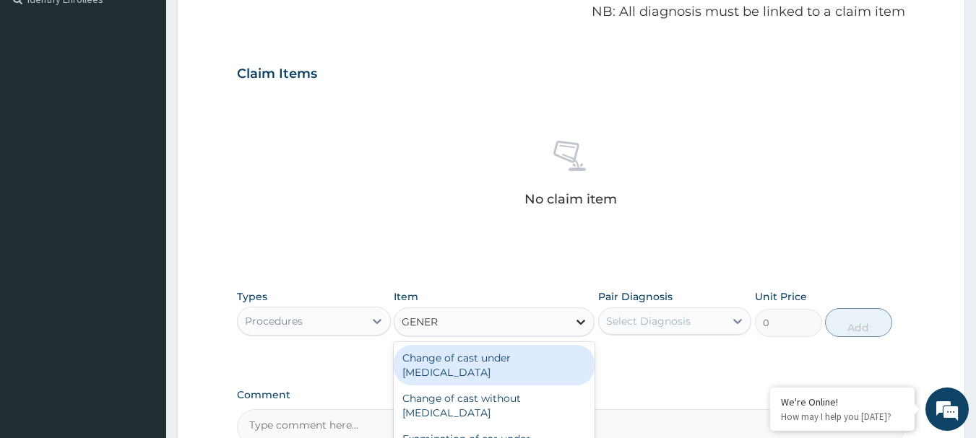
type input "GENERA"
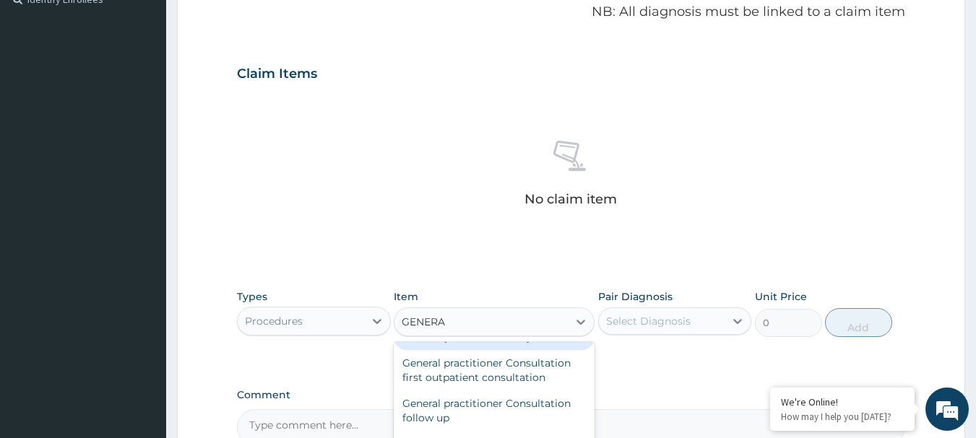
scroll to position [144, 0]
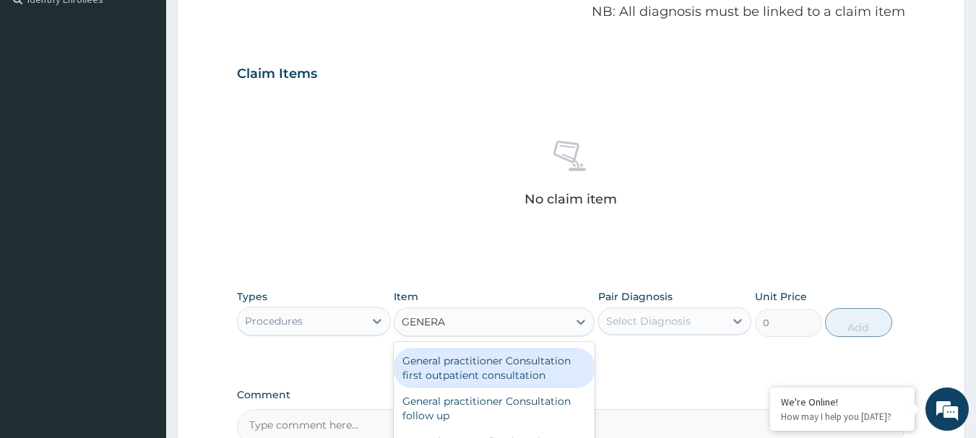
click at [546, 362] on div "General practitioner Consultation first outpatient consultation" at bounding box center [494, 368] width 201 height 40
type input "3547.5"
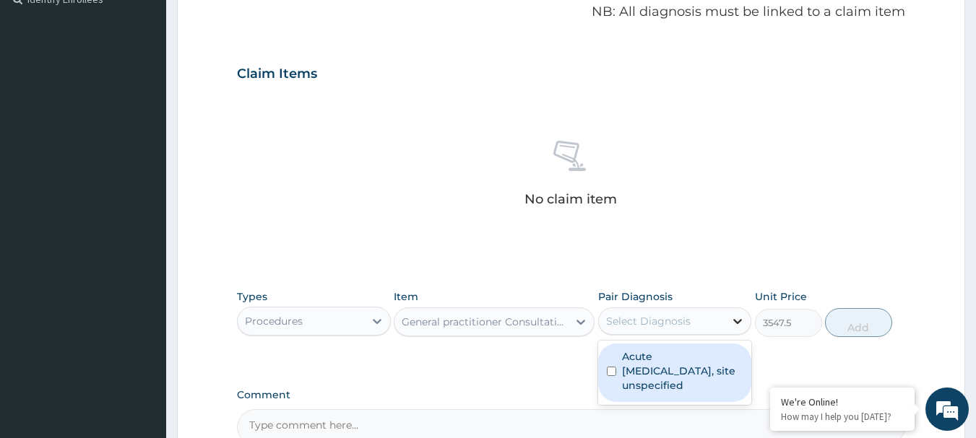
click at [734, 323] on icon at bounding box center [737, 321] width 14 height 14
click at [618, 375] on div "Acute [MEDICAL_DATA], site unspecified" at bounding box center [675, 373] width 154 height 58
checkbox input "true"
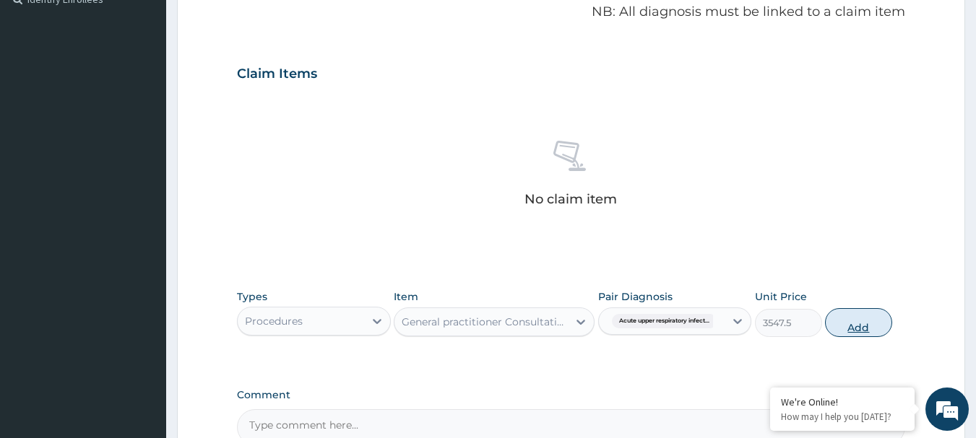
click at [860, 329] on button "Add" at bounding box center [858, 322] width 67 height 29
type input "0"
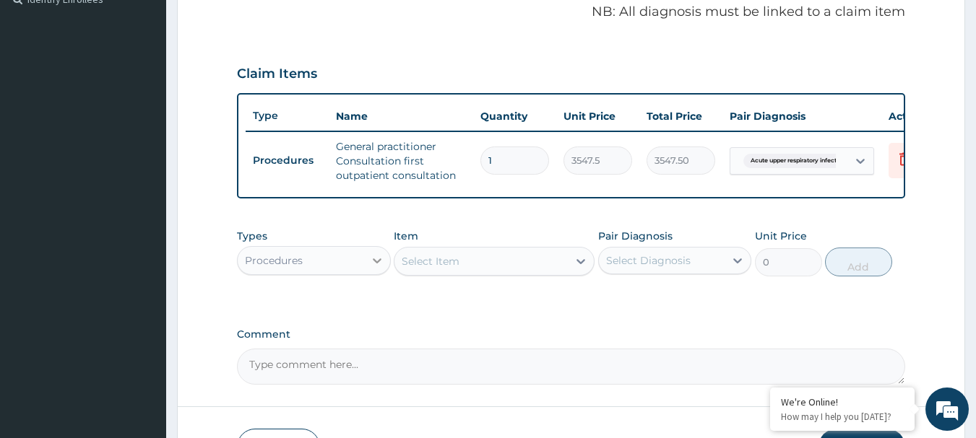
click at [373, 268] on icon at bounding box center [377, 260] width 14 height 14
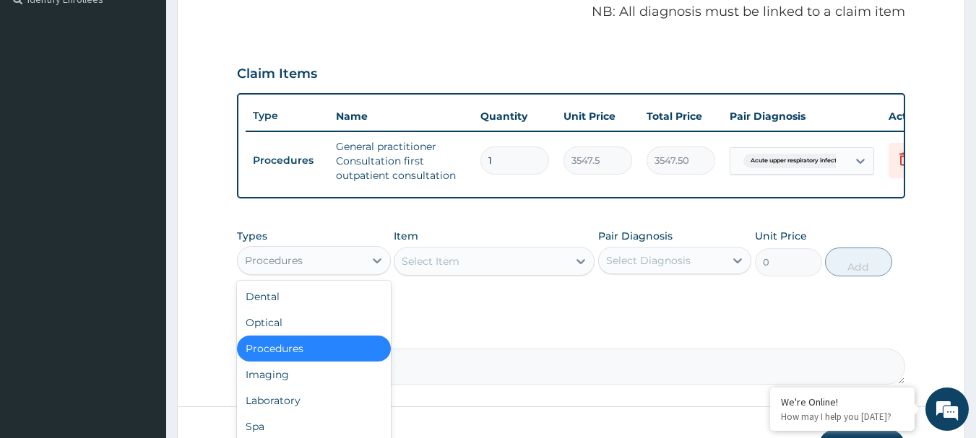
scroll to position [49, 0]
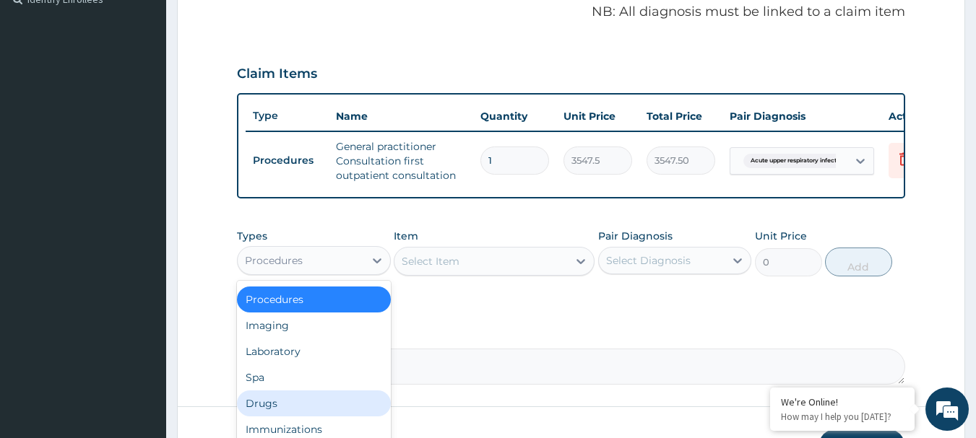
click at [285, 417] on div "Drugs" at bounding box center [314, 404] width 154 height 26
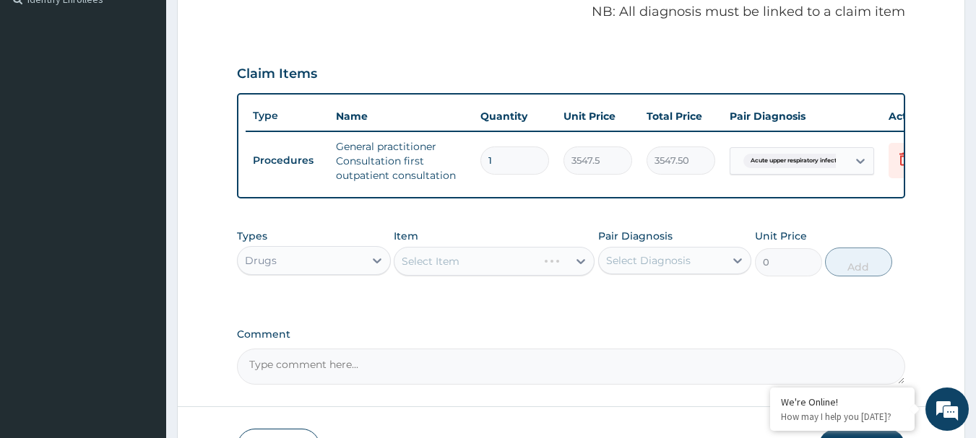
click at [581, 270] on div "Select Item" at bounding box center [494, 261] width 201 height 29
click at [581, 269] on div "Select Item" at bounding box center [494, 261] width 201 height 29
click at [578, 264] on icon at bounding box center [580, 261] width 9 height 5
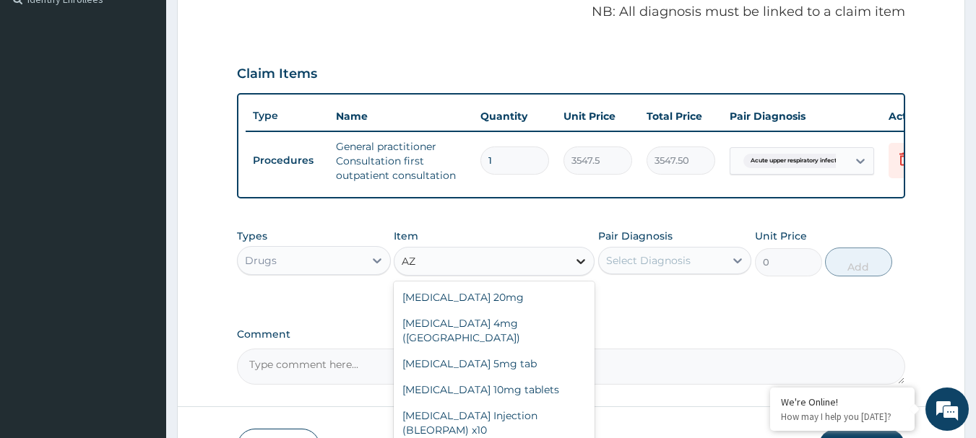
type input "A"
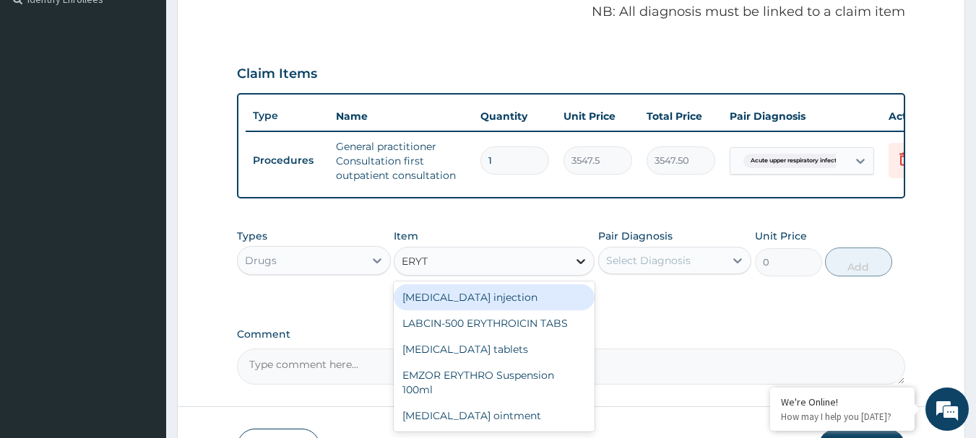
type input "ERYTH"
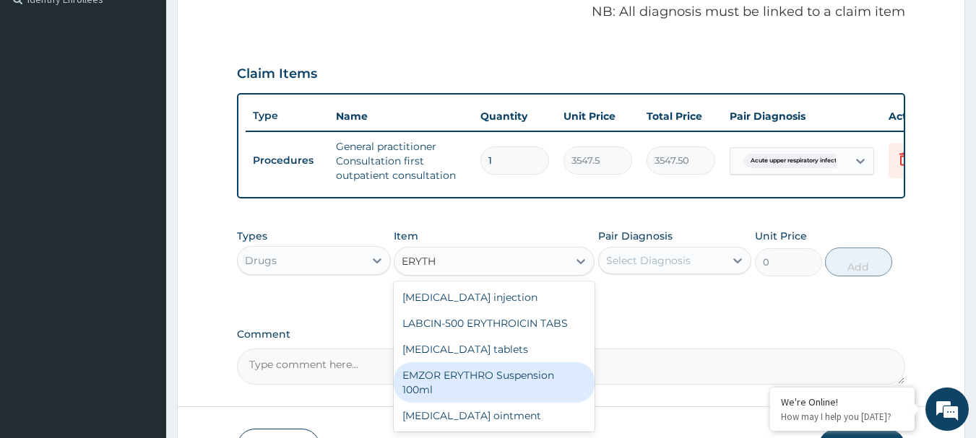
click at [524, 386] on div "EMZOR ERYTHRO Suspension 100ml" at bounding box center [494, 383] width 201 height 40
type input "2601.5"
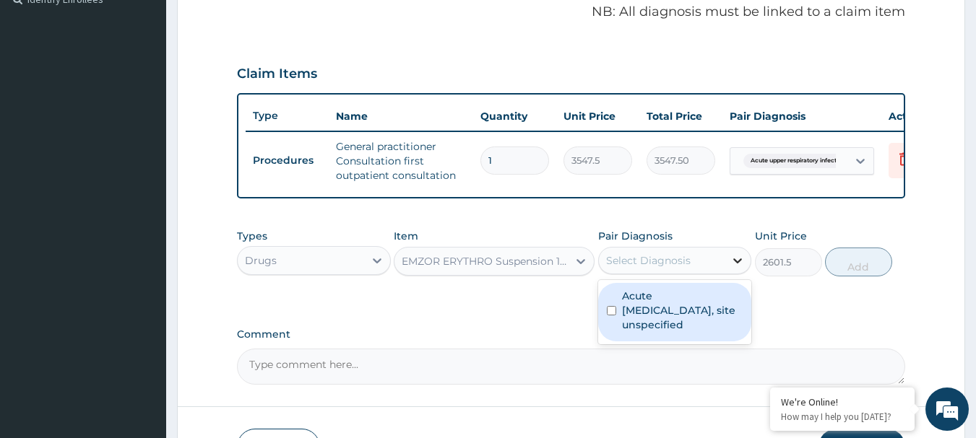
click at [741, 266] on icon at bounding box center [737, 260] width 14 height 14
click at [611, 316] on input "checkbox" at bounding box center [611, 310] width 9 height 9
checkbox input "true"
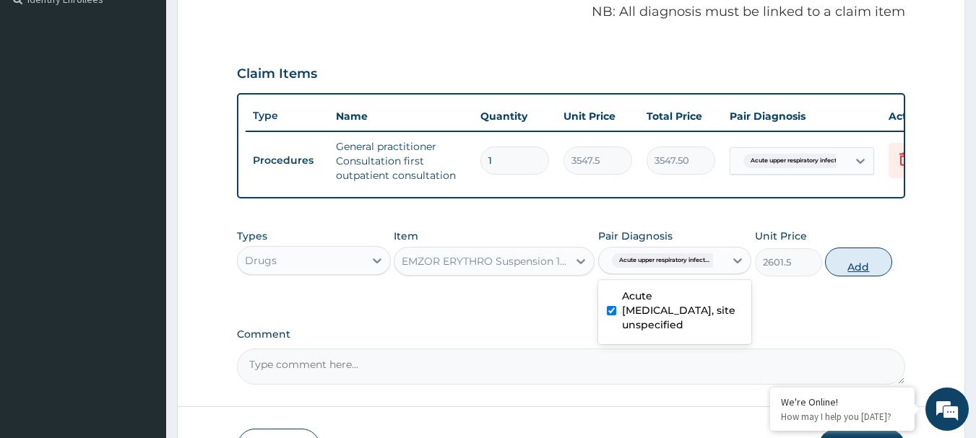
click at [864, 270] on button "Add" at bounding box center [858, 262] width 67 height 29
type input "0"
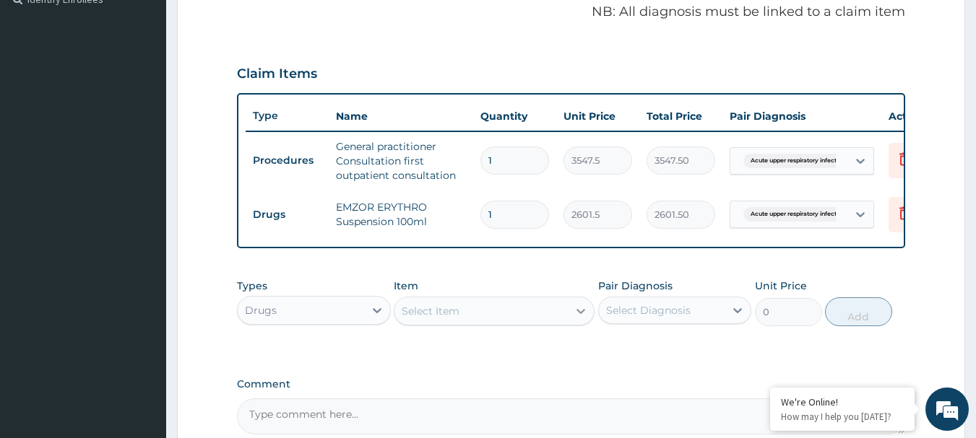
click at [576, 318] on icon at bounding box center [580, 311] width 14 height 14
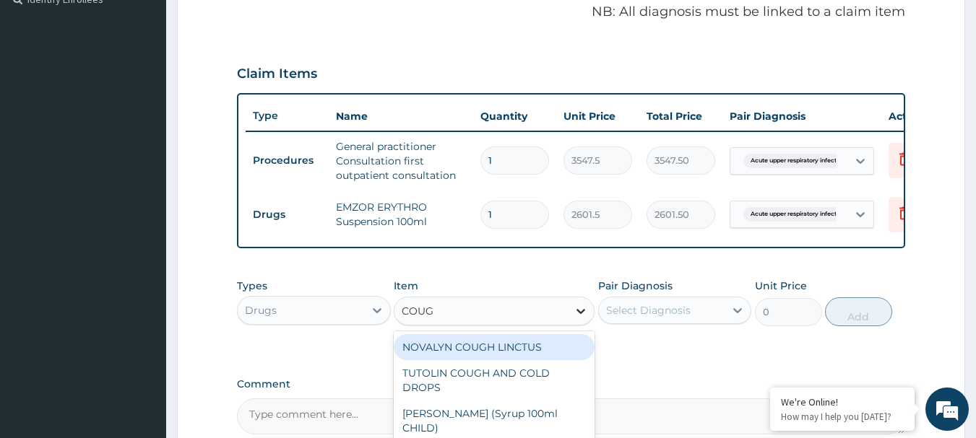
type input "COUGH"
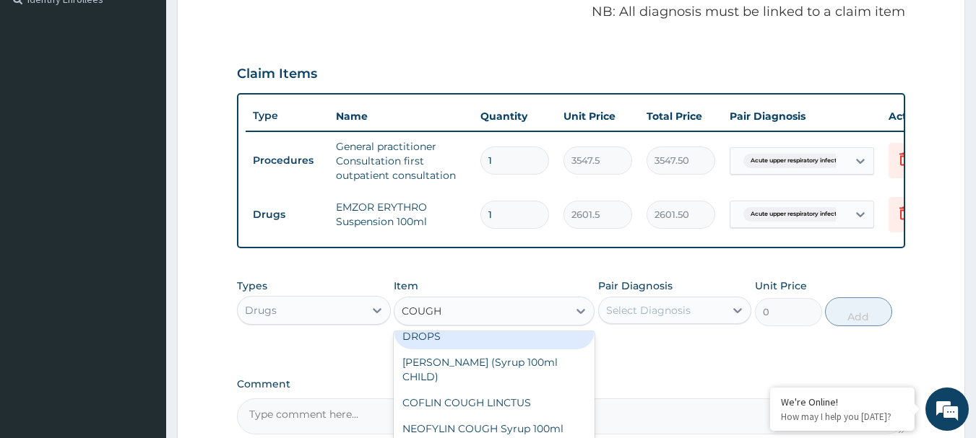
scroll to position [72, 0]
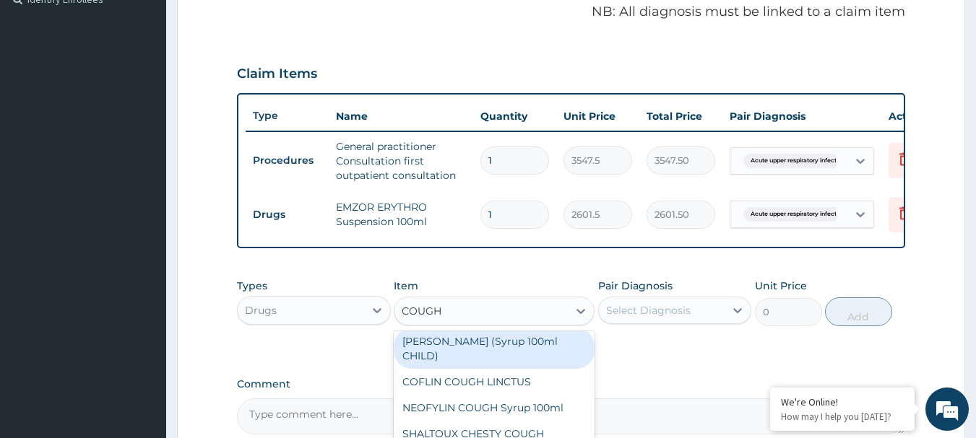
click at [547, 350] on div "[PERSON_NAME] (Syrup 100ml CHILD)" at bounding box center [494, 349] width 201 height 40
type input "1478.125"
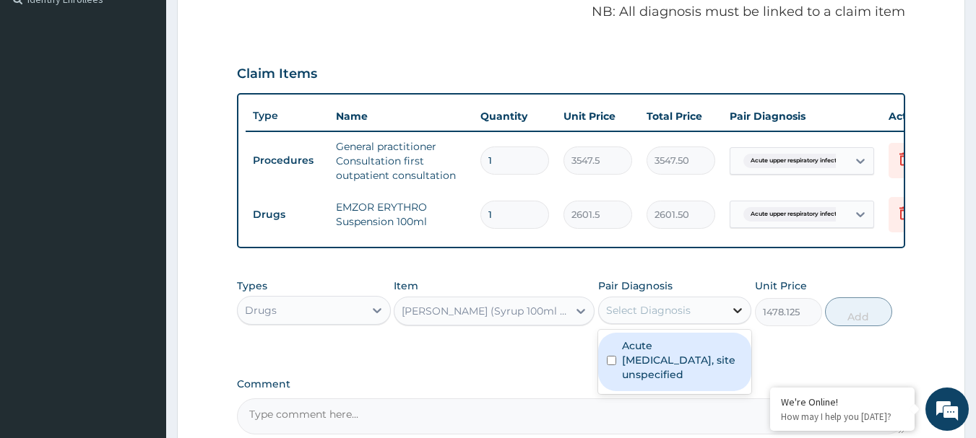
click at [738, 318] on icon at bounding box center [737, 310] width 14 height 14
click at [609, 365] on input "checkbox" at bounding box center [611, 360] width 9 height 9
checkbox input "true"
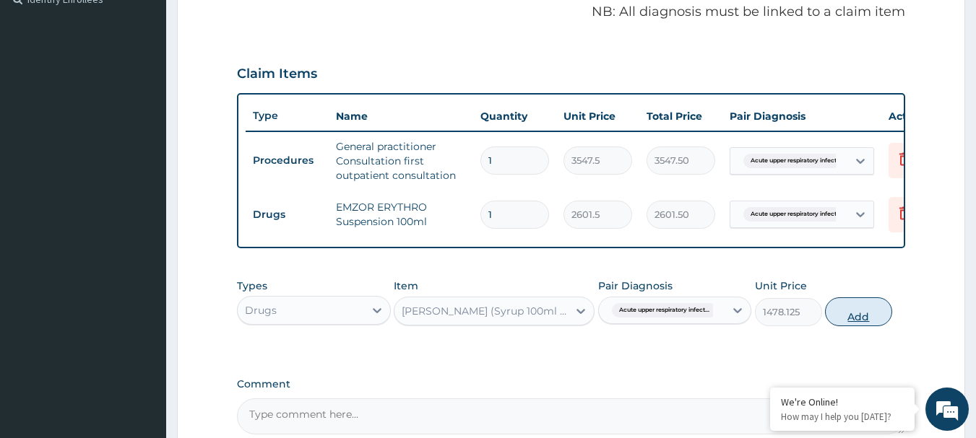
click at [860, 326] on button "Add" at bounding box center [858, 312] width 67 height 29
type input "0"
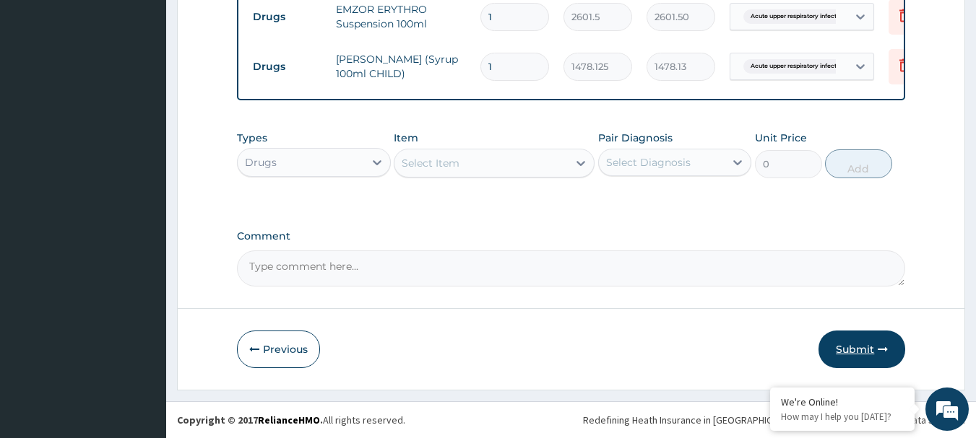
click at [863, 347] on button "Submit" at bounding box center [861, 350] width 87 height 38
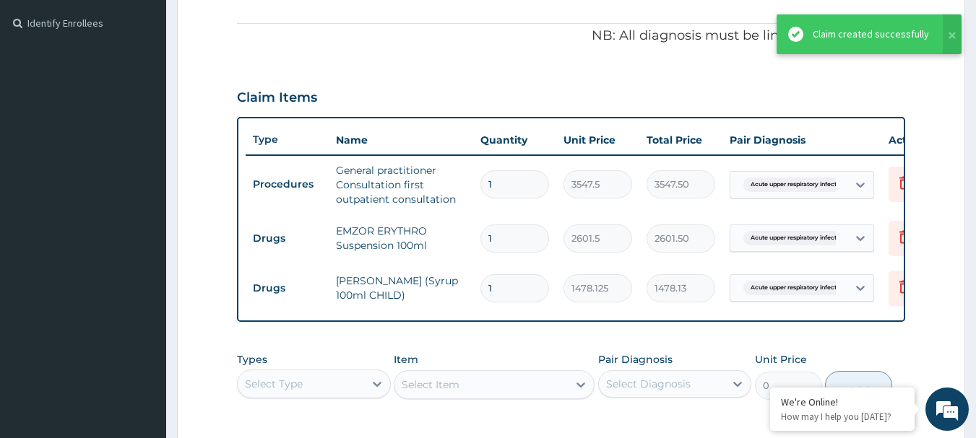
scroll to position [364, 0]
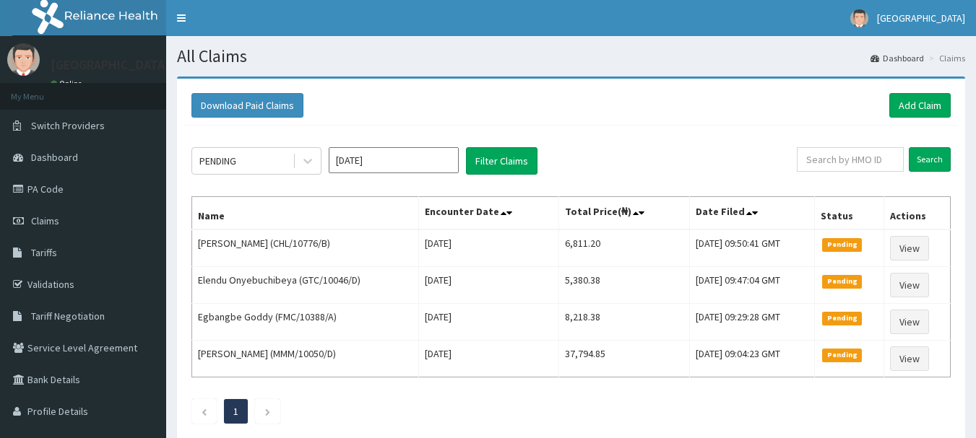
click at [45, 217] on span "Claims" at bounding box center [45, 220] width 28 height 13
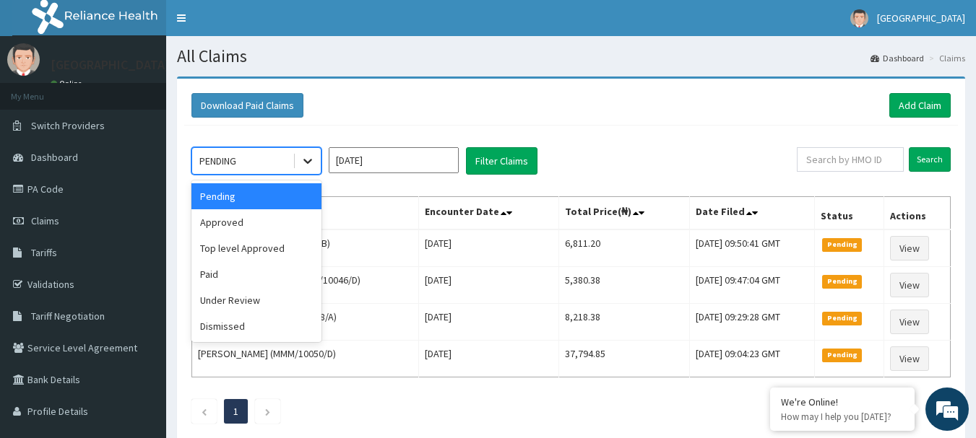
click at [303, 164] on icon at bounding box center [307, 161] width 14 height 14
click at [271, 223] on div "Approved" at bounding box center [256, 222] width 130 height 26
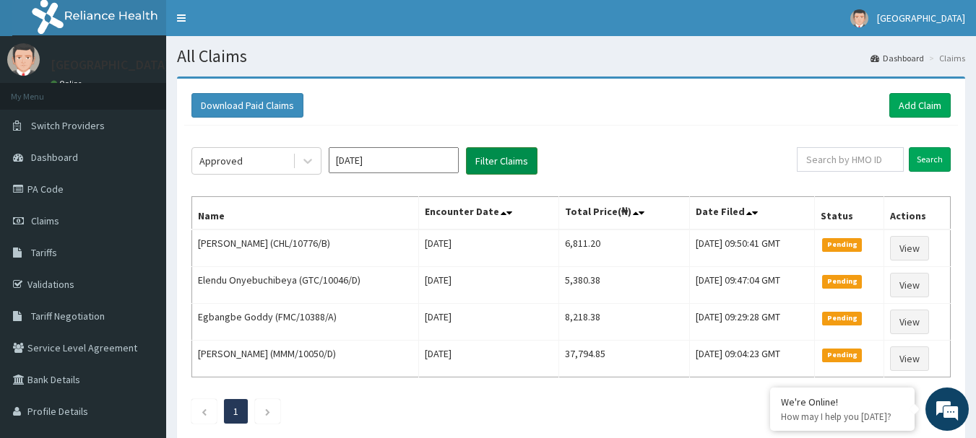
click at [497, 161] on button "Filter Claims" at bounding box center [501, 160] width 71 height 27
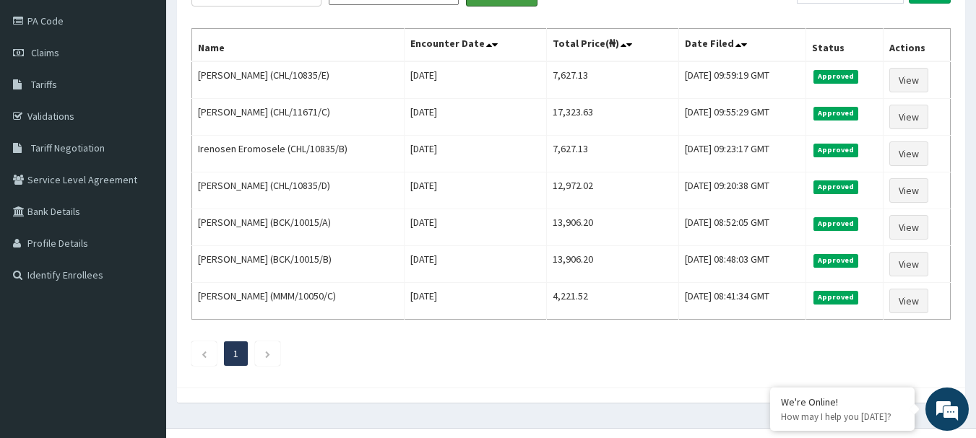
scroll to position [123, 0]
